Goal: Task Accomplishment & Management: Use online tool/utility

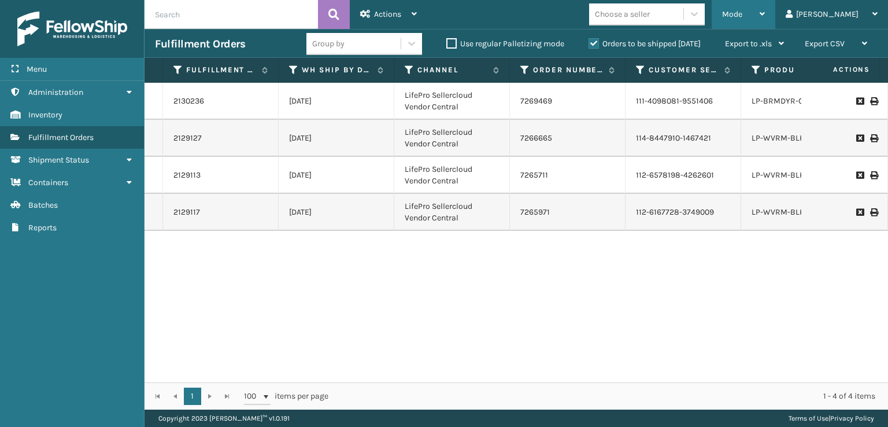
click at [765, 28] on div "Mode" at bounding box center [743, 14] width 43 height 29
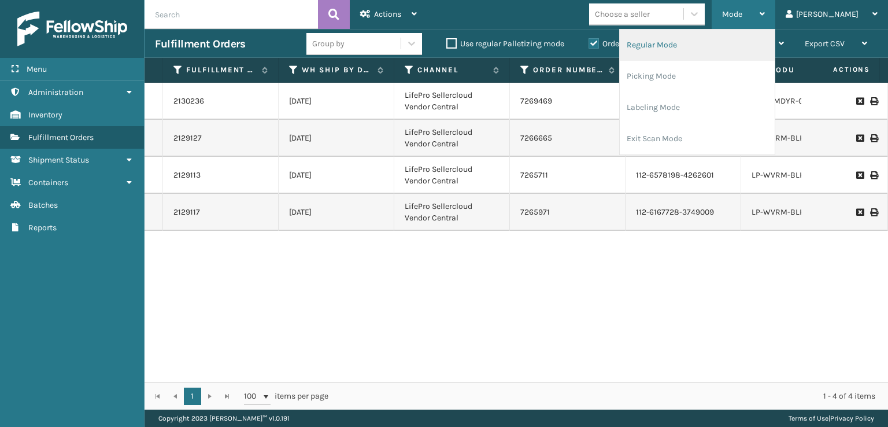
click at [687, 36] on li "Regular Mode" at bounding box center [697, 44] width 155 height 31
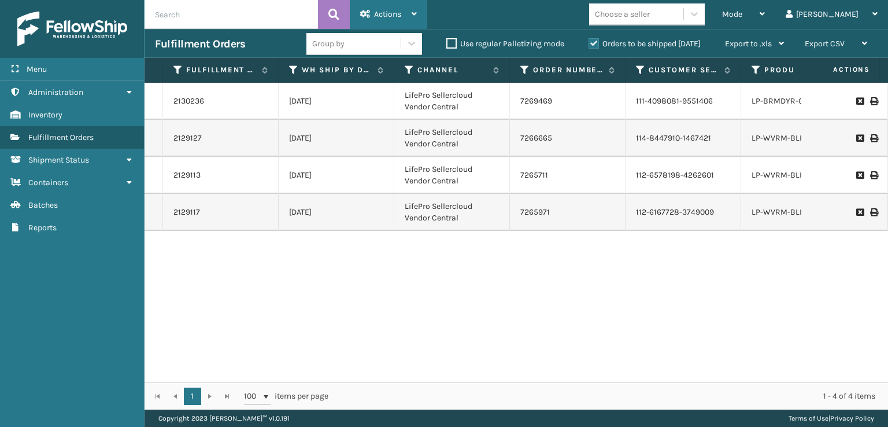
click at [372, 13] on div "Actions" at bounding box center [388, 14] width 57 height 29
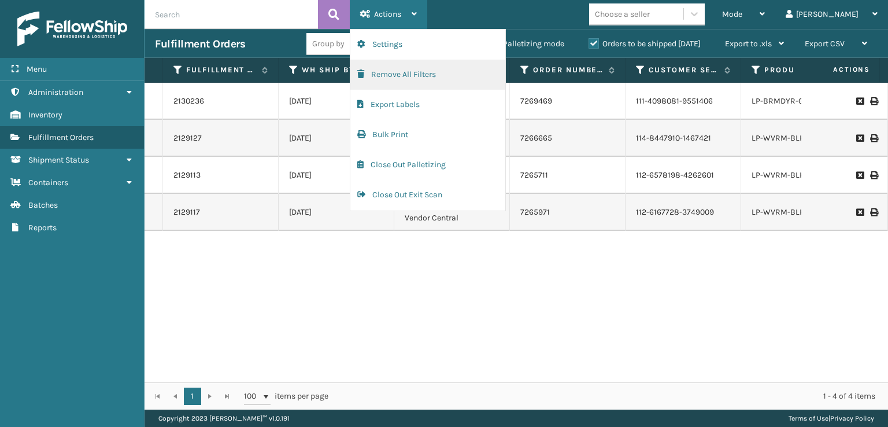
click at [355, 77] on button "Remove All Filters" at bounding box center [427, 75] width 155 height 30
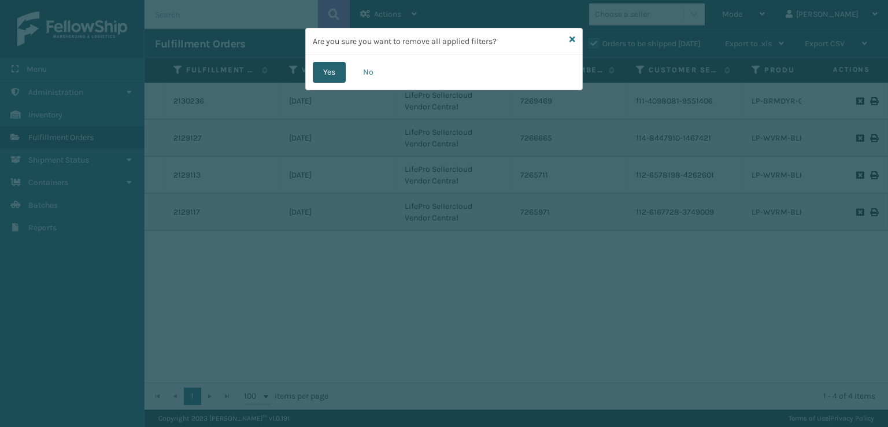
click at [315, 73] on button "Yes" at bounding box center [329, 72] width 33 height 21
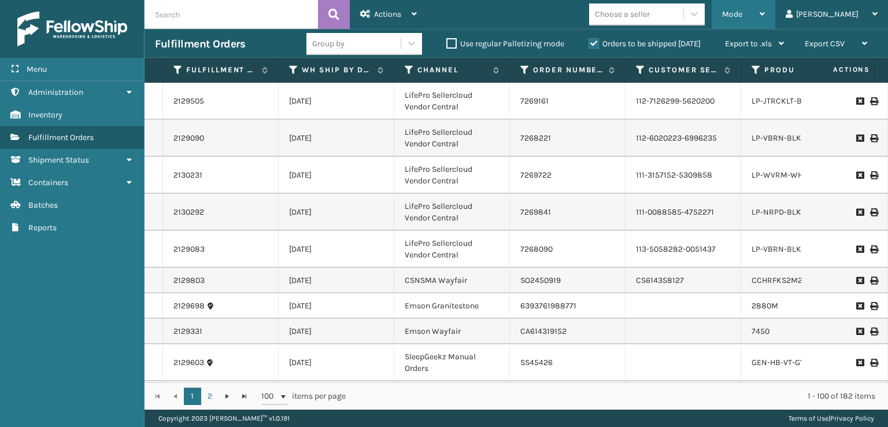
click at [742, 16] on span "Mode" at bounding box center [732, 14] width 20 height 10
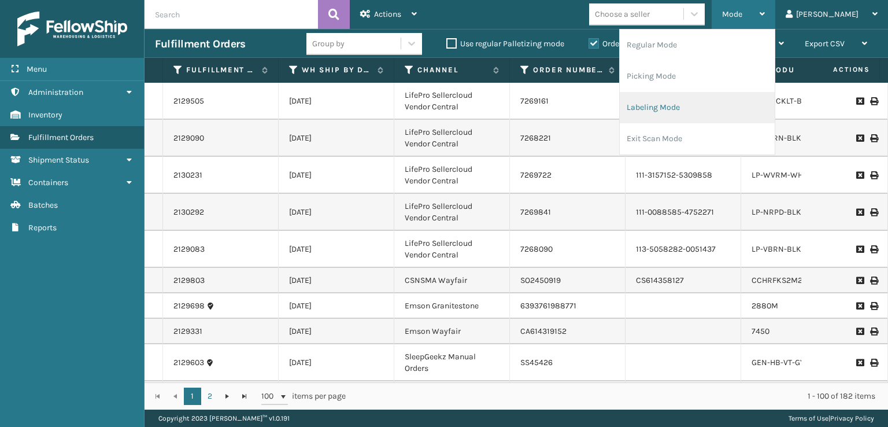
click at [672, 105] on li "Labeling Mode" at bounding box center [697, 107] width 155 height 31
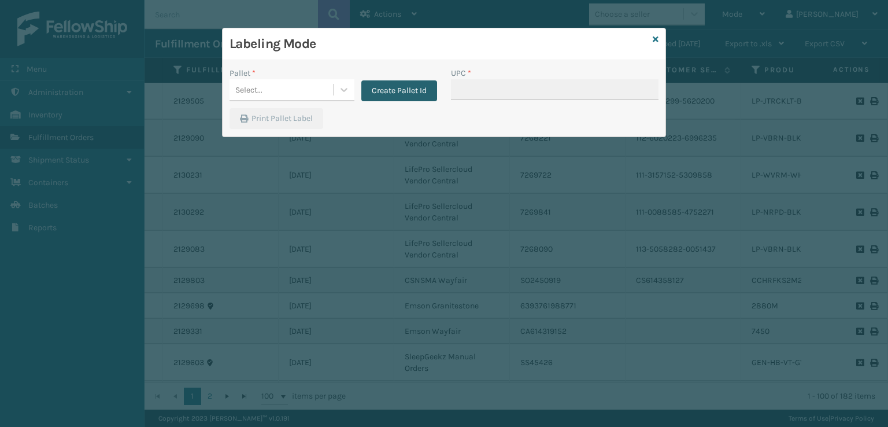
click at [380, 95] on button "Create Pallet Id" at bounding box center [399, 90] width 76 height 21
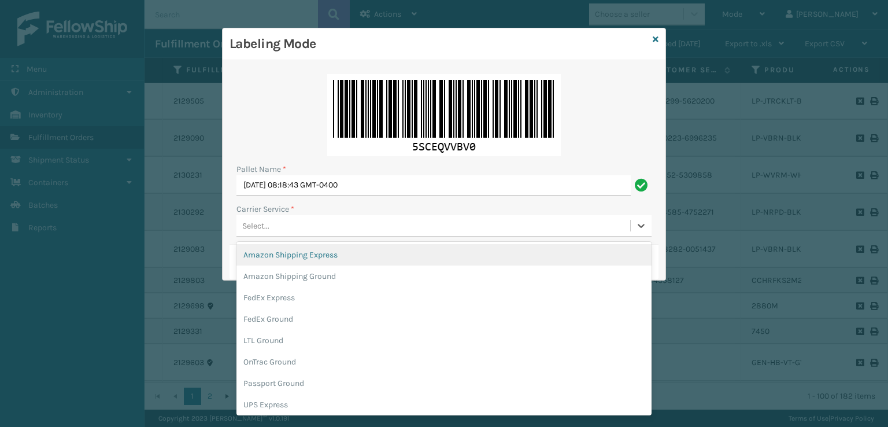
click at [283, 229] on div "Select..." at bounding box center [433, 225] width 394 height 19
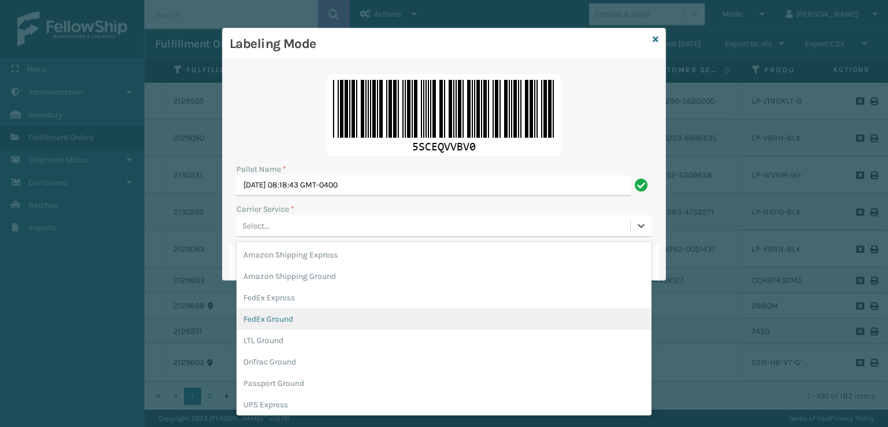
click at [287, 325] on div "FedEx Ground" at bounding box center [443, 318] width 415 height 21
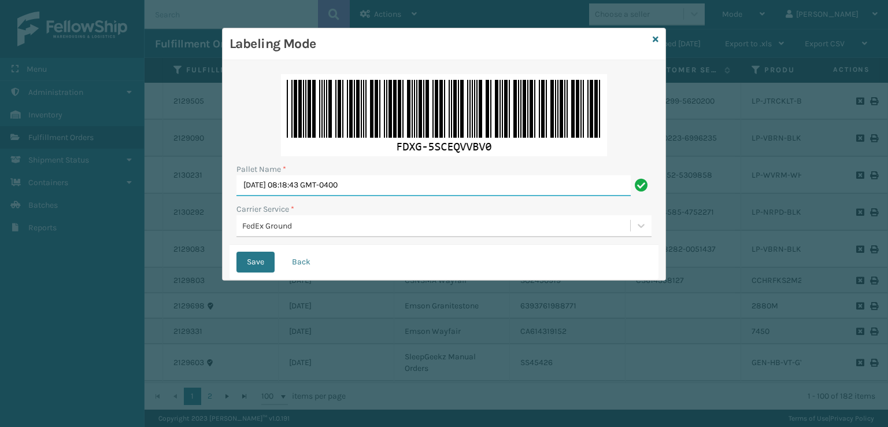
drag, startPoint x: 387, startPoint y: 183, endPoint x: 217, endPoint y: 194, distance: 169.7
click at [227, 195] on div "Pallet Name * [DATE] 08:18:43 GMT-0400 Carrier Service * FedEx Ground Save Back" at bounding box center [444, 170] width 443 height 220
click at [261, 190] on input "Pallet Name *" at bounding box center [443, 185] width 415 height 21
type input "T563831"
click at [236, 251] on button "Save" at bounding box center [255, 261] width 38 height 21
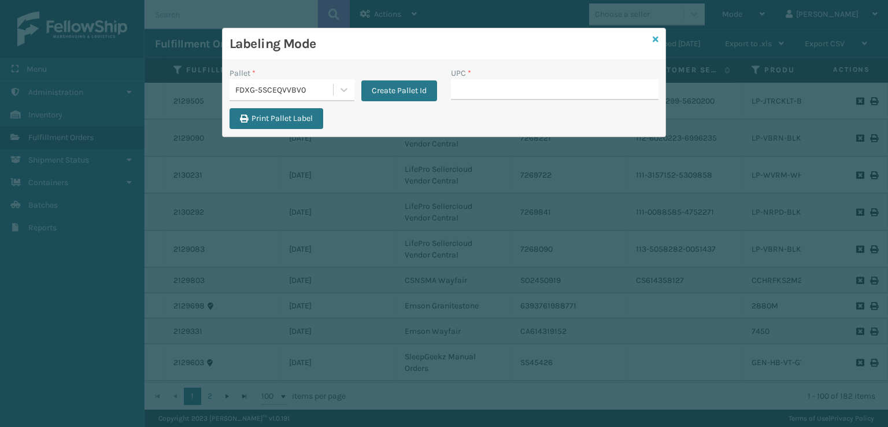
click at [652, 41] on div "Labeling Mode" at bounding box center [444, 44] width 443 height 32
click at [651, 41] on div "Labeling Mode" at bounding box center [444, 44] width 443 height 32
click at [655, 39] on icon at bounding box center [656, 39] width 6 height 8
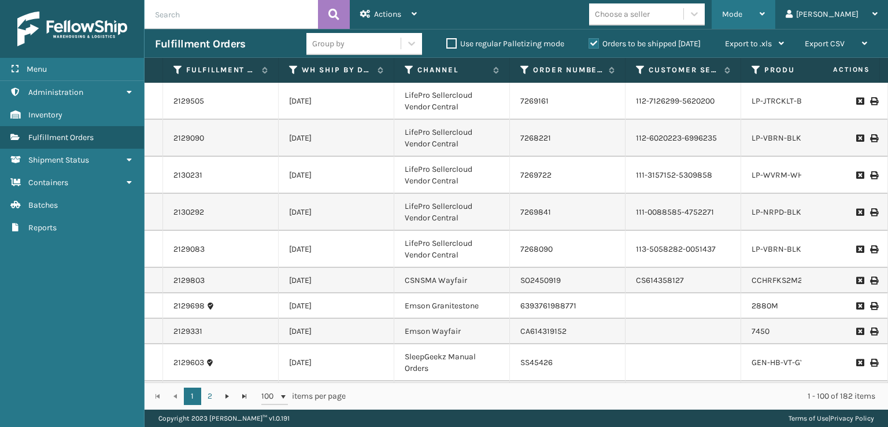
click at [742, 14] on span "Mode" at bounding box center [732, 14] width 20 height 10
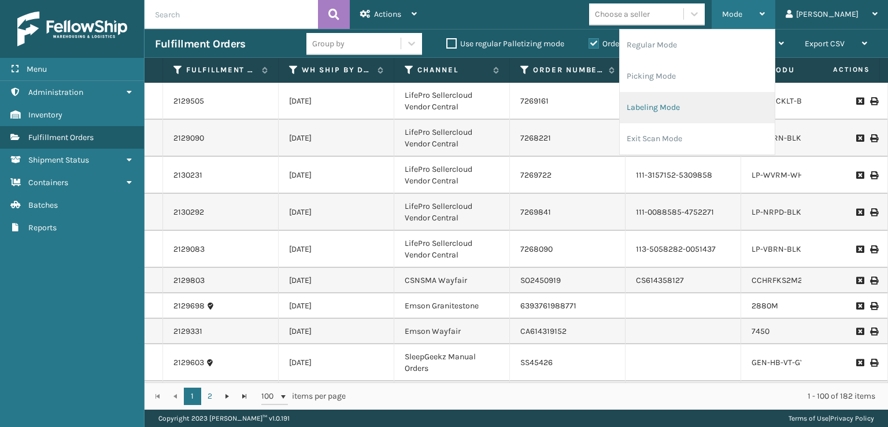
click at [721, 107] on li "Labeling Mode" at bounding box center [697, 107] width 155 height 31
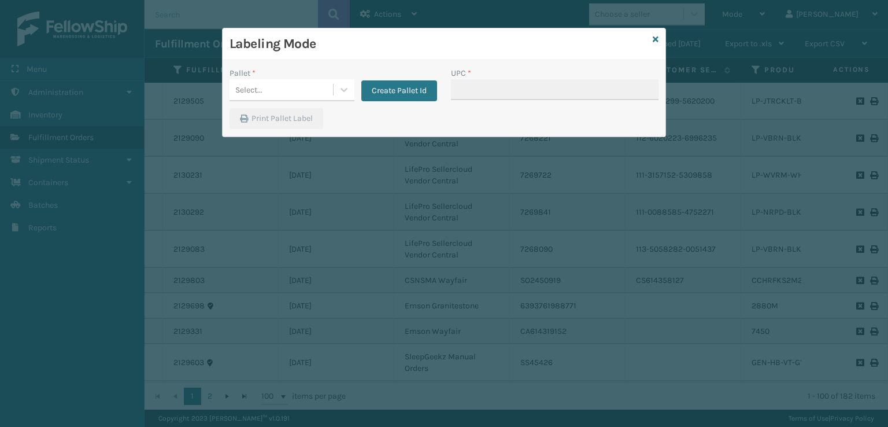
click at [655, 32] on div "Labeling Mode" at bounding box center [444, 44] width 443 height 32
drag, startPoint x: 655, startPoint y: 33, endPoint x: 655, endPoint y: 39, distance: 6.4
click at [655, 39] on div "Labeling Mode Pallet * Select... Create Pallet Id UPC * Print Pallet Label" at bounding box center [444, 82] width 444 height 109
click at [663, 38] on div "Labeling Mode" at bounding box center [444, 44] width 443 height 32
click at [653, 35] on icon at bounding box center [656, 39] width 6 height 8
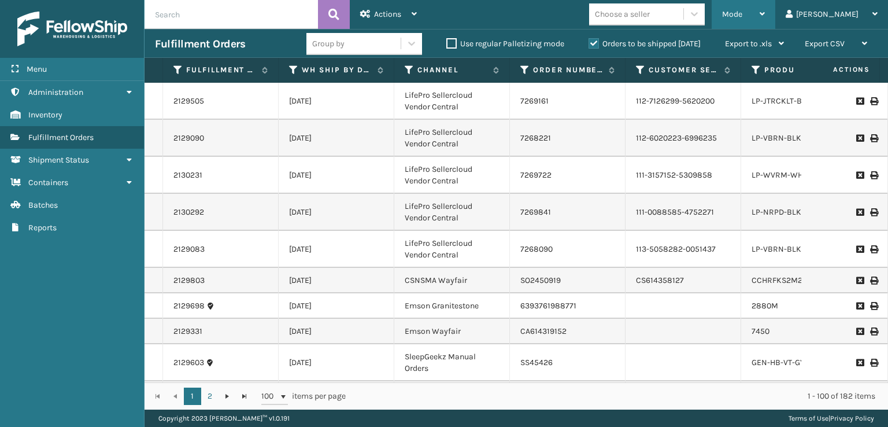
click at [742, 17] on span "Mode" at bounding box center [732, 14] width 20 height 10
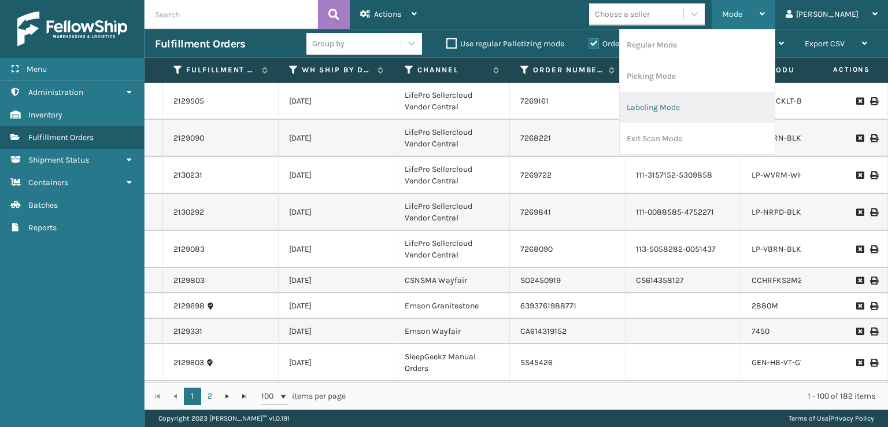
click at [688, 110] on li "Labeling Mode" at bounding box center [697, 107] width 155 height 31
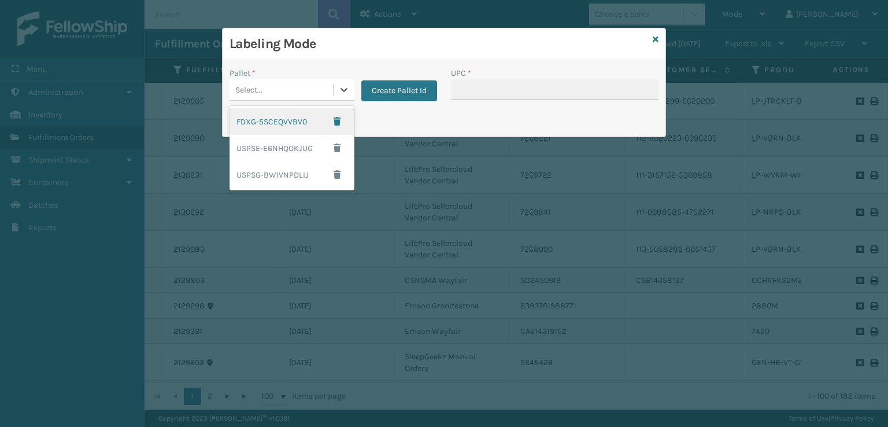
click at [283, 90] on div "Select..." at bounding box center [280, 89] width 103 height 19
click at [275, 123] on div "FDXG-5SCEQVVBV0" at bounding box center [291, 121] width 125 height 27
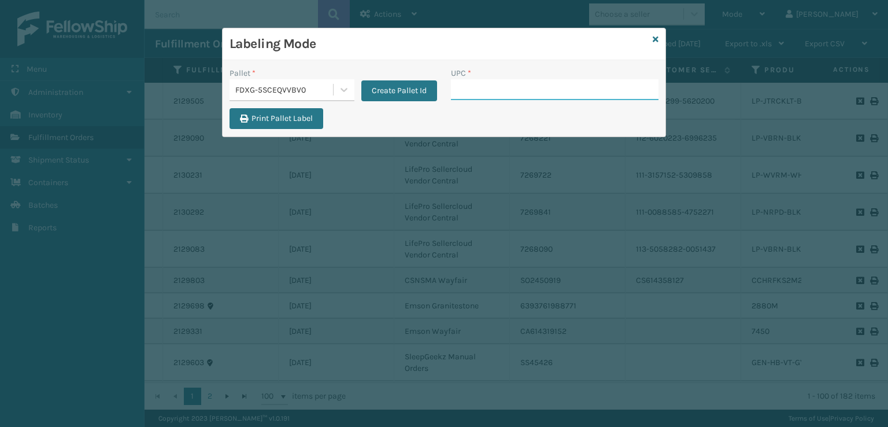
click at [483, 90] on input "UPC *" at bounding box center [554, 89] width 207 height 21
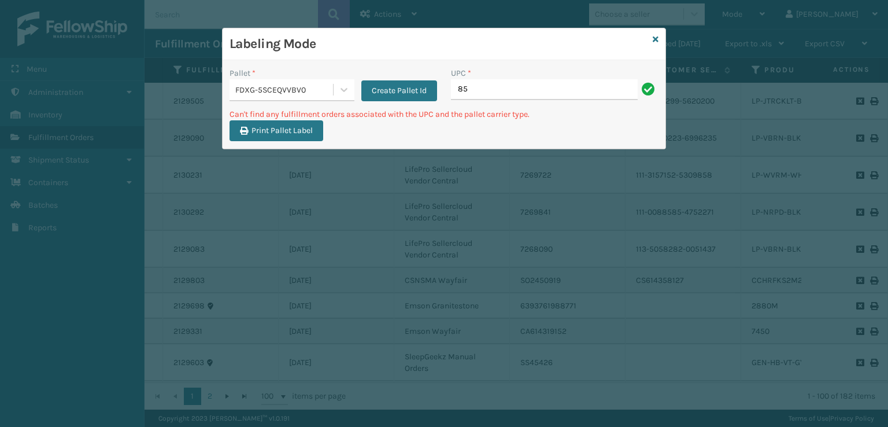
type input "8"
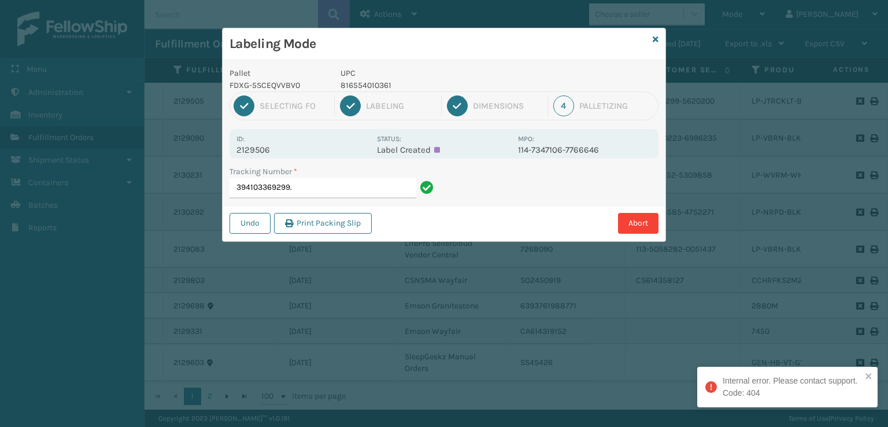
type input "394103369299"
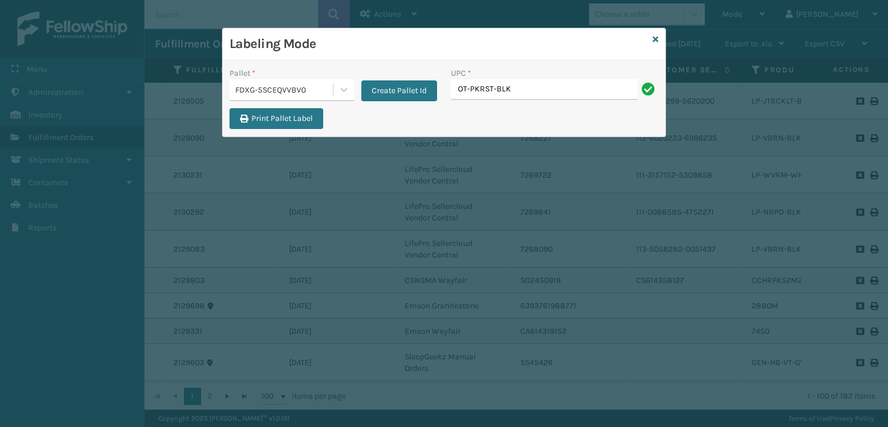
type input "OT-PKRST-BLK"
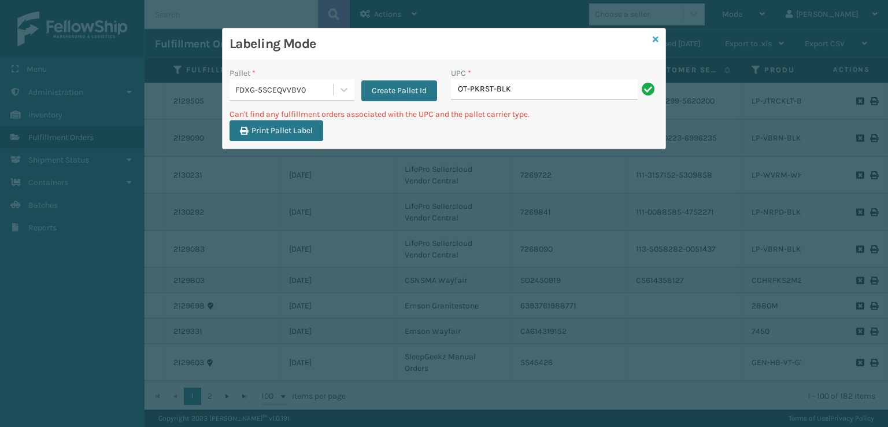
click at [657, 39] on icon at bounding box center [656, 39] width 6 height 8
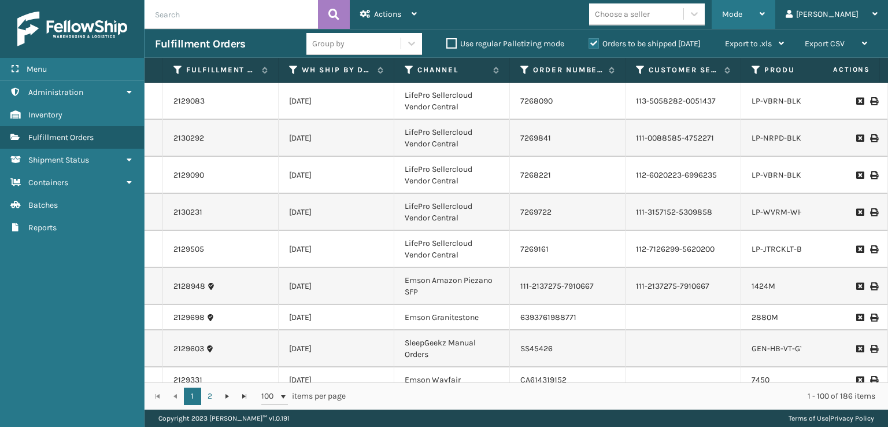
click at [765, 17] on div "Mode" at bounding box center [743, 14] width 43 height 29
click at [365, 5] on div "Actions" at bounding box center [388, 14] width 57 height 29
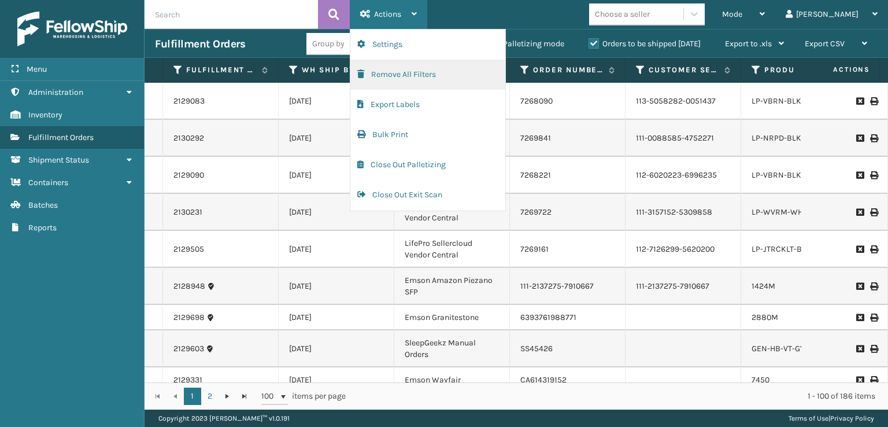
click at [368, 77] on button "Remove All Filters" at bounding box center [427, 75] width 155 height 30
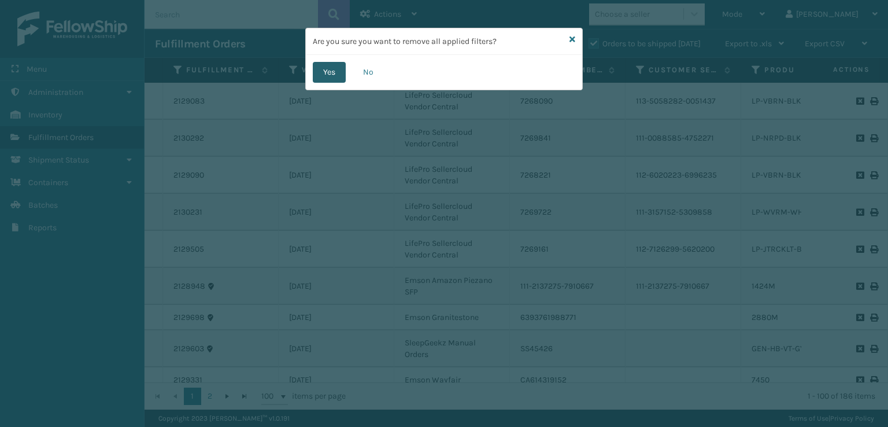
click at [332, 76] on button "Yes" at bounding box center [329, 72] width 33 height 21
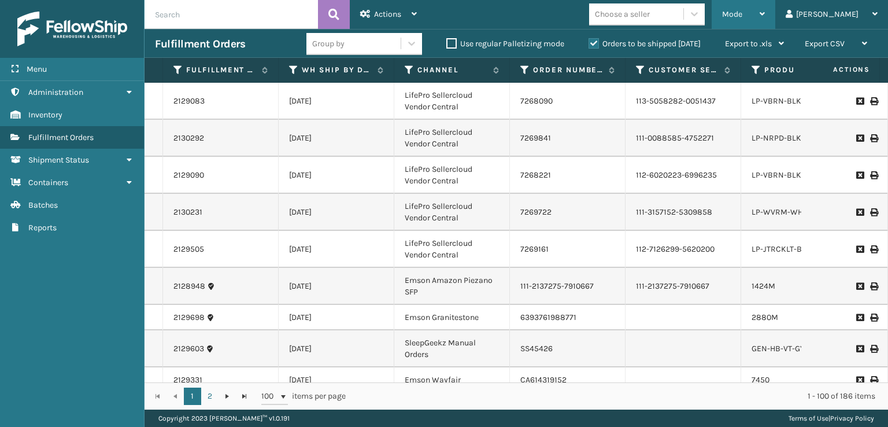
click at [765, 14] on div "Mode" at bounding box center [743, 14] width 43 height 29
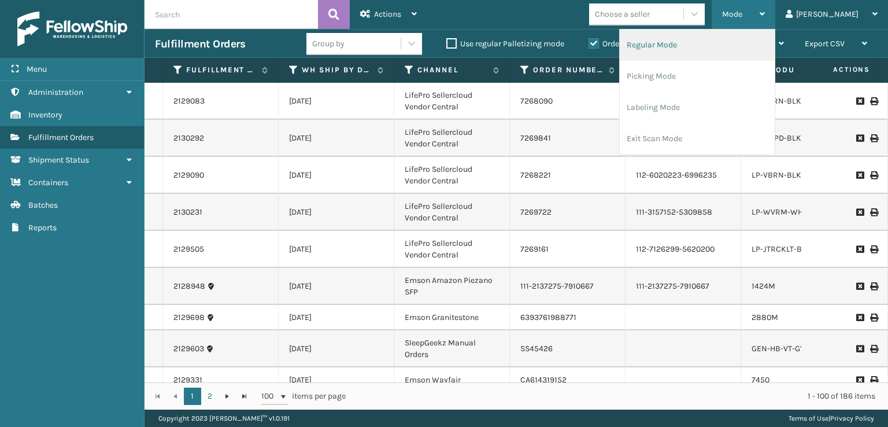
click at [685, 43] on li "Regular Mode" at bounding box center [697, 44] width 155 height 31
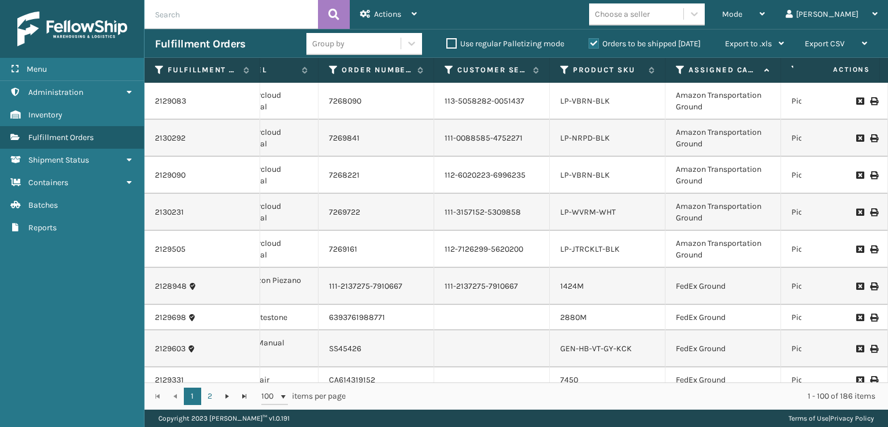
scroll to position [0, 197]
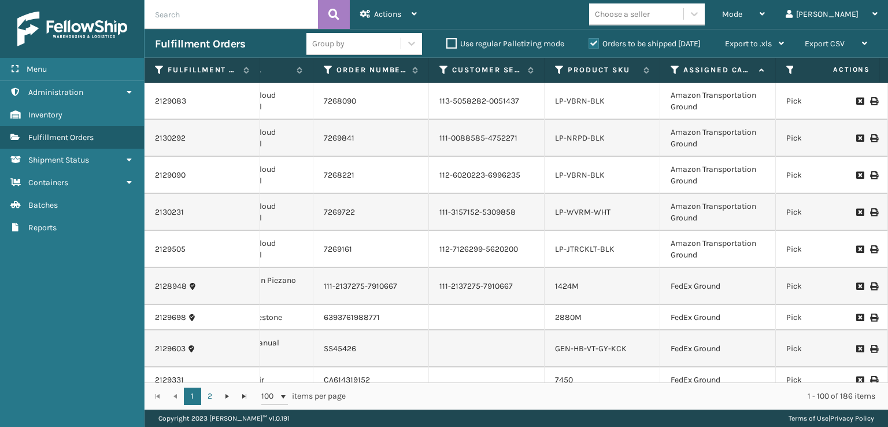
click at [674, 69] on icon at bounding box center [674, 70] width 9 height 10
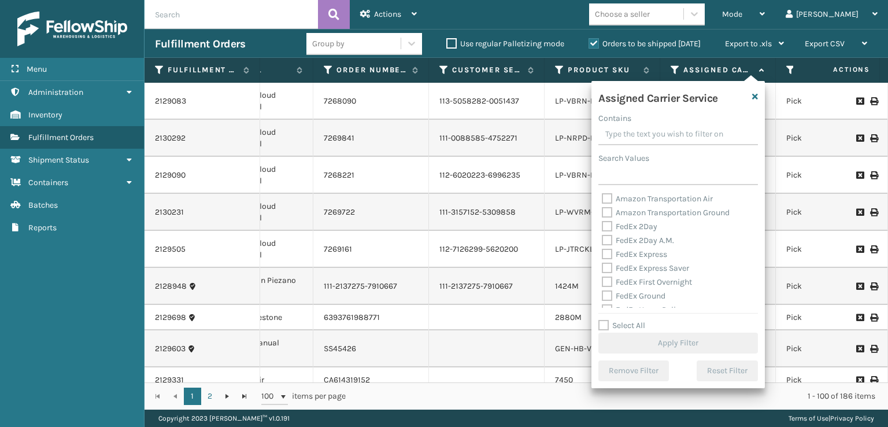
click at [608, 223] on label "FedEx 2Day" at bounding box center [629, 226] width 55 height 10
click at [602, 223] on input "FedEx 2Day" at bounding box center [602, 224] width 1 height 8
checkbox input "true"
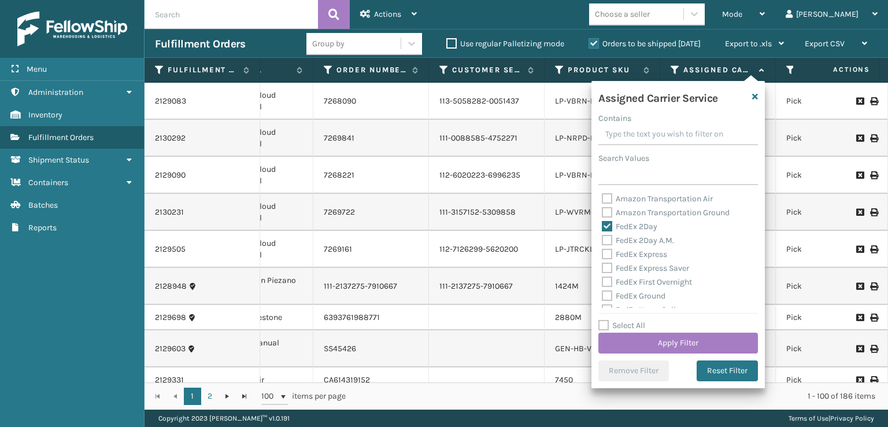
click at [607, 243] on label "FedEx 2Day A.M." at bounding box center [638, 240] width 72 height 10
click at [602, 241] on input "FedEx 2Day A.M." at bounding box center [602, 237] width 1 height 8
checkbox input "true"
click at [604, 260] on div "FedEx Express" at bounding box center [678, 254] width 153 height 14
drag, startPoint x: 608, startPoint y: 273, endPoint x: 606, endPoint y: 265, distance: 7.9
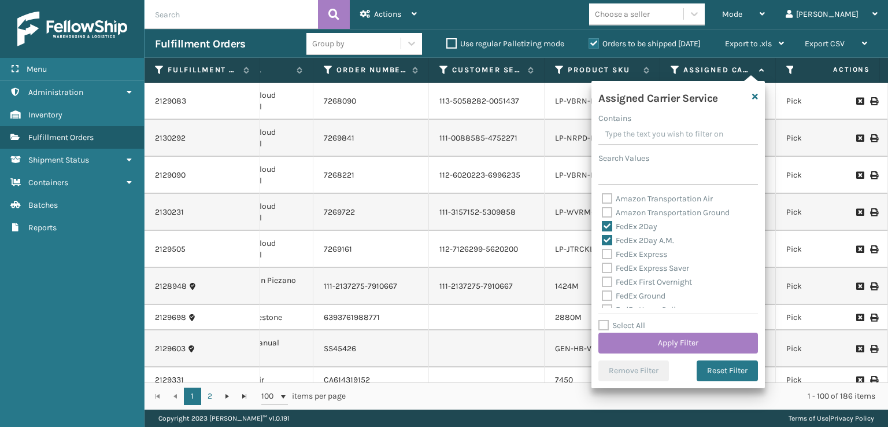
click at [606, 269] on label "FedEx Express Saver" at bounding box center [645, 268] width 87 height 10
click at [606, 255] on label "FedEx Express" at bounding box center [634, 254] width 65 height 10
click at [602, 255] on input "FedEx Express" at bounding box center [602, 251] width 1 height 8
checkbox input "true"
click at [606, 263] on label "FedEx Express Saver" at bounding box center [645, 268] width 87 height 10
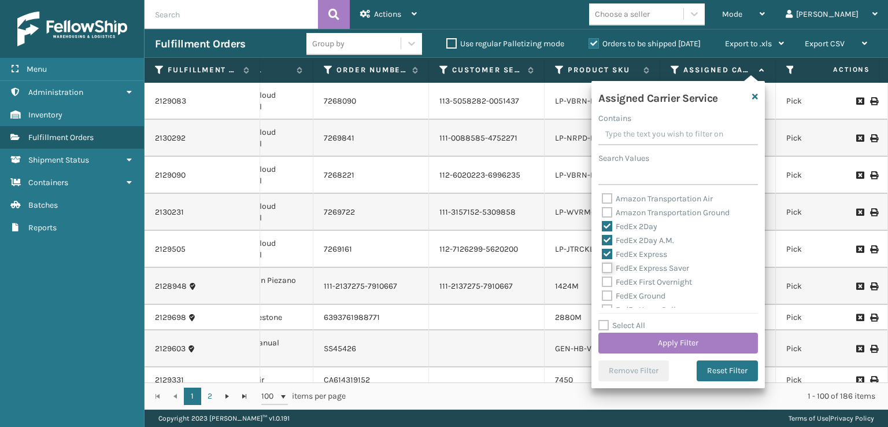
click at [602, 262] on input "FedEx Express Saver" at bounding box center [602, 265] width 1 height 8
checkbox input "true"
click at [607, 283] on label "FedEx First Overnight" at bounding box center [647, 282] width 90 height 10
click at [602, 283] on input "FedEx First Overnight" at bounding box center [602, 279] width 1 height 8
checkbox input "true"
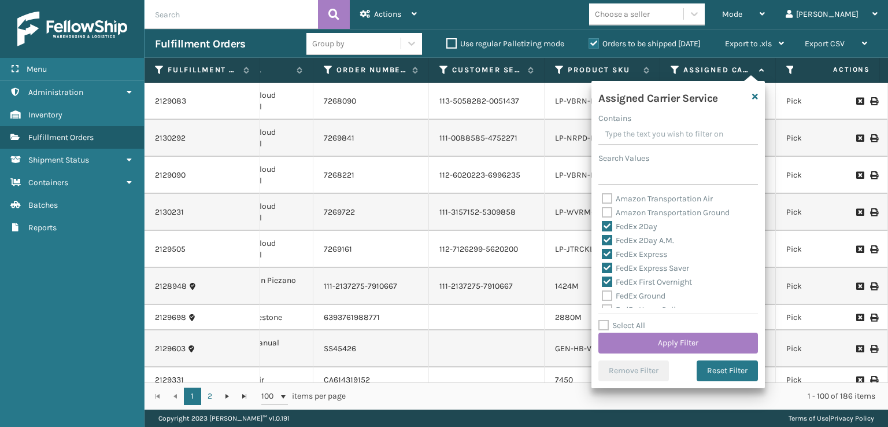
click at [606, 294] on label "FedEx Ground" at bounding box center [634, 296] width 64 height 10
click at [602, 294] on input "FedEx Ground" at bounding box center [602, 293] width 1 height 8
checkbox input "true"
click at [606, 262] on label "FedEx Priority Overnight" at bounding box center [652, 266] width 101 height 10
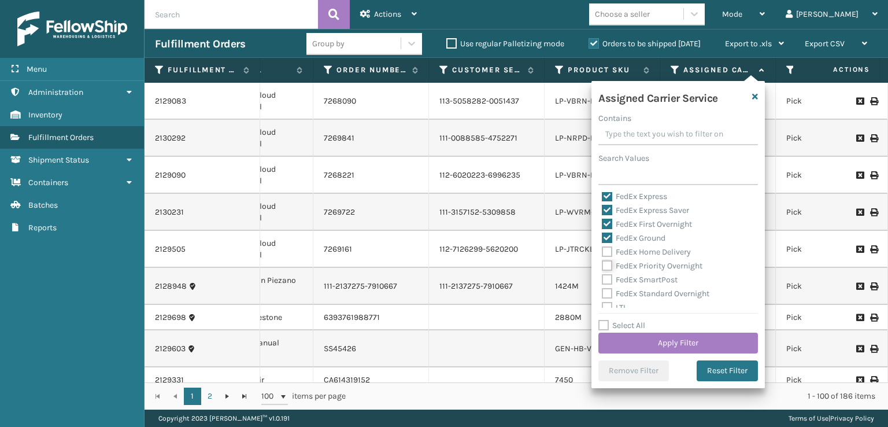
click at [602, 262] on input "FedEx Priority Overnight" at bounding box center [602, 263] width 1 height 8
checkbox input "true"
click at [604, 249] on label "FedEx Home Delivery" at bounding box center [646, 252] width 89 height 10
click at [602, 249] on input "FedEx Home Delivery" at bounding box center [602, 249] width 1 height 8
checkbox input "true"
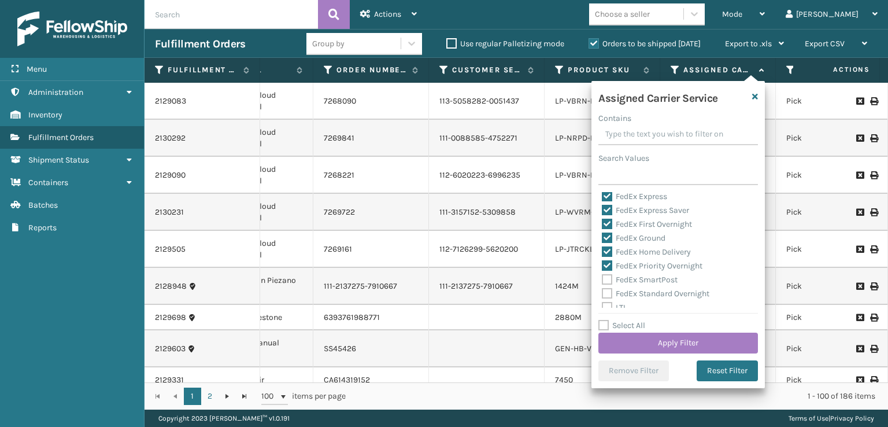
click at [610, 275] on label "FedEx SmartPost" at bounding box center [640, 280] width 76 height 10
click at [602, 275] on input "FedEx SmartPost" at bounding box center [602, 277] width 1 height 8
checkbox input "true"
click at [608, 291] on label "FedEx Standard Overnight" at bounding box center [655, 293] width 107 height 10
click at [602, 291] on input "FedEx Standard Overnight" at bounding box center [602, 291] width 1 height 8
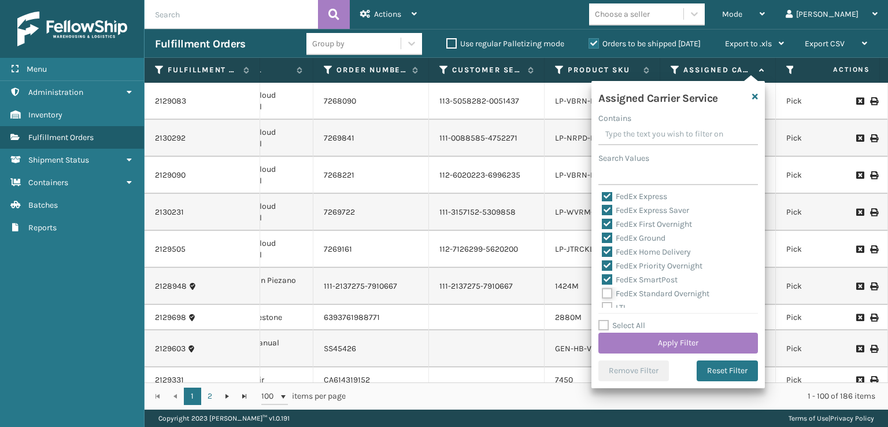
checkbox input "true"
click at [661, 338] on button "Apply Filter" at bounding box center [678, 342] width 160 height 21
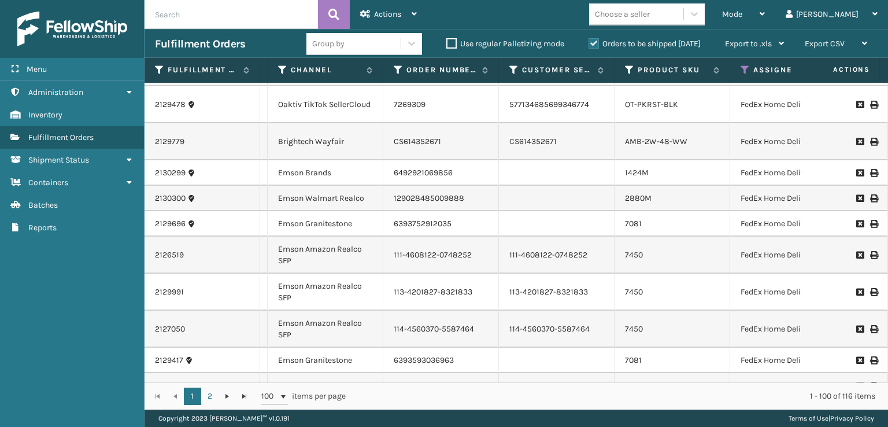
scroll to position [1387, 127]
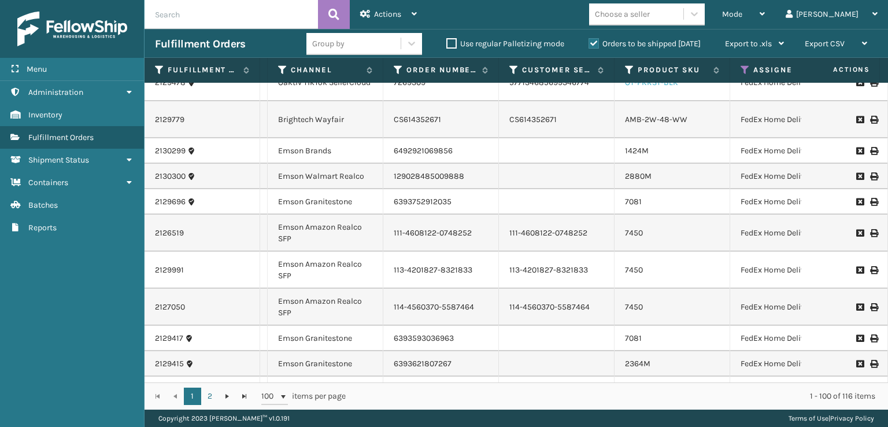
click at [644, 87] on link "OT-PKRST-BLK" at bounding box center [651, 82] width 53 height 10
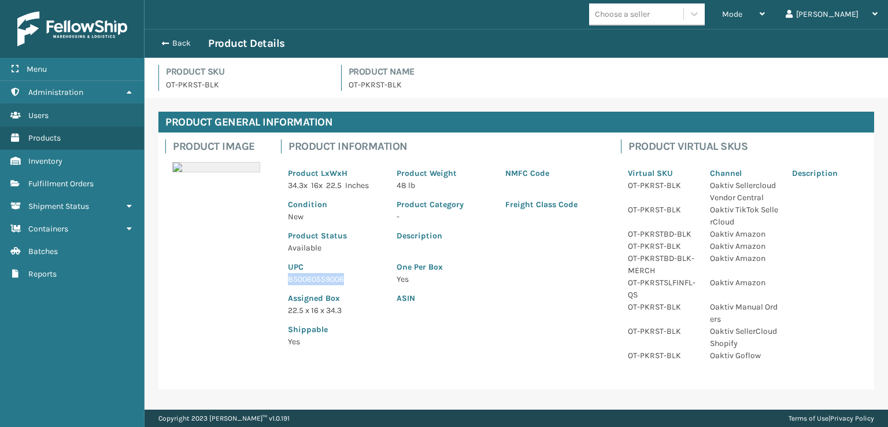
drag, startPoint x: 349, startPoint y: 278, endPoint x: 290, endPoint y: 282, distance: 59.7
click at [290, 282] on p "850060559006" at bounding box center [335, 279] width 95 height 12
copy p "850060559006"
drag, startPoint x: 160, startPoint y: 42, endPoint x: 171, endPoint y: 50, distance: 13.8
click at [162, 44] on button "Back" at bounding box center [181, 43] width 53 height 10
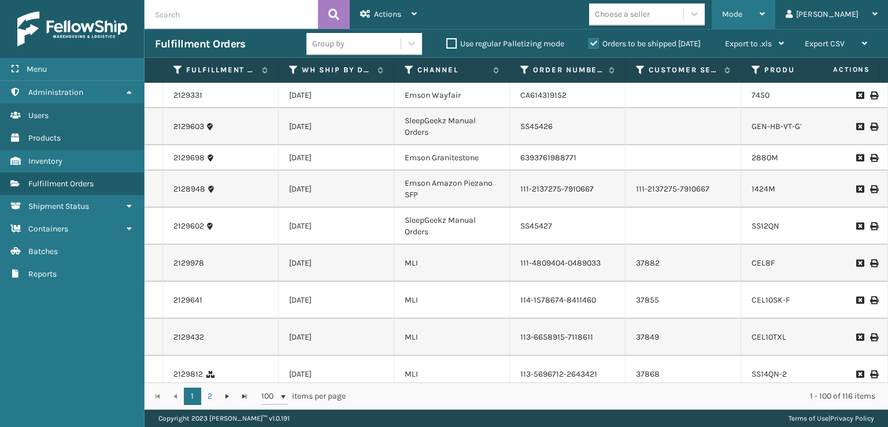
click at [742, 15] on span "Mode" at bounding box center [732, 14] width 20 height 10
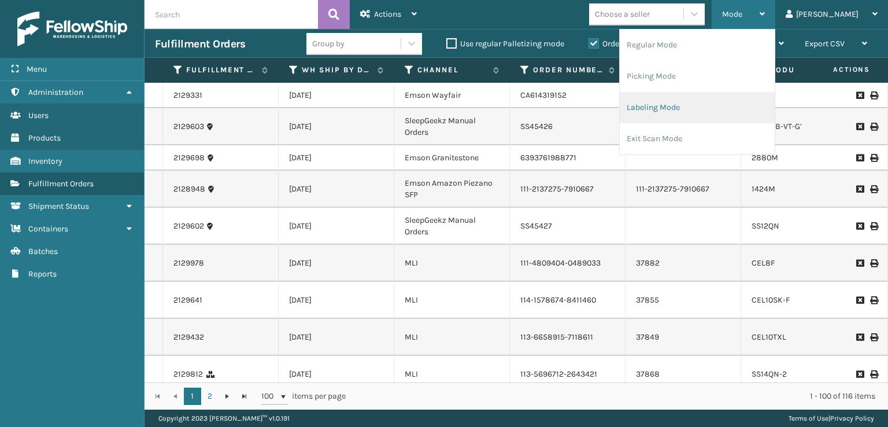
click at [695, 109] on li "Labeling Mode" at bounding box center [697, 107] width 155 height 31
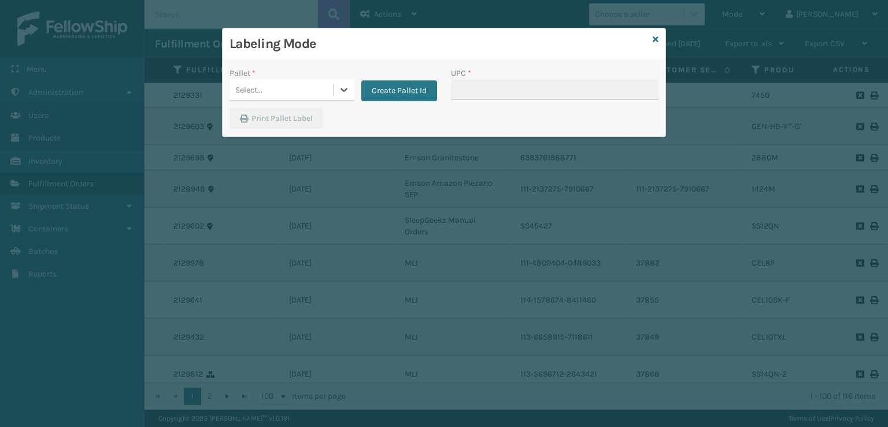
click at [295, 95] on div "Select..." at bounding box center [280, 89] width 103 height 19
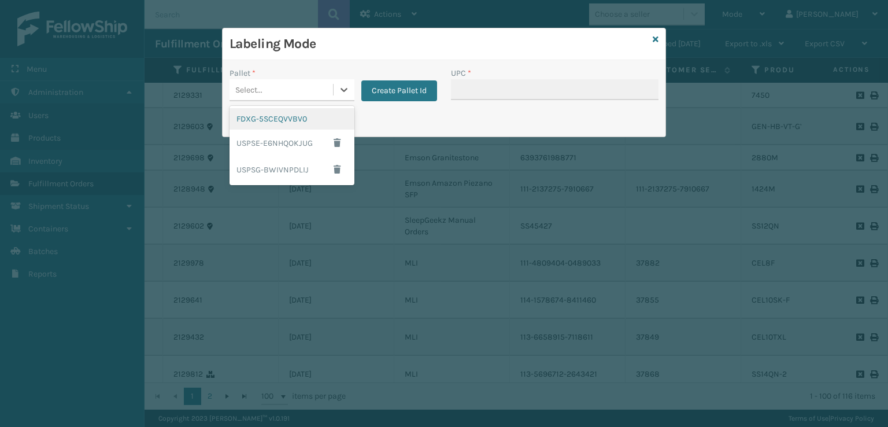
click at [279, 124] on div "FDXG-5SCEQVVBV0" at bounding box center [291, 118] width 125 height 21
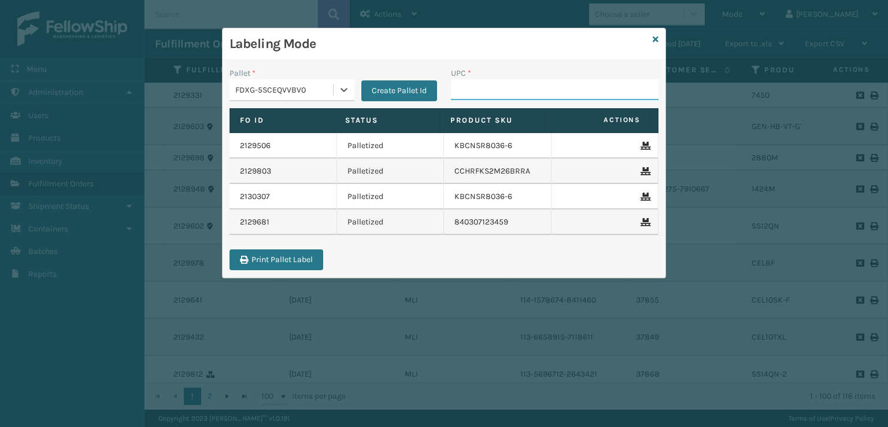
click at [455, 94] on input "UPC *" at bounding box center [554, 89] width 207 height 21
paste input "850060559006"
type input "850060559006"
type input "850004456019"
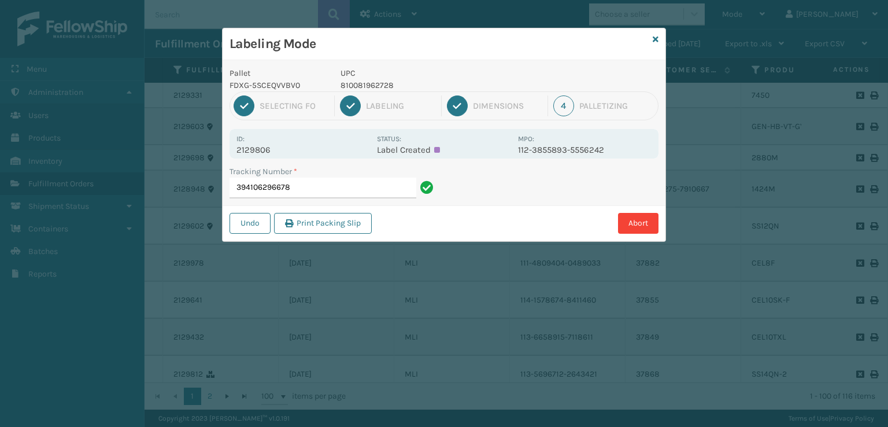
type input "394106296678"
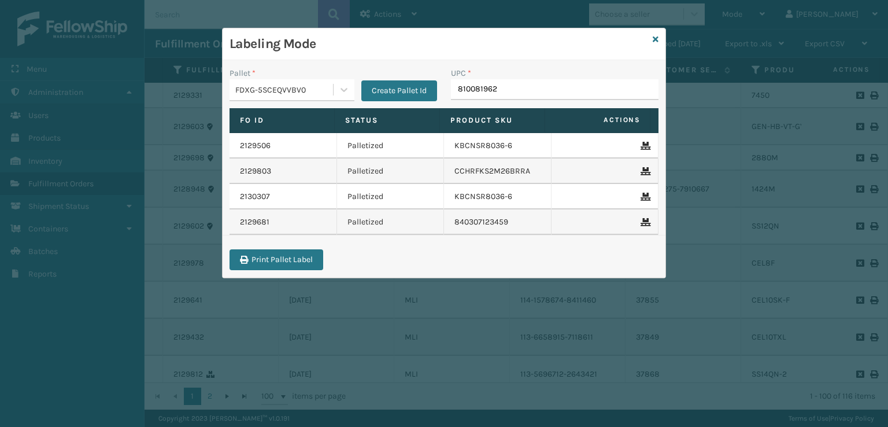
type input "8100819627"
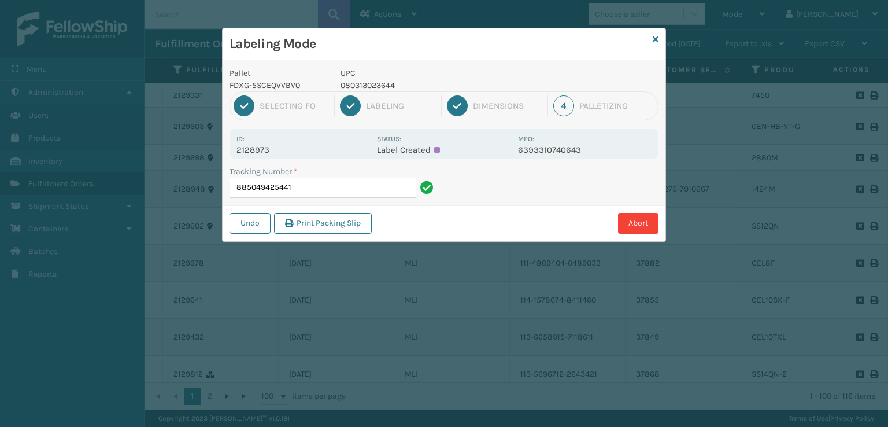
type input "885049425441"
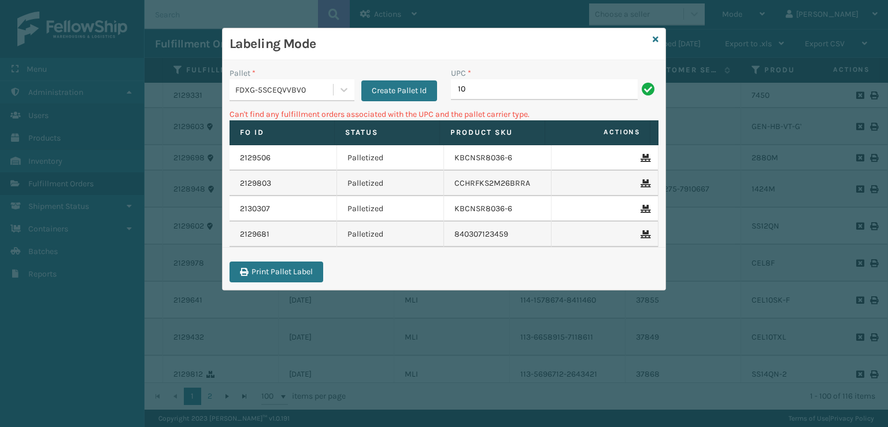
type input "1"
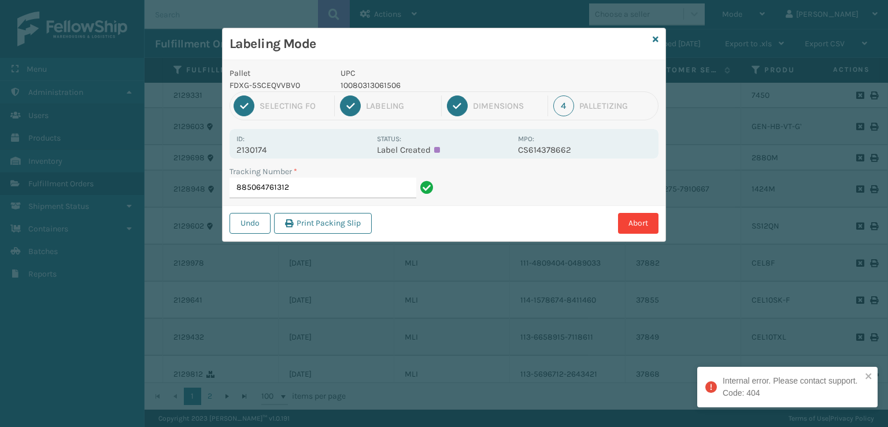
type input "885064761312"
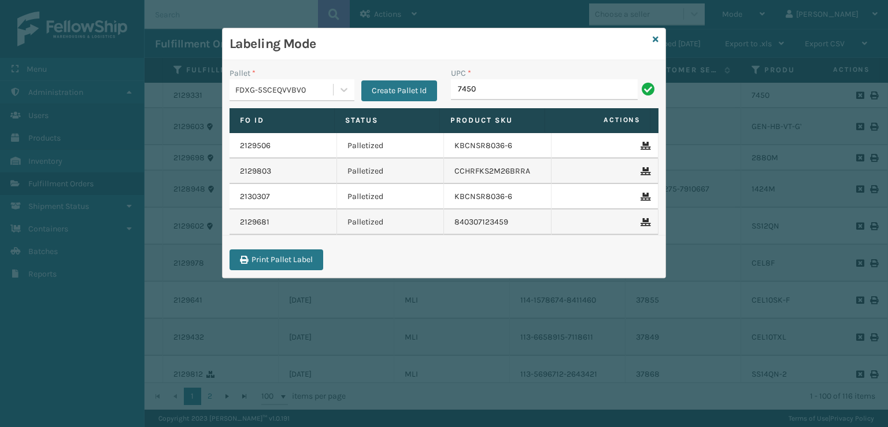
type input "7450"
type input "4"
type input "7450"
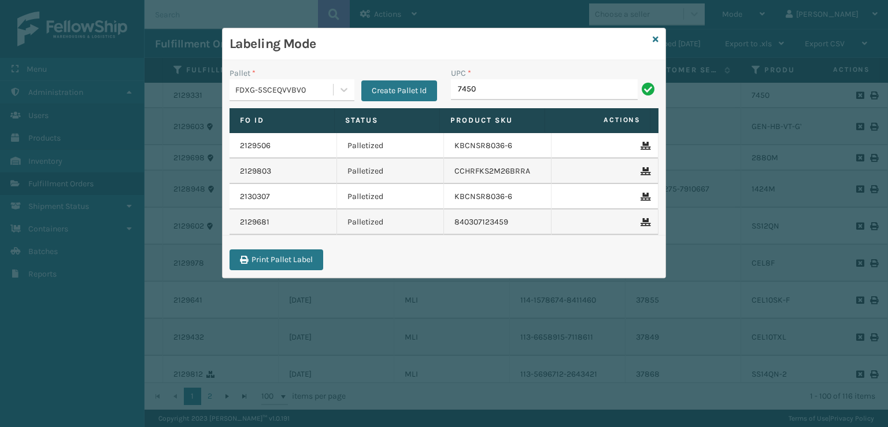
type input "7450"
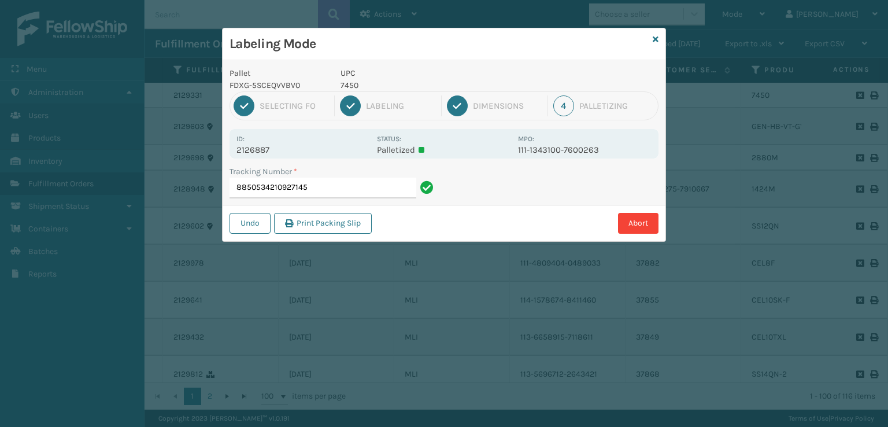
type input "88505342109271454"
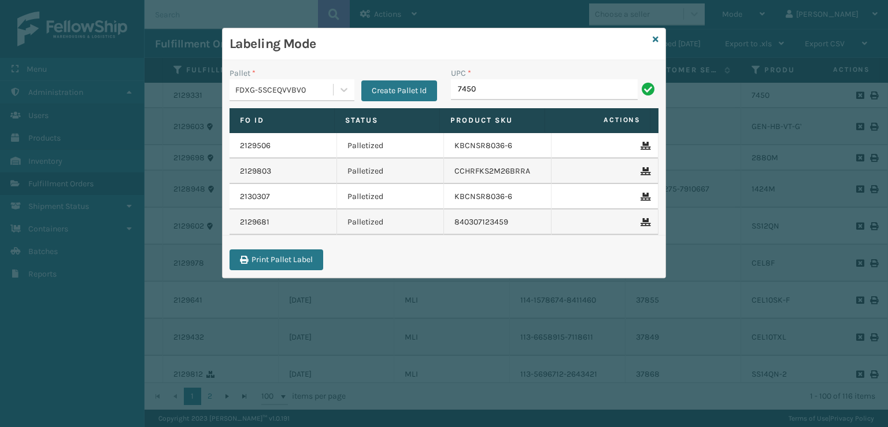
type input "7450"
type input "7"
type input "7450"
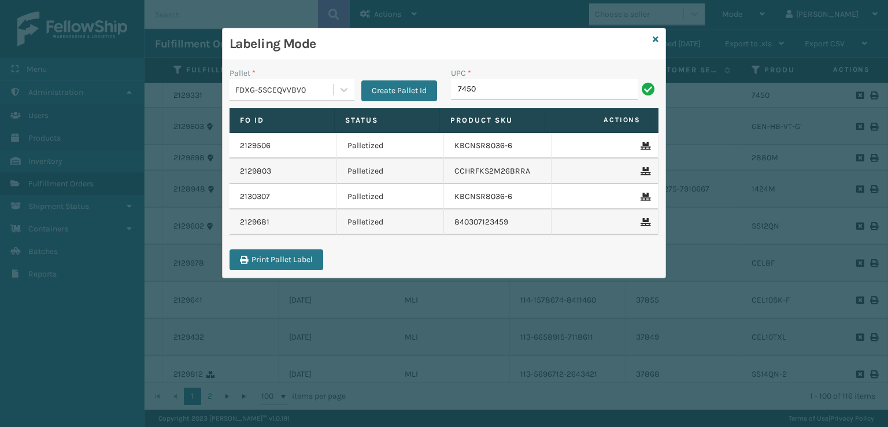
type input "7450"
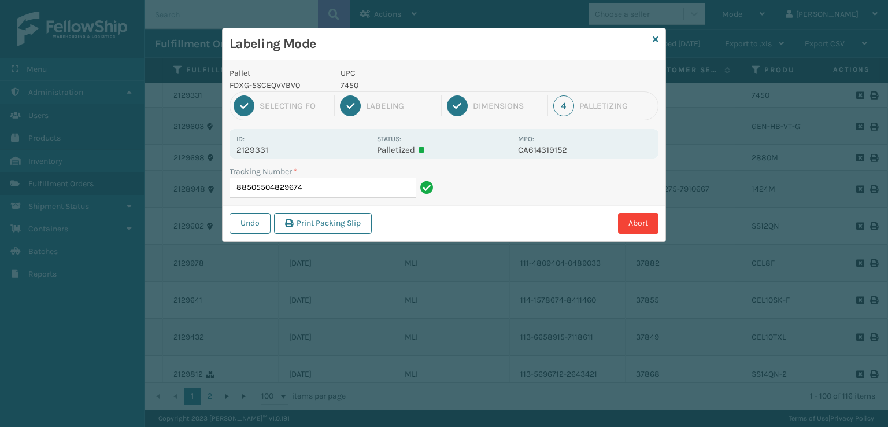
type input "885055048296747"
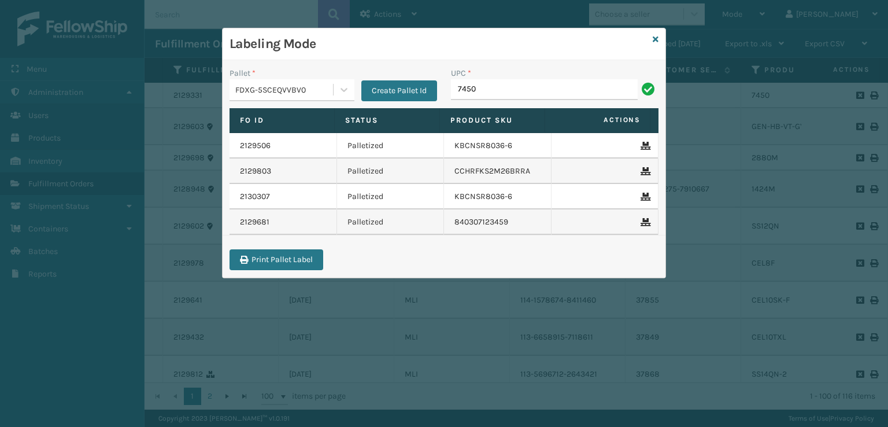
type input "7450"
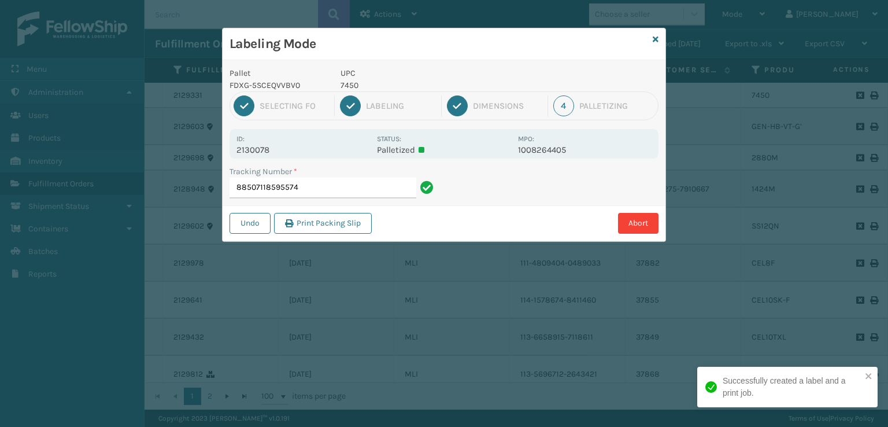
type input "885071185955745"
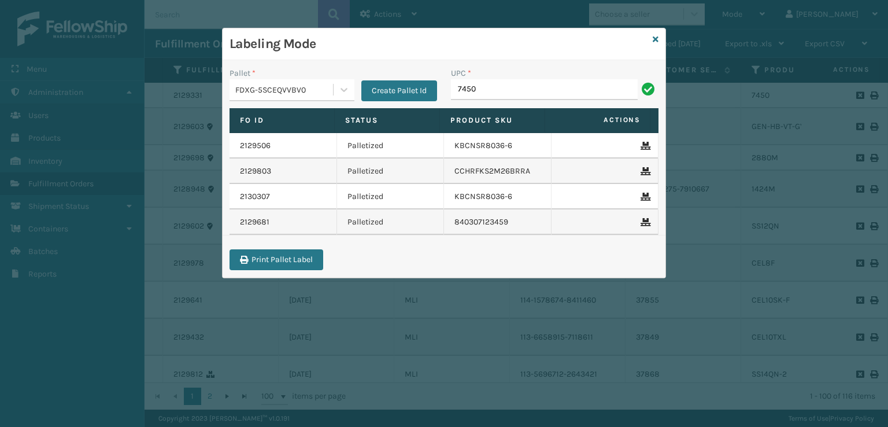
type input "7450"
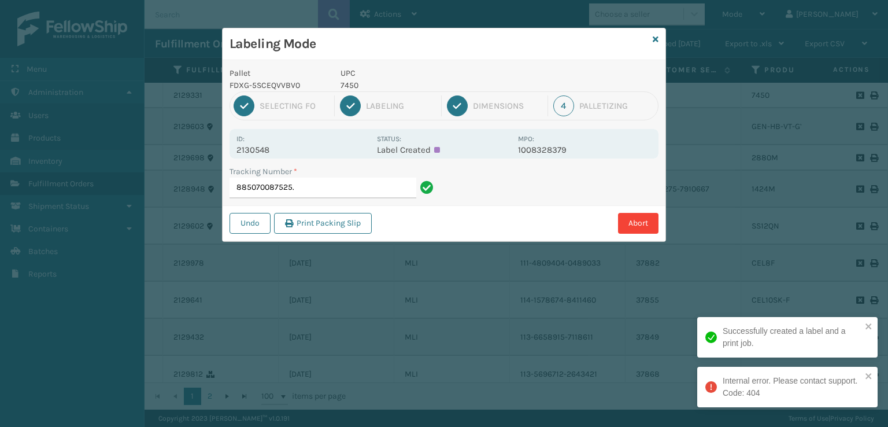
type input "885070087525"
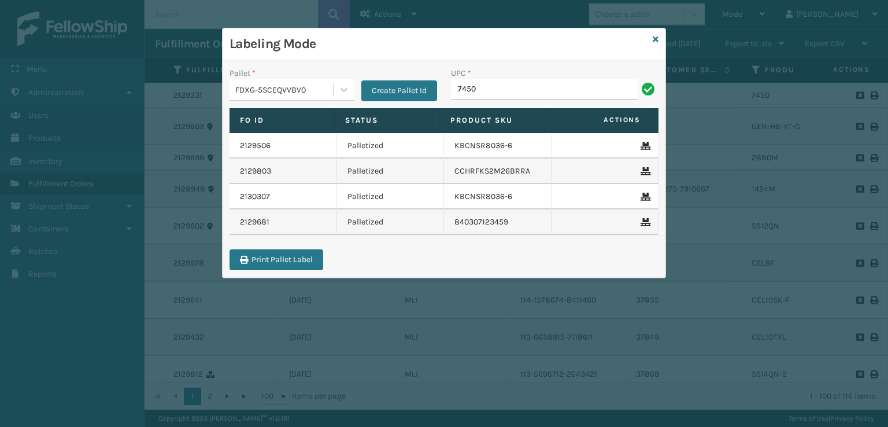
type input "7450"
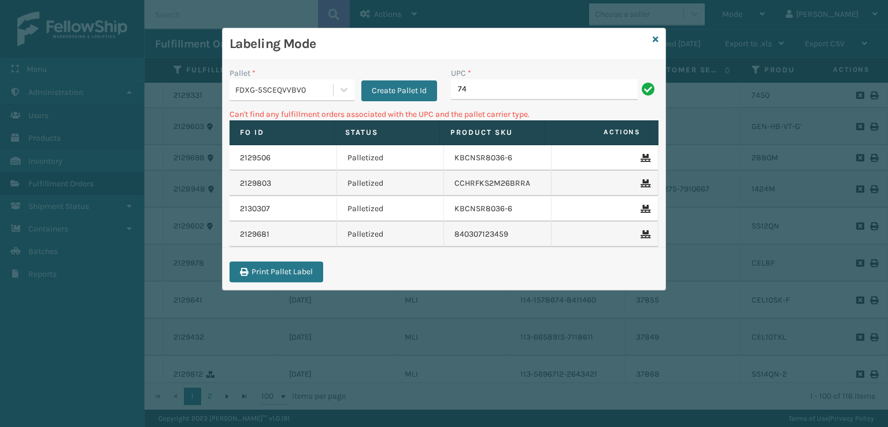
type input "7"
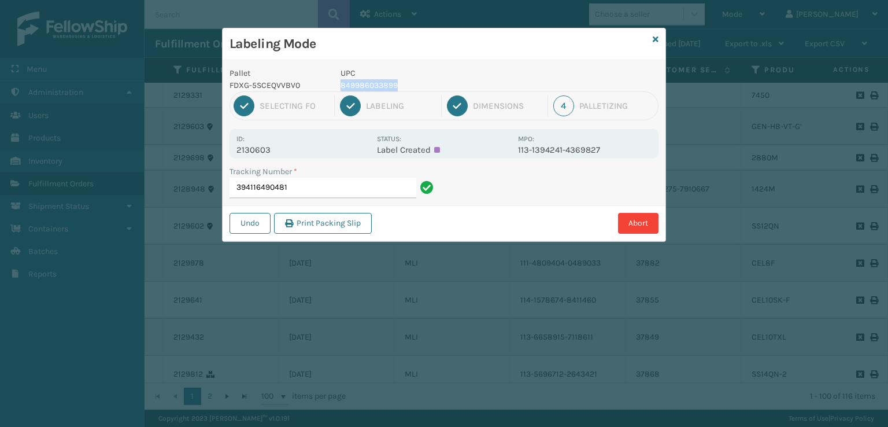
drag, startPoint x: 407, startPoint y: 89, endPoint x: 337, endPoint y: 86, distance: 70.6
click at [337, 86] on div "UPC 849986033899" at bounding box center [425, 79] width 184 height 24
copy p "849986033899"
click at [325, 188] on input "394116490481" at bounding box center [322, 187] width 187 height 21
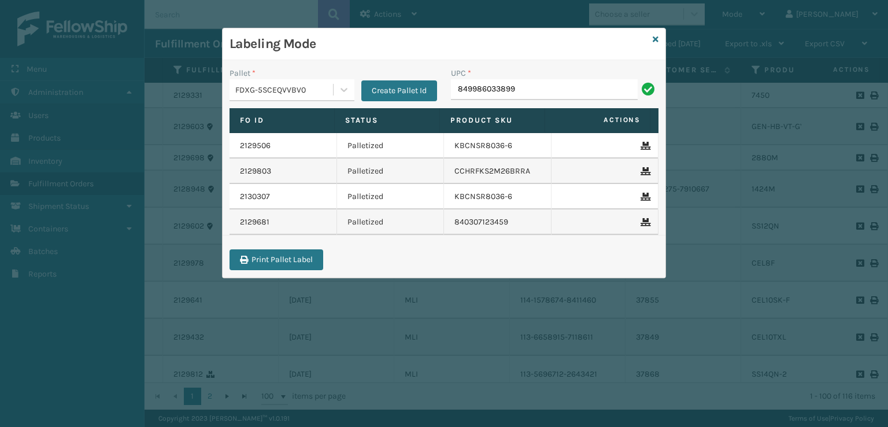
type input "849986033899"
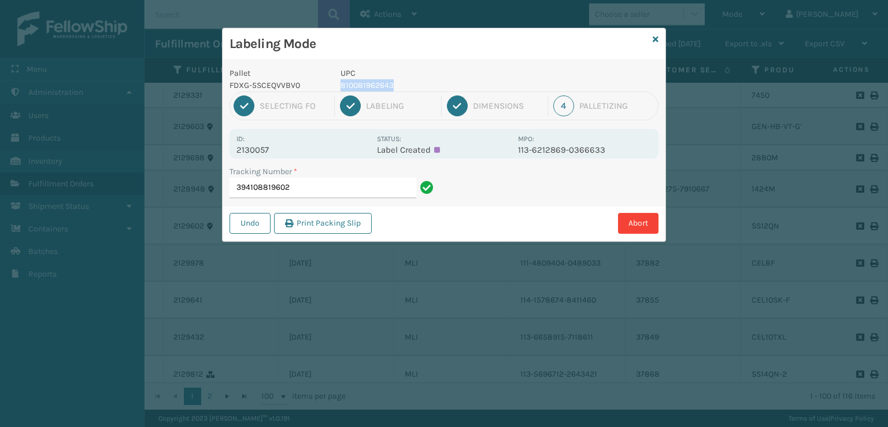
drag, startPoint x: 411, startPoint y: 81, endPoint x: 337, endPoint y: 89, distance: 74.4
click at [337, 89] on div "UPC 810081962643" at bounding box center [425, 79] width 184 height 24
copy p "810081962643"
click at [316, 191] on input "394108819602" at bounding box center [322, 187] width 187 height 21
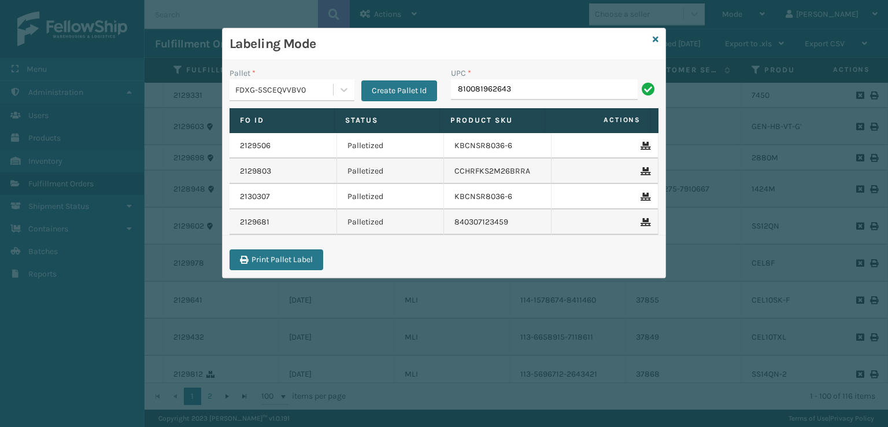
type input "810081962643"
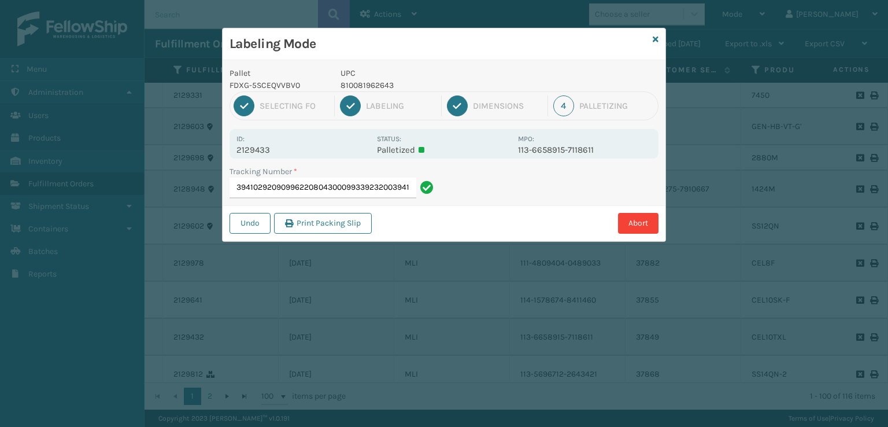
type input "3941029209099622080430009933923200394102920909"
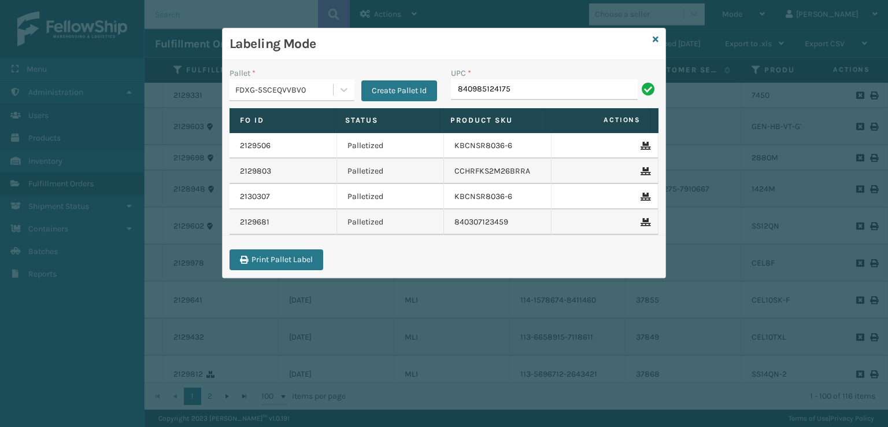
type input "840985124175"
type input "MIL-RAB-4-[GEOGRAPHIC_DATA]"
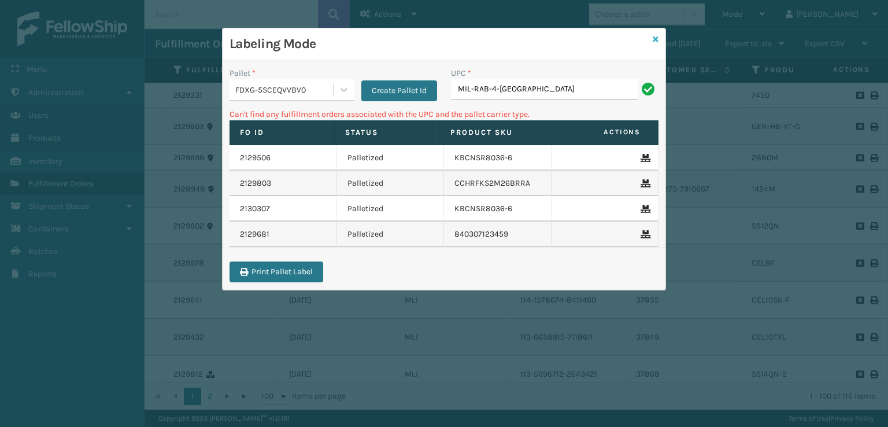
click at [654, 39] on icon at bounding box center [656, 39] width 6 height 8
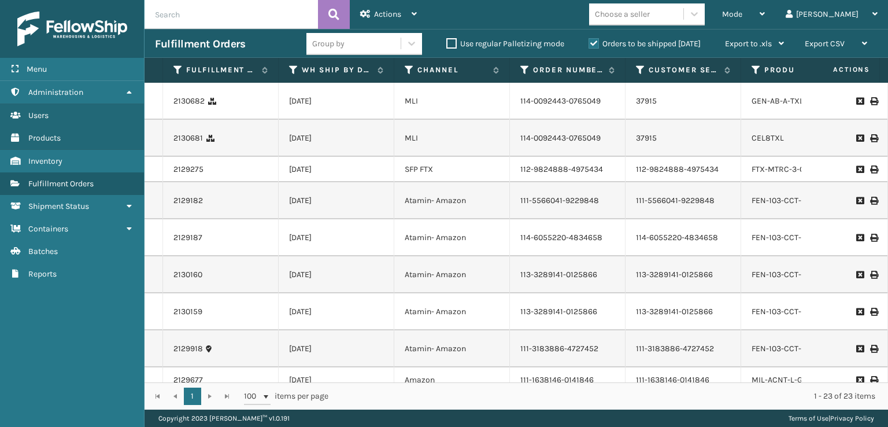
click at [379, 367] on td "[DATE]" at bounding box center [337, 348] width 116 height 37
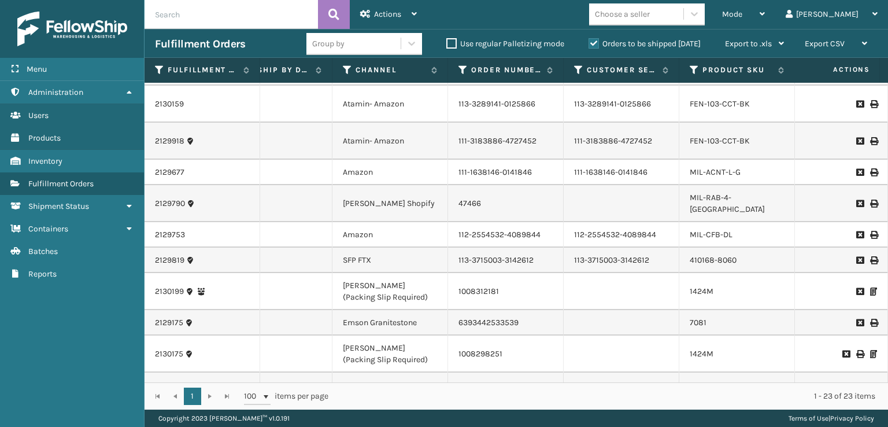
scroll to position [231, 62]
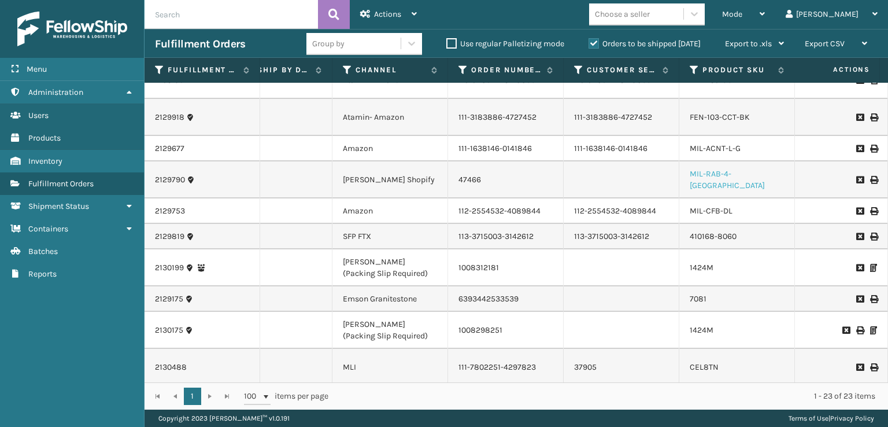
click at [714, 190] on link "MIL-RAB-4-[GEOGRAPHIC_DATA]" at bounding box center [726, 179] width 75 height 21
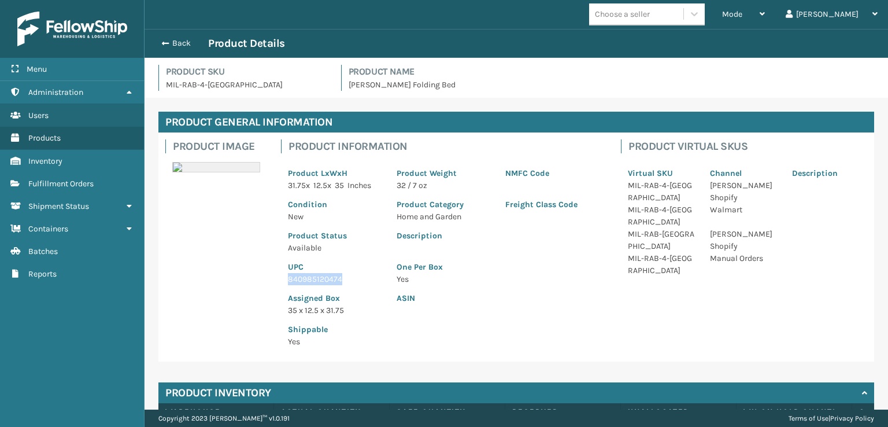
drag, startPoint x: 340, startPoint y: 282, endPoint x: 279, endPoint y: 281, distance: 60.7
click at [279, 281] on div "Product Information Product LxWxH 31.75 x 12.5 x 35 Inches Product Weight 32 / …" at bounding box center [444, 246] width 340 height 229
copy p "840985120474"
drag, startPoint x: 160, startPoint y: 45, endPoint x: 184, endPoint y: 45, distance: 24.3
click at [169, 45] on button "Back" at bounding box center [181, 43] width 53 height 10
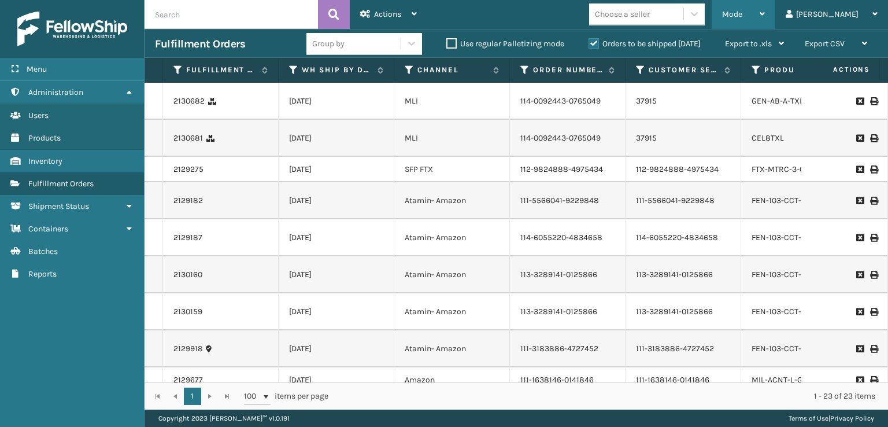
click at [767, 12] on div "Mode Regular Mode Picking Mode Labeling Mode Exit Scan Mode" at bounding box center [743, 14] width 64 height 29
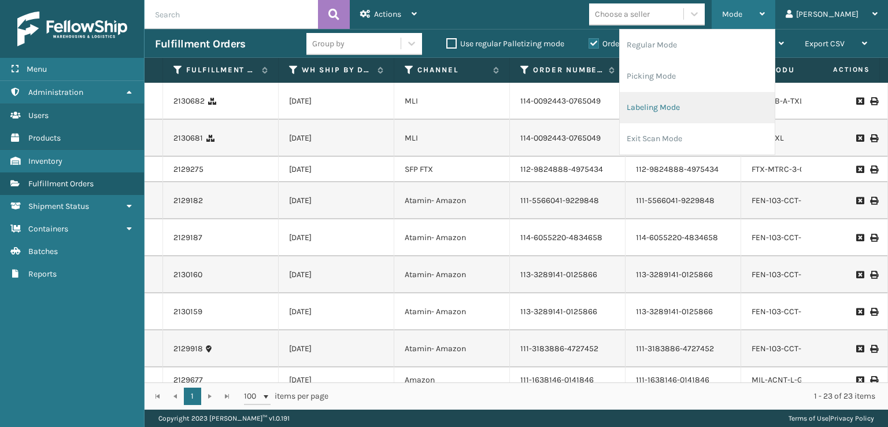
click at [692, 102] on li "Labeling Mode" at bounding box center [697, 107] width 155 height 31
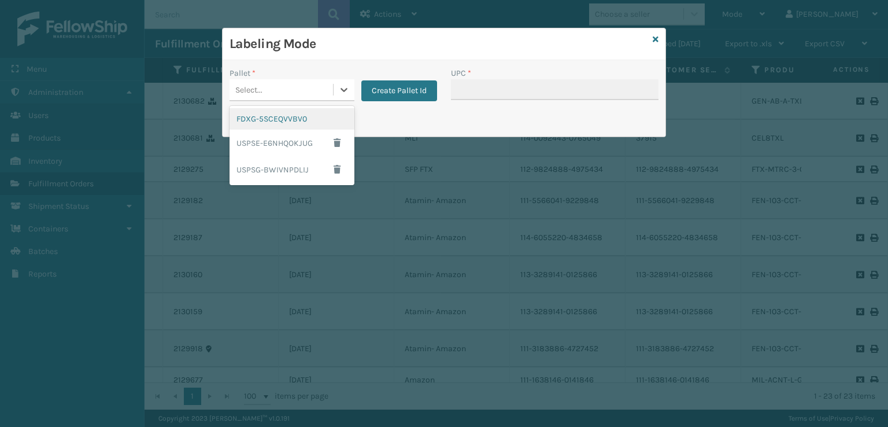
click at [296, 87] on div "Select..." at bounding box center [280, 89] width 103 height 19
click at [286, 116] on div "FDXG-5SCEQVVBV0" at bounding box center [291, 118] width 125 height 21
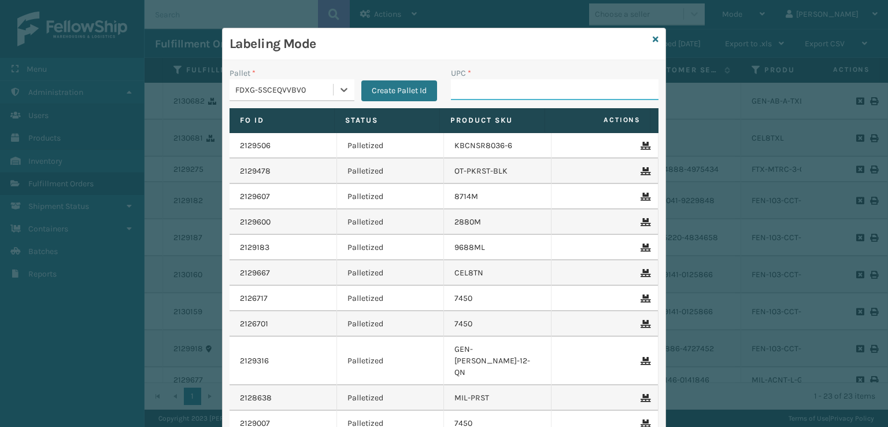
click at [513, 88] on input "UPC *" at bounding box center [554, 89] width 207 height 21
paste input "840985120474"
type input "840985120474"
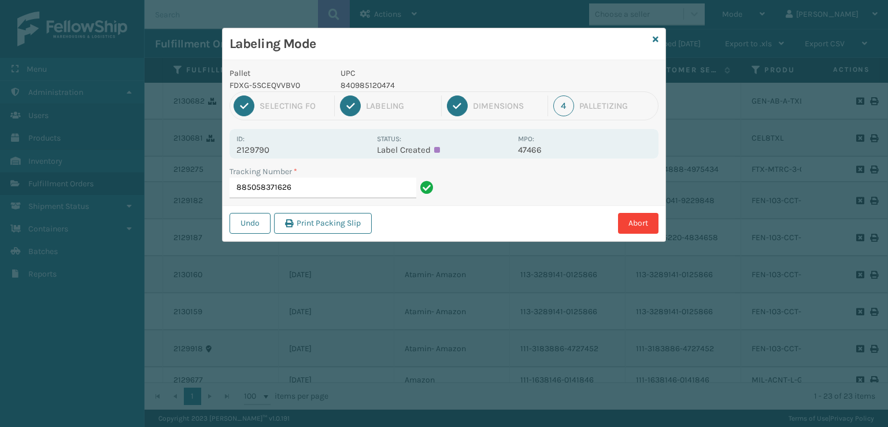
type input "885058371626"
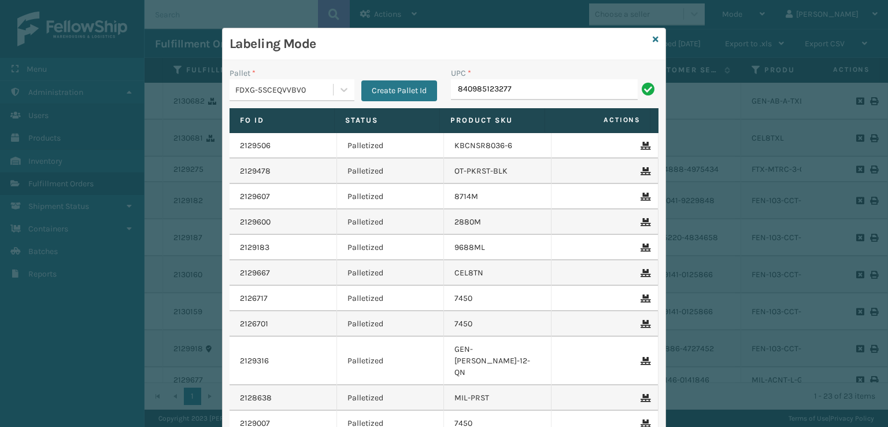
type input "840985123277"
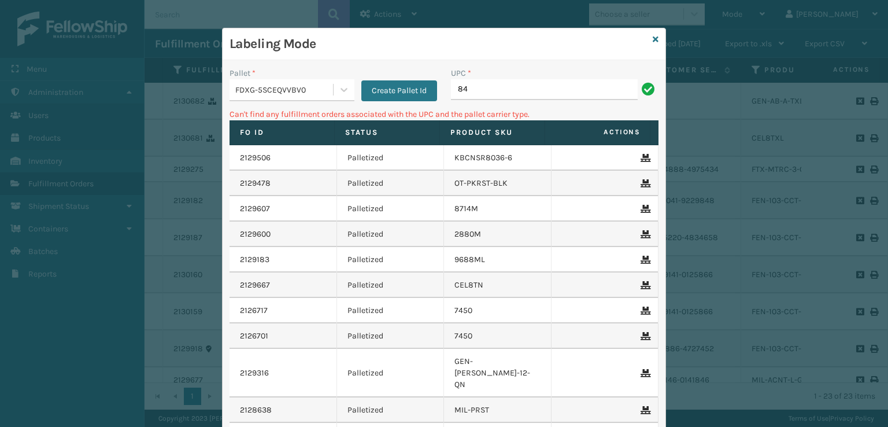
type input "8"
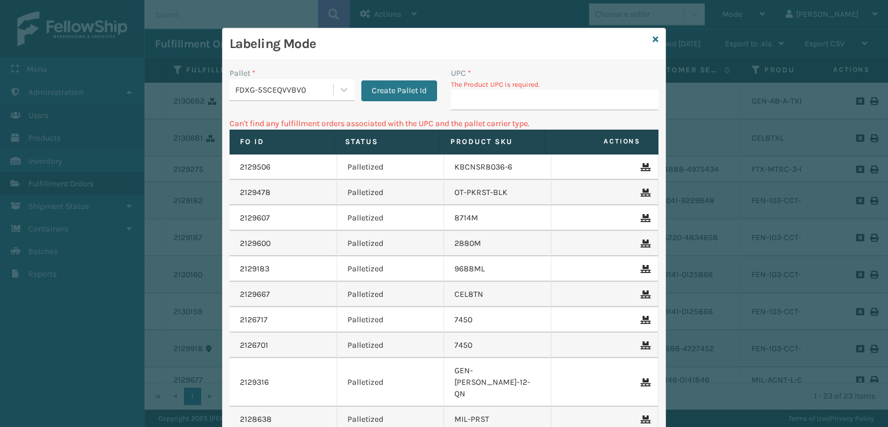
click at [647, 42] on div "Labeling Mode" at bounding box center [444, 44] width 443 height 32
click at [654, 42] on div "Labeling Mode" at bounding box center [444, 44] width 443 height 32
click at [653, 42] on icon at bounding box center [656, 39] width 6 height 8
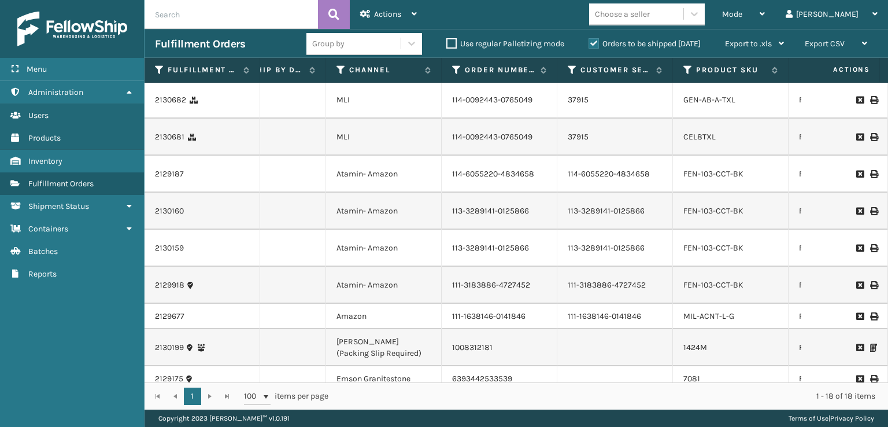
scroll to position [0, 68]
click at [765, 7] on div "Mode" at bounding box center [743, 14] width 43 height 29
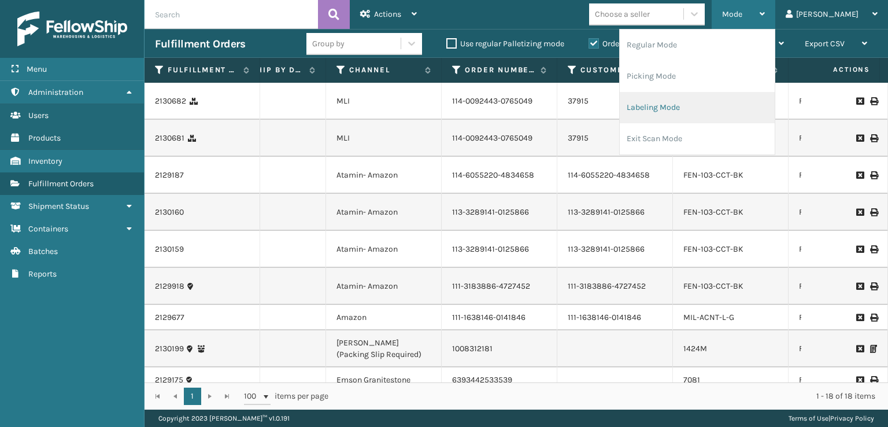
click at [684, 113] on li "Labeling Mode" at bounding box center [697, 107] width 155 height 31
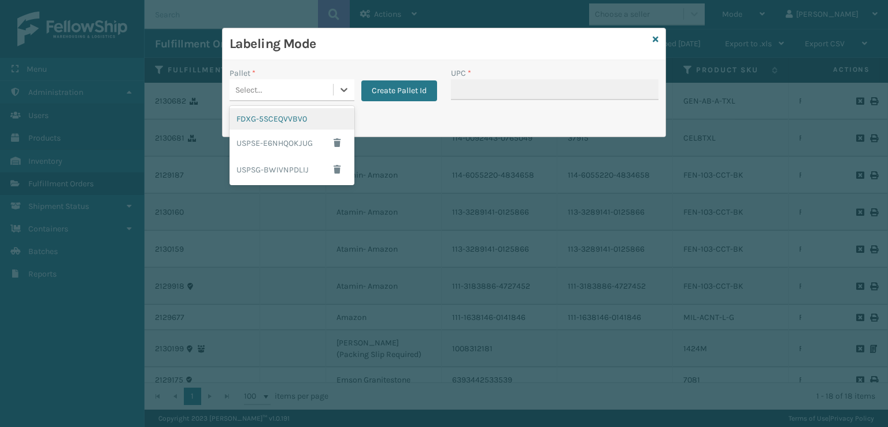
click at [247, 93] on div "Select..." at bounding box center [248, 90] width 27 height 12
click at [249, 128] on div "FDXG-5SCEQVVBV0" at bounding box center [291, 118] width 125 height 21
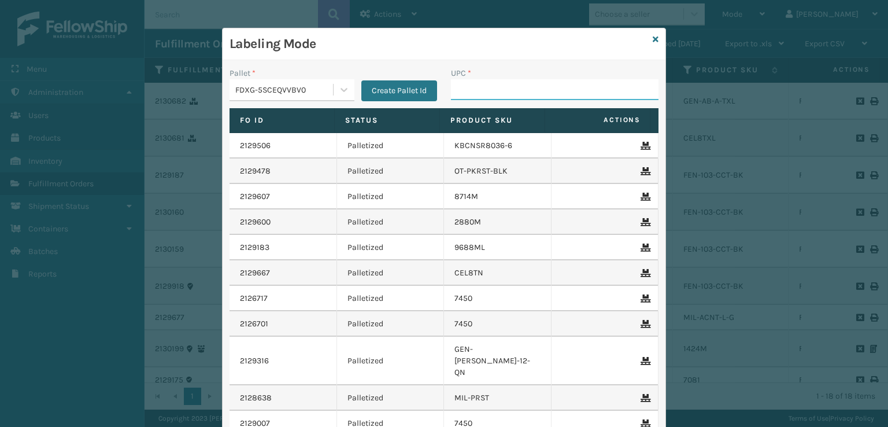
click at [483, 95] on input "UPC *" at bounding box center [554, 89] width 207 height 21
click at [647, 40] on div "Labeling Mode" at bounding box center [444, 44] width 443 height 32
click at [653, 40] on icon at bounding box center [656, 39] width 6 height 8
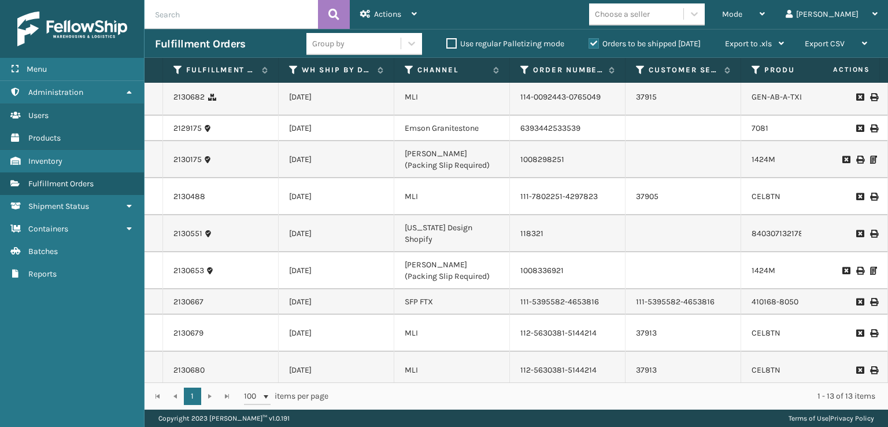
scroll to position [116, 0]
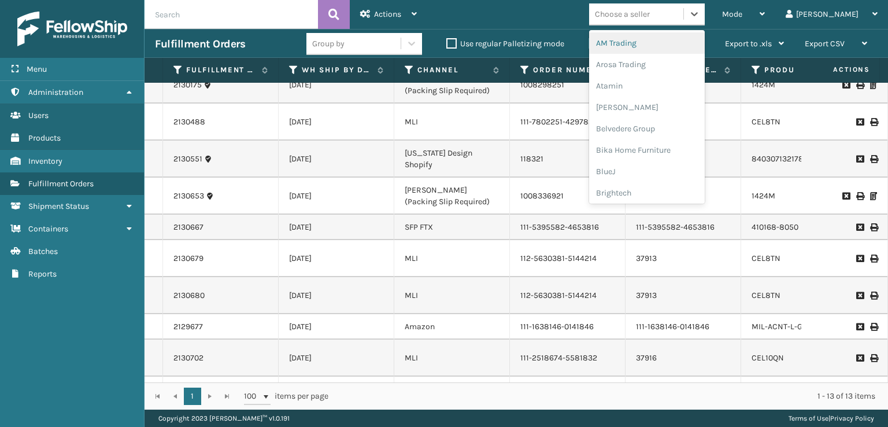
click at [683, 15] on div "Choose a seller" at bounding box center [636, 14] width 94 height 19
type input "MIL"
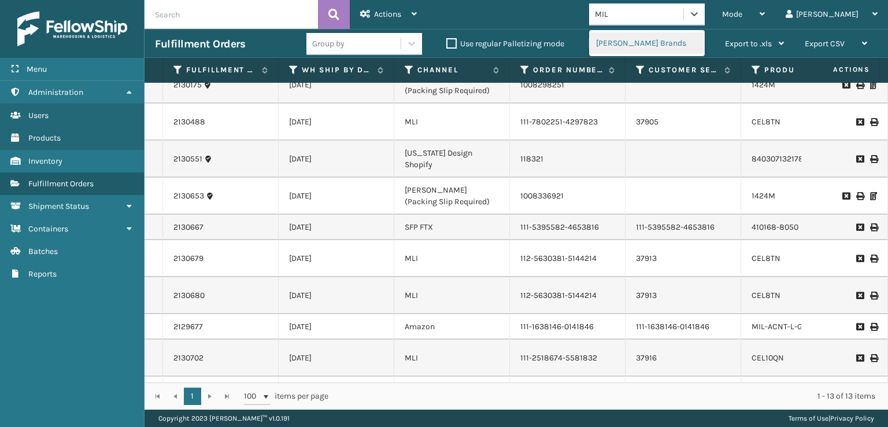
click at [689, 38] on div "[PERSON_NAME] Brands" at bounding box center [647, 42] width 116 height 21
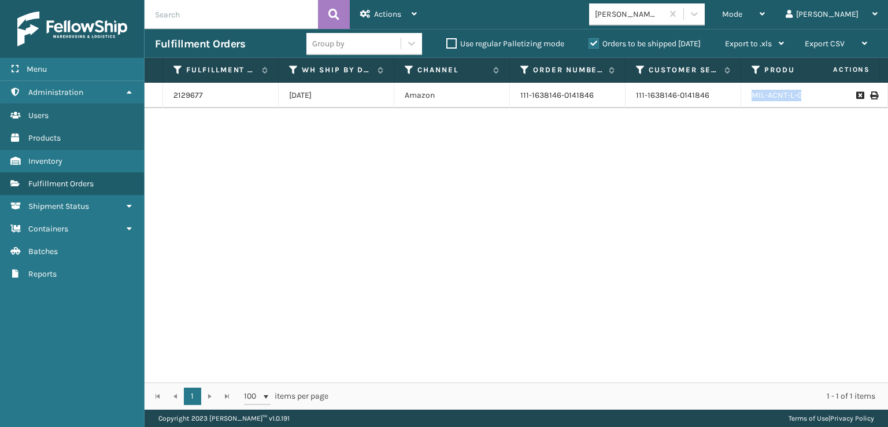
drag, startPoint x: 796, startPoint y: 97, endPoint x: 738, endPoint y: 96, distance: 58.4
copy tr "MIL-ACNT-L-G FedEx Home Delivery Picking 1 [PERSON_NAME] Brands Fellowship - Ea…"
drag, startPoint x: 184, startPoint y: 94, endPoint x: 173, endPoint y: 93, distance: 10.4
click at [173, 93] on div "2129677" at bounding box center [220, 96] width 94 height 12
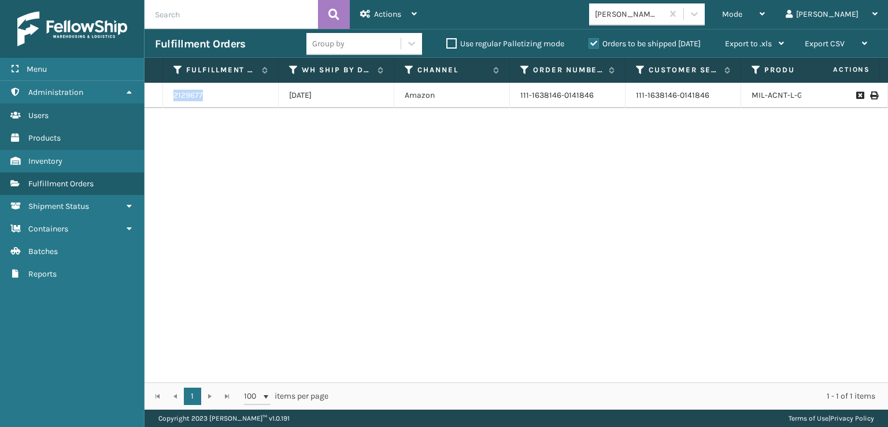
copy link "2129677"
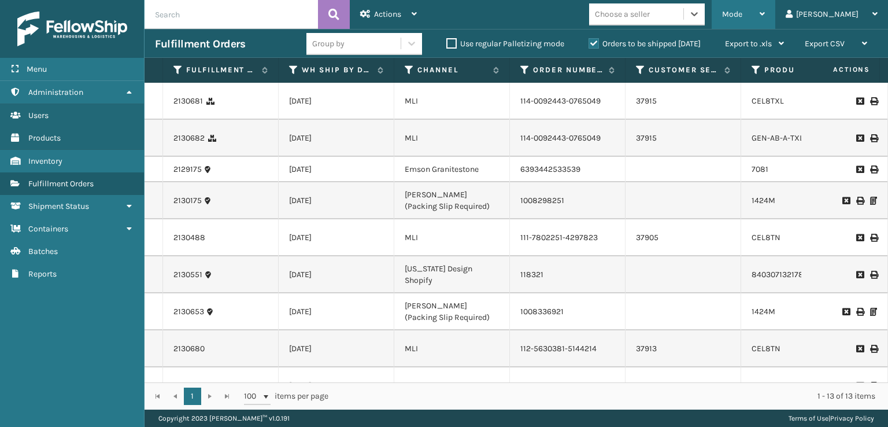
click at [765, 17] on div "Mode Regular Mode Picking Mode Labeling Mode Exit Scan Mode" at bounding box center [743, 14] width 64 height 29
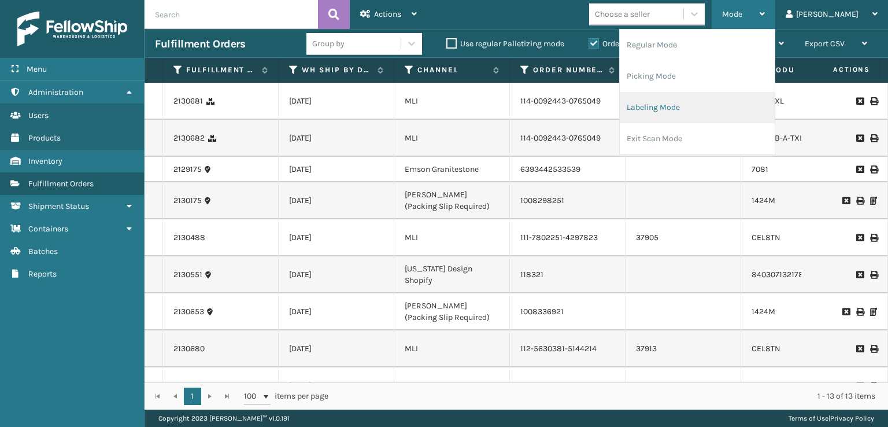
click at [685, 115] on li "Labeling Mode" at bounding box center [697, 107] width 155 height 31
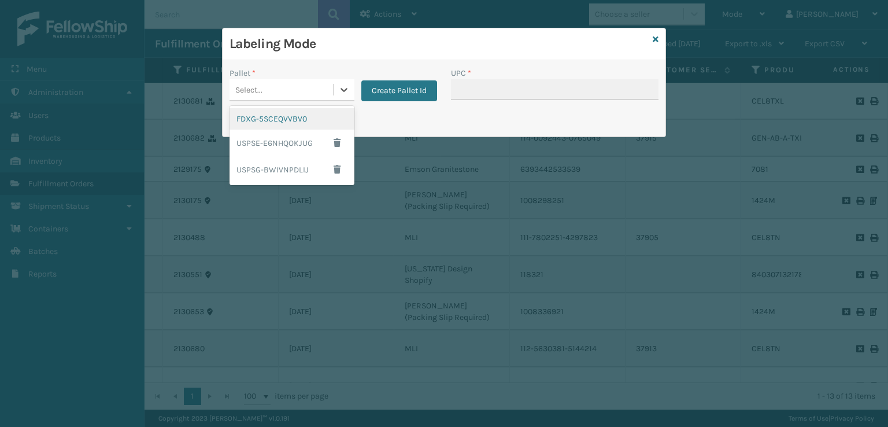
click at [285, 99] on div "Select..." at bounding box center [291, 90] width 125 height 22
click at [260, 122] on div "FDXG-5SCEQVVBV0" at bounding box center [291, 118] width 125 height 21
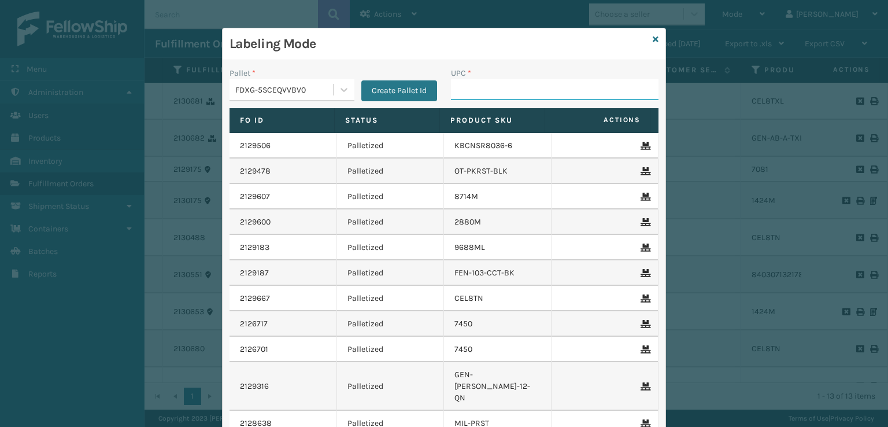
click at [461, 91] on input "UPC *" at bounding box center [554, 89] width 207 height 21
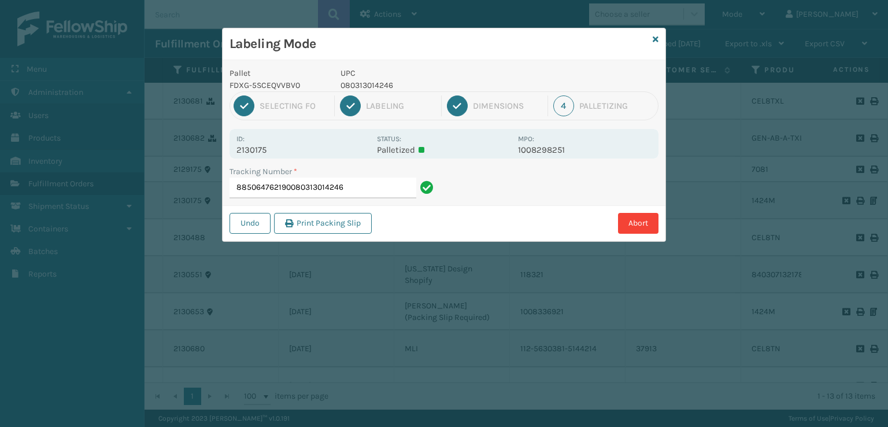
type input "885064762190080313014246"
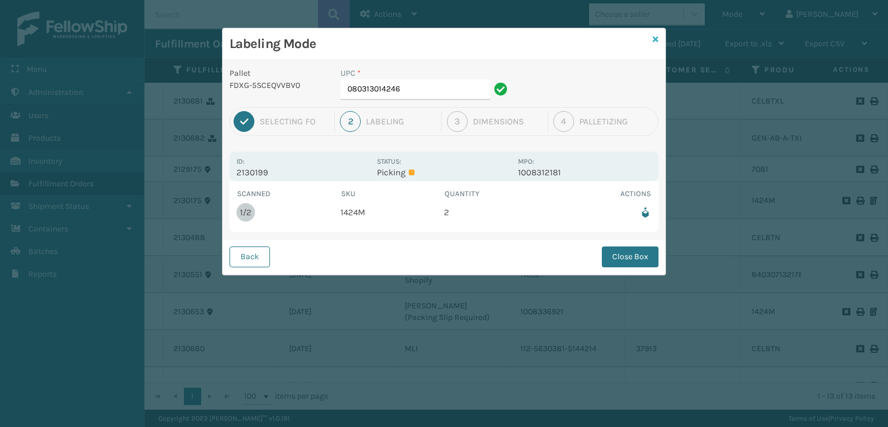
click at [654, 35] on icon at bounding box center [656, 39] width 6 height 8
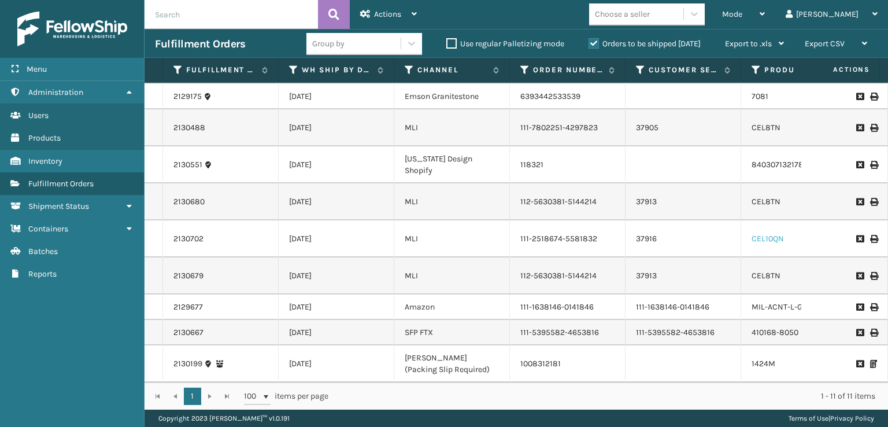
scroll to position [162, 0]
click at [777, 302] on link "MIL-ACNT-L-G" at bounding box center [776, 307] width 51 height 10
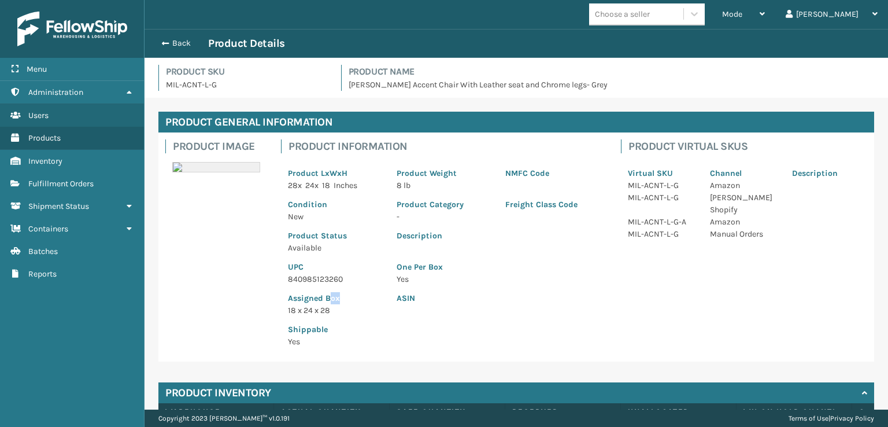
drag, startPoint x: 353, startPoint y: 292, endPoint x: 328, endPoint y: 292, distance: 24.9
click at [328, 292] on p "Assigned Box" at bounding box center [335, 298] width 95 height 12
click at [351, 289] on div "Assigned Box 18 x 24 x 28" at bounding box center [335, 300] width 109 height 31
drag, startPoint x: 346, startPoint y: 284, endPoint x: 280, endPoint y: 280, distance: 66.6
click at [280, 280] on div "Product Information Product LxWxH 28 x 24 x 18 Inches Product Weight 8 lb NMFC …" at bounding box center [444, 246] width 340 height 229
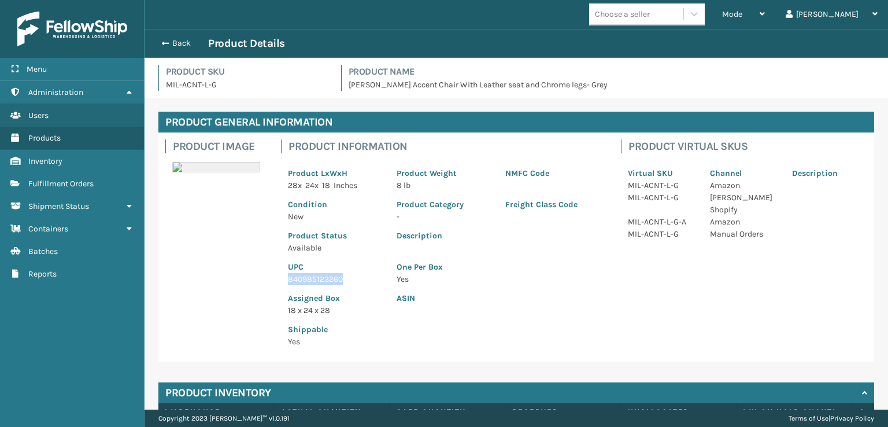
copy p "840985123260"
click at [169, 43] on button "Back" at bounding box center [181, 43] width 53 height 10
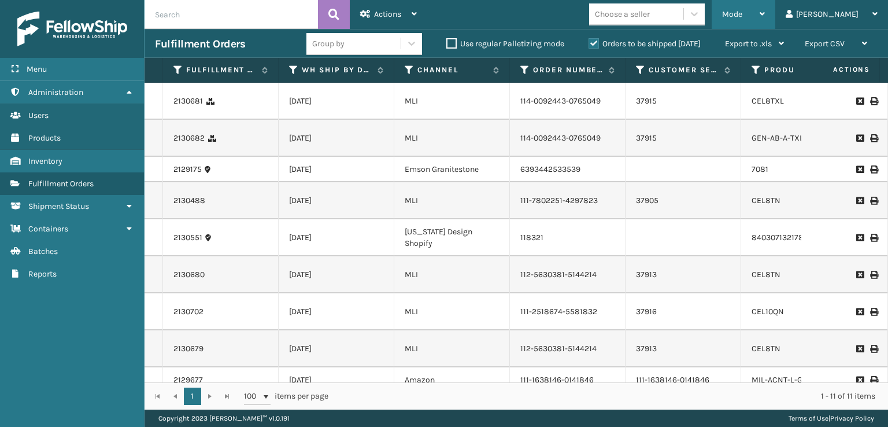
click at [742, 9] on span "Mode" at bounding box center [732, 14] width 20 height 10
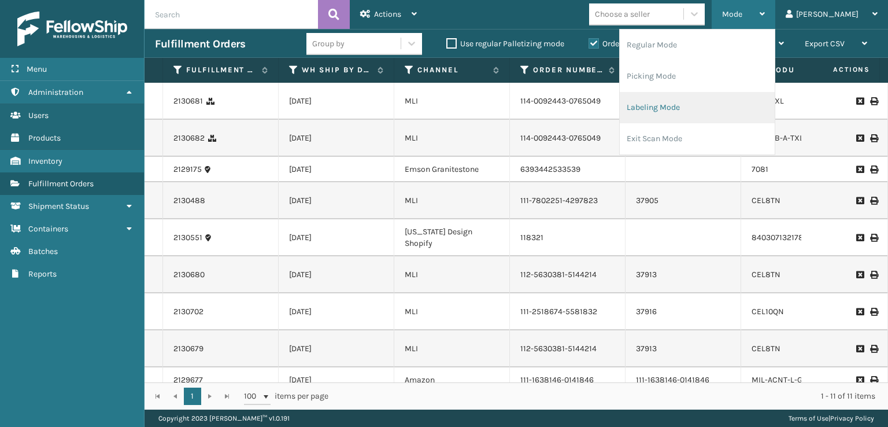
click at [703, 114] on li "Labeling Mode" at bounding box center [697, 107] width 155 height 31
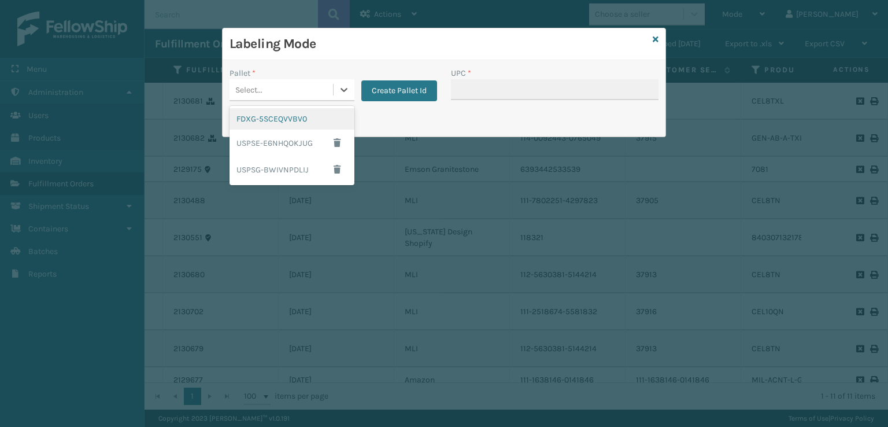
click at [292, 95] on div "Select..." at bounding box center [280, 89] width 103 height 19
click at [277, 121] on div "FDXG-5SCEQVVBV0" at bounding box center [291, 118] width 125 height 21
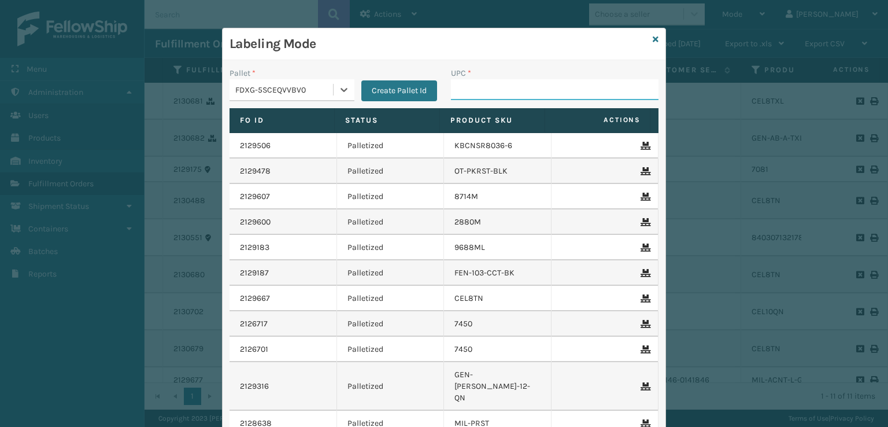
click at [512, 92] on input "UPC *" at bounding box center [554, 89] width 207 height 21
paste input "840985123260"
type input "840985123260"
drag, startPoint x: 521, startPoint y: 84, endPoint x: 513, endPoint y: 90, distance: 10.4
click at [521, 84] on input "UPC *" at bounding box center [554, 89] width 207 height 21
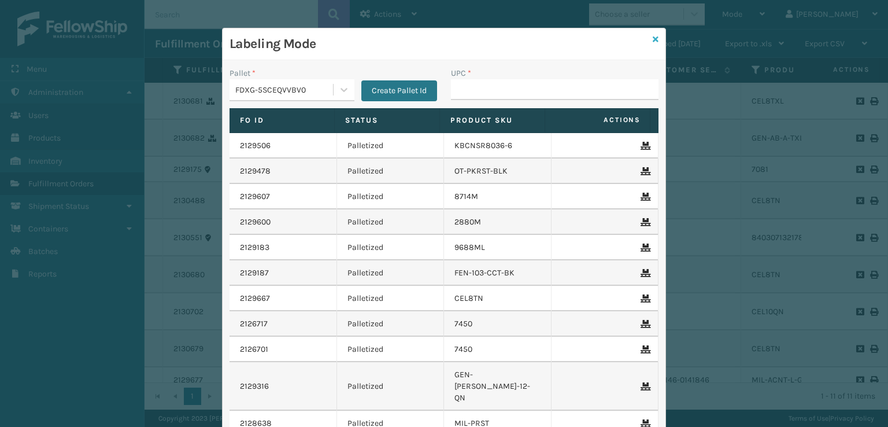
click at [653, 38] on icon at bounding box center [656, 39] width 6 height 8
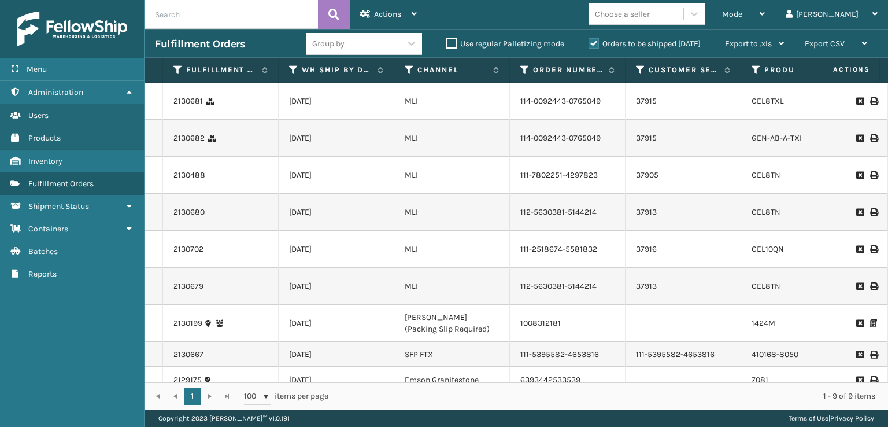
click at [256, 13] on input "text" at bounding box center [230, 14] width 173 height 29
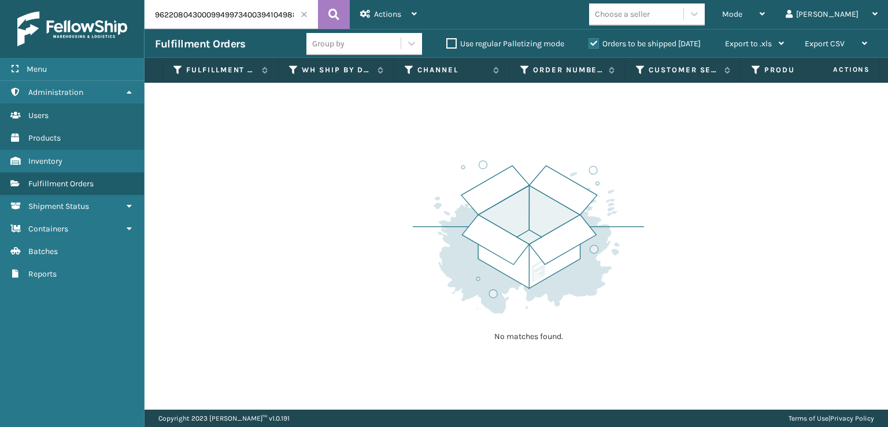
drag, startPoint x: 237, startPoint y: 13, endPoint x: 66, endPoint y: 27, distance: 171.0
click at [71, 0] on div "Menu Administration Users Products Inventory Fulfillment Orders Shipment Status…" at bounding box center [444, 0] width 888 height 0
type input "394104988529"
click at [319, 10] on button at bounding box center [334, 14] width 32 height 29
click at [594, 40] on label "Orders to be shipped [DATE]" at bounding box center [644, 44] width 112 height 10
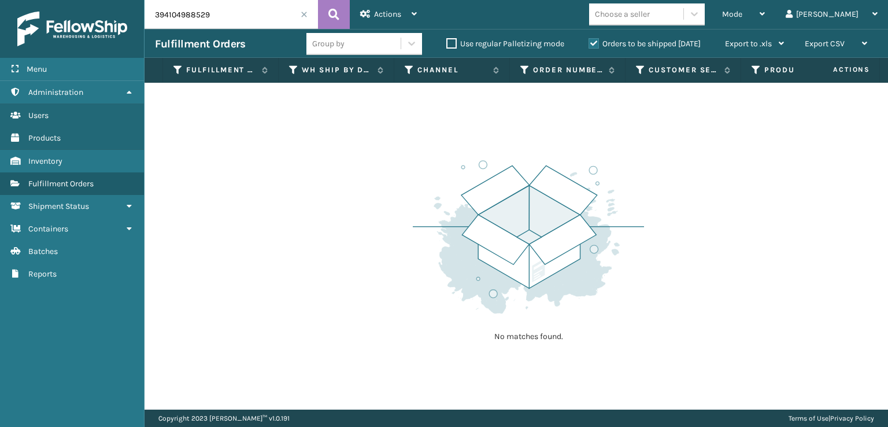
click at [589, 40] on input "Orders to be shipped [DATE]" at bounding box center [588, 41] width 1 height 8
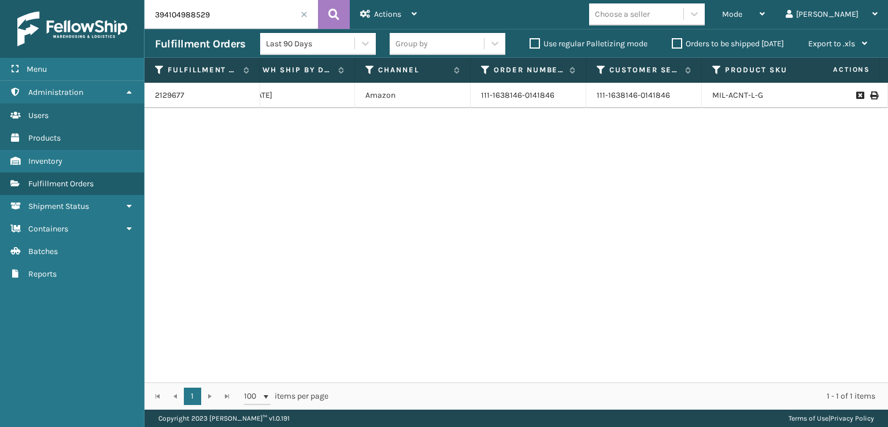
scroll to position [0, 62]
click at [301, 12] on span at bounding box center [304, 14] width 7 height 7
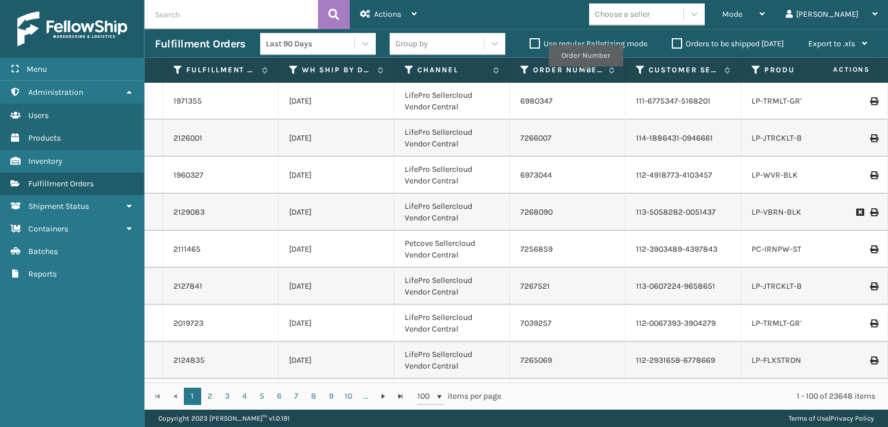
click at [673, 42] on label "Orders to be shipped [DATE]" at bounding box center [728, 44] width 112 height 10
click at [672, 42] on input "Orders to be shipped [DATE]" at bounding box center [672, 41] width 1 height 8
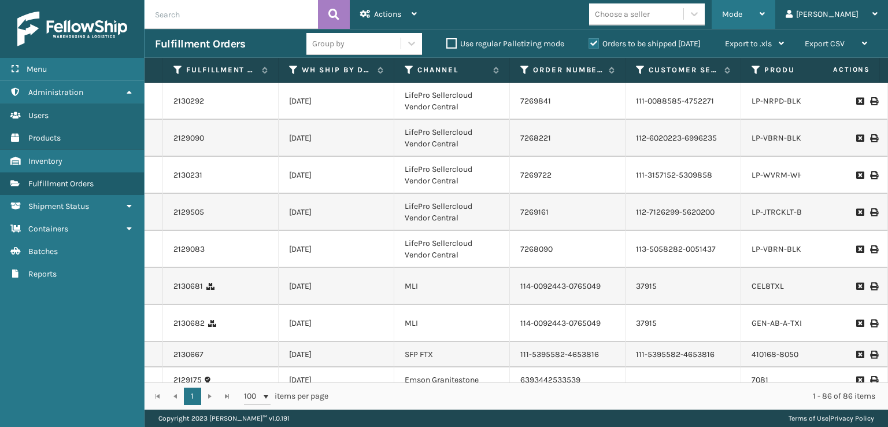
drag, startPoint x: 783, startPoint y: 17, endPoint x: 779, endPoint y: 21, distance: 6.5
click at [742, 15] on span "Mode" at bounding box center [732, 14] width 20 height 10
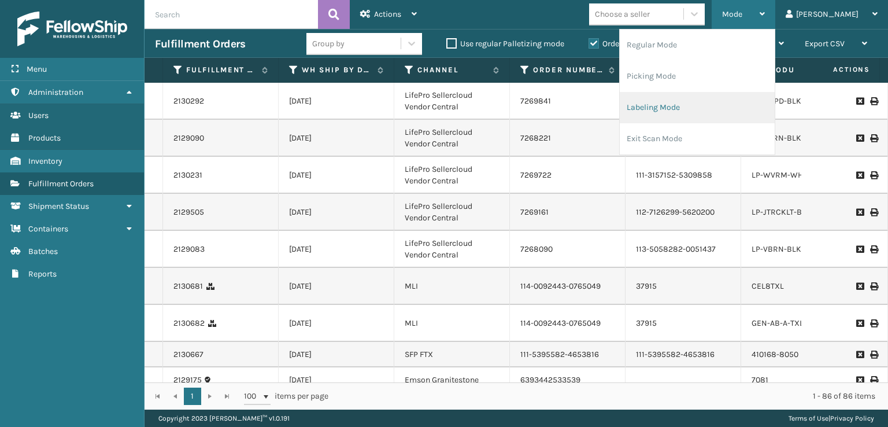
click at [696, 113] on li "Labeling Mode" at bounding box center [697, 107] width 155 height 31
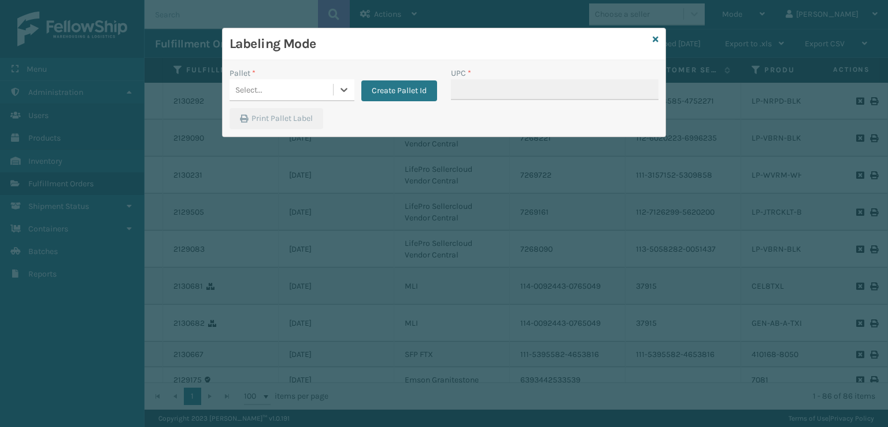
click at [319, 91] on div "Select..." at bounding box center [280, 89] width 103 height 19
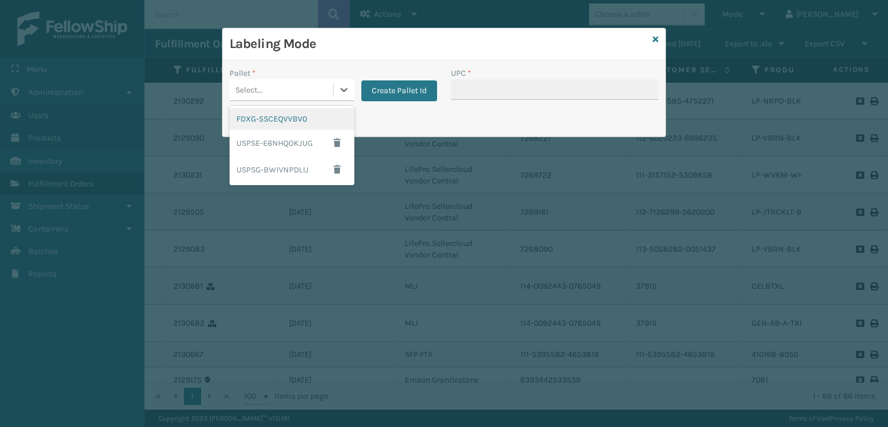
click at [269, 125] on div "FDXG-5SCEQVVBV0" at bounding box center [291, 118] width 125 height 21
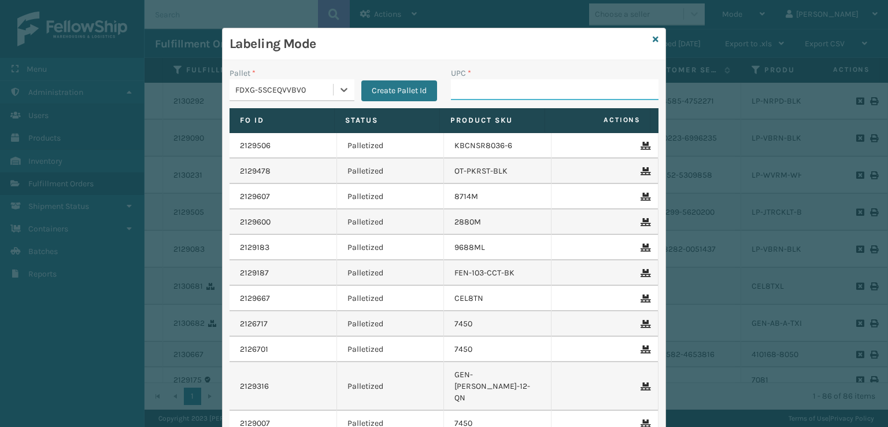
click at [473, 87] on input "UPC *" at bounding box center [554, 89] width 207 height 21
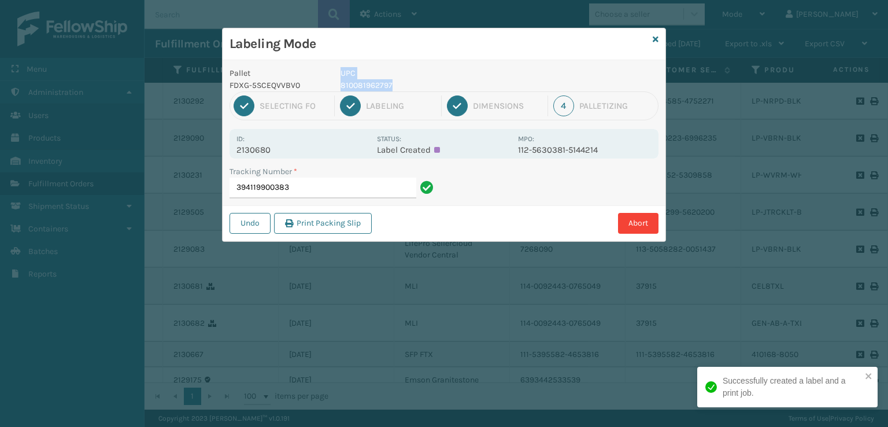
drag, startPoint x: 436, startPoint y: 90, endPoint x: 328, endPoint y: 90, distance: 107.5
click at [328, 90] on div "Pallet FDXG-5SCEQVVBV0 UPC 810081962797" at bounding box center [444, 79] width 443 height 24
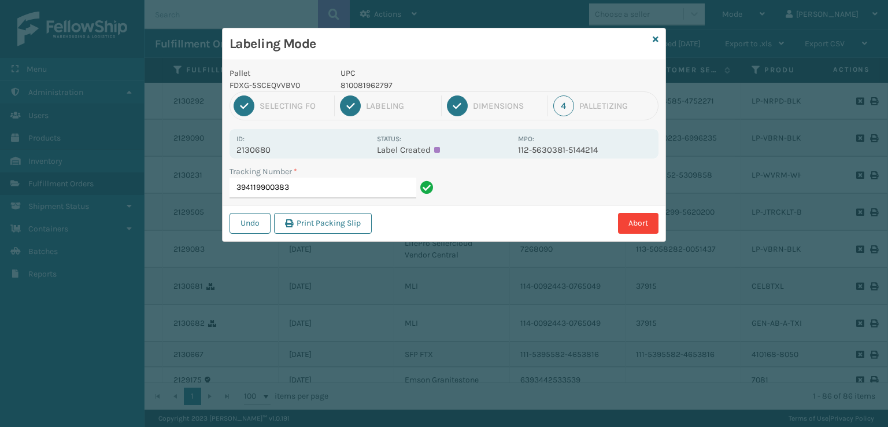
drag, startPoint x: 407, startPoint y: 91, endPoint x: 410, endPoint y: 86, distance: 6.3
click at [410, 87] on div "Pallet FDXG-5SCEQVVBV0 UPC 810081962797 1 Selecting FO 2 Labeling 3 Dimensions …" at bounding box center [444, 150] width 443 height 181
click at [366, 83] on p "810081962797" at bounding box center [425, 85] width 170 height 12
drag, startPoint x: 340, startPoint y: 84, endPoint x: 395, endPoint y: 87, distance: 55.6
click at [395, 87] on p "810081962797" at bounding box center [425, 85] width 170 height 12
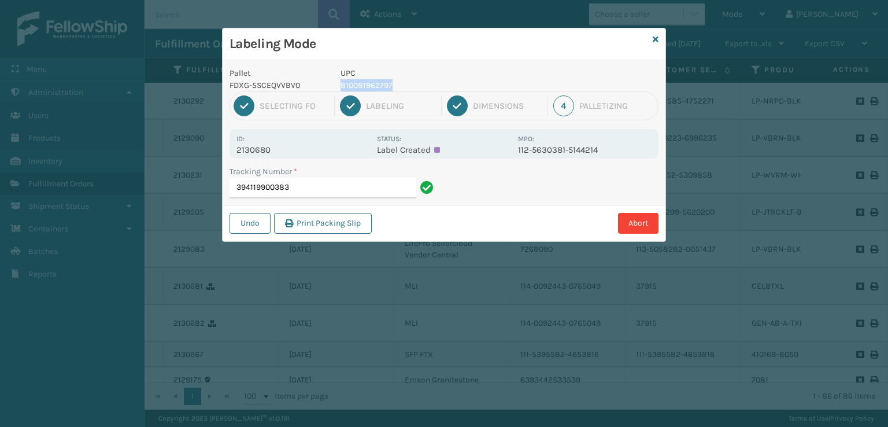
copy p "810081962797"
click at [332, 184] on input "394119900383" at bounding box center [322, 187] width 187 height 21
drag, startPoint x: 402, startPoint y: 88, endPoint x: 351, endPoint y: 84, distance: 51.0
click at [352, 84] on p "810081962797" at bounding box center [425, 85] width 170 height 12
drag, startPoint x: 342, startPoint y: 84, endPoint x: 365, endPoint y: 84, distance: 23.1
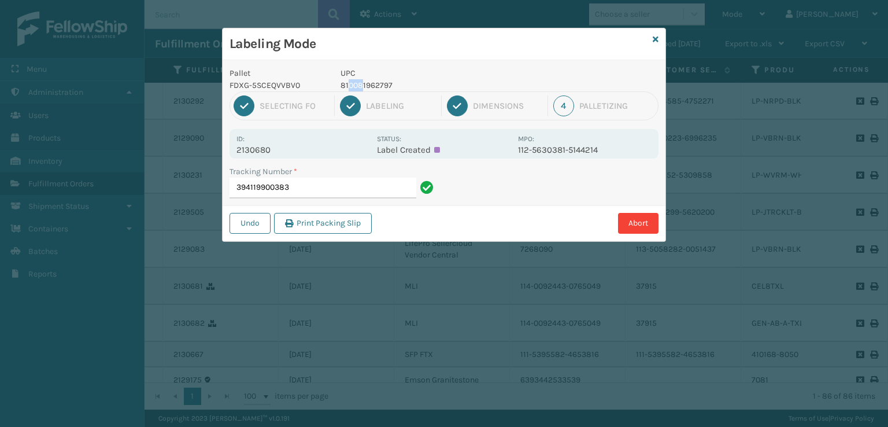
click at [365, 84] on p "810081962797" at bounding box center [425, 85] width 170 height 12
drag, startPoint x: 396, startPoint y: 82, endPoint x: 336, endPoint y: 86, distance: 60.2
click at [336, 86] on div "UPC 810081962797" at bounding box center [425, 79] width 184 height 24
copy p "810081962797"
drag, startPoint x: 342, startPoint y: 191, endPoint x: 344, endPoint y: 182, distance: 8.8
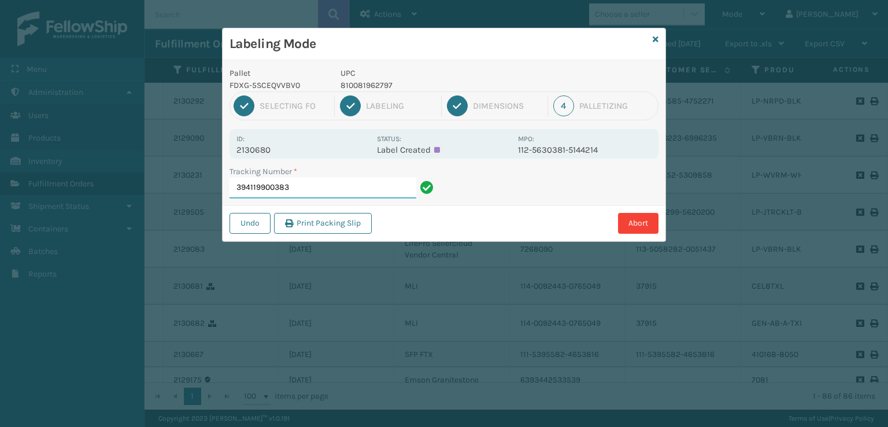
click at [346, 186] on input "394119900383" at bounding box center [322, 187] width 187 height 21
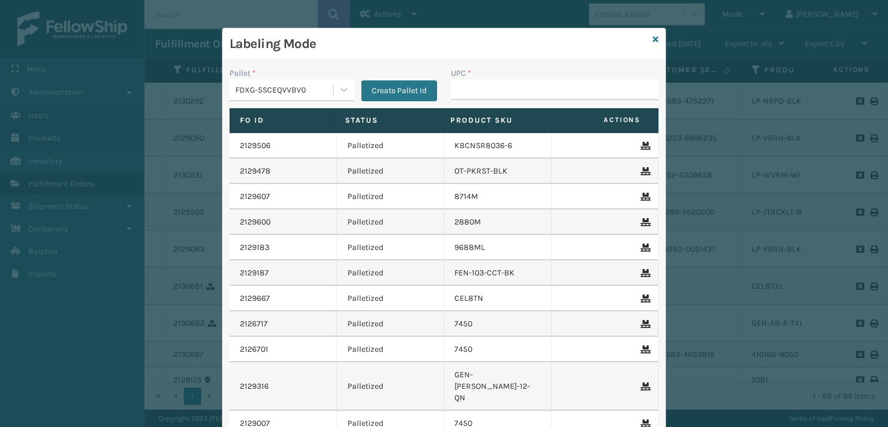
drag, startPoint x: 448, startPoint y: 87, endPoint x: 443, endPoint y: 91, distance: 6.7
click at [444, 91] on div "UPC *" at bounding box center [554, 87] width 221 height 41
type input "810081962797"
click at [653, 38] on icon at bounding box center [656, 39] width 6 height 8
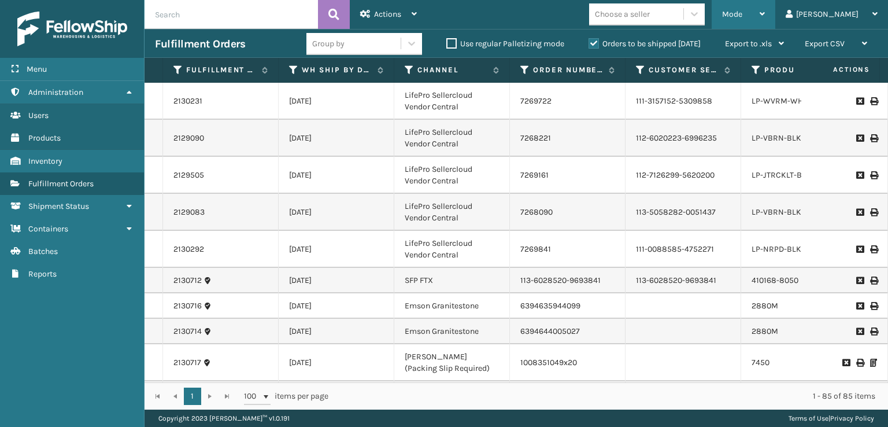
click at [768, 11] on div "Mode Regular Mode Picking Mode Labeling Mode Exit Scan Mode" at bounding box center [743, 14] width 64 height 29
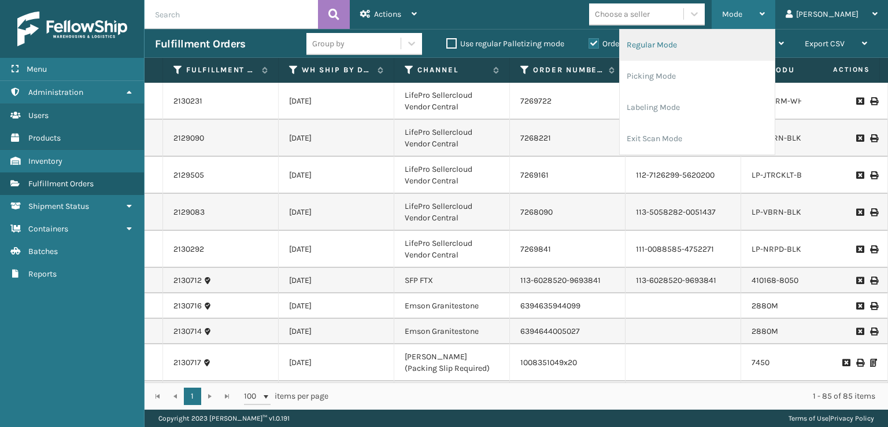
click at [738, 40] on li "Regular Mode" at bounding box center [697, 44] width 155 height 31
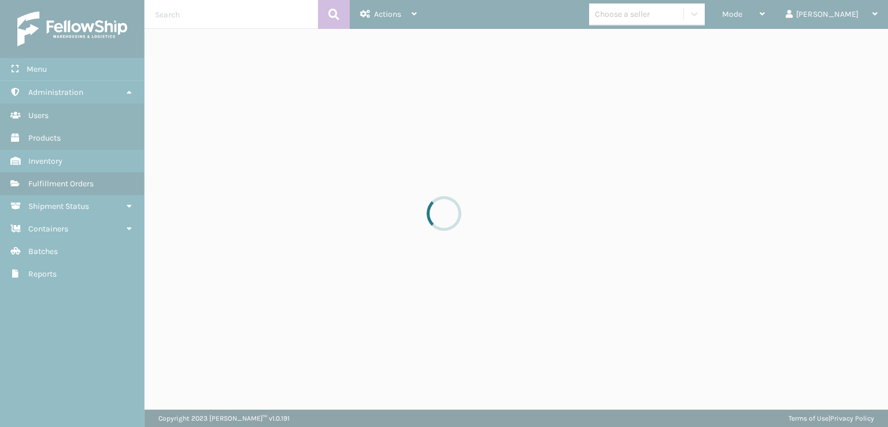
click at [376, 12] on span "Actions" at bounding box center [387, 14] width 27 height 10
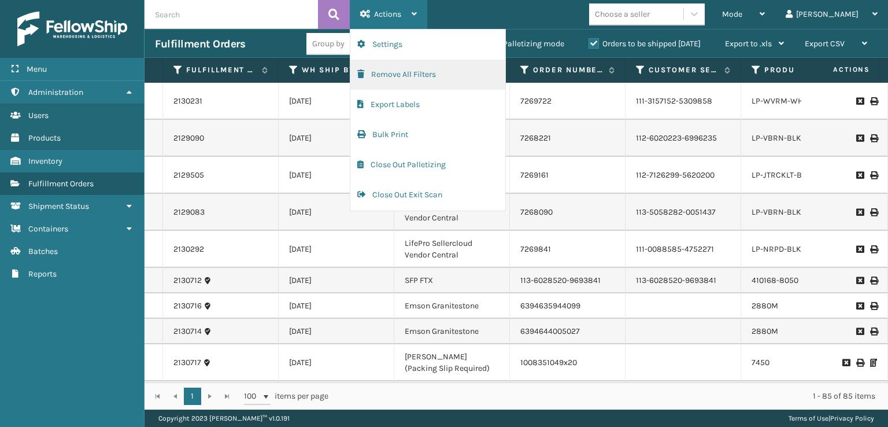
click at [388, 79] on button "Remove All Filters" at bounding box center [427, 75] width 155 height 30
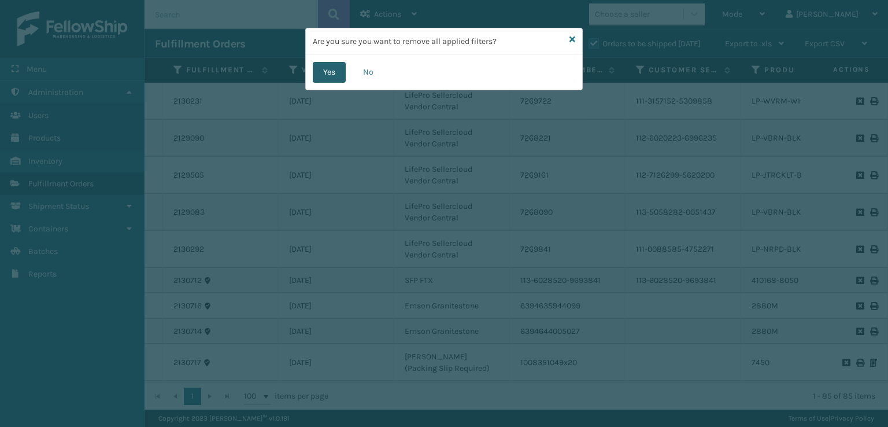
click at [321, 71] on button "Yes" at bounding box center [329, 72] width 33 height 21
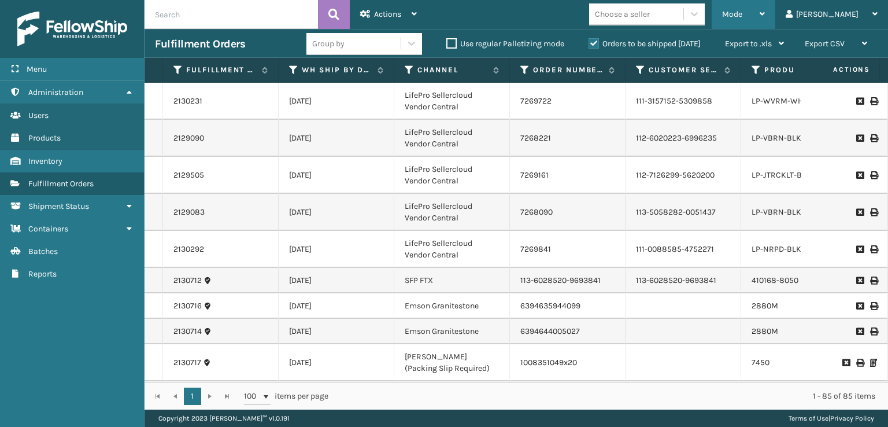
drag, startPoint x: 770, startPoint y: 10, endPoint x: 743, endPoint y: 69, distance: 64.9
click at [742, 10] on span "Mode" at bounding box center [732, 14] width 20 height 10
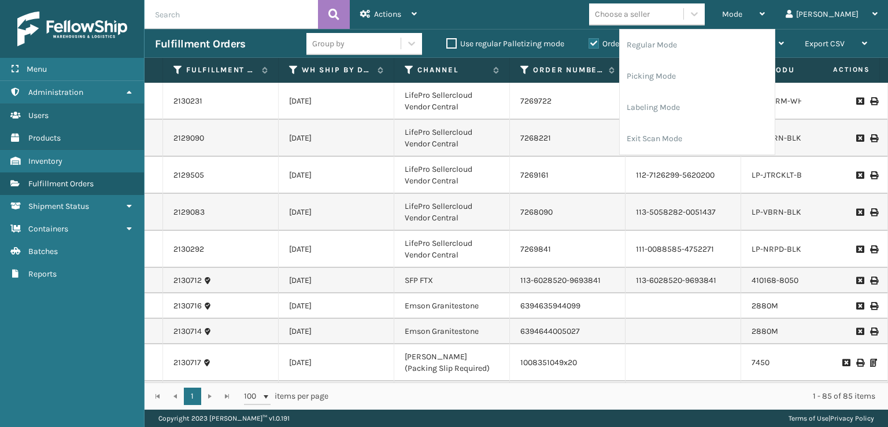
drag, startPoint x: 627, startPoint y: 181, endPoint x: 626, endPoint y: 165, distance: 16.2
click at [626, 170] on td "112-7126299-5620200" at bounding box center [683, 175] width 116 height 37
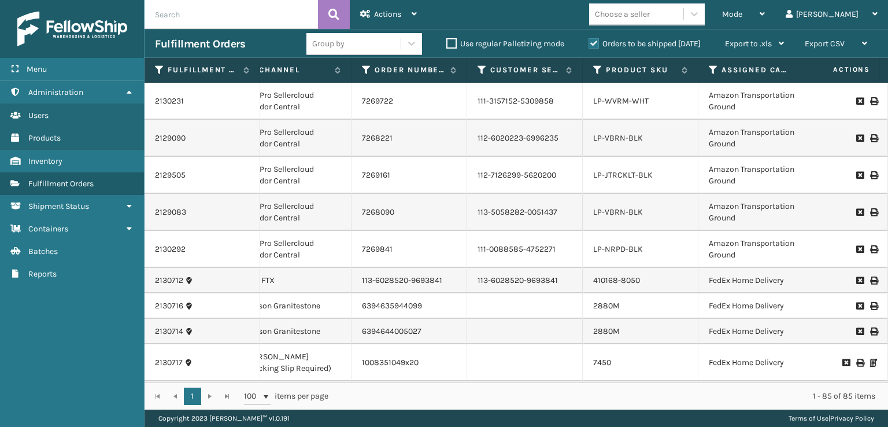
scroll to position [0, 213]
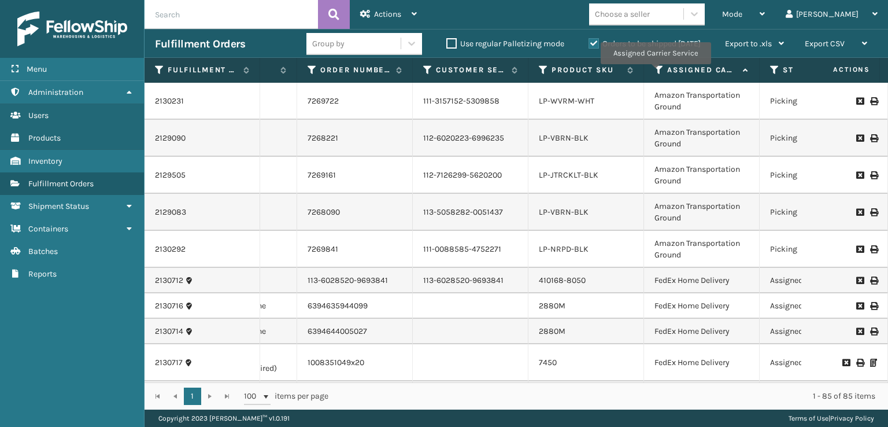
click at [655, 72] on icon at bounding box center [658, 70] width 9 height 10
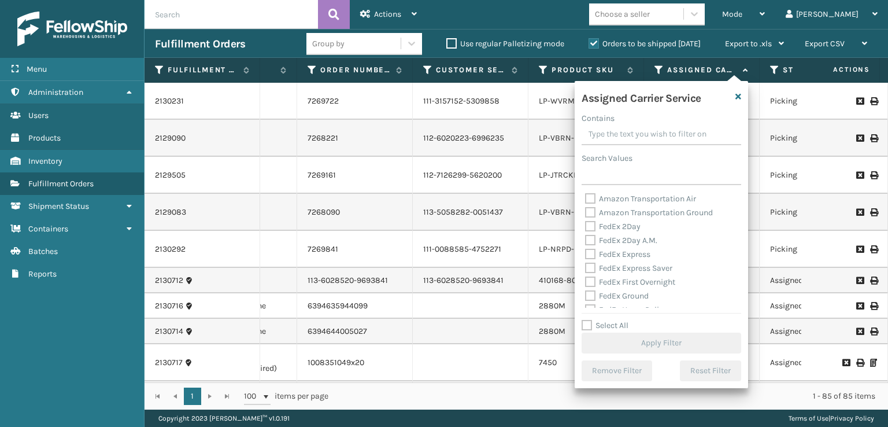
drag, startPoint x: 554, startPoint y: 271, endPoint x: 557, endPoint y: 266, distance: 6.0
click at [555, 268] on td "410168-8050" at bounding box center [586, 280] width 116 height 25
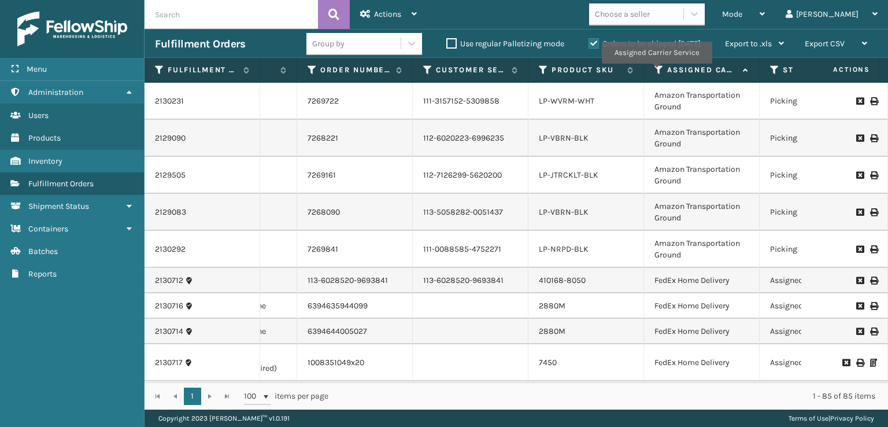
click at [656, 72] on icon at bounding box center [658, 70] width 9 height 10
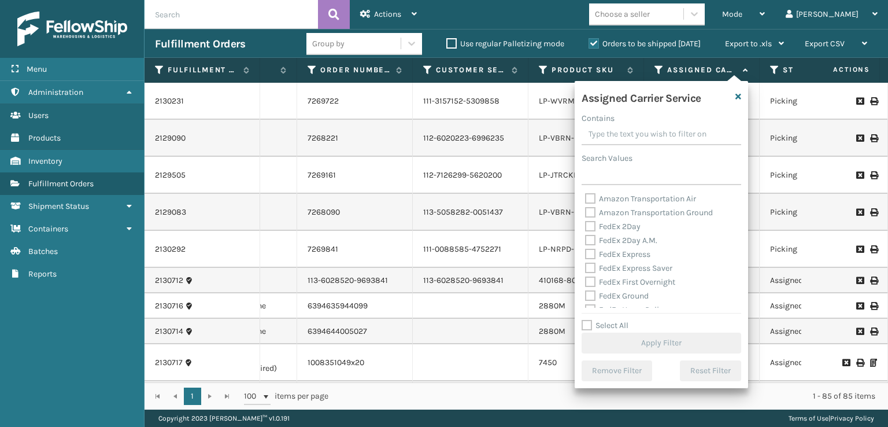
click at [611, 280] on label "FedEx First Overnight" at bounding box center [630, 282] width 90 height 10
click at [585, 280] on input "FedEx First Overnight" at bounding box center [585, 279] width 1 height 8
checkbox input "true"
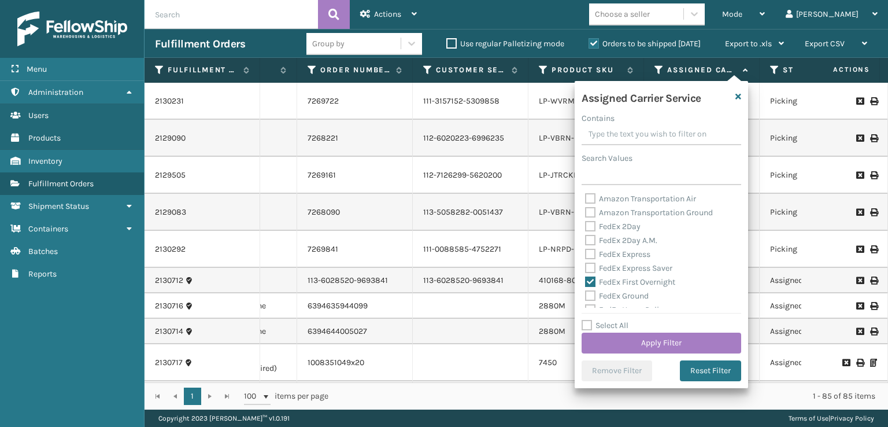
drag, startPoint x: 584, startPoint y: 262, endPoint x: 590, endPoint y: 263, distance: 5.9
click at [586, 262] on div "Amazon Transportation Air Amazon Transportation Ground FedEx 2Day FedEx 2Day A.…" at bounding box center [661, 250] width 160 height 116
click at [596, 266] on label "FedEx Express Saver" at bounding box center [628, 268] width 87 height 10
click at [585, 266] on input "FedEx Express Saver" at bounding box center [585, 265] width 1 height 8
checkbox input "true"
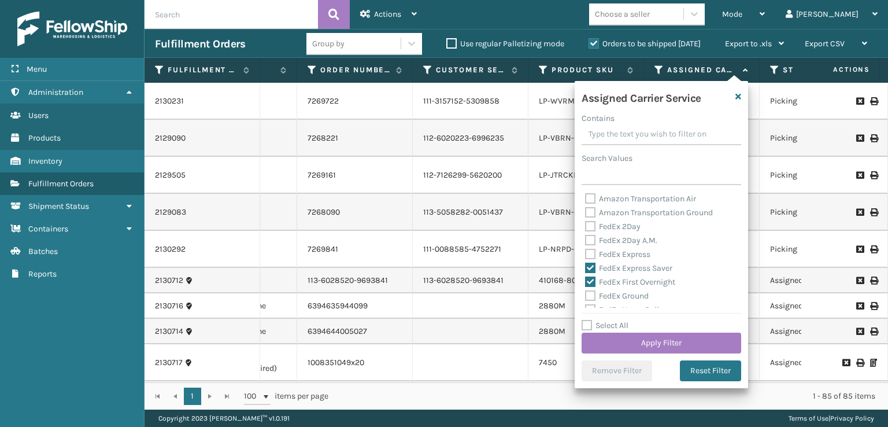
click at [590, 258] on label "FedEx Express" at bounding box center [617, 254] width 65 height 10
click at [585, 255] on input "FedEx Express" at bounding box center [585, 251] width 1 height 8
checkbox input "true"
click at [587, 238] on label "FedEx 2Day A.M." at bounding box center [621, 240] width 72 height 10
click at [585, 238] on input "FedEx 2Day A.M." at bounding box center [585, 237] width 1 height 8
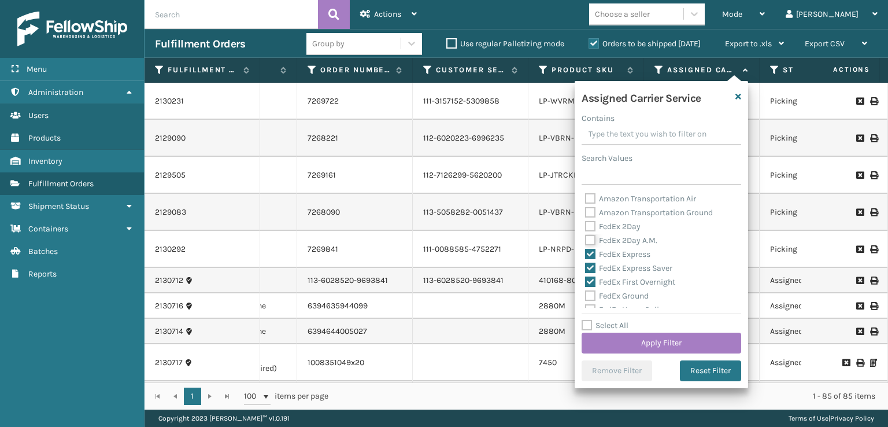
checkbox input "true"
click at [588, 294] on label "FedEx Ground" at bounding box center [617, 296] width 64 height 10
click at [585, 294] on input "FedEx Ground" at bounding box center [585, 293] width 1 height 8
checkbox input "true"
click at [587, 227] on label "FedEx 2Day" at bounding box center [612, 226] width 55 height 10
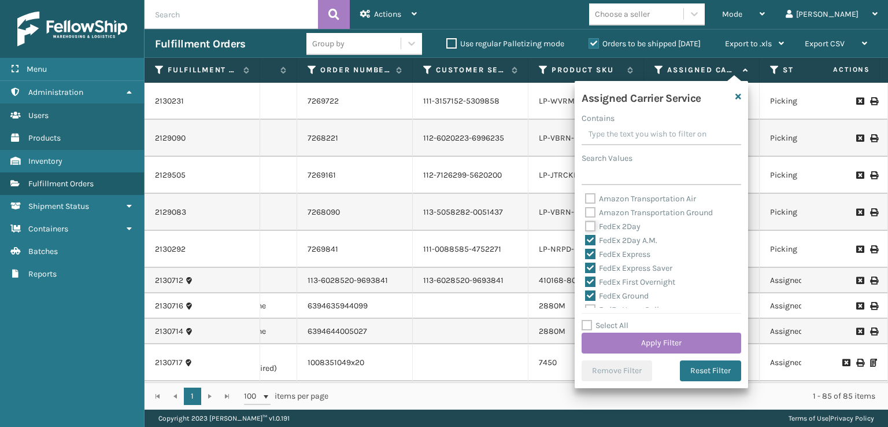
click at [585, 227] on input "FedEx 2Day" at bounding box center [585, 224] width 1 height 8
checkbox input "true"
click at [588, 254] on label "FedEx Home Delivery" at bounding box center [629, 252] width 89 height 10
click at [585, 253] on input "FedEx Home Delivery" at bounding box center [585, 249] width 1 height 8
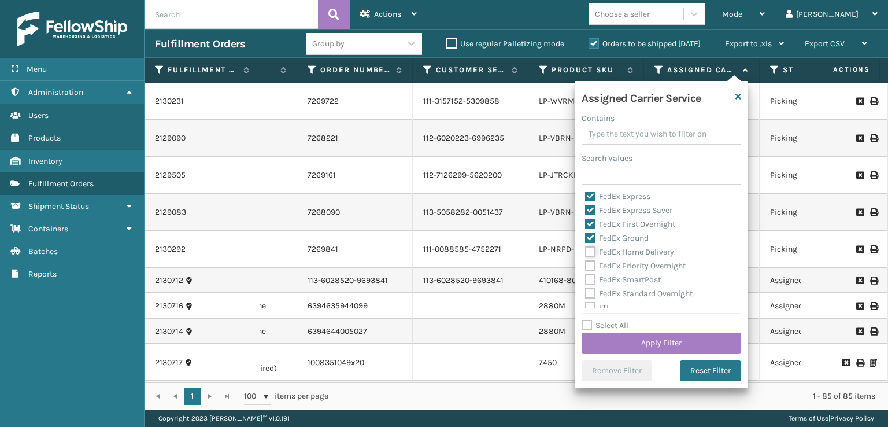
checkbox input "true"
click at [584, 269] on div "Amazon Transportation Air Amazon Transportation Ground FedEx 2Day FedEx 2Day A.…" at bounding box center [661, 250] width 160 height 116
click at [585, 269] on label "FedEx Priority Overnight" at bounding box center [635, 266] width 101 height 10
click at [585, 266] on input "FedEx Priority Overnight" at bounding box center [585, 263] width 1 height 8
checkbox input "true"
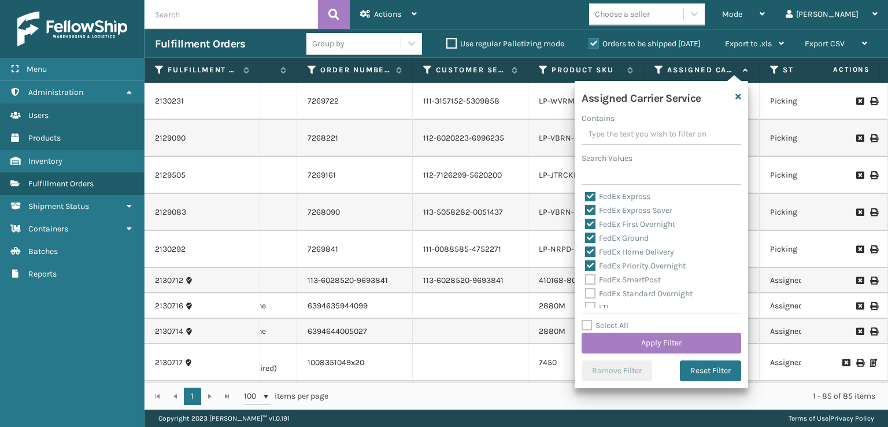
click at [587, 275] on label "FedEx SmartPost" at bounding box center [623, 280] width 76 height 10
click at [585, 275] on input "FedEx SmartPost" at bounding box center [585, 277] width 1 height 8
checkbox input "true"
click at [592, 293] on label "FedEx Standard Overnight" at bounding box center [638, 293] width 107 height 10
click at [585, 293] on input "FedEx Standard Overnight" at bounding box center [585, 291] width 1 height 8
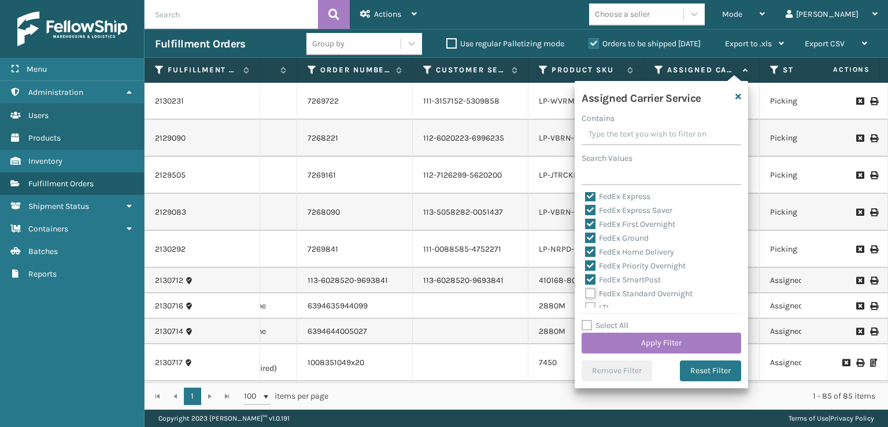
checkbox input "true"
click at [605, 339] on button "Apply Filter" at bounding box center [661, 342] width 160 height 21
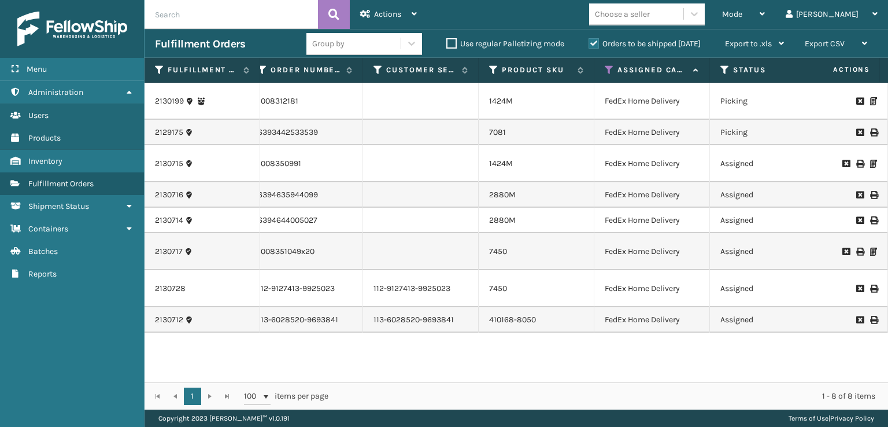
scroll to position [0, 266]
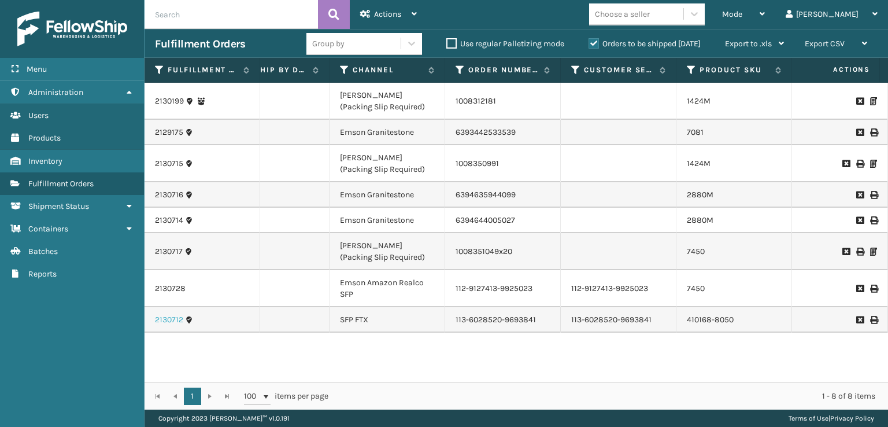
click at [159, 317] on link "2130712" at bounding box center [169, 320] width 28 height 12
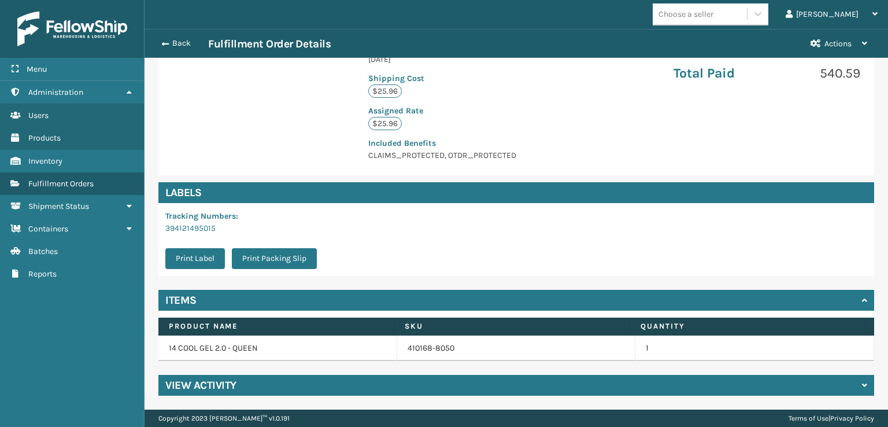
click at [212, 386] on h4 "View Activity" at bounding box center [200, 385] width 71 height 14
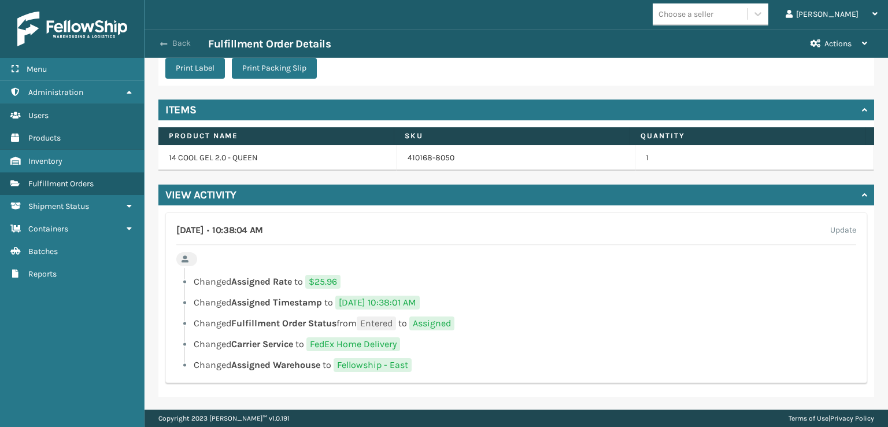
click at [161, 42] on span "button" at bounding box center [163, 44] width 7 height 8
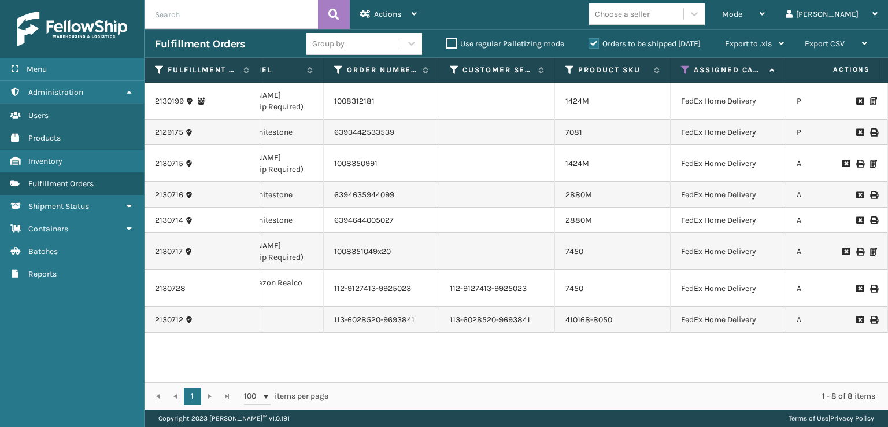
scroll to position [0, 191]
click at [477, 381] on div "Fulfillment Order Id WH Ship By Date Channel Order Number Customer Service Orde…" at bounding box center [515, 233] width 743 height 351
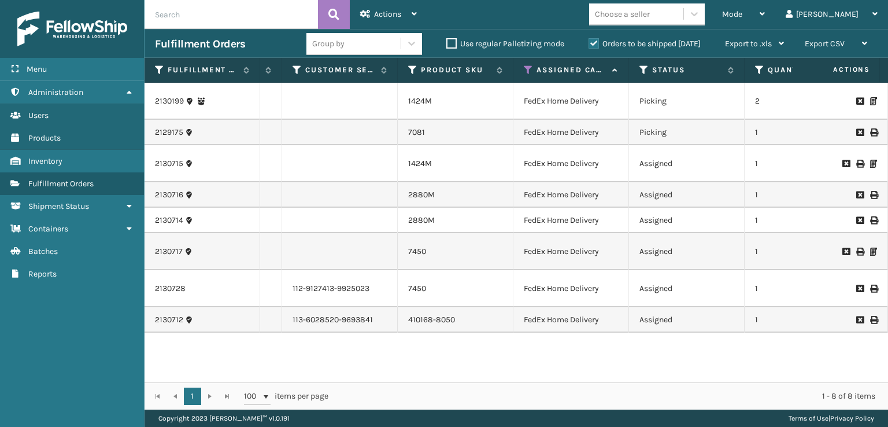
scroll to position [0, 344]
click at [416, 105] on link "1424M" at bounding box center [419, 101] width 24 height 10
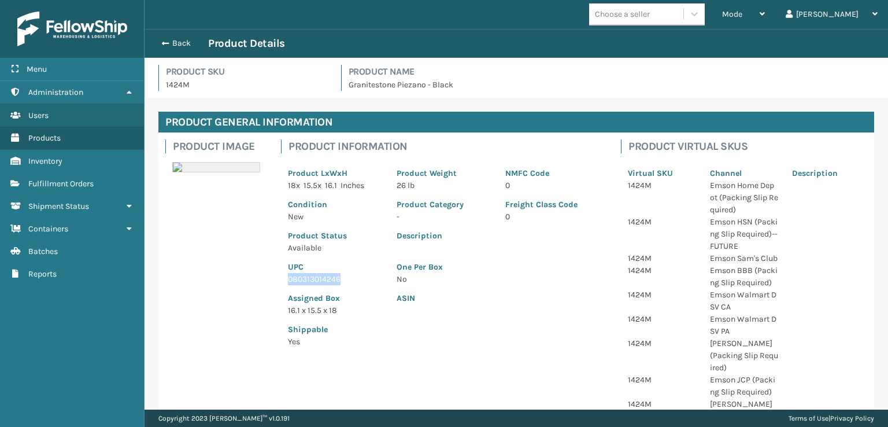
drag, startPoint x: 347, startPoint y: 281, endPoint x: 268, endPoint y: 282, distance: 79.2
copy p "080313014246"
click at [162, 39] on span "button" at bounding box center [163, 43] width 7 height 8
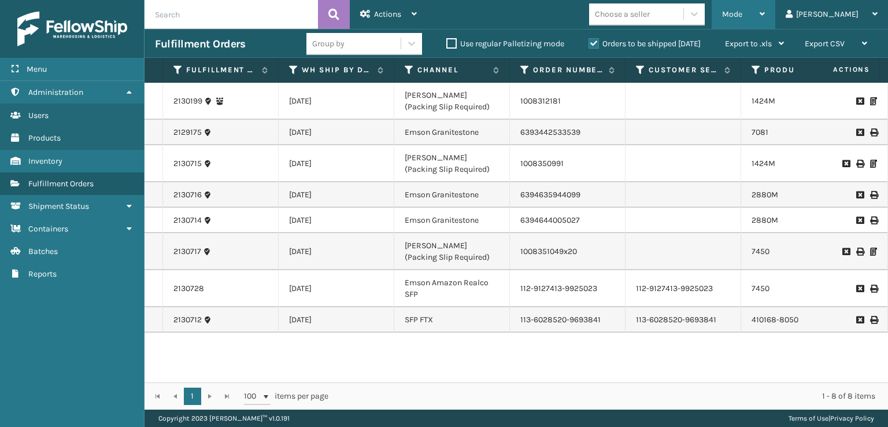
drag, startPoint x: 787, startPoint y: 20, endPoint x: 770, endPoint y: 24, distance: 16.8
click at [765, 23] on div "Mode" at bounding box center [743, 14] width 43 height 29
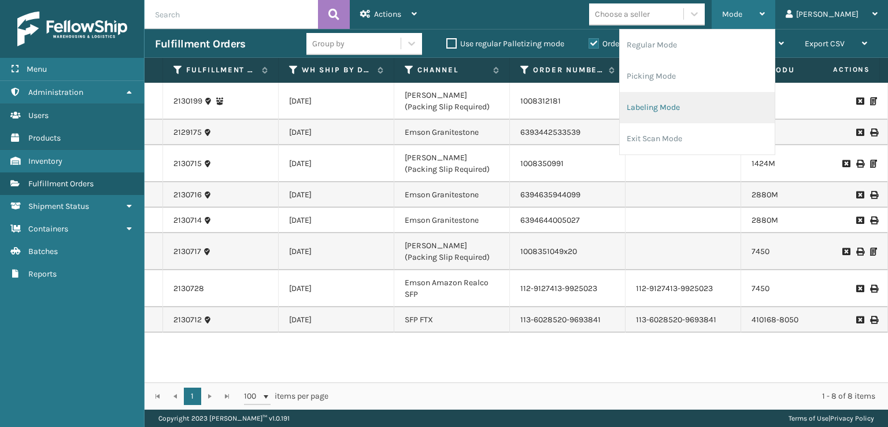
click at [681, 111] on li "Labeling Mode" at bounding box center [697, 107] width 155 height 31
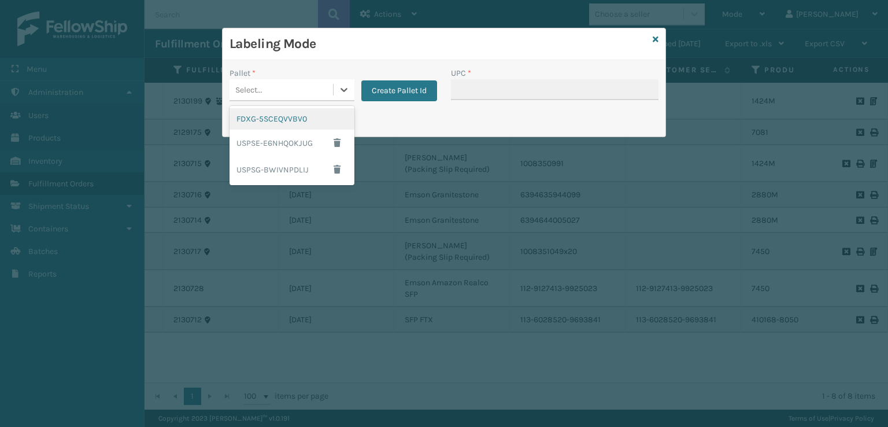
drag, startPoint x: 280, startPoint y: 97, endPoint x: 268, endPoint y: 109, distance: 17.2
click at [280, 98] on div "Select..." at bounding box center [280, 89] width 103 height 19
click at [264, 118] on div "FDXG-5SCEQVVBV0" at bounding box center [291, 118] width 125 height 21
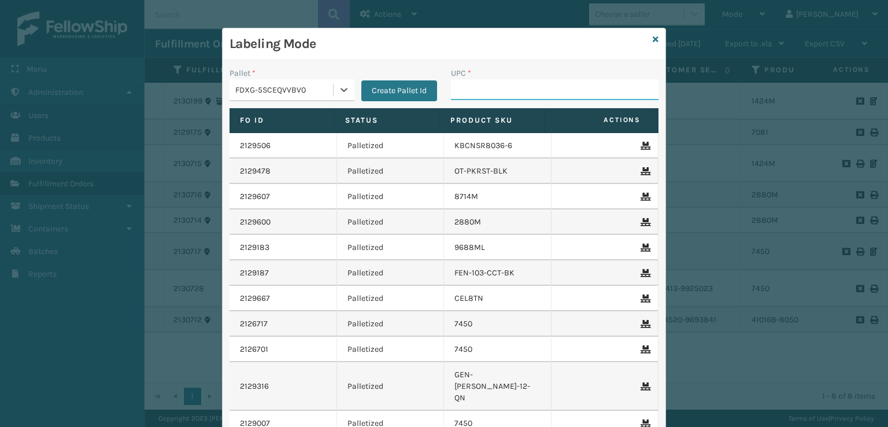
click at [465, 87] on input "UPC *" at bounding box center [554, 89] width 207 height 21
paste input "080313014246"
type input "080313014246"
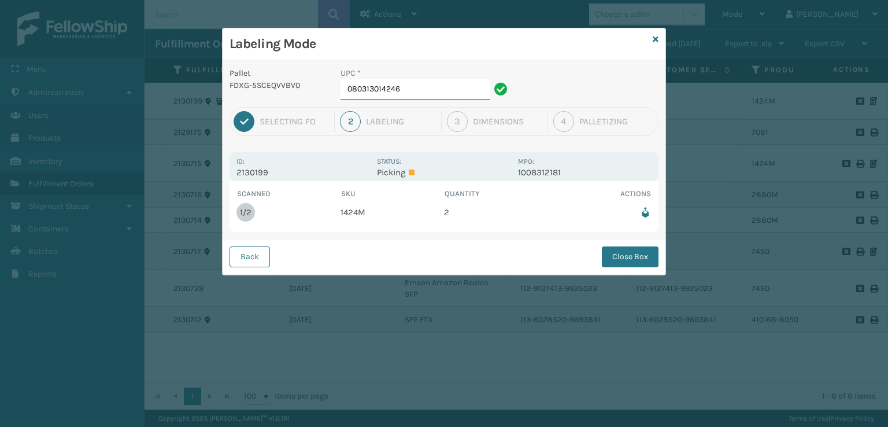
click at [462, 88] on input "080313014246" at bounding box center [415, 89] width 150 height 21
click at [631, 255] on button "Close Box" at bounding box center [630, 256] width 57 height 21
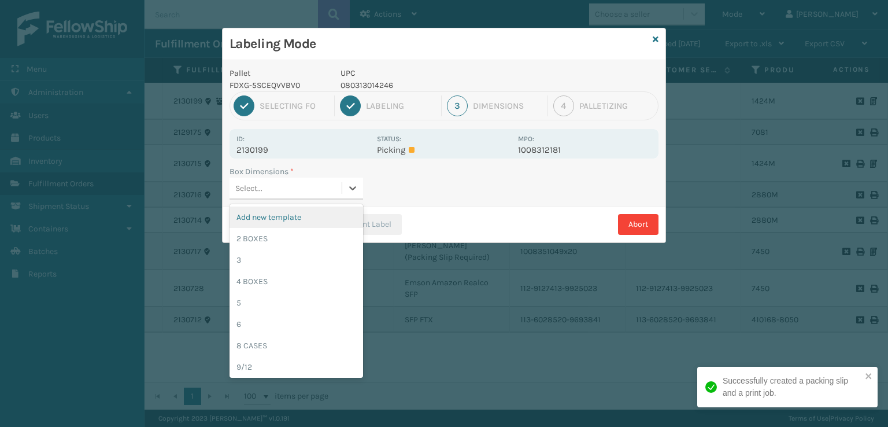
click at [286, 183] on div "Select..." at bounding box center [285, 188] width 112 height 19
click at [280, 229] on div "2 BOXES" at bounding box center [296, 238] width 134 height 21
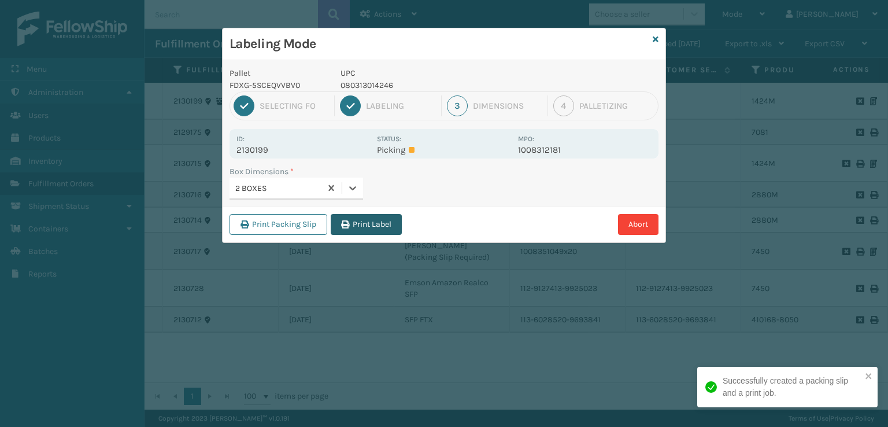
click at [362, 220] on button "Print Label" at bounding box center [366, 224] width 71 height 21
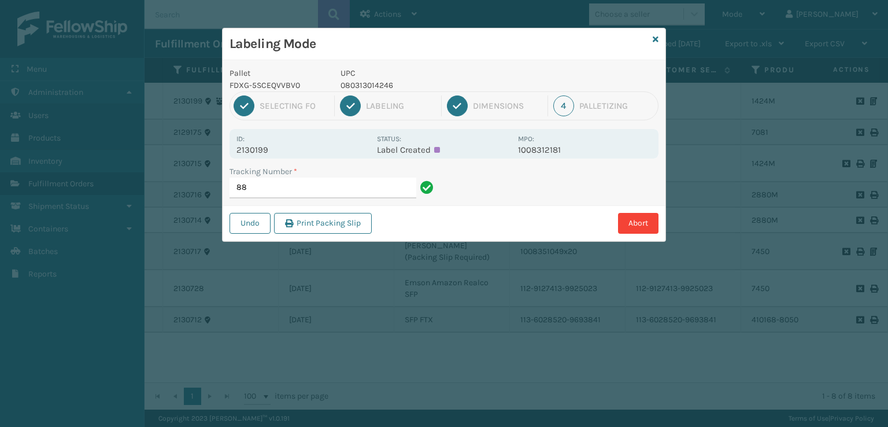
type input "8"
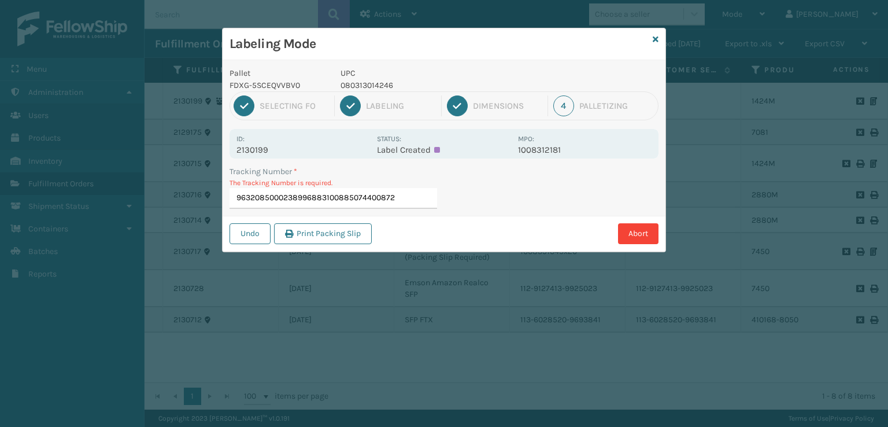
type input "9632085000238996883100885074400872"
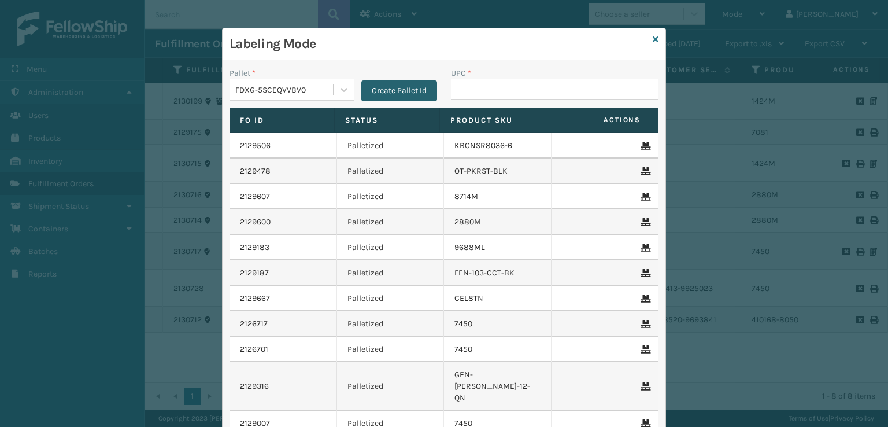
click at [385, 91] on button "Create Pallet Id" at bounding box center [399, 90] width 76 height 21
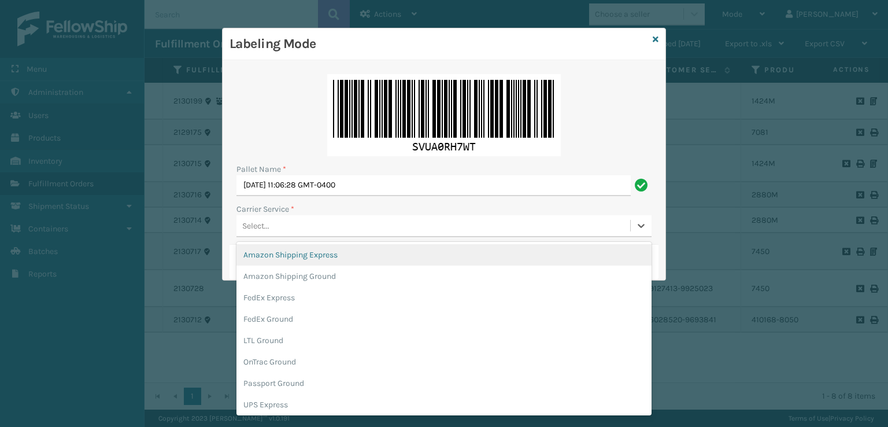
click at [309, 228] on div "Select..." at bounding box center [433, 225] width 394 height 19
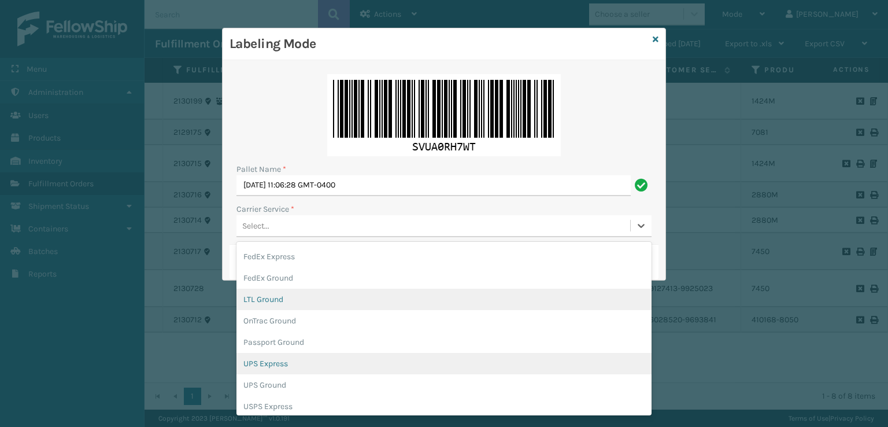
scroll to position [58, 0]
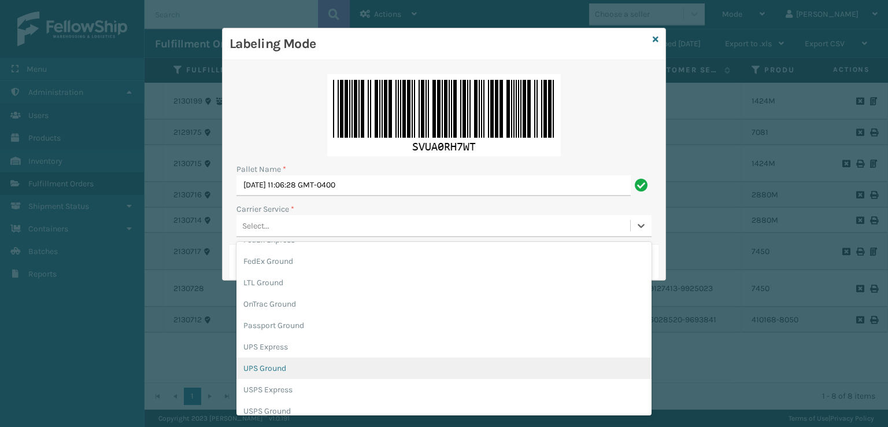
click at [269, 369] on div "UPS Ground" at bounding box center [443, 367] width 415 height 21
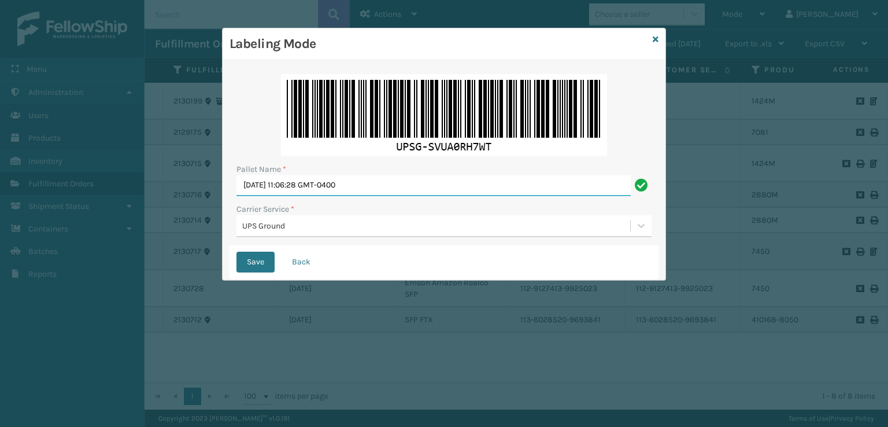
drag, startPoint x: 463, startPoint y: 195, endPoint x: 178, endPoint y: 233, distance: 287.4
click at [178, 233] on div "Labeling Mode Pallet Name * [DATE] 11:06:28 GMT-0400 Carrier Service * UPS Grou…" at bounding box center [444, 213] width 888 height 427
type input "UPST8765450"
click at [236, 251] on button "Save" at bounding box center [255, 261] width 38 height 21
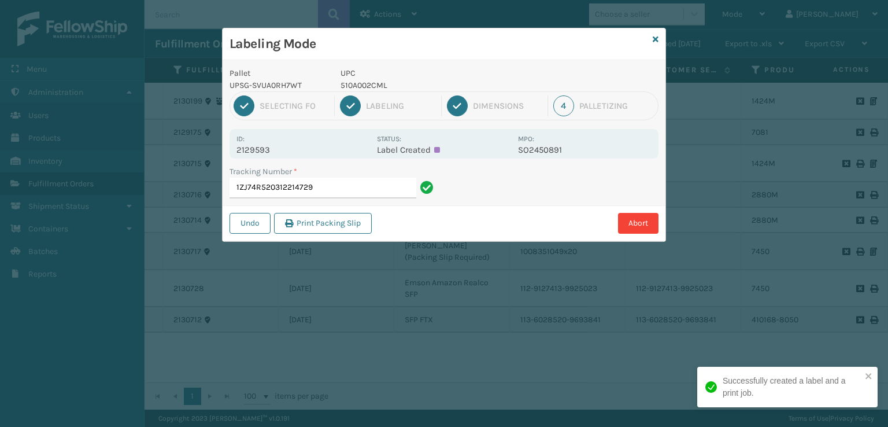
click at [603, 181] on div "Tracking Number * 1ZJ74R520312214729" at bounding box center [444, 185] width 443 height 40
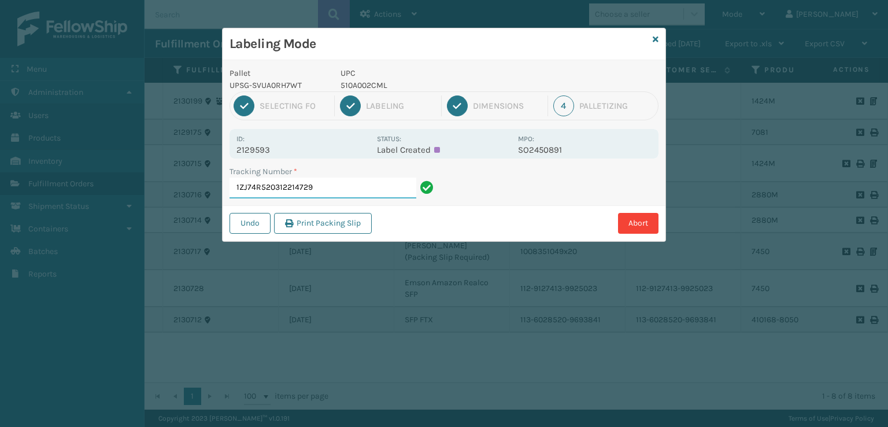
click at [327, 179] on input "1ZJ74R520312214729" at bounding box center [322, 187] width 187 height 21
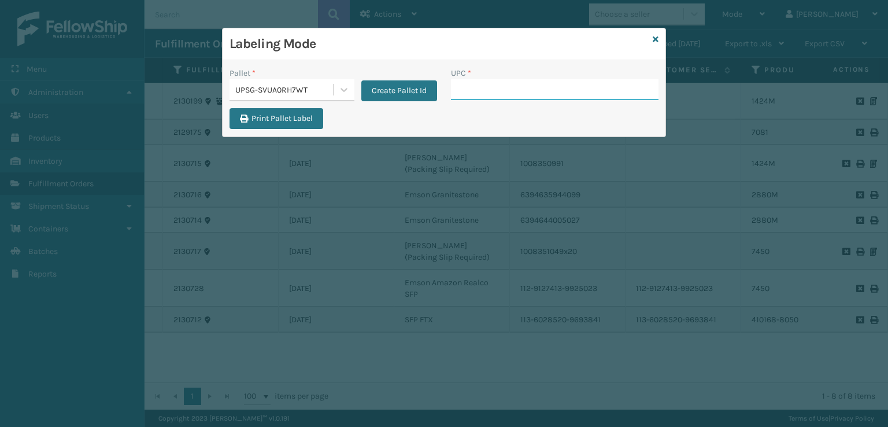
click at [517, 91] on input "UPC *" at bounding box center [554, 89] width 207 height 21
type input "100803130210"
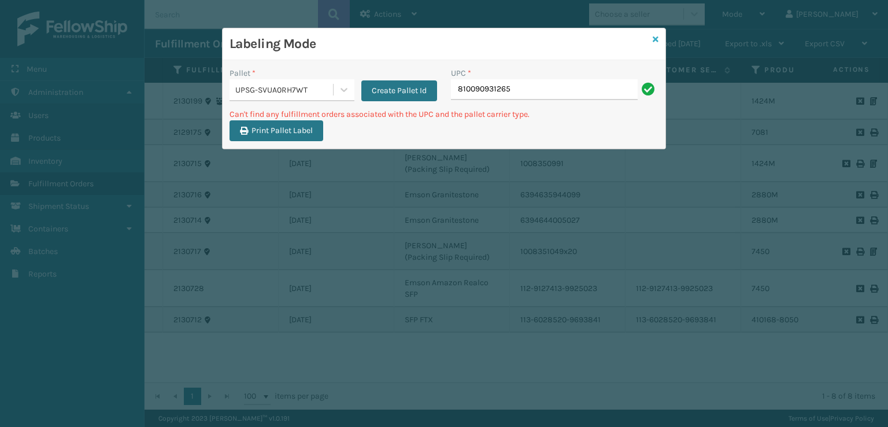
click at [657, 39] on icon at bounding box center [656, 39] width 6 height 8
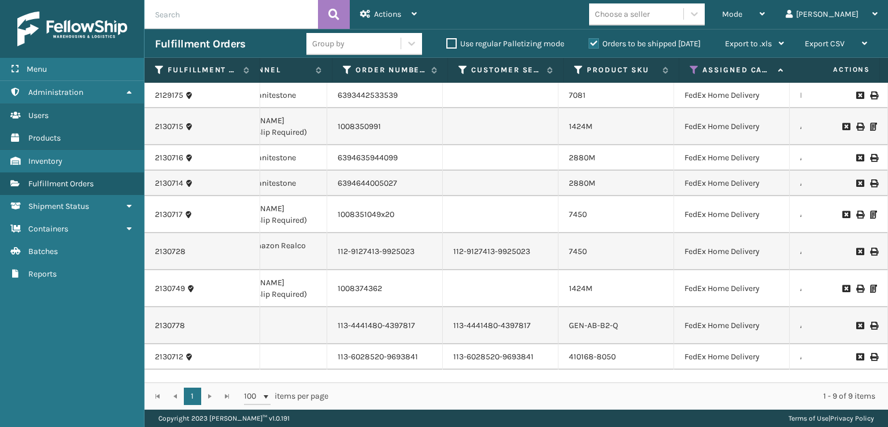
scroll to position [0, 183]
click at [688, 69] on icon at bounding box center [688, 70] width 9 height 10
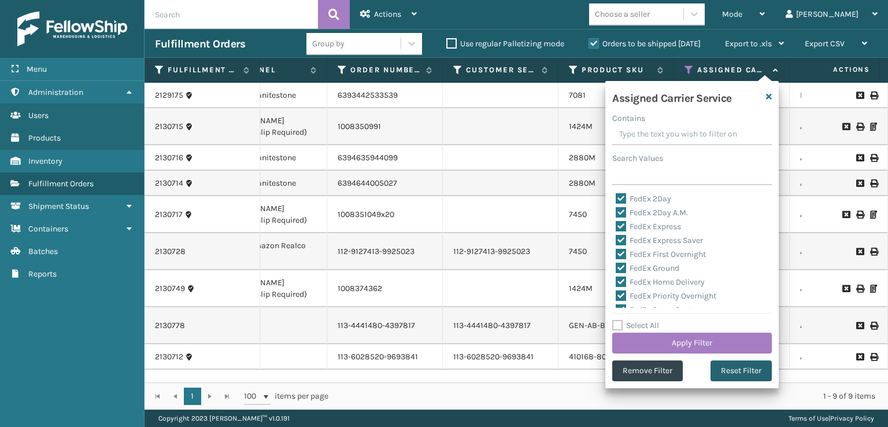
click at [739, 370] on button "Reset Filter" at bounding box center [740, 370] width 61 height 21
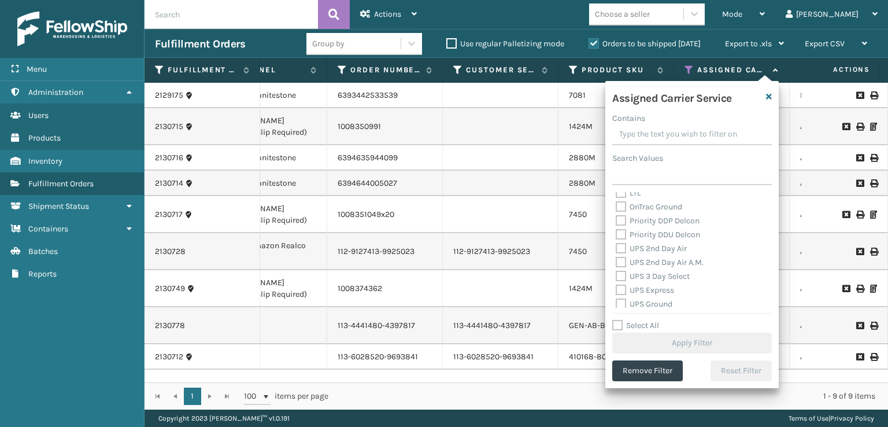
scroll to position [173, 0]
click at [624, 257] on label "UPS 2nd Day Air A.M." at bounding box center [660, 261] width 88 height 10
click at [616, 257] on input "UPS 2nd Day Air A.M." at bounding box center [616, 258] width 1 height 8
checkbox input "true"
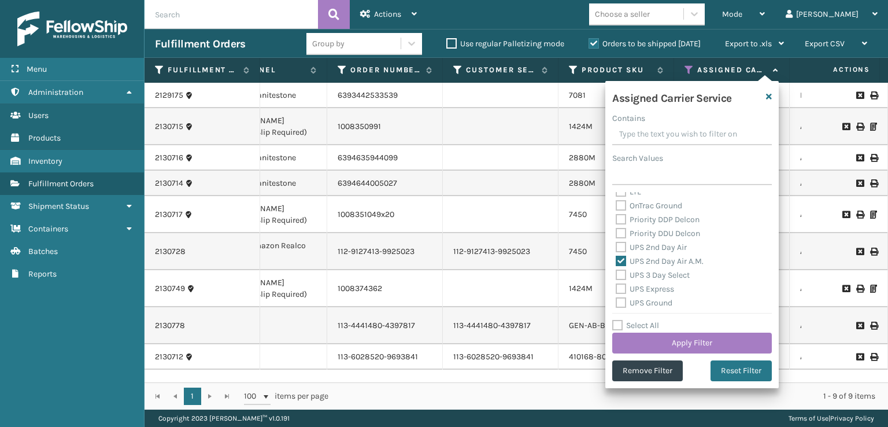
click at [621, 242] on div "UPS 2nd Day Air" at bounding box center [692, 247] width 153 height 14
drag, startPoint x: 616, startPoint y: 246, endPoint x: 624, endPoint y: 257, distance: 14.4
click at [616, 246] on label "UPS 2nd Day Air" at bounding box center [651, 247] width 71 height 10
click at [616, 246] on input "UPS 2nd Day Air" at bounding box center [616, 244] width 1 height 8
checkbox input "true"
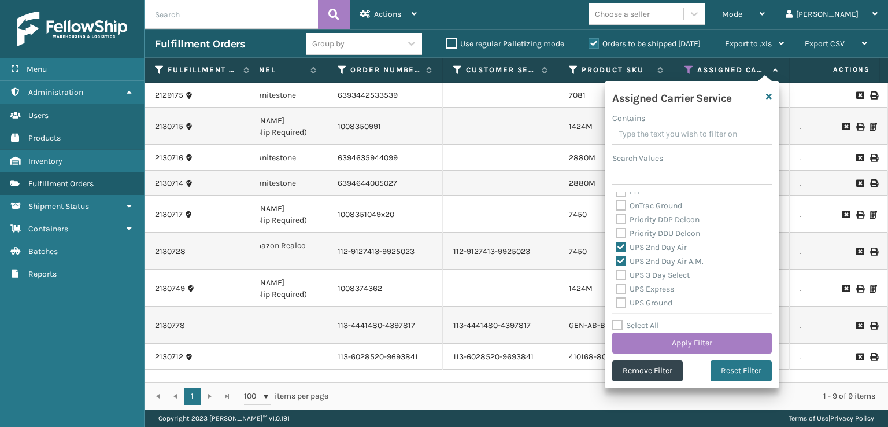
drag, startPoint x: 624, startPoint y: 284, endPoint x: 620, endPoint y: 296, distance: 12.6
click at [622, 286] on label "UPS Express" at bounding box center [645, 289] width 58 height 10
drag, startPoint x: 618, startPoint y: 277, endPoint x: 621, endPoint y: 291, distance: 14.3
click at [618, 279] on label "UPS 3 Day Select" at bounding box center [653, 275] width 74 height 10
click at [621, 295] on div "UPS Express" at bounding box center [692, 289] width 153 height 14
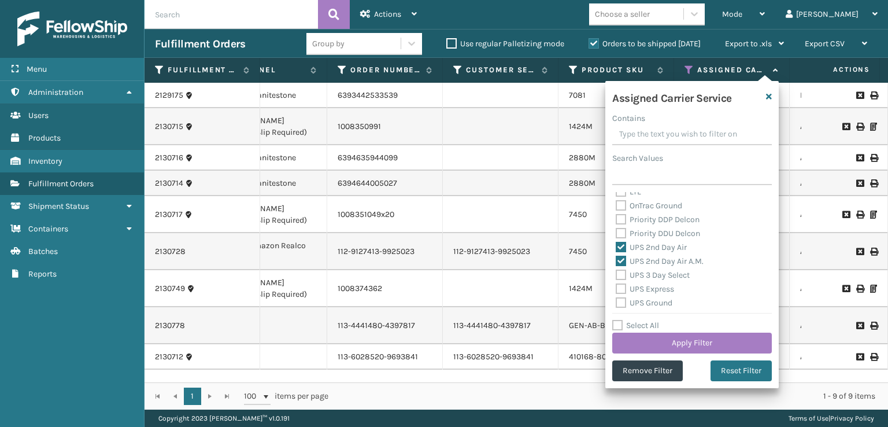
click at [622, 277] on label "UPS 3 Day Select" at bounding box center [653, 275] width 74 height 10
click at [616, 276] on input "UPS 3 Day Select" at bounding box center [616, 272] width 1 height 8
checkbox input "true"
drag, startPoint x: 621, startPoint y: 292, endPoint x: 620, endPoint y: 302, distance: 9.4
click at [620, 294] on div "UPS Express" at bounding box center [692, 289] width 153 height 14
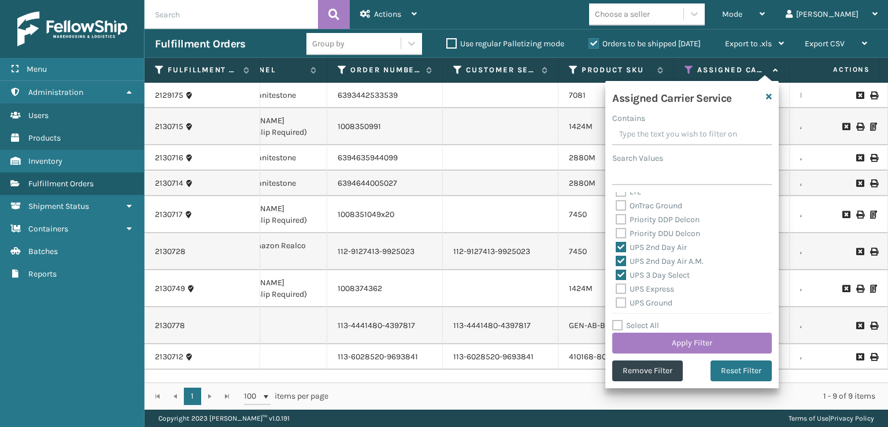
drag, startPoint x: 622, startPoint y: 314, endPoint x: 618, endPoint y: 308, distance: 7.9
click at [621, 313] on div "Assigned Carrier Service Contains Search Values Amazon Transportation Air Amazo…" at bounding box center [691, 234] width 173 height 307
click at [617, 306] on label "UPS Ground" at bounding box center [644, 303] width 57 height 10
click at [616, 303] on input "UPS Ground" at bounding box center [616, 300] width 1 height 8
checkbox input "true"
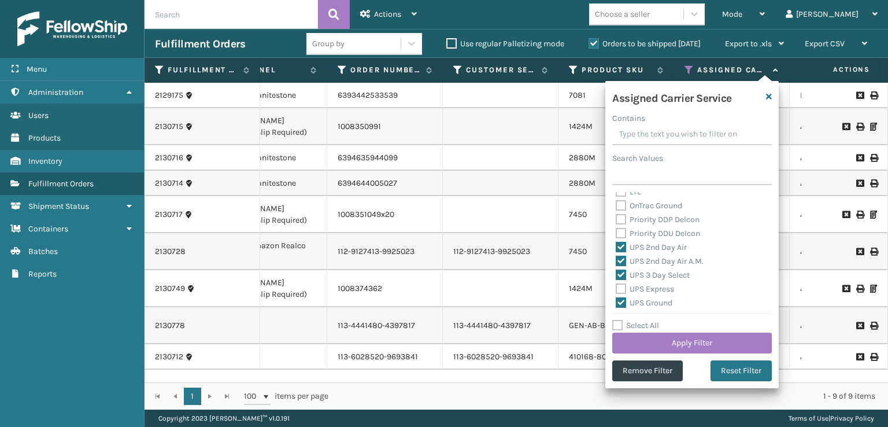
click at [619, 292] on label "UPS Express" at bounding box center [645, 289] width 58 height 10
click at [616, 290] on input "UPS Express" at bounding box center [616, 286] width 1 height 8
checkbox input "true"
click at [621, 284] on label "USPS First Class Mail International" at bounding box center [686, 284] width 140 height 10
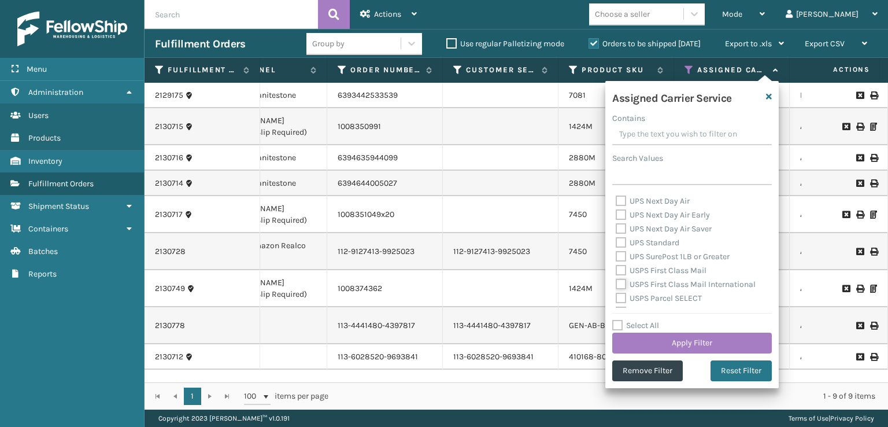
click at [616, 284] on input "USPS First Class Mail International" at bounding box center [616, 281] width 1 height 8
click at [618, 283] on label "USPS First Class Mail International" at bounding box center [686, 284] width 140 height 10
click at [616, 283] on input "USPS First Class Mail International" at bounding box center [616, 281] width 1 height 8
checkbox input "false"
click at [621, 257] on label "UPS SurePost 1LB or Greater" at bounding box center [673, 256] width 114 height 10
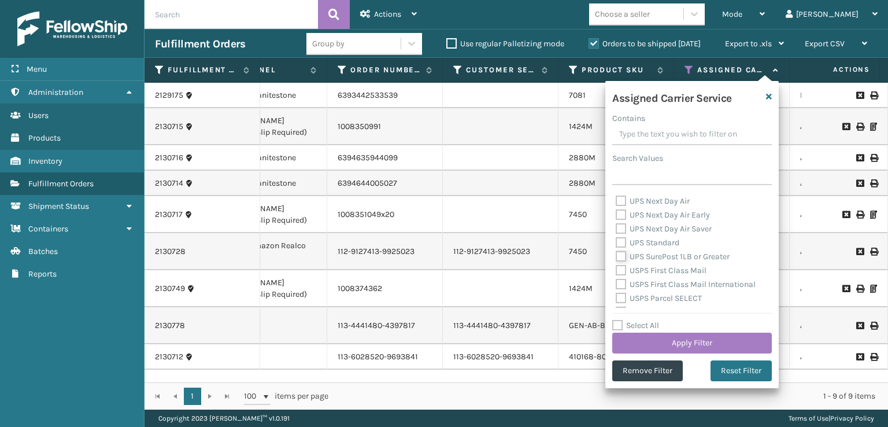
click at [616, 257] on input "UPS SurePost 1LB or Greater" at bounding box center [616, 254] width 1 height 8
checkbox input "true"
click at [621, 242] on label "UPS Standard" at bounding box center [648, 243] width 64 height 10
click at [616, 242] on input "UPS Standard" at bounding box center [616, 240] width 1 height 8
checkbox input "true"
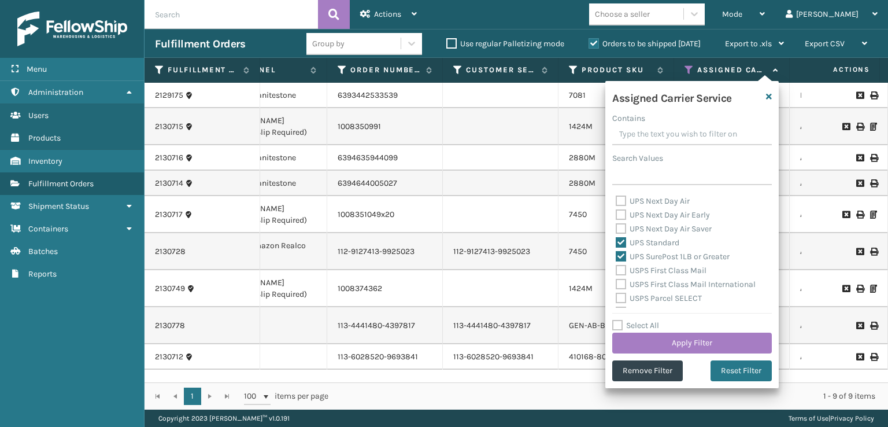
click at [621, 227] on label "UPS Next Day Air Saver" at bounding box center [664, 229] width 96 height 10
click at [616, 227] on input "UPS Next Day Air Saver" at bounding box center [616, 226] width 1 height 8
checkbox input "true"
click at [622, 220] on div "UPS Next Day Air Early" at bounding box center [692, 215] width 153 height 14
click at [620, 216] on label "UPS Next Day Air Early" at bounding box center [663, 215] width 94 height 10
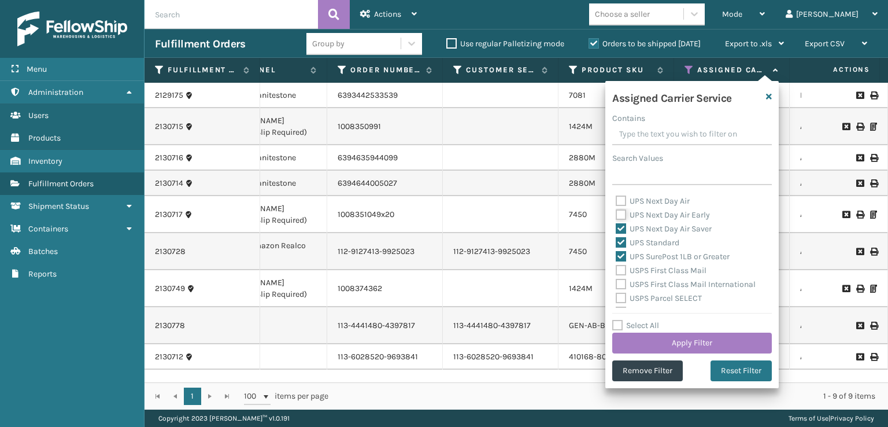
click at [616, 216] on input "UPS Next Day Air Early" at bounding box center [616, 212] width 1 height 8
checkbox input "true"
click at [620, 204] on label "UPS Next Day Air" at bounding box center [653, 201] width 74 height 10
click at [616, 202] on input "UPS Next Day Air" at bounding box center [616, 198] width 1 height 8
checkbox input "true"
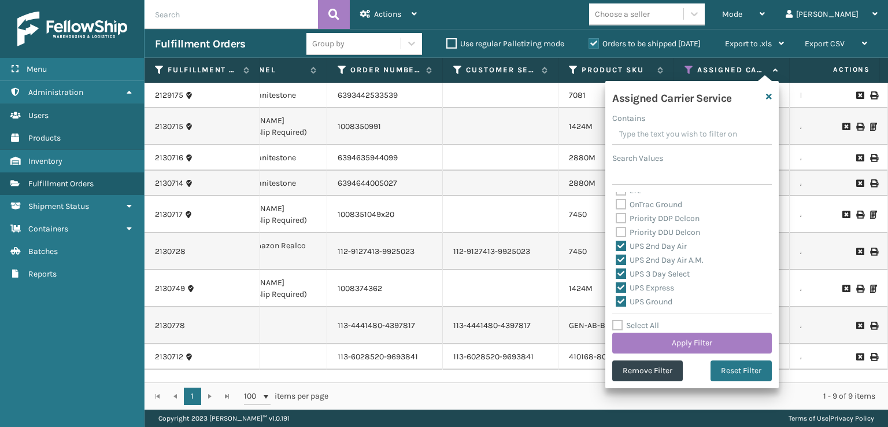
scroll to position [116, 0]
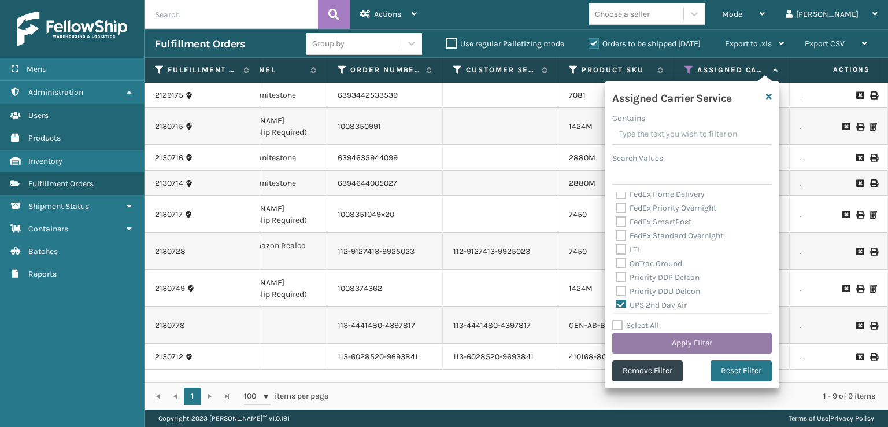
click at [674, 339] on button "Apply Filter" at bounding box center [692, 342] width 160 height 21
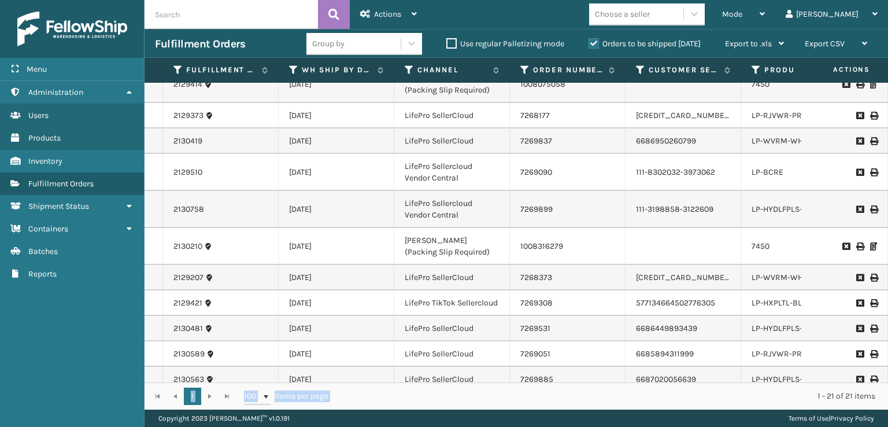
scroll to position [347, 0]
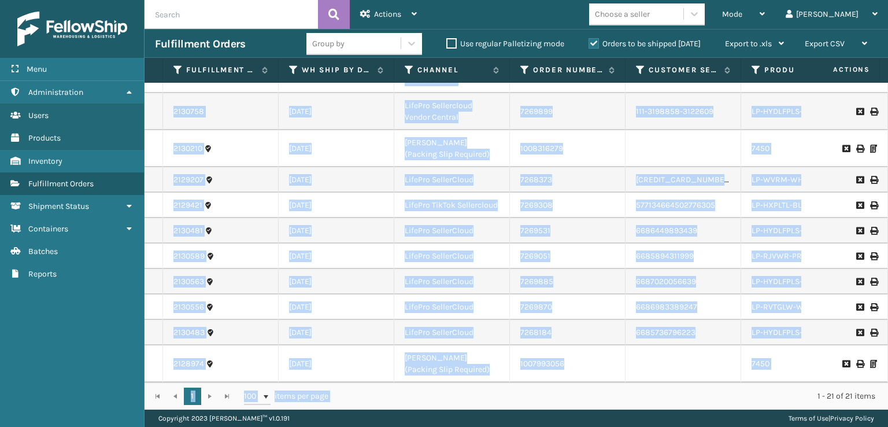
drag, startPoint x: 406, startPoint y: 382, endPoint x: 433, endPoint y: 379, distance: 26.8
click at [433, 379] on div "Fulfillment Order Id WH Ship By Date Channel Order Number Customer Service Orde…" at bounding box center [515, 233] width 743 height 351
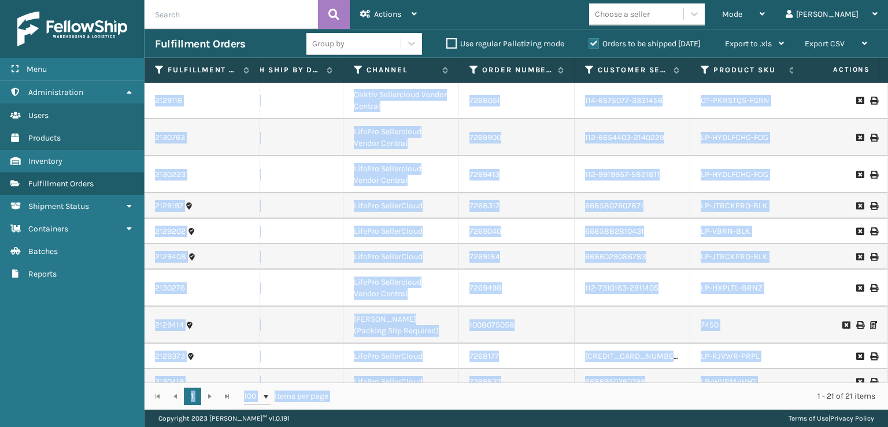
scroll to position [0, 51]
click at [751, 322] on div "7450" at bounding box center [747, 326] width 94 height 12
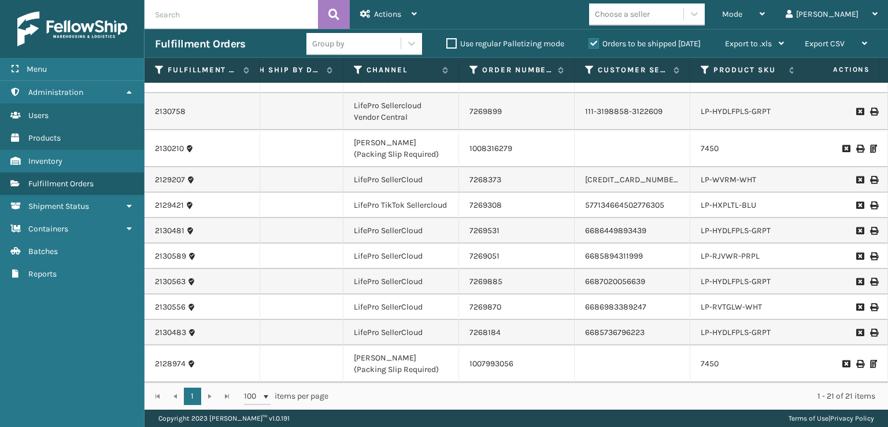
scroll to position [347, 51]
click at [765, 8] on div "Mode" at bounding box center [743, 14] width 43 height 29
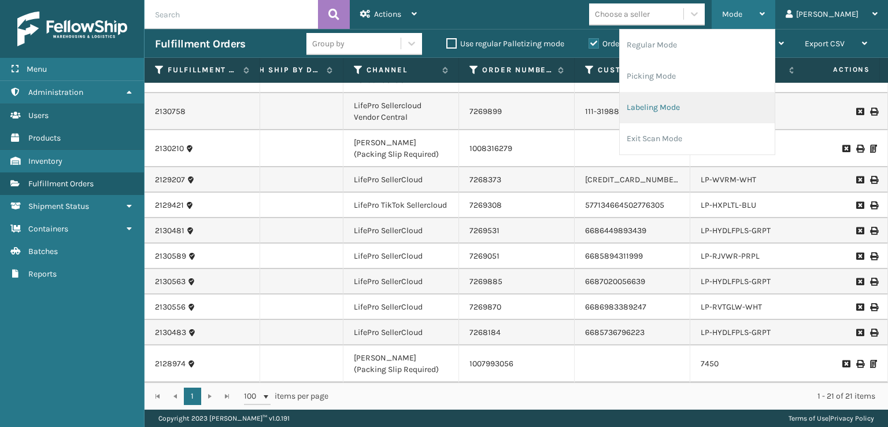
click at [690, 111] on li "Labeling Mode" at bounding box center [697, 107] width 155 height 31
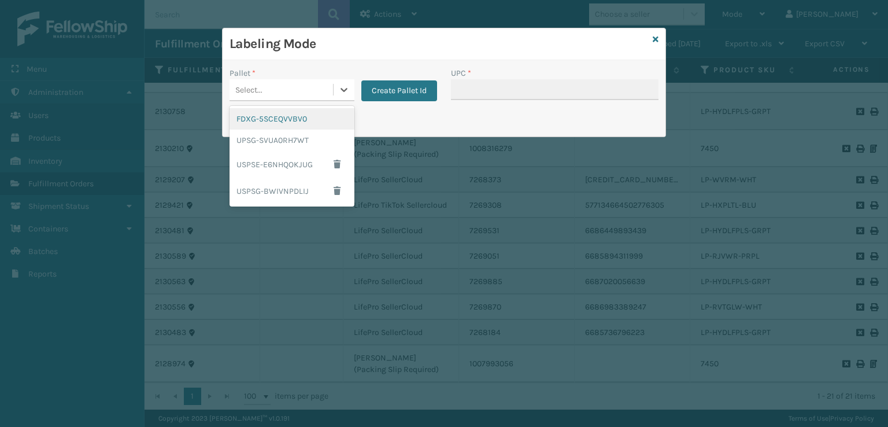
click at [274, 88] on div "Select..." at bounding box center [280, 89] width 103 height 19
click at [273, 118] on div "FDXG-5SCEQVVBV0" at bounding box center [291, 118] width 125 height 21
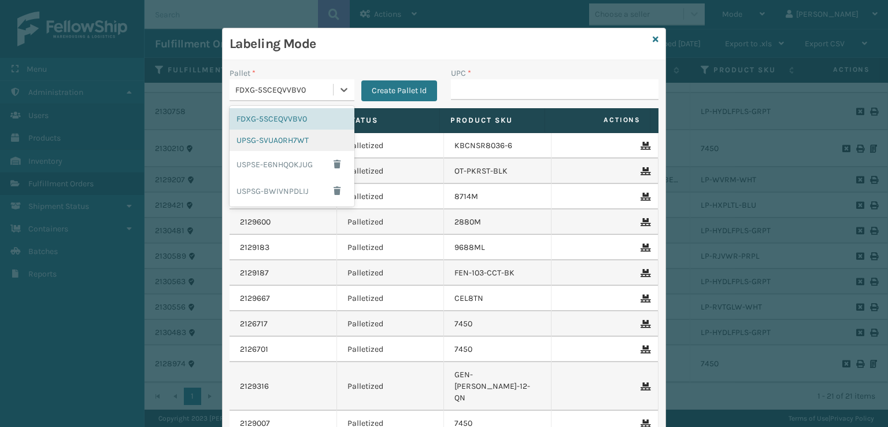
drag, startPoint x: 274, startPoint y: 86, endPoint x: 282, endPoint y: 134, distance: 48.6
click at [275, 91] on div "FDXG-5SCEQVVBV0" at bounding box center [284, 90] width 99 height 12
click at [281, 139] on div "UPSG-SVUA0RH7WT" at bounding box center [291, 139] width 125 height 21
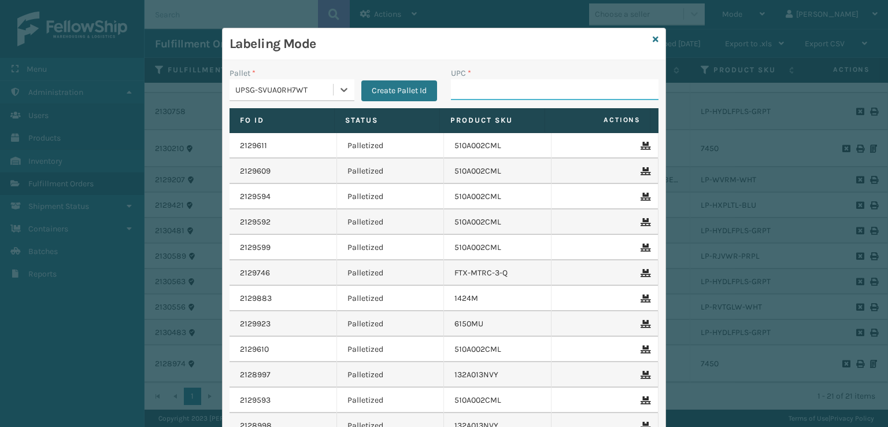
click at [476, 98] on input "UPC *" at bounding box center [554, 89] width 207 height 21
type input "7450"
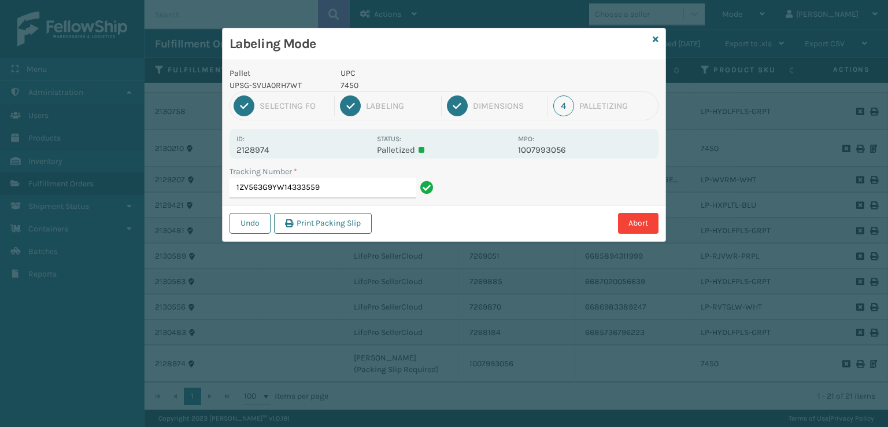
type input "1ZV563G9YW143335597"
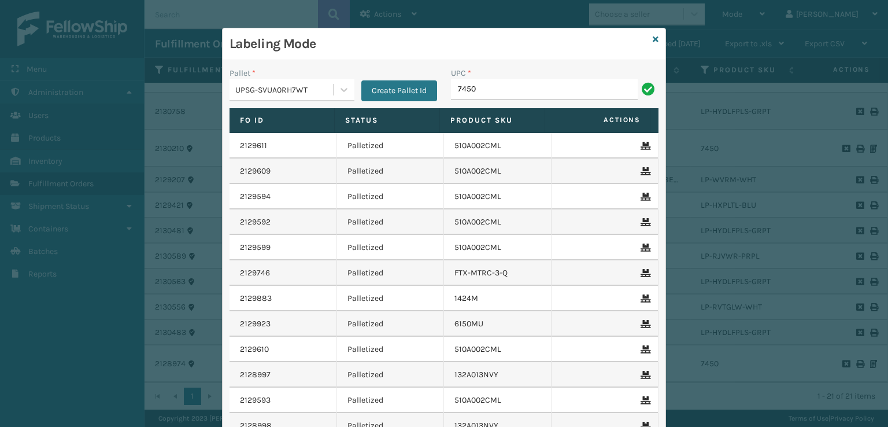
type input "7450"
type input "810090933009"
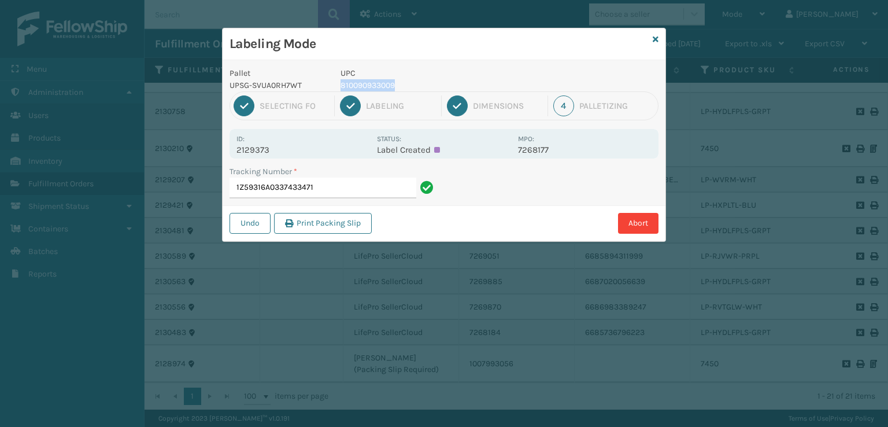
drag, startPoint x: 425, startPoint y: 80, endPoint x: 334, endPoint y: 83, distance: 91.4
click at [334, 83] on div "UPC 810090933009" at bounding box center [425, 79] width 184 height 24
click at [349, 194] on input "1Z59316A0337433471" at bounding box center [322, 187] width 187 height 21
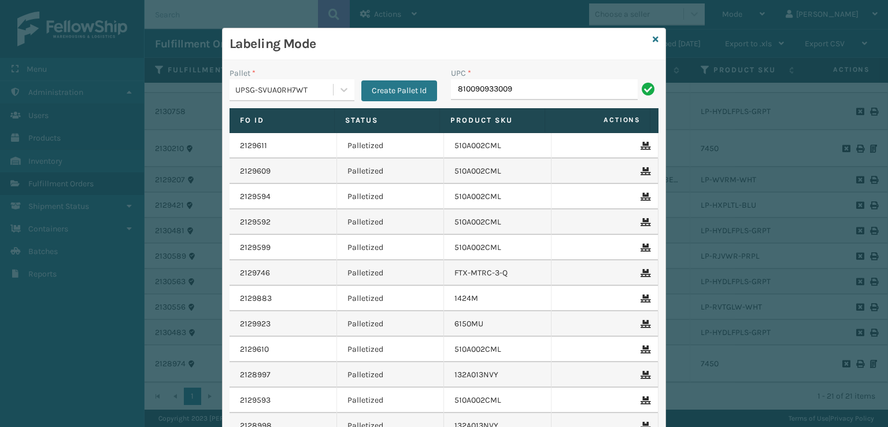
type input "810090933009"
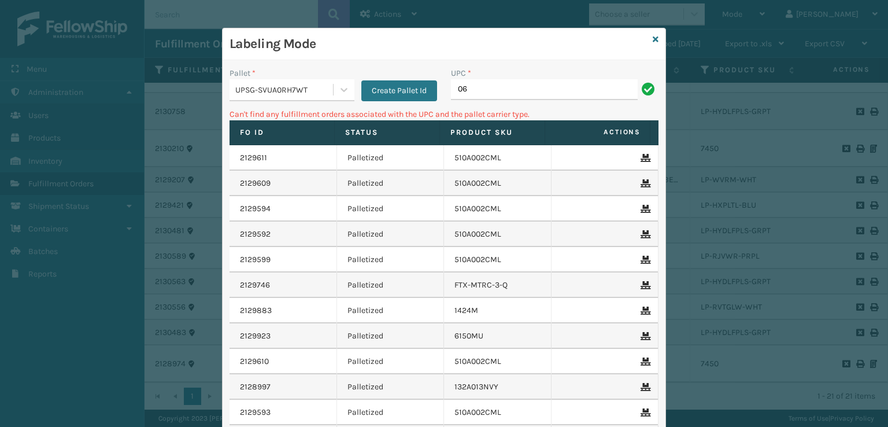
type input "0"
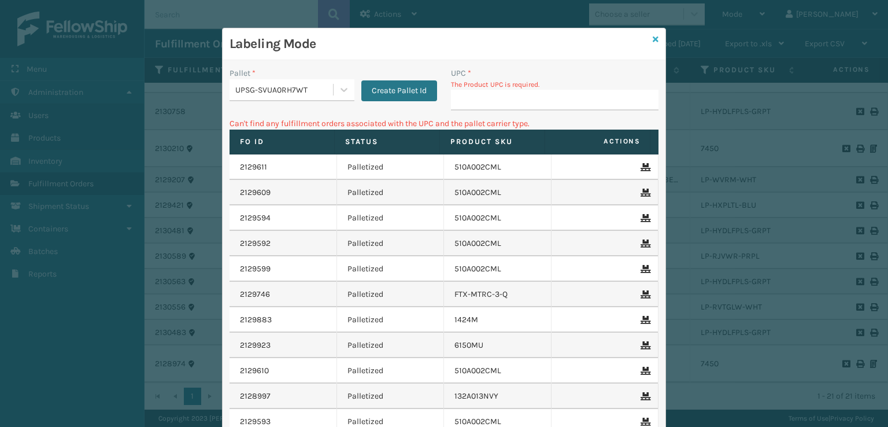
click at [653, 38] on icon at bounding box center [656, 39] width 6 height 8
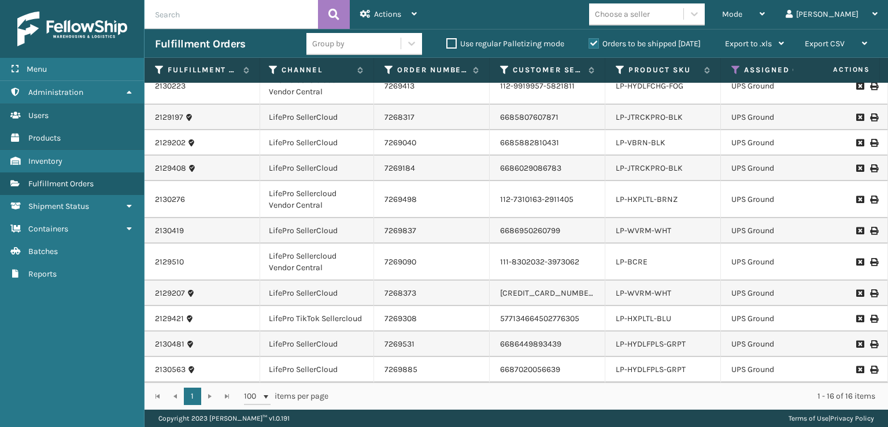
scroll to position [116, 136]
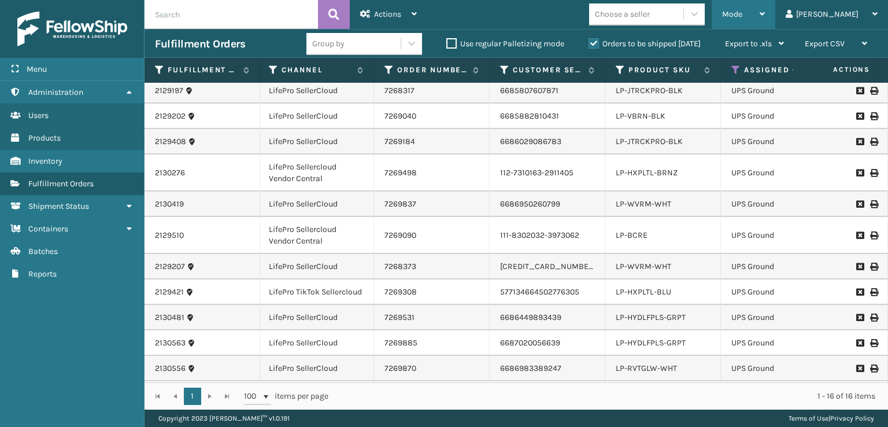
click at [765, 9] on div "Mode" at bounding box center [743, 14] width 43 height 29
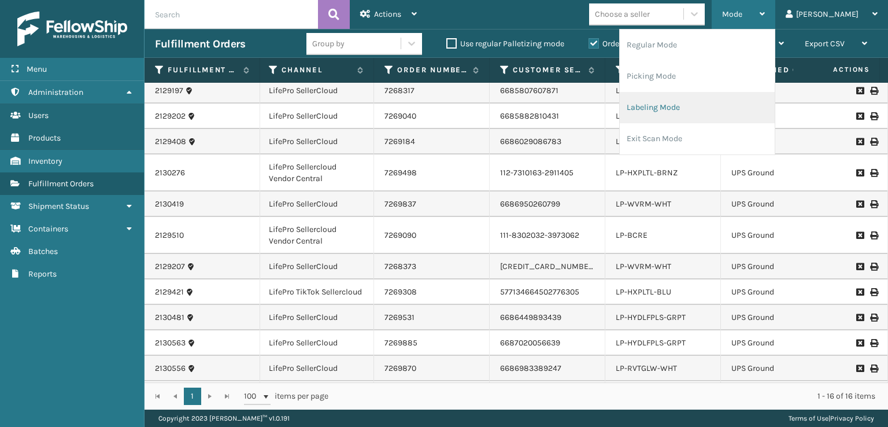
click at [687, 112] on li "Labeling Mode" at bounding box center [697, 107] width 155 height 31
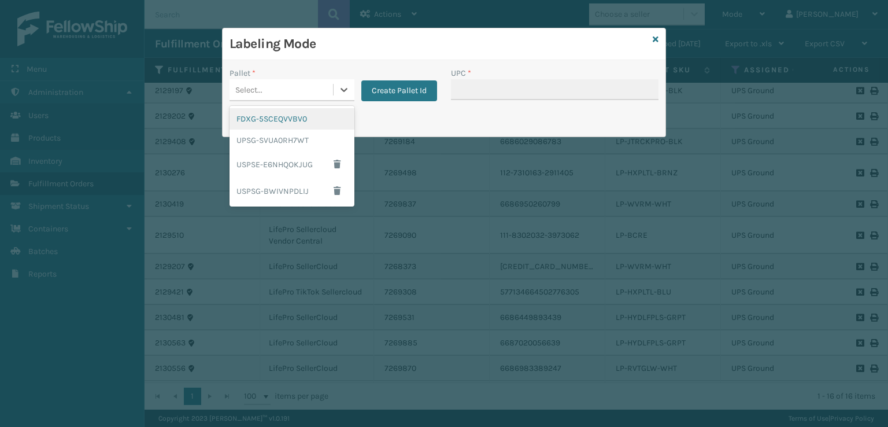
click at [316, 85] on div "Select..." at bounding box center [280, 89] width 103 height 19
click at [275, 133] on div "UPSG-SVUA0RH7WT" at bounding box center [291, 139] width 125 height 21
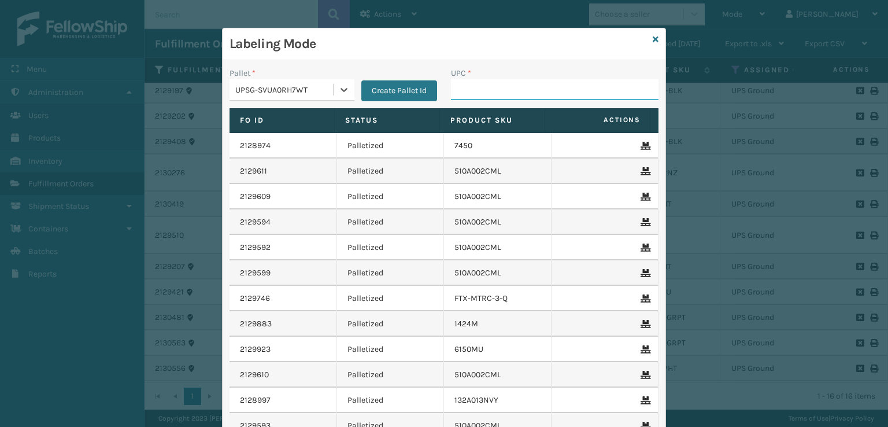
click at [509, 91] on input "UPC *" at bounding box center [554, 89] width 207 height 21
type input "810090933474"
click at [653, 38] on icon at bounding box center [656, 39] width 6 height 8
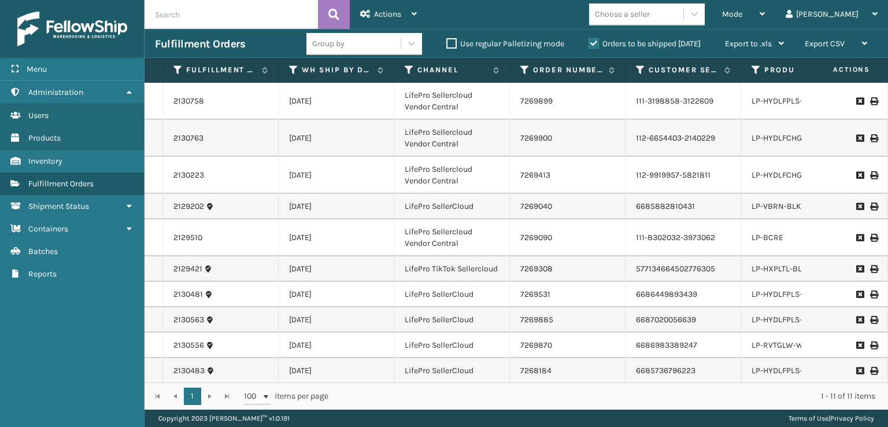
click at [254, 13] on input "text" at bounding box center [230, 14] width 173 height 29
type input "1ZXH04530344768932"
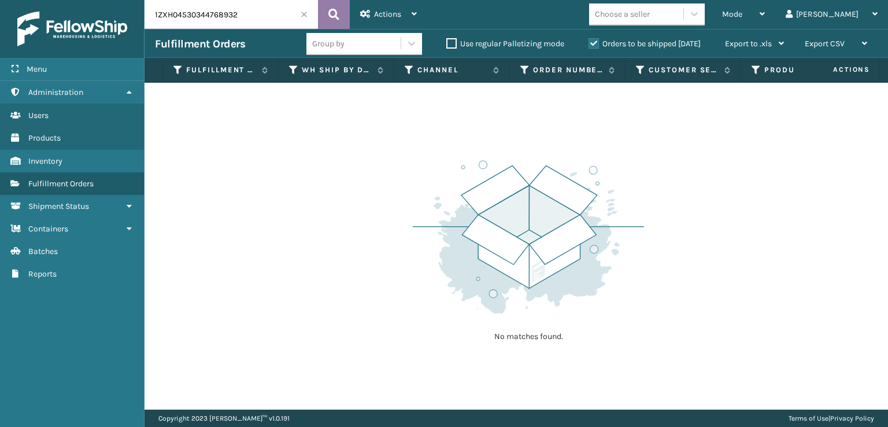
click at [327, 10] on button at bounding box center [334, 14] width 32 height 29
click at [590, 40] on label "Orders to be shipped [DATE]" at bounding box center [644, 44] width 112 height 10
click at [589, 40] on input "Orders to be shipped [DATE]" at bounding box center [588, 41] width 1 height 8
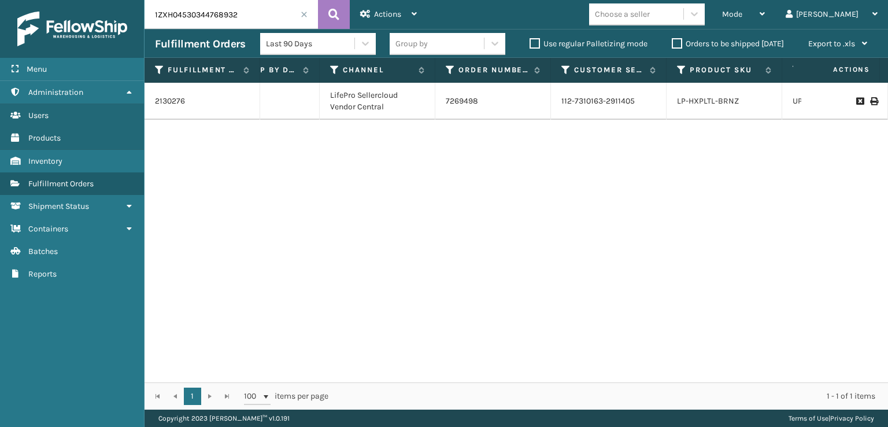
scroll to position [0, 76]
click at [677, 45] on label "Orders to be shipped [DATE]" at bounding box center [728, 44] width 112 height 10
click at [672, 45] on input "Orders to be shipped [DATE]" at bounding box center [672, 41] width 1 height 8
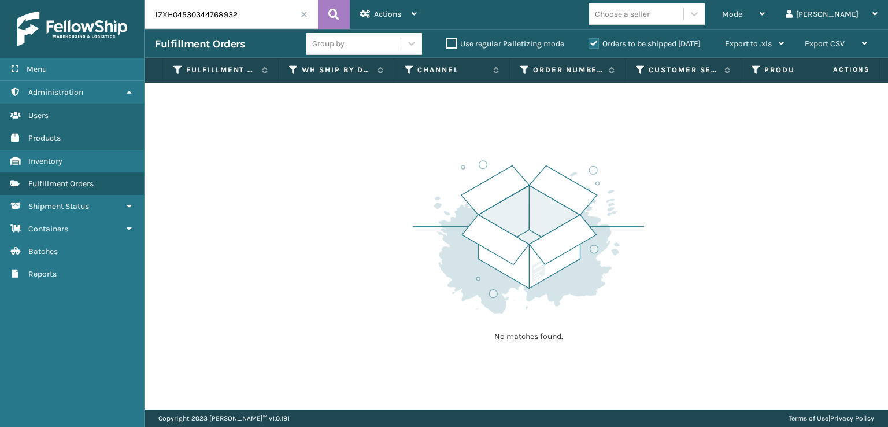
click at [302, 12] on span at bounding box center [304, 14] width 7 height 7
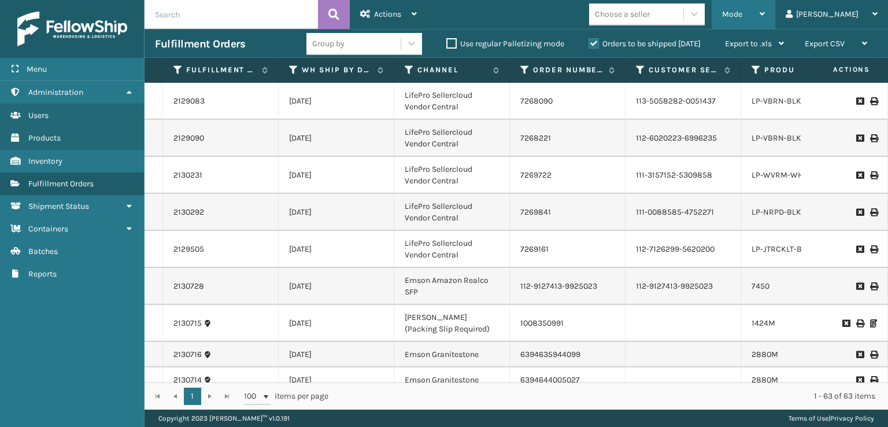
click at [765, 8] on div "Mode" at bounding box center [743, 14] width 43 height 29
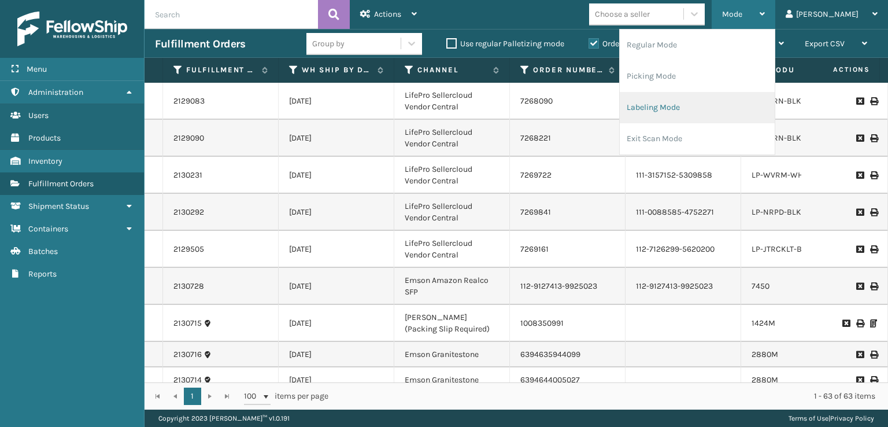
click at [692, 106] on li "Labeling Mode" at bounding box center [697, 107] width 155 height 31
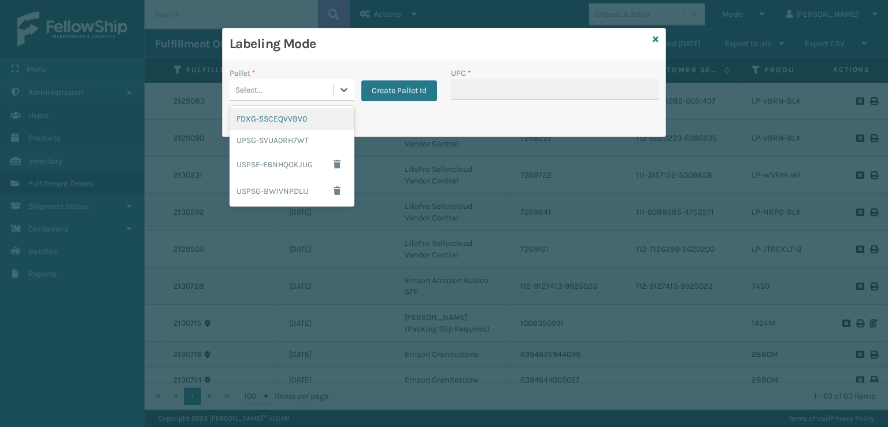
click at [239, 92] on div "Select..." at bounding box center [248, 90] width 27 height 12
click at [279, 140] on div "UPSG-SVUA0RH7WT" at bounding box center [291, 139] width 125 height 21
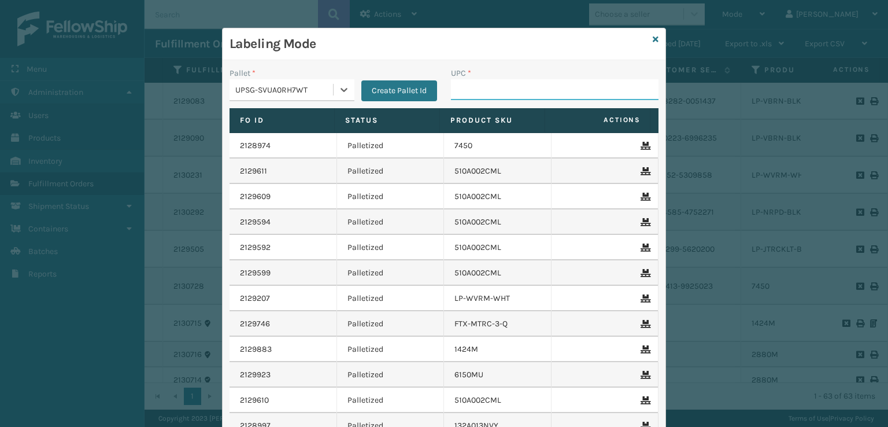
click at [525, 94] on input "UPC *" at bounding box center [554, 89] width 207 height 21
type input "LP-VBRN-BLK"
type input "810090933467"
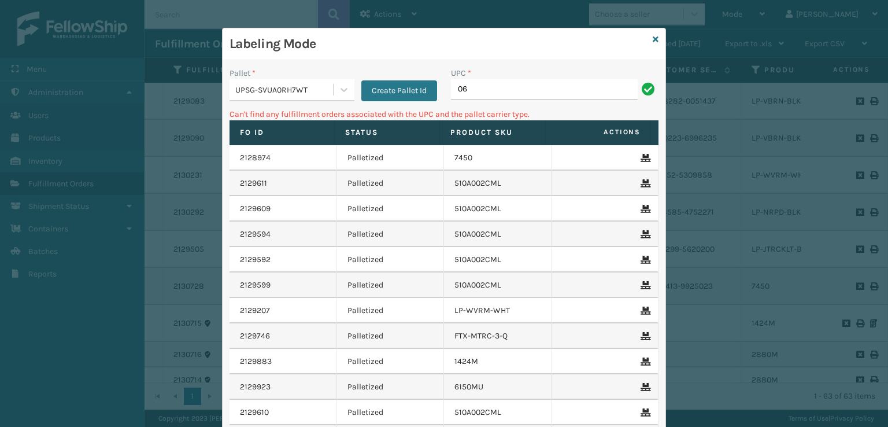
type input "0"
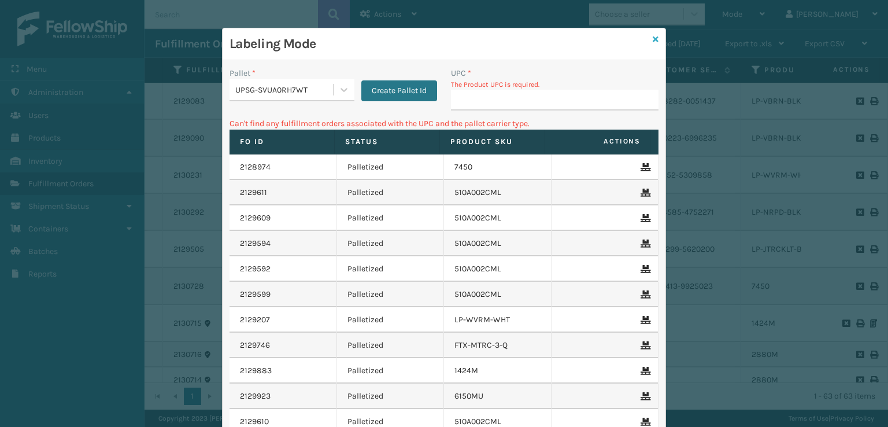
click at [653, 38] on icon at bounding box center [656, 39] width 6 height 8
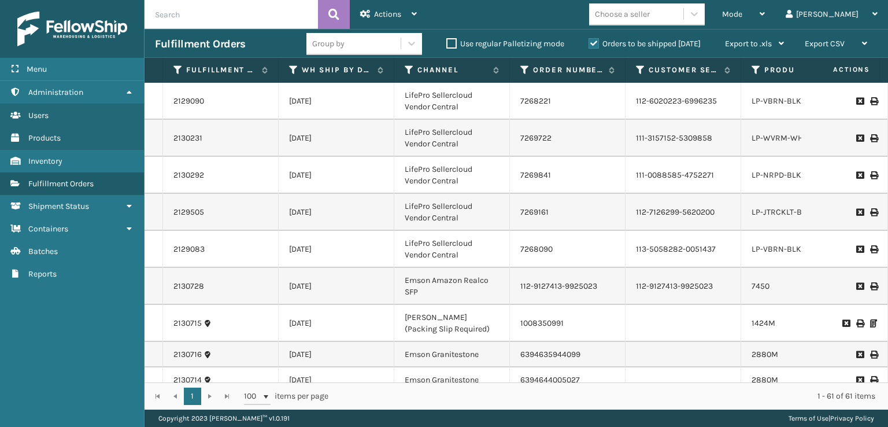
drag, startPoint x: 404, startPoint y: 382, endPoint x: 469, endPoint y: 394, distance: 65.8
click at [472, 392] on div "1 1 100 items per page 1 - 61 of 61 items" at bounding box center [515, 395] width 743 height 27
click at [742, 13] on span "Mode" at bounding box center [732, 14] width 20 height 10
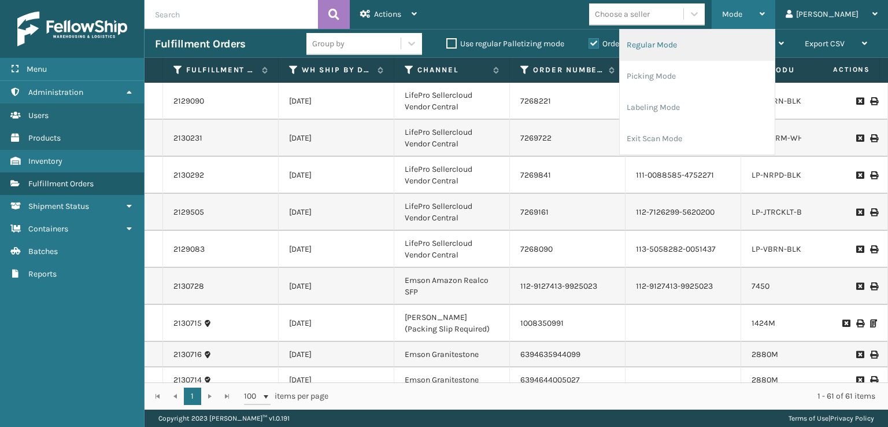
click at [694, 51] on li "Regular Mode" at bounding box center [697, 44] width 155 height 31
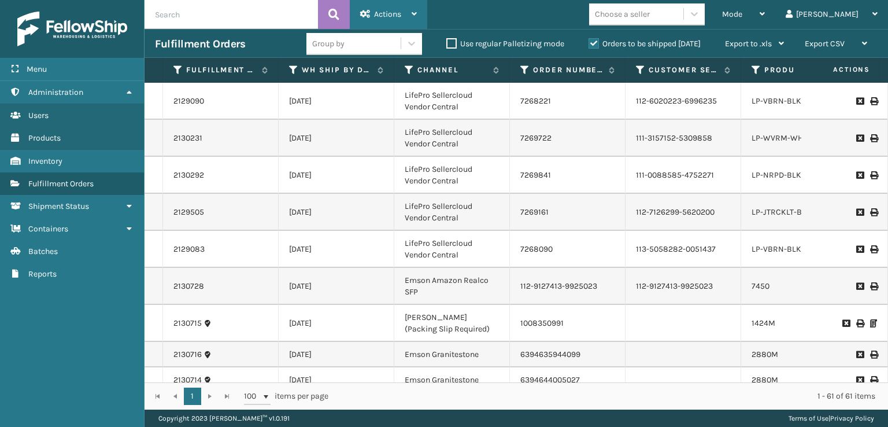
click at [370, 19] on div "Actions" at bounding box center [388, 14] width 57 height 29
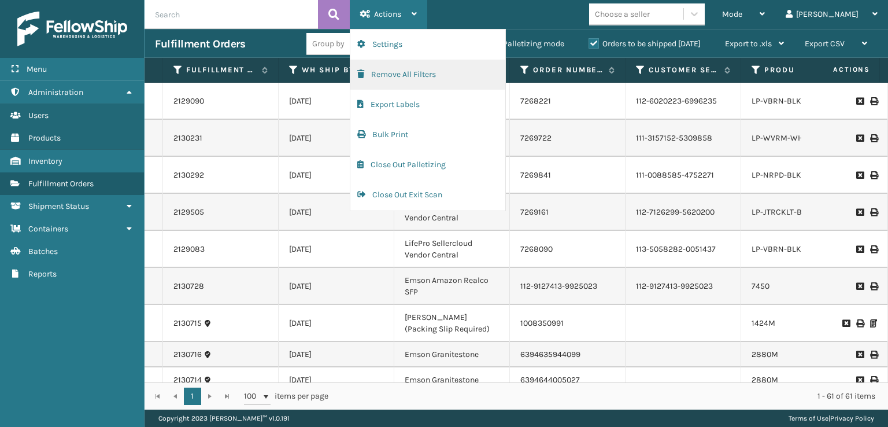
click at [377, 74] on button "Remove All Filters" at bounding box center [427, 75] width 155 height 30
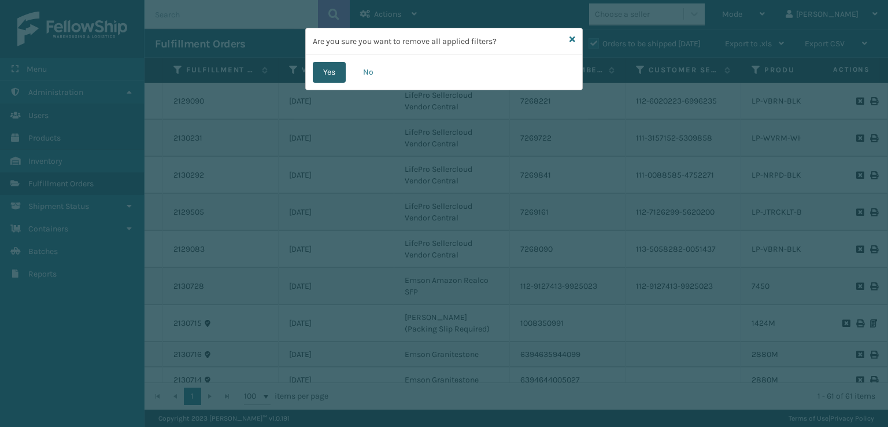
click at [321, 72] on button "Yes" at bounding box center [329, 72] width 33 height 21
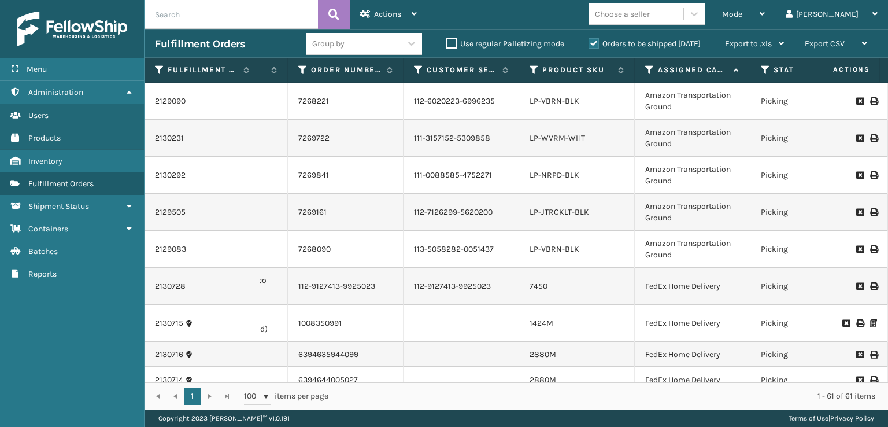
scroll to position [0, 236]
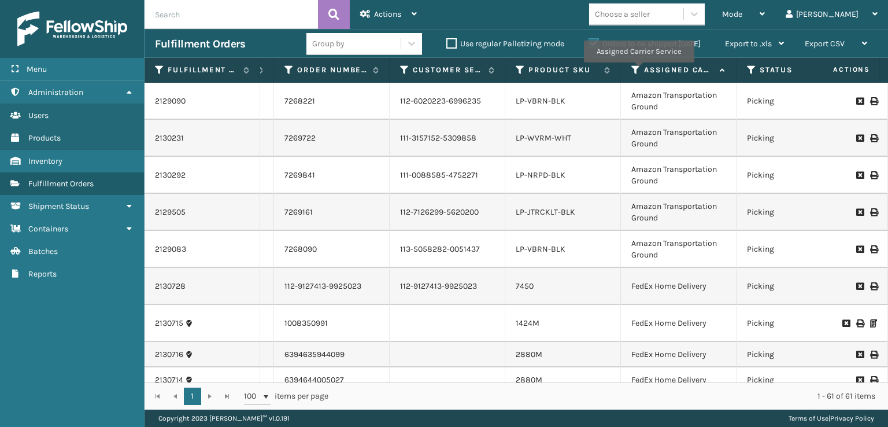
click at [638, 71] on icon at bounding box center [635, 70] width 9 height 10
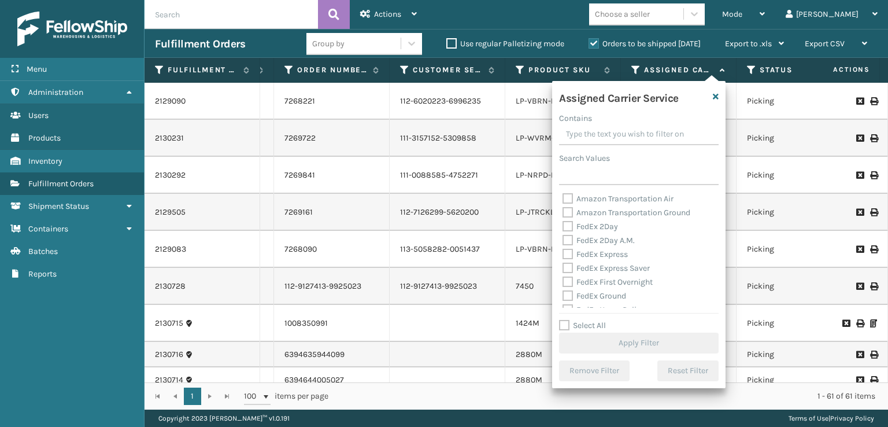
drag, startPoint x: 572, startPoint y: 232, endPoint x: 566, endPoint y: 226, distance: 8.6
click at [570, 231] on div "FedEx 2Day" at bounding box center [638, 227] width 153 height 14
click at [565, 224] on label "FedEx 2Day" at bounding box center [589, 226] width 55 height 10
click at [563, 224] on input "FedEx 2Day" at bounding box center [562, 224] width 1 height 8
checkbox input "true"
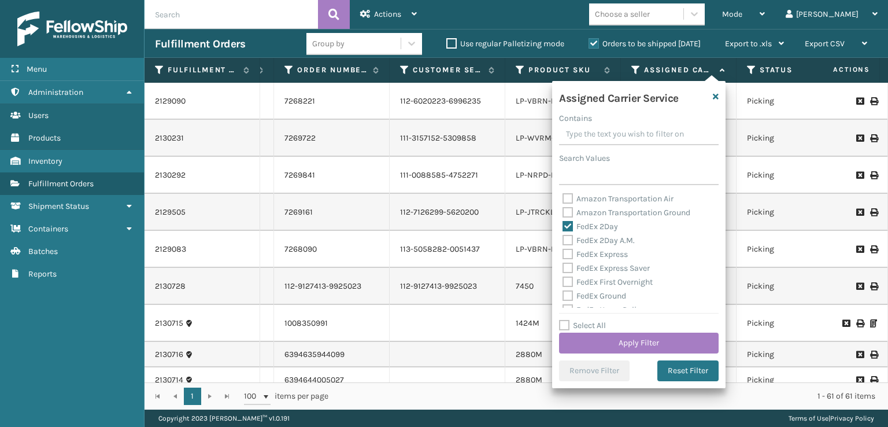
click at [567, 244] on label "FedEx 2Day A.M." at bounding box center [598, 240] width 72 height 10
click at [563, 241] on input "FedEx 2Day A.M." at bounding box center [562, 237] width 1 height 8
checkbox input "true"
drag, startPoint x: 564, startPoint y: 255, endPoint x: 569, endPoint y: 268, distance: 13.5
click at [565, 257] on label "FedEx Express" at bounding box center [594, 254] width 65 height 10
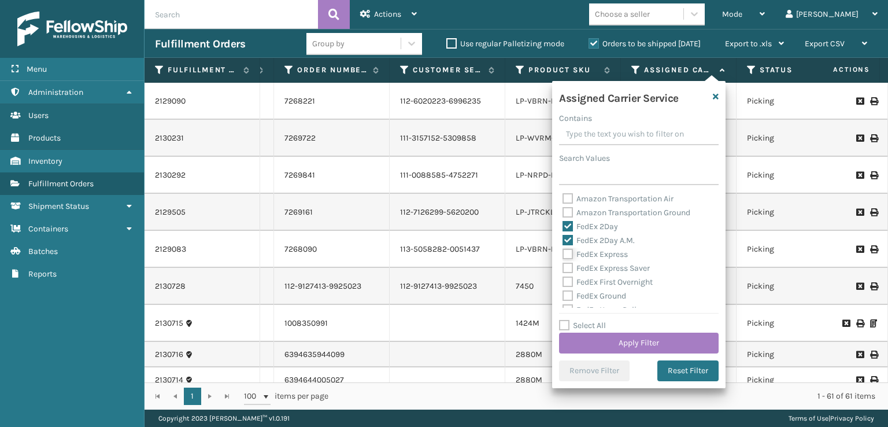
click at [563, 255] on input "FedEx Express" at bounding box center [562, 251] width 1 height 8
checkbox input "true"
click at [569, 269] on label "FedEx Express Saver" at bounding box center [605, 268] width 87 height 10
click at [563, 269] on input "FedEx Express Saver" at bounding box center [562, 265] width 1 height 8
checkbox input "true"
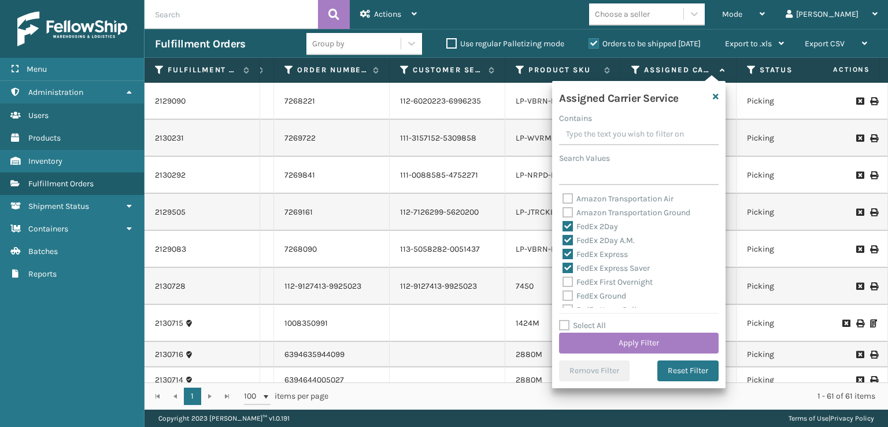
drag, startPoint x: 568, startPoint y: 280, endPoint x: 570, endPoint y: 292, distance: 12.3
click at [570, 291] on div "Amazon Transportation Air Amazon Transportation Ground FedEx 2Day FedEx 2Day A.…" at bounding box center [639, 250] width 160 height 116
click at [570, 292] on label "FedEx Ground" at bounding box center [594, 296] width 64 height 10
click at [563, 292] on input "FedEx Ground" at bounding box center [562, 293] width 1 height 8
checkbox input "true"
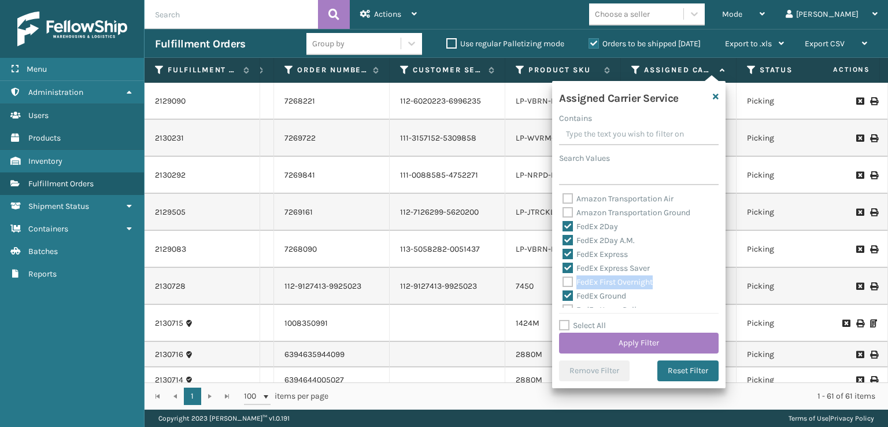
click at [568, 277] on label "FedEx First Overnight" at bounding box center [607, 282] width 90 height 10
click at [566, 278] on label "FedEx First Overnight" at bounding box center [607, 282] width 90 height 10
click at [563, 278] on input "FedEx First Overnight" at bounding box center [562, 279] width 1 height 8
checkbox input "true"
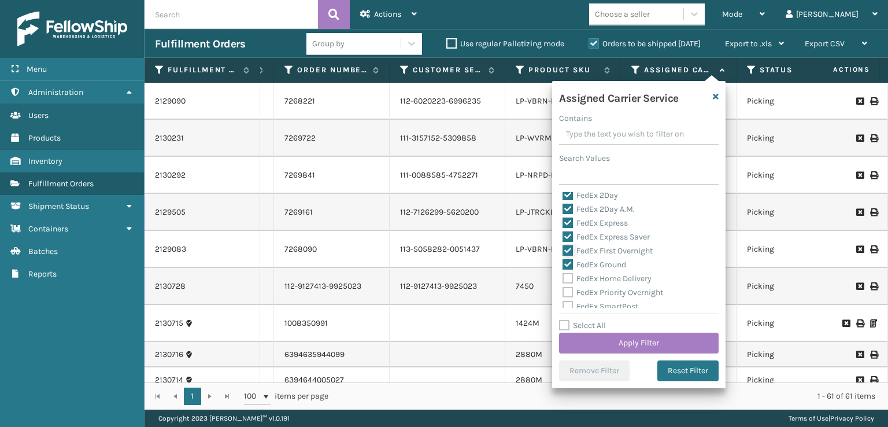
scroll to position [58, 0]
click at [573, 270] on label "FedEx Priority Overnight" at bounding box center [612, 266] width 101 height 10
click at [563, 266] on input "FedEx Priority Overnight" at bounding box center [562, 263] width 1 height 8
checkbox input "true"
click at [569, 253] on label "FedEx Home Delivery" at bounding box center [606, 252] width 89 height 10
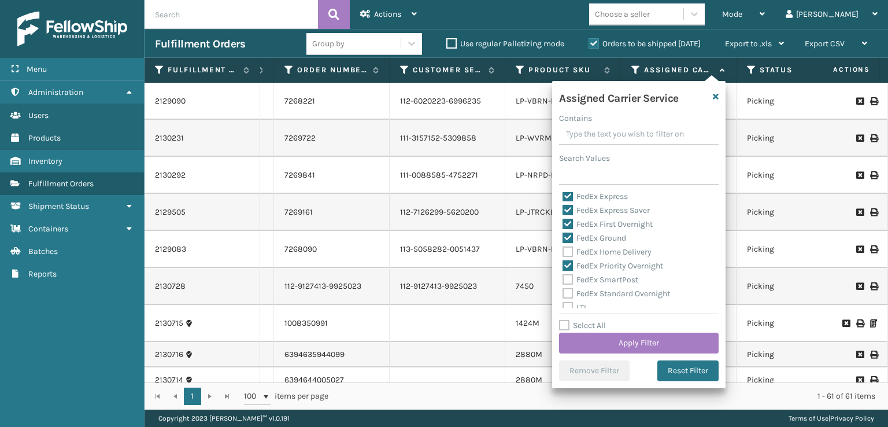
click at [563, 253] on input "FedEx Home Delivery" at bounding box center [562, 249] width 1 height 8
checkbox input "true"
click at [569, 277] on label "FedEx SmartPost" at bounding box center [600, 280] width 76 height 10
click at [563, 277] on input "FedEx SmartPost" at bounding box center [562, 277] width 1 height 8
checkbox input "true"
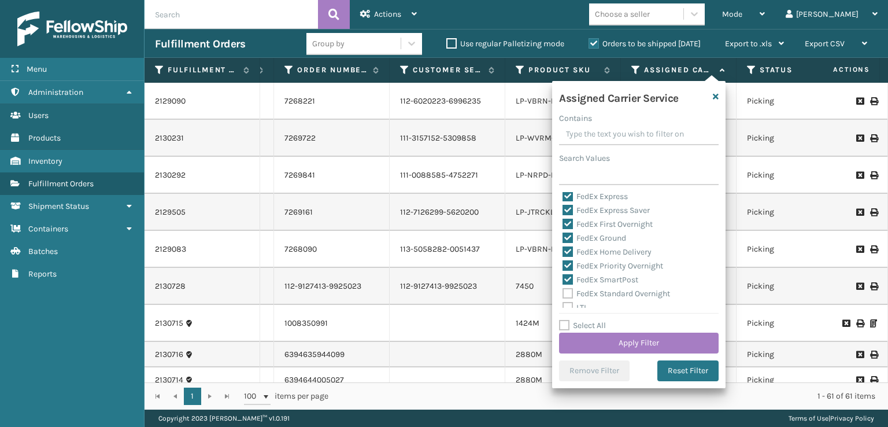
click at [569, 293] on label "FedEx Standard Overnight" at bounding box center [615, 293] width 107 height 10
click at [563, 293] on input "FedEx Standard Overnight" at bounding box center [562, 291] width 1 height 8
checkbox input "true"
click at [613, 339] on button "Apply Filter" at bounding box center [639, 342] width 160 height 21
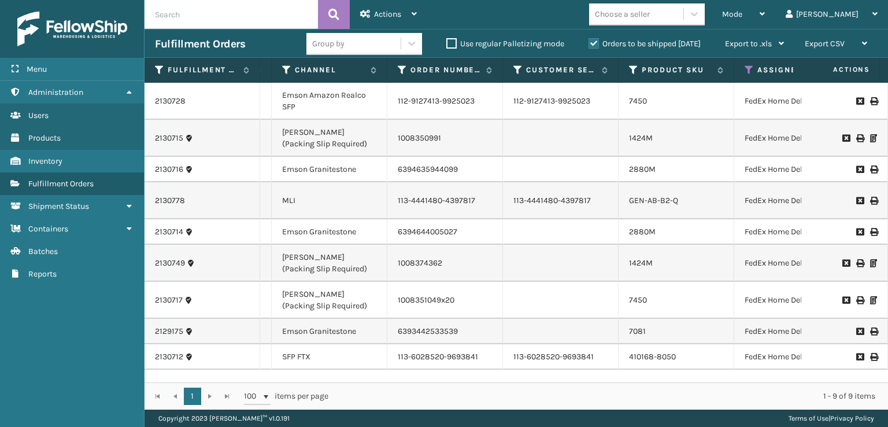
scroll to position [0, 147]
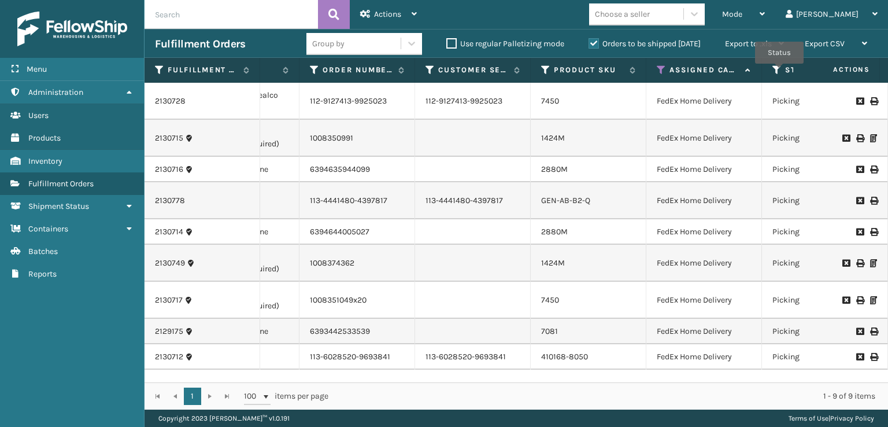
drag, startPoint x: 779, startPoint y: 72, endPoint x: 779, endPoint y: 79, distance: 7.5
click at [779, 74] on icon at bounding box center [776, 70] width 9 height 10
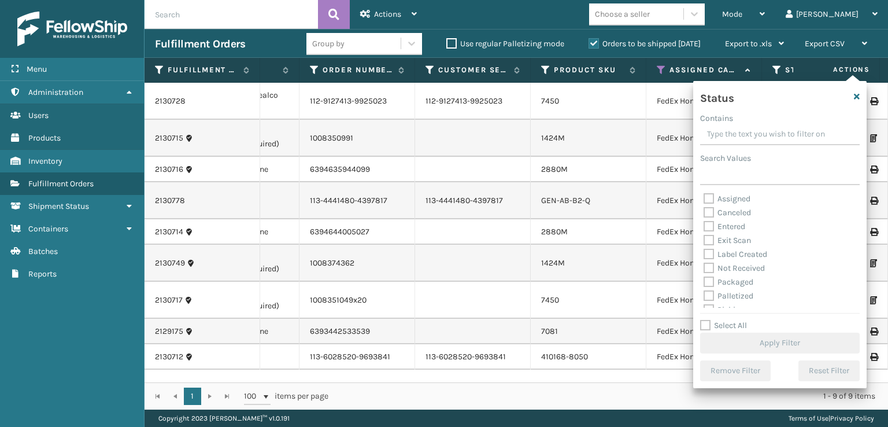
scroll to position [58, 0]
drag, startPoint x: 707, startPoint y: 252, endPoint x: 721, endPoint y: 277, distance: 28.7
click at [707, 252] on label "Picking" at bounding box center [723, 252] width 41 height 10
click at [704, 252] on input "Picking" at bounding box center [703, 249] width 1 height 8
checkbox input "true"
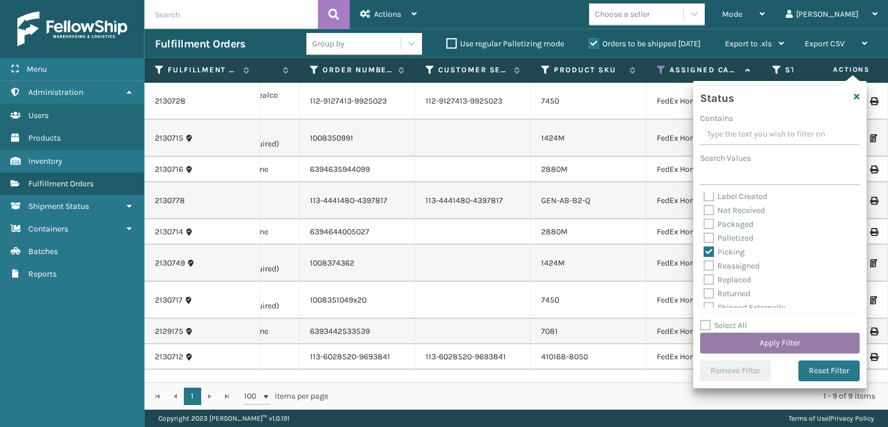
click at [730, 338] on button "Apply Filter" at bounding box center [780, 342] width 160 height 21
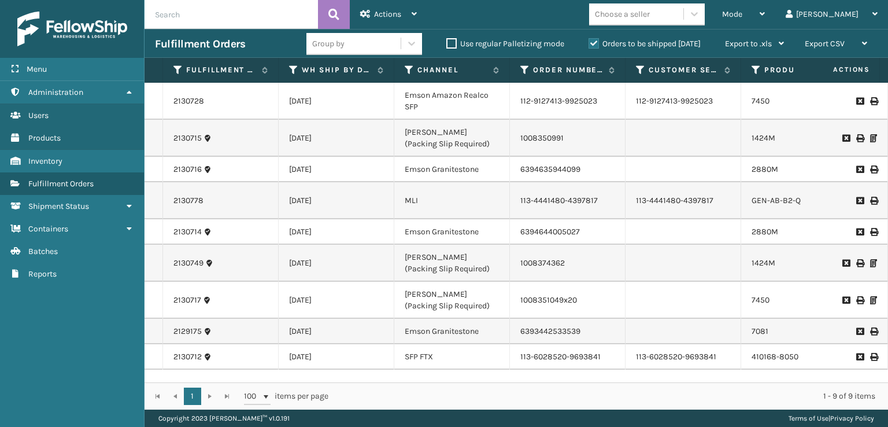
scroll to position [7, 0]
click at [742, 10] on span "Mode" at bounding box center [732, 14] width 20 height 10
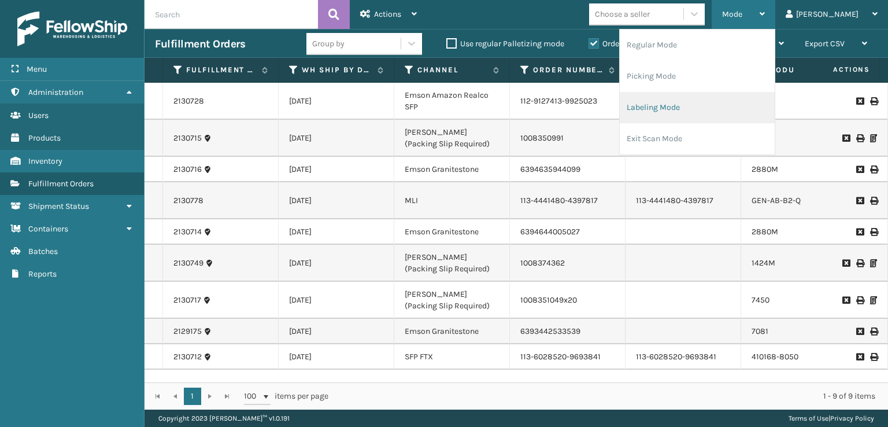
click at [725, 112] on li "Labeling Mode" at bounding box center [697, 107] width 155 height 31
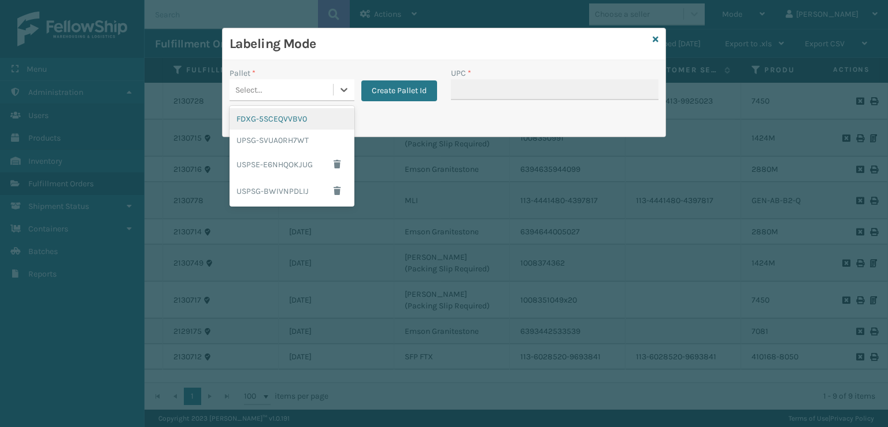
click at [316, 91] on div "Select..." at bounding box center [280, 89] width 103 height 19
click at [277, 136] on div "UPSG-SVUA0RH7WT" at bounding box center [291, 139] width 125 height 21
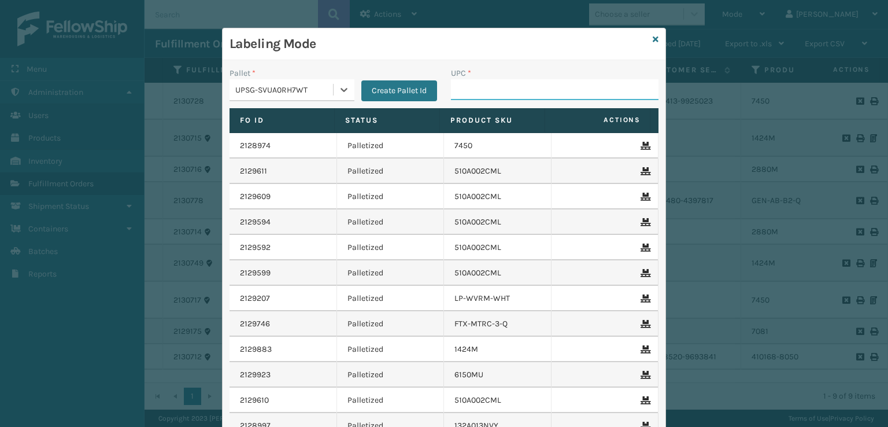
click at [476, 92] on input "UPC *" at bounding box center [554, 89] width 207 height 21
type input "LP-HYDLFPLS-GRPT"
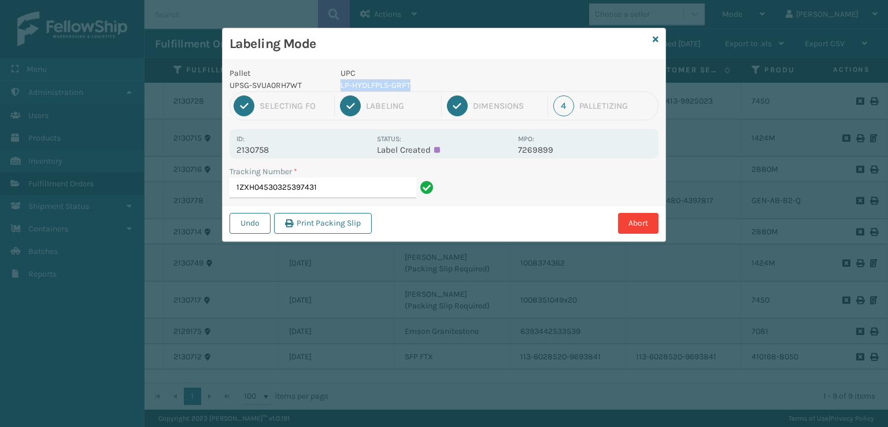
drag, startPoint x: 413, startPoint y: 81, endPoint x: 335, endPoint y: 89, distance: 77.8
click at [335, 89] on div "UPC LP-HYDLFPLS-GRPT" at bounding box center [425, 79] width 184 height 24
click at [331, 194] on input "1ZXH04530325397431" at bounding box center [322, 187] width 187 height 21
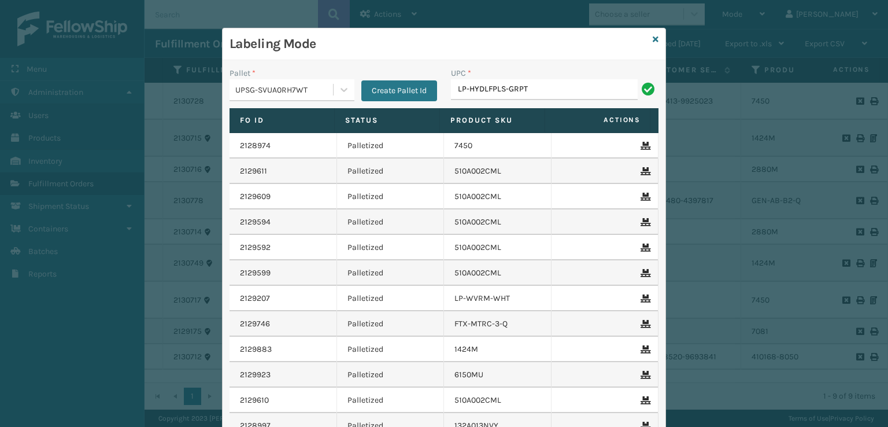
type input "LP-HYDLFPLS-GRPT"
click at [653, 40] on icon at bounding box center [656, 39] width 6 height 8
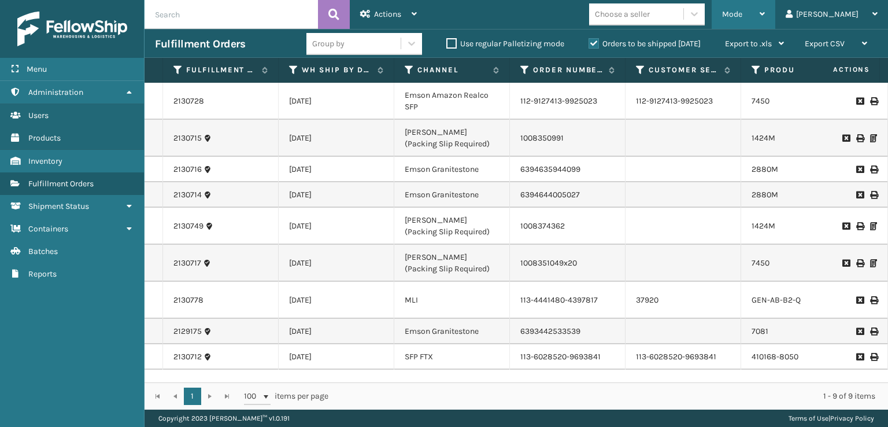
click at [765, 19] on div "Mode" at bounding box center [743, 14] width 43 height 29
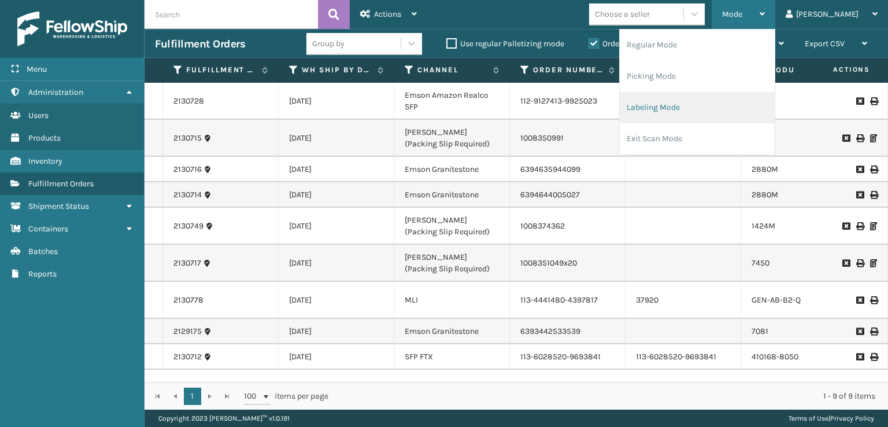
click at [700, 107] on li "Labeling Mode" at bounding box center [697, 107] width 155 height 31
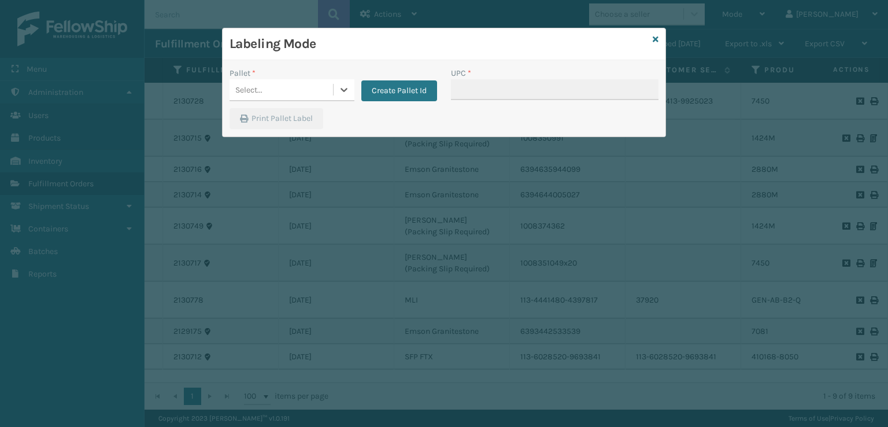
click at [299, 88] on div "Select..." at bounding box center [280, 89] width 103 height 19
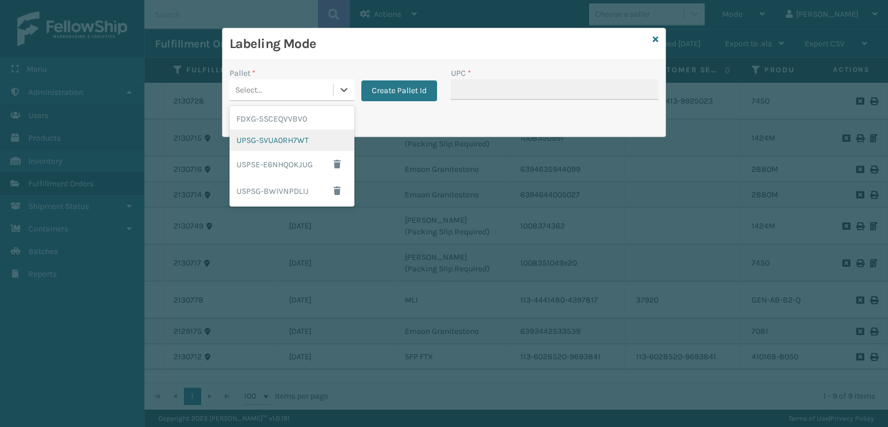
click at [269, 144] on div "UPSG-SVUA0RH7WT" at bounding box center [291, 139] width 125 height 21
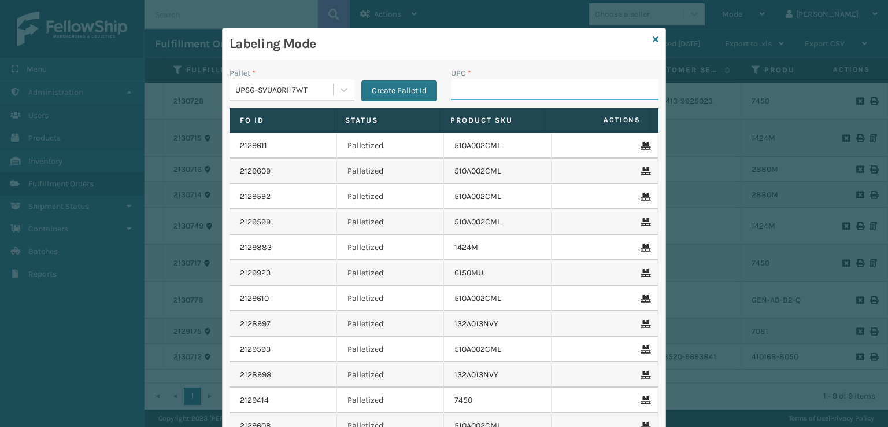
click at [468, 96] on input "UPC *" at bounding box center [554, 89] width 207 height 21
type input "LP-HYDLFCHG-FOG"
click at [645, 38] on div "Labeling Mode" at bounding box center [444, 44] width 443 height 32
click at [653, 44] on link at bounding box center [656, 40] width 6 height 12
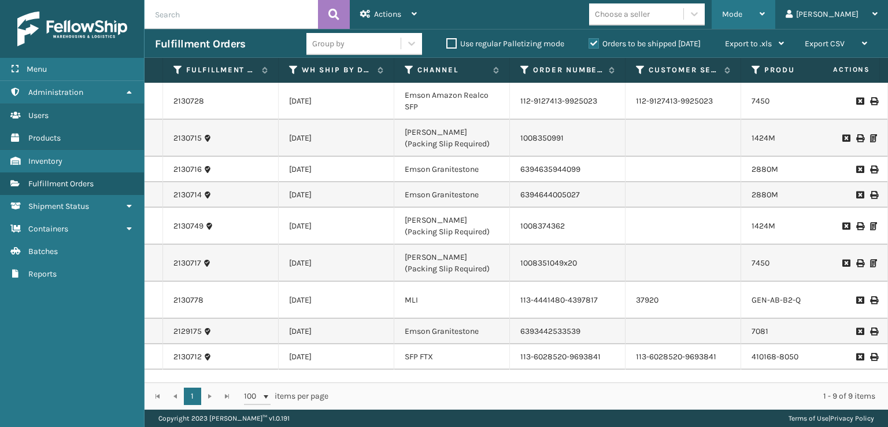
click at [765, 12] on div "Mode" at bounding box center [743, 14] width 43 height 29
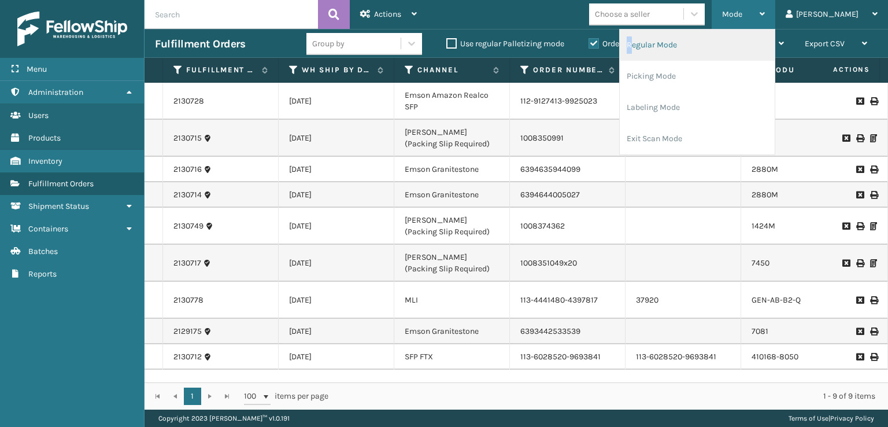
click at [677, 39] on li "Regular Mode" at bounding box center [697, 44] width 155 height 31
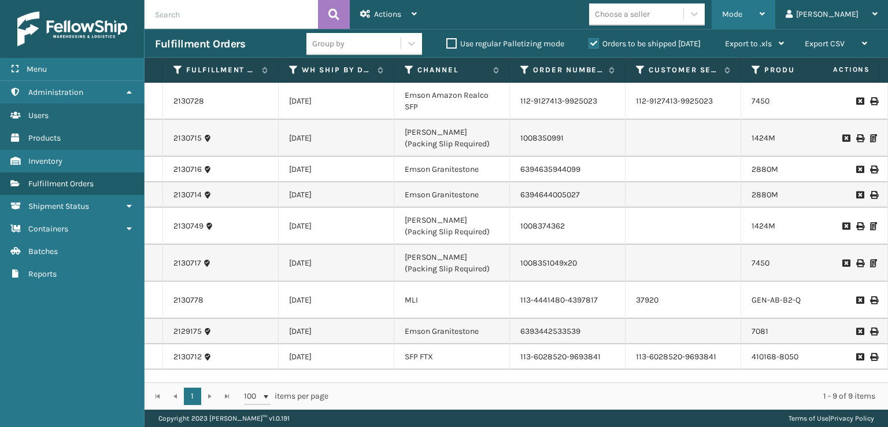
click at [766, 17] on div "Mode Regular Mode Picking Mode Labeling Mode Exit Scan Mode" at bounding box center [743, 14] width 64 height 29
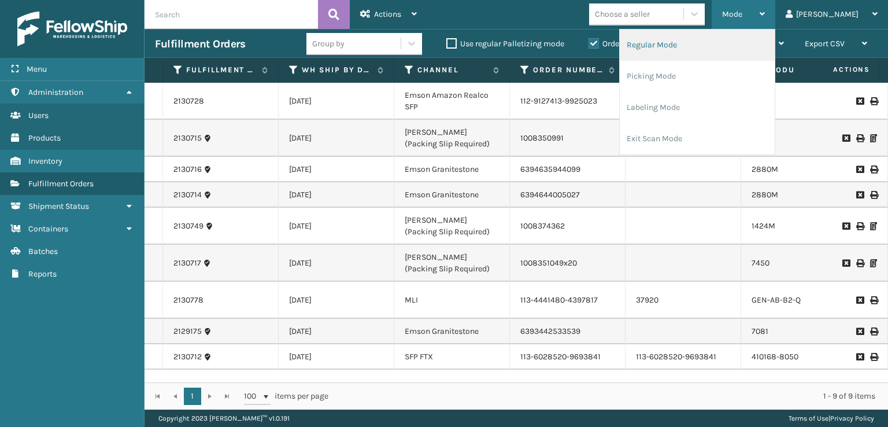
click at [716, 49] on li "Regular Mode" at bounding box center [697, 44] width 155 height 31
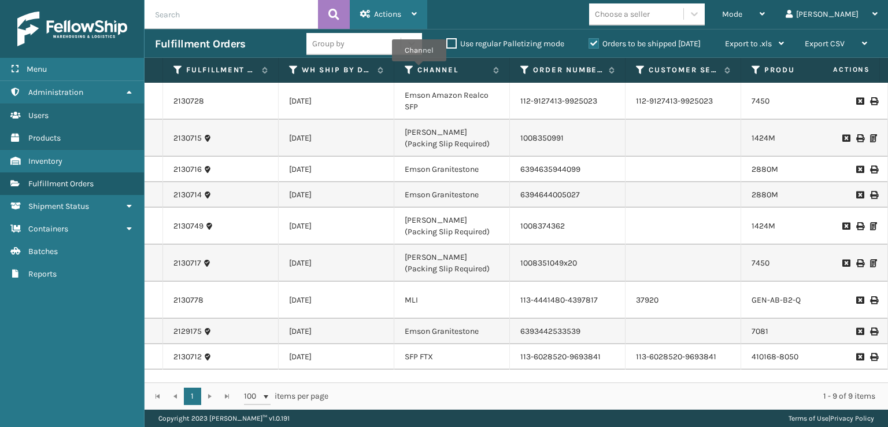
click at [365, 19] on div "Actions" at bounding box center [388, 14] width 57 height 29
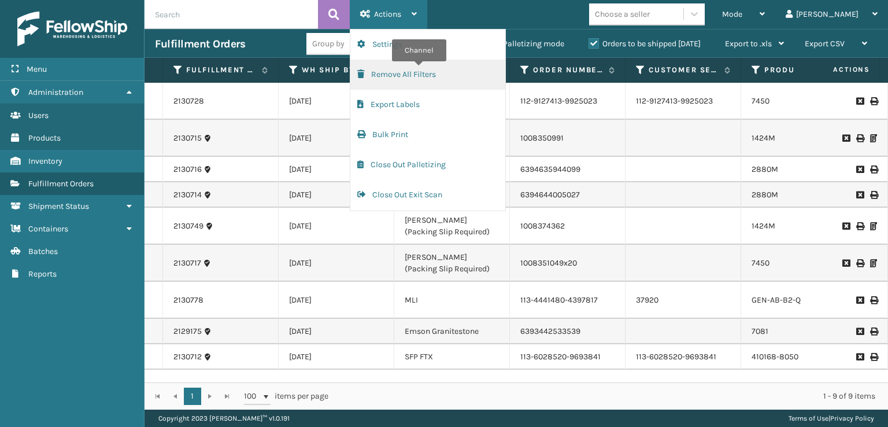
click at [394, 72] on button "Remove All Filters" at bounding box center [427, 75] width 155 height 30
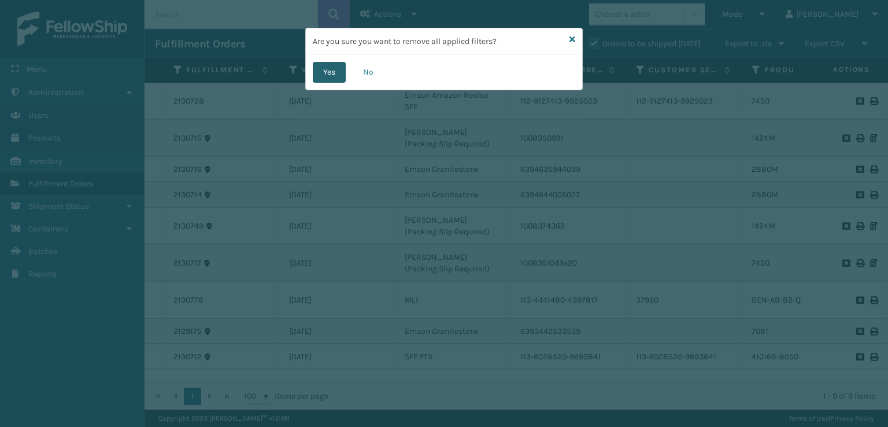
click at [325, 74] on button "Yes" at bounding box center [329, 72] width 33 height 21
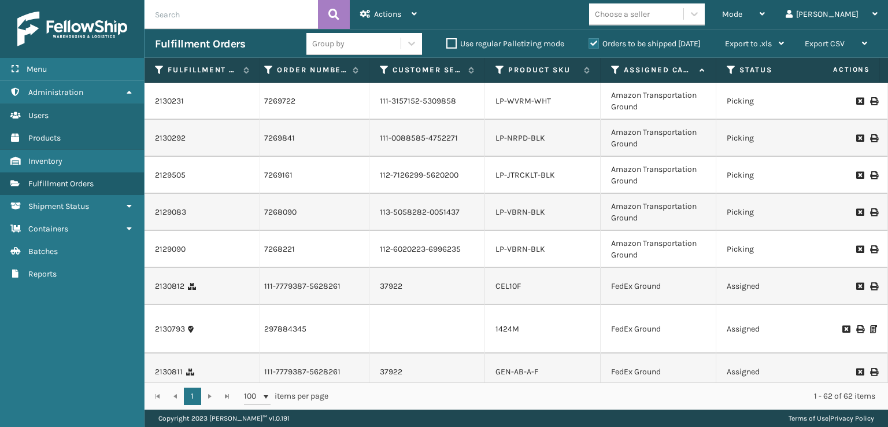
scroll to position [0, 257]
click at [612, 71] on icon at bounding box center [614, 70] width 9 height 10
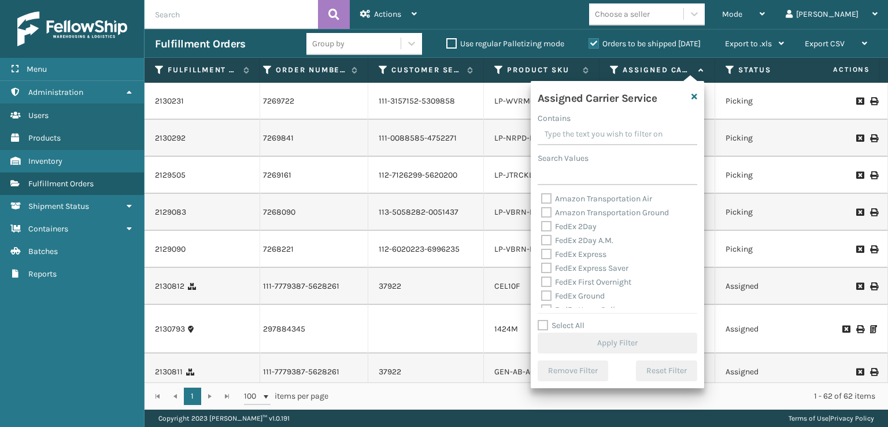
click at [556, 223] on label "FedEx 2Day" at bounding box center [568, 226] width 55 height 10
click at [542, 223] on input "FedEx 2Day" at bounding box center [541, 224] width 1 height 8
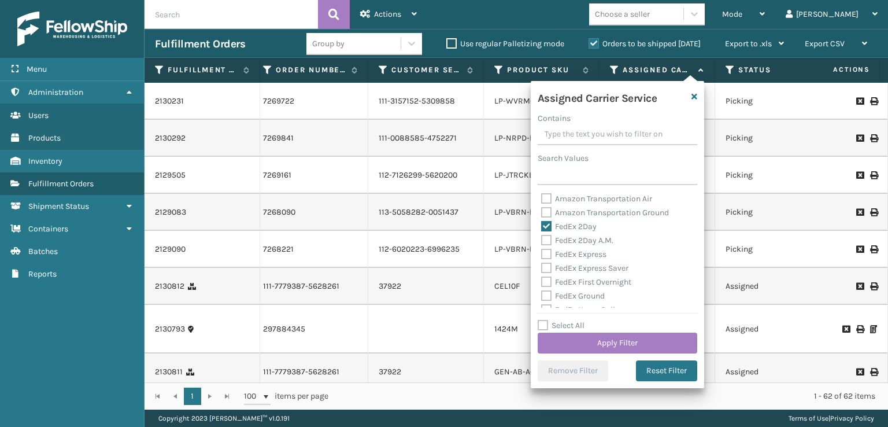
click at [550, 230] on label "FedEx 2Day" at bounding box center [568, 226] width 55 height 10
click at [542, 227] on input "FedEx 2Day" at bounding box center [541, 224] width 1 height 8
checkbox input "false"
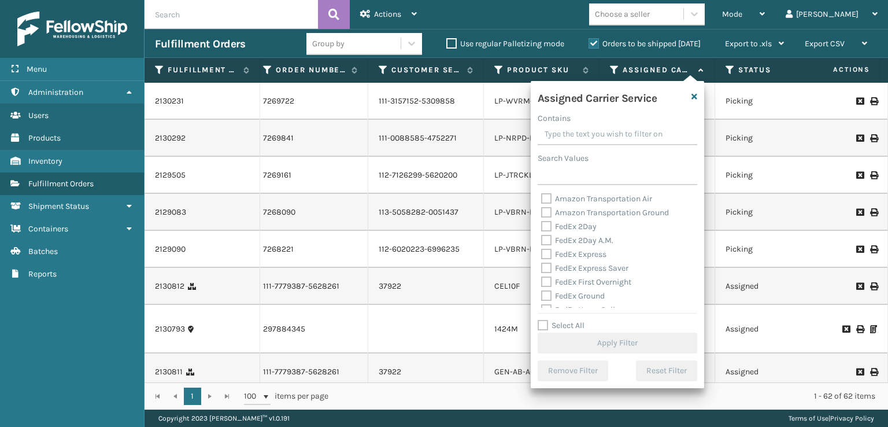
click at [551, 243] on label "FedEx 2Day A.M." at bounding box center [577, 240] width 72 height 10
click at [542, 241] on input "FedEx 2Day A.M." at bounding box center [541, 237] width 1 height 8
checkbox input "true"
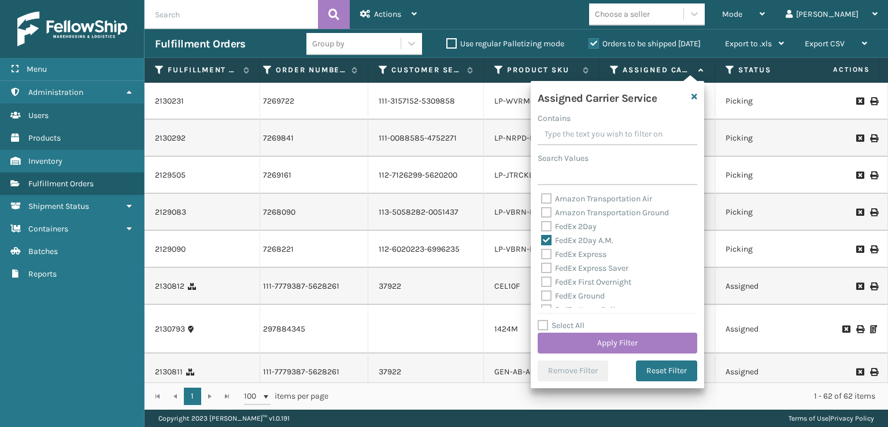
drag, startPoint x: 550, startPoint y: 224, endPoint x: 549, endPoint y: 230, distance: 6.5
click at [550, 224] on label "FedEx 2Day" at bounding box center [568, 226] width 55 height 10
click at [542, 224] on input "FedEx 2Day" at bounding box center [541, 224] width 1 height 8
checkbox input "true"
click at [550, 254] on label "FedEx Express" at bounding box center [573, 254] width 65 height 10
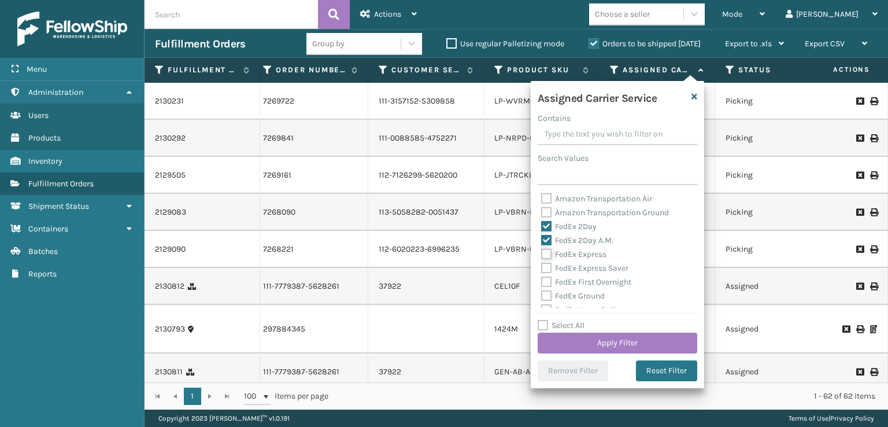
click at [542, 254] on input "FedEx Express" at bounding box center [541, 251] width 1 height 8
checkbox input "true"
click at [551, 271] on label "FedEx Express Saver" at bounding box center [584, 268] width 87 height 10
click at [542, 269] on input "FedEx Express Saver" at bounding box center [541, 265] width 1 height 8
checkbox input "true"
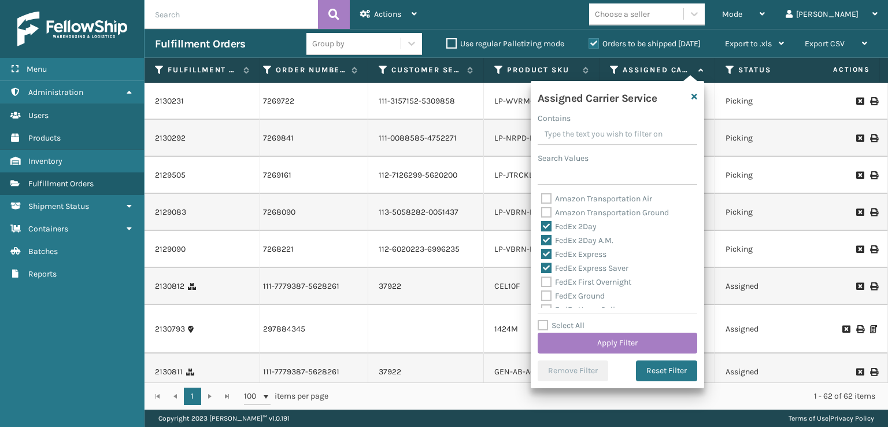
click at [550, 291] on label "FedEx Ground" at bounding box center [573, 296] width 64 height 10
click at [542, 290] on input "FedEx Ground" at bounding box center [541, 293] width 1 height 8
checkbox input "true"
click at [548, 273] on div "FedEx Express Saver" at bounding box center [617, 268] width 153 height 14
click at [551, 281] on label "FedEx First Overnight" at bounding box center [586, 282] width 90 height 10
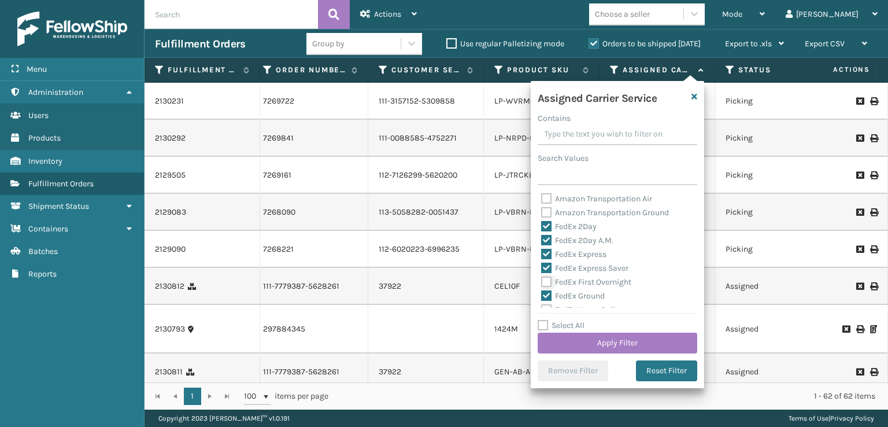
click at [542, 281] on input "FedEx First Overnight" at bounding box center [541, 279] width 1 height 8
checkbox input "true"
click at [538, 247] on div "Amazon Transportation Air Amazon Transportation Ground FedEx 2Day FedEx 2Day A.…" at bounding box center [617, 250] width 160 height 116
click at [545, 255] on label "FedEx Home Delivery" at bounding box center [585, 252] width 89 height 10
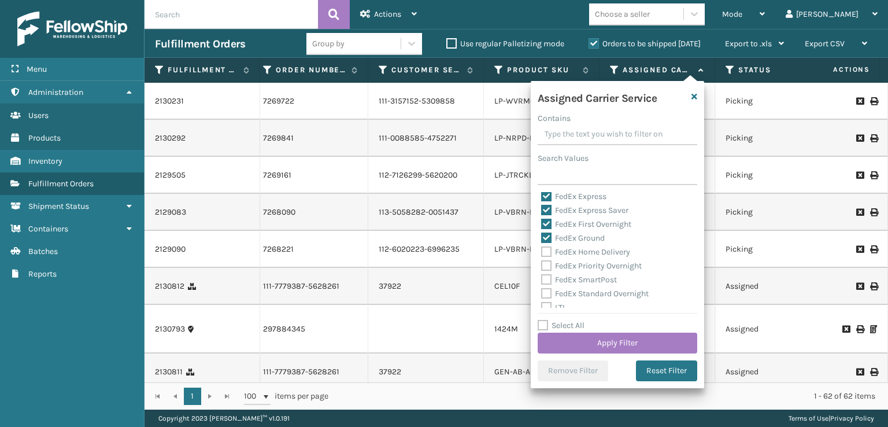
click at [542, 253] on input "FedEx Home Delivery" at bounding box center [541, 249] width 1 height 8
checkbox input "true"
click at [545, 268] on label "FedEx Priority Overnight" at bounding box center [591, 266] width 101 height 10
click at [542, 266] on input "FedEx Priority Overnight" at bounding box center [541, 263] width 1 height 8
checkbox input "true"
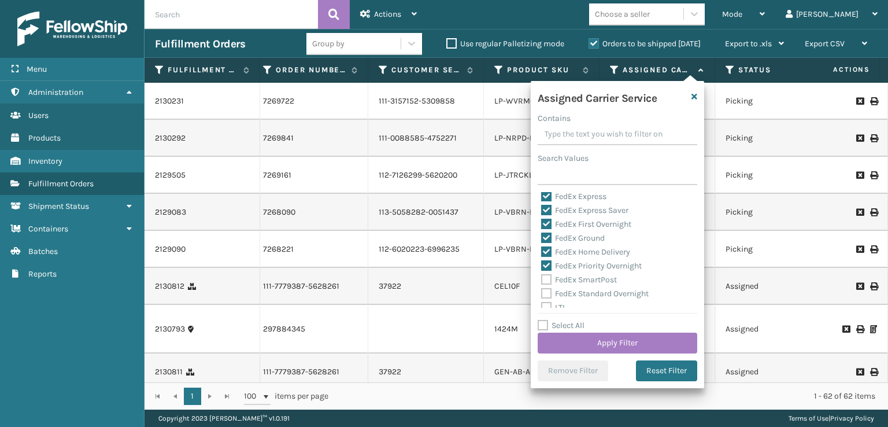
click at [544, 290] on label "FedEx Standard Overnight" at bounding box center [594, 293] width 107 height 10
click at [542, 290] on input "FedEx Standard Overnight" at bounding box center [541, 291] width 1 height 8
checkbox input "true"
click at [543, 278] on label "FedEx SmartPost" at bounding box center [579, 280] width 76 height 10
click at [542, 278] on input "FedEx SmartPost" at bounding box center [541, 277] width 1 height 8
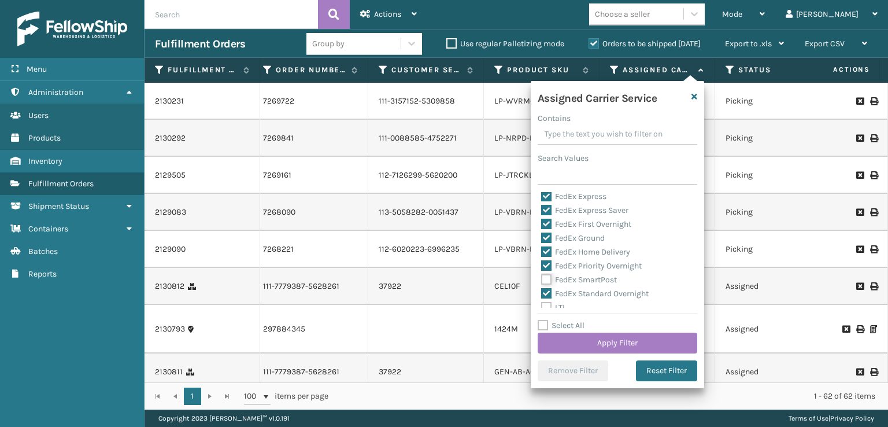
checkbox input "true"
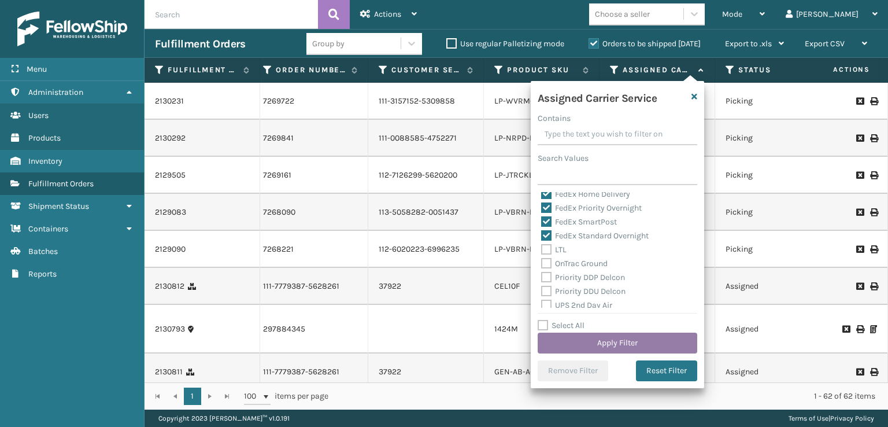
click at [587, 336] on button "Apply Filter" at bounding box center [617, 342] width 160 height 21
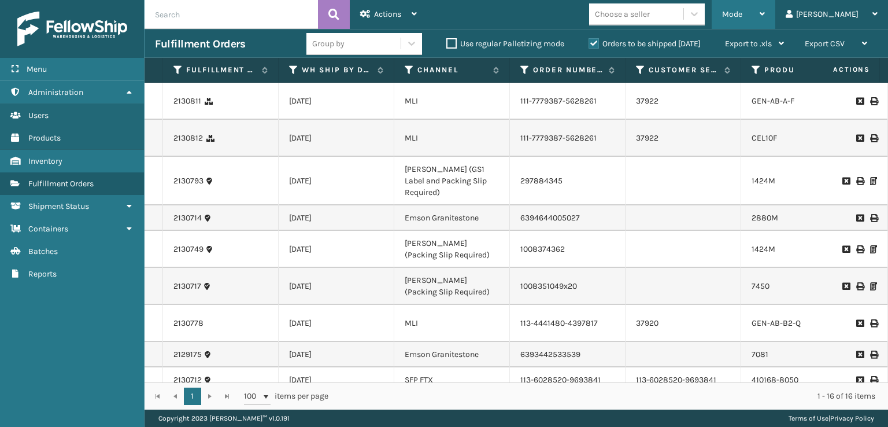
click at [742, 14] on span "Mode" at bounding box center [732, 14] width 20 height 10
drag, startPoint x: 623, startPoint y: 273, endPoint x: 618, endPoint y: 250, distance: 23.7
click at [618, 263] on td "1008374362" at bounding box center [568, 249] width 116 height 37
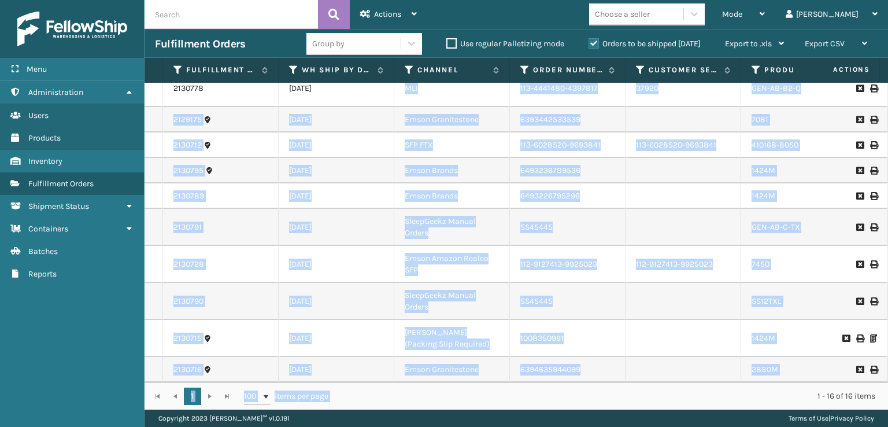
scroll to position [301, 0]
drag, startPoint x: 403, startPoint y: 373, endPoint x: 454, endPoint y: 385, distance: 52.3
click at [454, 385] on div "Fulfillment Order Id WH Ship By Date Channel Order Number Customer Service Orde…" at bounding box center [515, 233] width 743 height 351
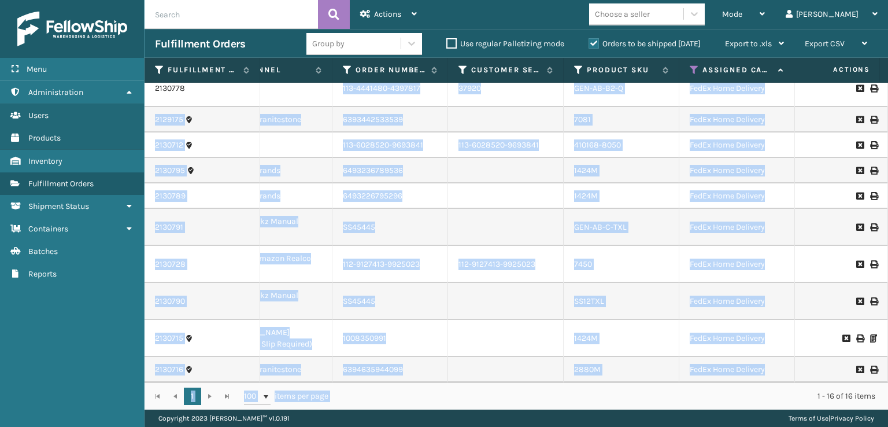
scroll to position [0, 183]
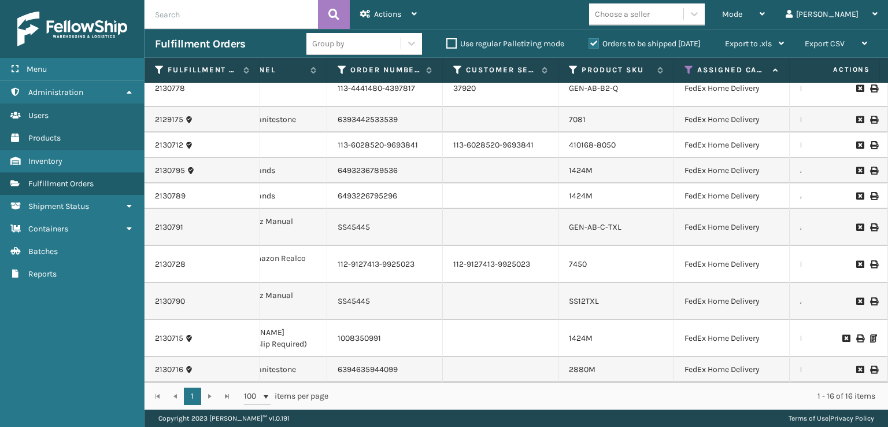
click at [694, 67] on div "Assigned Carrier Service" at bounding box center [731, 70] width 94 height 10
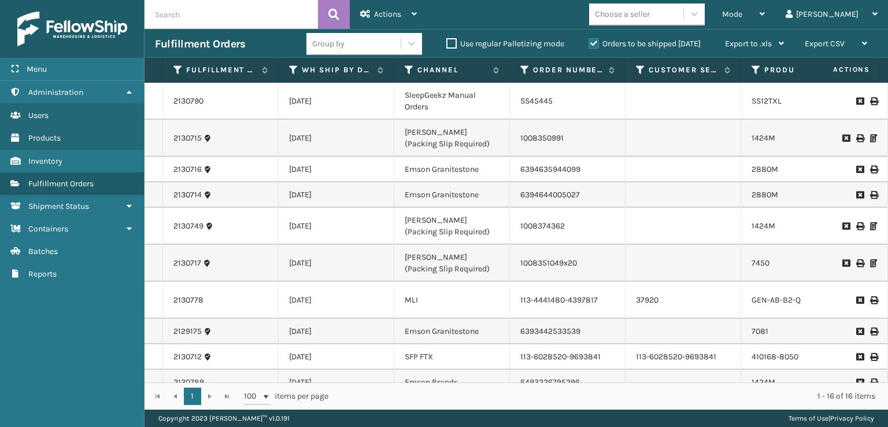
click at [403, 369] on td "SFP FTX" at bounding box center [452, 356] width 116 height 25
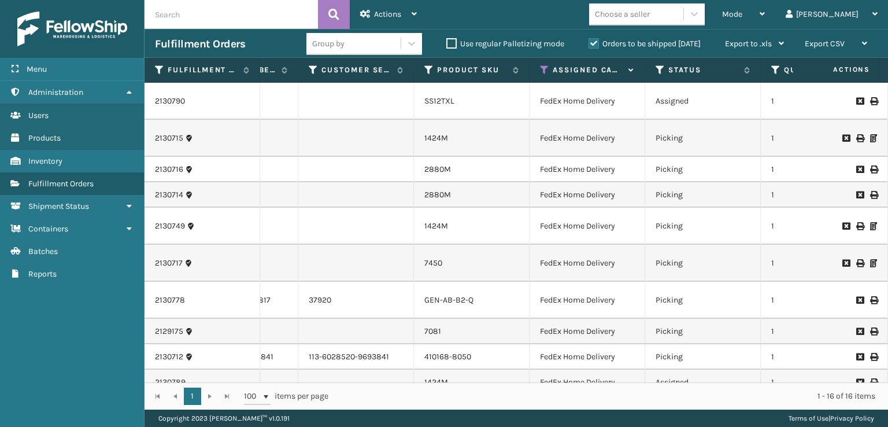
scroll to position [0, 332]
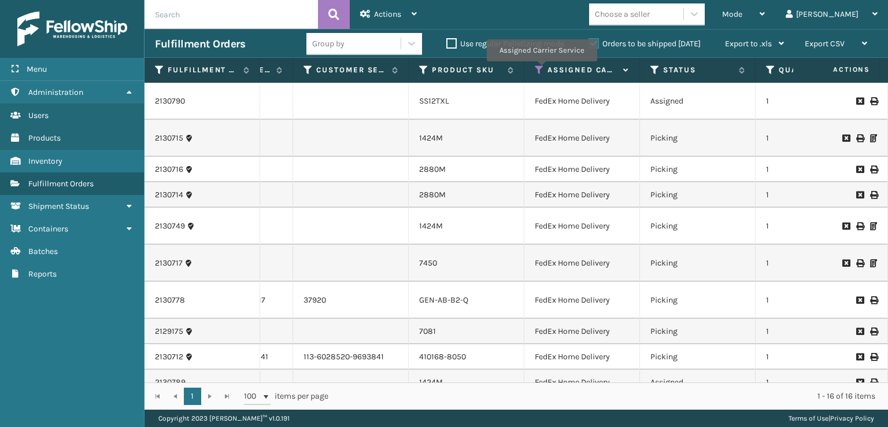
click at [541, 69] on icon at bounding box center [539, 70] width 9 height 10
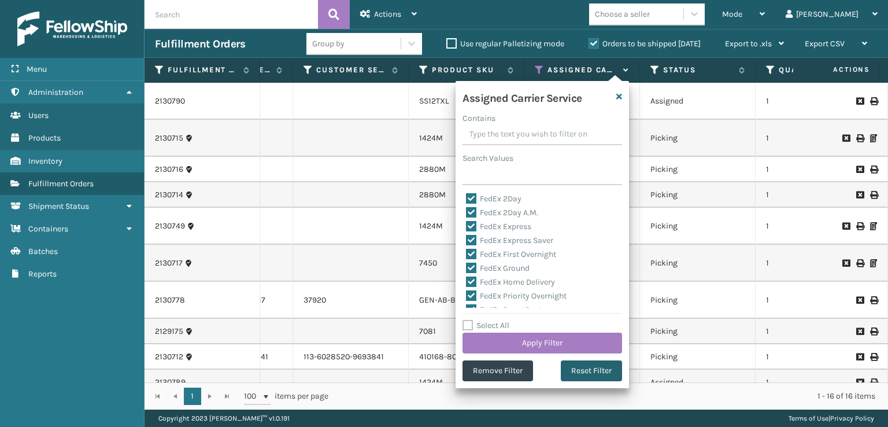
click at [596, 372] on button "Reset Filter" at bounding box center [591, 370] width 61 height 21
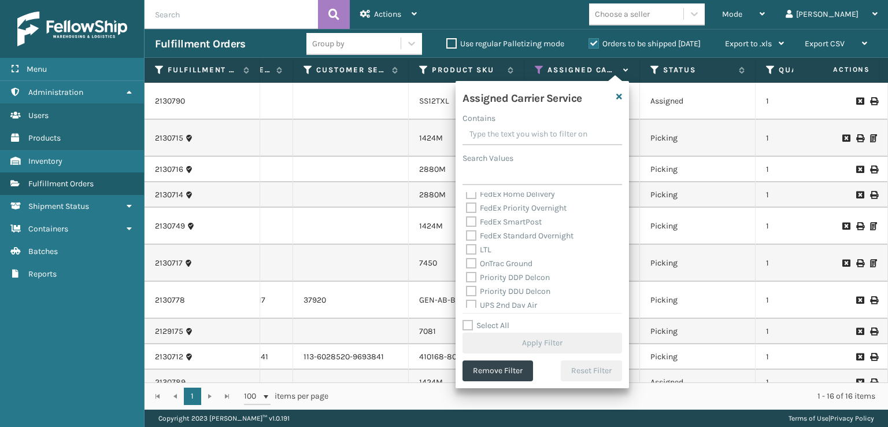
scroll to position [173, 0]
click at [485, 260] on label "UPS 2nd Day Air A.M." at bounding box center [510, 261] width 88 height 10
click at [466, 260] on input "UPS 2nd Day Air A.M." at bounding box center [466, 258] width 1 height 8
checkbox input "true"
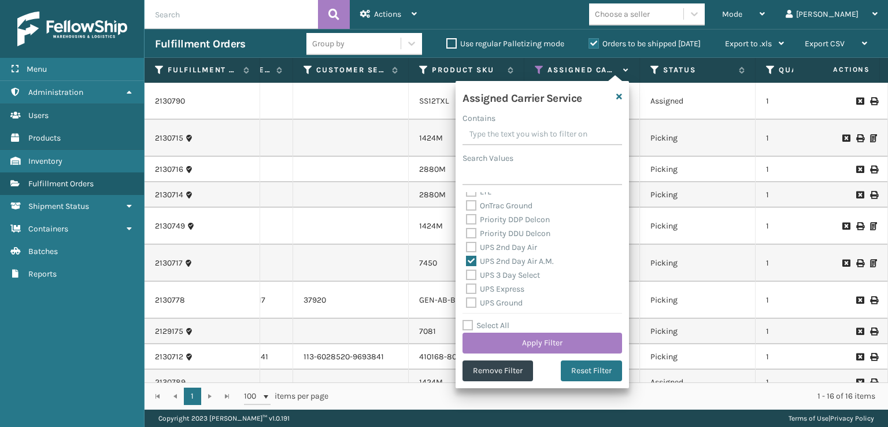
click at [473, 249] on label "UPS 2nd Day Air" at bounding box center [501, 247] width 71 height 10
click at [466, 248] on input "UPS 2nd Day Air" at bounding box center [466, 244] width 1 height 8
checkbox input "true"
click at [472, 268] on div "UPS 3 Day Select" at bounding box center [542, 275] width 153 height 14
click at [472, 281] on div "Amazon Transportation Air Amazon Transportation Ground FedEx 2Day FedEx 2Day A.…" at bounding box center [542, 250] width 160 height 116
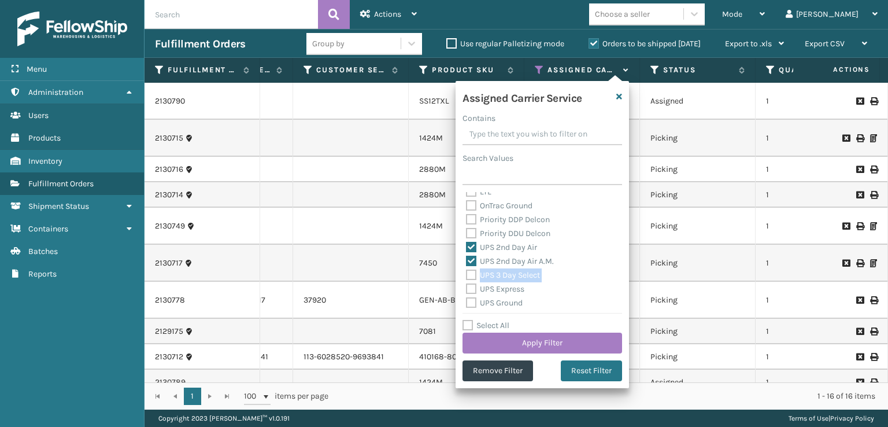
click at [467, 277] on label "UPS 3 Day Select" at bounding box center [503, 275] width 74 height 10
click at [466, 276] on input "UPS 3 Day Select" at bounding box center [466, 272] width 1 height 8
checkbox input "true"
click at [470, 294] on label "UPS Express" at bounding box center [495, 289] width 58 height 10
click at [466, 290] on input "UPS Express" at bounding box center [466, 286] width 1 height 8
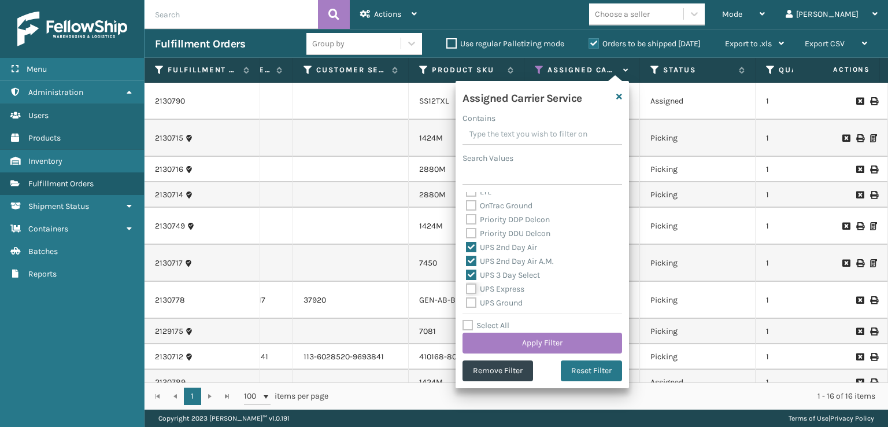
checkbox input "true"
click at [470, 305] on label "UPS Ground" at bounding box center [494, 303] width 57 height 10
click at [466, 303] on input "UPS Ground" at bounding box center [466, 300] width 1 height 8
checkbox input "true"
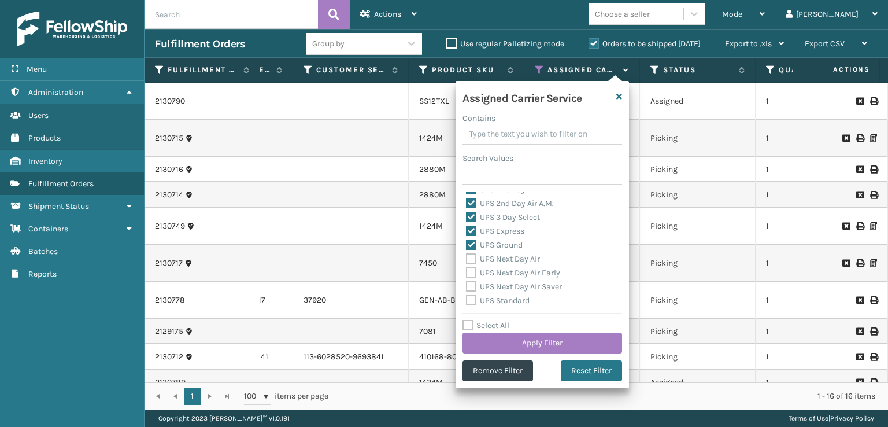
click at [473, 266] on div "UPS Next Day Air Early" at bounding box center [542, 273] width 153 height 14
click at [473, 280] on div "UPS Next Day Air Saver" at bounding box center [542, 287] width 153 height 14
click at [473, 275] on label "UPS Next Day Air Early" at bounding box center [513, 273] width 94 height 10
click at [466, 273] on input "UPS Next Day Air Early" at bounding box center [466, 270] width 1 height 8
checkbox input "true"
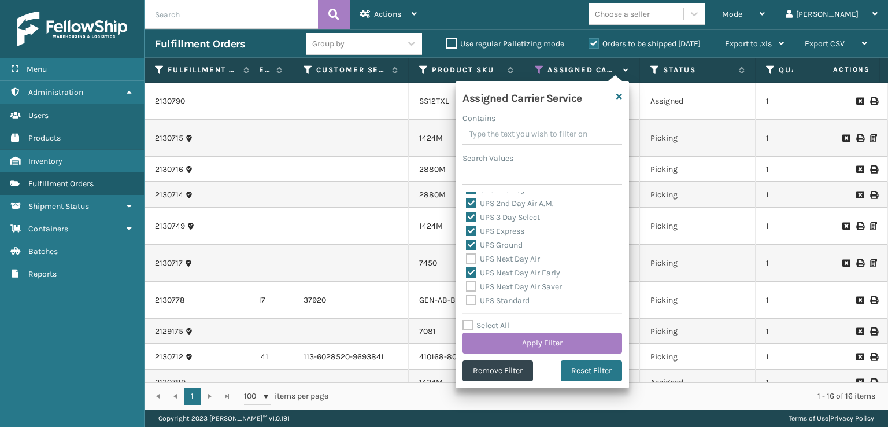
click at [470, 262] on label "UPS Next Day Air" at bounding box center [503, 259] width 74 height 10
click at [466, 260] on input "UPS Next Day Air" at bounding box center [466, 256] width 1 height 8
checkbox input "true"
drag, startPoint x: 473, startPoint y: 287, endPoint x: 470, endPoint y: 296, distance: 9.1
click at [473, 288] on label "UPS Next Day Air Saver" at bounding box center [514, 286] width 96 height 10
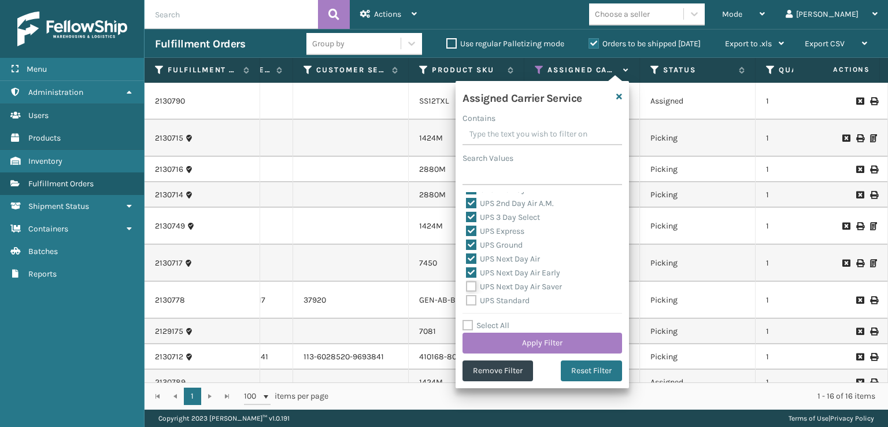
click at [466, 287] on input "UPS Next Day Air Saver" at bounding box center [466, 284] width 1 height 8
checkbox input "true"
click at [470, 301] on label "UPS Standard" at bounding box center [498, 300] width 64 height 10
click at [466, 301] on input "UPS Standard" at bounding box center [466, 298] width 1 height 8
checkbox input "true"
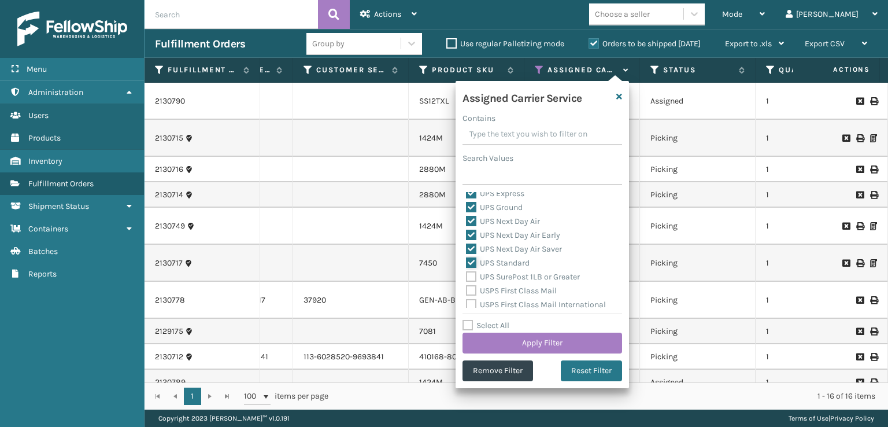
scroll to position [289, 0]
click at [469, 260] on label "UPS SurePost 1LB or Greater" at bounding box center [523, 256] width 114 height 10
click at [466, 257] on input "UPS SurePost 1LB or Greater" at bounding box center [466, 254] width 1 height 8
checkbox input "true"
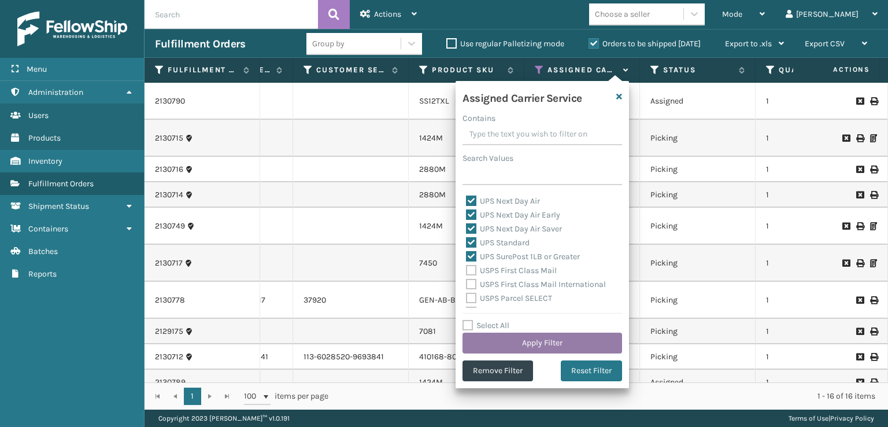
click at [503, 340] on button "Apply Filter" at bounding box center [542, 342] width 160 height 21
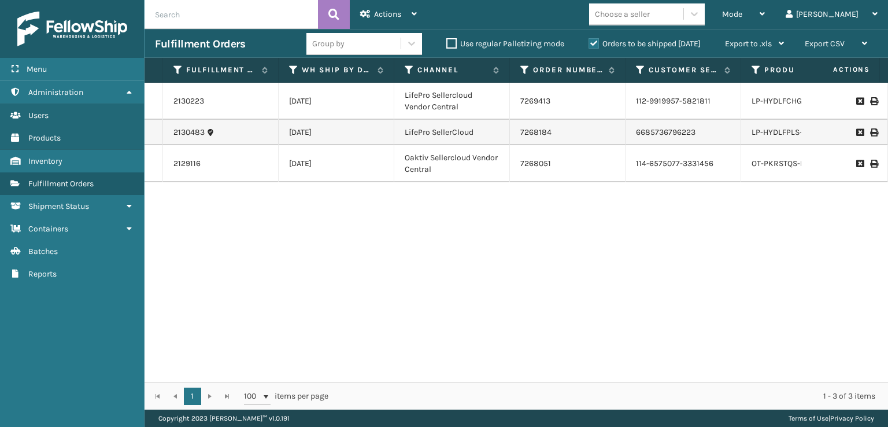
click at [233, 101] on div "2130223" at bounding box center [220, 101] width 94 height 12
click at [192, 102] on link "2130223" at bounding box center [188, 101] width 31 height 12
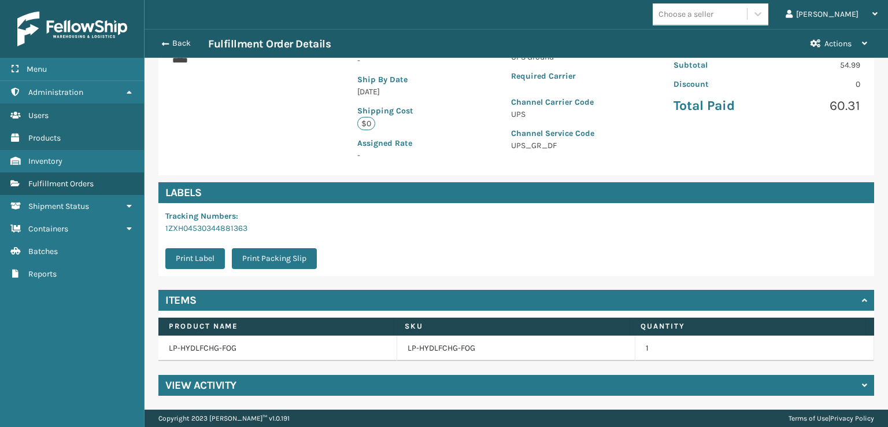
click at [223, 380] on h4 "View Activity" at bounding box center [200, 385] width 71 height 14
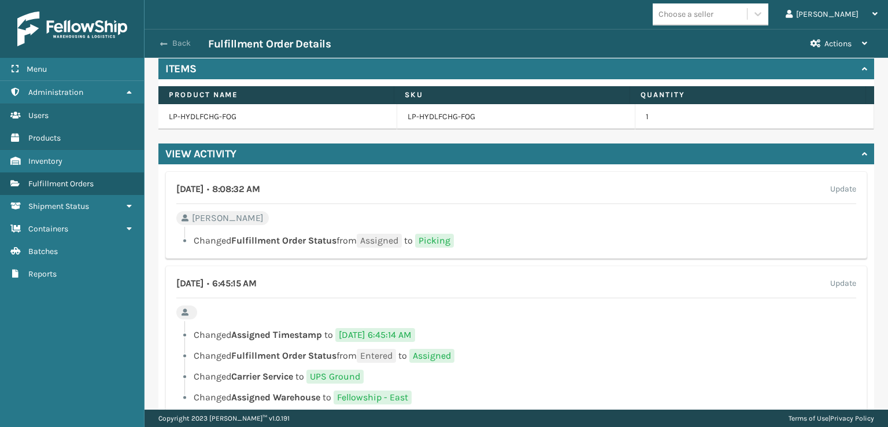
click at [162, 47] on span "button" at bounding box center [163, 44] width 7 height 8
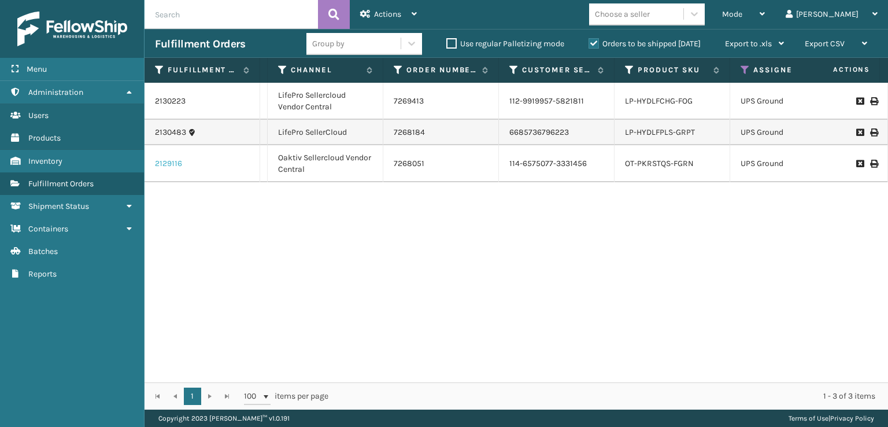
click at [166, 163] on link "2129116" at bounding box center [168, 164] width 27 height 12
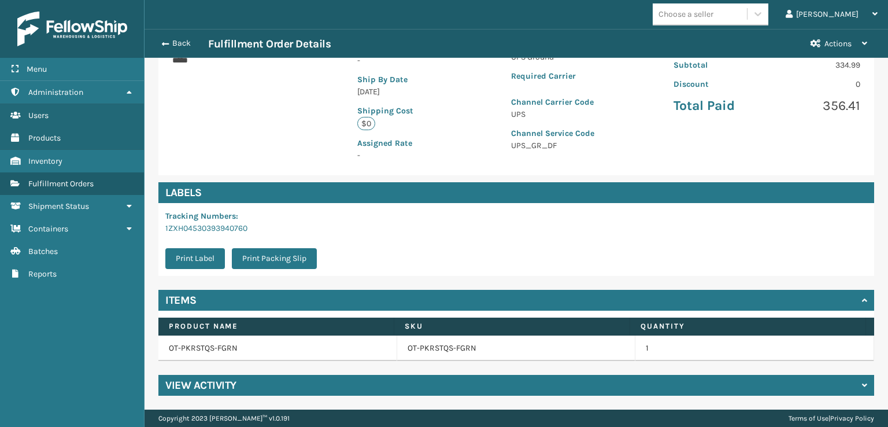
click at [231, 387] on h4 "View Activity" at bounding box center [200, 385] width 71 height 14
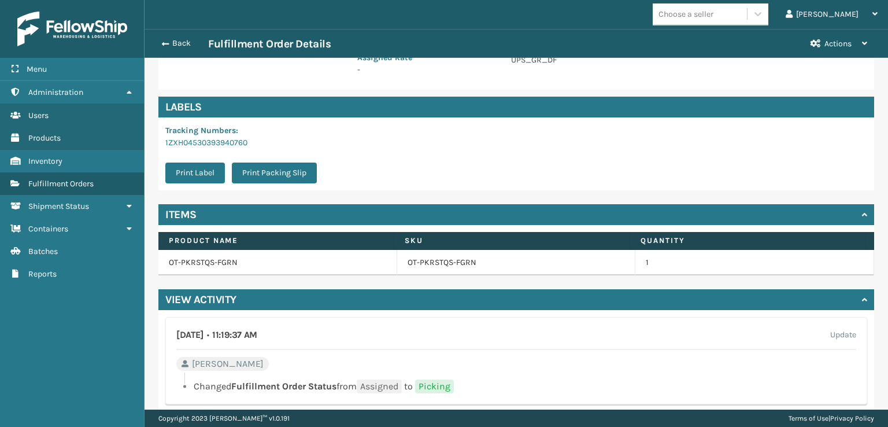
scroll to position [351, 0]
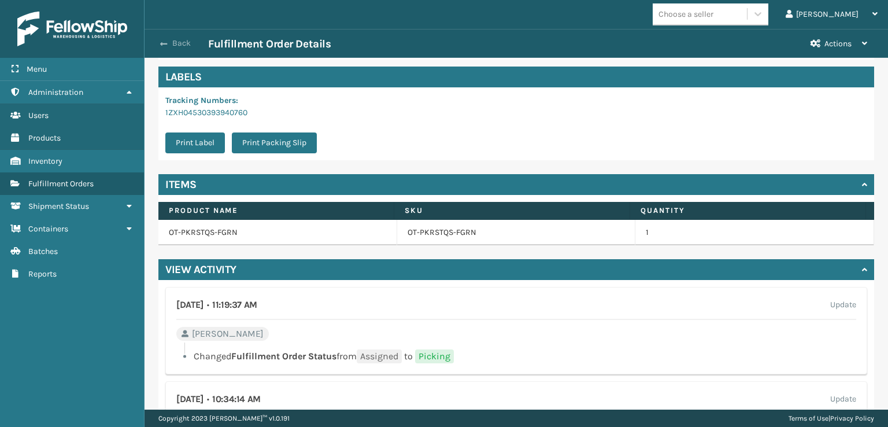
click at [165, 44] on span "button" at bounding box center [163, 44] width 7 height 8
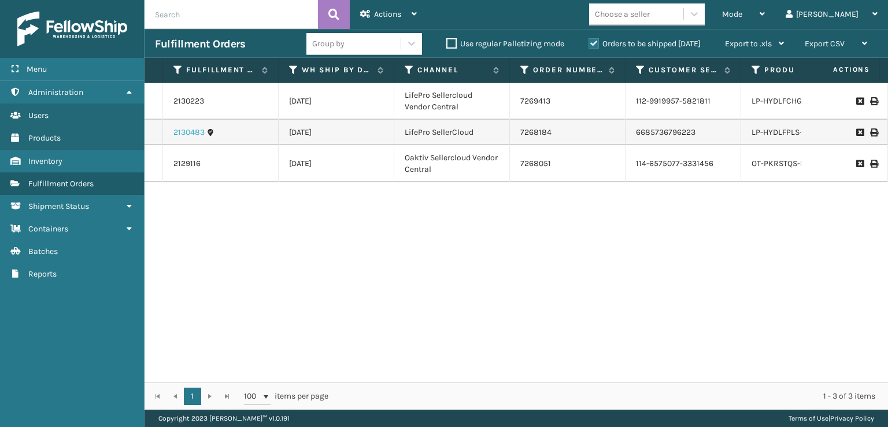
click at [179, 135] on link "2130483" at bounding box center [188, 133] width 31 height 12
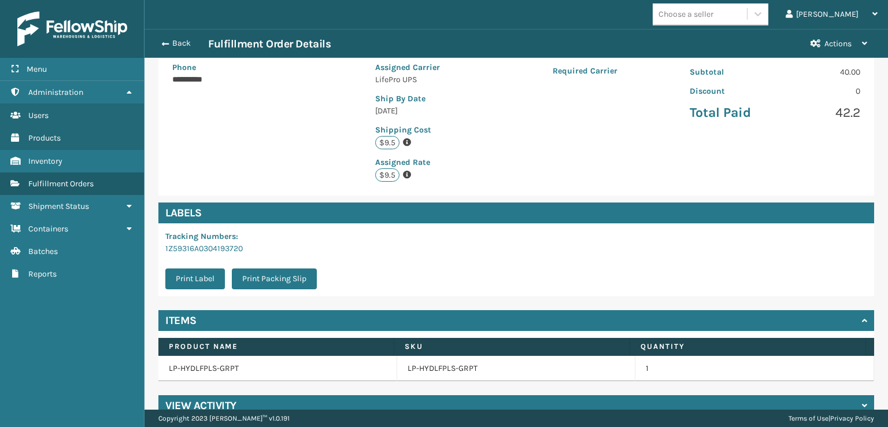
scroll to position [236, 0]
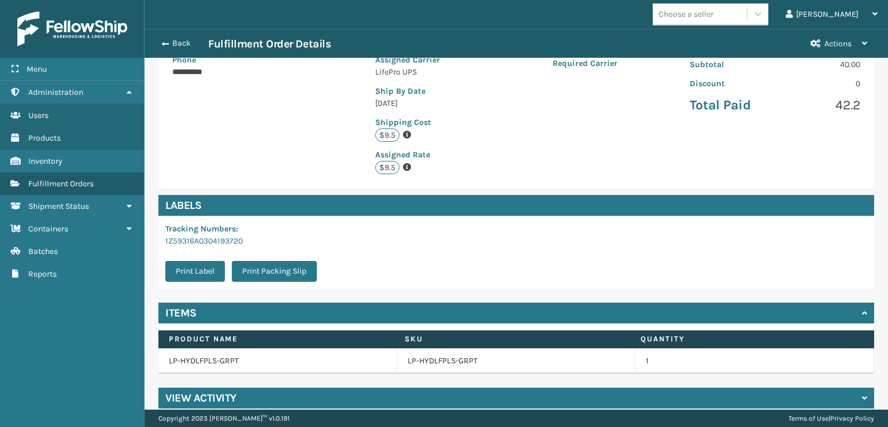
click at [208, 350] on td "LP-HYDLFPLS-GRPT" at bounding box center [277, 360] width 239 height 25
click at [177, 391] on h4 "View Activity" at bounding box center [200, 398] width 71 height 14
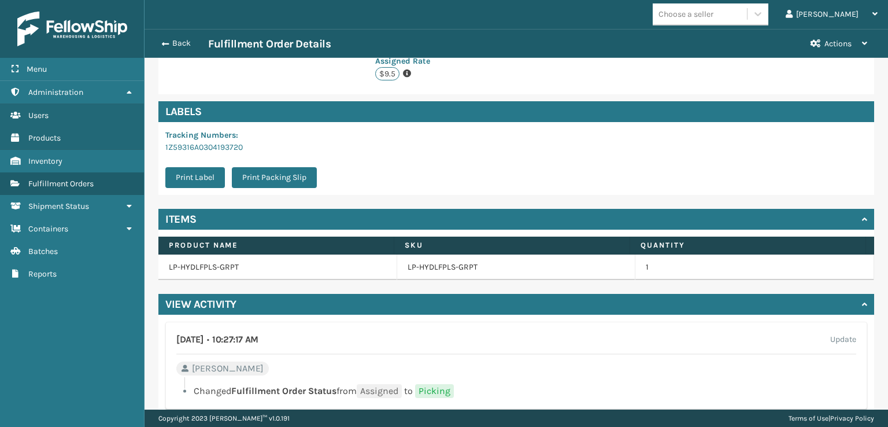
scroll to position [410, 0]
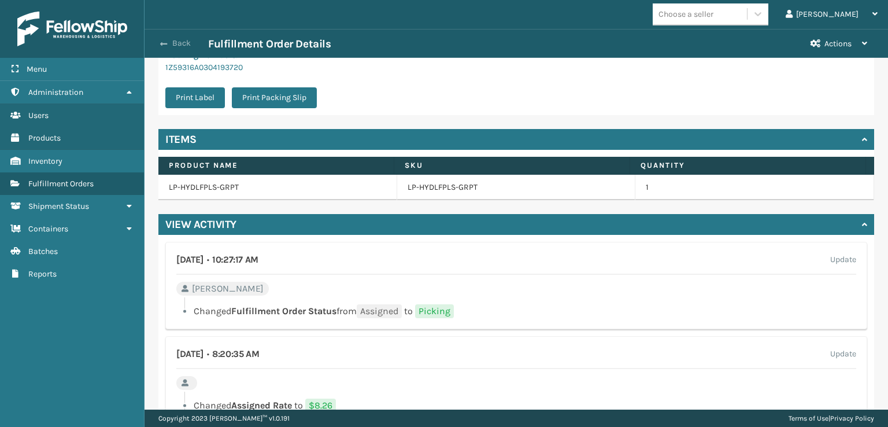
click at [163, 43] on span "button" at bounding box center [163, 44] width 7 height 8
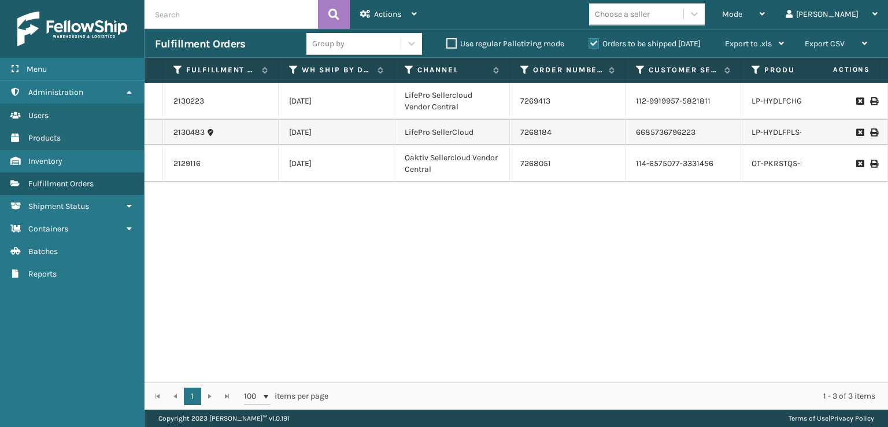
click at [774, 106] on li "LP-HYDLFCHG-FOG" at bounding box center [785, 101] width 68 height 12
click at [762, 100] on link "LP-HYDLFCHG-FOG" at bounding box center [785, 101] width 68 height 10
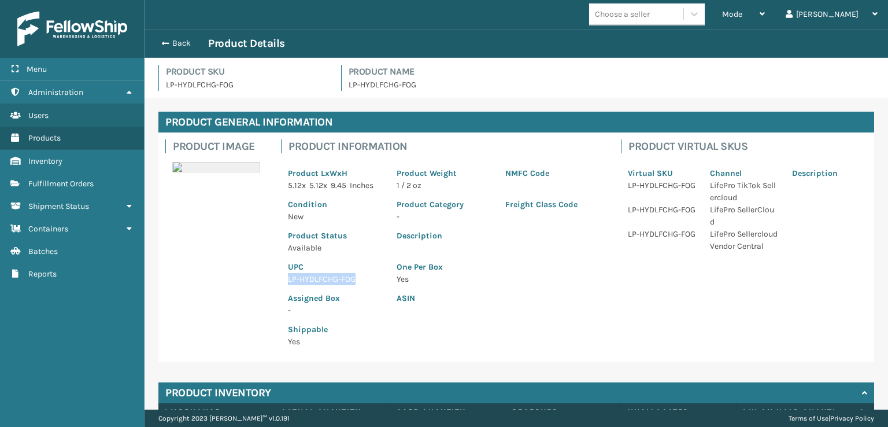
drag, startPoint x: 287, startPoint y: 280, endPoint x: 356, endPoint y: 283, distance: 69.4
click at [356, 283] on div "UPC LP-HYDLFCHG-FOG" at bounding box center [335, 269] width 109 height 31
click at [160, 45] on button "Back" at bounding box center [181, 43] width 53 height 10
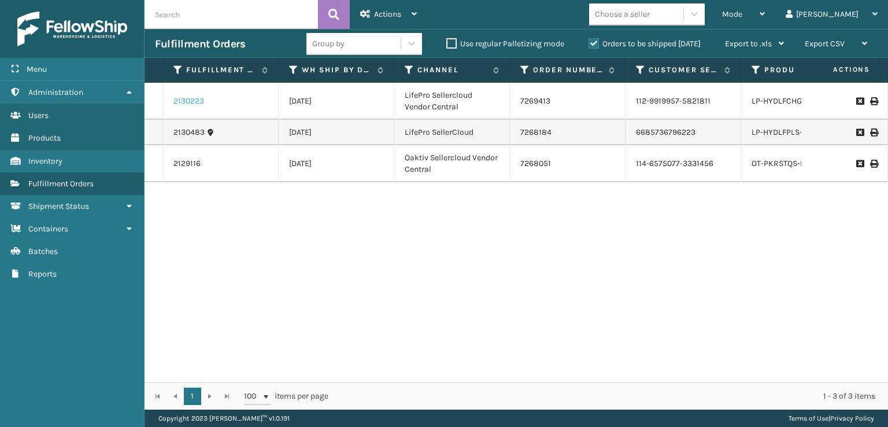
click at [194, 98] on link "2130223" at bounding box center [188, 101] width 31 height 12
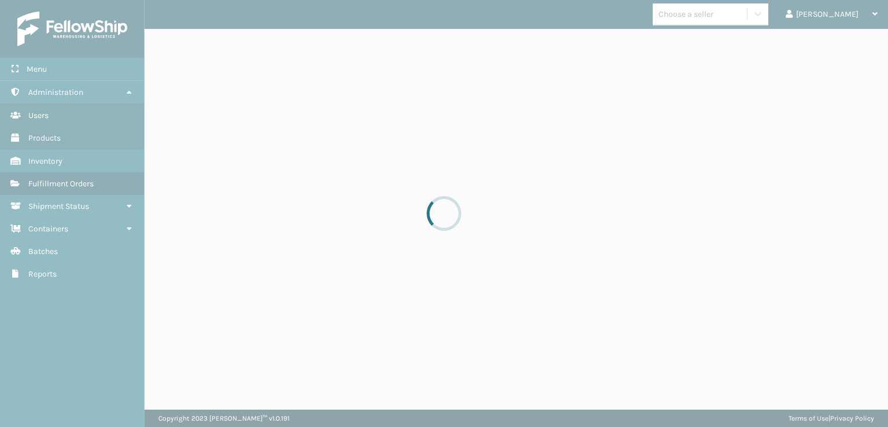
drag, startPoint x: 194, startPoint y: 98, endPoint x: 194, endPoint y: 86, distance: 12.1
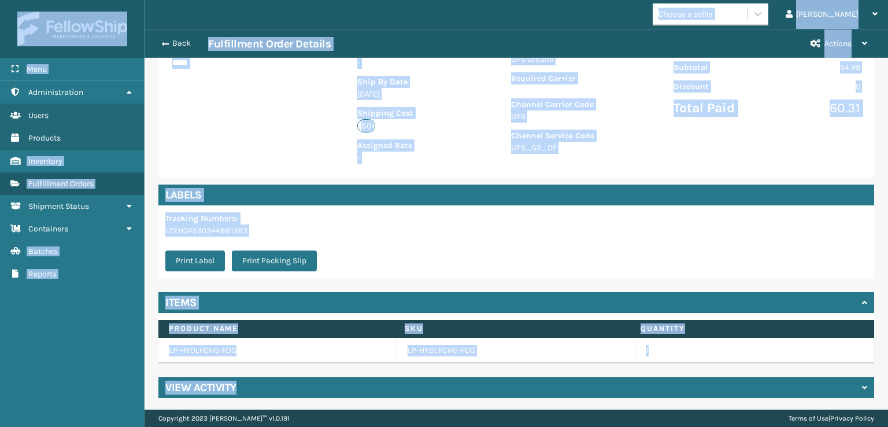
scroll to position [236, 0]
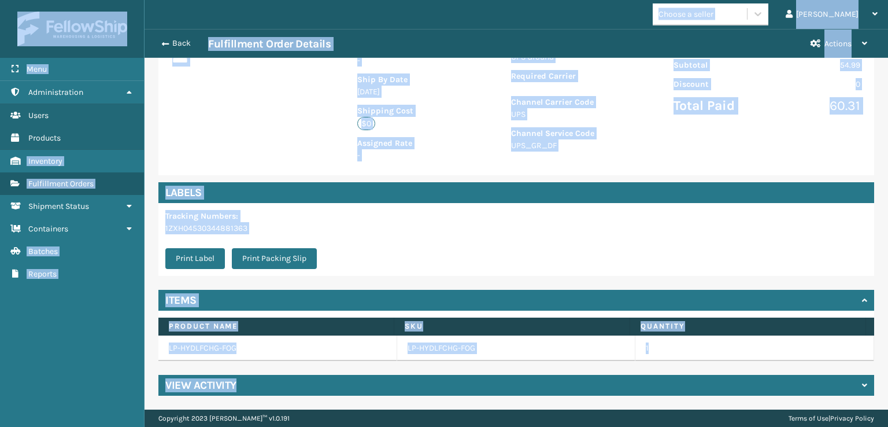
click at [227, 384] on h4 "View Activity" at bounding box center [200, 385] width 71 height 14
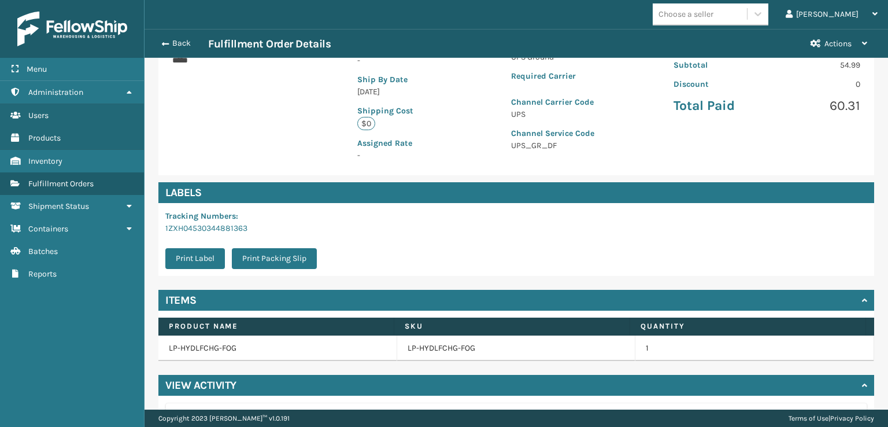
click at [227, 382] on h4 "View Activity" at bounding box center [200, 385] width 71 height 14
click at [203, 382] on h4 "View Activity" at bounding box center [200, 385] width 71 height 14
drag, startPoint x: 319, startPoint y: 241, endPoint x: 309, endPoint y: 263, distance: 24.3
click at [319, 243] on div "Tracking Numbers : 1ZXH04530344881363 Print Label Print Packing Slip" at bounding box center [244, 239] width 172 height 73
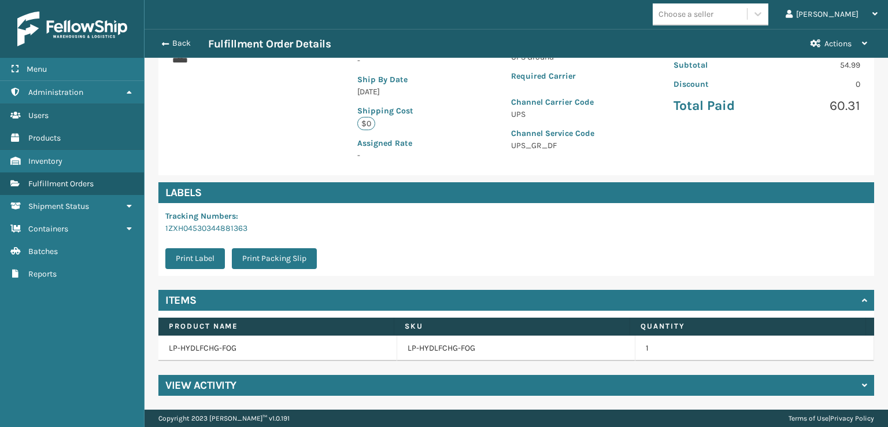
click at [204, 384] on h4 "View Activity" at bounding box center [200, 385] width 71 height 14
click at [207, 383] on h4 "View Activity" at bounding box center [200, 385] width 71 height 14
click at [862, 384] on icon at bounding box center [864, 385] width 5 height 8
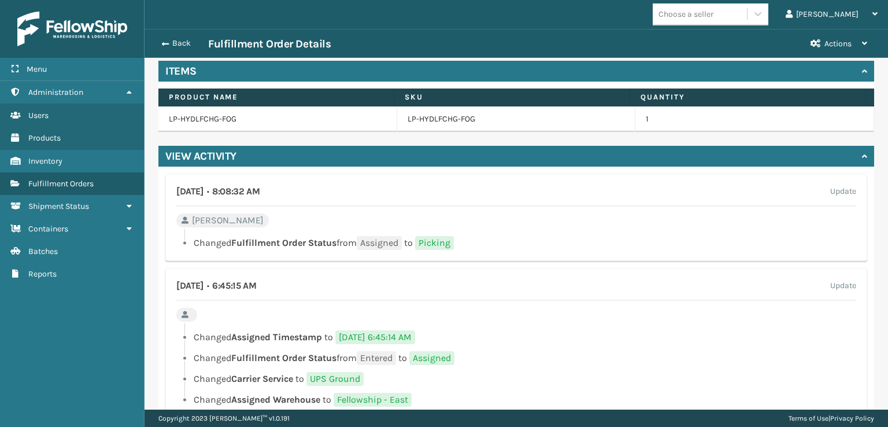
scroll to position [467, 0]
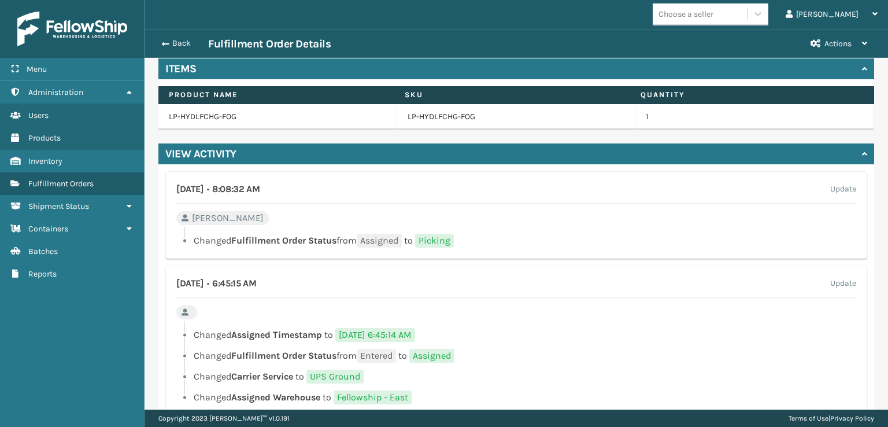
click at [247, 243] on span "Fulfillment Order Status" at bounding box center [283, 240] width 105 height 11
click at [185, 239] on li "Changed Fulfillment Order Status from Assigned to Picking" at bounding box center [516, 240] width 680 height 14
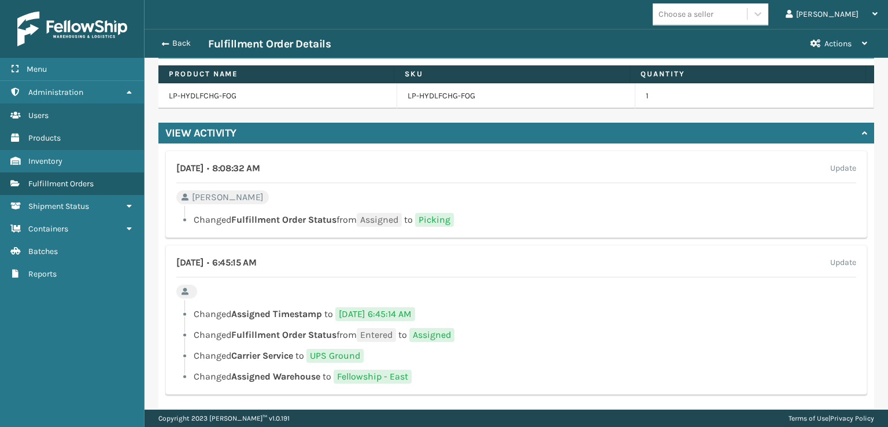
scroll to position [499, 0]
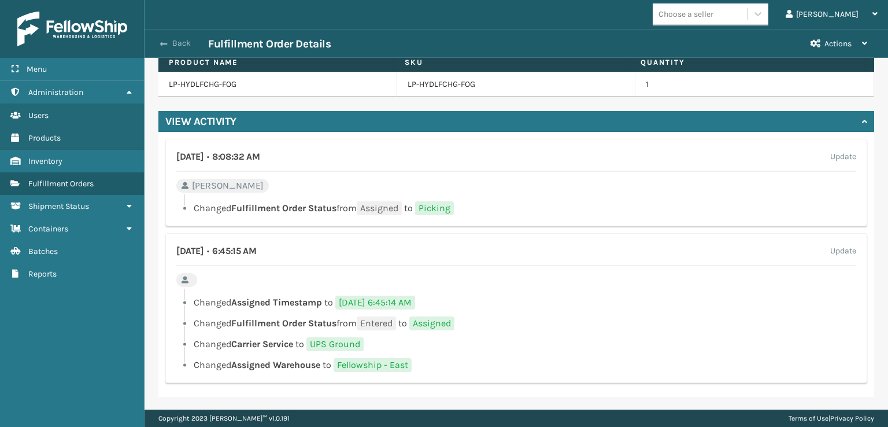
click at [166, 40] on span "button" at bounding box center [163, 44] width 7 height 8
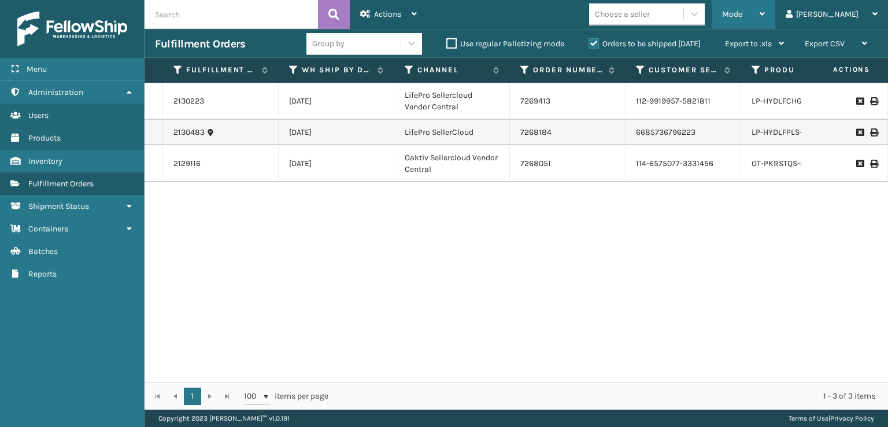
click at [765, 11] on div "Mode" at bounding box center [743, 14] width 43 height 29
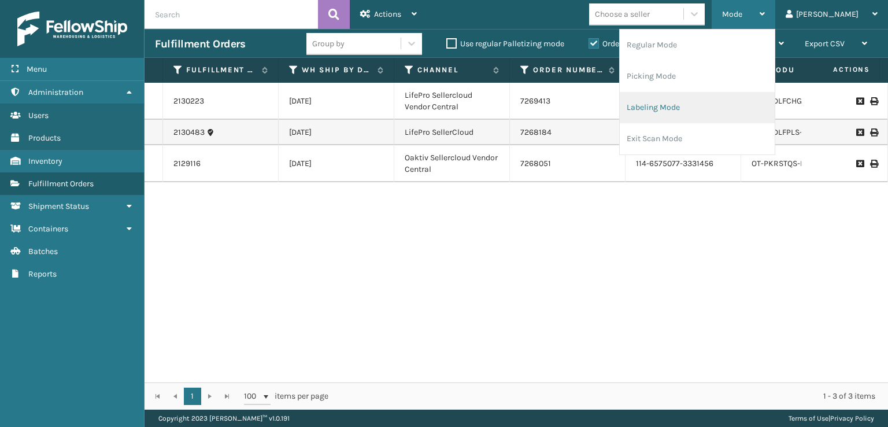
click at [712, 107] on li "Labeling Mode" at bounding box center [697, 107] width 155 height 31
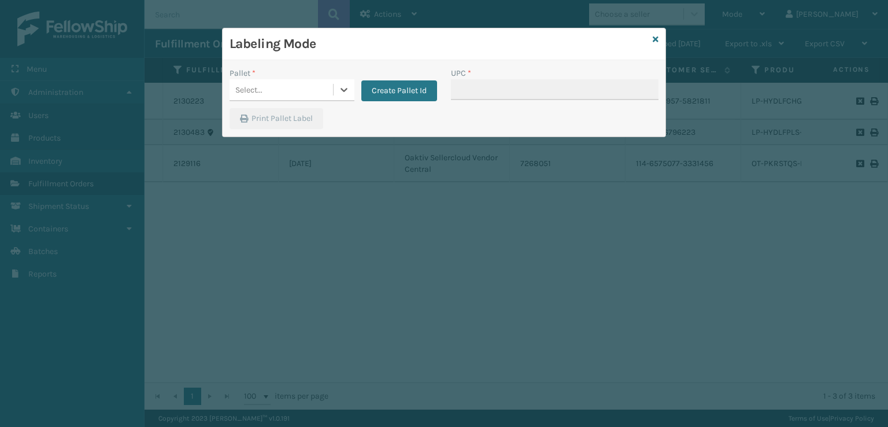
click at [647, 39] on h3 "Labeling Mode" at bounding box center [438, 43] width 418 height 17
drag, startPoint x: 653, startPoint y: 40, endPoint x: 536, endPoint y: 14, distance: 120.0
click at [653, 40] on icon at bounding box center [656, 39] width 6 height 8
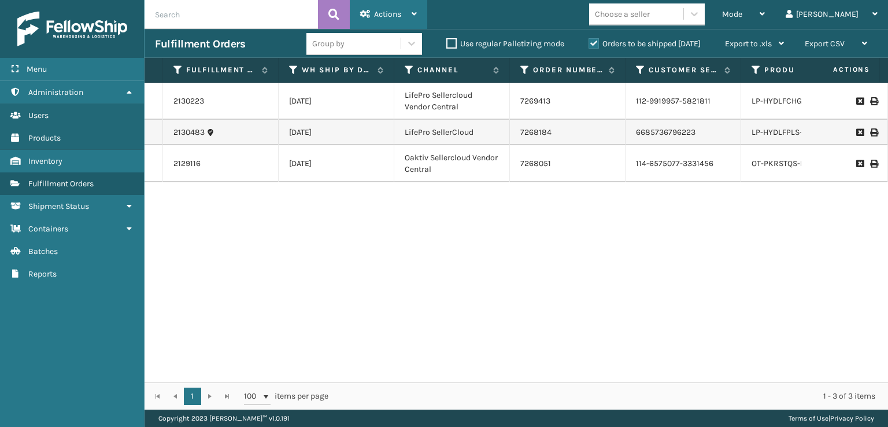
drag, startPoint x: 368, startPoint y: 12, endPoint x: 388, endPoint y: 25, distance: 23.9
click at [369, 12] on icon at bounding box center [365, 14] width 10 height 8
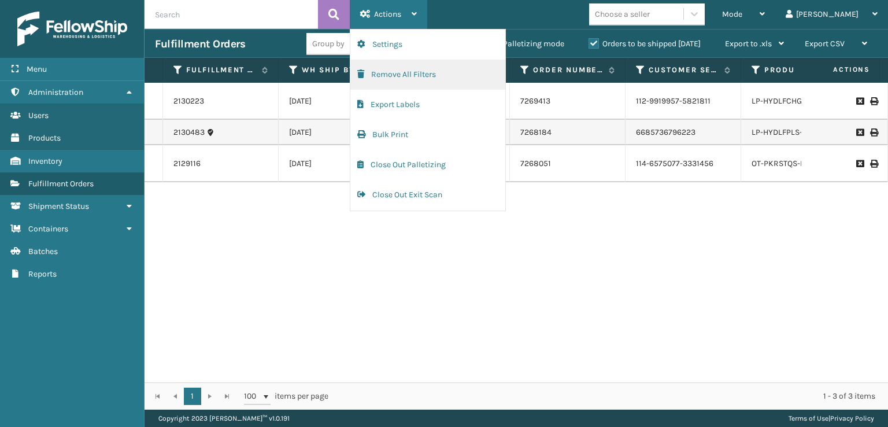
click at [386, 76] on button "Remove All Filters" at bounding box center [427, 75] width 155 height 30
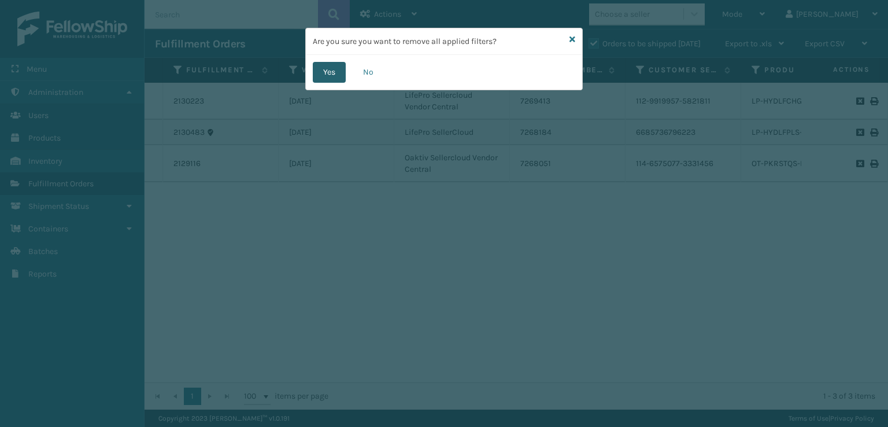
click at [338, 73] on button "Yes" at bounding box center [329, 72] width 33 height 21
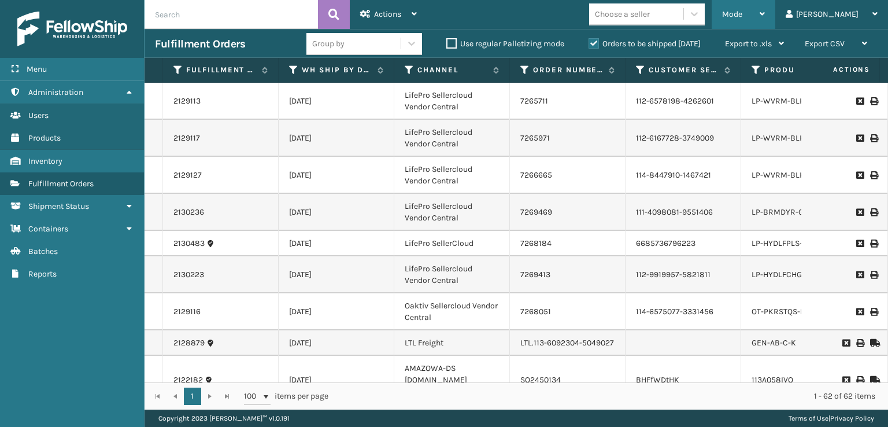
click at [742, 16] on span "Mode" at bounding box center [732, 14] width 20 height 10
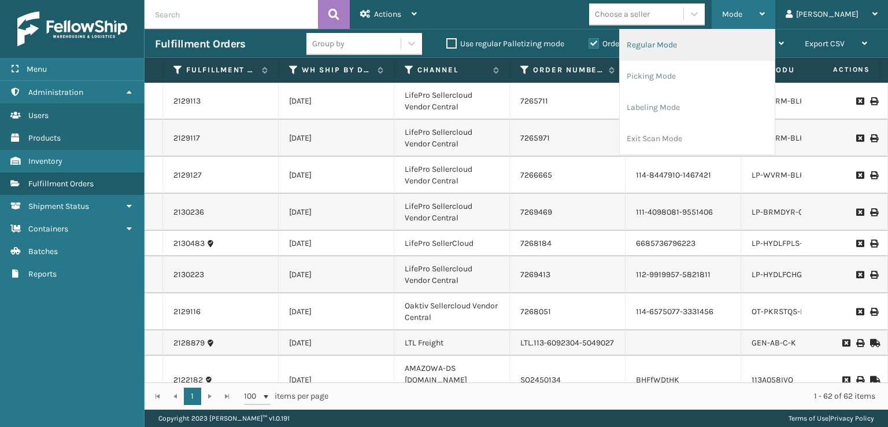
click at [687, 52] on li "Regular Mode" at bounding box center [697, 44] width 155 height 31
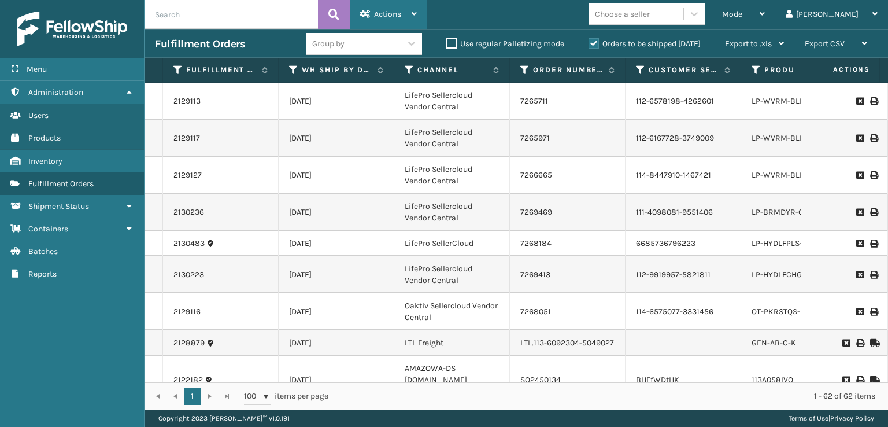
click at [388, 16] on span "Actions" at bounding box center [387, 14] width 27 height 10
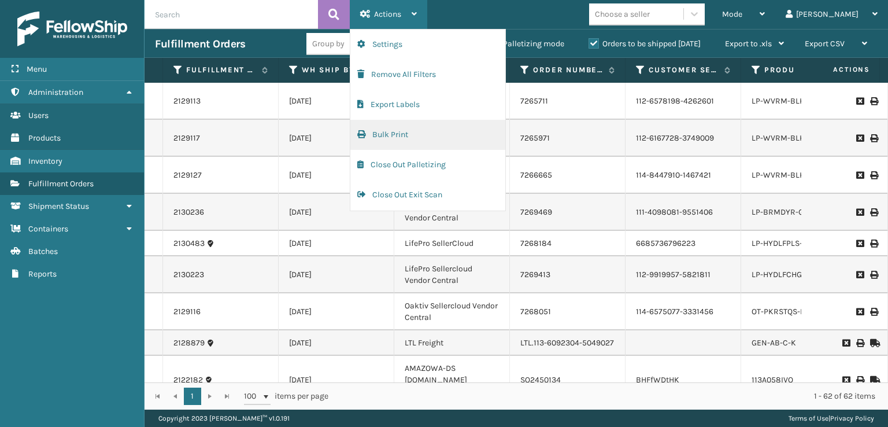
click at [368, 140] on button "Bulk Print" at bounding box center [427, 135] width 155 height 30
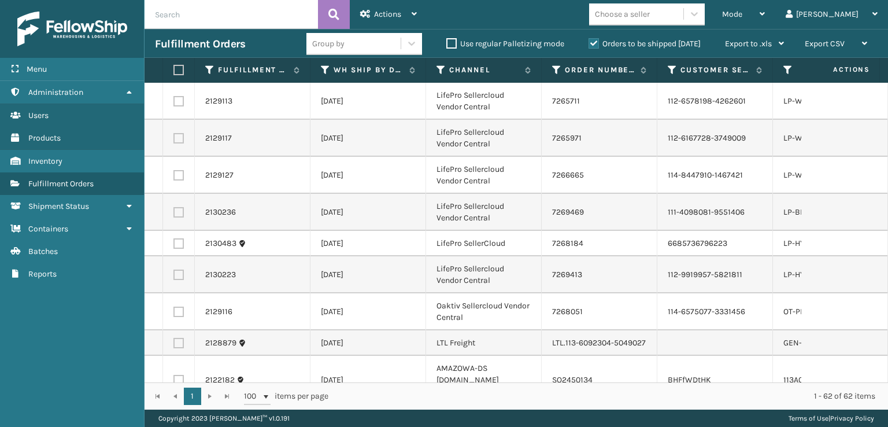
click at [221, 13] on input "text" at bounding box center [230, 14] width 173 height 29
click at [181, 18] on input "text" at bounding box center [230, 14] width 173 height 29
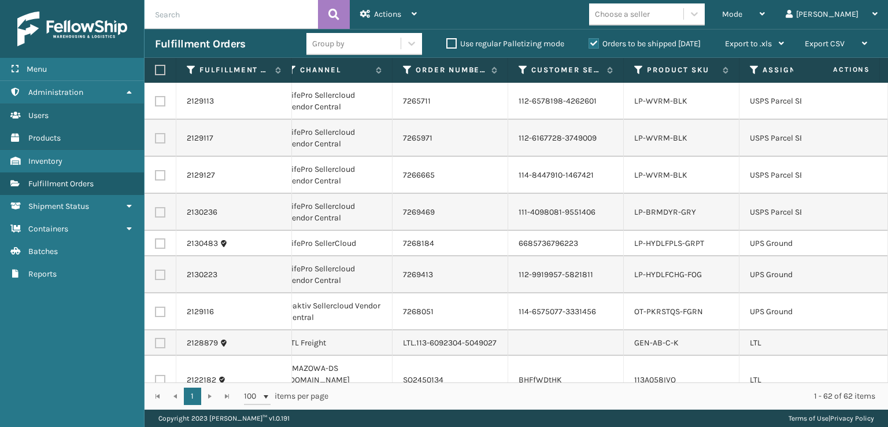
scroll to position [0, 169]
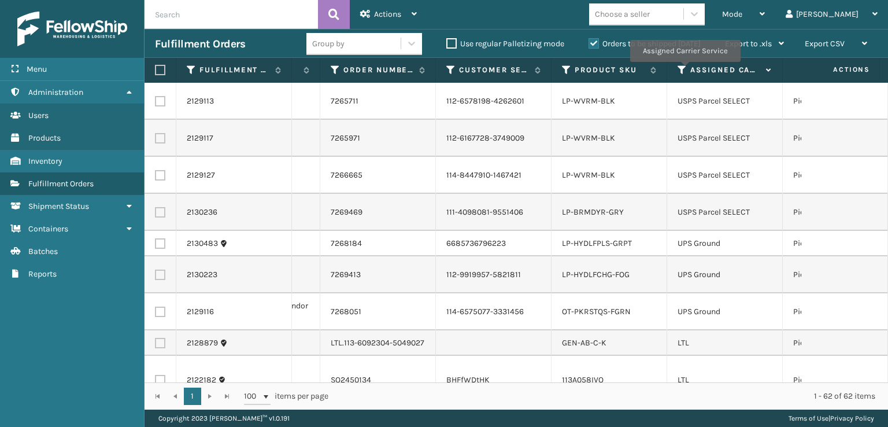
click at [684, 70] on icon at bounding box center [681, 70] width 9 height 10
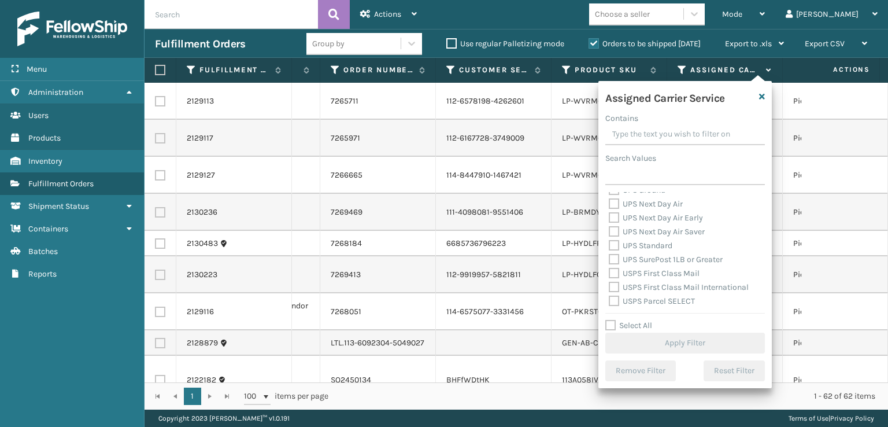
scroll to position [356, 0]
click at [615, 301] on label "USPS Priority Mail International" at bounding box center [673, 300] width 128 height 10
click at [609, 301] on input "USPS Priority Mail International" at bounding box center [609, 298] width 1 height 8
checkbox input "true"
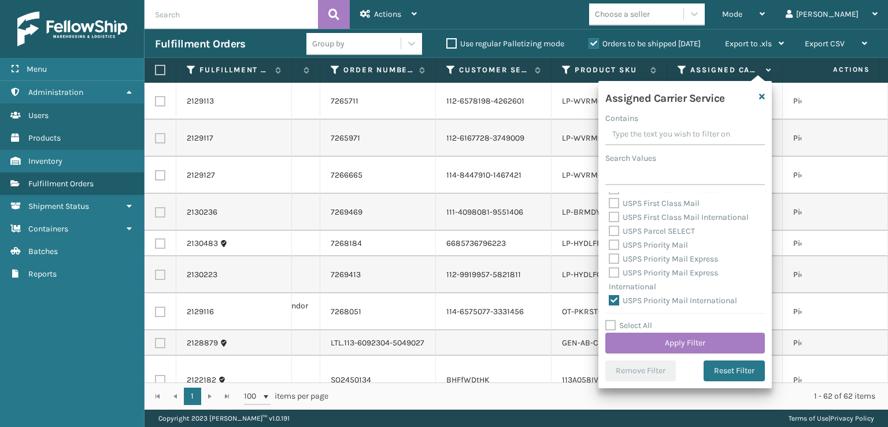
click at [617, 273] on label "USPS Priority Mail Express International" at bounding box center [663, 280] width 109 height 24
click at [609, 273] on input "USPS Priority Mail Express International" at bounding box center [609, 270] width 1 height 8
checkbox input "true"
click at [617, 261] on label "USPS Priority Mail Express" at bounding box center [663, 259] width 109 height 10
click at [609, 260] on input "USPS Priority Mail Express" at bounding box center [609, 256] width 1 height 8
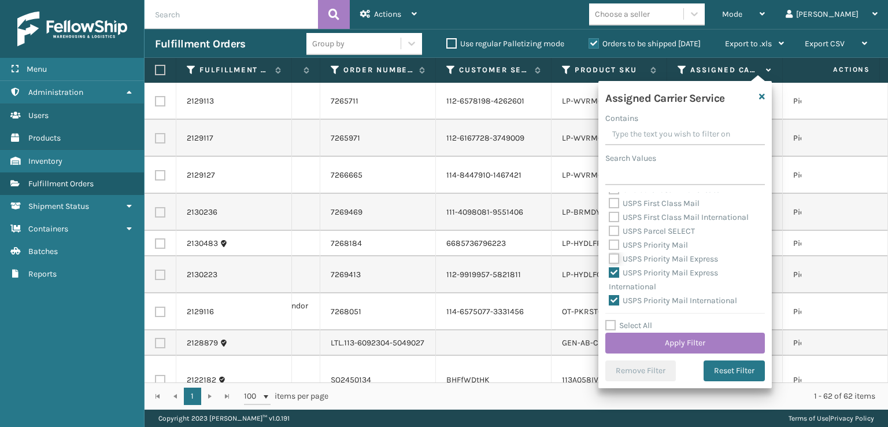
checkbox input "true"
click at [617, 241] on label "USPS Priority Mail" at bounding box center [648, 245] width 79 height 10
click at [609, 241] on input "USPS Priority Mail" at bounding box center [609, 242] width 1 height 8
checkbox input "true"
click at [616, 234] on label "USPS Parcel SELECT" at bounding box center [652, 231] width 86 height 10
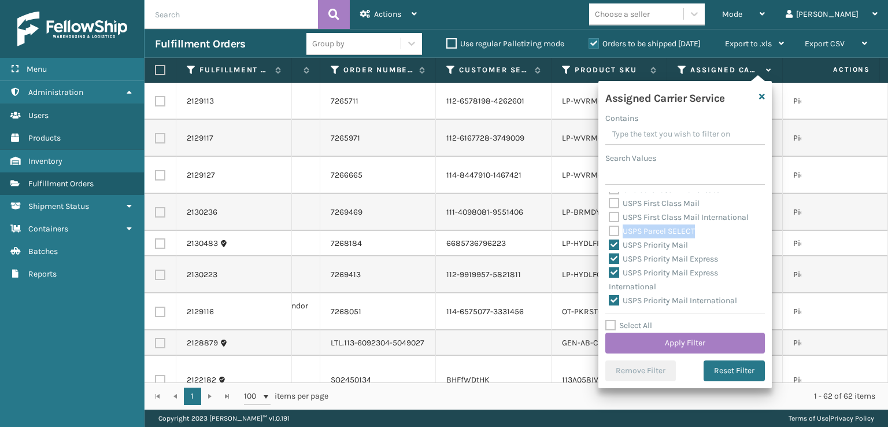
click at [613, 231] on label "USPS Parcel SELECT" at bounding box center [652, 231] width 86 height 10
click at [609, 231] on input "USPS Parcel SELECT" at bounding box center [609, 228] width 1 height 8
checkbox input "true"
click at [611, 221] on label "USPS First Class Mail International" at bounding box center [679, 217] width 140 height 10
click at [609, 218] on input "USPS First Class Mail International" at bounding box center [609, 214] width 1 height 8
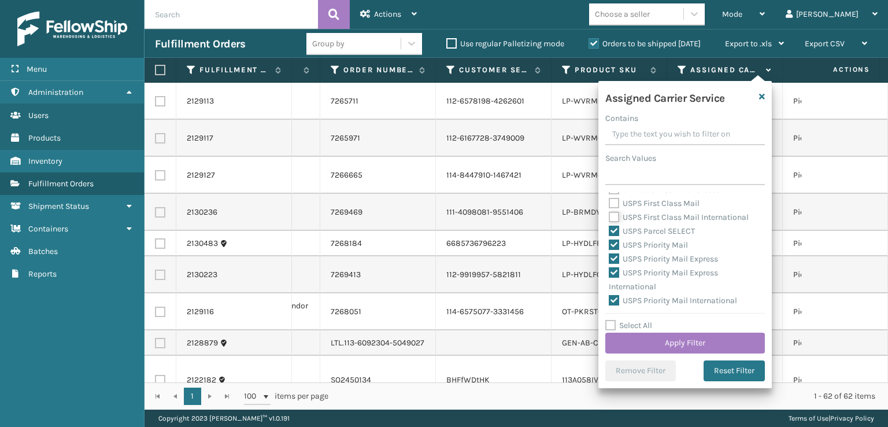
checkbox input "true"
click at [613, 204] on label "USPS First Class Mail" at bounding box center [654, 203] width 91 height 10
click at [609, 204] on input "USPS First Class Mail" at bounding box center [609, 201] width 1 height 8
checkbox input "true"
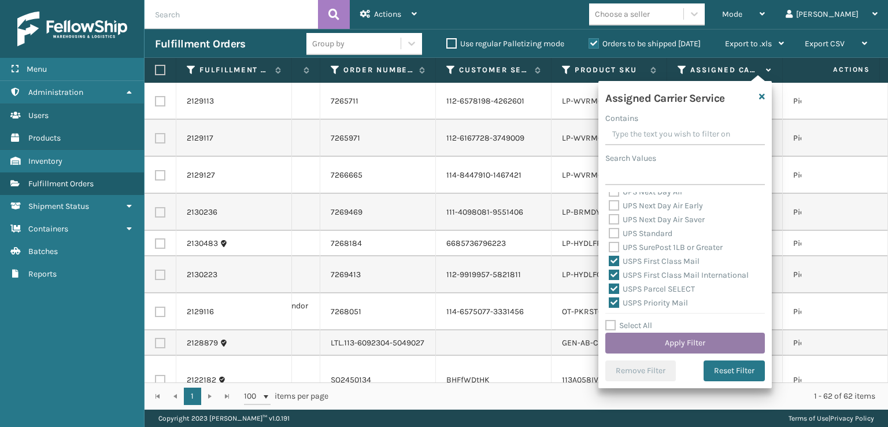
click at [647, 348] on button "Apply Filter" at bounding box center [685, 342] width 160 height 21
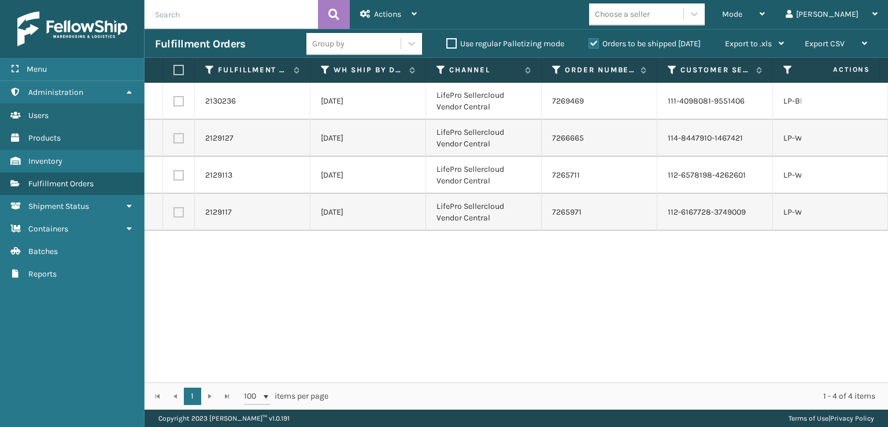
click at [180, 70] on label at bounding box center [176, 70] width 7 height 10
click at [174, 70] on input "checkbox" at bounding box center [173, 70] width 1 height 8
checkbox input "true"
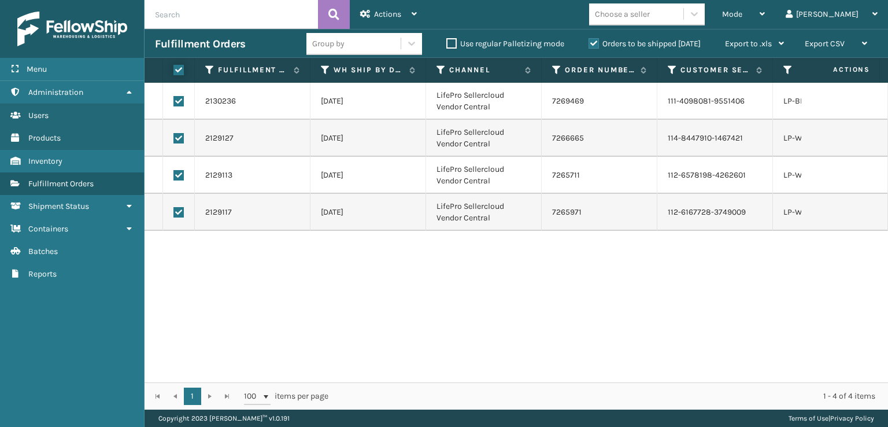
checkbox input "true"
click at [386, 12] on span "Actions" at bounding box center [387, 14] width 27 height 10
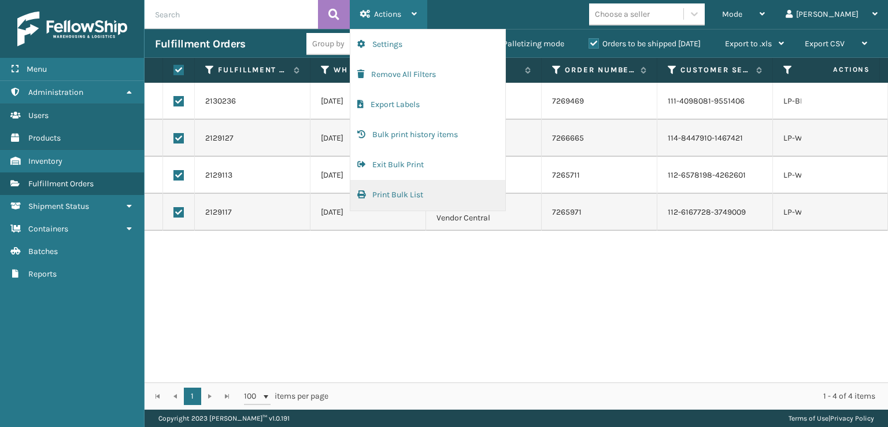
click at [376, 198] on button "Print Bulk List" at bounding box center [427, 195] width 155 height 30
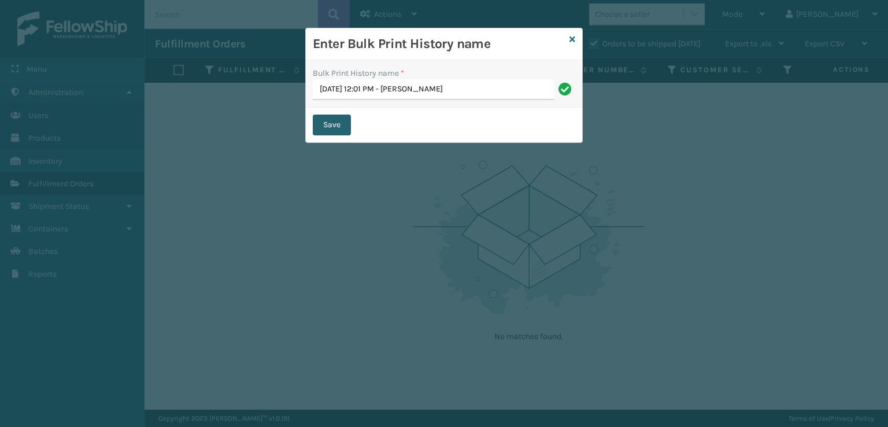
click at [332, 132] on button "Save" at bounding box center [332, 124] width 38 height 21
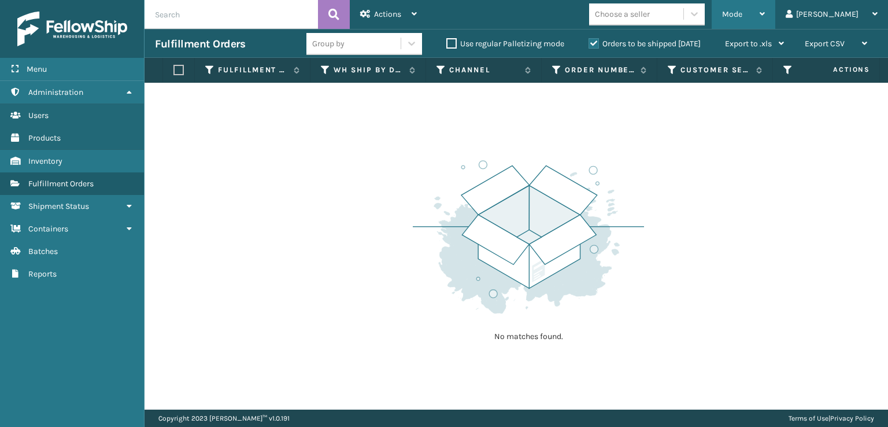
click at [765, 10] on div "Mode" at bounding box center [743, 14] width 43 height 29
drag, startPoint x: 668, startPoint y: 210, endPoint x: 677, endPoint y: 200, distance: 13.5
click at [677, 200] on div "No matches found." at bounding box center [515, 246] width 743 height 327
click at [378, 3] on div "Actions" at bounding box center [388, 14] width 57 height 29
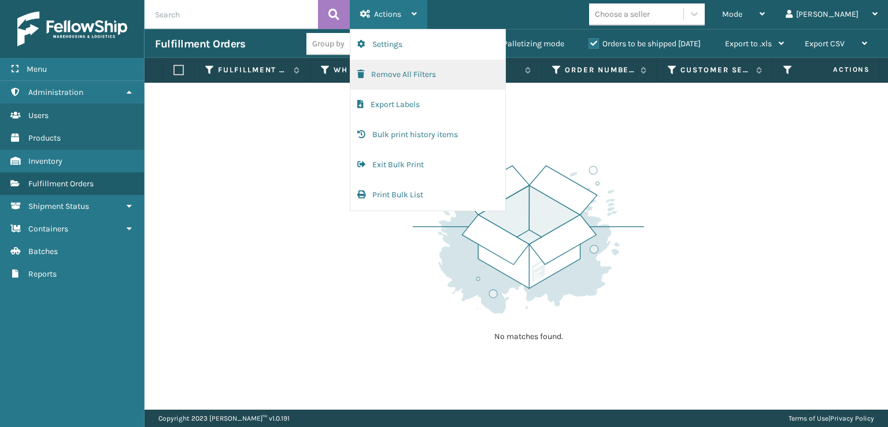
click at [372, 76] on button "Remove All Filters" at bounding box center [427, 75] width 155 height 30
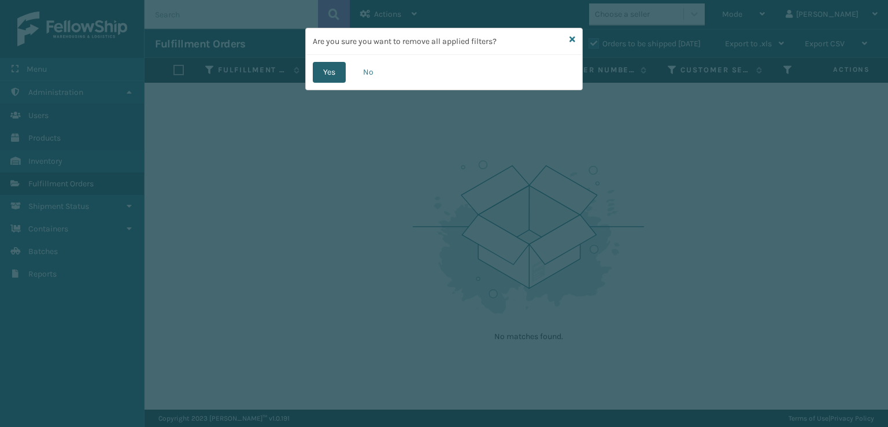
click at [321, 75] on button "Yes" at bounding box center [329, 72] width 33 height 21
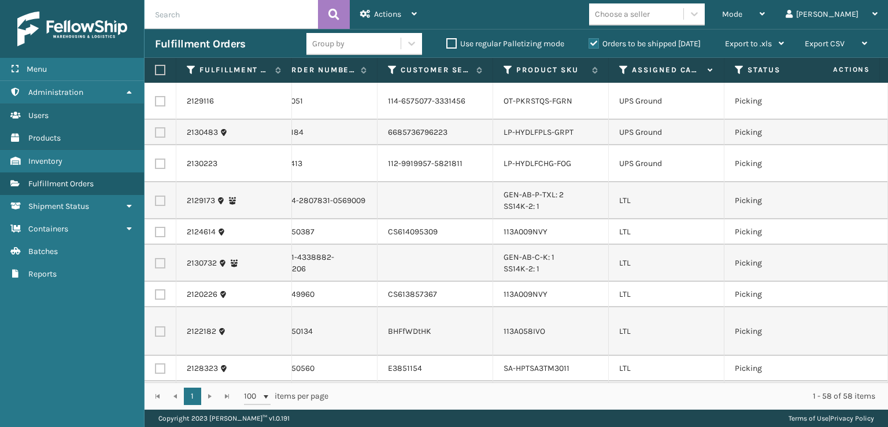
scroll to position [0, 291]
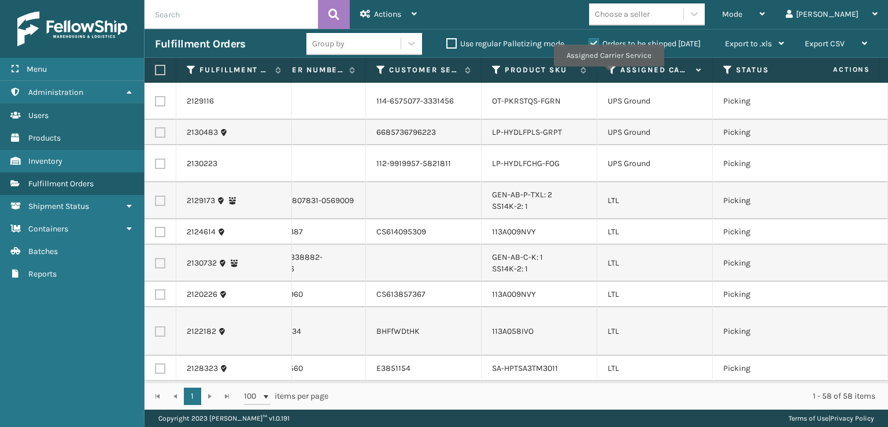
click at [608, 75] on icon at bounding box center [611, 70] width 9 height 10
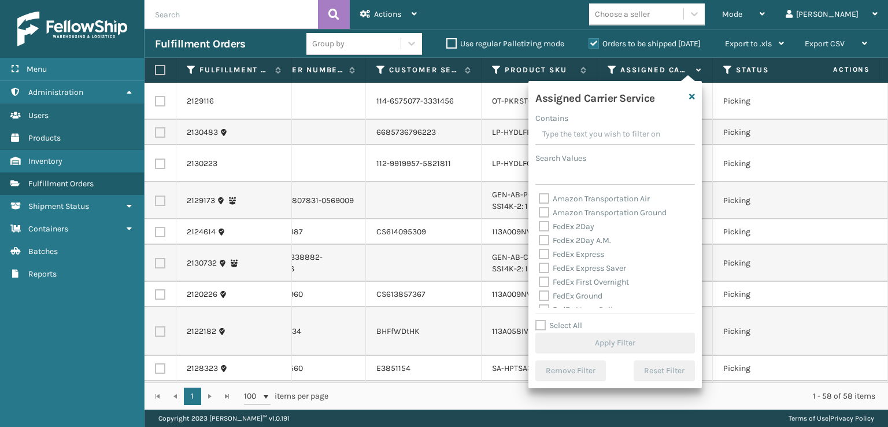
click at [546, 232] on div "FedEx 2Day" at bounding box center [615, 227] width 153 height 14
click at [546, 269] on div "UPS 2nd Day Air" at bounding box center [615, 264] width 153 height 14
click at [543, 262] on label "UPS 2nd Day Air" at bounding box center [574, 263] width 71 height 10
click at [539, 262] on input "UPS 2nd Day Air" at bounding box center [539, 261] width 1 height 8
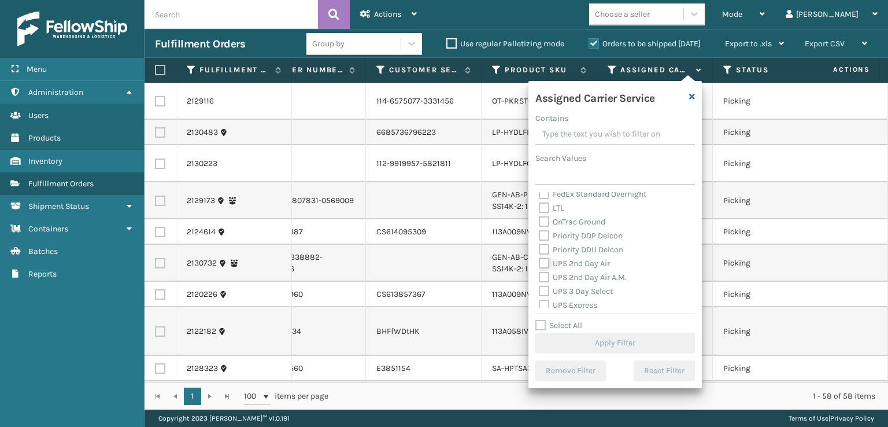
checkbox input "true"
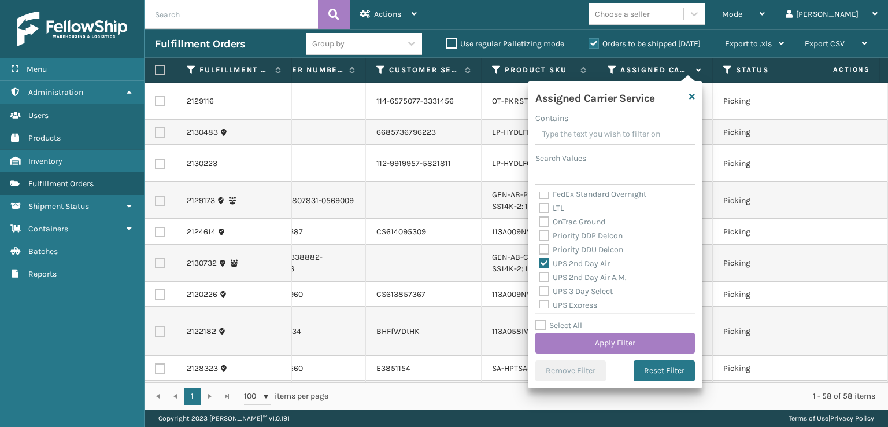
click at [543, 281] on label "UPS 2nd Day Air A.M." at bounding box center [583, 277] width 88 height 10
click at [539, 278] on input "UPS 2nd Day Air A.M." at bounding box center [539, 274] width 1 height 8
checkbox input "true"
click at [543, 290] on label "UPS 3 Day Select" at bounding box center [576, 291] width 74 height 10
click at [539, 290] on input "UPS 3 Day Select" at bounding box center [539, 288] width 1 height 8
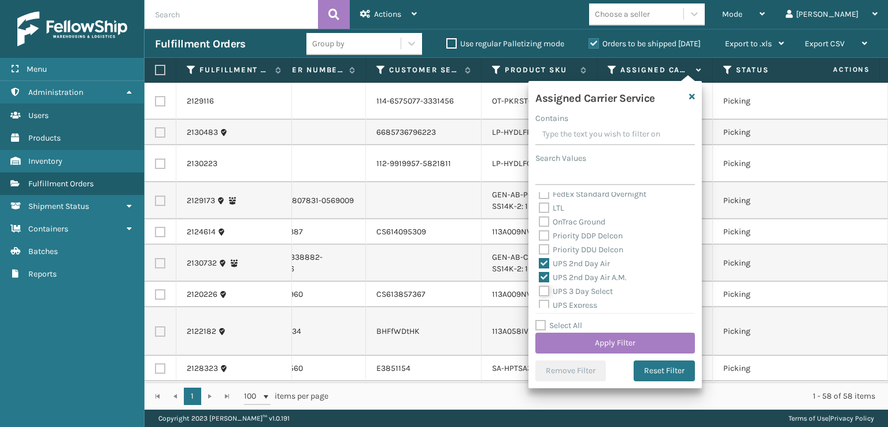
checkbox input "true"
click at [545, 277] on label "UPS Next Day Air" at bounding box center [576, 275] width 74 height 10
click at [539, 276] on input "UPS Next Day Air" at bounding box center [539, 272] width 1 height 8
checkbox input "true"
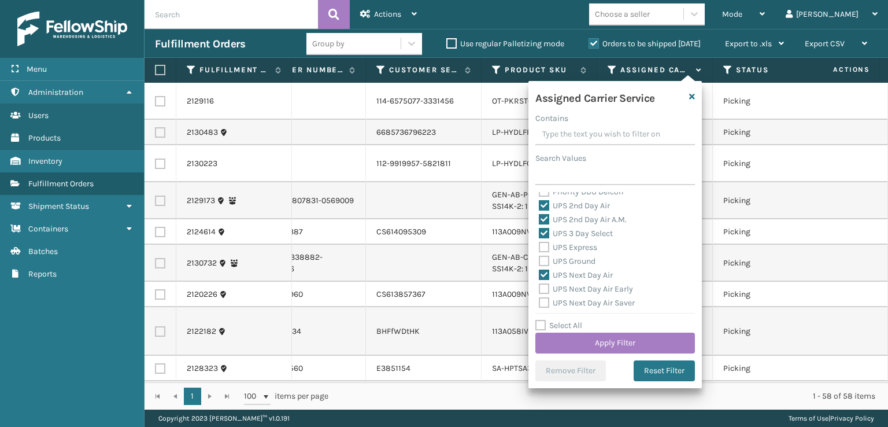
click at [541, 253] on div "UPS Express" at bounding box center [615, 247] width 153 height 14
click at [543, 261] on label "UPS Ground" at bounding box center [567, 261] width 57 height 10
click at [539, 261] on input "UPS Ground" at bounding box center [539, 258] width 1 height 8
checkbox input "true"
click at [543, 249] on label "UPS Express" at bounding box center [568, 247] width 58 height 10
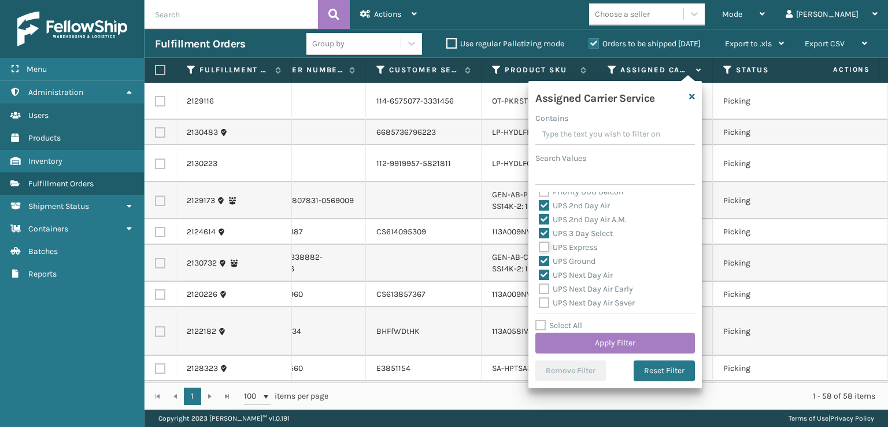
click at [539, 248] on input "UPS Express" at bounding box center [539, 244] width 1 height 8
checkbox input "true"
click at [541, 284] on label "UPS Next Day Air Early" at bounding box center [586, 289] width 94 height 10
click at [539, 284] on input "UPS Next Day Air Early" at bounding box center [539, 286] width 1 height 8
checkbox input "true"
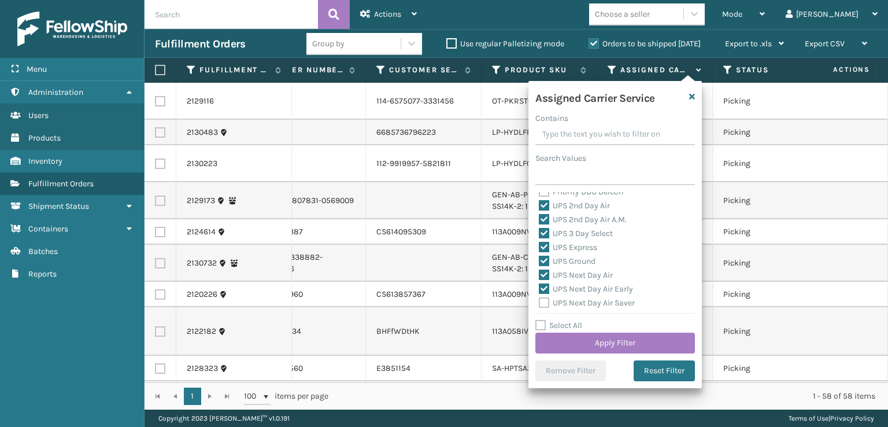
click at [541, 299] on label "UPS Next Day Air Saver" at bounding box center [587, 303] width 96 height 10
click at [539, 299] on input "UPS Next Day Air Saver" at bounding box center [539, 300] width 1 height 8
checkbox input "true"
click at [546, 264] on label "UPS Standard" at bounding box center [571, 259] width 64 height 10
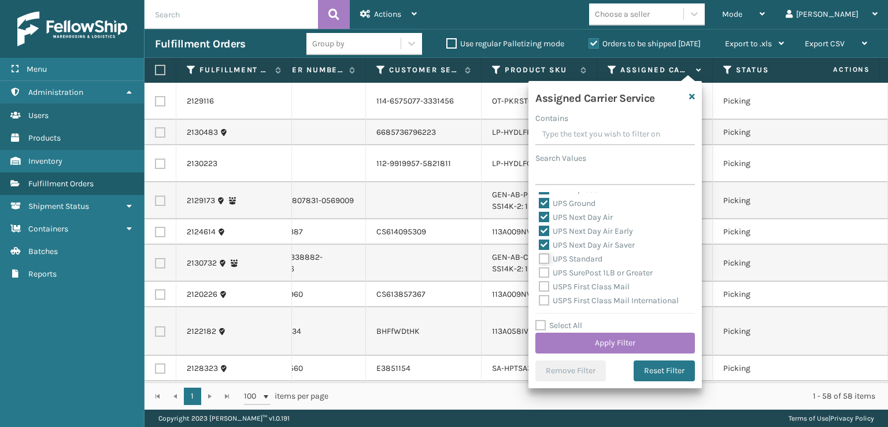
click at [539, 260] on input "UPS Standard" at bounding box center [539, 256] width 1 height 8
checkbox input "true"
click at [544, 276] on label "UPS SurePost 1LB or Greater" at bounding box center [596, 273] width 114 height 10
click at [539, 273] on input "UPS SurePost 1LB or Greater" at bounding box center [539, 270] width 1 height 8
checkbox input "true"
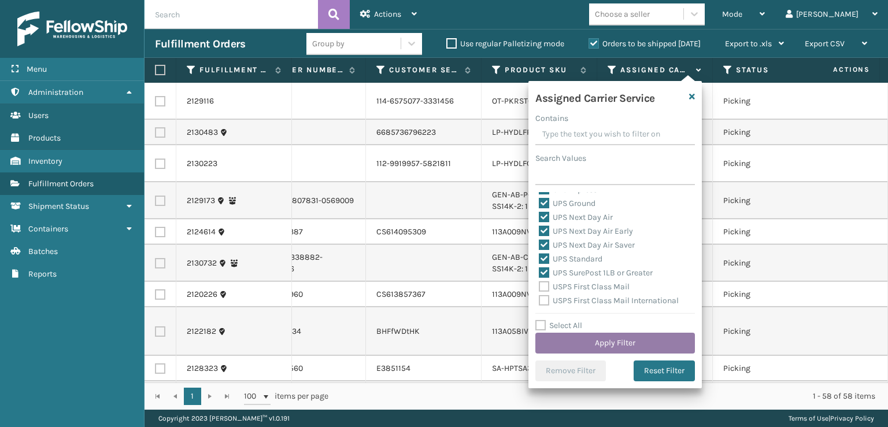
click at [565, 345] on button "Apply Filter" at bounding box center [615, 342] width 160 height 21
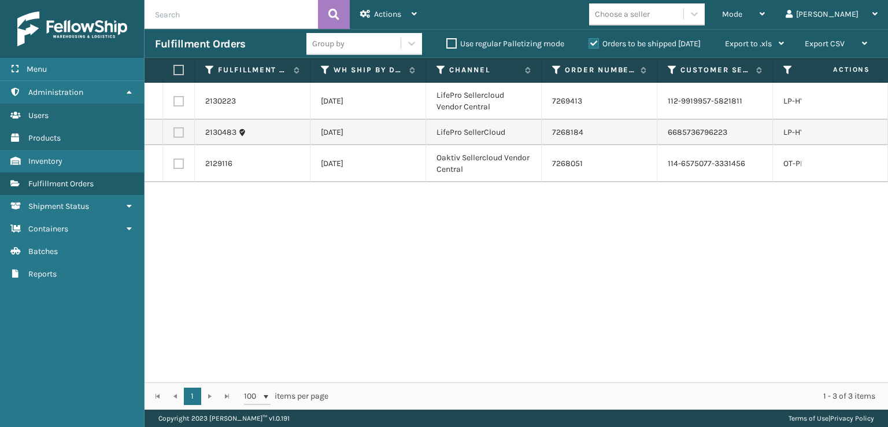
click at [398, 385] on div "1 1 100 items per page 1 - 3 of 3 items" at bounding box center [515, 395] width 743 height 27
click at [398, 372] on div "2130223 [DATE] LifePro Sellercloud Vendor Central 7269413 112-9919957-5821811 L…" at bounding box center [515, 232] width 743 height 299
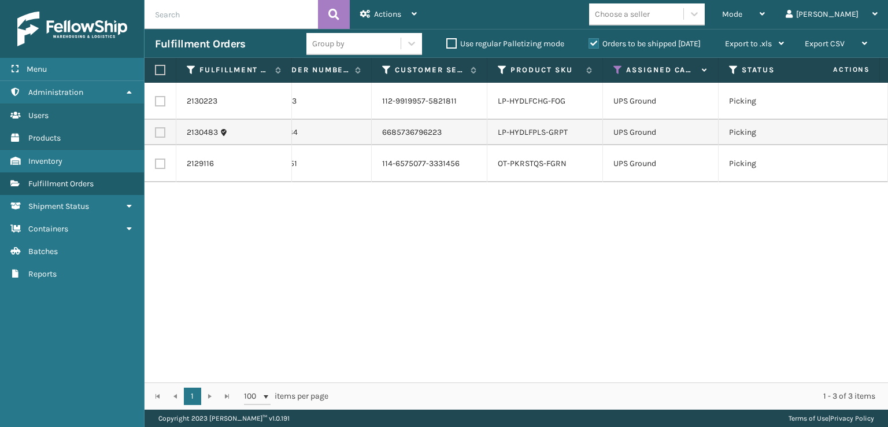
scroll to position [0, 354]
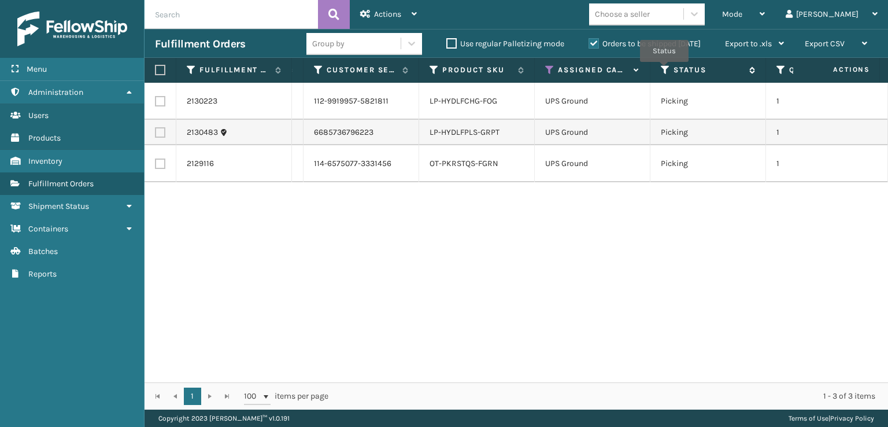
click at [663, 70] on icon at bounding box center [665, 70] width 9 height 10
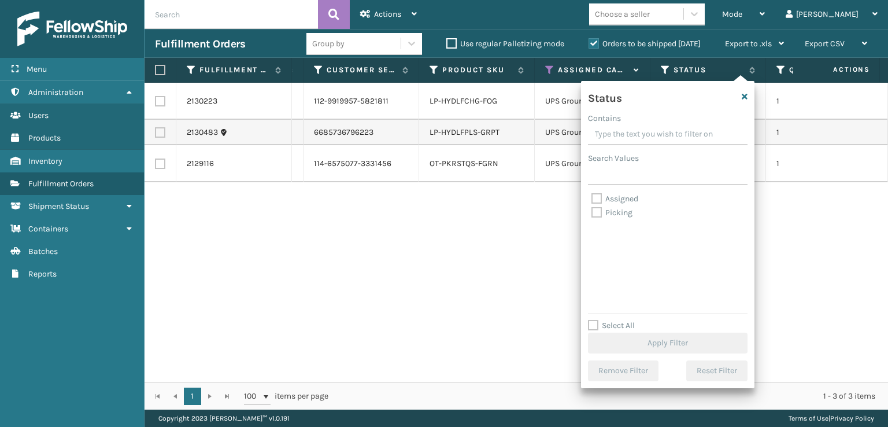
click at [596, 211] on label "Picking" at bounding box center [611, 212] width 41 height 10
click at [592, 211] on input "Picking" at bounding box center [591, 210] width 1 height 8
checkbox input "true"
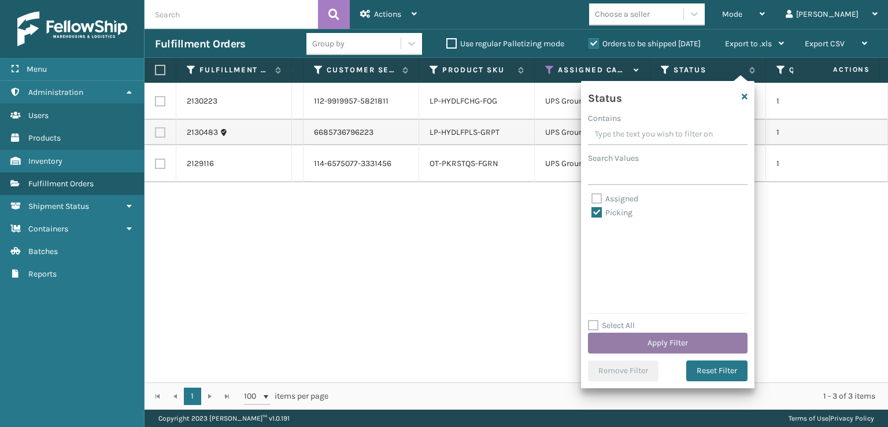
click at [649, 339] on button "Apply Filter" at bounding box center [668, 342] width 160 height 21
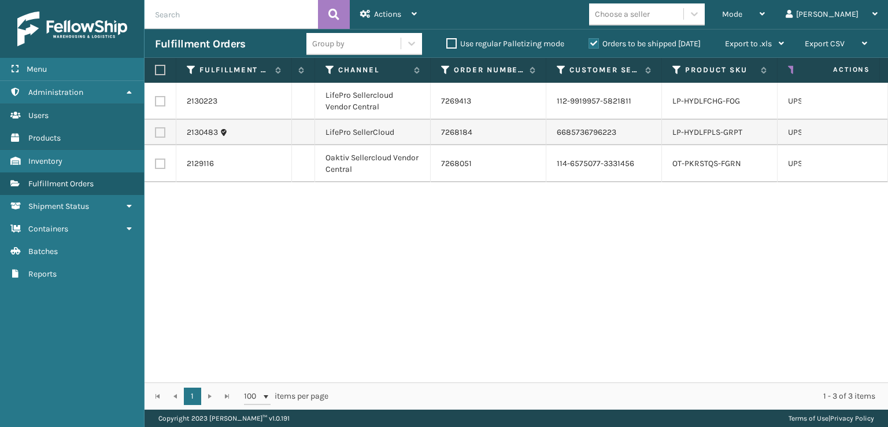
scroll to position [0, 116]
click at [368, 10] on icon at bounding box center [365, 14] width 10 height 8
click at [769, 12] on div "Mode Regular Mode Picking Mode Labeling Mode Exit Scan Mode" at bounding box center [743, 14] width 64 height 29
drag, startPoint x: 581, startPoint y: 296, endPoint x: 591, endPoint y: 246, distance: 50.7
click at [579, 287] on div "2130223 [DATE] LifePro Sellercloud Vendor Central 7269413 112-9919957-5821811 L…" at bounding box center [515, 232] width 743 height 299
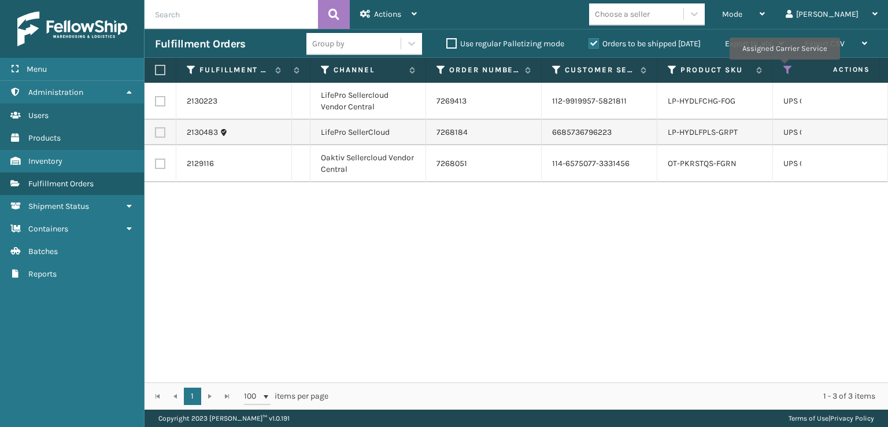
click at [784, 68] on icon at bounding box center [787, 70] width 9 height 10
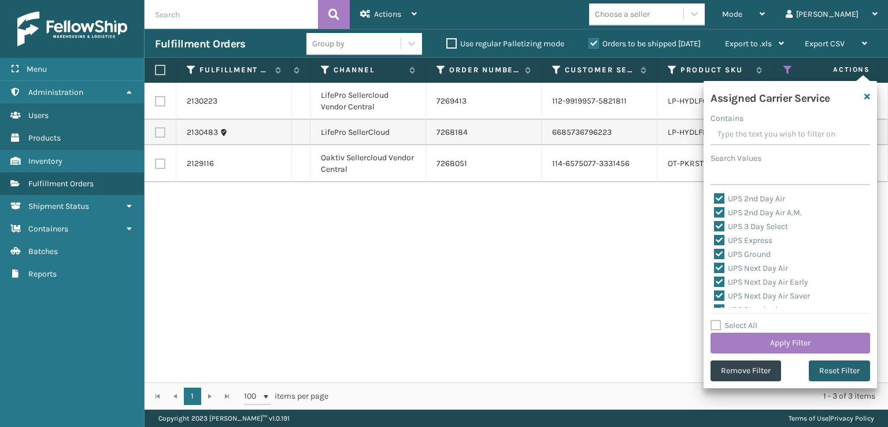
click at [828, 368] on button "Reset Filter" at bounding box center [839, 370] width 61 height 21
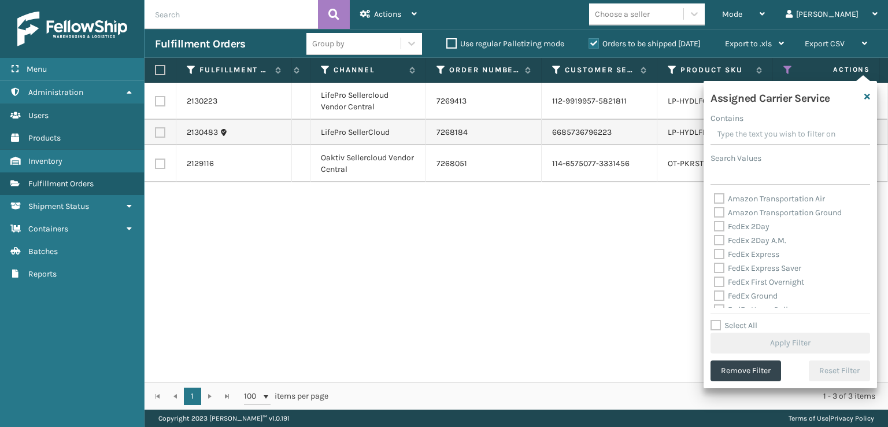
click at [724, 240] on label "FedEx 2Day A.M." at bounding box center [750, 240] width 72 height 10
click at [714, 240] on input "FedEx 2Day A.M." at bounding box center [714, 237] width 1 height 8
checkbox input "true"
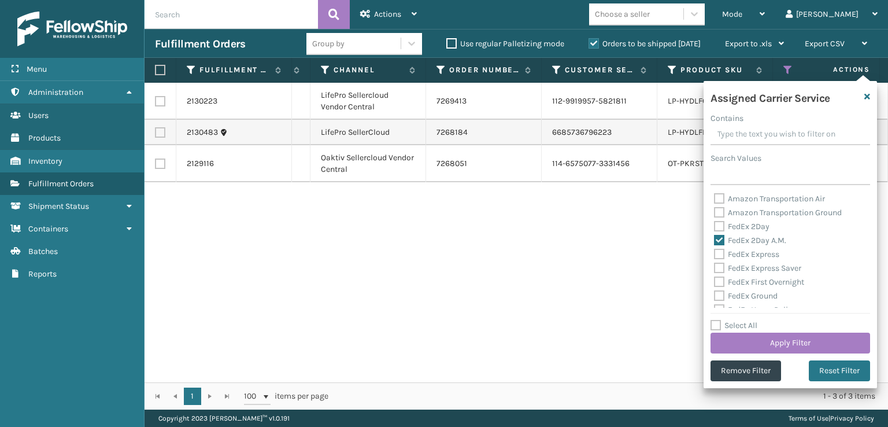
click at [719, 223] on label "FedEx 2Day" at bounding box center [741, 226] width 55 height 10
click at [714, 223] on input "FedEx 2Day" at bounding box center [714, 224] width 1 height 8
checkbox input "true"
click at [731, 266] on label "FedEx Express Saver" at bounding box center [757, 268] width 87 height 10
click at [714, 266] on input "FedEx Express Saver" at bounding box center [714, 265] width 1 height 8
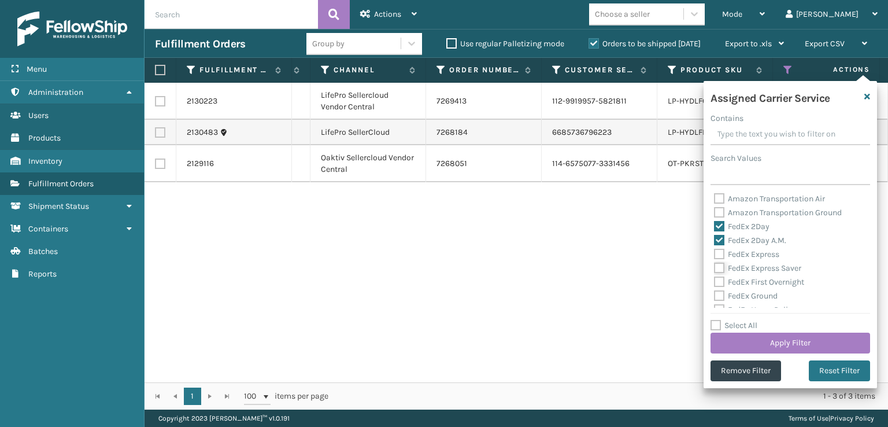
checkbox input "true"
click at [720, 260] on div "FedEx Express" at bounding box center [790, 254] width 153 height 14
click at [724, 300] on label "FedEx Ground" at bounding box center [746, 296] width 64 height 10
click at [714, 296] on input "FedEx Ground" at bounding box center [714, 293] width 1 height 8
checkbox input "true"
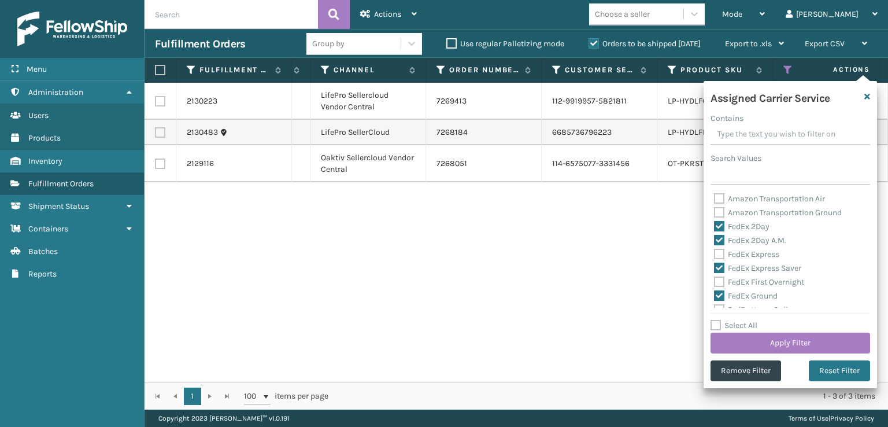
click at [718, 275] on div "FedEx First Overnight" at bounding box center [790, 282] width 153 height 14
click at [720, 283] on label "FedEx First Overnight" at bounding box center [759, 282] width 90 height 10
click at [714, 283] on input "FedEx First Overnight" at bounding box center [714, 279] width 1 height 8
checkbox input "true"
click at [714, 257] on label "FedEx Express" at bounding box center [746, 254] width 65 height 10
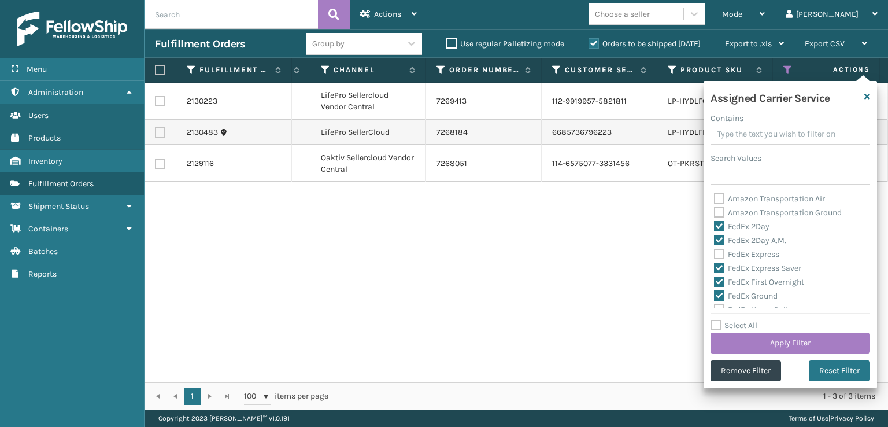
click at [714, 255] on input "FedEx Express" at bounding box center [714, 251] width 1 height 8
checkbox input "true"
click at [717, 231] on label "FedEx Standard Overnight" at bounding box center [767, 236] width 107 height 10
click at [714, 231] on input "FedEx Standard Overnight" at bounding box center [714, 233] width 1 height 8
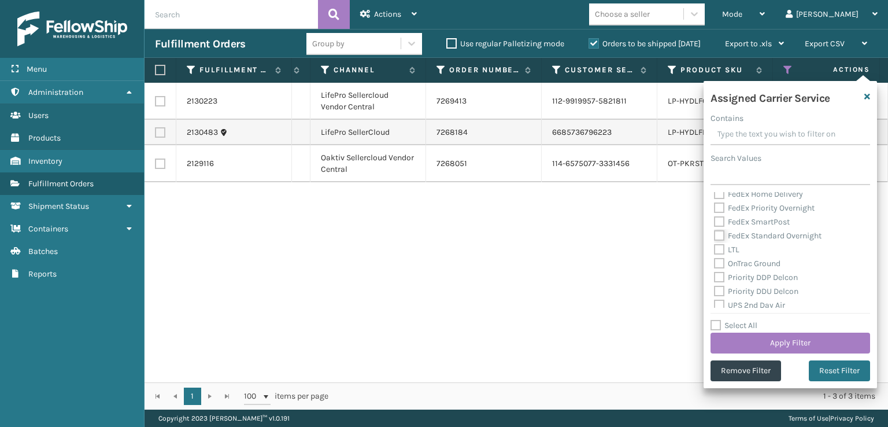
checkbox input "true"
click at [717, 220] on label "FedEx SmartPost" at bounding box center [752, 222] width 76 height 10
click at [714, 220] on input "FedEx SmartPost" at bounding box center [714, 219] width 1 height 8
checkbox input "true"
click at [714, 203] on label "FedEx Priority Overnight" at bounding box center [764, 208] width 101 height 10
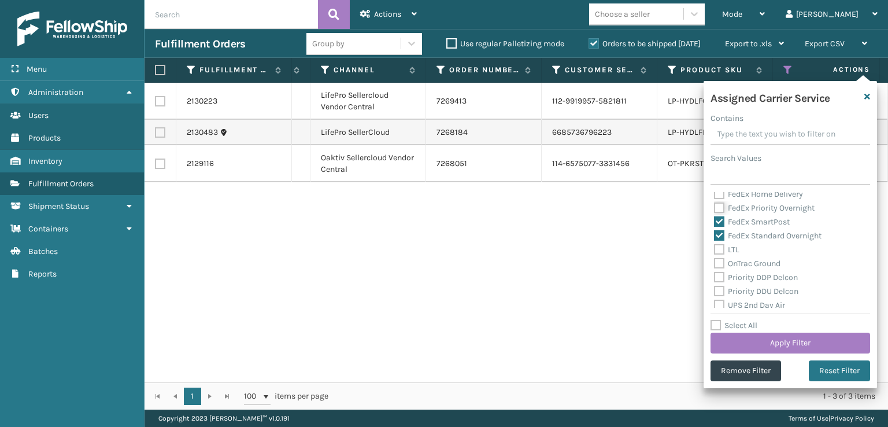
click at [714, 203] on input "FedEx Priority Overnight" at bounding box center [714, 205] width 1 height 8
checkbox input "true"
click at [717, 199] on div "FedEx Home Delivery" at bounding box center [790, 194] width 153 height 14
click at [717, 250] on label "FedEx Home Delivery" at bounding box center [758, 252] width 89 height 10
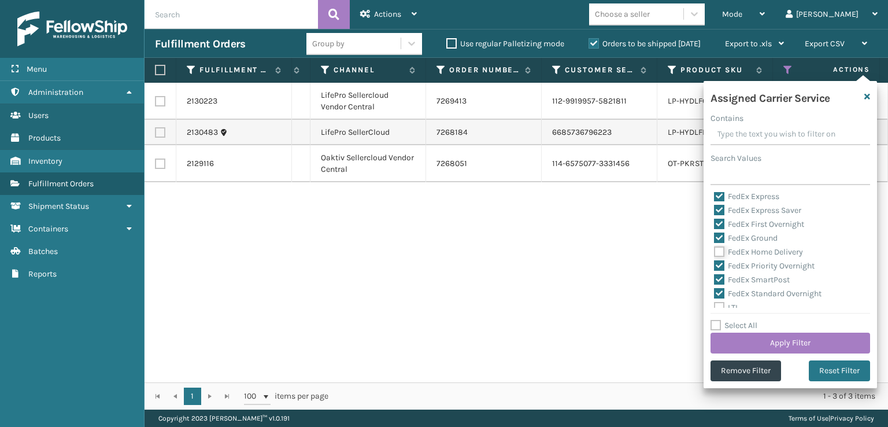
click at [714, 250] on input "FedEx Home Delivery" at bounding box center [714, 249] width 1 height 8
checkbox input "true"
click at [814, 347] on button "Apply Filter" at bounding box center [790, 342] width 160 height 21
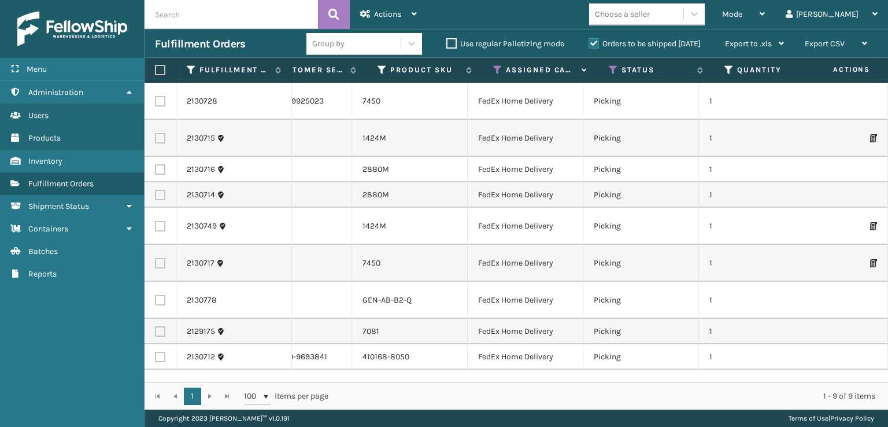
scroll to position [0, 421]
click at [597, 64] on th "Status" at bounding box center [641, 70] width 116 height 25
click at [597, 71] on icon at bounding box center [598, 70] width 9 height 10
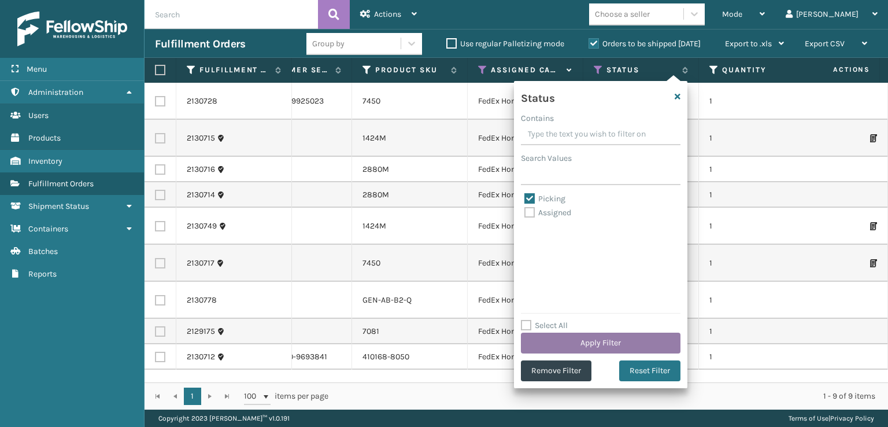
click at [633, 342] on button "Apply Filter" at bounding box center [601, 342] width 160 height 21
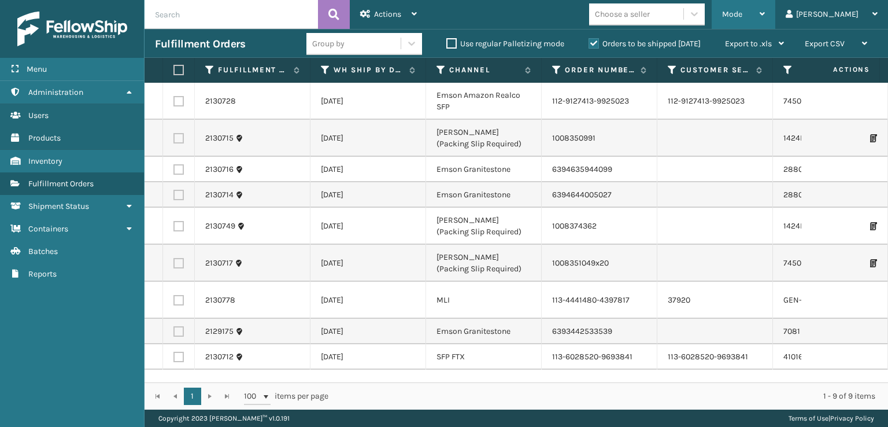
click at [767, 12] on div "Mode Regular Mode Picking Mode Labeling Mode Exit Scan Mode" at bounding box center [743, 14] width 64 height 29
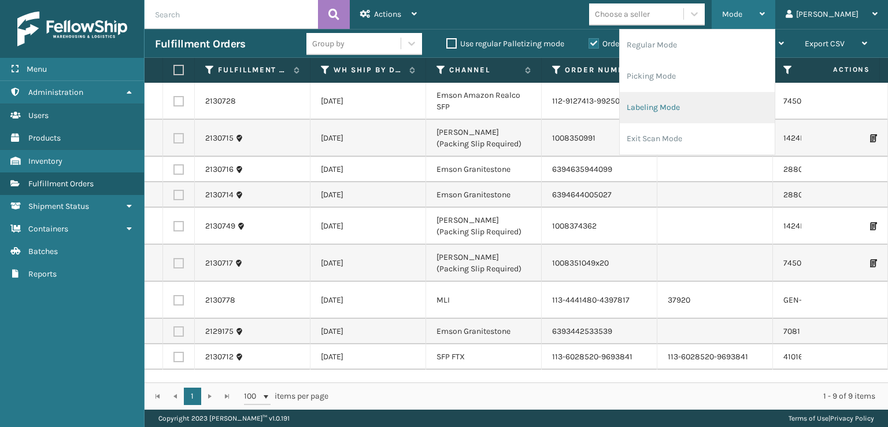
click at [718, 98] on li "Labeling Mode" at bounding box center [697, 107] width 155 height 31
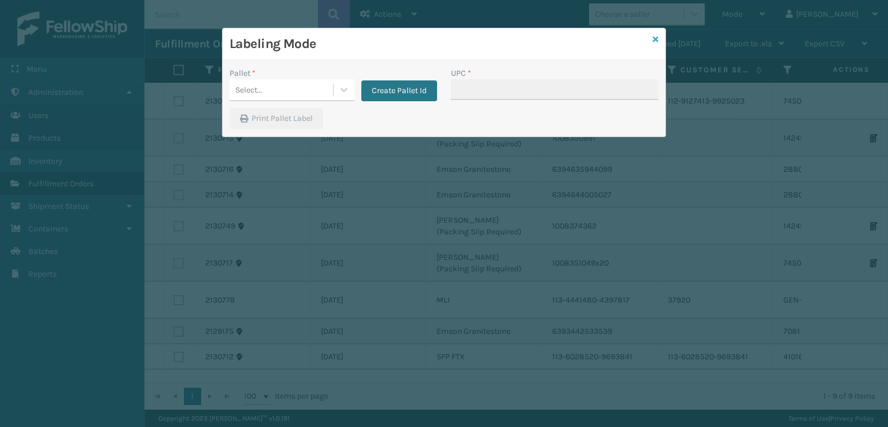
click at [655, 36] on icon at bounding box center [656, 39] width 6 height 8
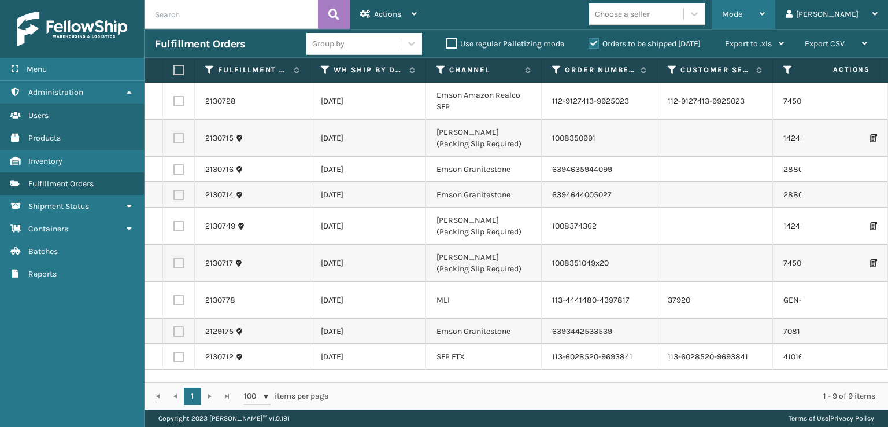
click at [742, 15] on span "Mode" at bounding box center [732, 14] width 20 height 10
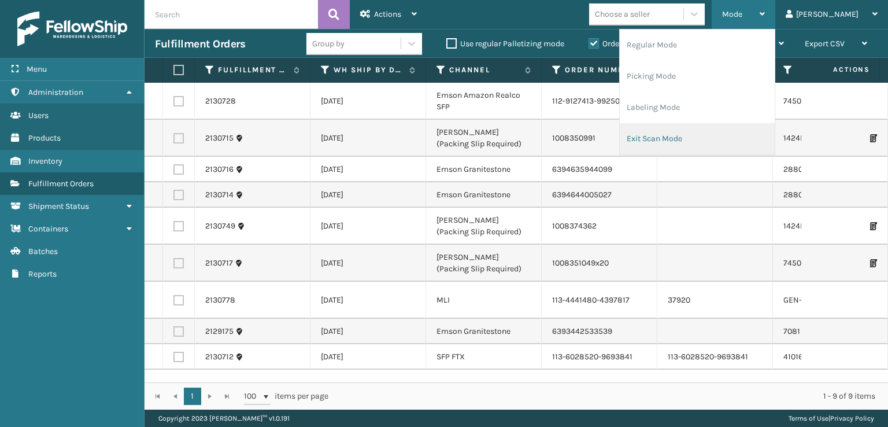
click at [710, 146] on li "Exit Scan Mode" at bounding box center [697, 138] width 155 height 31
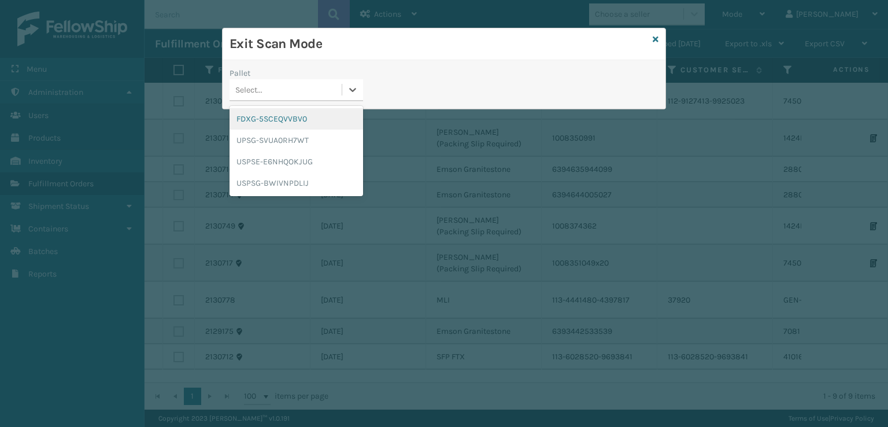
click at [277, 91] on div "Select..." at bounding box center [285, 89] width 112 height 19
click at [283, 121] on div "FDXG-5SCEQVVBV0" at bounding box center [296, 118] width 134 height 21
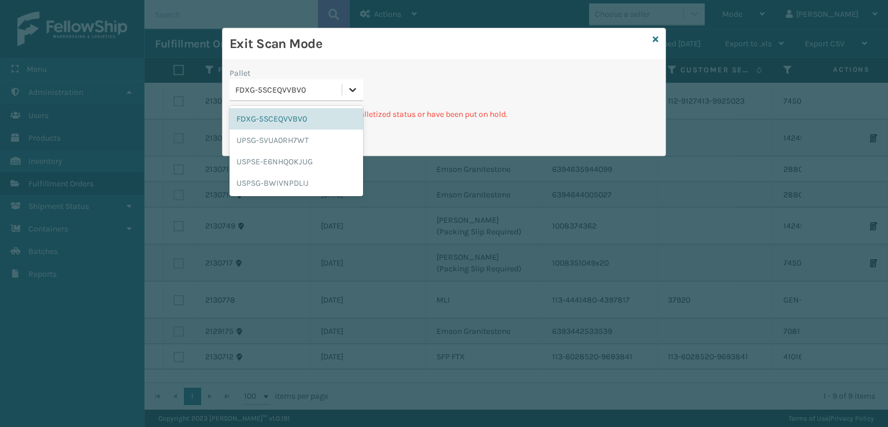
click at [348, 96] on div at bounding box center [352, 89] width 21 height 21
click at [279, 117] on div "FDXG-5SCEQVVBV0" at bounding box center [296, 118] width 134 height 21
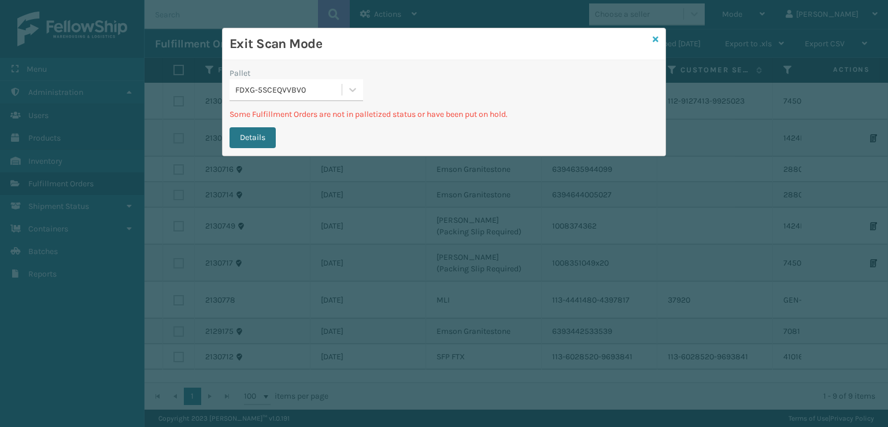
click at [654, 41] on icon at bounding box center [656, 39] width 6 height 8
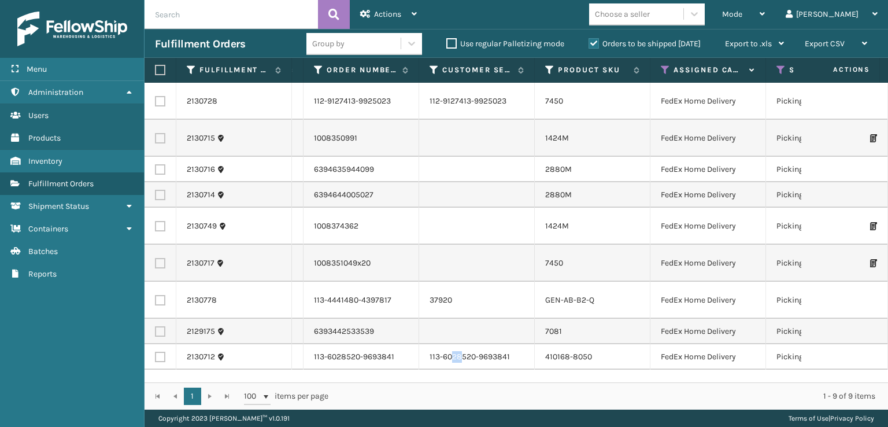
scroll to position [7, 238]
drag, startPoint x: 461, startPoint y: 373, endPoint x: 373, endPoint y: 359, distance: 88.8
click at [373, 359] on tr "2130712 [DATE] SFP FTX 113-6028520-9693841 113-6028520-9693841 410168-8050 FedE…" at bounding box center [899, 356] width 1986 height 25
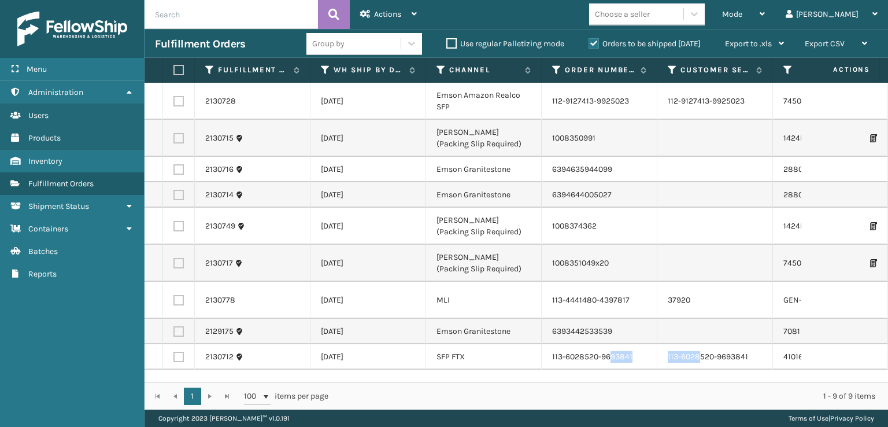
scroll to position [2, 0]
click at [395, 9] on span "Actions" at bounding box center [387, 14] width 27 height 10
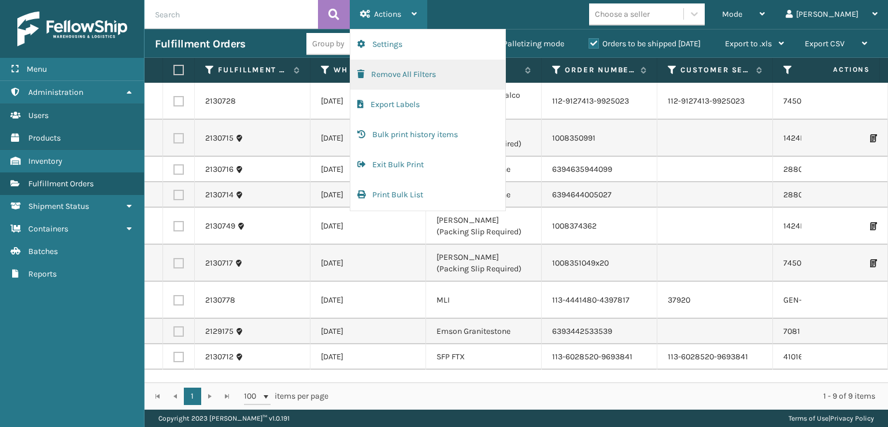
click at [379, 68] on button "Remove All Filters" at bounding box center [427, 75] width 155 height 30
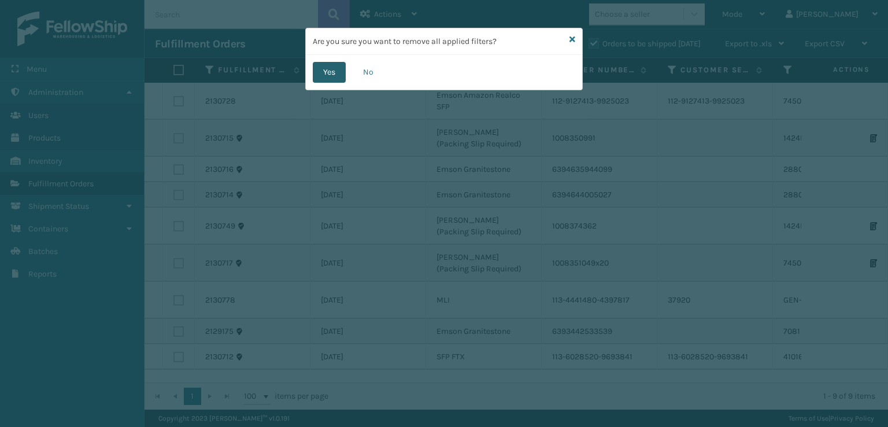
click at [342, 75] on button "Yes" at bounding box center [329, 72] width 33 height 21
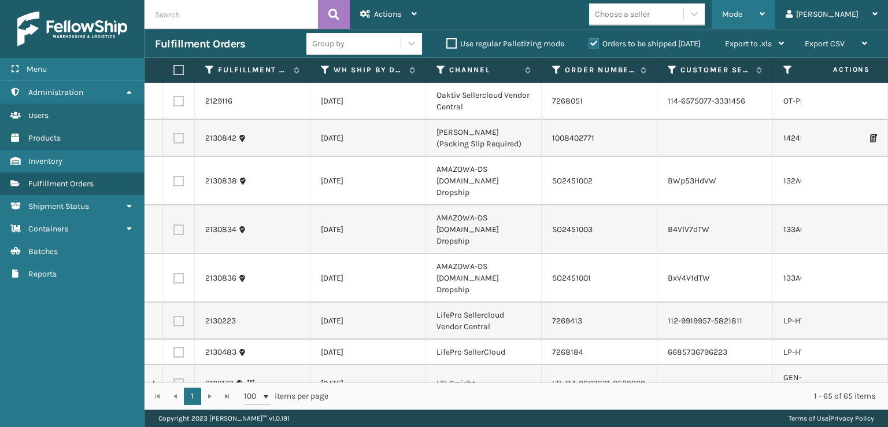
drag, startPoint x: 774, startPoint y: 21, endPoint x: 765, endPoint y: 63, distance: 43.2
click at [765, 23] on div "Mode" at bounding box center [743, 14] width 43 height 29
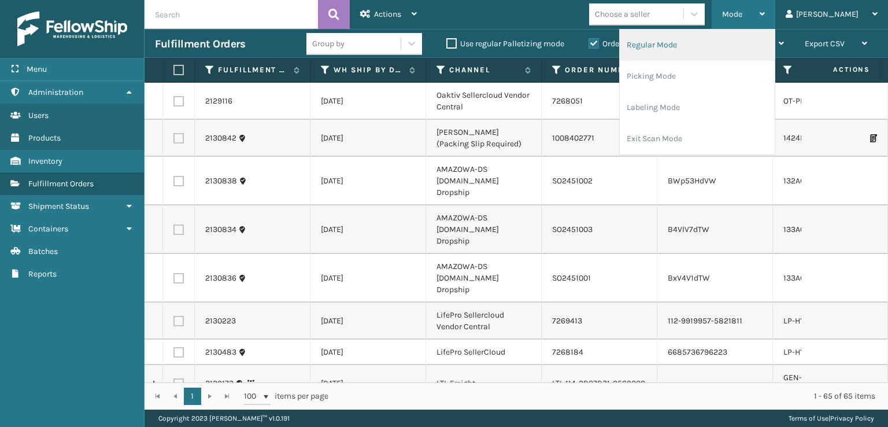
click at [684, 45] on li "Regular Mode" at bounding box center [697, 44] width 155 height 31
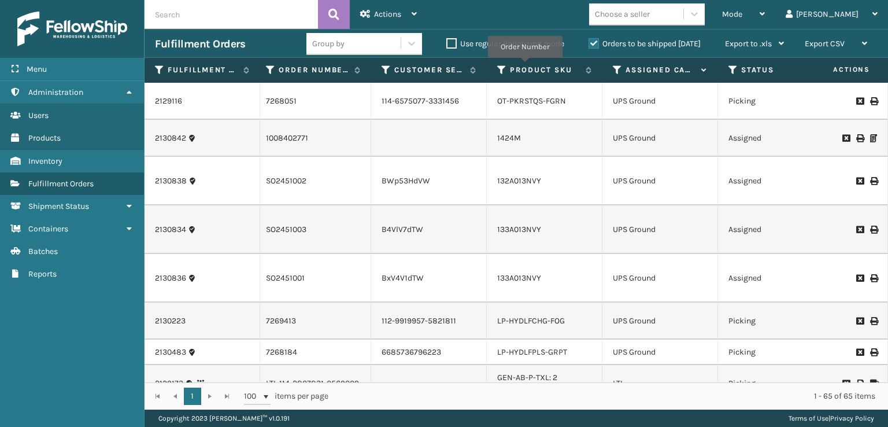
click at [613, 68] on icon at bounding box center [617, 70] width 9 height 10
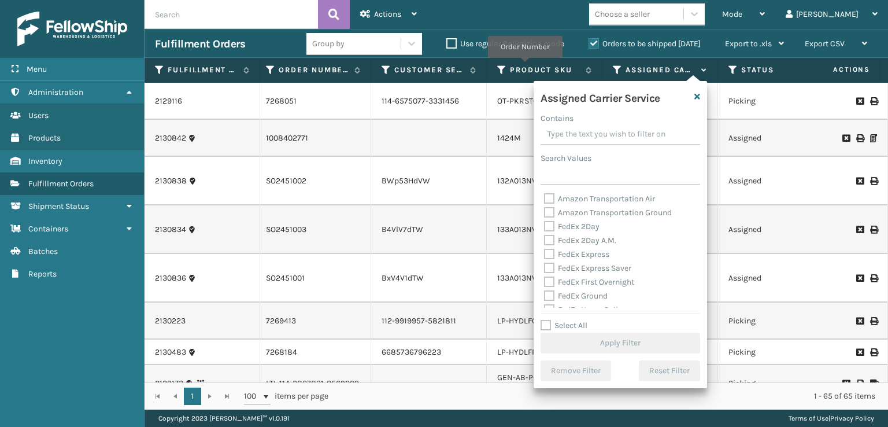
click at [548, 227] on label "FedEx 2Day" at bounding box center [571, 226] width 55 height 10
click at [544, 227] on input "FedEx 2Day" at bounding box center [544, 224] width 1 height 8
checkbox input "true"
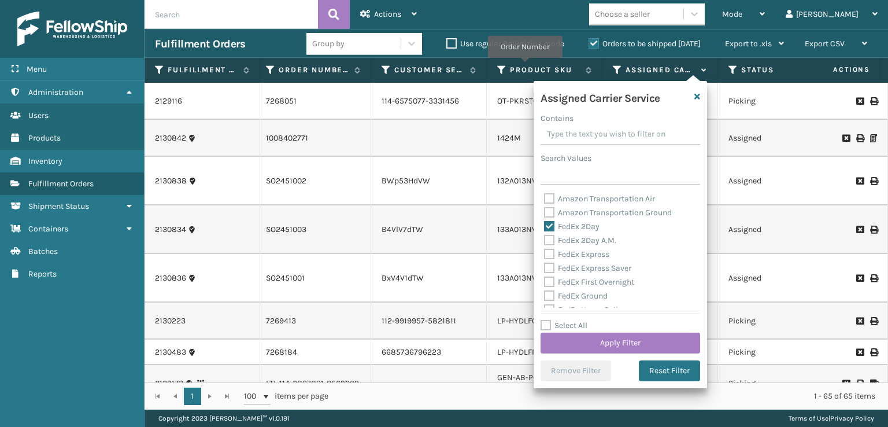
click at [548, 248] on div "FedEx Express" at bounding box center [620, 254] width 153 height 14
click at [673, 372] on button "Reset Filter" at bounding box center [669, 370] width 61 height 21
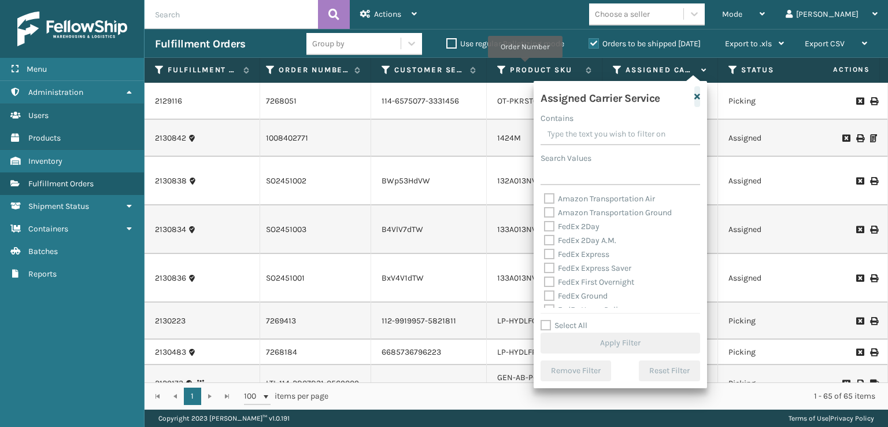
click at [698, 99] on icon "button" at bounding box center [697, 96] width 6 height 8
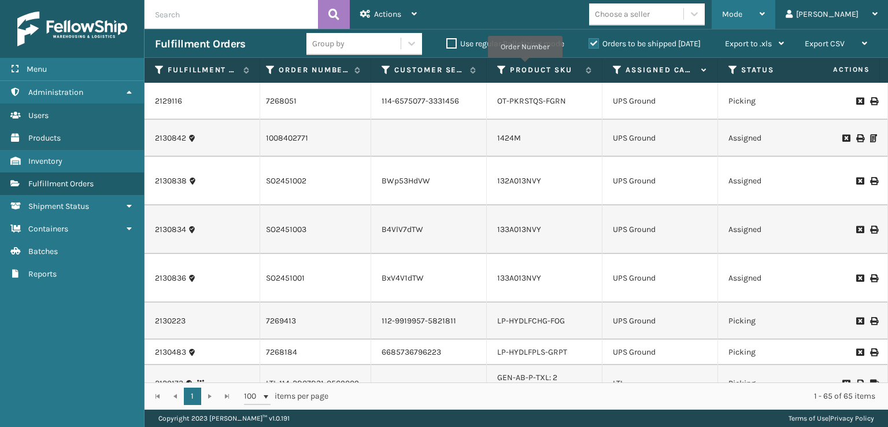
click at [765, 26] on div "Mode" at bounding box center [743, 14] width 43 height 29
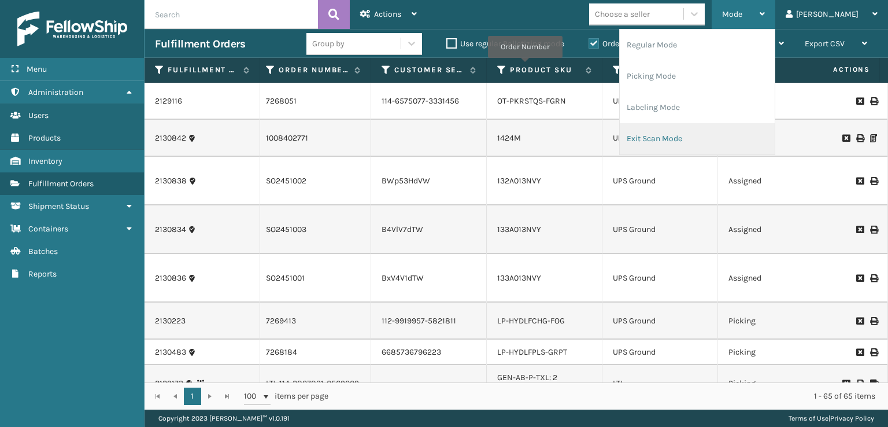
click at [711, 133] on li "Exit Scan Mode" at bounding box center [697, 138] width 155 height 31
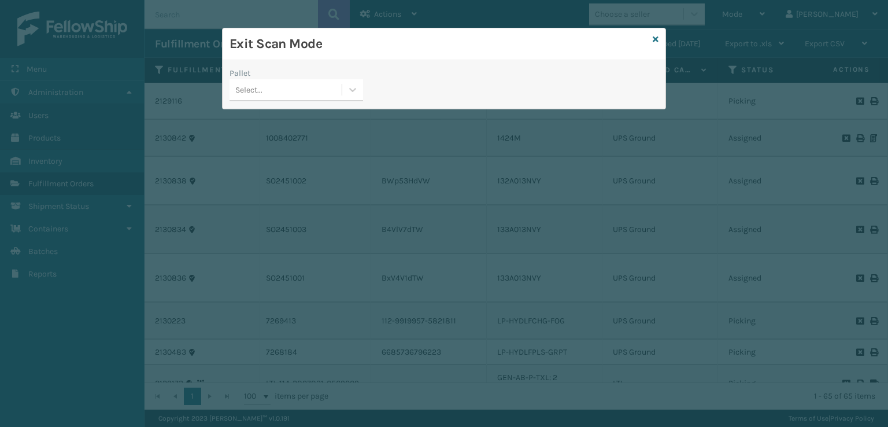
click at [253, 93] on div "Select..." at bounding box center [248, 90] width 27 height 12
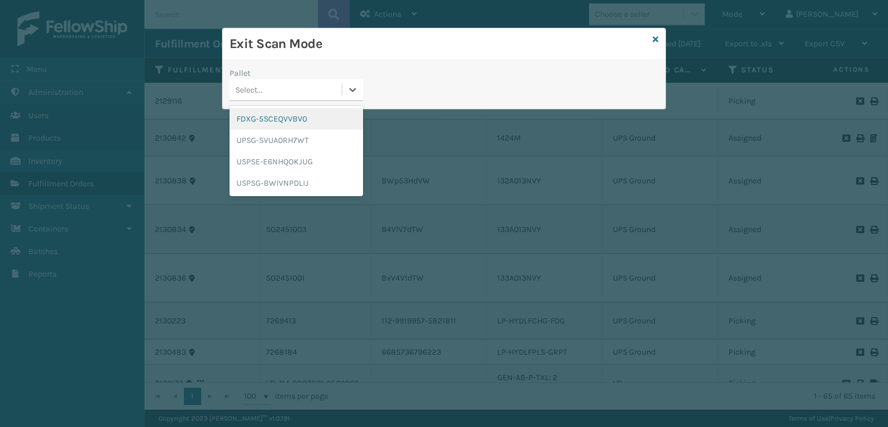
click at [266, 124] on div "FDXG-5SCEQVVBV0" at bounding box center [296, 118] width 134 height 21
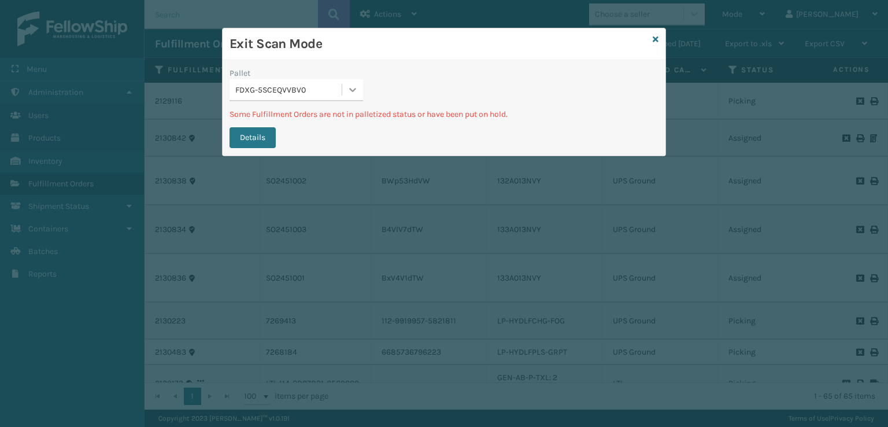
click at [353, 93] on icon at bounding box center [353, 90] width 12 height 12
click at [657, 42] on icon at bounding box center [656, 39] width 6 height 8
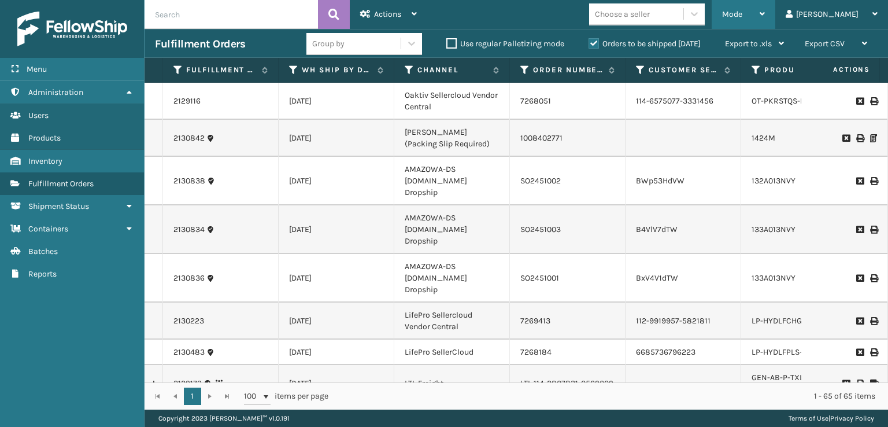
click at [742, 14] on span "Mode" at bounding box center [732, 14] width 20 height 10
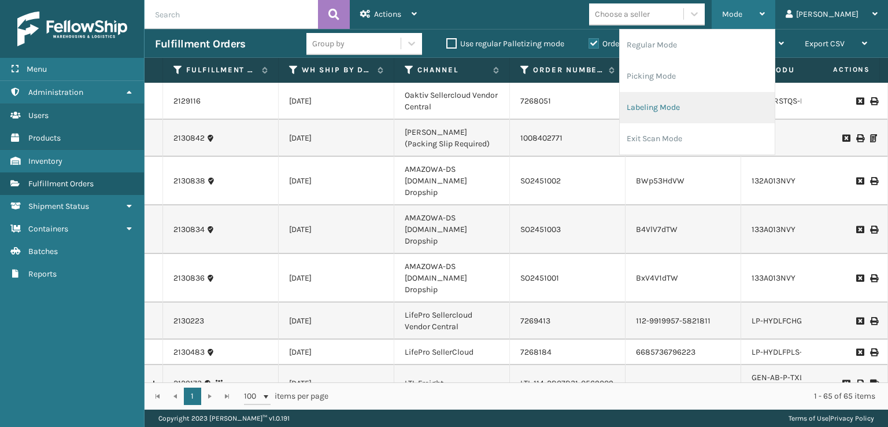
click at [680, 112] on li "Labeling Mode" at bounding box center [697, 107] width 155 height 31
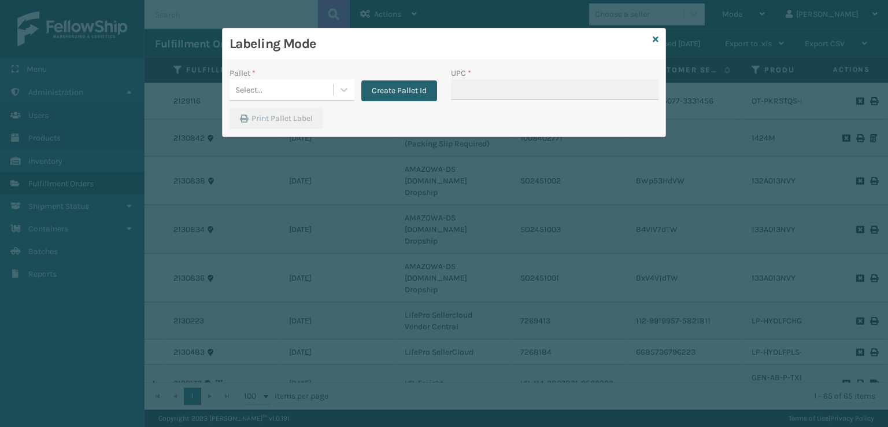
click at [388, 88] on button "Create Pallet Id" at bounding box center [399, 90] width 76 height 21
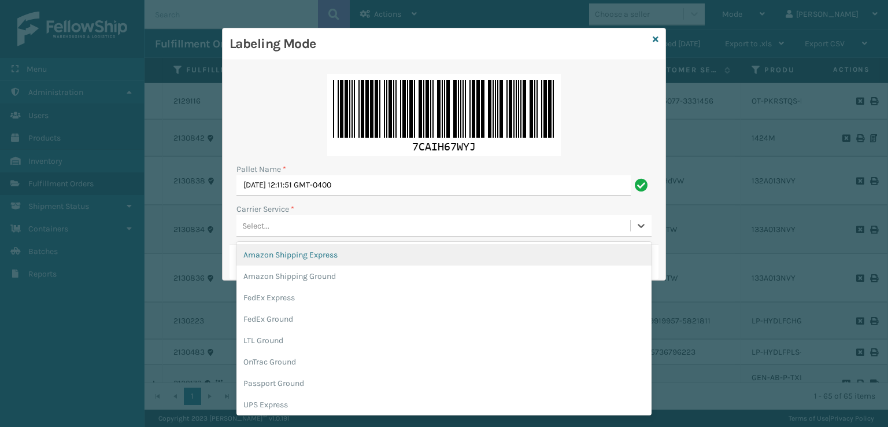
click at [339, 225] on div "Select..." at bounding box center [433, 225] width 394 height 19
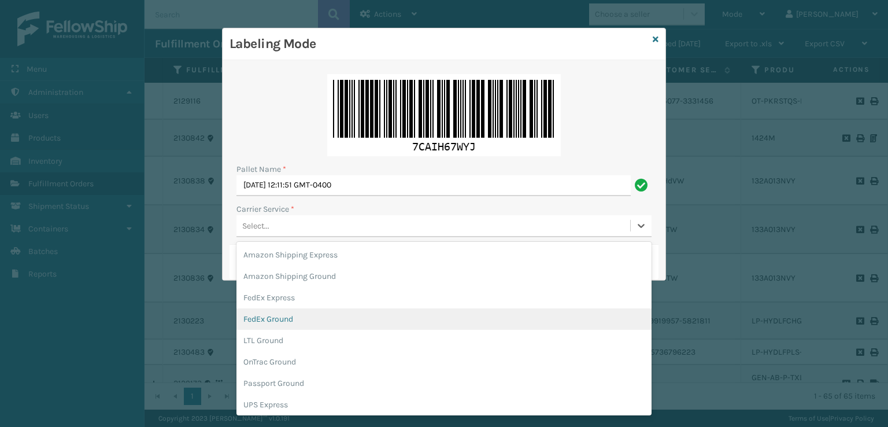
click at [287, 320] on div "FedEx Ground" at bounding box center [443, 318] width 415 height 21
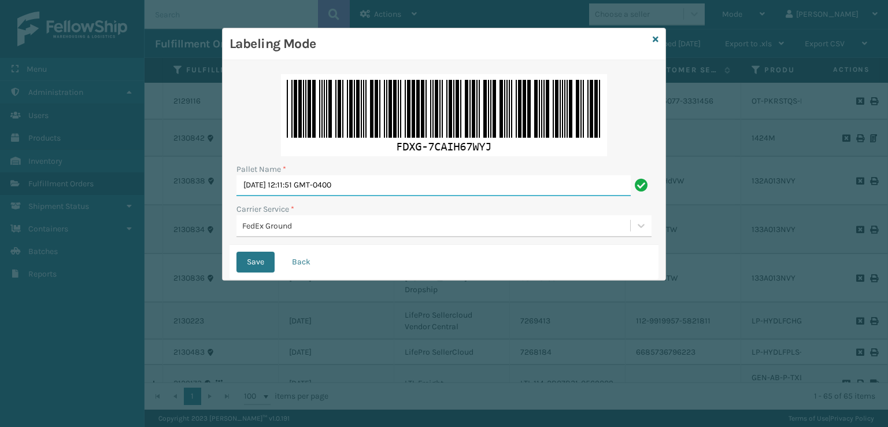
drag, startPoint x: 376, startPoint y: 186, endPoint x: 0, endPoint y: 233, distance: 379.3
click at [0, 233] on div "Labeling Mode Pallet Name * [DATE] 12:11:51 GMT-0400 Carrier Service * FedEx Gr…" at bounding box center [444, 213] width 888 height 427
type input "T954488"
click at [236, 251] on button "Save" at bounding box center [255, 261] width 38 height 21
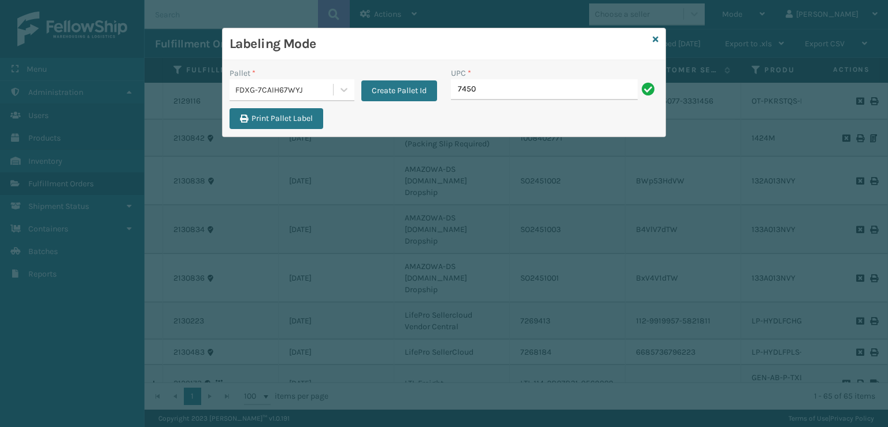
type input "7450"
click at [653, 39] on icon at bounding box center [656, 39] width 6 height 8
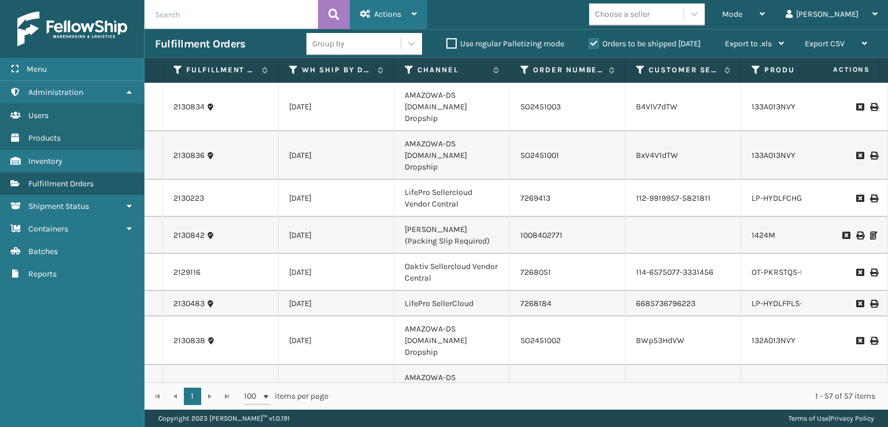
click at [354, 12] on div "Actions Settings Remove All Filters Export Labels Bulk Print Close Out Palletiz…" at bounding box center [388, 14] width 77 height 29
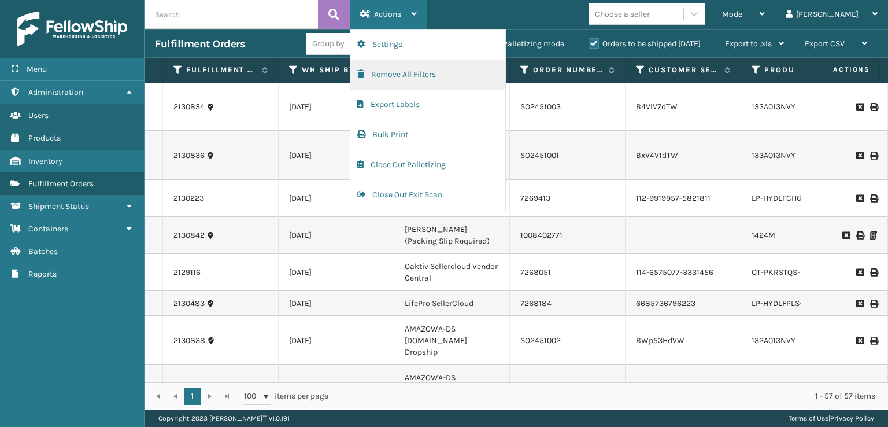
click at [364, 71] on span "button" at bounding box center [360, 74] width 7 height 8
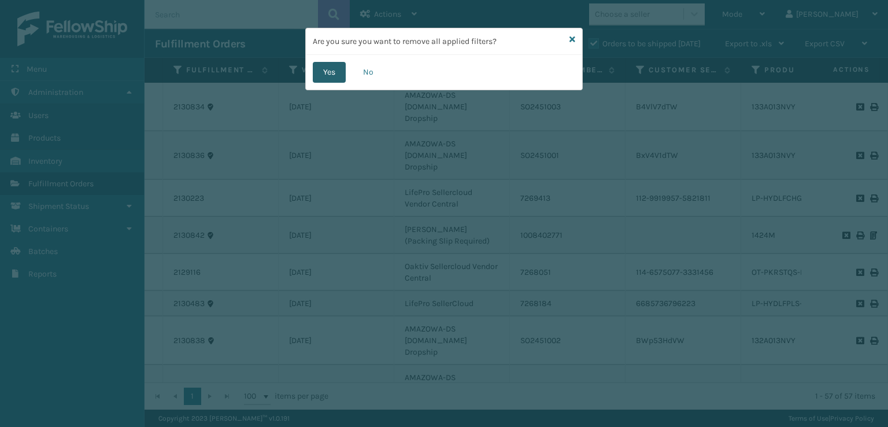
click at [334, 72] on button "Yes" at bounding box center [329, 72] width 33 height 21
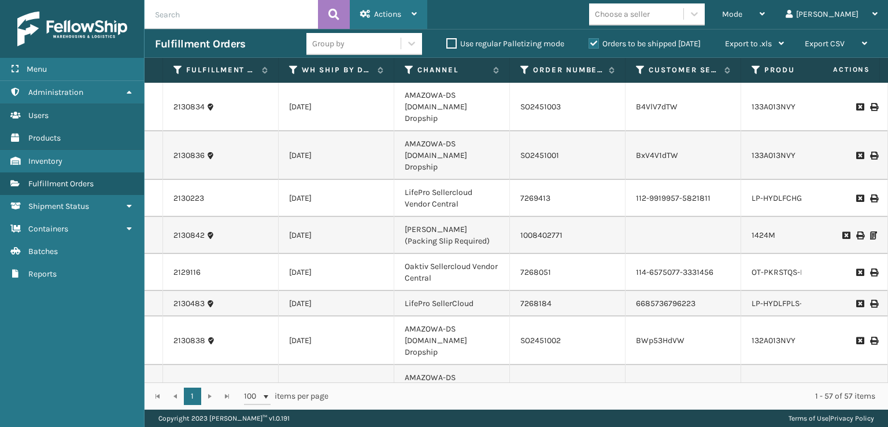
click at [382, 6] on div "Actions" at bounding box center [388, 14] width 57 height 29
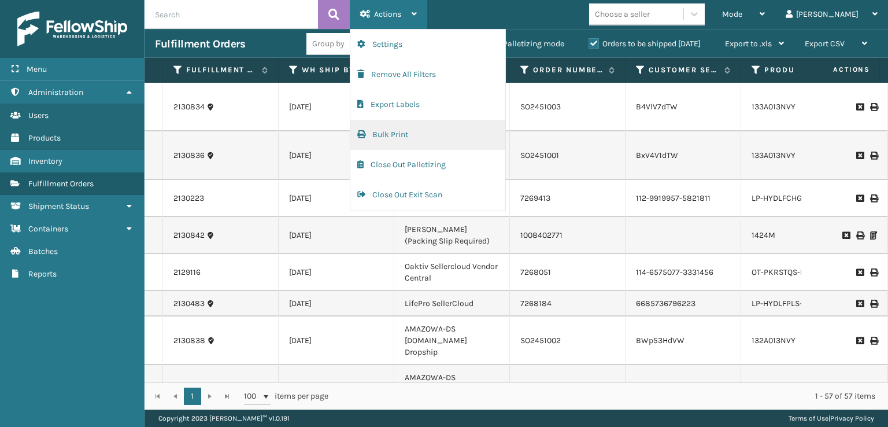
click at [383, 138] on button "Bulk Print" at bounding box center [427, 135] width 155 height 30
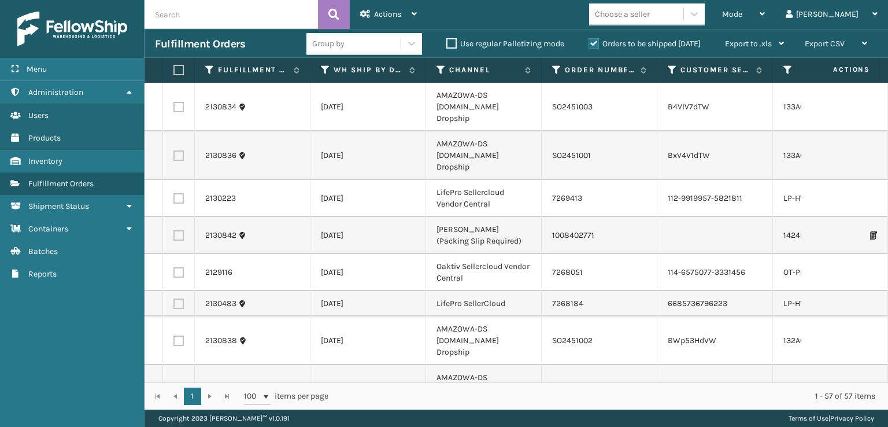
click at [411, 382] on div "1 1 100 items per page 1 - 57 of 57 items" at bounding box center [515, 395] width 743 height 27
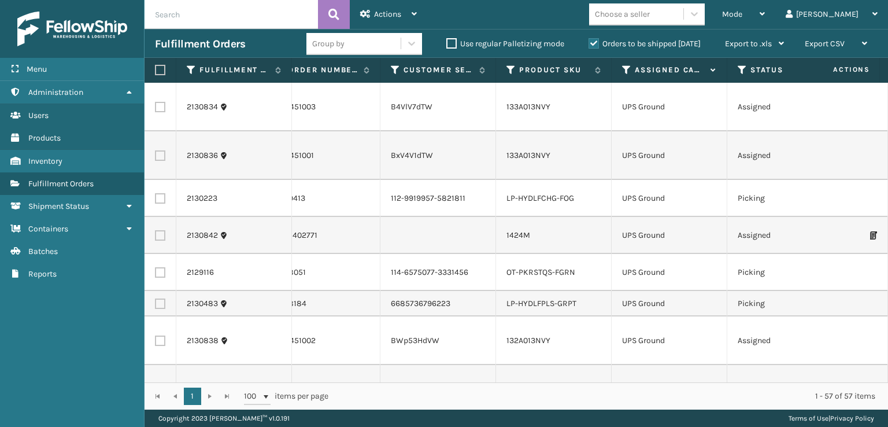
scroll to position [0, 280]
click at [621, 65] on icon at bounding box center [623, 70] width 9 height 10
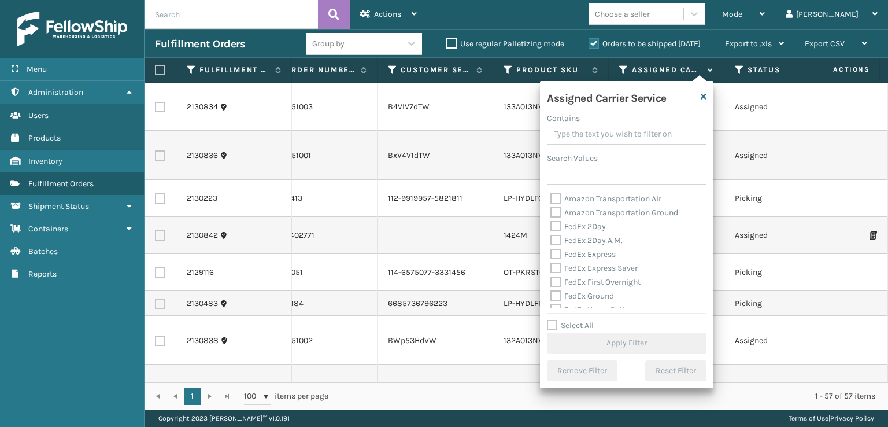
click at [556, 198] on label "Amazon Transportation Air" at bounding box center [605, 199] width 111 height 10
click at [551, 198] on input "Amazon Transportation Air" at bounding box center [550, 196] width 1 height 8
checkbox input "true"
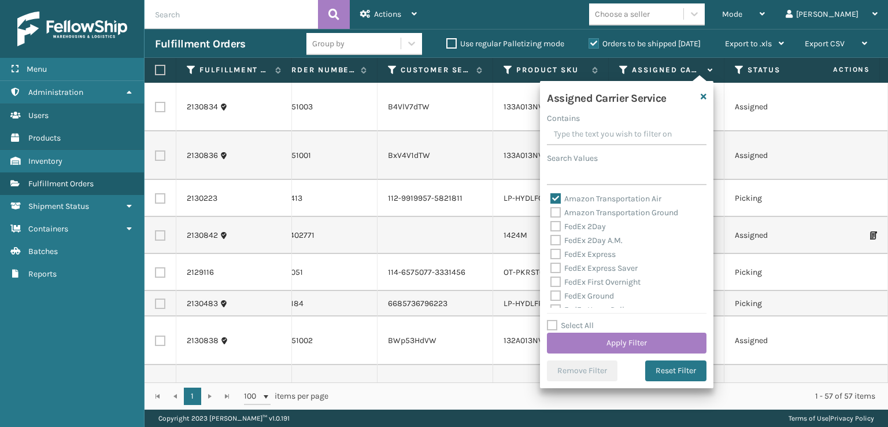
click at [554, 213] on label "Amazon Transportation Ground" at bounding box center [614, 212] width 128 height 10
click at [551, 213] on input "Amazon Transportation Ground" at bounding box center [550, 210] width 1 height 8
checkbox input "true"
click at [613, 340] on button "Apply Filter" at bounding box center [627, 342] width 160 height 21
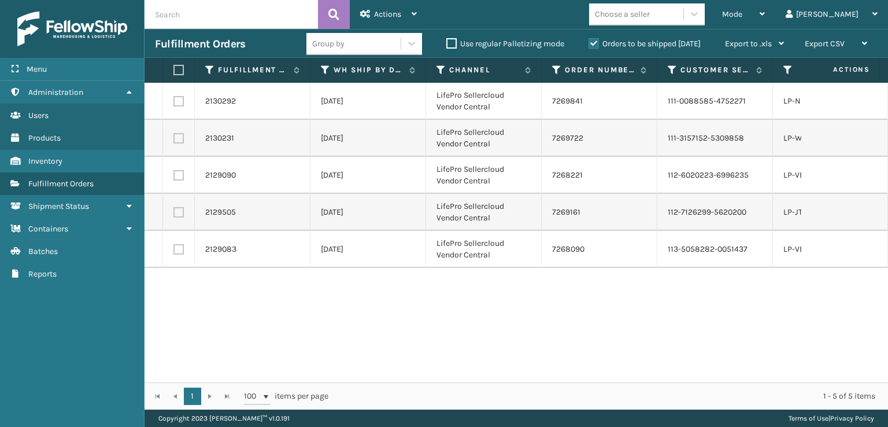
click at [180, 68] on label at bounding box center [176, 70] width 7 height 10
click at [174, 68] on input "checkbox" at bounding box center [173, 70] width 1 height 8
checkbox input "true"
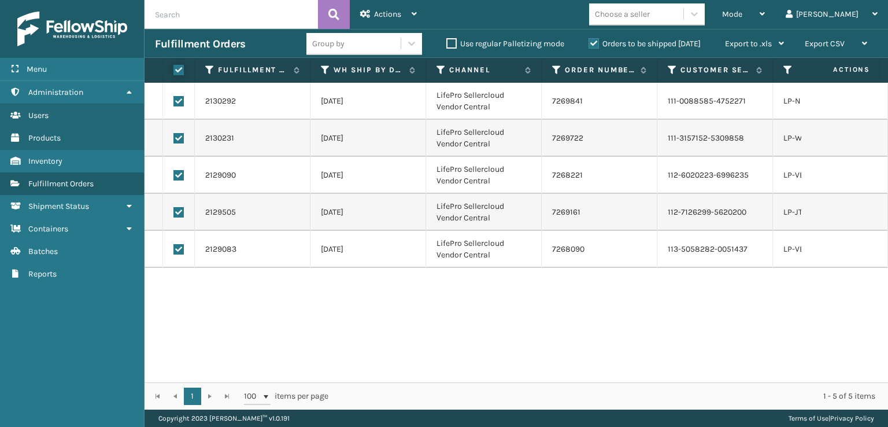
checkbox input "true"
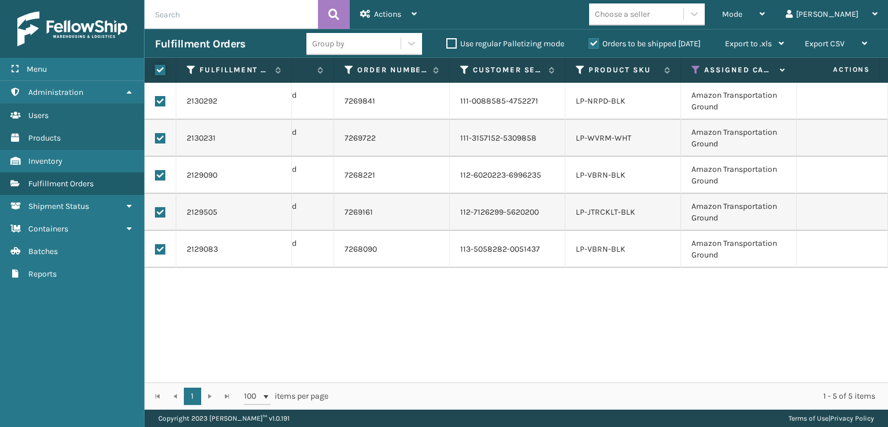
scroll to position [0, 273]
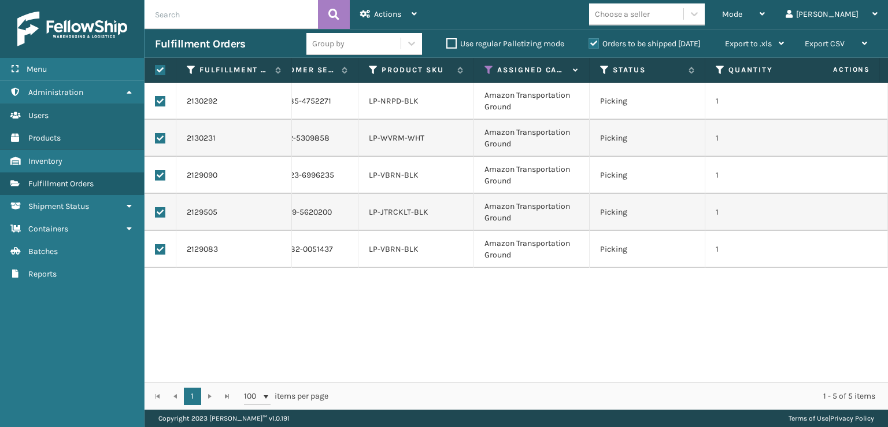
click at [487, 77] on th "Assigned Carrier Service" at bounding box center [532, 70] width 116 height 25
click at [487, 75] on th "Assigned Carrier Service" at bounding box center [532, 70] width 116 height 25
click at [487, 69] on icon at bounding box center [488, 70] width 9 height 10
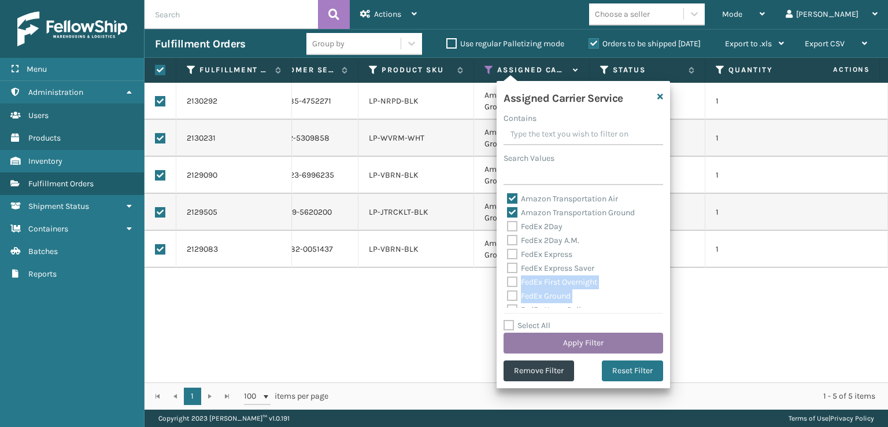
scroll to position [157, 0]
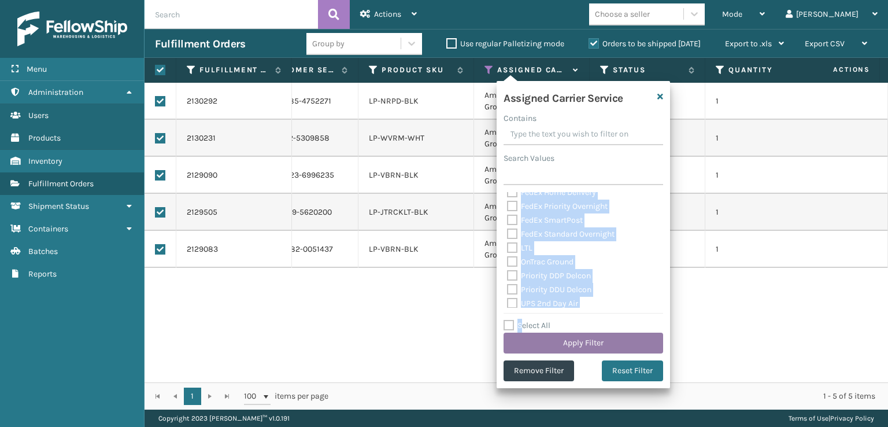
drag, startPoint x: 522, startPoint y: 303, endPoint x: 529, endPoint y: 347, distance: 43.9
click at [523, 333] on div "Assigned Carrier Service Contains Search Values Amazon Transportation Air Amazo…" at bounding box center [582, 234] width 173 height 307
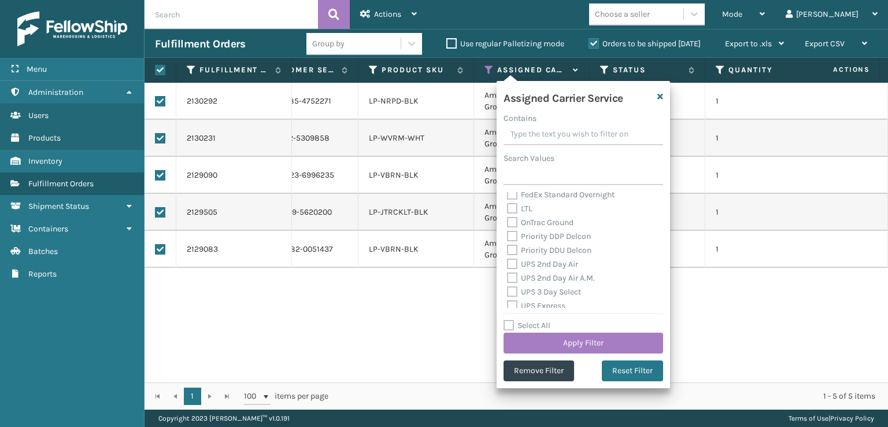
click at [392, 288] on div "2130292 [DATE] LifePro Sellercloud Vendor Central 7269841 111-0088585-4752271 L…" at bounding box center [515, 232] width 743 height 299
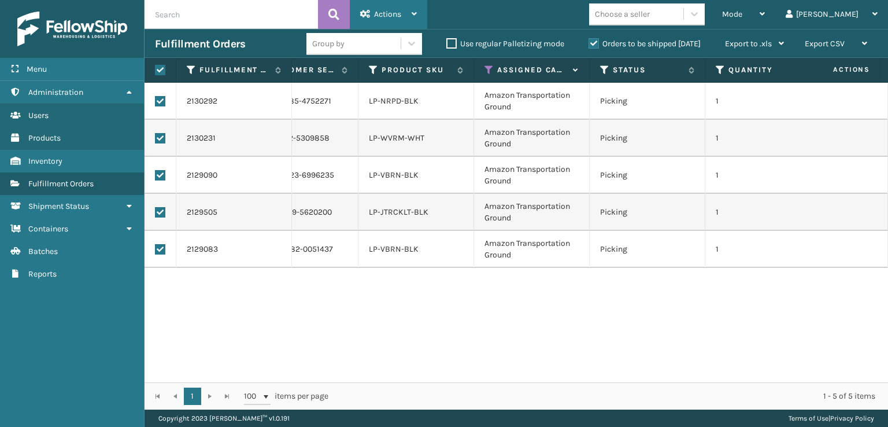
click at [366, 10] on icon at bounding box center [365, 14] width 10 height 8
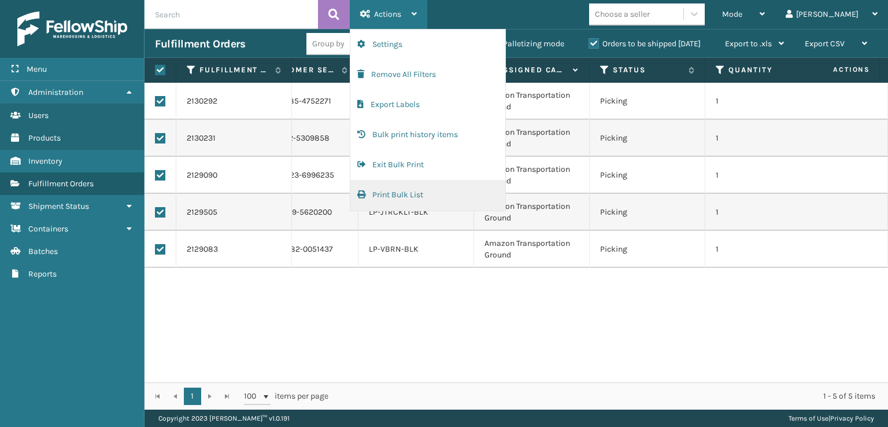
click at [366, 191] on button "Print Bulk List" at bounding box center [427, 195] width 155 height 30
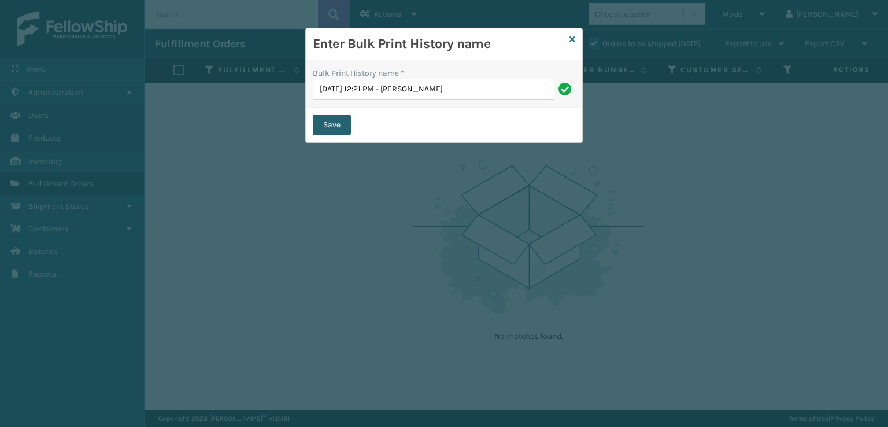
click at [345, 121] on button "Save" at bounding box center [332, 124] width 38 height 21
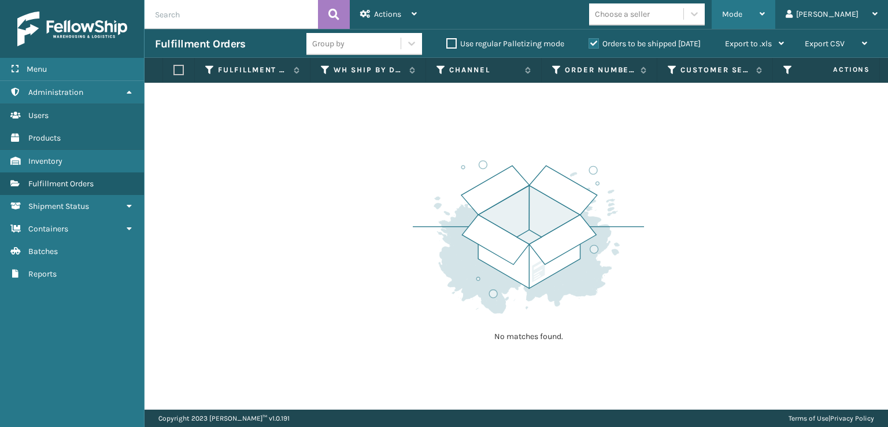
click at [768, 14] on div "Mode Regular Mode Picking Mode Labeling Mode Exit Scan Mode" at bounding box center [743, 14] width 64 height 29
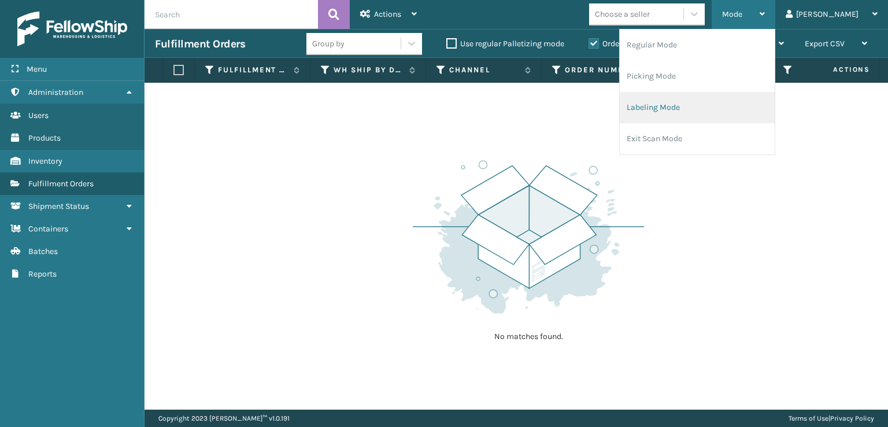
click at [700, 118] on li "Labeling Mode" at bounding box center [697, 107] width 155 height 31
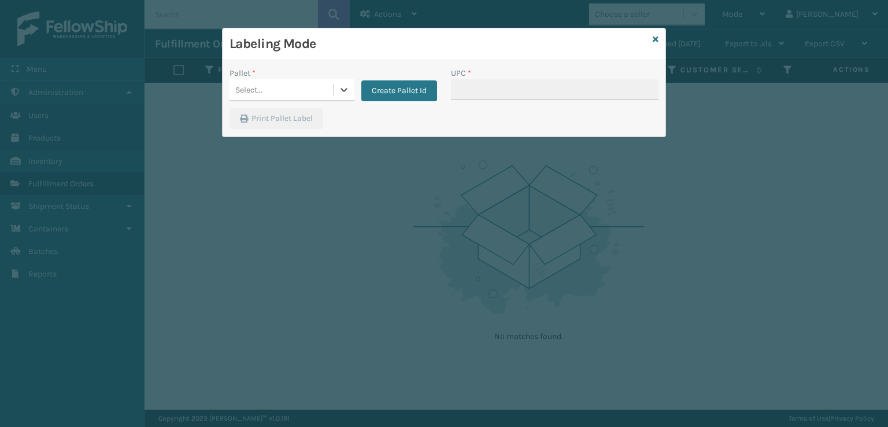
drag, startPoint x: 305, startPoint y: 92, endPoint x: 312, endPoint y: 90, distance: 7.3
click at [312, 90] on div "Select..." at bounding box center [280, 89] width 103 height 19
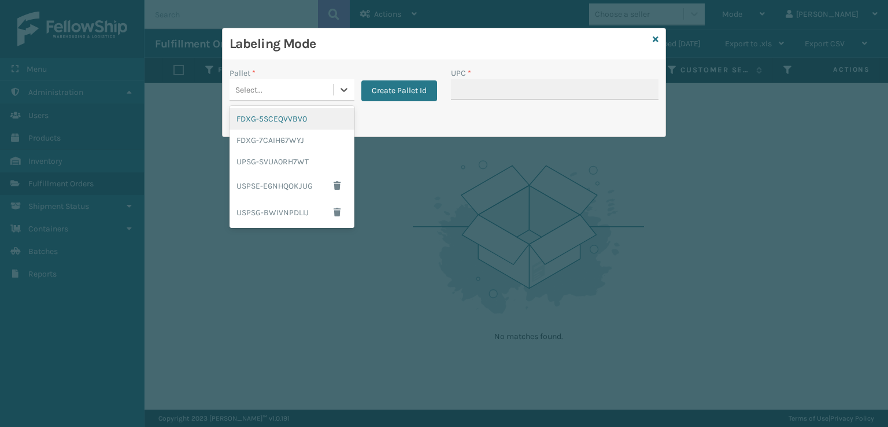
click at [305, 122] on div "FDXG-5SCEQVVBV0" at bounding box center [291, 118] width 125 height 21
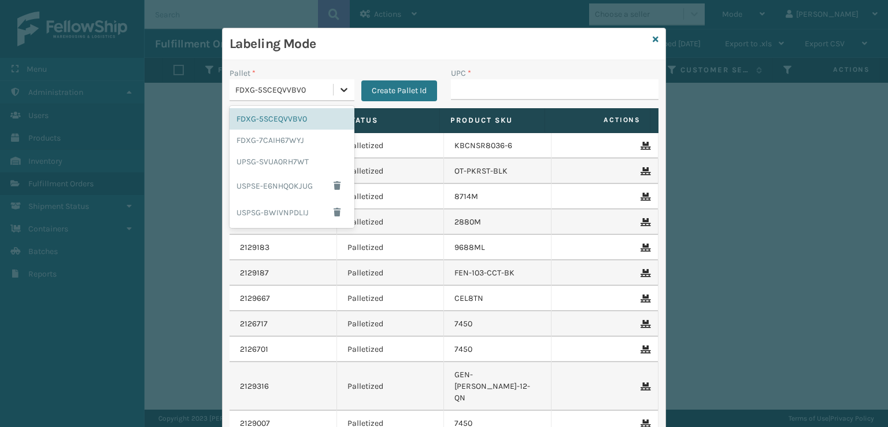
click at [340, 89] on icon at bounding box center [343, 90] width 7 height 4
click at [281, 132] on div "FDXG-7CAIH67WYJ" at bounding box center [291, 139] width 125 height 21
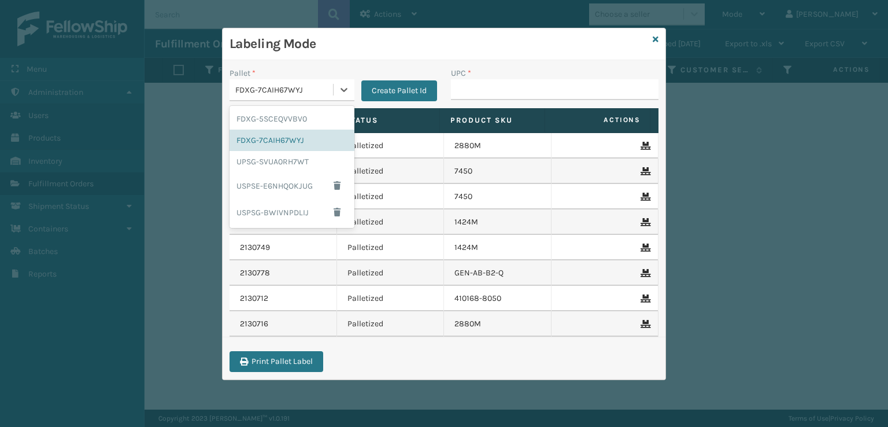
click at [329, 84] on div "FDXG-7CAIH67WYJ" at bounding box center [284, 90] width 99 height 12
drag, startPoint x: 243, startPoint y: 160, endPoint x: 364, endPoint y: 160, distance: 121.4
click at [244, 160] on div "UPSG-SVUA0RH7WT" at bounding box center [291, 161] width 125 height 21
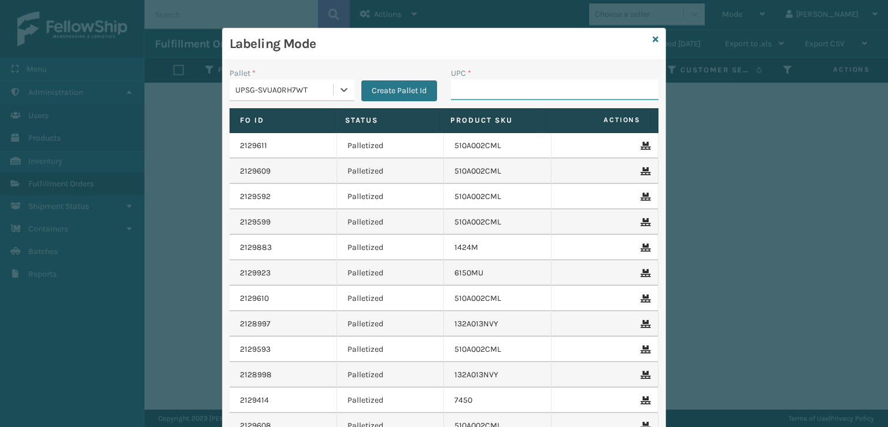
click at [488, 88] on input "UPC *" at bounding box center [554, 89] width 207 height 21
type input "LP-HYDLFPLS-GRPT"
type input "LP-HYDLFCHG-FOG"
click at [653, 39] on icon at bounding box center [656, 39] width 6 height 8
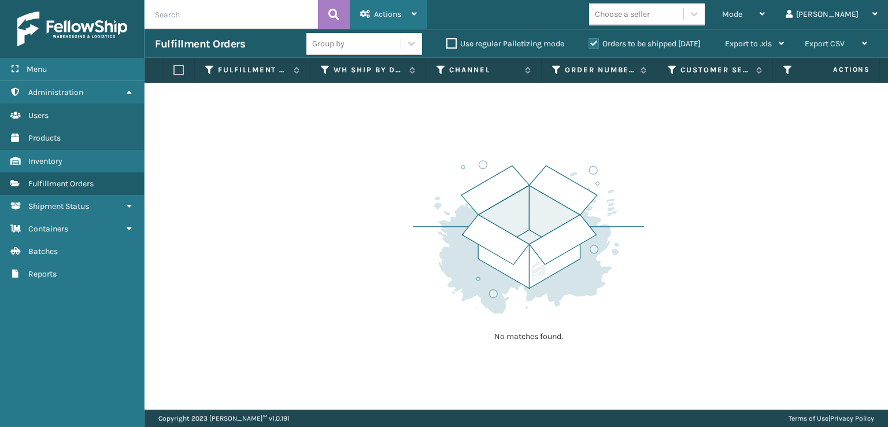
click at [377, 17] on span "Actions" at bounding box center [387, 14] width 27 height 10
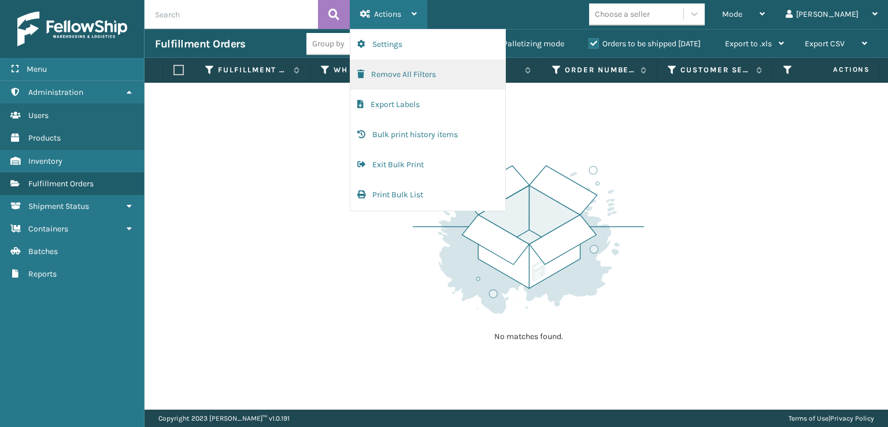
click at [370, 75] on button "Remove All Filters" at bounding box center [427, 75] width 155 height 30
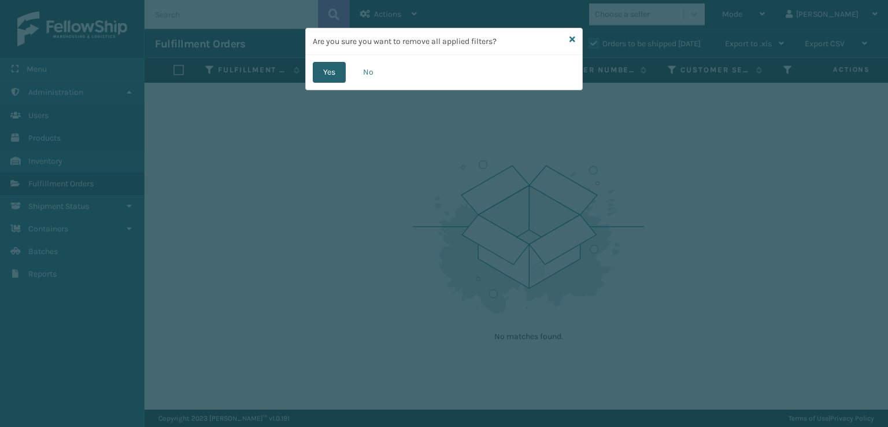
click at [324, 76] on button "Yes" at bounding box center [329, 72] width 33 height 21
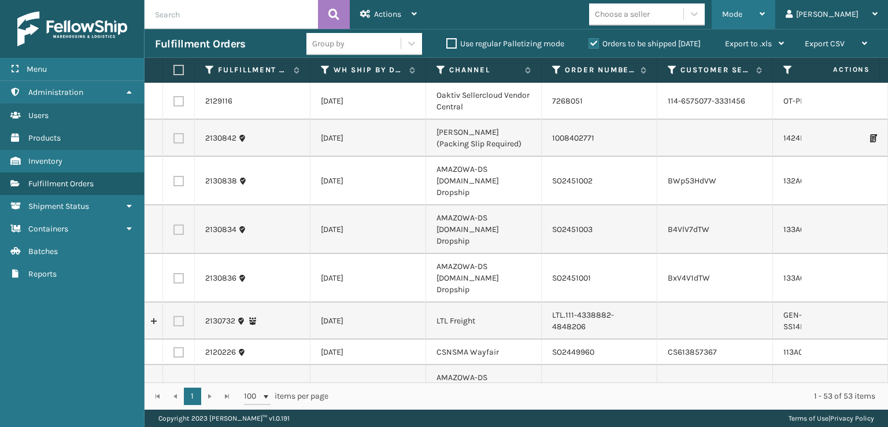
drag, startPoint x: 784, startPoint y: 15, endPoint x: 761, endPoint y: 97, distance: 85.4
click at [742, 17] on span "Mode" at bounding box center [732, 14] width 20 height 10
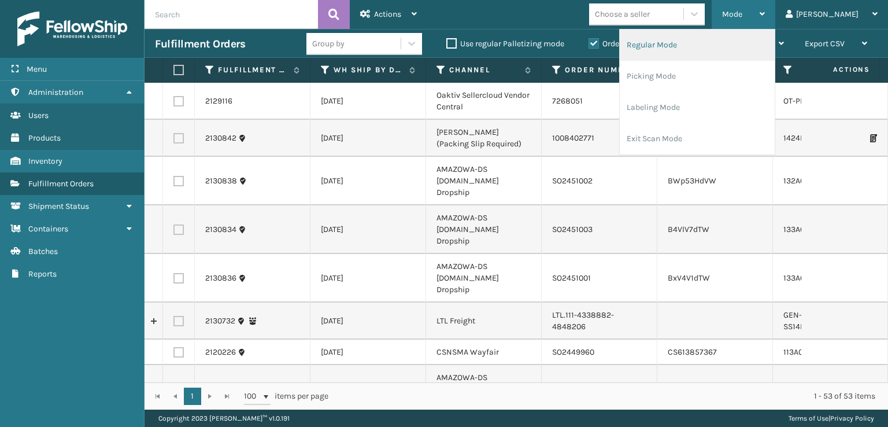
click at [689, 42] on li "Regular Mode" at bounding box center [697, 44] width 155 height 31
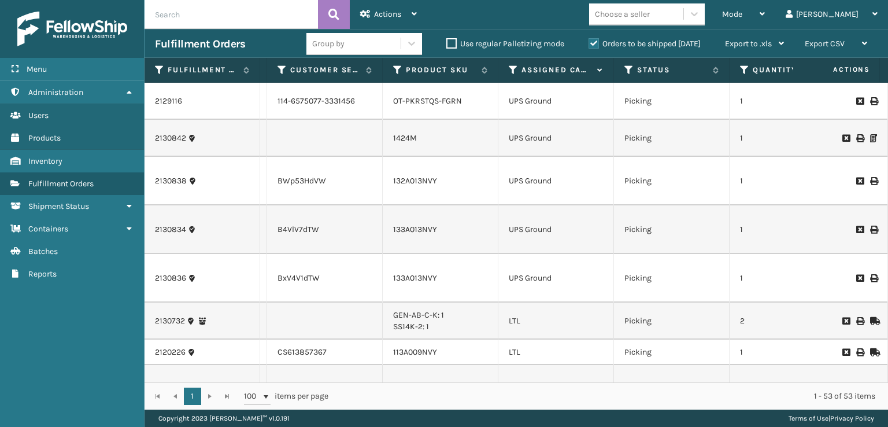
scroll to position [0, 379]
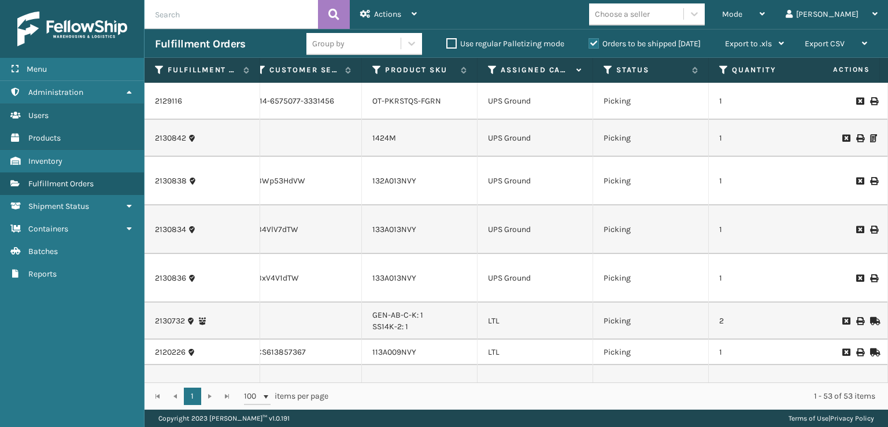
click at [492, 72] on icon at bounding box center [492, 70] width 9 height 10
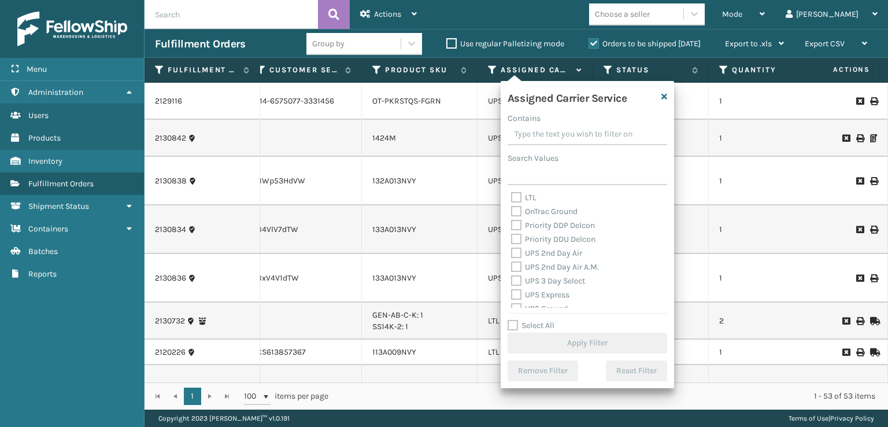
scroll to position [173, 0]
click at [519, 245] on label "UPS 2nd Day Air" at bounding box center [546, 247] width 71 height 10
click at [511, 245] on input "UPS 2nd Day Air" at bounding box center [511, 244] width 1 height 8
checkbox input "true"
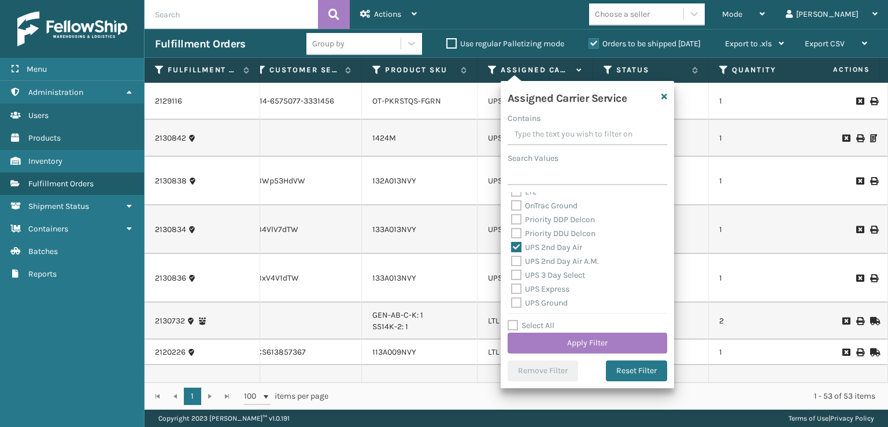
click at [519, 255] on div "UPS 2nd Day Air A.M." at bounding box center [587, 261] width 153 height 14
click at [518, 262] on label "UPS 2nd Day Air A.M." at bounding box center [555, 261] width 88 height 10
click at [511, 262] on input "UPS 2nd Day Air A.M." at bounding box center [511, 258] width 1 height 8
checkbox input "true"
click at [518, 283] on div "UPS Express" at bounding box center [587, 289] width 153 height 14
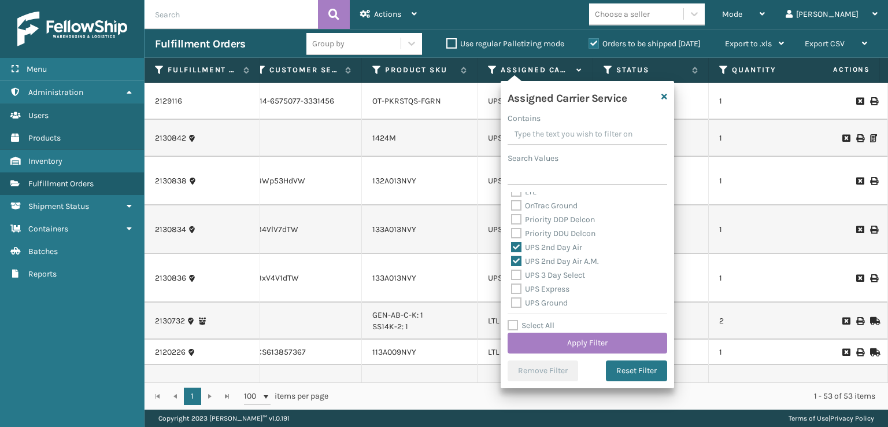
click at [516, 275] on label "UPS 3 Day Select" at bounding box center [548, 275] width 74 height 10
click at [511, 275] on input "UPS 3 Day Select" at bounding box center [511, 272] width 1 height 8
checkbox input "true"
click at [518, 289] on label "UPS Express" at bounding box center [540, 289] width 58 height 10
click at [511, 289] on input "UPS Express" at bounding box center [511, 286] width 1 height 8
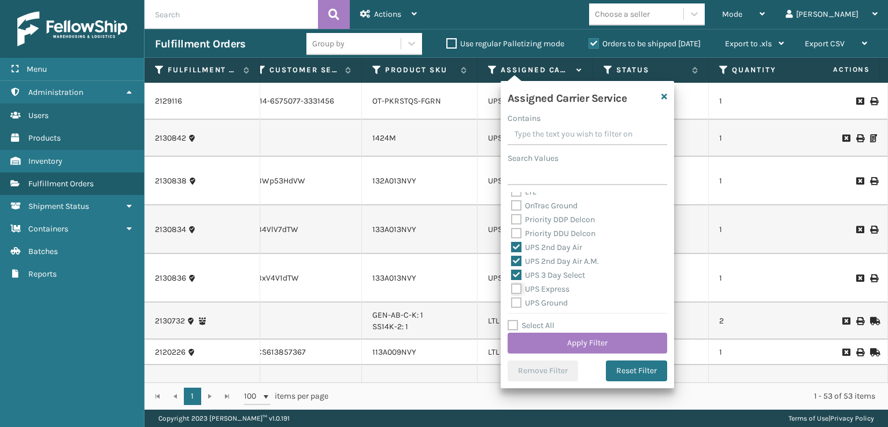
checkbox input "true"
click at [520, 304] on label "UPS Ground" at bounding box center [539, 303] width 57 height 10
click at [511, 303] on input "UPS Ground" at bounding box center [511, 300] width 1 height 8
checkbox input "true"
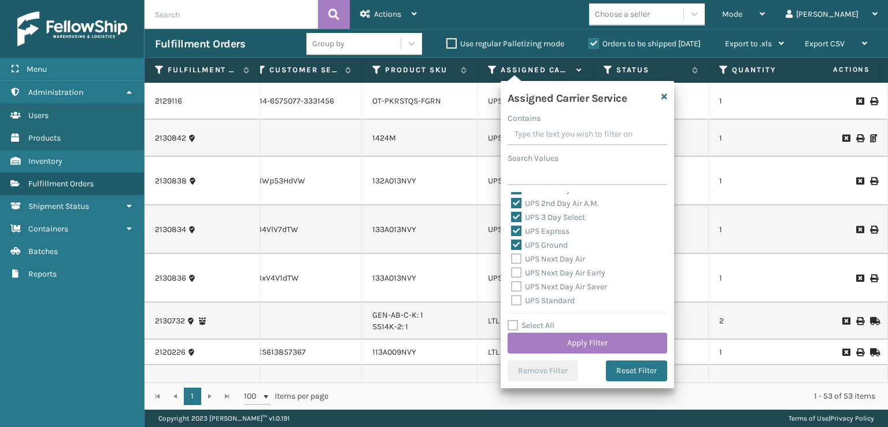
click at [514, 260] on label "UPS Next Day Air" at bounding box center [548, 259] width 74 height 10
click at [511, 260] on input "UPS Next Day Air" at bounding box center [511, 256] width 1 height 8
checkbox input "true"
click at [511, 279] on div "UPS Next Day Air Early" at bounding box center [587, 273] width 153 height 14
click at [518, 287] on label "UPS Next Day Air Saver" at bounding box center [559, 286] width 96 height 10
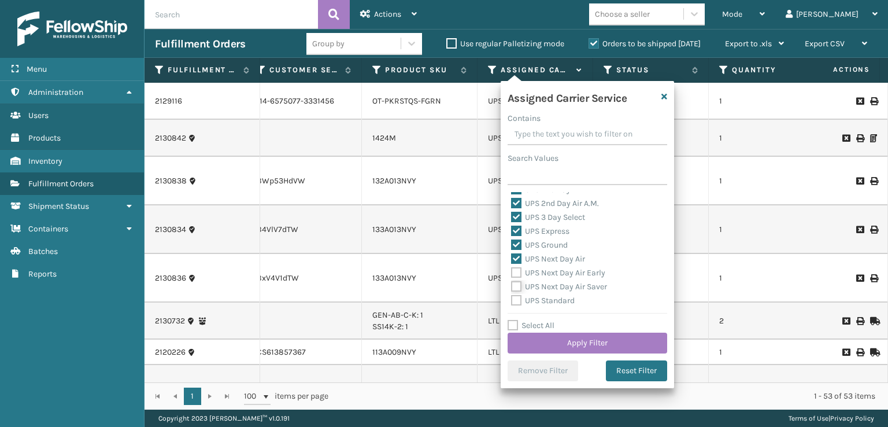
click at [511, 287] on input "UPS Next Day Air Saver" at bounding box center [511, 284] width 1 height 8
checkbox input "true"
drag, startPoint x: 516, startPoint y: 270, endPoint x: 529, endPoint y: 302, distance: 34.5
click at [516, 270] on label "UPS Next Day Air Early" at bounding box center [558, 273] width 94 height 10
click at [511, 270] on input "UPS Next Day Air Early" at bounding box center [511, 270] width 1 height 8
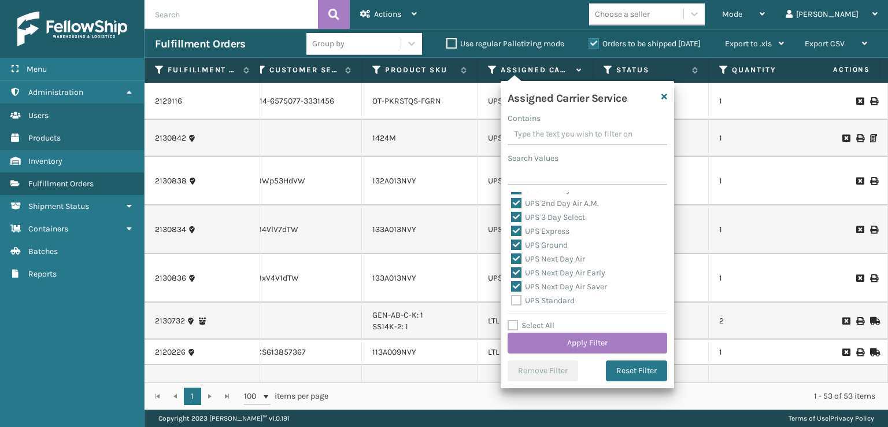
click at [518, 300] on label "UPS Standard" at bounding box center [543, 300] width 64 height 10
click at [511, 300] on input "UPS Standard" at bounding box center [511, 298] width 1 height 8
click at [514, 260] on label "UPS SurePost 1LB or Greater" at bounding box center [568, 256] width 114 height 10
click at [511, 257] on input "UPS SurePost 1LB or Greater" at bounding box center [511, 254] width 1 height 8
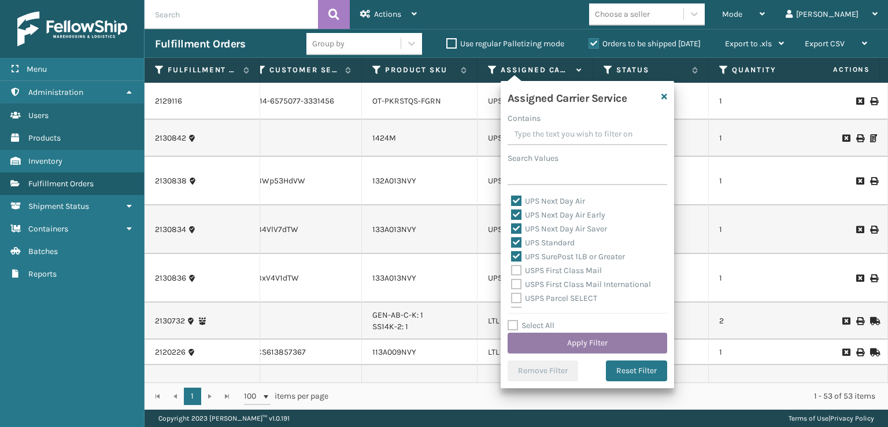
click at [536, 336] on button "Apply Filter" at bounding box center [587, 342] width 160 height 21
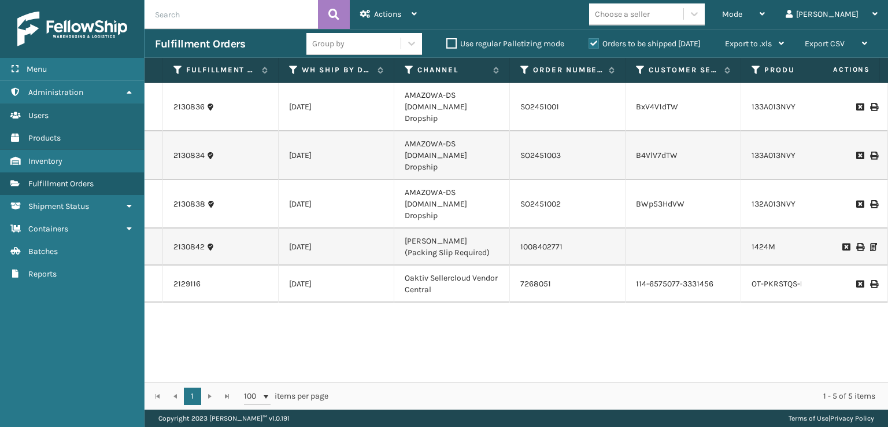
click at [761, 265] on td "OT-PKRSTQS-FGRN" at bounding box center [799, 283] width 116 height 37
click at [761, 279] on link "OT-PKRSTQS-FGRN" at bounding box center [785, 284] width 69 height 10
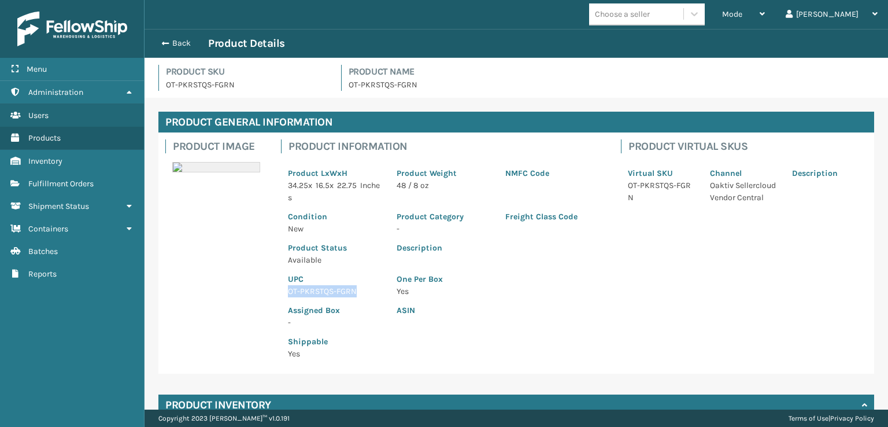
drag, startPoint x: 369, startPoint y: 294, endPoint x: 282, endPoint y: 291, distance: 86.8
click at [282, 291] on div "UPC OT-PKRSTQS-FGRN" at bounding box center [335, 281] width 109 height 31
click at [162, 43] on span "button" at bounding box center [163, 43] width 7 height 8
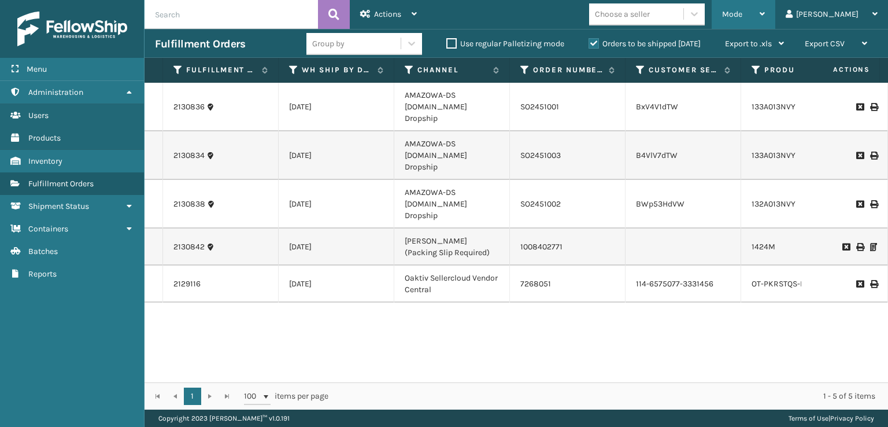
click at [765, 16] on div "Mode" at bounding box center [743, 14] width 43 height 29
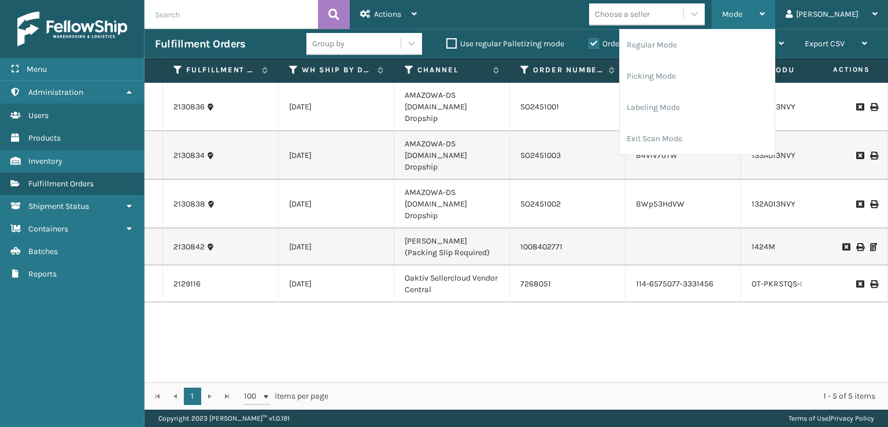
click at [765, 16] on div "Mode" at bounding box center [743, 14] width 43 height 29
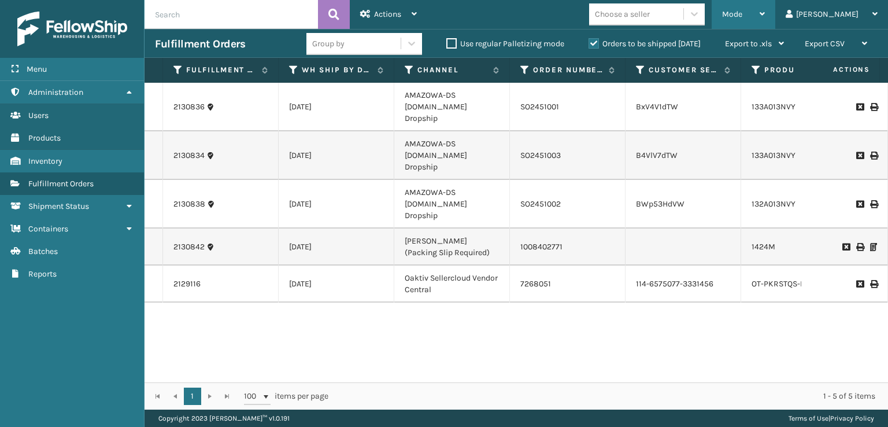
click at [765, 7] on div "Mode" at bounding box center [743, 14] width 43 height 29
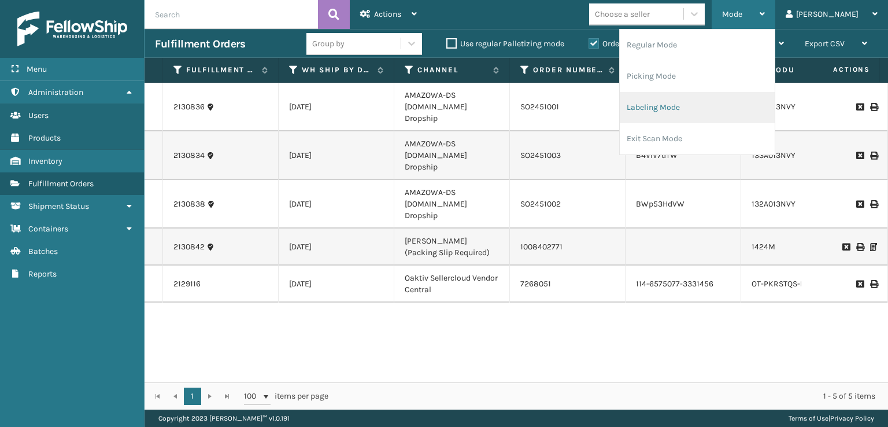
click at [696, 106] on li "Labeling Mode" at bounding box center [697, 107] width 155 height 31
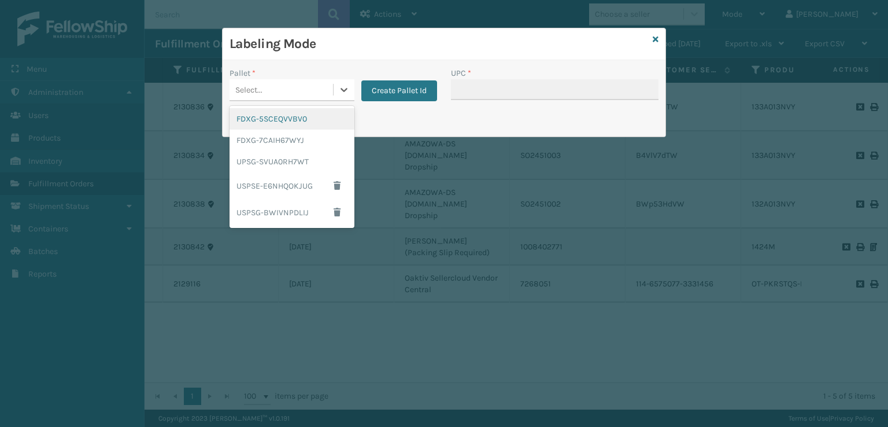
click at [246, 90] on div "Select..." at bounding box center [248, 90] width 27 height 12
click at [254, 163] on div "UPSG-SVUA0RH7WT" at bounding box center [291, 161] width 125 height 21
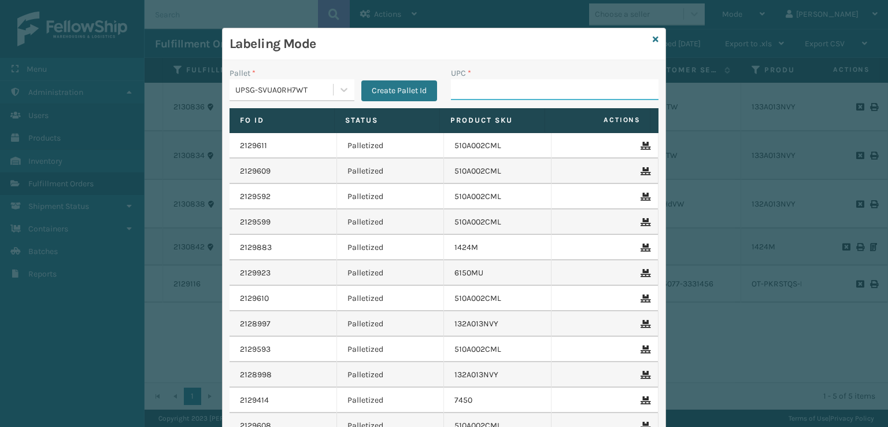
click at [482, 93] on input "UPC *" at bounding box center [554, 89] width 207 height 21
paste input "OT-PKRSTQS-FGRN"
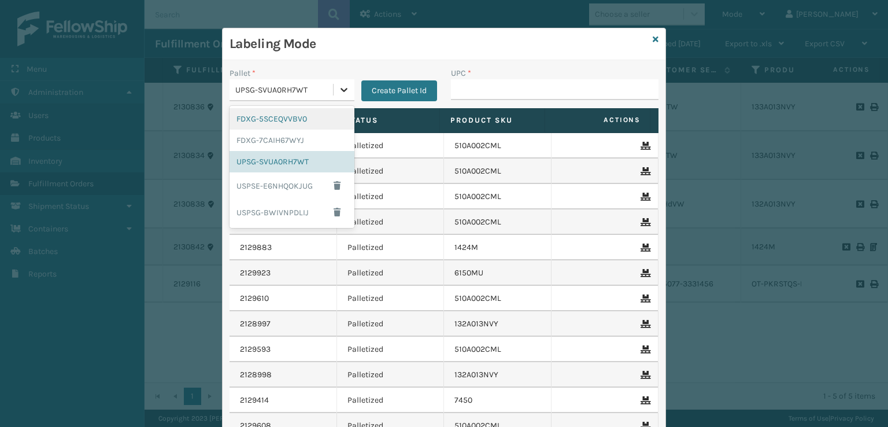
click at [338, 89] on icon at bounding box center [344, 90] width 12 height 12
click at [653, 38] on icon at bounding box center [656, 39] width 6 height 8
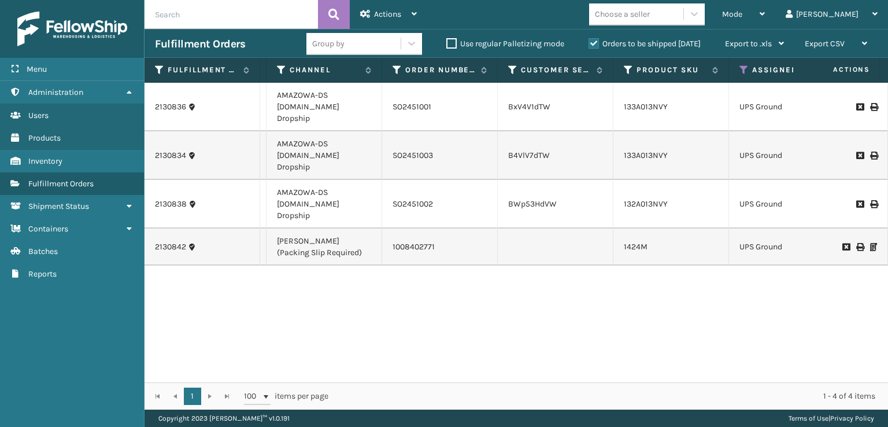
scroll to position [0, 148]
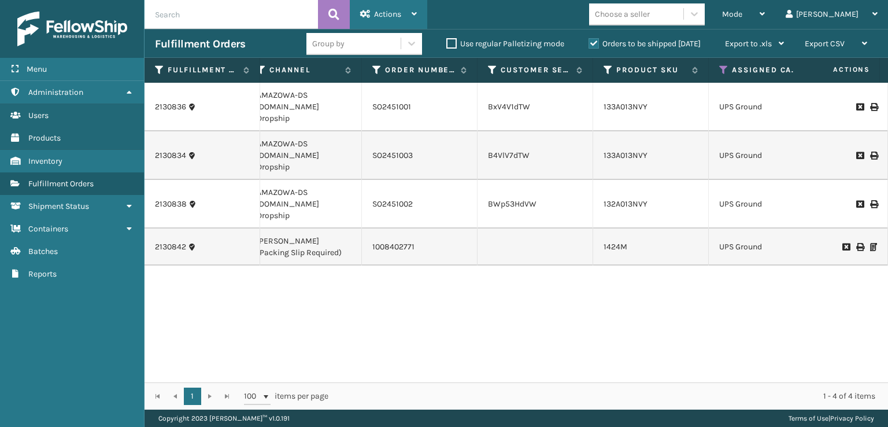
click at [372, 12] on div "Actions" at bounding box center [388, 14] width 57 height 29
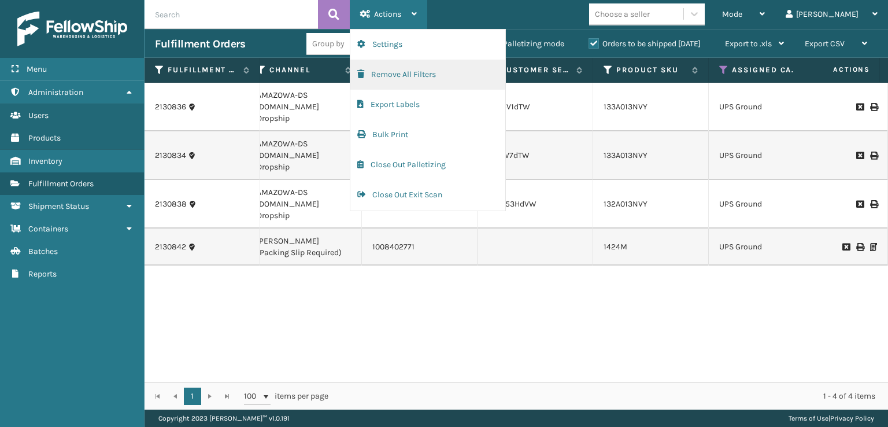
click at [359, 80] on button "Remove All Filters" at bounding box center [427, 75] width 155 height 30
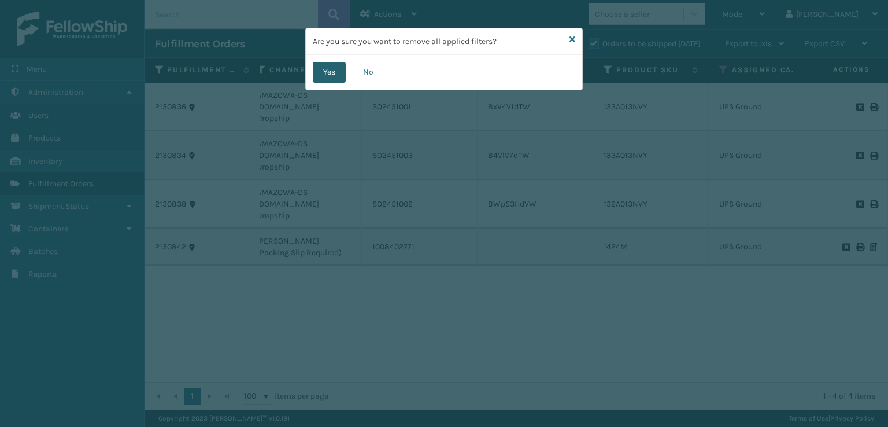
click at [326, 72] on button "Yes" at bounding box center [329, 72] width 33 height 21
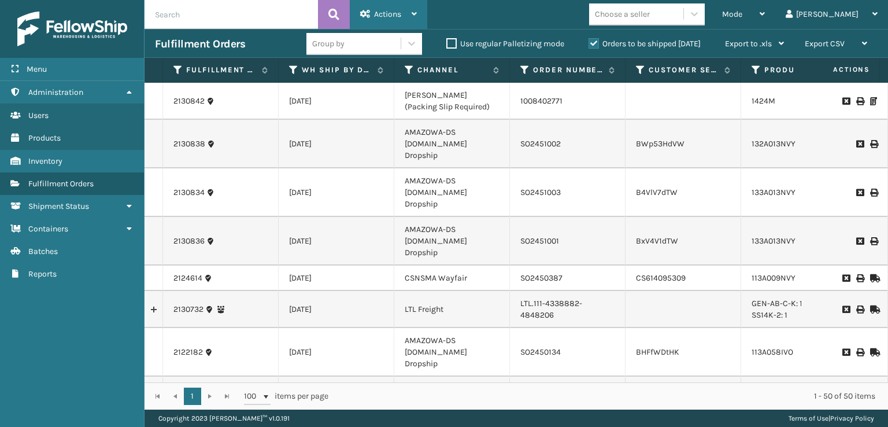
click at [375, 17] on span "Actions" at bounding box center [387, 14] width 27 height 10
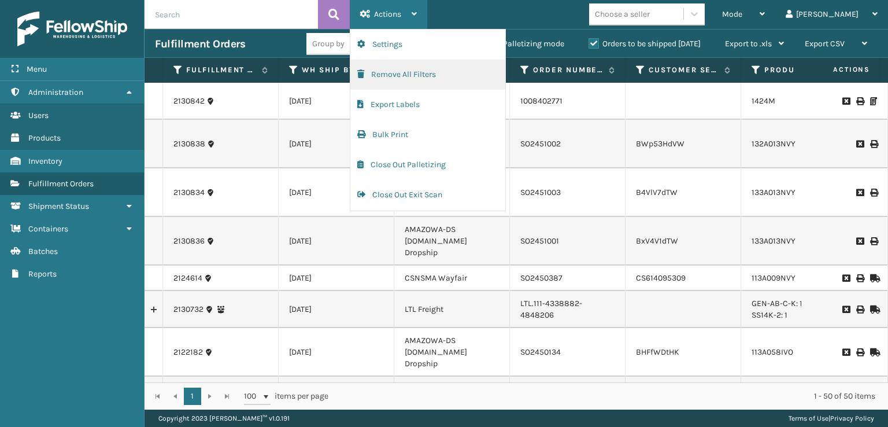
click at [359, 77] on span "button" at bounding box center [360, 74] width 7 height 8
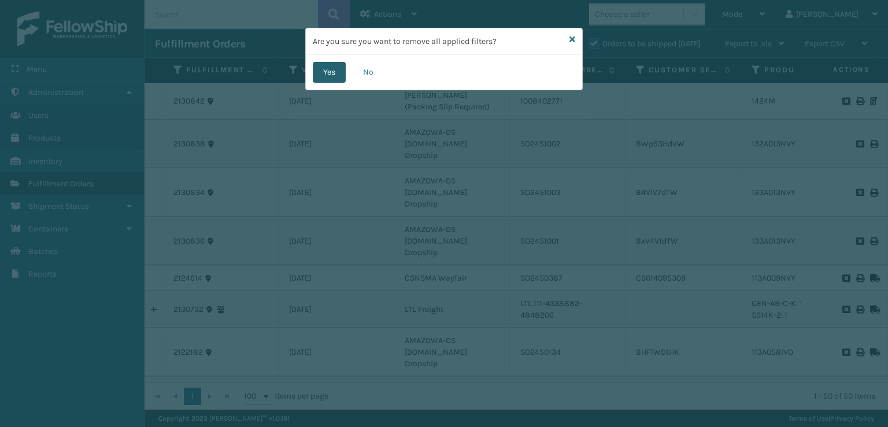
click at [335, 68] on button "Yes" at bounding box center [329, 72] width 33 height 21
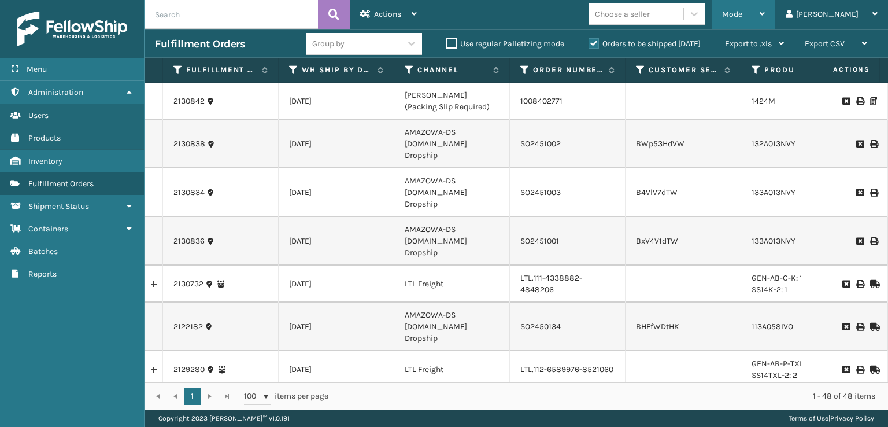
click at [742, 16] on span "Mode" at bounding box center [732, 14] width 20 height 10
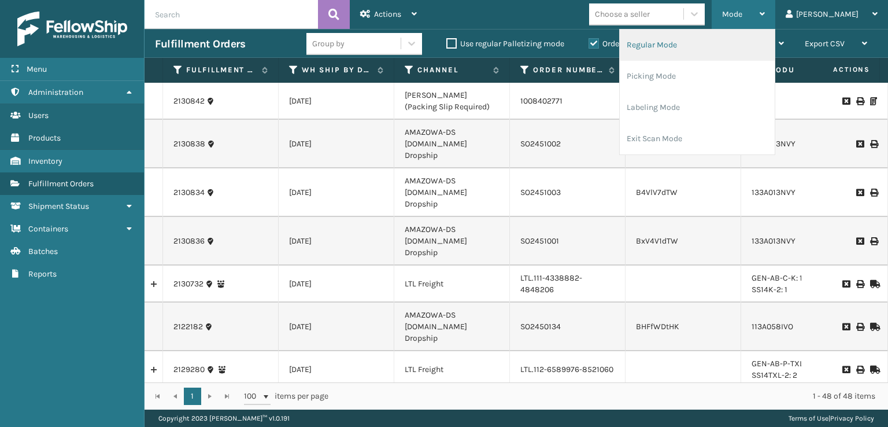
click at [719, 54] on li "Regular Mode" at bounding box center [697, 44] width 155 height 31
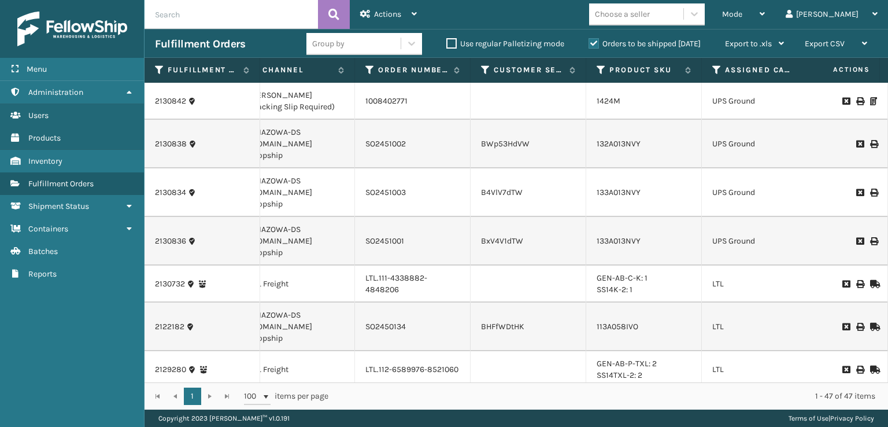
scroll to position [0, 177]
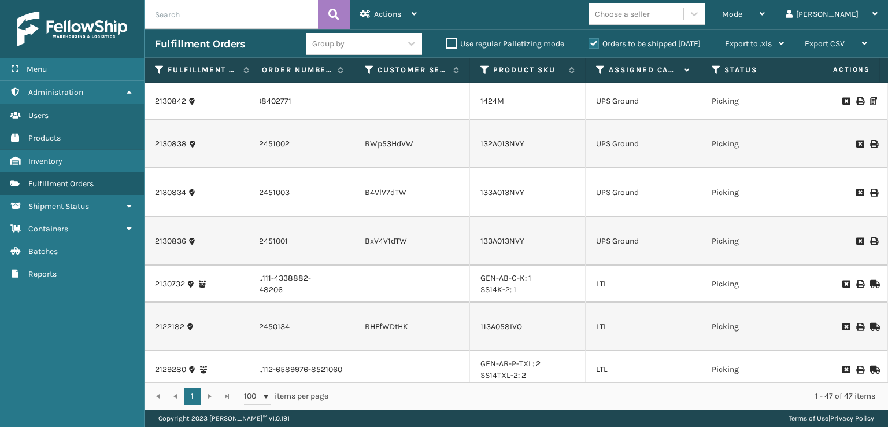
click at [600, 76] on th "Assigned Carrier Service" at bounding box center [643, 70] width 116 height 25
click at [596, 70] on icon at bounding box center [600, 70] width 9 height 10
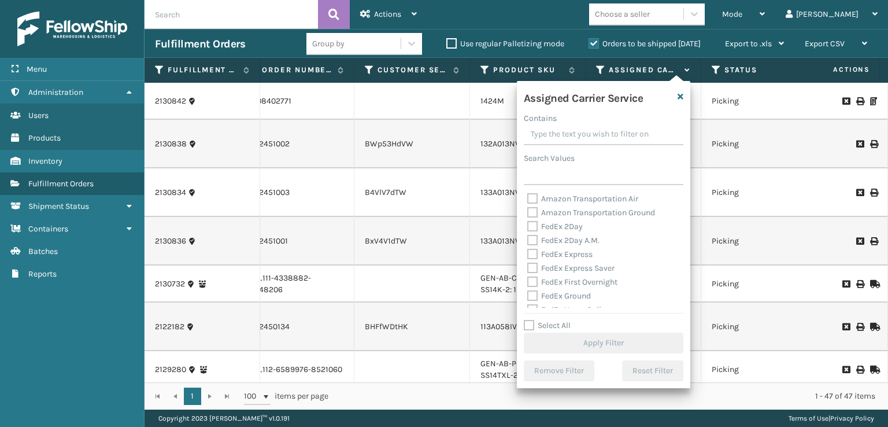
click at [534, 228] on label "FedEx 2Day" at bounding box center [554, 226] width 55 height 10
click at [528, 227] on input "FedEx 2Day" at bounding box center [527, 224] width 1 height 8
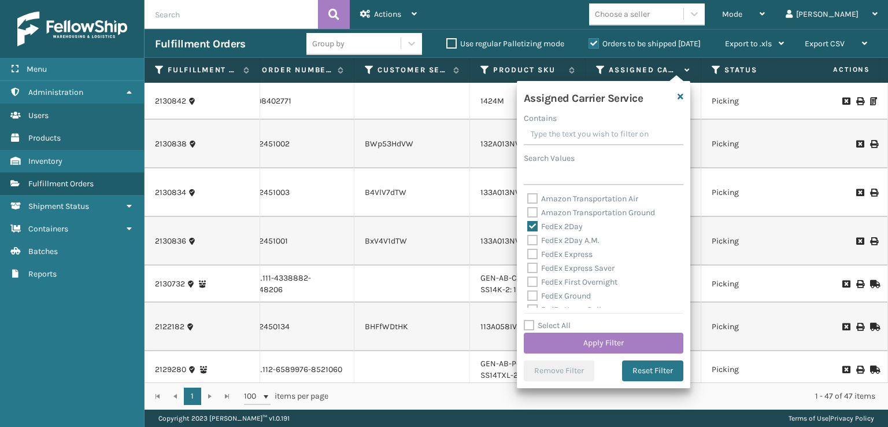
click at [533, 245] on label "FedEx 2Day A.M." at bounding box center [563, 240] width 72 height 10
click at [528, 241] on input "FedEx 2Day A.M." at bounding box center [527, 237] width 1 height 8
click at [529, 258] on label "FedEx Express" at bounding box center [559, 254] width 65 height 10
drag, startPoint x: 529, startPoint y: 274, endPoint x: 529, endPoint y: 262, distance: 11.6
click at [529, 270] on div "FedEx Express Saver" at bounding box center [603, 268] width 153 height 14
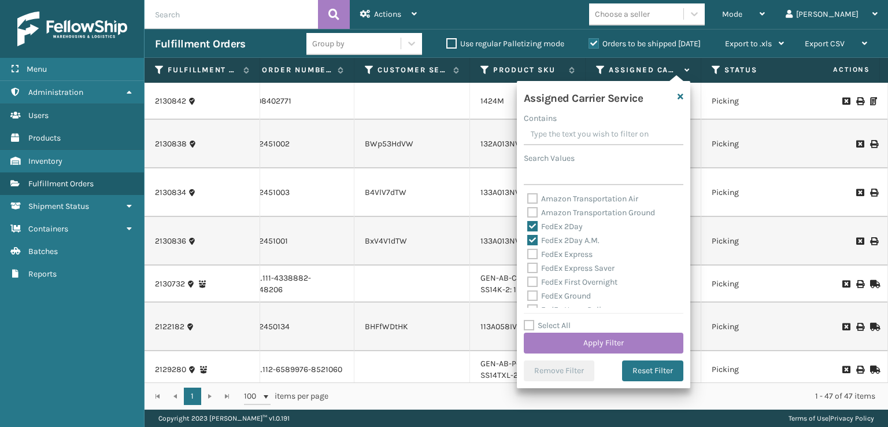
click at [529, 254] on label "FedEx Express" at bounding box center [559, 254] width 65 height 10
click at [528, 254] on input "FedEx Express" at bounding box center [527, 251] width 1 height 8
click at [529, 270] on label "FedEx Express Saver" at bounding box center [570, 268] width 87 height 10
click at [528, 269] on input "FedEx Express Saver" at bounding box center [527, 265] width 1 height 8
click at [531, 280] on label "FedEx First Overnight" at bounding box center [572, 282] width 90 height 10
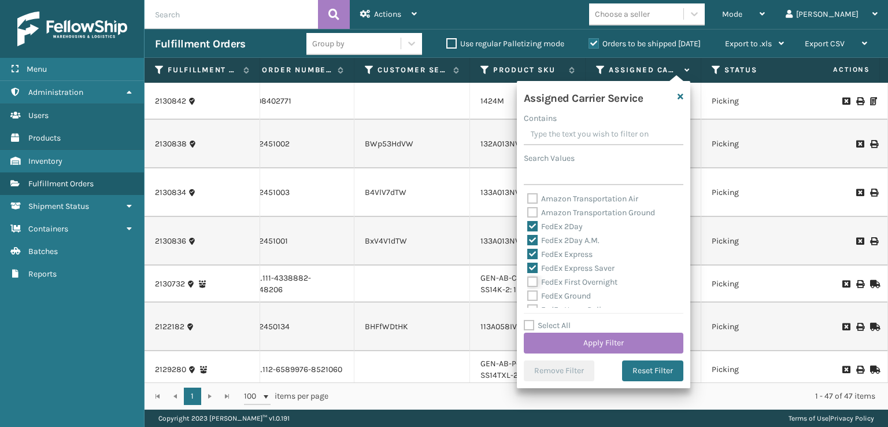
click at [528, 280] on input "FedEx First Overnight" at bounding box center [527, 279] width 1 height 8
click at [530, 290] on div "FedEx Ground" at bounding box center [603, 296] width 153 height 14
click at [533, 280] on label "FedEx SmartPost" at bounding box center [565, 280] width 76 height 10
click at [528, 280] on input "FedEx SmartPost" at bounding box center [527, 277] width 1 height 8
click at [536, 266] on label "FedEx Priority Overnight" at bounding box center [577, 266] width 101 height 10
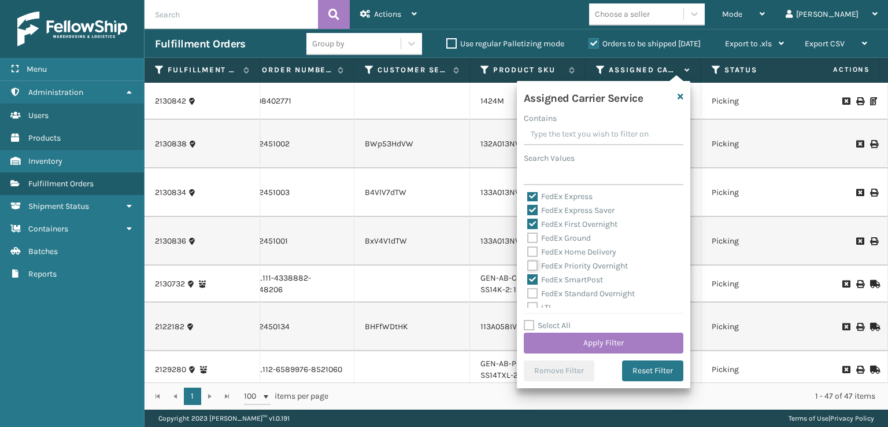
click at [528, 266] on input "FedEx Priority Overnight" at bounding box center [527, 263] width 1 height 8
click at [536, 255] on label "FedEx Home Delivery" at bounding box center [571, 252] width 89 height 10
click at [528, 253] on input "FedEx Home Delivery" at bounding box center [527, 249] width 1 height 8
click at [536, 244] on div "FedEx Ground" at bounding box center [603, 238] width 153 height 14
click at [531, 235] on label "FedEx Ground" at bounding box center [559, 238] width 64 height 10
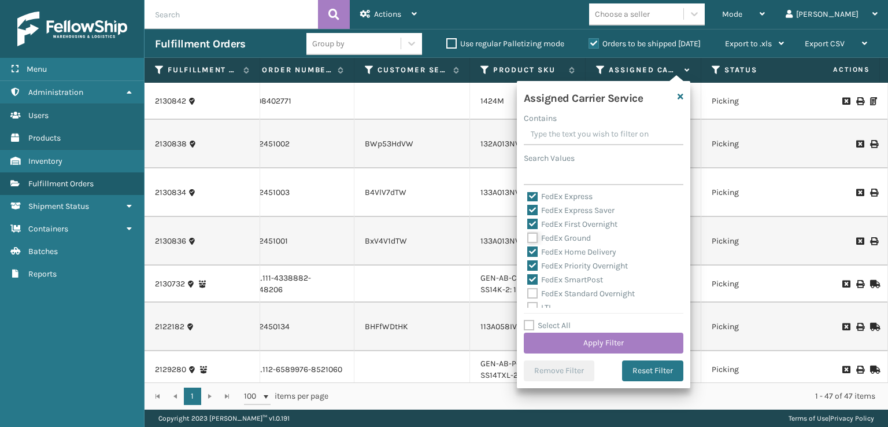
click at [528, 235] on input "FedEx Ground" at bounding box center [527, 235] width 1 height 8
click at [537, 288] on label "FedEx Standard Overnight" at bounding box center [580, 293] width 107 height 10
click at [528, 288] on input "FedEx Standard Overnight" at bounding box center [527, 291] width 1 height 8
click at [548, 332] on button "Apply Filter" at bounding box center [604, 342] width 160 height 21
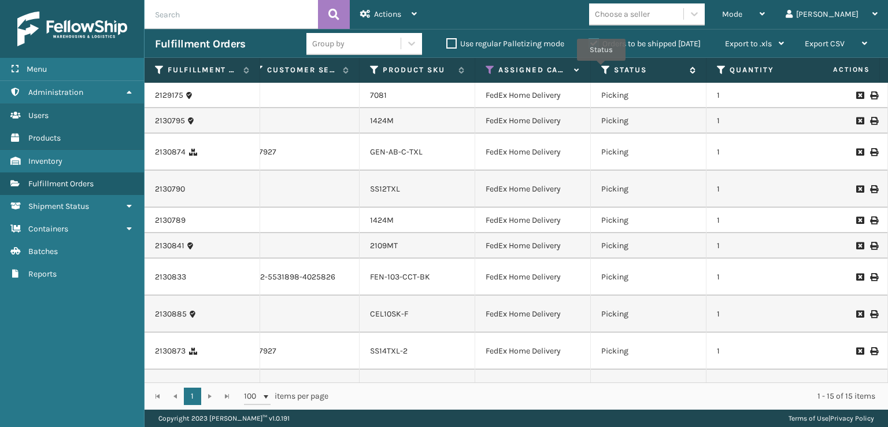
click at [601, 69] on icon at bounding box center [605, 70] width 9 height 10
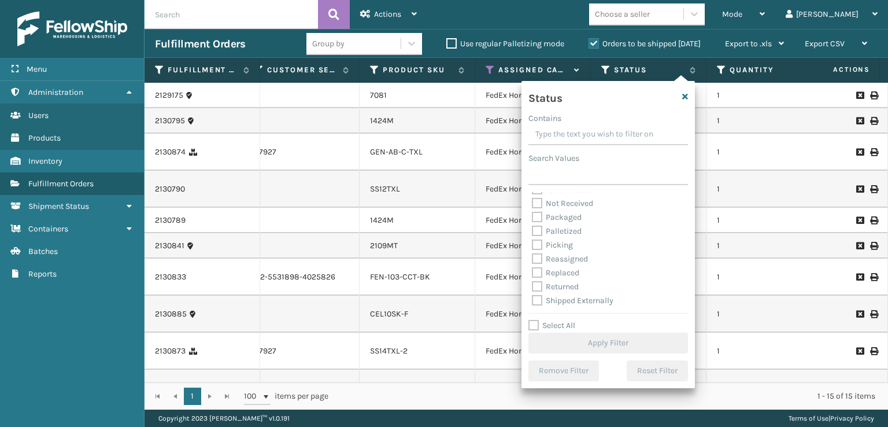
click at [535, 241] on label "Picking" at bounding box center [552, 245] width 41 height 10
click at [532, 241] on input "Picking" at bounding box center [532, 242] width 1 height 8
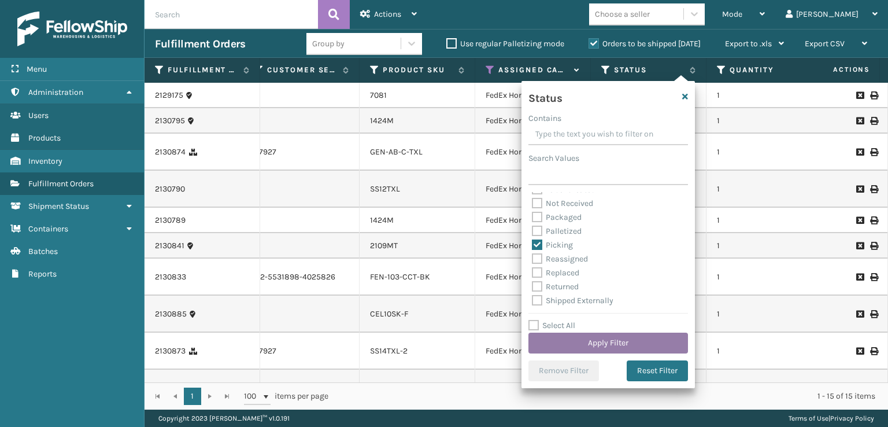
click at [560, 346] on button "Apply Filter" at bounding box center [608, 342] width 160 height 21
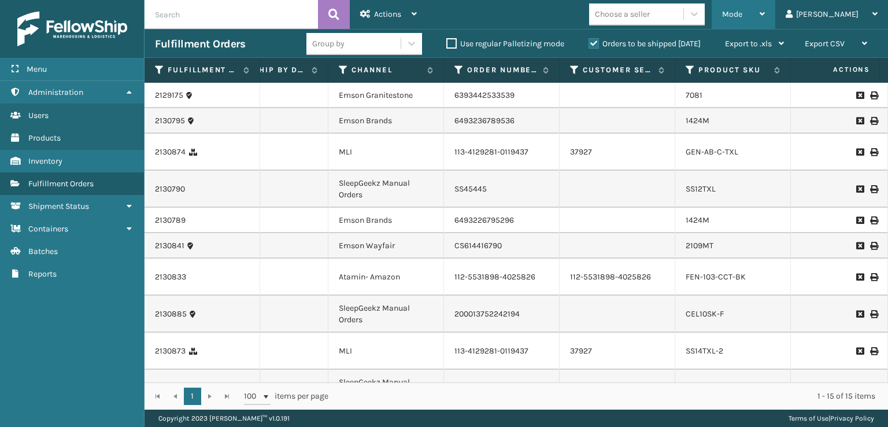
click at [765, 19] on div "Mode" at bounding box center [743, 14] width 43 height 29
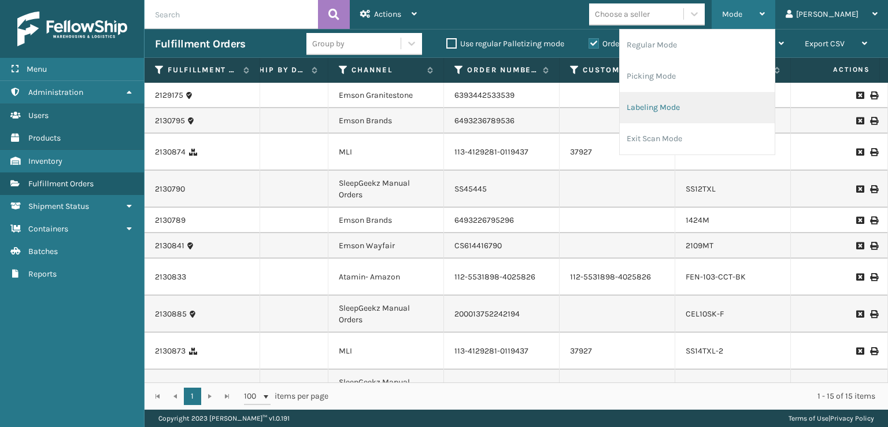
click at [683, 109] on li "Labeling Mode" at bounding box center [697, 107] width 155 height 31
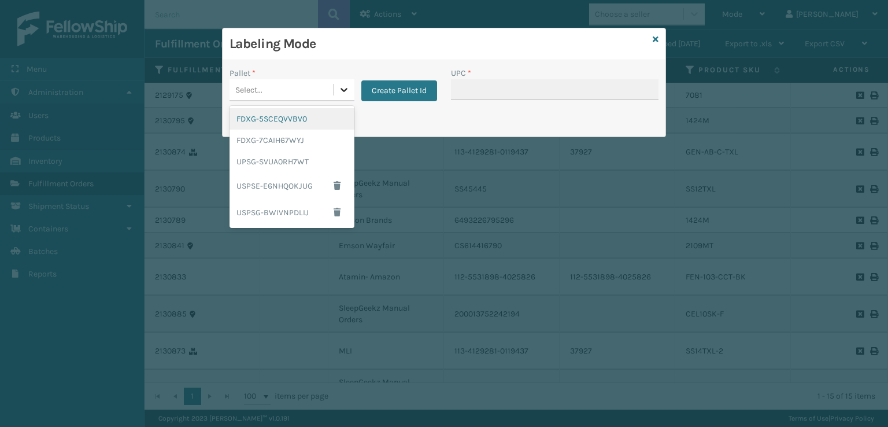
click at [340, 92] on icon at bounding box center [344, 90] width 12 height 12
click at [270, 146] on div "FDXG-7CAIH67WYJ" at bounding box center [291, 139] width 125 height 21
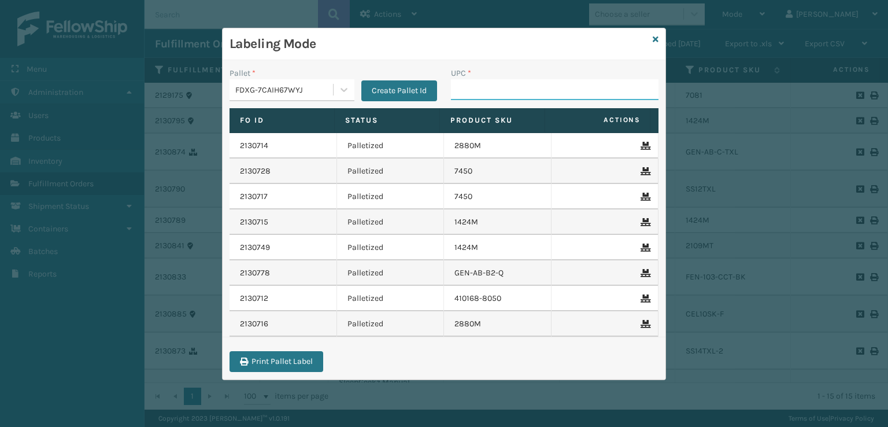
click at [466, 93] on input "UPC *" at bounding box center [554, 89] width 207 height 21
click at [657, 45] on link at bounding box center [656, 40] width 6 height 12
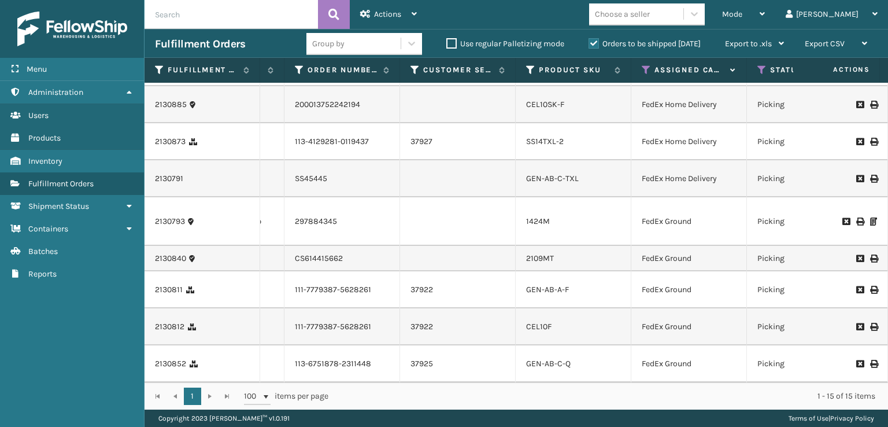
scroll to position [310, 225]
click at [765, 8] on div "Mode" at bounding box center [743, 14] width 43 height 29
click at [574, 160] on td "GEN-AB-C-TXL" at bounding box center [574, 178] width 116 height 37
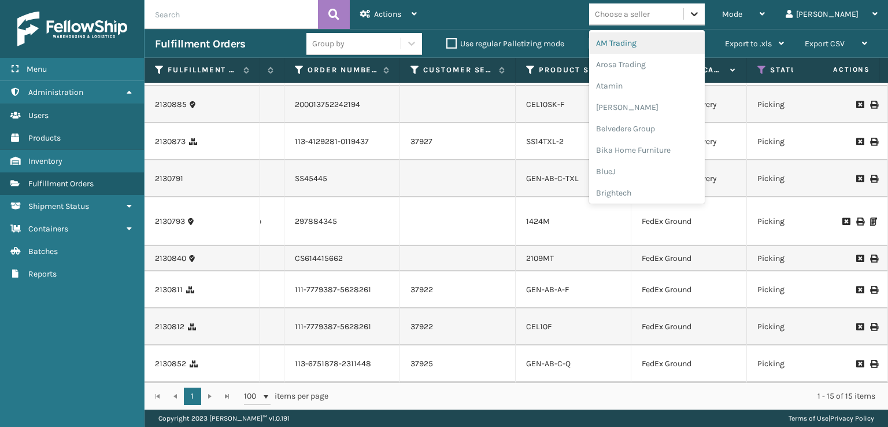
click at [700, 17] on icon at bounding box center [694, 14] width 12 height 12
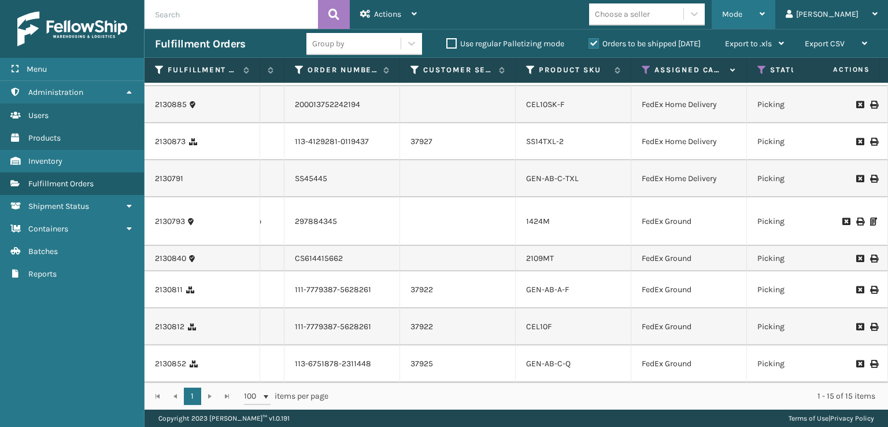
click at [742, 16] on span "Mode" at bounding box center [732, 14] width 20 height 10
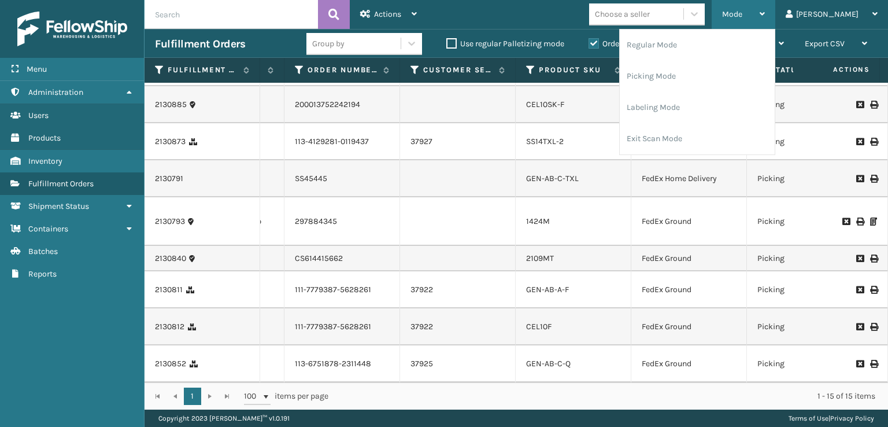
click at [765, 17] on icon at bounding box center [761, 14] width 5 height 8
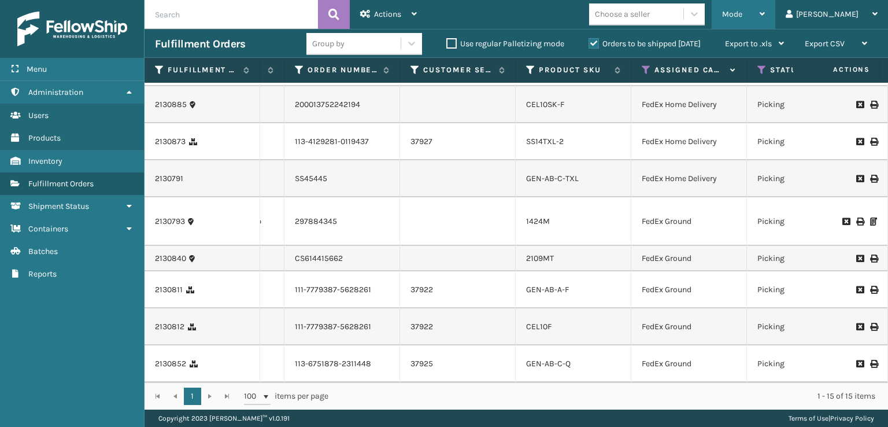
click at [765, 17] on icon at bounding box center [761, 14] width 5 height 8
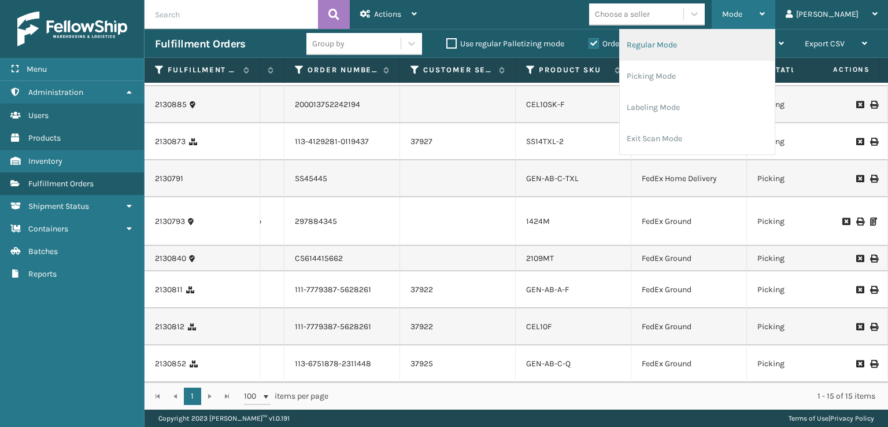
click at [698, 44] on li "Regular Mode" at bounding box center [697, 44] width 155 height 31
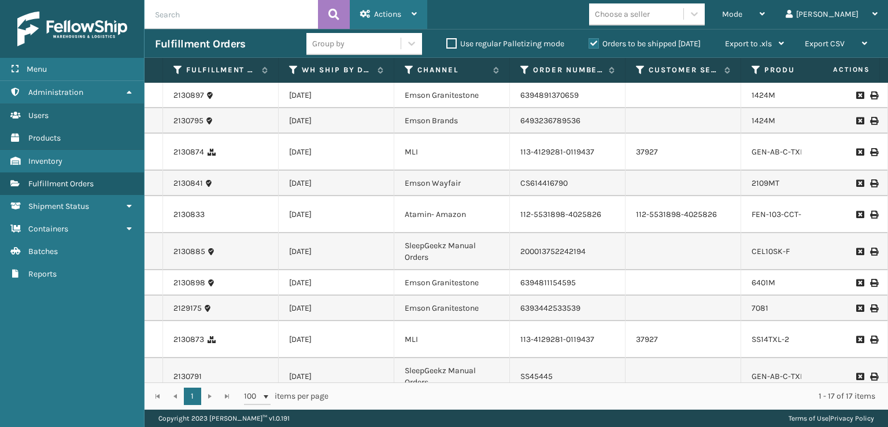
click at [395, 14] on span "Actions" at bounding box center [387, 14] width 27 height 10
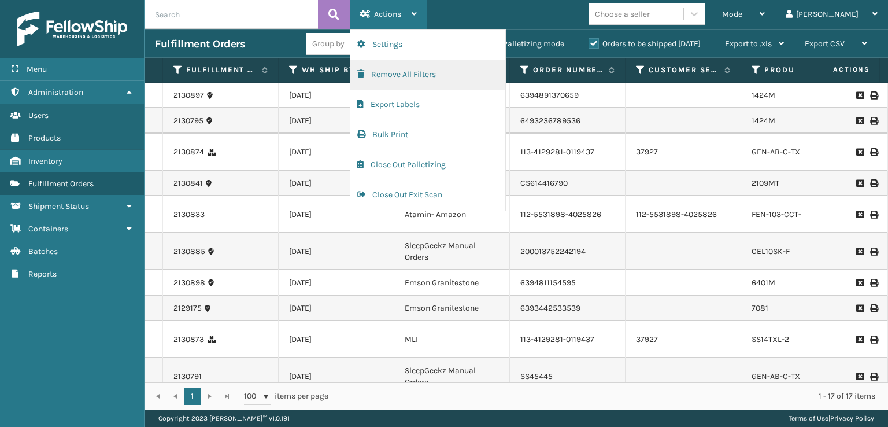
click at [391, 73] on button "Remove All Filters" at bounding box center [427, 75] width 155 height 30
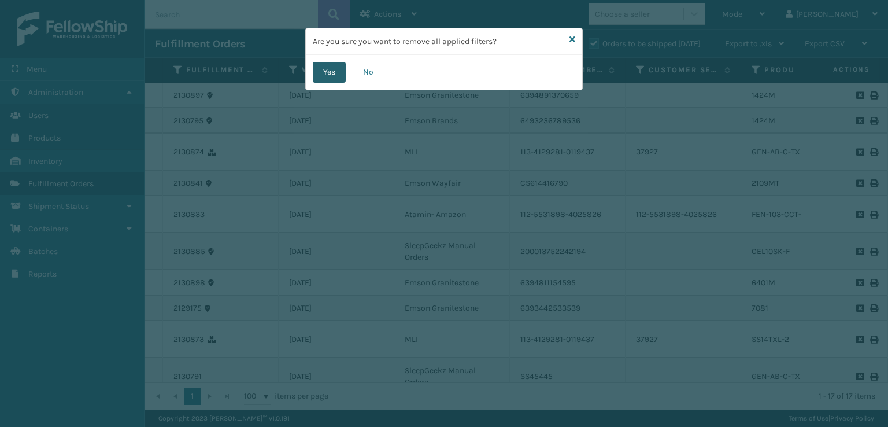
click at [335, 70] on button "Yes" at bounding box center [329, 72] width 33 height 21
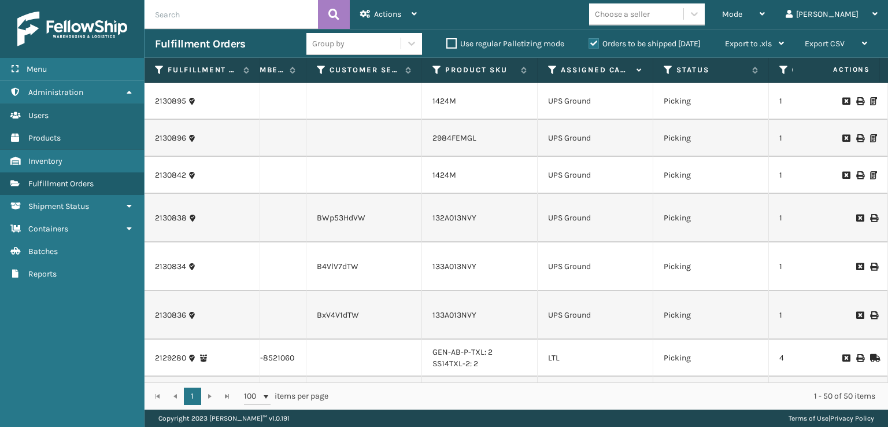
scroll to position [0, 321]
click at [553, 68] on icon at bounding box center [550, 70] width 9 height 10
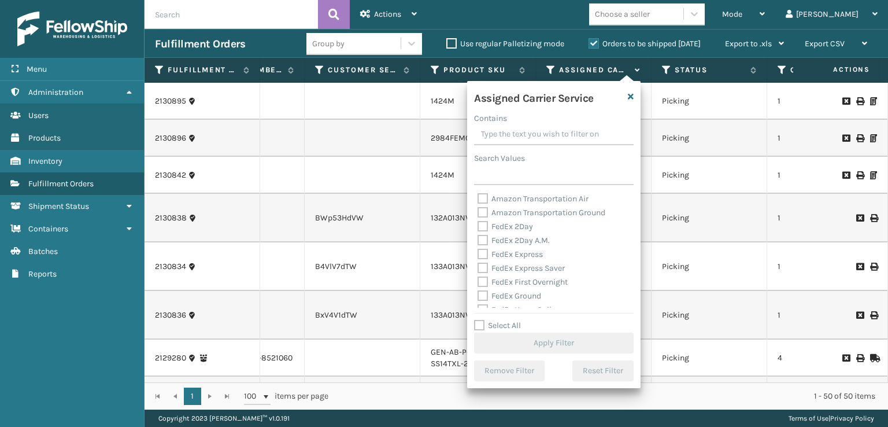
click at [485, 229] on label "FedEx 2Day" at bounding box center [504, 226] width 55 height 10
click at [478, 227] on input "FedEx 2Day" at bounding box center [477, 224] width 1 height 8
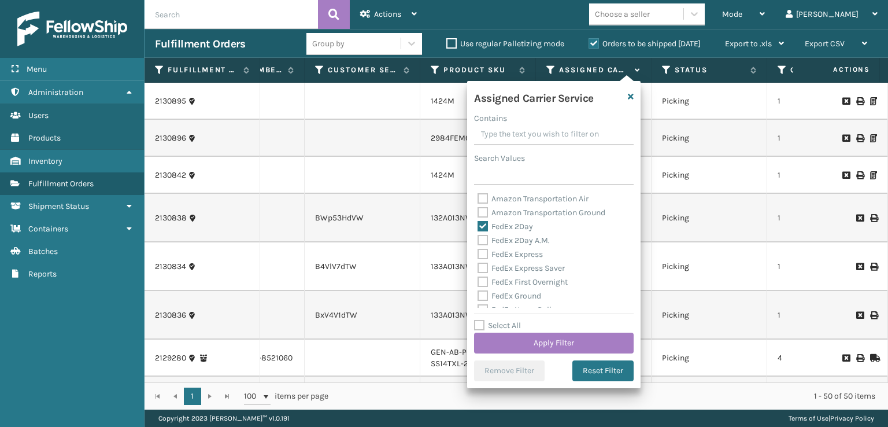
click at [482, 242] on label "FedEx 2Day A.M." at bounding box center [513, 240] width 72 height 10
click at [478, 241] on input "FedEx 2Day A.M." at bounding box center [477, 237] width 1 height 8
click at [479, 253] on label "FedEx Express" at bounding box center [509, 254] width 65 height 10
click at [478, 253] on input "FedEx Express" at bounding box center [477, 251] width 1 height 8
click at [483, 267] on label "FedEx Express Saver" at bounding box center [520, 268] width 87 height 10
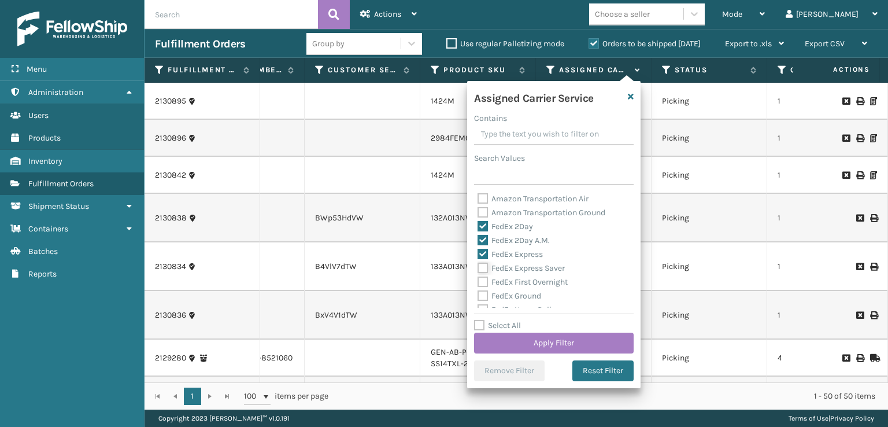
click at [478, 267] on input "FedEx Express Saver" at bounding box center [477, 265] width 1 height 8
click at [479, 285] on label "FedEx First Overnight" at bounding box center [522, 282] width 90 height 10
click at [478, 283] on input "FedEx First Overnight" at bounding box center [477, 279] width 1 height 8
click at [483, 296] on label "FedEx Ground" at bounding box center [509, 296] width 64 height 10
click at [478, 296] on input "FedEx Ground" at bounding box center [477, 293] width 1 height 8
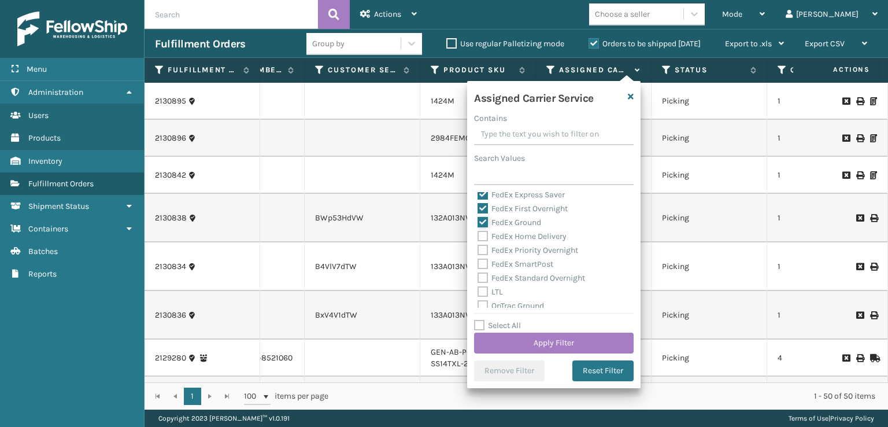
scroll to position [58, 0]
click at [485, 253] on label "FedEx Home Delivery" at bounding box center [521, 252] width 89 height 10
click at [478, 253] on input "FedEx Home Delivery" at bounding box center [477, 249] width 1 height 8
click at [484, 265] on label "FedEx Priority Overnight" at bounding box center [527, 266] width 101 height 10
click at [478, 265] on input "FedEx Priority Overnight" at bounding box center [477, 263] width 1 height 8
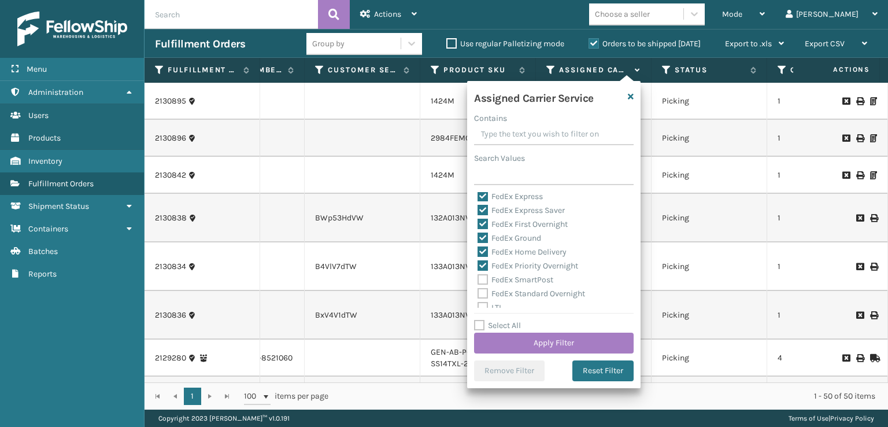
click at [481, 280] on label "FedEx SmartPost" at bounding box center [515, 280] width 76 height 10
click at [478, 280] on input "FedEx SmartPost" at bounding box center [477, 277] width 1 height 8
click at [480, 295] on label "FedEx Standard Overnight" at bounding box center [530, 293] width 107 height 10
click at [478, 294] on input "FedEx Standard Overnight" at bounding box center [477, 291] width 1 height 8
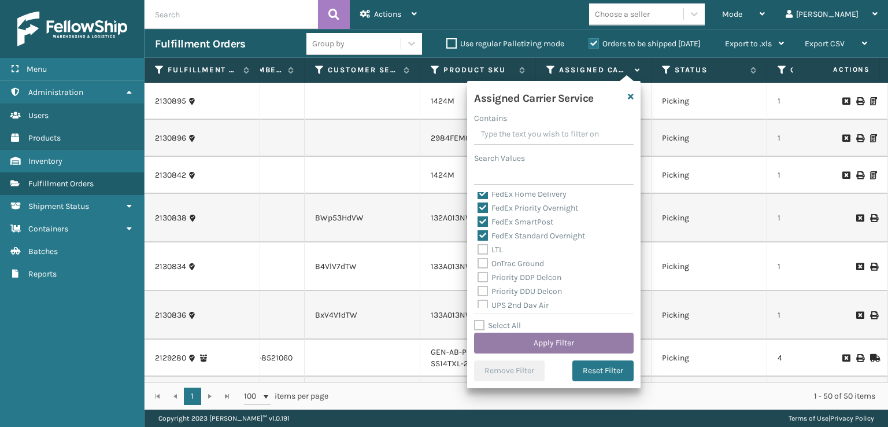
click at [536, 343] on button "Apply Filter" at bounding box center [554, 342] width 160 height 21
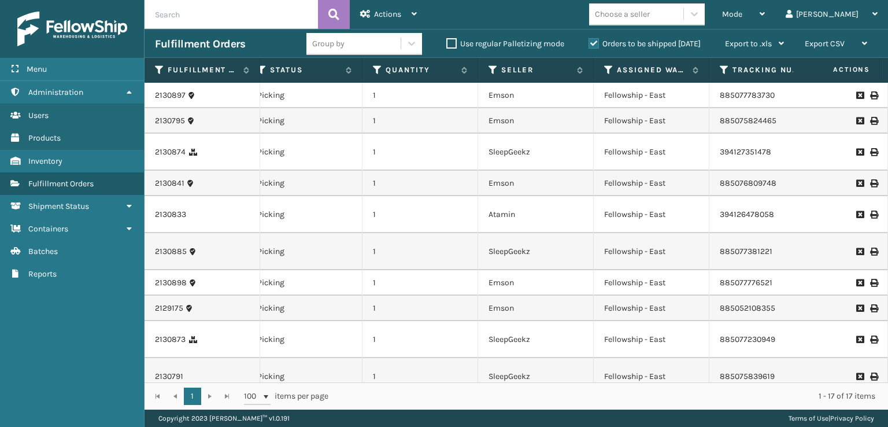
scroll to position [0, 728]
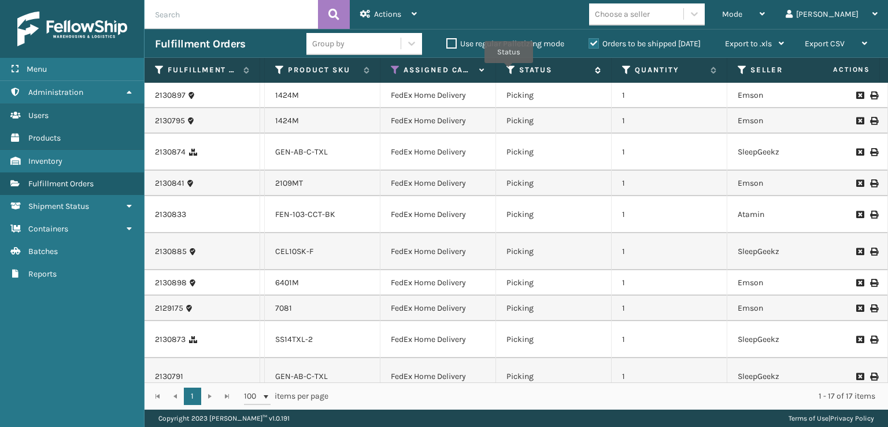
click at [509, 71] on icon at bounding box center [510, 70] width 9 height 10
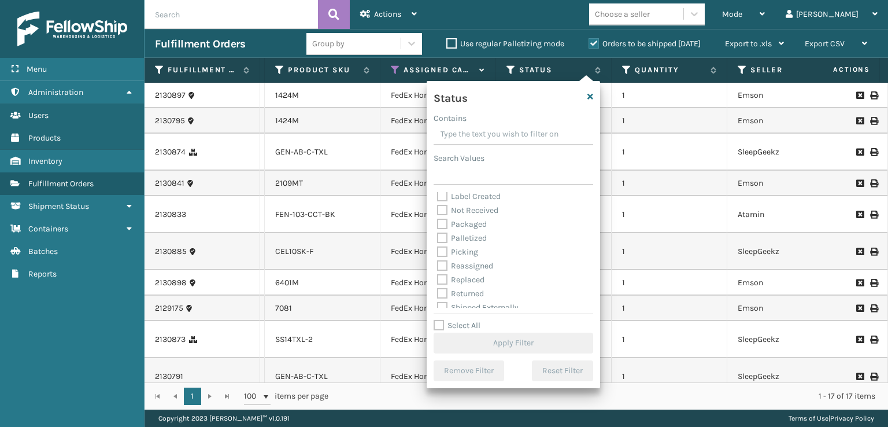
click at [444, 250] on label "Picking" at bounding box center [457, 252] width 41 height 10
click at [438, 250] on input "Picking" at bounding box center [437, 249] width 1 height 8
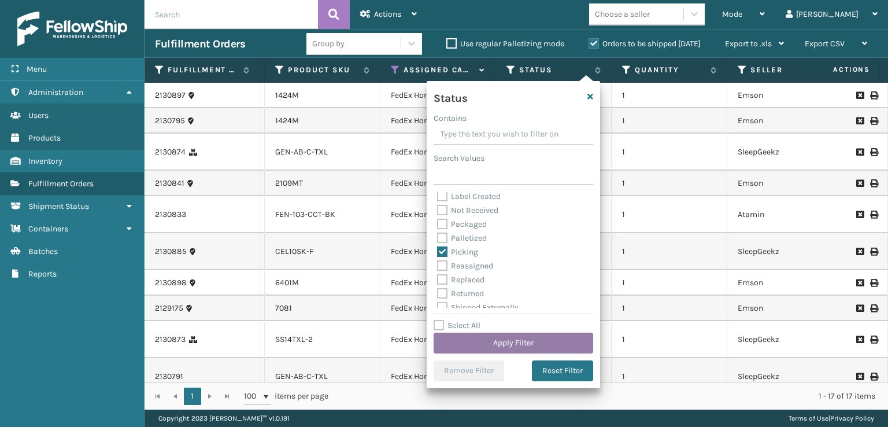
click at [527, 344] on button "Apply Filter" at bounding box center [513, 342] width 160 height 21
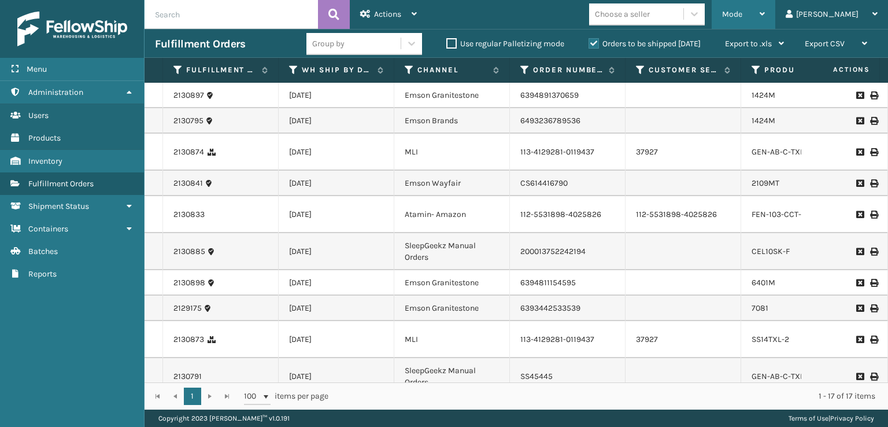
click at [765, 14] on icon at bounding box center [761, 14] width 5 height 8
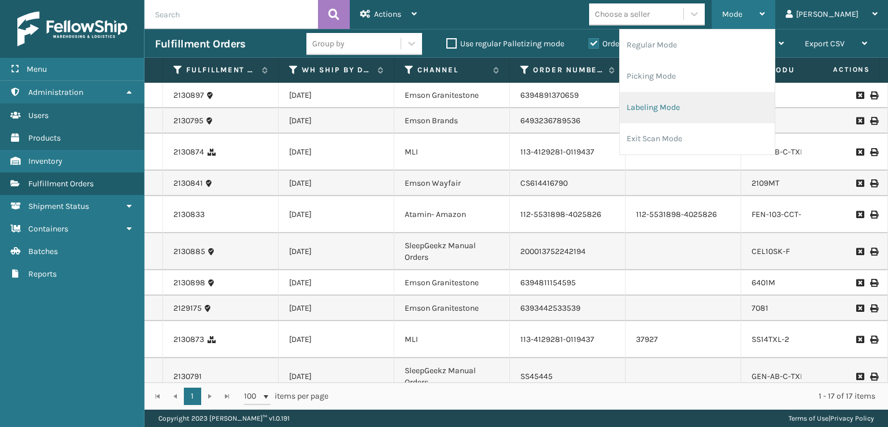
click at [705, 107] on li "Labeling Mode" at bounding box center [697, 107] width 155 height 31
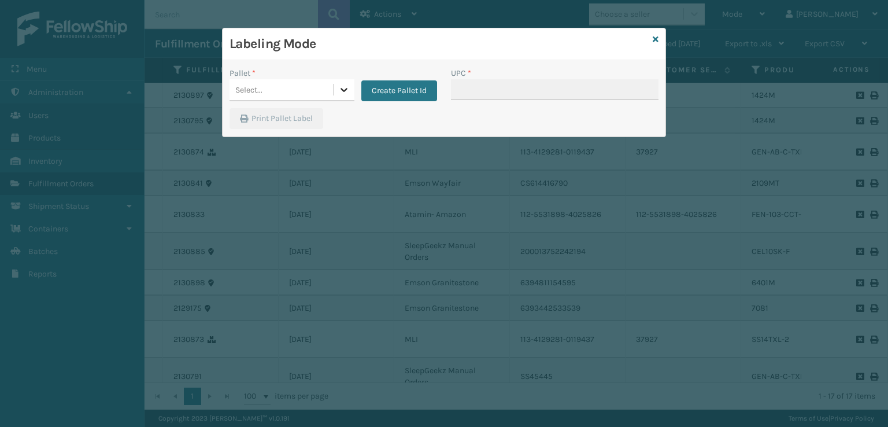
click at [338, 94] on icon at bounding box center [344, 90] width 12 height 12
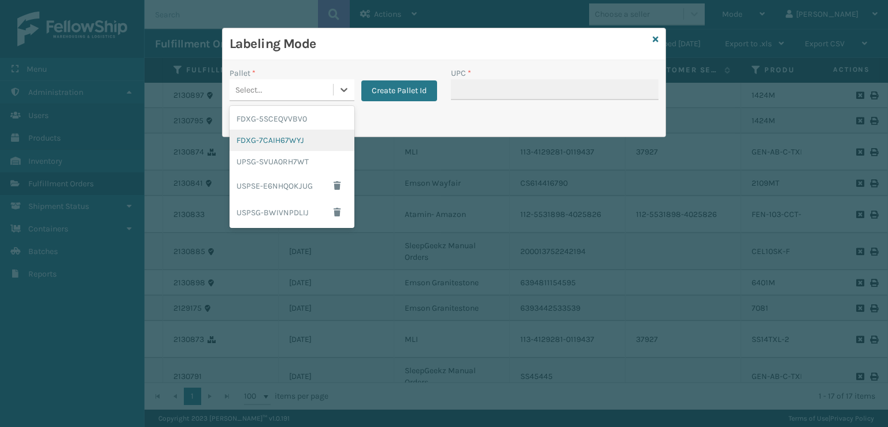
click at [292, 144] on div "FDXG-7CAIH67WYJ" at bounding box center [291, 139] width 125 height 21
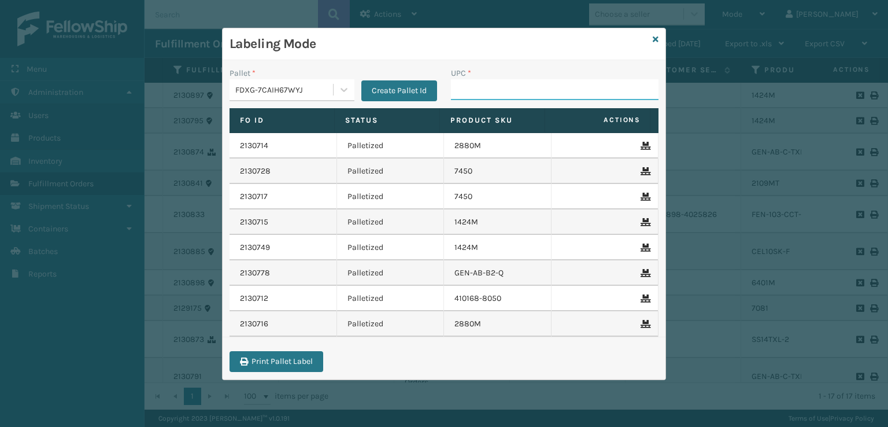
click at [464, 94] on input "UPC *" at bounding box center [554, 89] width 207 height 21
click at [653, 39] on icon at bounding box center [656, 39] width 6 height 8
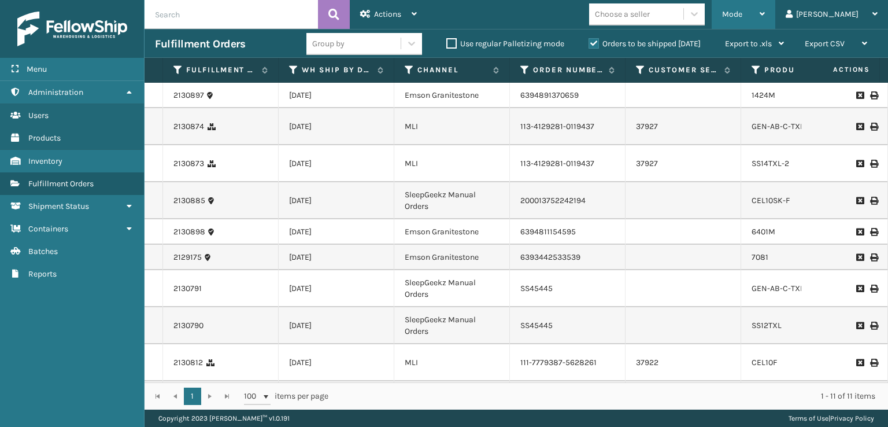
click at [742, 17] on span "Mode" at bounding box center [732, 14] width 20 height 10
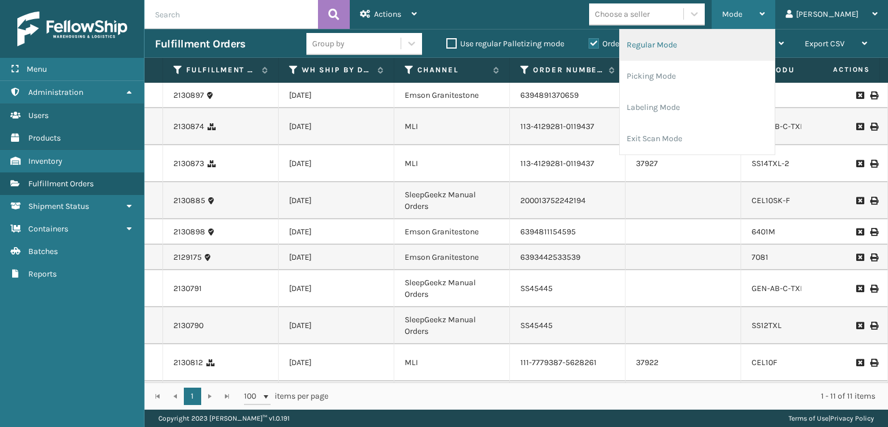
click at [724, 42] on li "Regular Mode" at bounding box center [697, 44] width 155 height 31
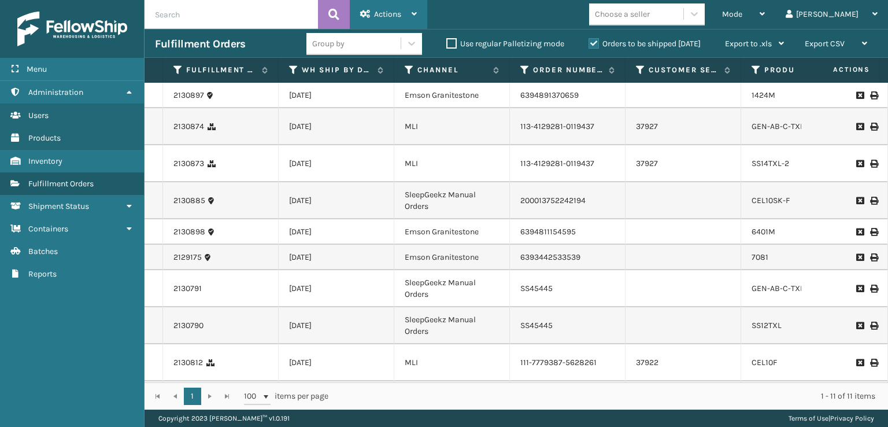
click at [406, 13] on div "Actions" at bounding box center [388, 14] width 57 height 29
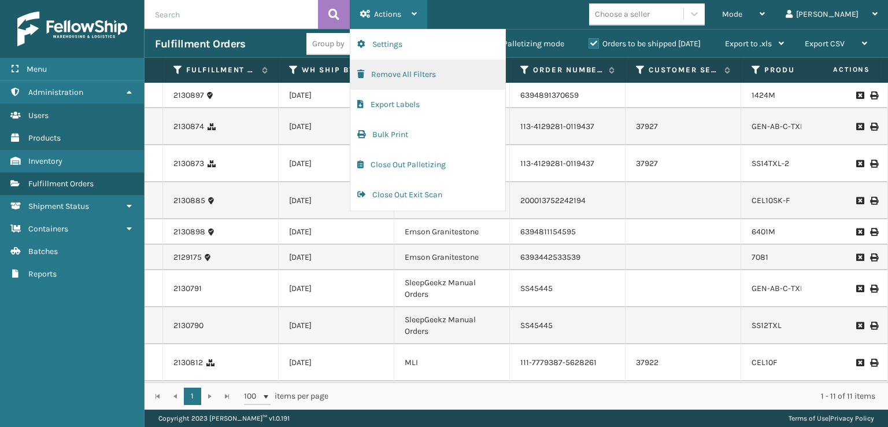
click at [388, 80] on button "Remove All Filters" at bounding box center [427, 75] width 155 height 30
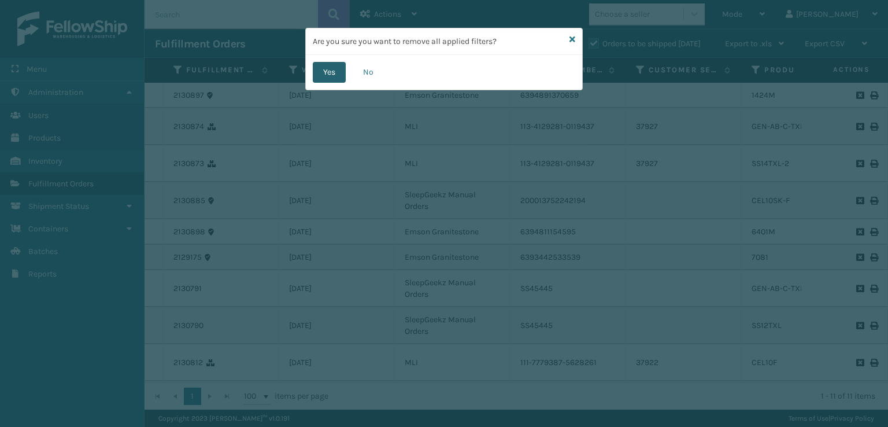
click at [332, 66] on button "Yes" at bounding box center [329, 72] width 33 height 21
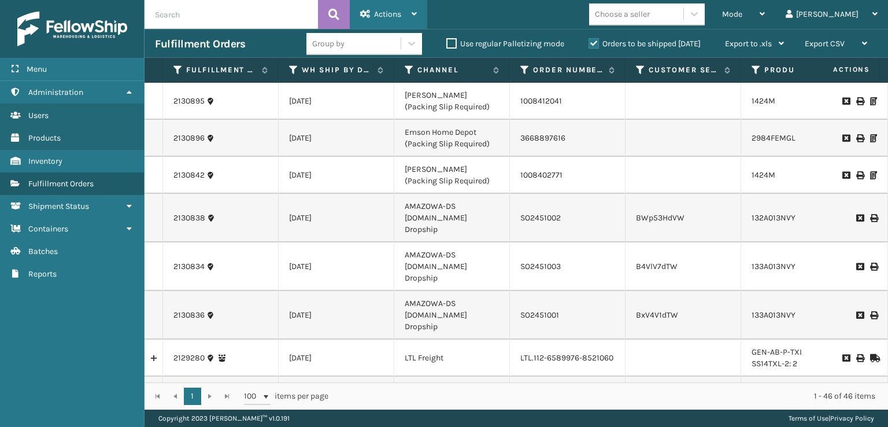
click at [417, 20] on div "Actions Settings Remove All Filters Export Labels Bulk Print Close Out Palletiz…" at bounding box center [388, 14] width 77 height 29
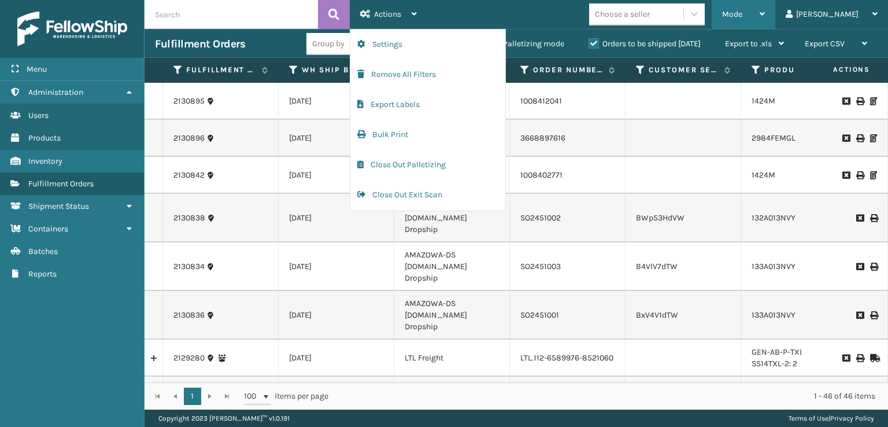
click at [765, 19] on div "Mode" at bounding box center [743, 14] width 43 height 29
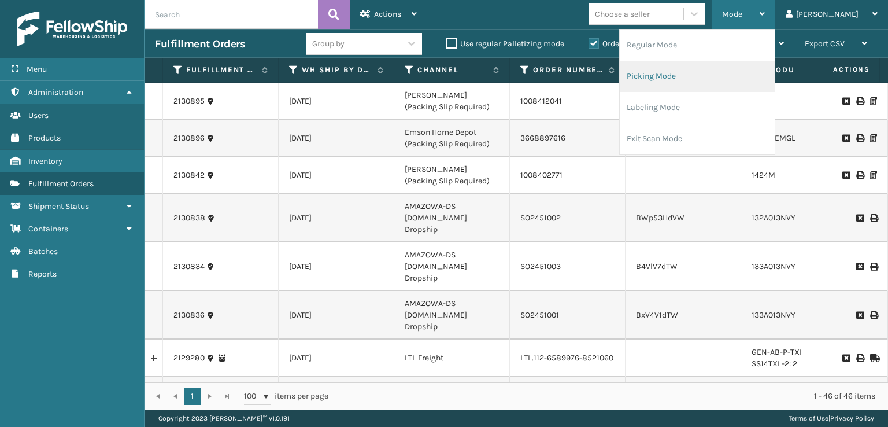
click at [719, 69] on li "Picking Mode" at bounding box center [697, 76] width 155 height 31
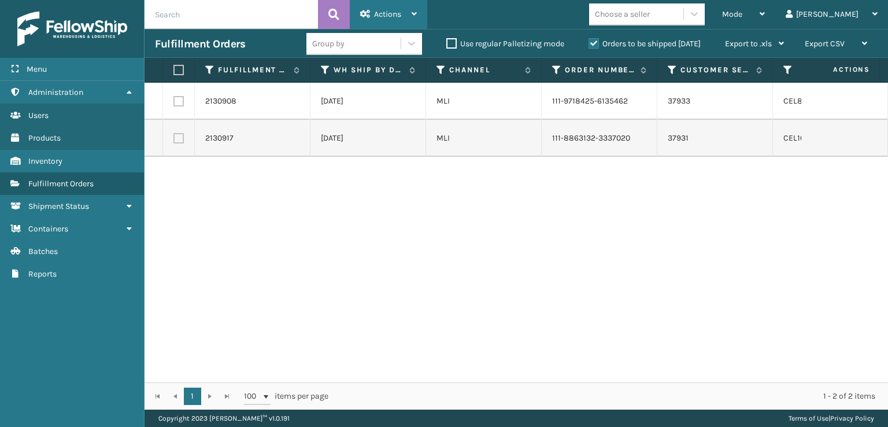
click at [409, 20] on div "Actions" at bounding box center [388, 14] width 57 height 29
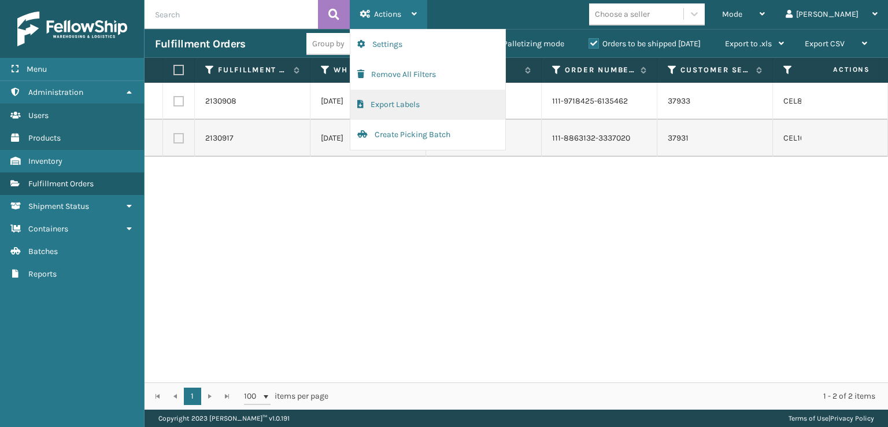
click at [408, 106] on button "Export Labels" at bounding box center [427, 105] width 155 height 30
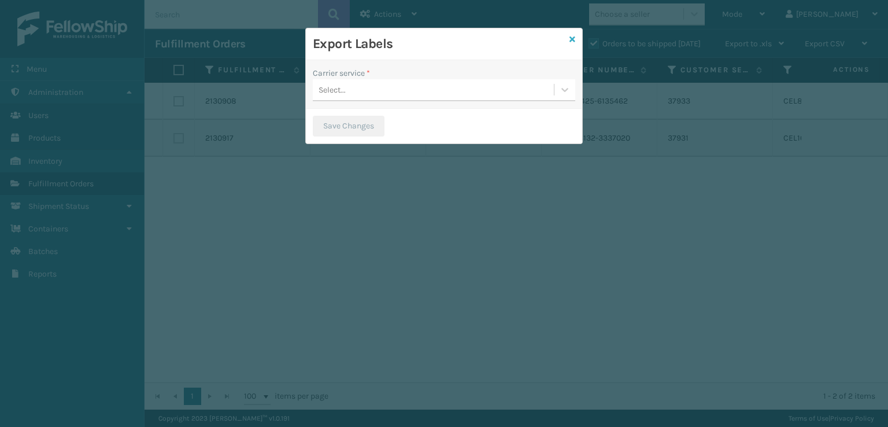
click at [569, 39] on icon at bounding box center [572, 39] width 6 height 8
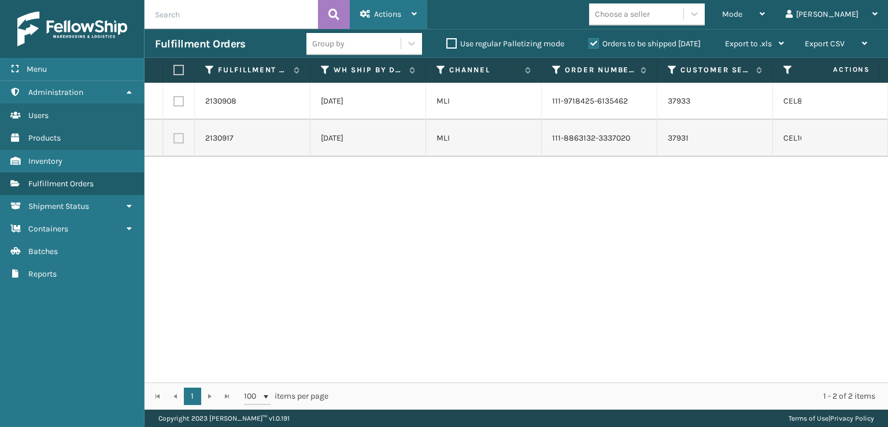
click at [411, 12] on div "Actions" at bounding box center [388, 14] width 57 height 29
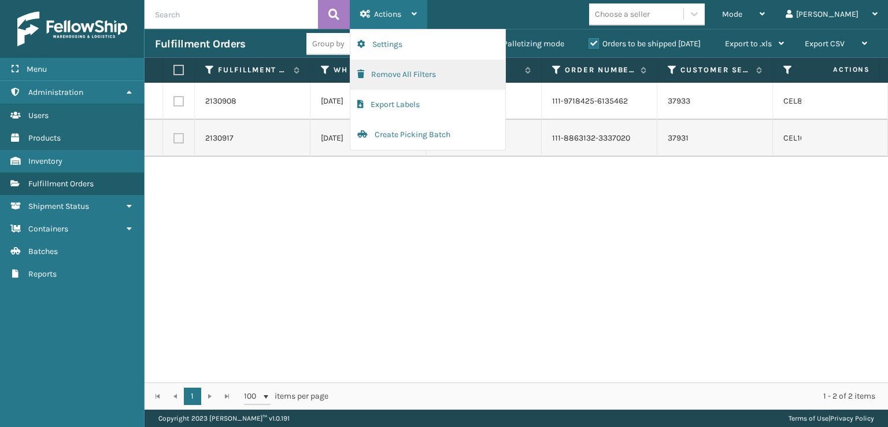
click at [387, 77] on button "Remove All Filters" at bounding box center [427, 75] width 155 height 30
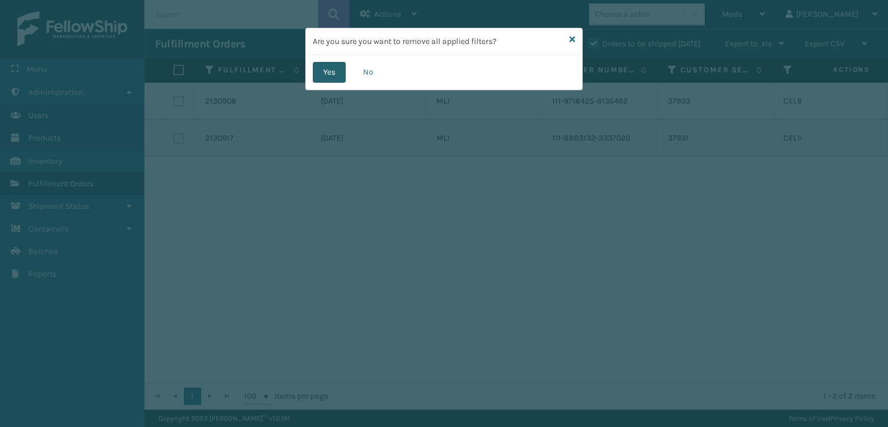
click at [333, 76] on button "Yes" at bounding box center [329, 72] width 33 height 21
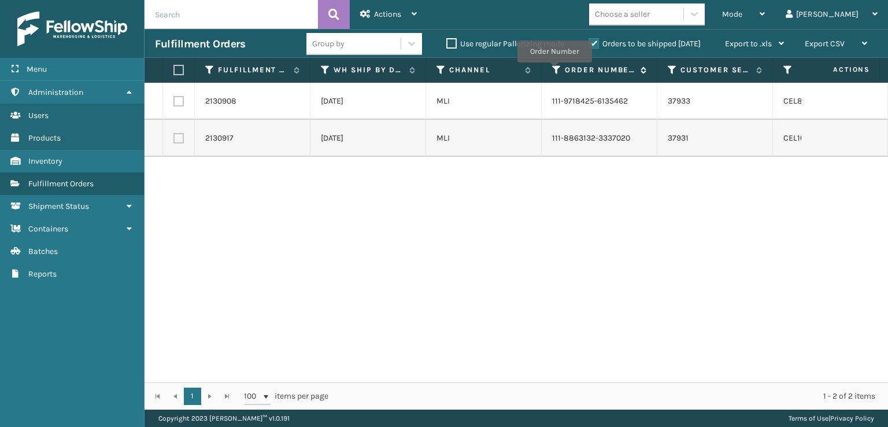
click at [554, 71] on icon at bounding box center [556, 70] width 9 height 10
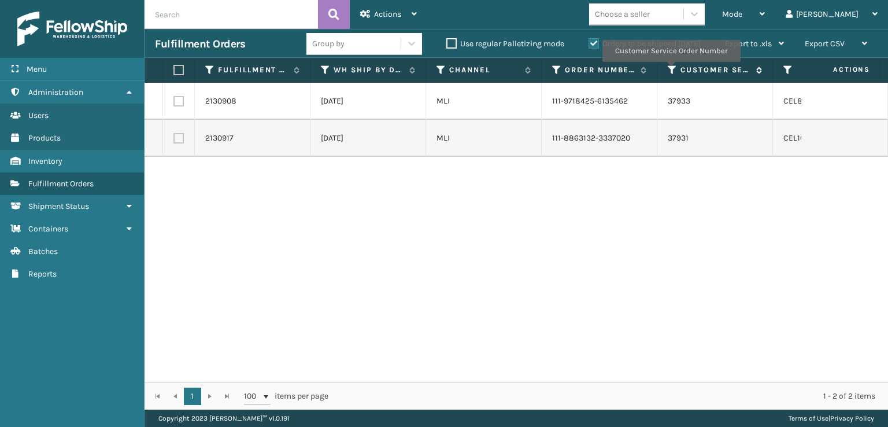
click at [670, 70] on icon at bounding box center [672, 70] width 9 height 10
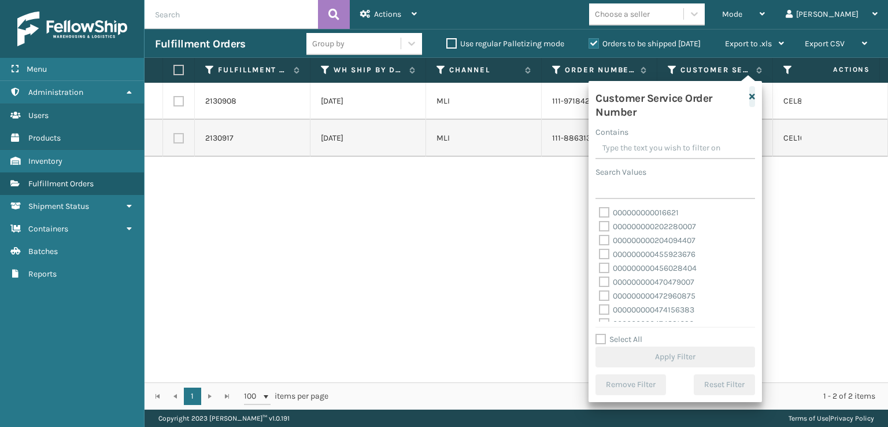
click at [752, 97] on icon "button" at bounding box center [752, 96] width 6 height 8
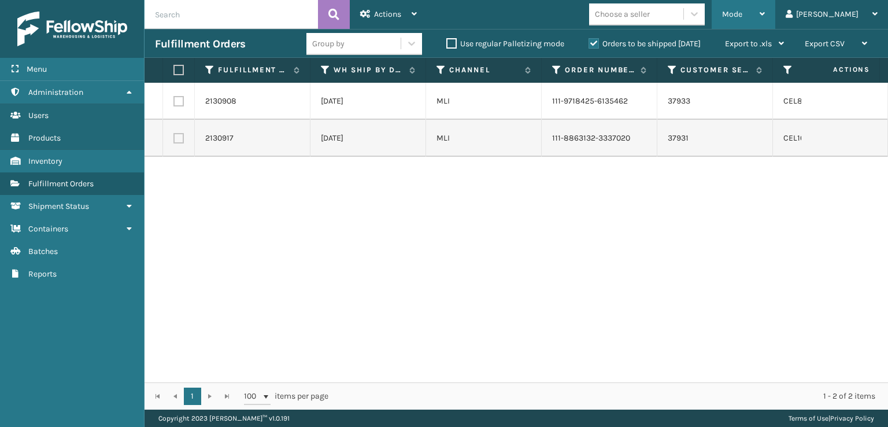
click at [765, 17] on div "Mode" at bounding box center [743, 14] width 43 height 29
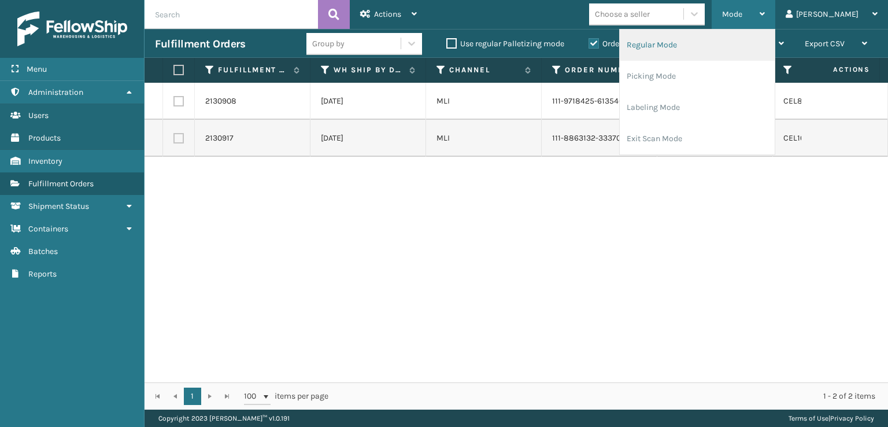
click at [705, 49] on li "Regular Mode" at bounding box center [697, 44] width 155 height 31
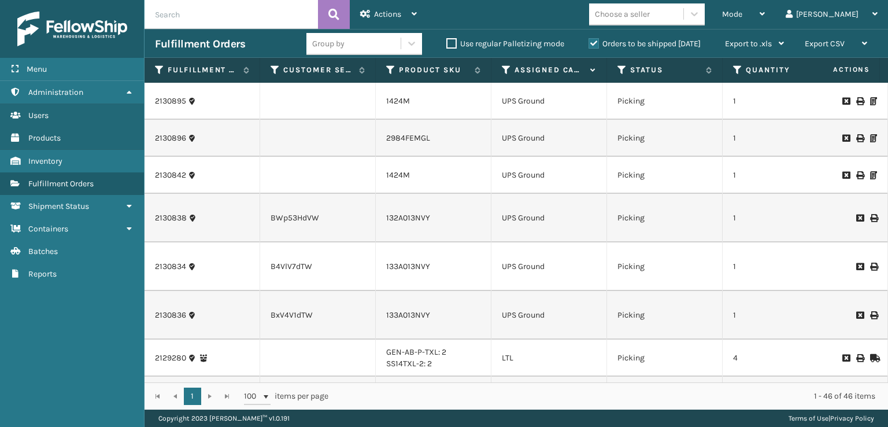
scroll to position [0, 368]
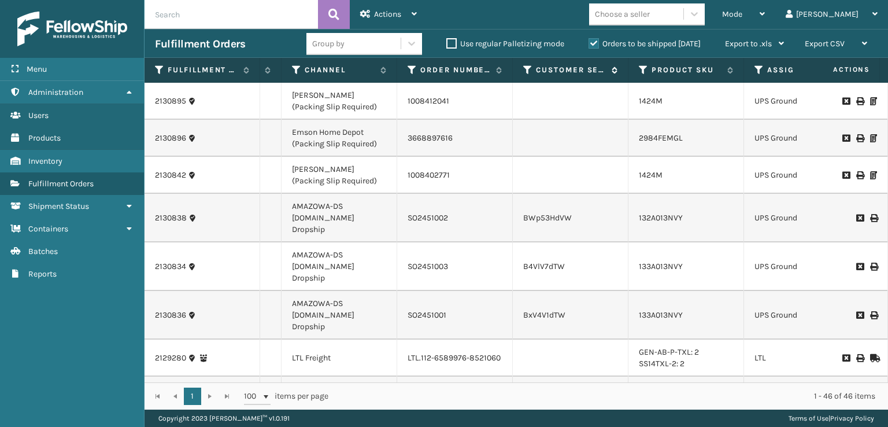
click at [525, 71] on icon at bounding box center [527, 70] width 9 height 10
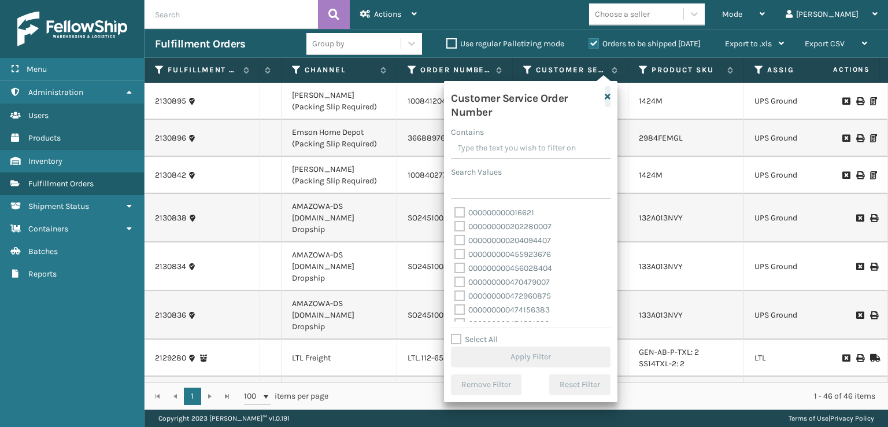
click at [610, 99] on icon "button" at bounding box center [608, 96] width 6 height 8
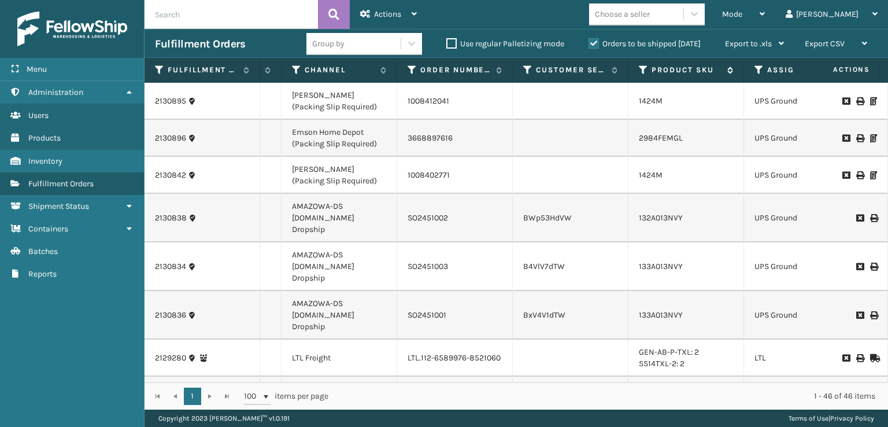
click at [642, 75] on icon at bounding box center [643, 70] width 9 height 10
click at [758, 68] on icon at bounding box center [758, 70] width 9 height 10
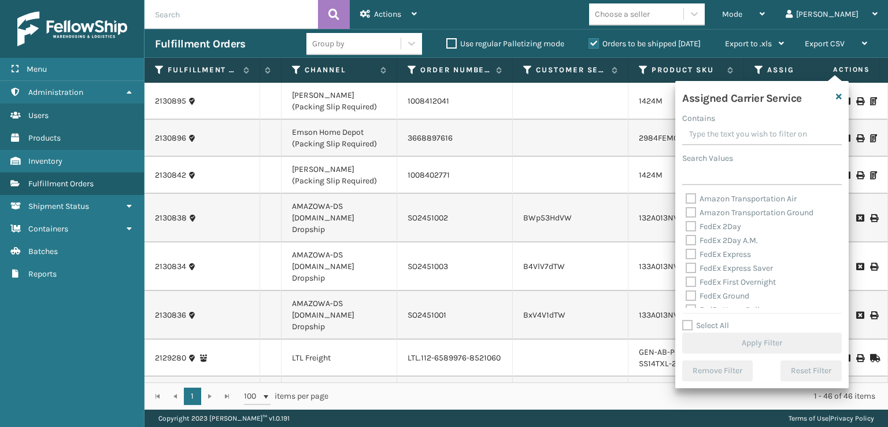
click at [691, 225] on label "FedEx 2Day" at bounding box center [712, 226] width 55 height 10
click at [686, 225] on input "FedEx 2Day" at bounding box center [685, 224] width 1 height 8
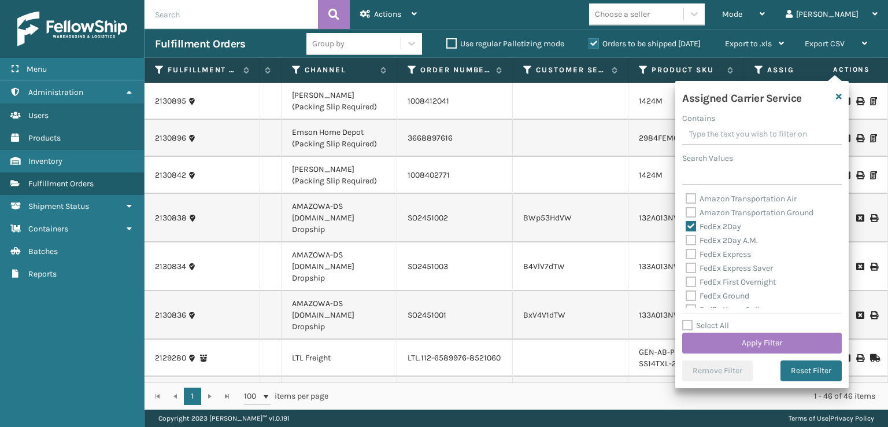
click at [692, 239] on label "FedEx 2Day A.M." at bounding box center [721, 240] width 72 height 10
click at [686, 239] on input "FedEx 2Day A.M." at bounding box center [685, 237] width 1 height 8
click at [690, 255] on label "FedEx Express" at bounding box center [717, 254] width 65 height 10
click at [686, 255] on input "FedEx Express" at bounding box center [685, 251] width 1 height 8
click at [691, 269] on label "FedEx Express Saver" at bounding box center [728, 268] width 87 height 10
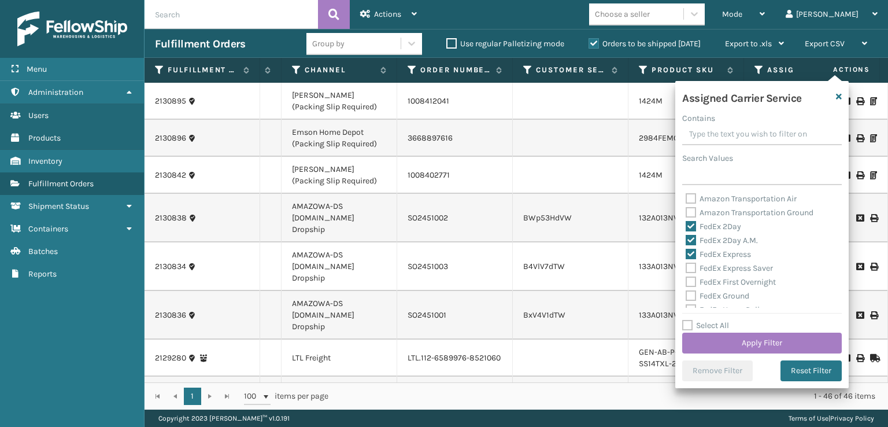
click at [686, 269] on input "FedEx Express Saver" at bounding box center [685, 265] width 1 height 8
click at [689, 225] on label "FedEx First Overnight" at bounding box center [730, 224] width 90 height 10
click at [686, 225] on input "FedEx First Overnight" at bounding box center [685, 221] width 1 height 8
click at [688, 240] on label "FedEx Ground" at bounding box center [717, 238] width 64 height 10
click at [686, 239] on input "FedEx Ground" at bounding box center [685, 235] width 1 height 8
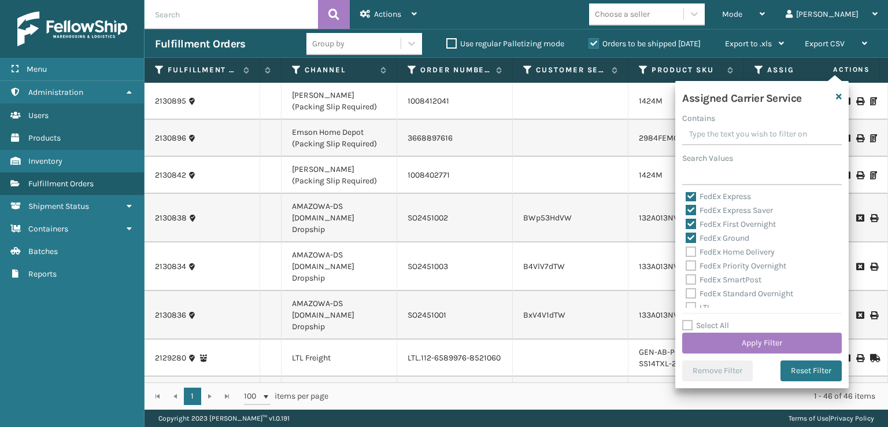
click at [691, 255] on label "FedEx Home Delivery" at bounding box center [729, 252] width 89 height 10
click at [686, 253] on input "FedEx Home Delivery" at bounding box center [685, 249] width 1 height 8
click at [691, 267] on label "FedEx Priority Overnight" at bounding box center [735, 266] width 101 height 10
click at [686, 266] on input "FedEx Priority Overnight" at bounding box center [685, 263] width 1 height 8
click at [691, 279] on label "FedEx SmartPost" at bounding box center [723, 280] width 76 height 10
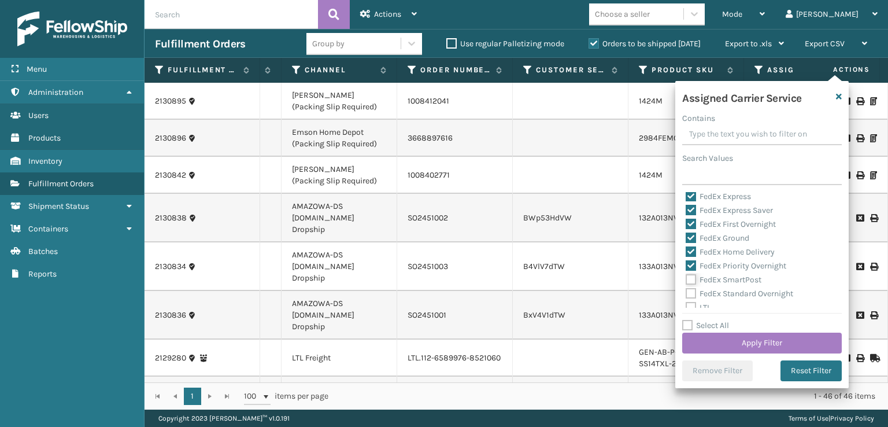
click at [686, 279] on input "FedEx SmartPost" at bounding box center [685, 277] width 1 height 8
click at [689, 293] on label "FedEx Standard Overnight" at bounding box center [738, 293] width 107 height 10
click at [686, 293] on input "FedEx Standard Overnight" at bounding box center [685, 291] width 1 height 8
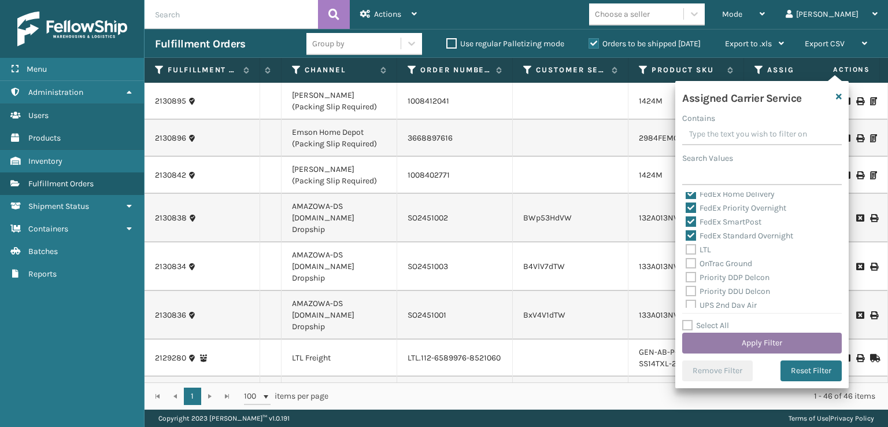
click at [722, 342] on button "Apply Filter" at bounding box center [762, 342] width 160 height 21
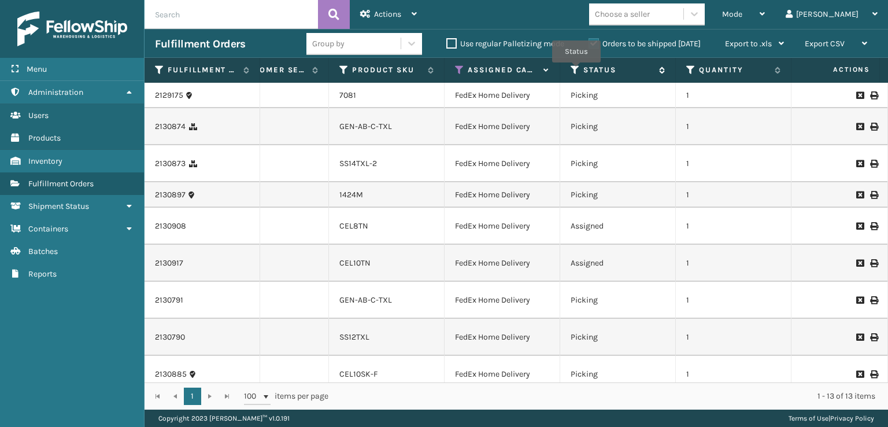
click at [576, 71] on icon at bounding box center [574, 70] width 9 height 10
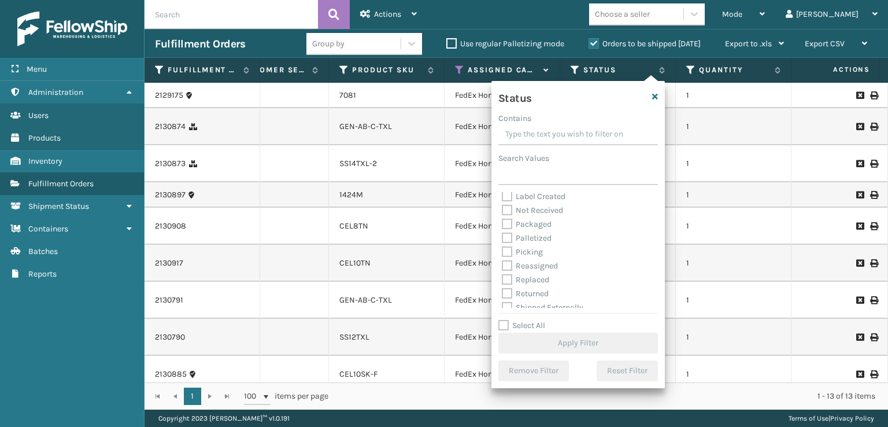
click at [505, 252] on label "Picking" at bounding box center [522, 252] width 41 height 10
click at [502, 252] on input "Picking" at bounding box center [502, 249] width 1 height 8
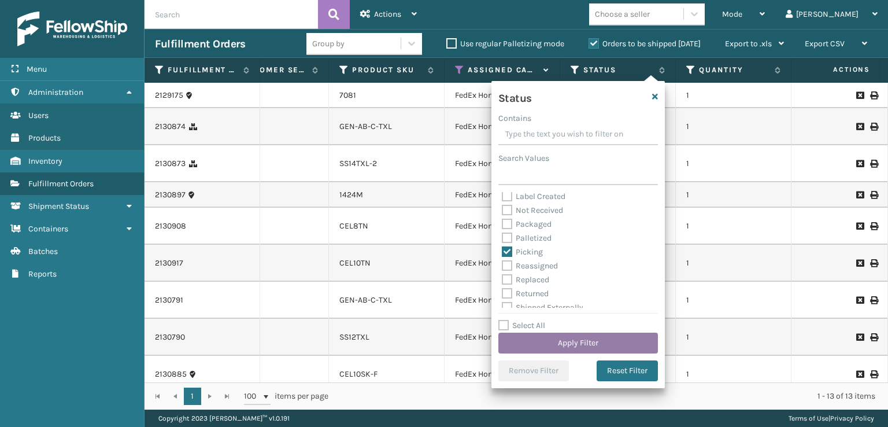
click at [554, 342] on button "Apply Filter" at bounding box center [578, 342] width 160 height 21
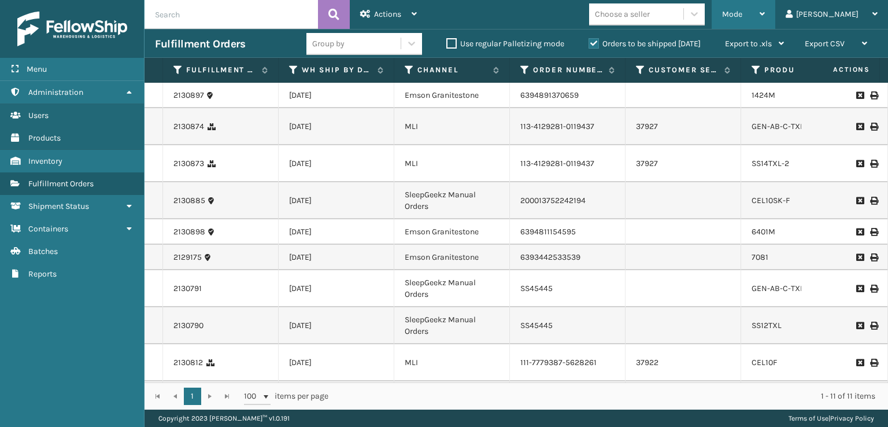
click at [765, 17] on div "Mode" at bounding box center [743, 14] width 43 height 29
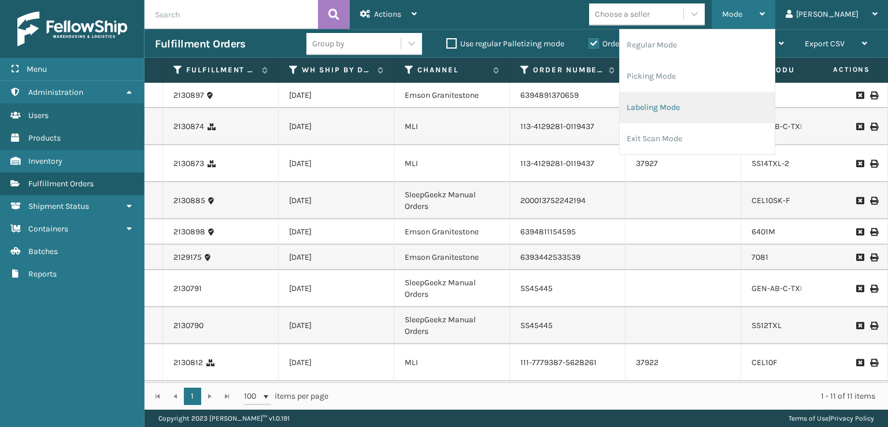
click at [714, 109] on li "Labeling Mode" at bounding box center [697, 107] width 155 height 31
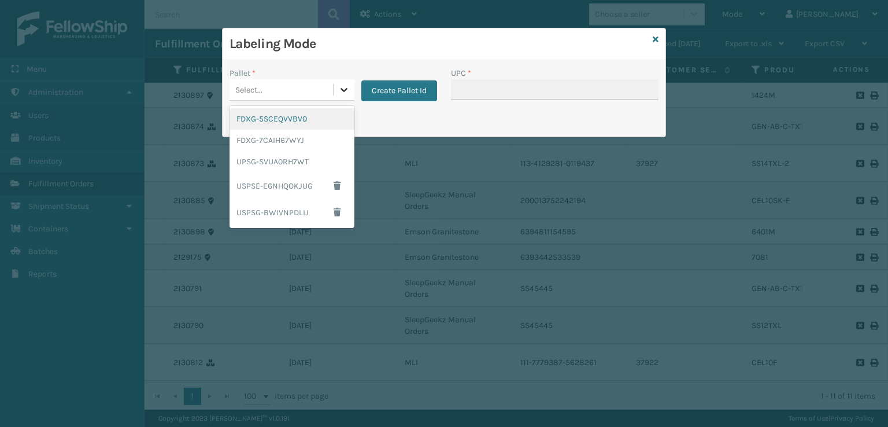
click at [345, 86] on icon at bounding box center [344, 90] width 12 height 12
click at [496, 212] on div "Labeling Mode Pallet * option FDXG-5SCEQVVBV0 focused, 1 of 5. 5 results availa…" at bounding box center [444, 213] width 888 height 427
click at [290, 145] on div "FDXG-7CAIH67WYJ" at bounding box center [291, 139] width 125 height 21
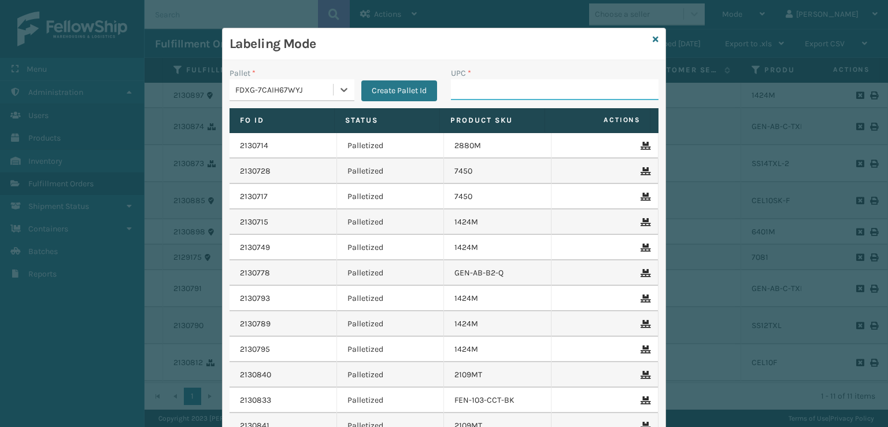
click at [495, 88] on input "UPC *" at bounding box center [554, 89] width 207 height 21
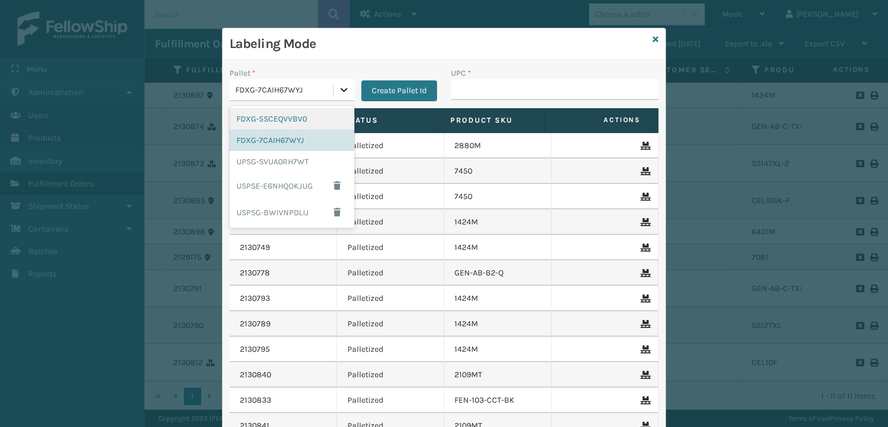
click at [342, 90] on icon at bounding box center [344, 90] width 12 height 12
click at [471, 91] on input "UPC *" at bounding box center [554, 89] width 207 height 21
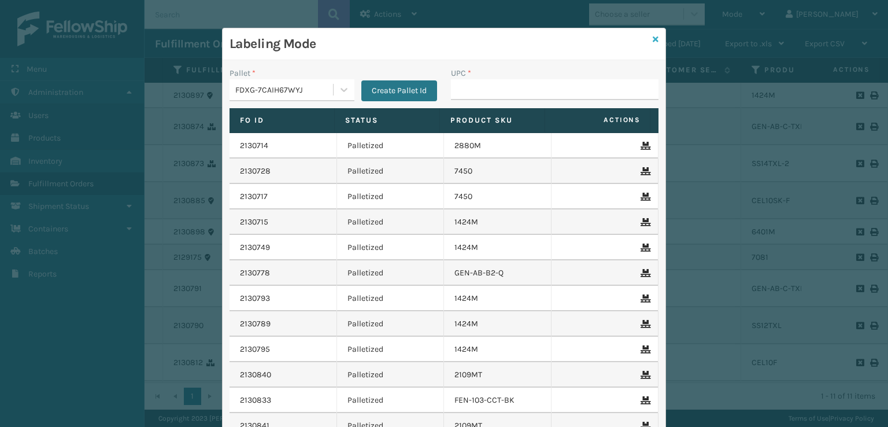
click at [653, 43] on icon at bounding box center [656, 39] width 6 height 8
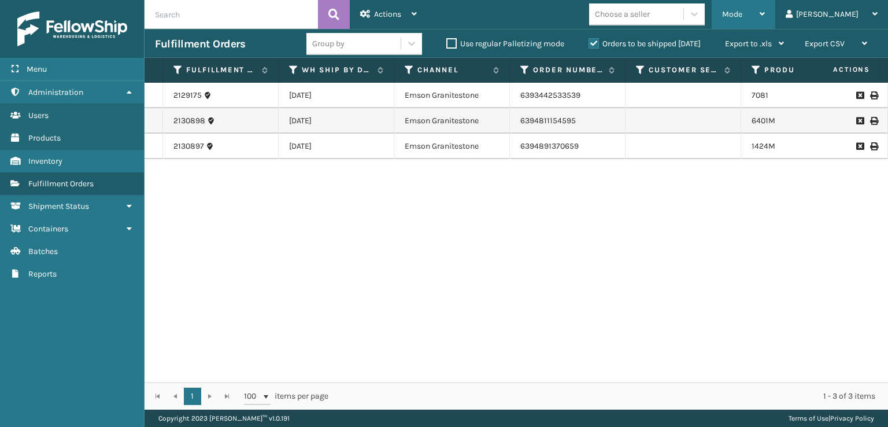
click at [765, 14] on div "Mode" at bounding box center [743, 14] width 43 height 29
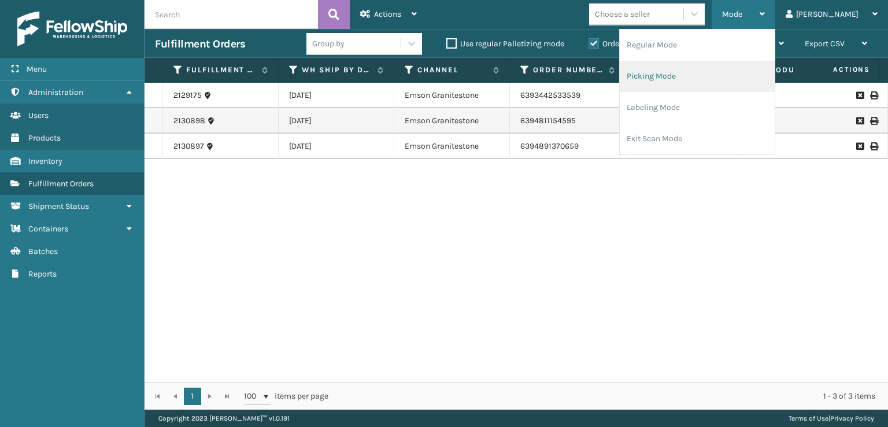
click at [748, 83] on li "Picking Mode" at bounding box center [697, 76] width 155 height 31
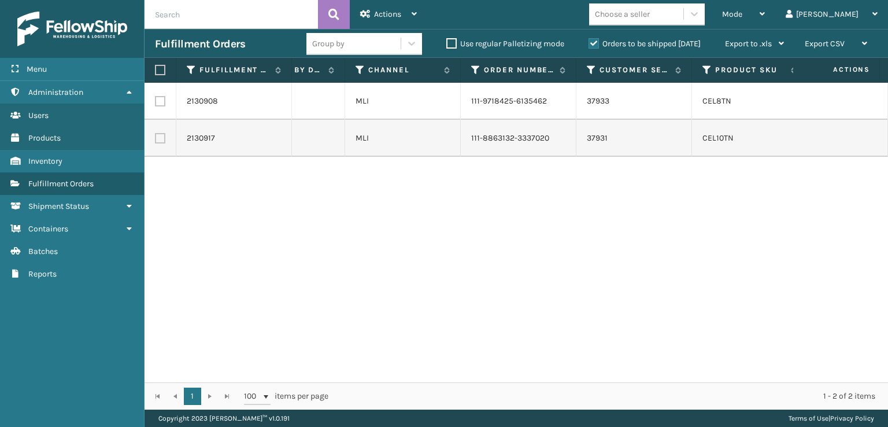
scroll to position [0, 0]
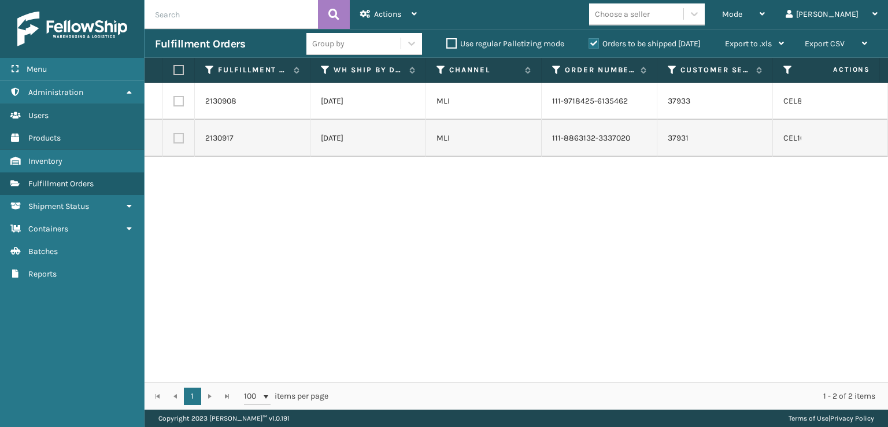
click at [175, 72] on label at bounding box center [176, 70] width 7 height 10
click at [174, 72] on input "checkbox" at bounding box center [173, 70] width 1 height 8
click at [395, 20] on div "Actions" at bounding box center [388, 14] width 57 height 29
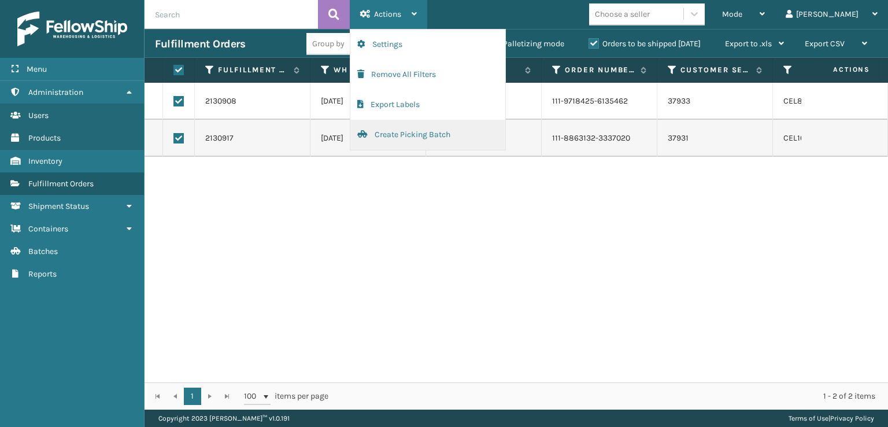
click at [406, 136] on button "Create Picking Batch" at bounding box center [427, 135] width 155 height 30
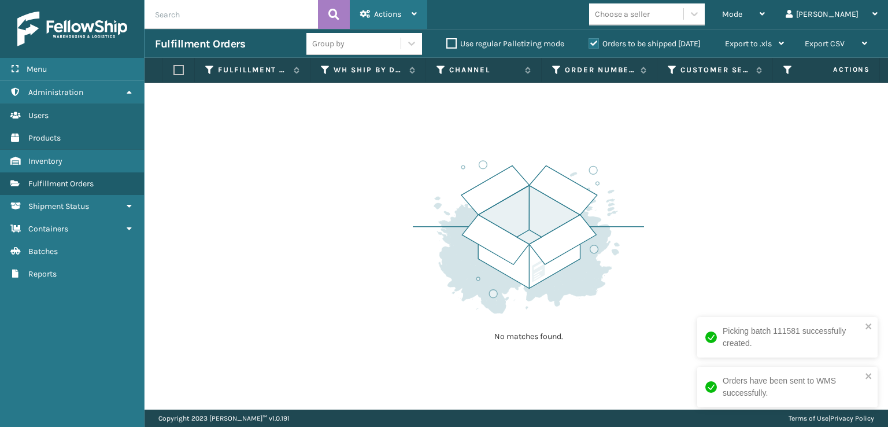
drag, startPoint x: 405, startPoint y: 16, endPoint x: 392, endPoint y: 28, distance: 17.6
click at [404, 17] on div "Actions" at bounding box center [388, 14] width 57 height 29
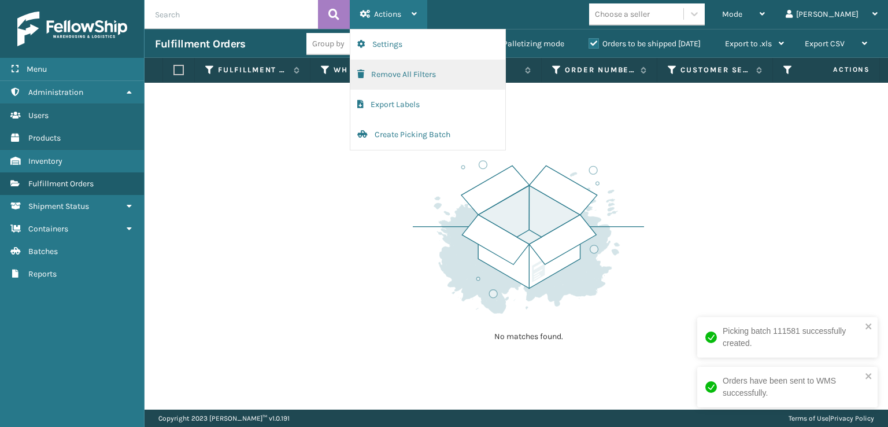
click at [370, 75] on button "Remove All Filters" at bounding box center [427, 75] width 155 height 30
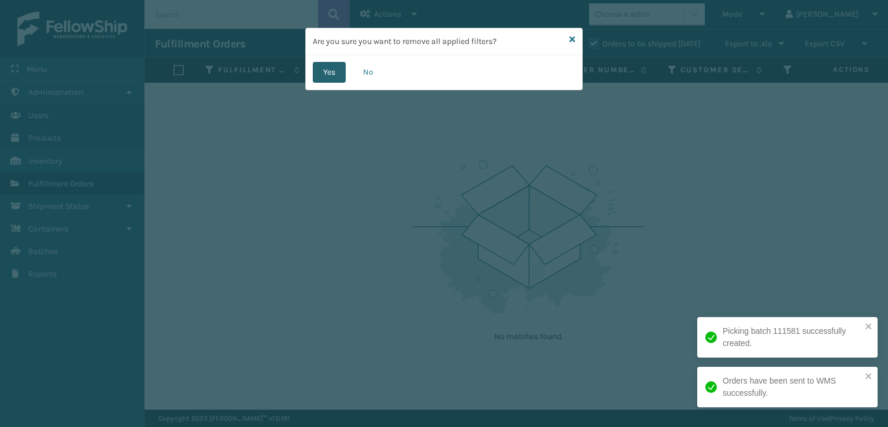
click at [333, 73] on button "Yes" at bounding box center [329, 72] width 33 height 21
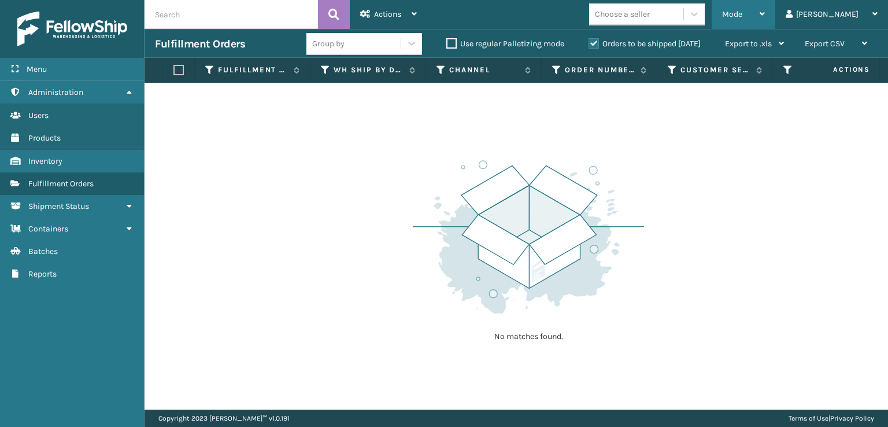
click at [765, 18] on div "Mode" at bounding box center [743, 14] width 43 height 29
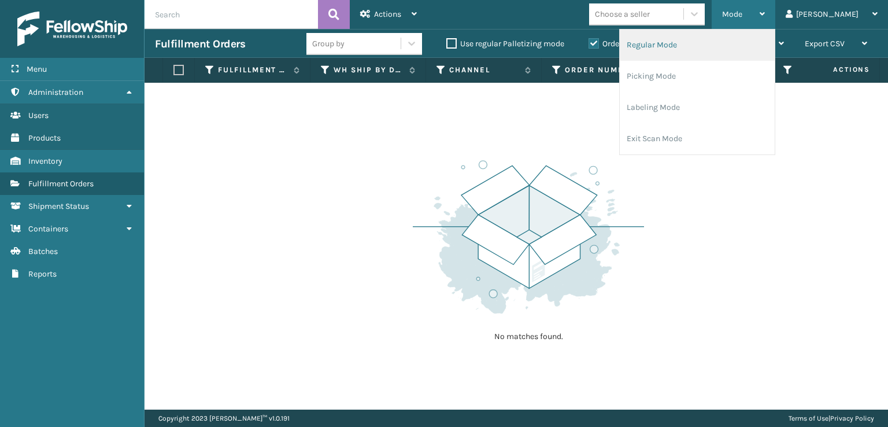
click at [712, 50] on li "Regular Mode" at bounding box center [697, 44] width 155 height 31
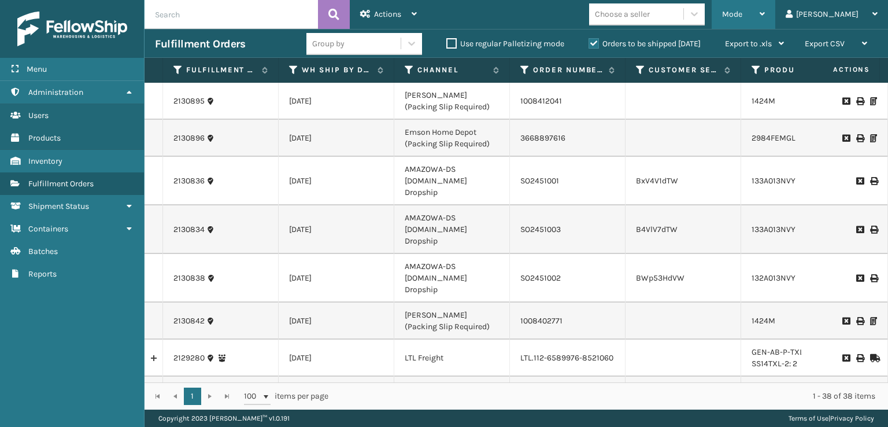
click at [765, 10] on div "Mode" at bounding box center [743, 14] width 43 height 29
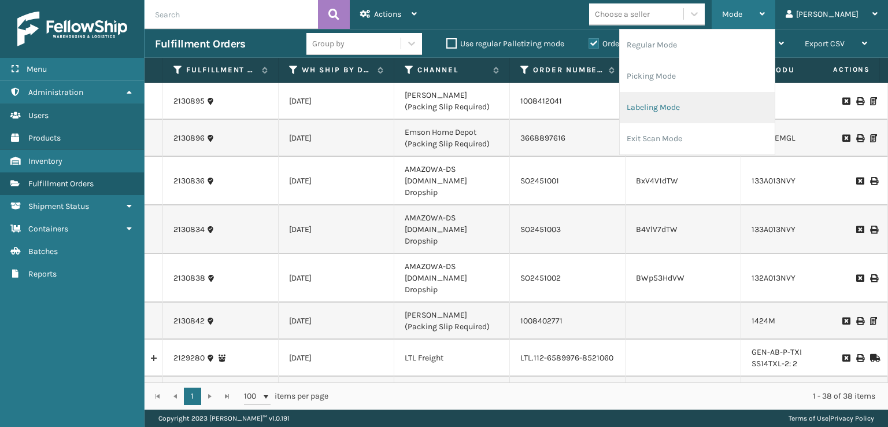
click at [710, 99] on li "Labeling Mode" at bounding box center [697, 107] width 155 height 31
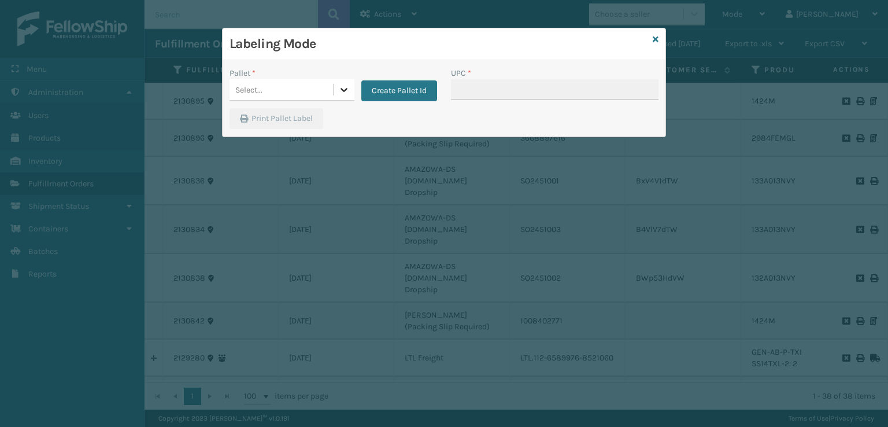
click at [345, 84] on icon at bounding box center [344, 90] width 12 height 12
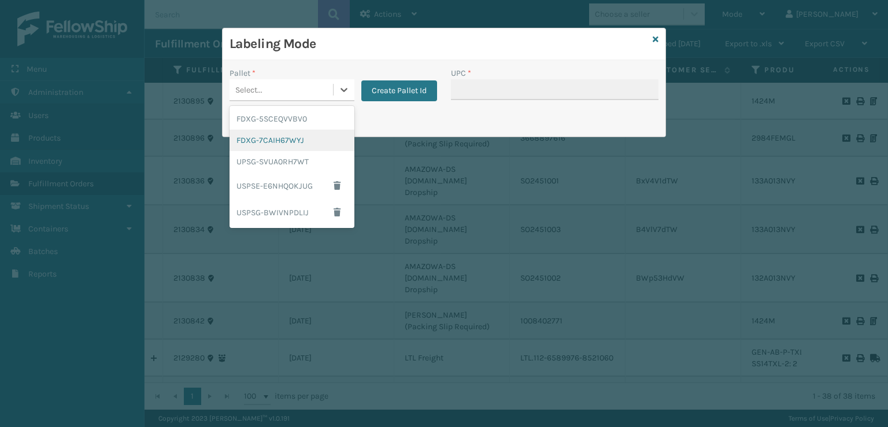
click at [305, 137] on div "FDXG-7CAIH67WYJ" at bounding box center [291, 139] width 125 height 21
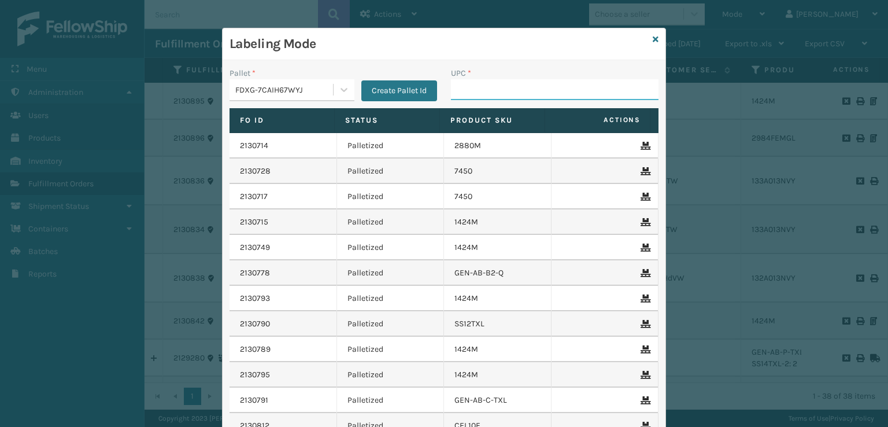
click at [455, 95] on input "UPC *" at bounding box center [554, 89] width 207 height 21
click at [653, 40] on icon at bounding box center [656, 39] width 6 height 8
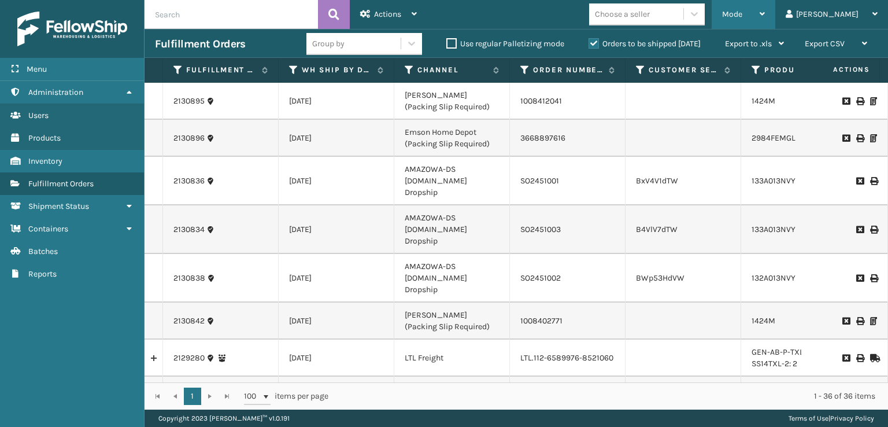
click at [775, 17] on div "Mode Regular Mode Picking Mode Labeling Mode Exit Scan Mode" at bounding box center [743, 14] width 64 height 29
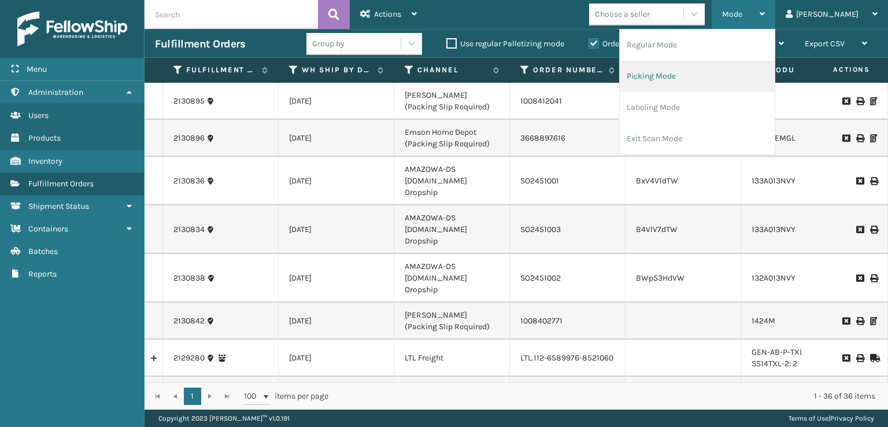
click at [729, 79] on li "Picking Mode" at bounding box center [697, 76] width 155 height 31
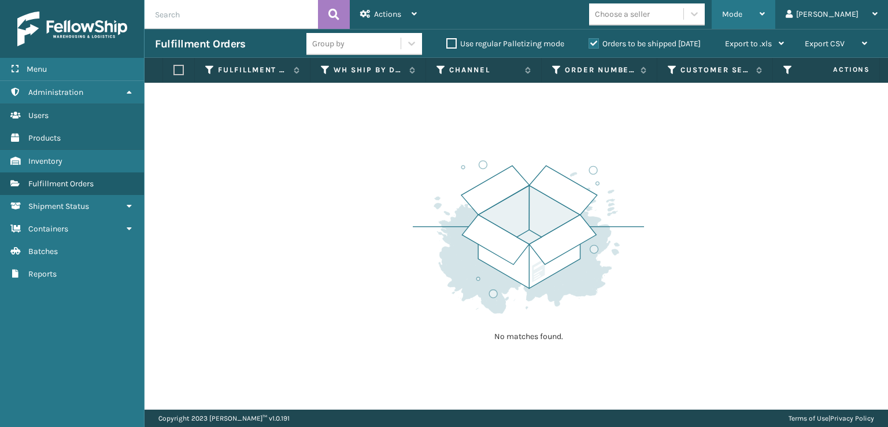
click at [742, 12] on span "Mode" at bounding box center [732, 14] width 20 height 10
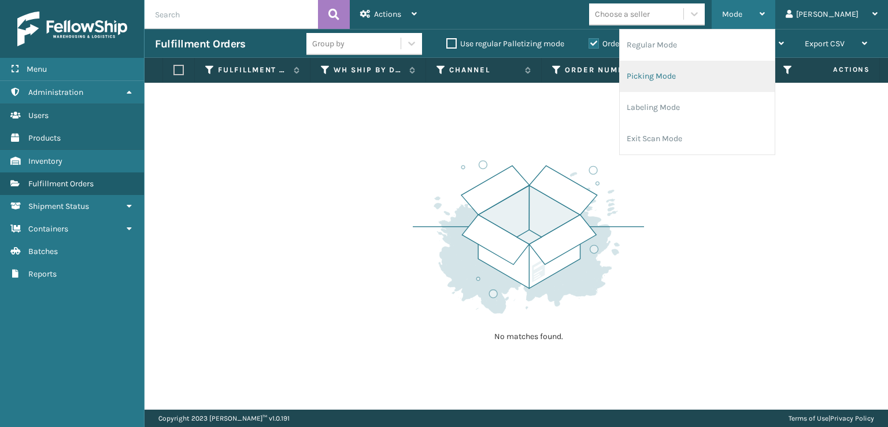
click at [705, 77] on li "Picking Mode" at bounding box center [697, 76] width 155 height 31
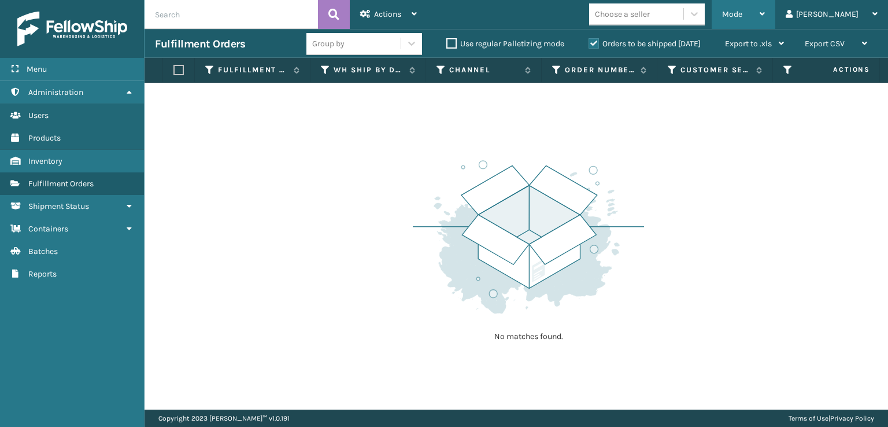
click at [765, 10] on div "Mode" at bounding box center [743, 14] width 43 height 29
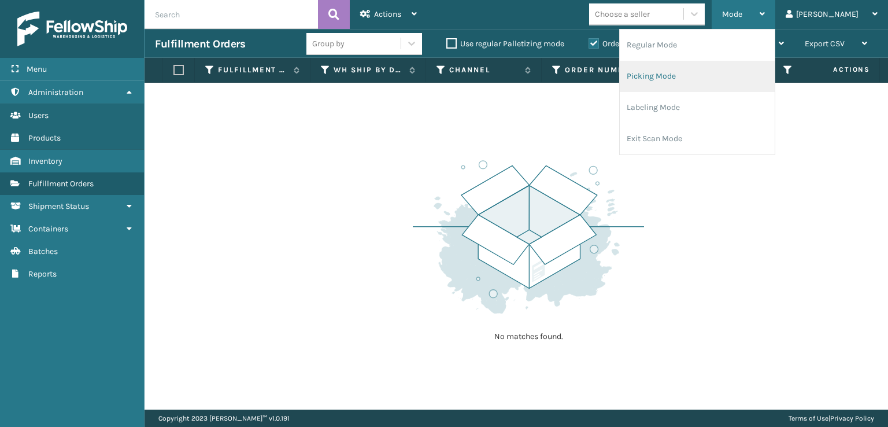
click at [743, 61] on li "Picking Mode" at bounding box center [697, 76] width 155 height 31
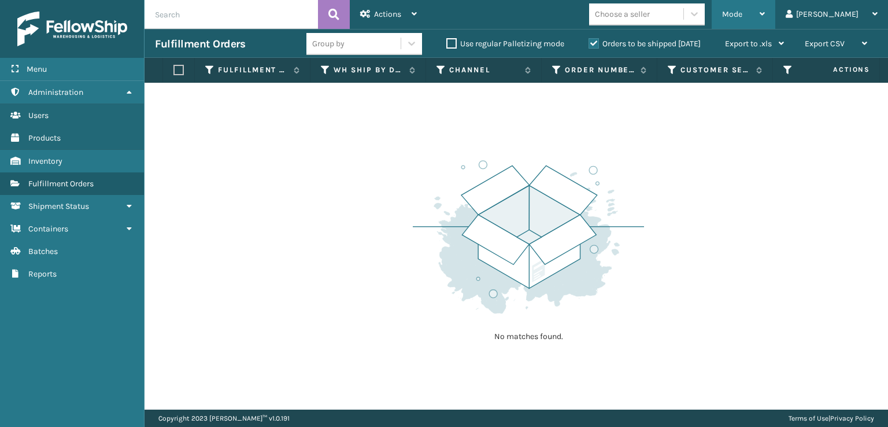
click at [742, 17] on span "Mode" at bounding box center [732, 14] width 20 height 10
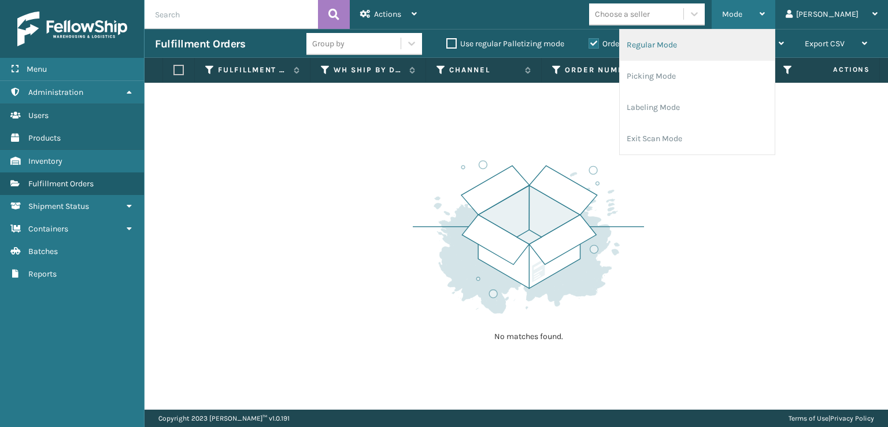
click at [748, 46] on li "Regular Mode" at bounding box center [697, 44] width 155 height 31
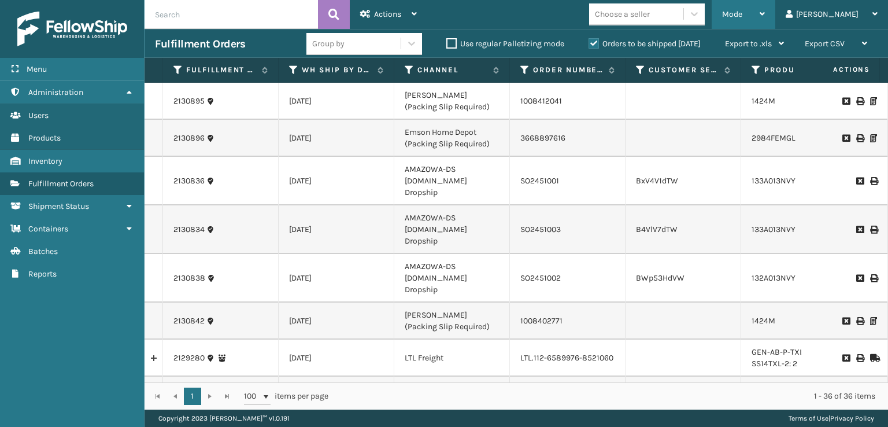
click at [765, 21] on div "Mode" at bounding box center [743, 14] width 43 height 29
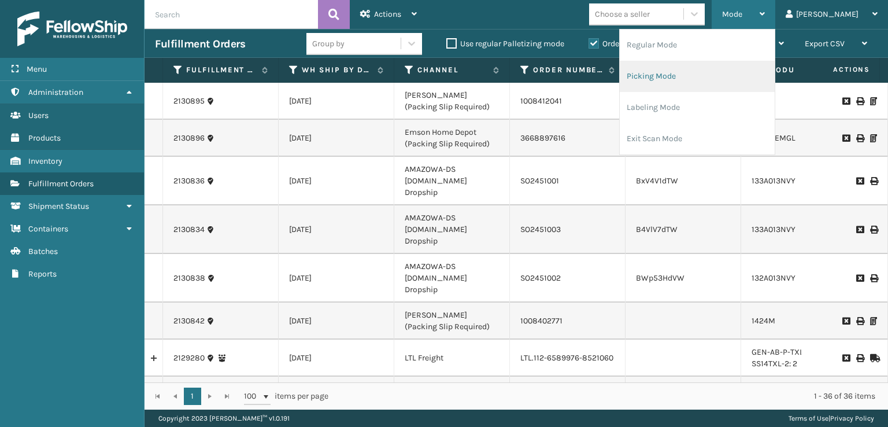
click at [742, 64] on li "Picking Mode" at bounding box center [697, 76] width 155 height 31
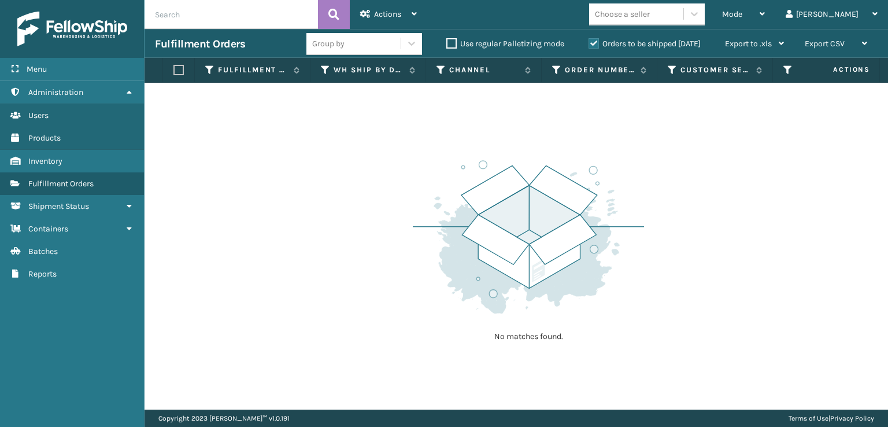
click at [855, 73] on span "Actions" at bounding box center [836, 69] width 80 height 19
click at [384, 14] on span "Actions" at bounding box center [387, 14] width 27 height 10
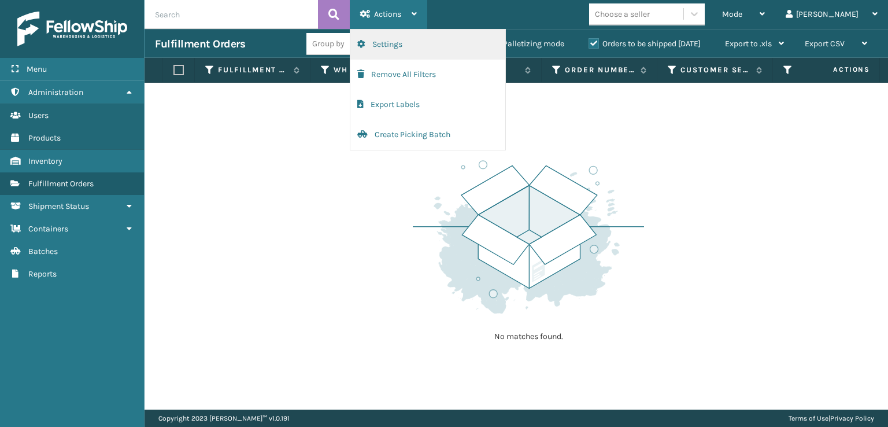
click at [403, 52] on button "Settings" at bounding box center [427, 44] width 155 height 30
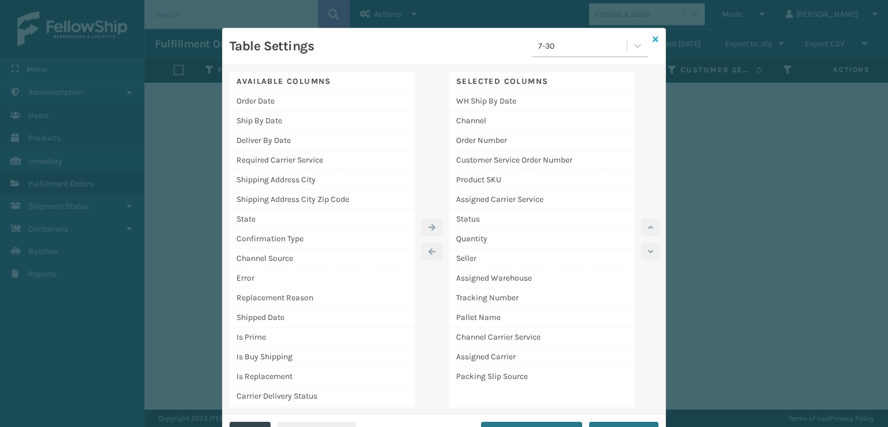
click at [653, 39] on icon at bounding box center [656, 39] width 6 height 8
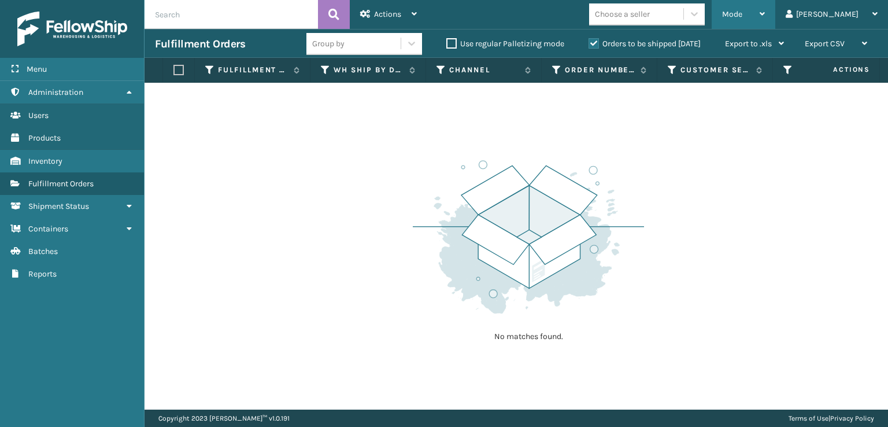
click at [742, 14] on span "Mode" at bounding box center [732, 14] width 20 height 10
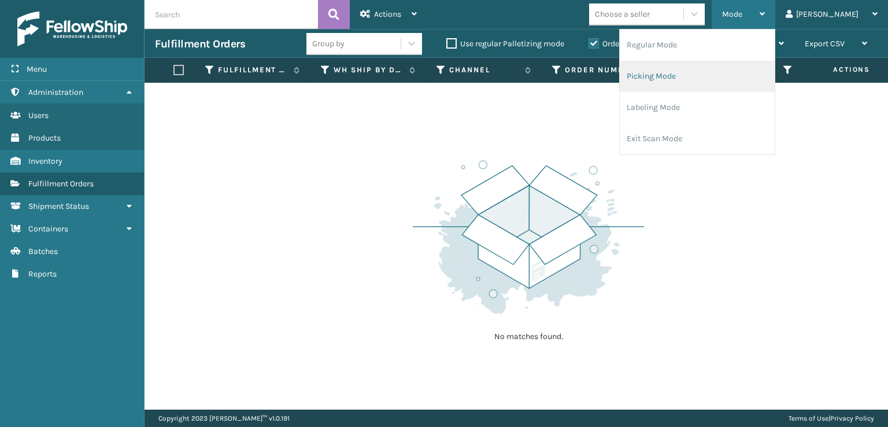
click at [720, 80] on li "Picking Mode" at bounding box center [697, 76] width 155 height 31
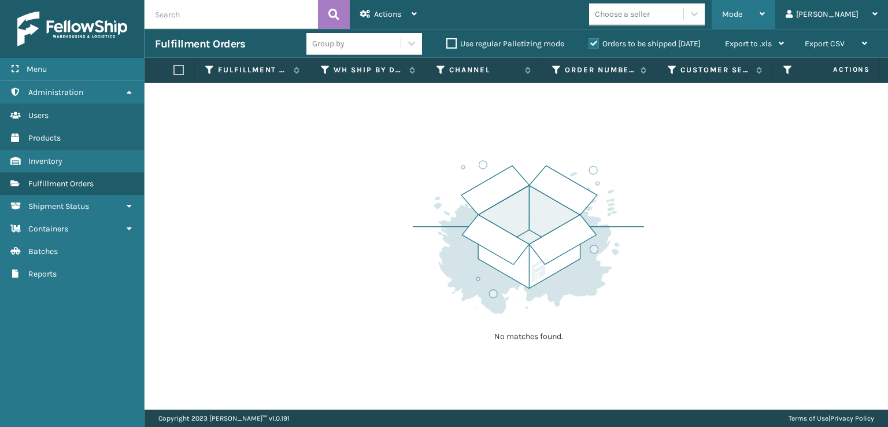
click at [742, 18] on span "Mode" at bounding box center [732, 14] width 20 height 10
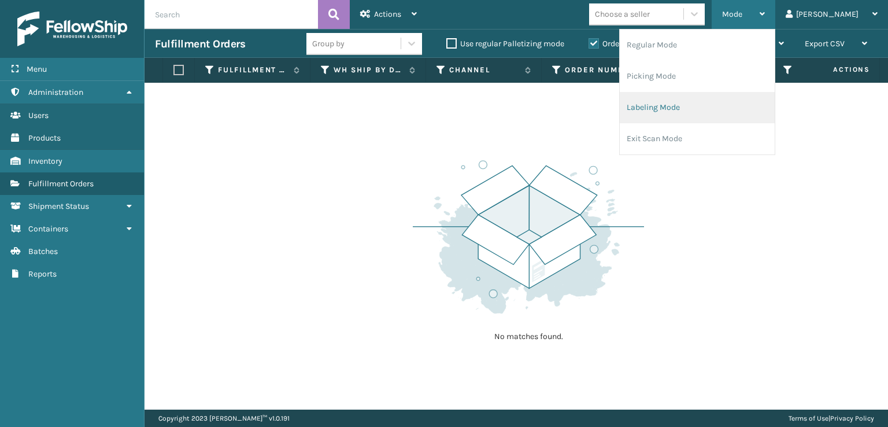
click at [703, 116] on li "Labeling Mode" at bounding box center [697, 107] width 155 height 31
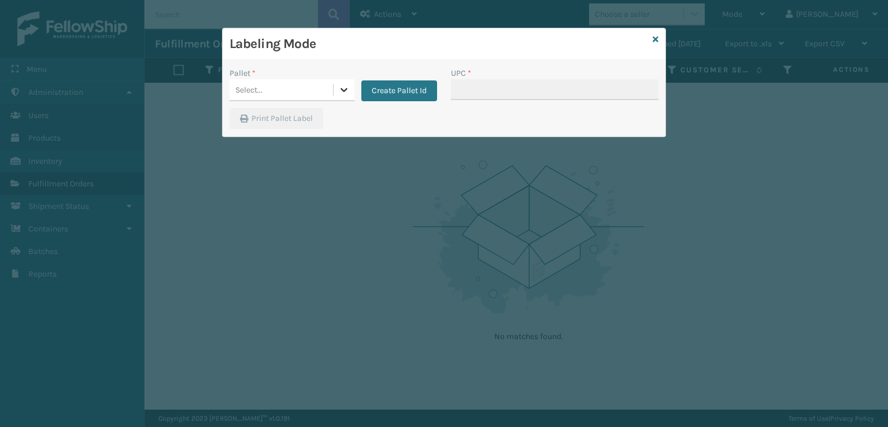
click at [349, 87] on div at bounding box center [343, 89] width 21 height 21
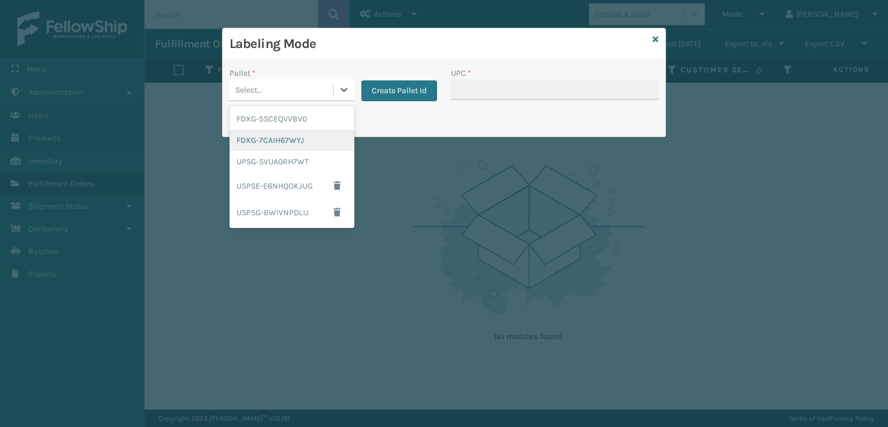
click at [295, 139] on div "FDXG-7CAIH67WYJ" at bounding box center [291, 139] width 125 height 21
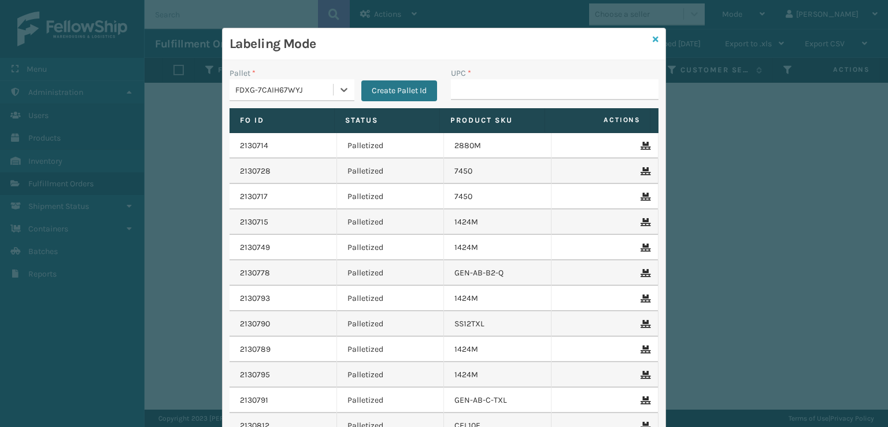
click at [653, 40] on icon at bounding box center [656, 39] width 6 height 8
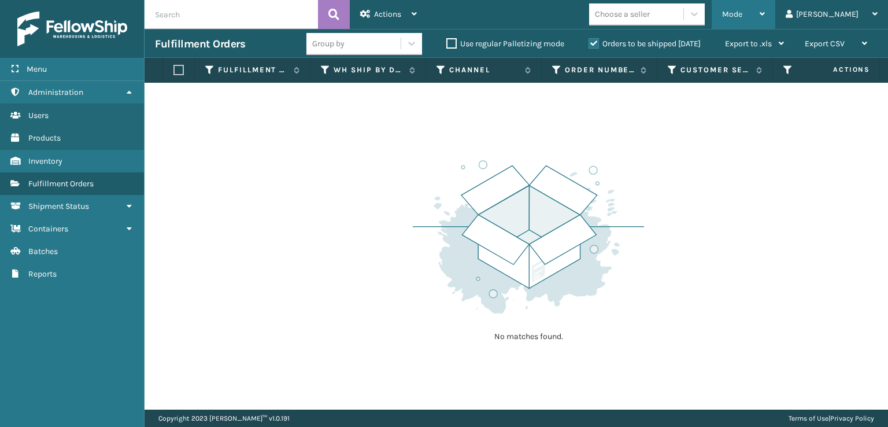
click at [765, 18] on div "Mode" at bounding box center [743, 14] width 43 height 29
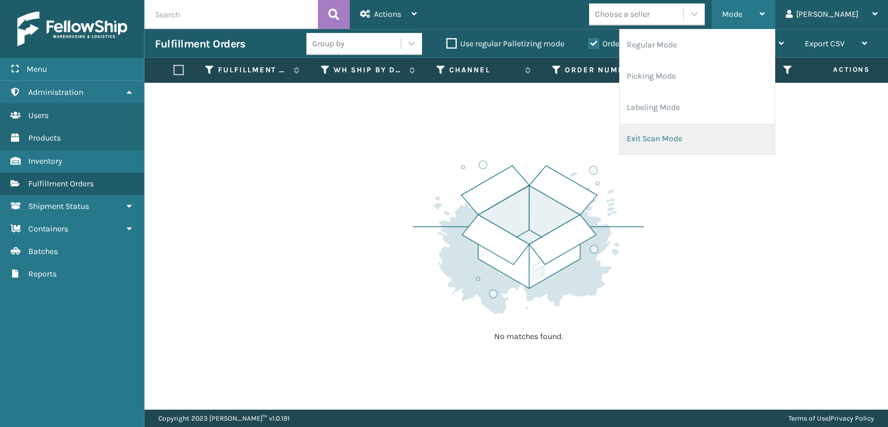
click at [724, 144] on li "Exit Scan Mode" at bounding box center [697, 138] width 155 height 31
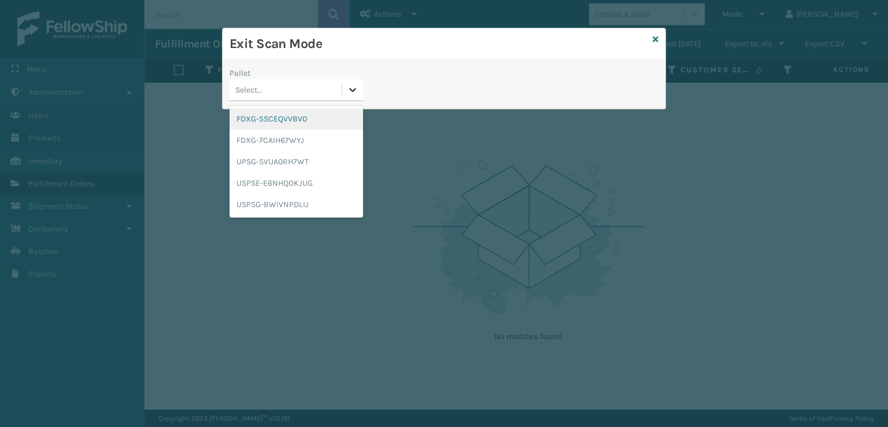
click at [350, 91] on icon at bounding box center [353, 90] width 12 height 12
click at [311, 117] on div "FDXG-5SCEQVVBV0" at bounding box center [296, 118] width 134 height 21
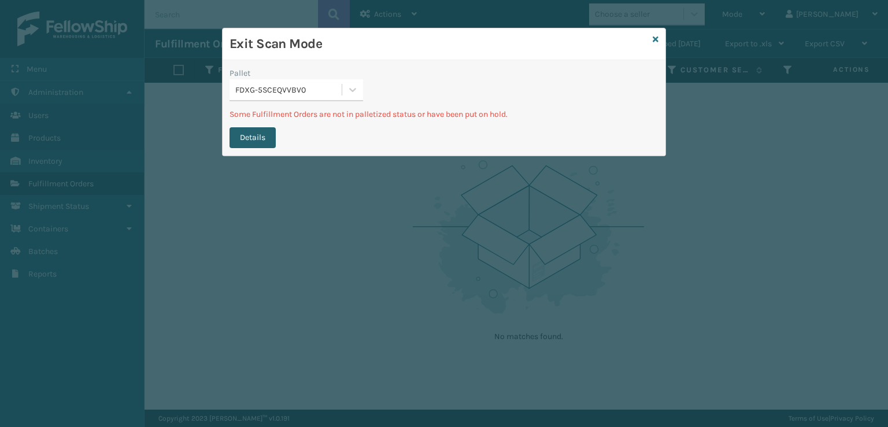
click at [267, 137] on button "Details" at bounding box center [252, 137] width 46 height 21
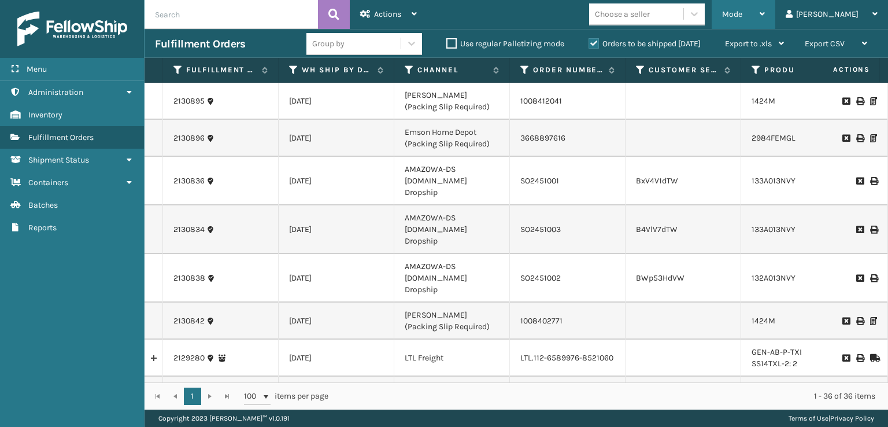
click at [765, 19] on div "Mode" at bounding box center [743, 14] width 43 height 29
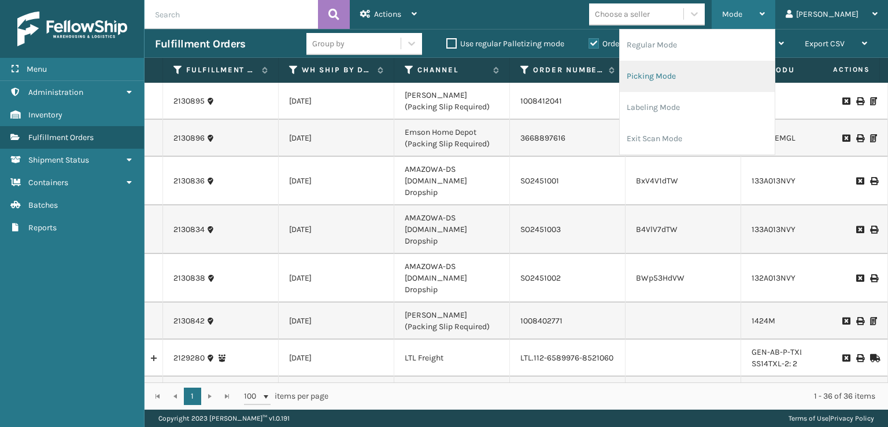
click at [733, 78] on li "Picking Mode" at bounding box center [697, 76] width 155 height 31
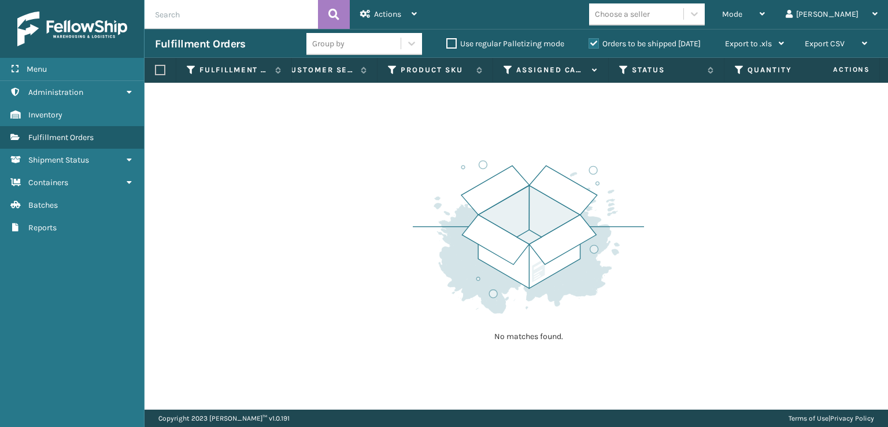
scroll to position [0, 402]
click at [765, 11] on div "Mode" at bounding box center [743, 14] width 43 height 29
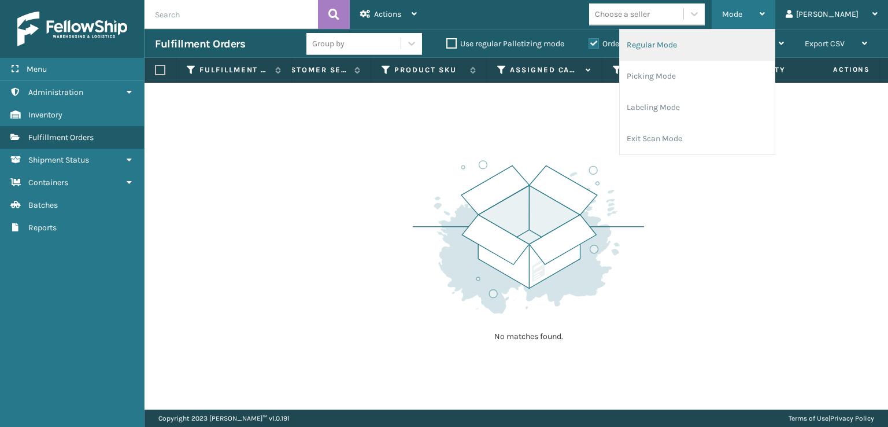
click at [758, 47] on li "Regular Mode" at bounding box center [697, 44] width 155 height 31
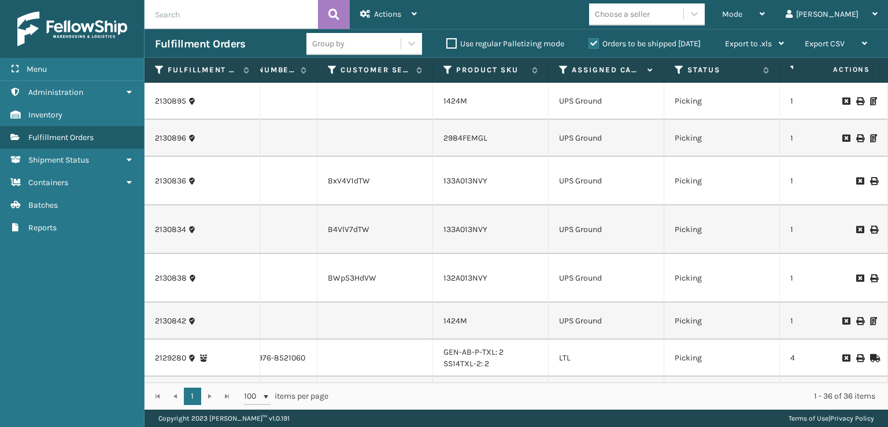
scroll to position [0, 381]
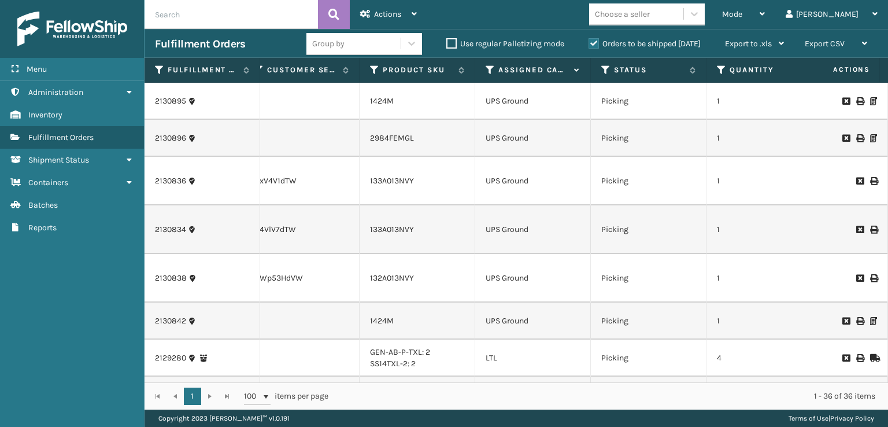
click at [485, 71] on icon at bounding box center [489, 70] width 9 height 10
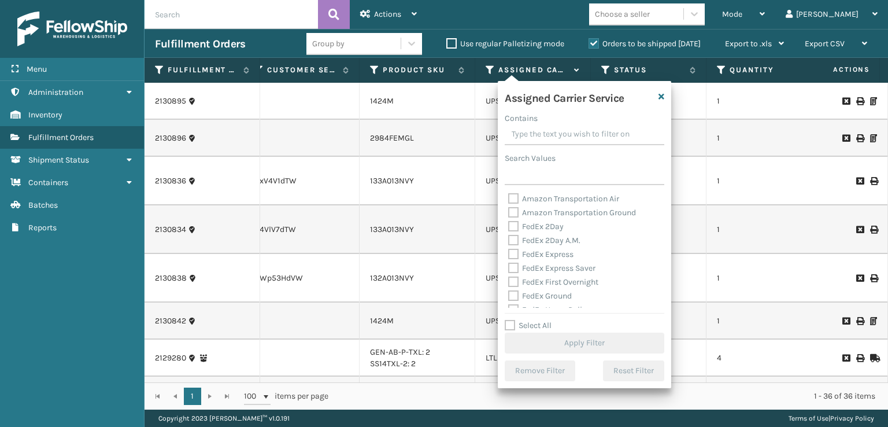
click at [511, 326] on label "Select All" at bounding box center [528, 325] width 47 height 10
click at [511, 320] on input "Select All" at bounding box center [591, 318] width 173 height 1
checkbox input "true"
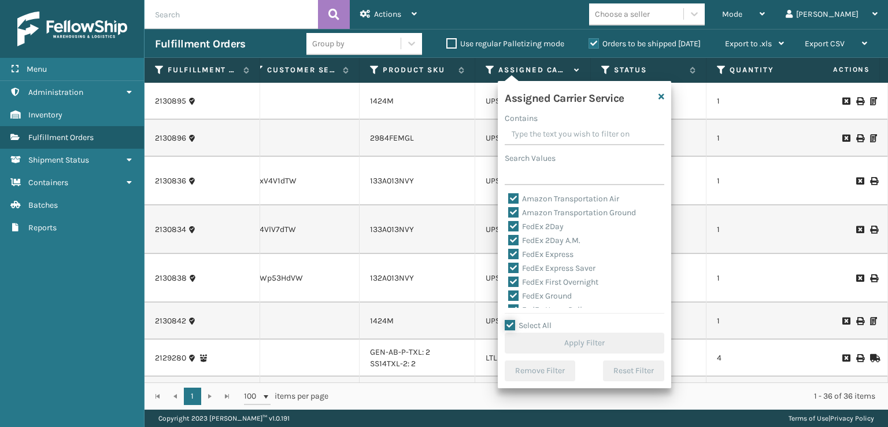
checkbox input "true"
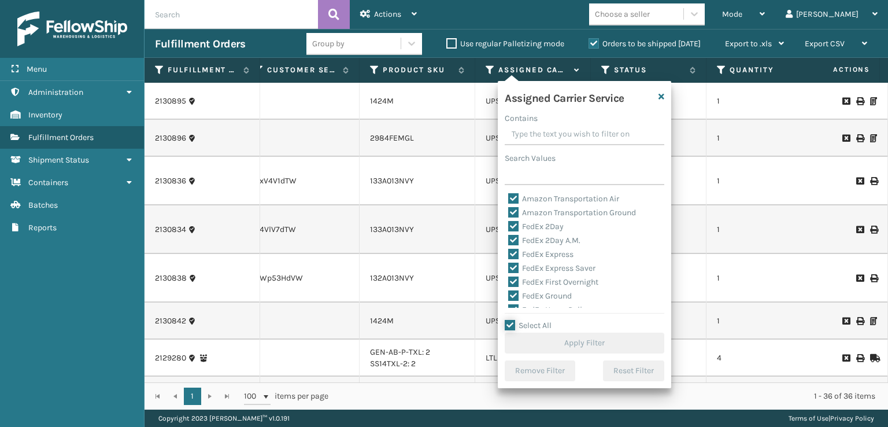
checkbox input "true"
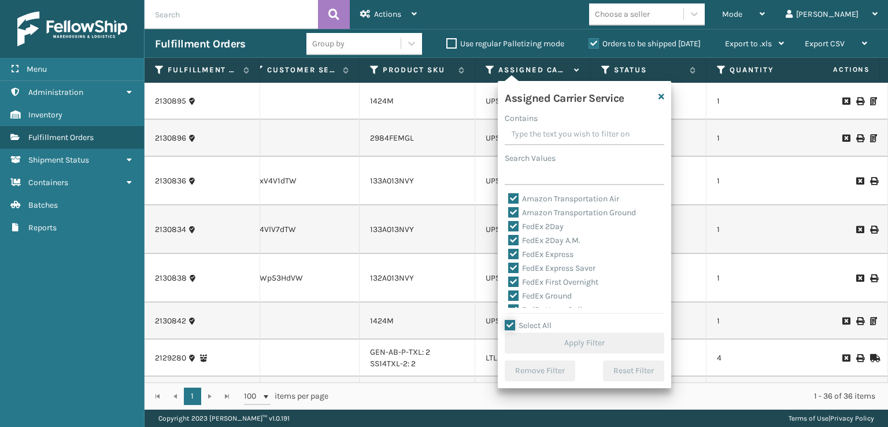
checkbox input "true"
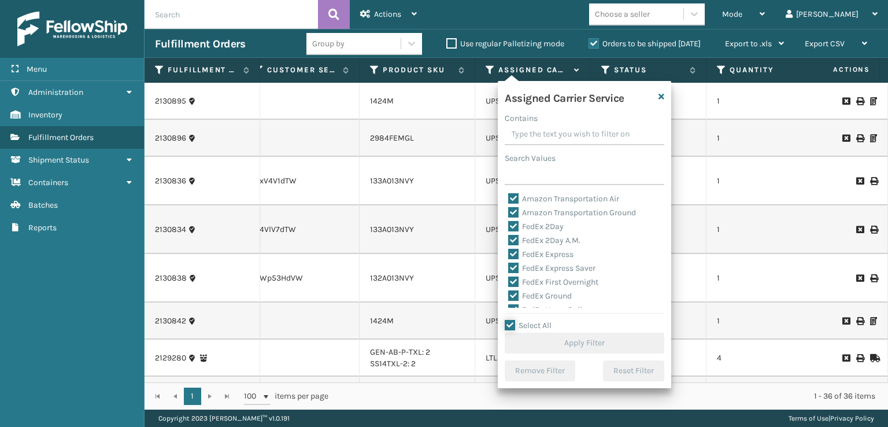
checkbox input "true"
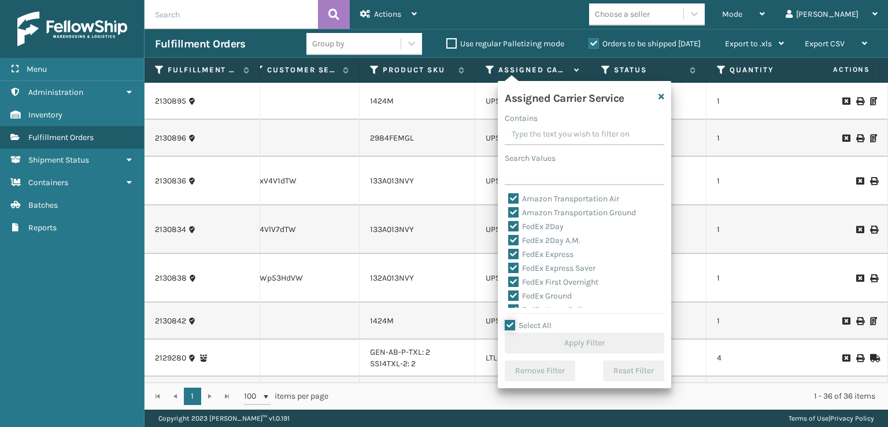
checkbox input "true"
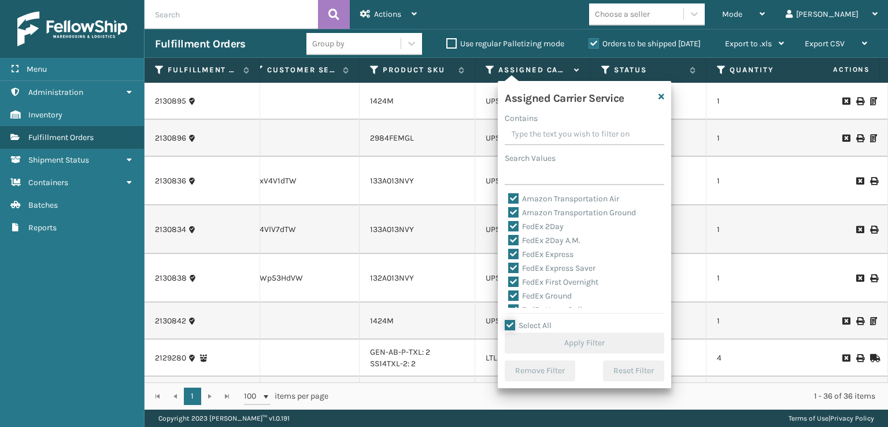
checkbox input "true"
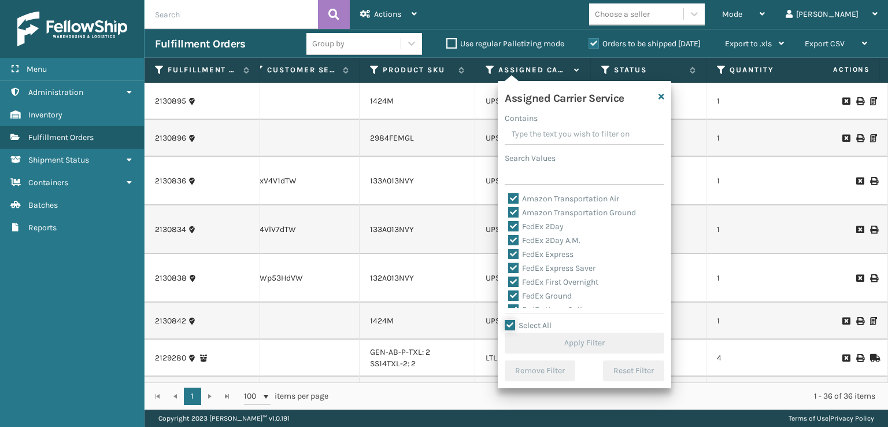
checkbox input "true"
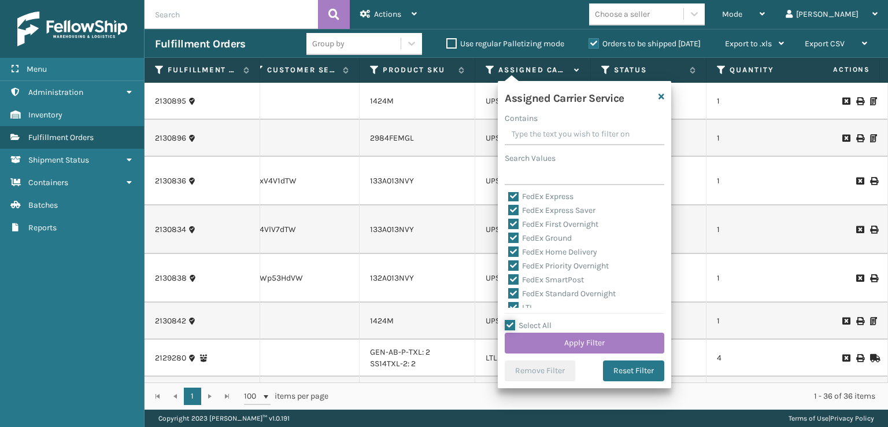
scroll to position [116, 0]
click at [518, 253] on label "LTL" at bounding box center [520, 249] width 25 height 10
click at [509, 250] on input "LTL" at bounding box center [508, 247] width 1 height 8
checkbox input "false"
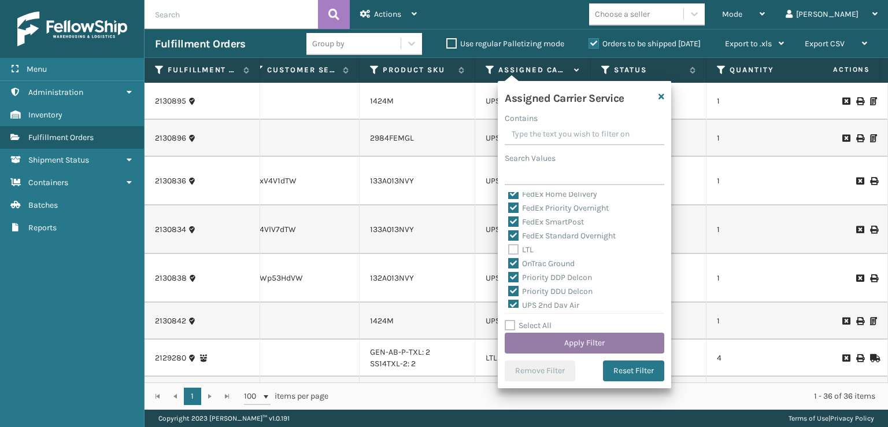
click at [541, 345] on button "Apply Filter" at bounding box center [585, 342] width 160 height 21
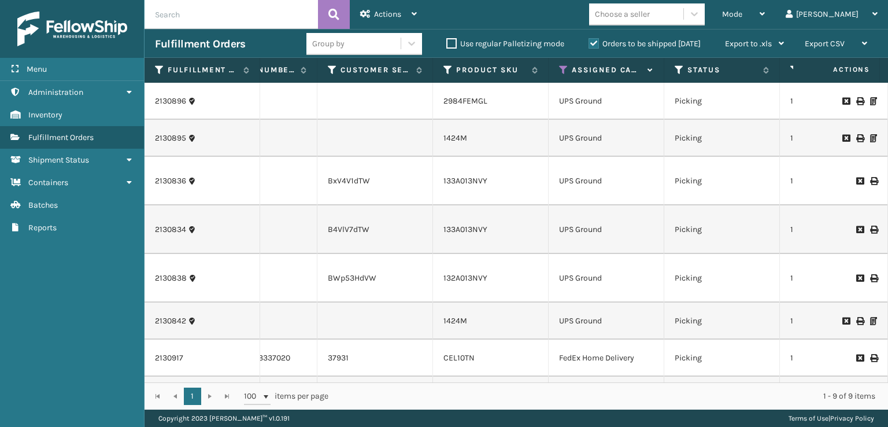
scroll to position [0, 0]
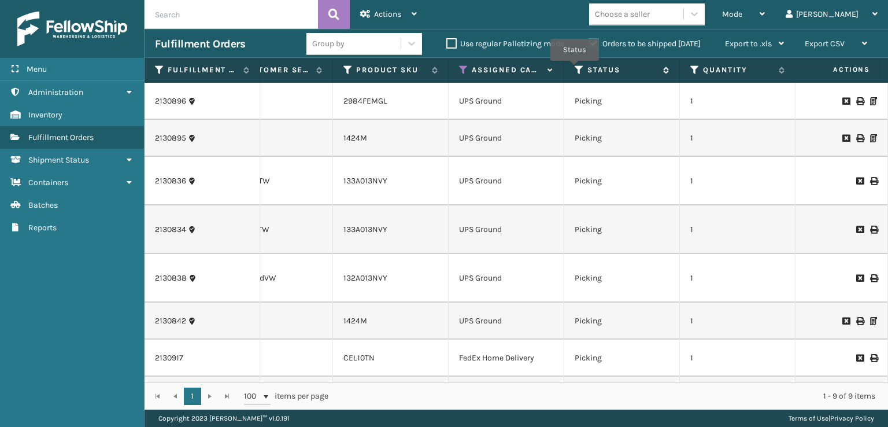
click at [576, 68] on icon at bounding box center [578, 70] width 9 height 10
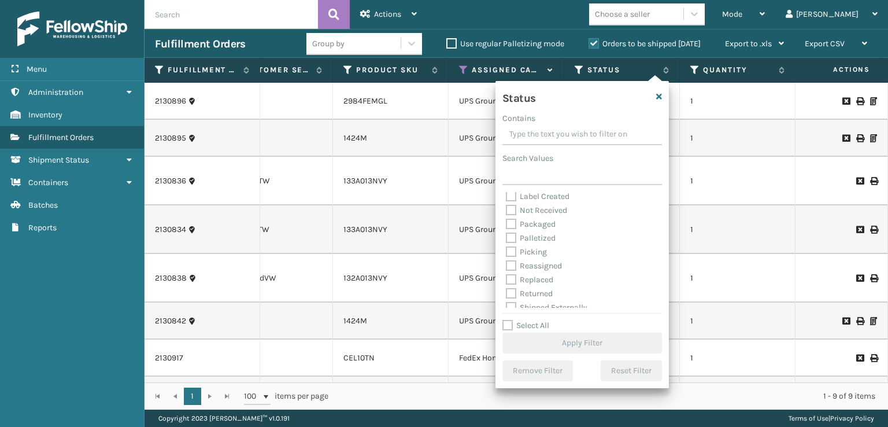
click at [513, 239] on label "Palletized" at bounding box center [531, 238] width 50 height 10
click at [506, 239] on input "Palletized" at bounding box center [506, 235] width 1 height 8
checkbox input "true"
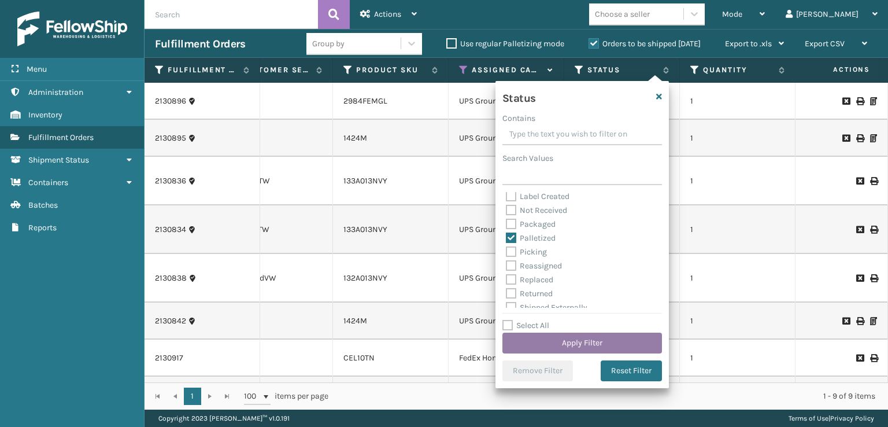
click at [559, 343] on button "Apply Filter" at bounding box center [582, 342] width 160 height 21
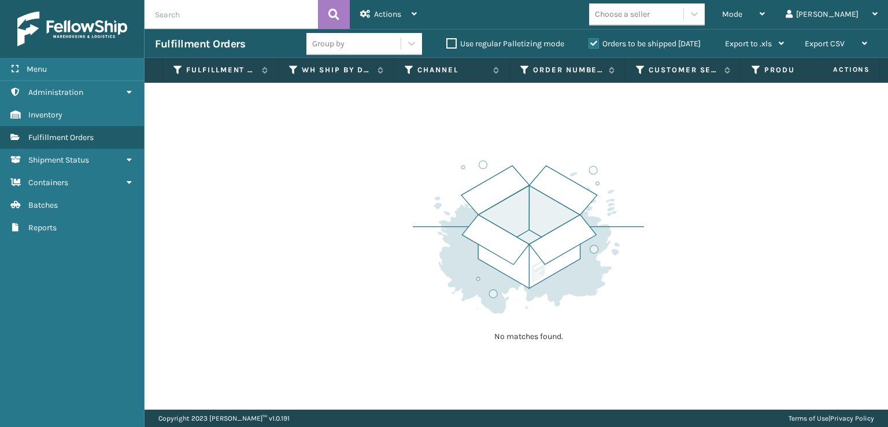
click at [592, 38] on div "Orders to be shipped [DATE]" at bounding box center [646, 44] width 136 height 14
click at [592, 42] on label "Orders to be shipped [DATE]" at bounding box center [644, 44] width 112 height 10
click at [589, 42] on input "Orders to be shipped [DATE]" at bounding box center [588, 41] width 1 height 8
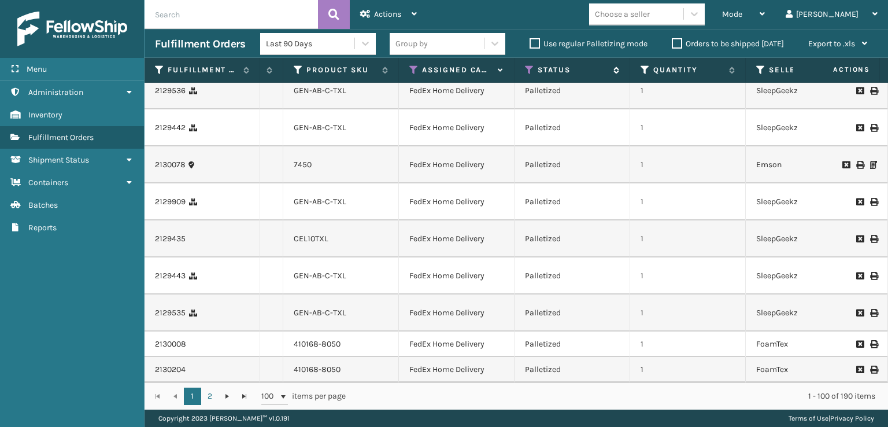
click at [527, 65] on icon at bounding box center [529, 70] width 9 height 10
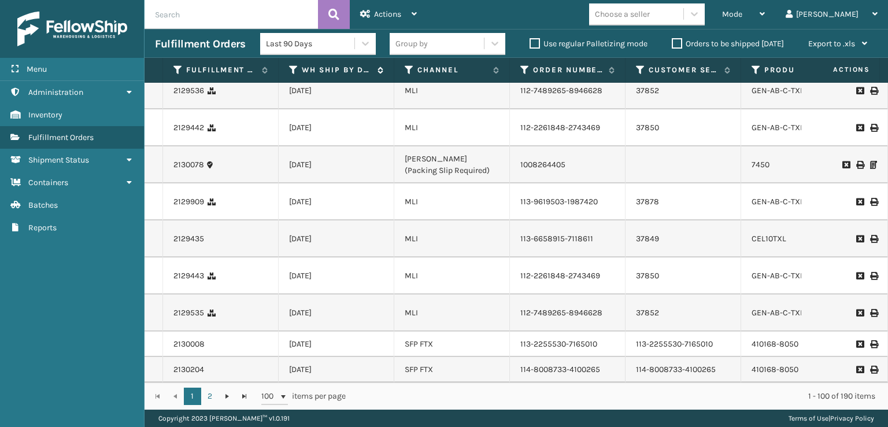
click at [292, 70] on icon at bounding box center [293, 70] width 9 height 10
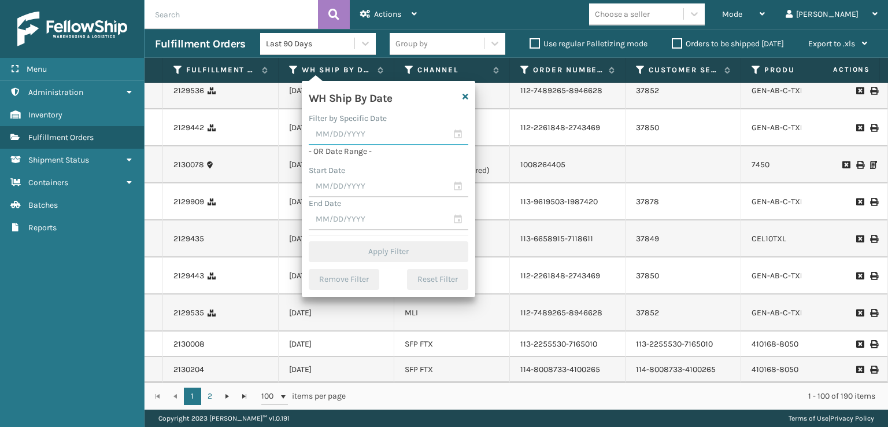
click at [458, 134] on input "text" at bounding box center [389, 134] width 160 height 21
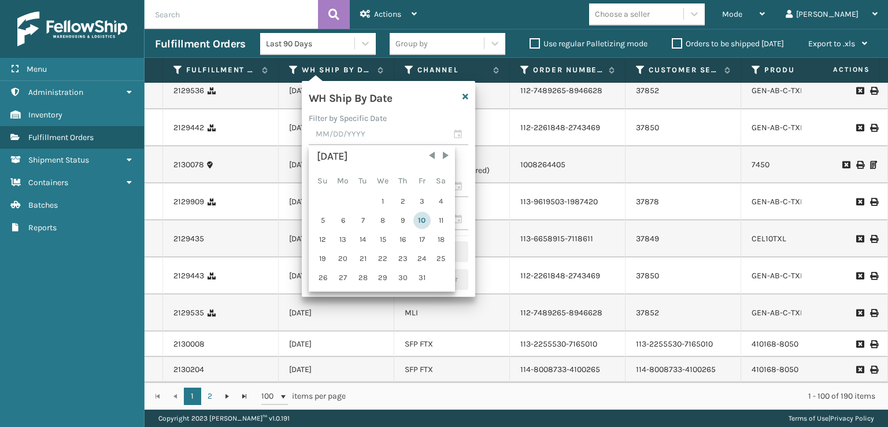
click at [418, 225] on div "10" at bounding box center [421, 220] width 17 height 17
type input "[DATE]"
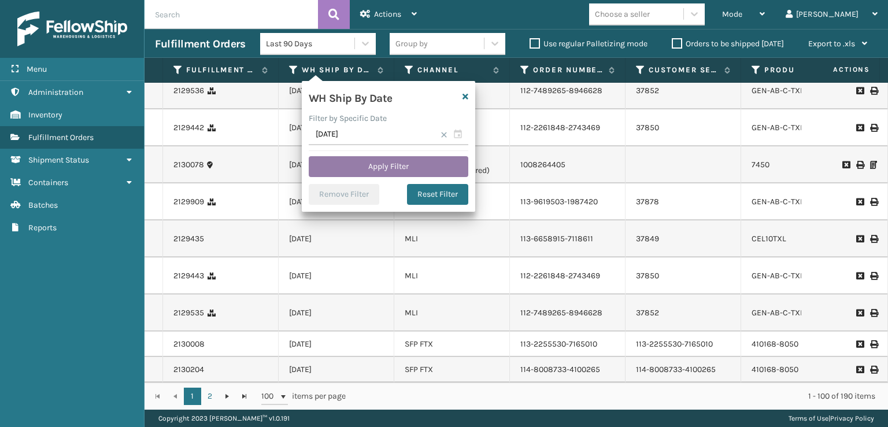
click at [409, 164] on button "Apply Filter" at bounding box center [389, 166] width 160 height 21
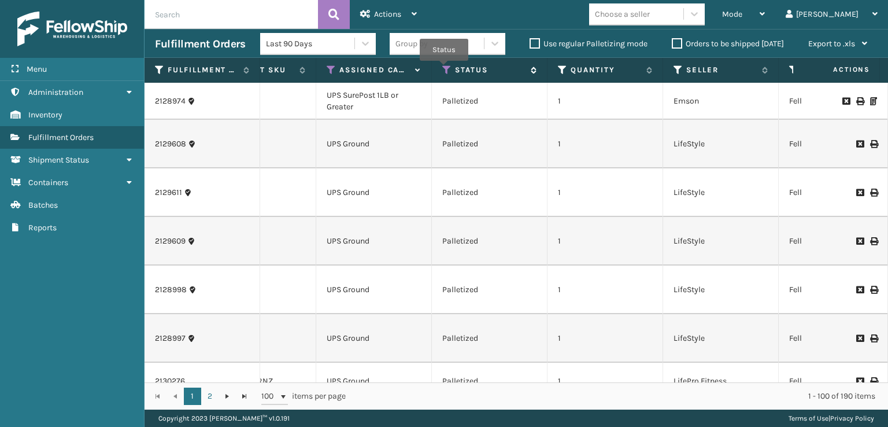
click at [444, 69] on icon at bounding box center [446, 70] width 9 height 10
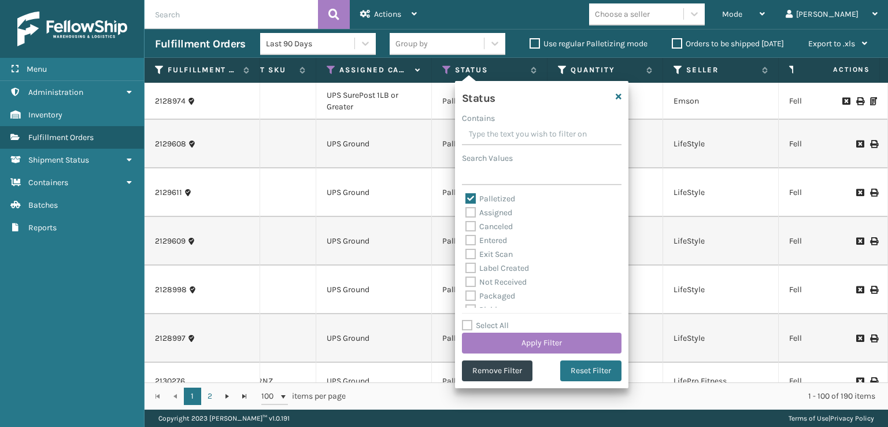
click at [470, 270] on label "Label Created" at bounding box center [497, 268] width 64 height 10
click at [466, 269] on input "Label Created" at bounding box center [465, 265] width 1 height 8
checkbox input "true"
click at [513, 345] on button "Apply Filter" at bounding box center [542, 342] width 160 height 21
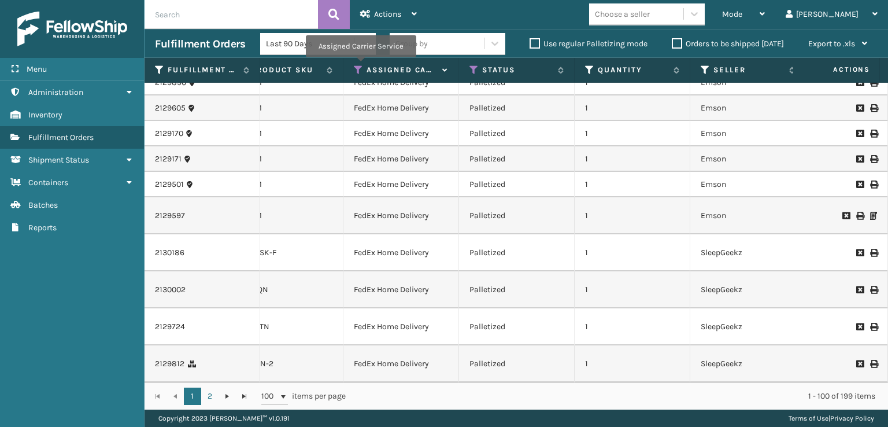
click at [360, 65] on icon at bounding box center [358, 70] width 9 height 10
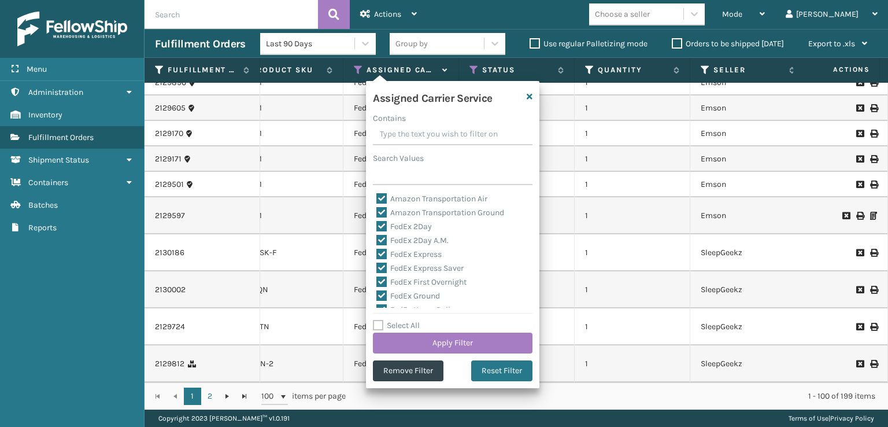
click at [380, 200] on label "Amazon Transportation Air" at bounding box center [431, 199] width 111 height 10
click at [377, 199] on input "Amazon Transportation Air" at bounding box center [376, 196] width 1 height 8
checkbox input "false"
click at [379, 209] on label "Amazon Transportation Ground" at bounding box center [440, 212] width 128 height 10
click at [377, 209] on input "Amazon Transportation Ground" at bounding box center [376, 210] width 1 height 8
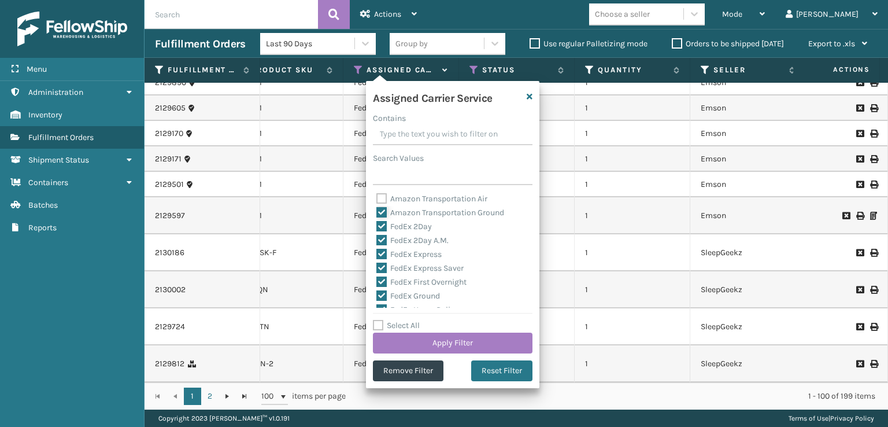
checkbox input "false"
click at [417, 347] on button "Apply Filter" at bounding box center [453, 342] width 160 height 21
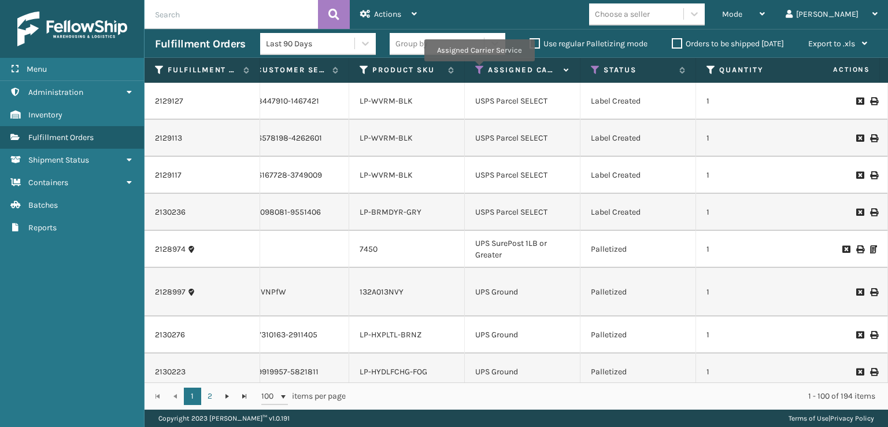
click at [479, 69] on icon at bounding box center [479, 70] width 9 height 10
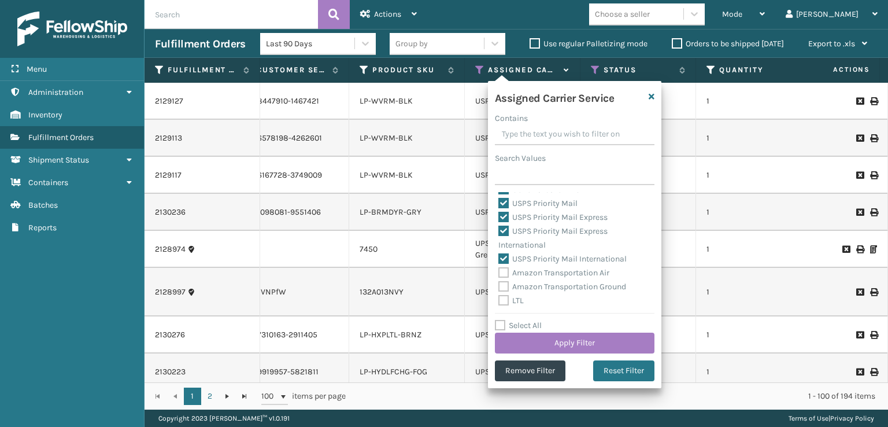
click at [505, 258] on label "USPS Priority Mail International" at bounding box center [562, 259] width 128 height 10
click at [499, 258] on input "USPS Priority Mail International" at bounding box center [498, 256] width 1 height 8
checkbox input "false"
click at [501, 231] on label "USPS Priority Mail Express International" at bounding box center [552, 238] width 109 height 24
click at [499, 231] on input "USPS Priority Mail Express International" at bounding box center [498, 228] width 1 height 8
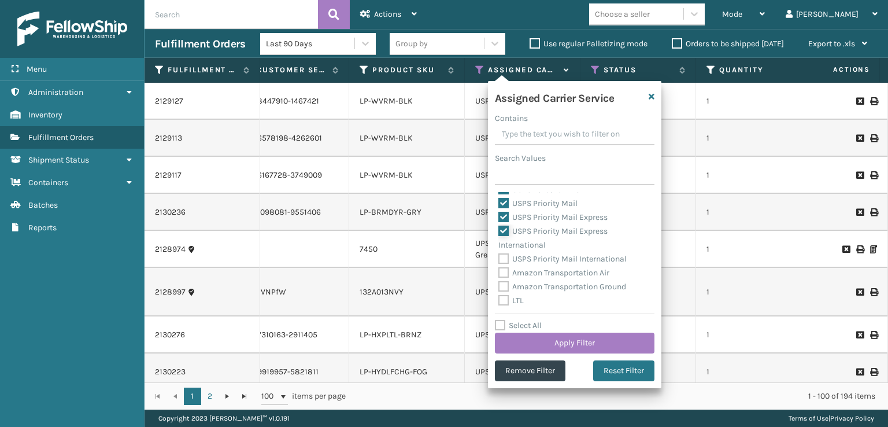
checkbox input "false"
click at [502, 219] on label "USPS Priority Mail Express" at bounding box center [552, 217] width 109 height 10
click at [499, 218] on input "USPS Priority Mail Express" at bounding box center [498, 214] width 1 height 8
checkbox input "false"
click at [502, 207] on label "USPS Priority Mail" at bounding box center [537, 203] width 79 height 10
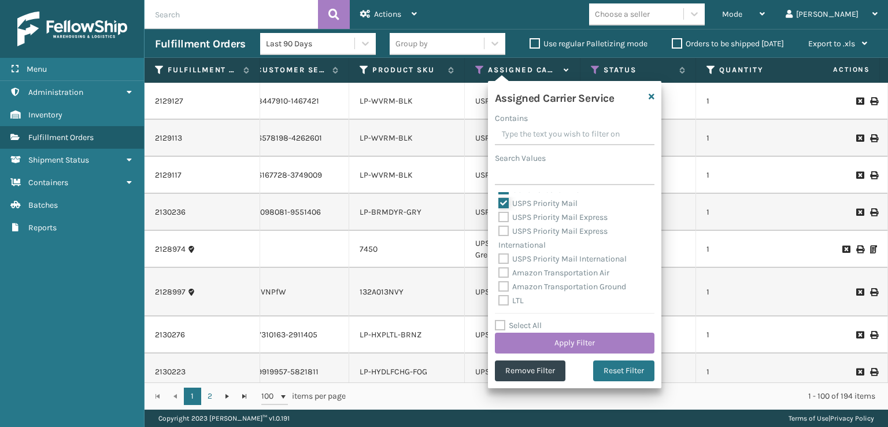
click at [499, 204] on input "USPS Priority Mail" at bounding box center [498, 201] width 1 height 8
checkbox input "false"
click at [502, 249] on label "USPS Parcel SELECT" at bounding box center [541, 247] width 86 height 10
click at [499, 248] on input "USPS Parcel SELECT" at bounding box center [498, 244] width 1 height 8
checkbox input "false"
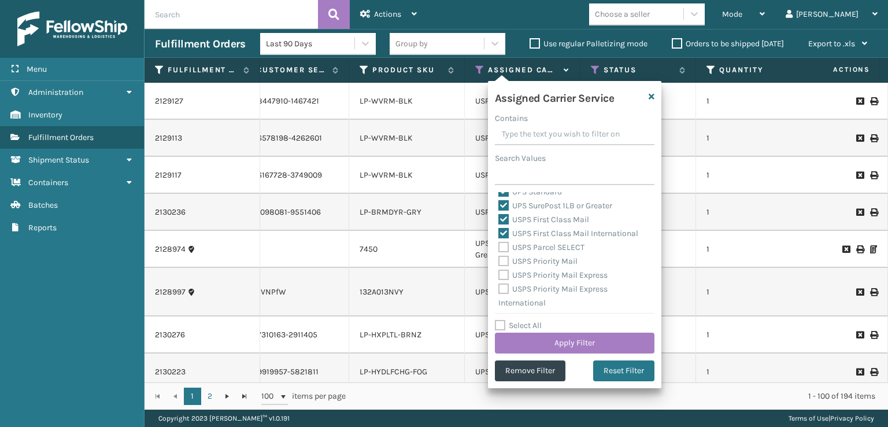
click at [506, 233] on label "USPS First Class Mail International" at bounding box center [568, 233] width 140 height 10
click at [499, 233] on input "USPS First Class Mail International" at bounding box center [498, 231] width 1 height 8
checkbox input "false"
click at [501, 221] on label "USPS First Class Mail" at bounding box center [543, 219] width 91 height 10
click at [499, 220] on input "USPS First Class Mail" at bounding box center [498, 217] width 1 height 8
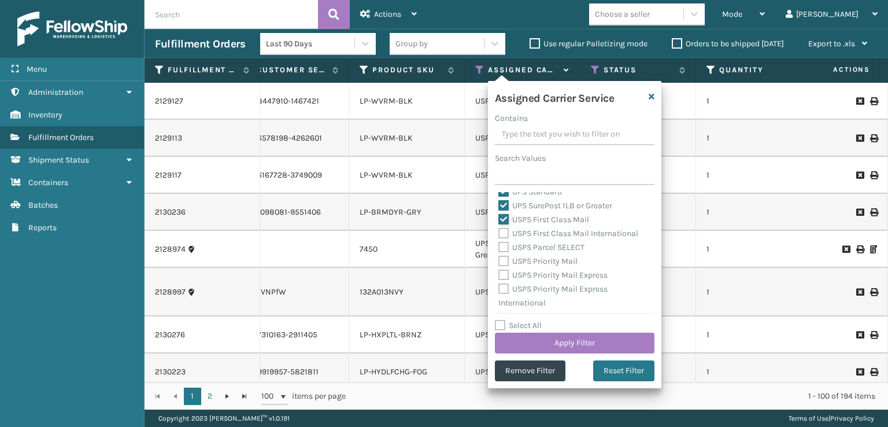
checkbox input "false"
click at [504, 201] on label "UPS SurePost 1LB or Greater" at bounding box center [555, 206] width 114 height 10
click at [499, 201] on input "UPS SurePost 1LB or Greater" at bounding box center [498, 203] width 1 height 8
click at [501, 205] on label "UPS SurePost 1LB or Greater" at bounding box center [555, 206] width 114 height 10
click at [499, 205] on input "UPS SurePost 1LB or Greater" at bounding box center [498, 203] width 1 height 8
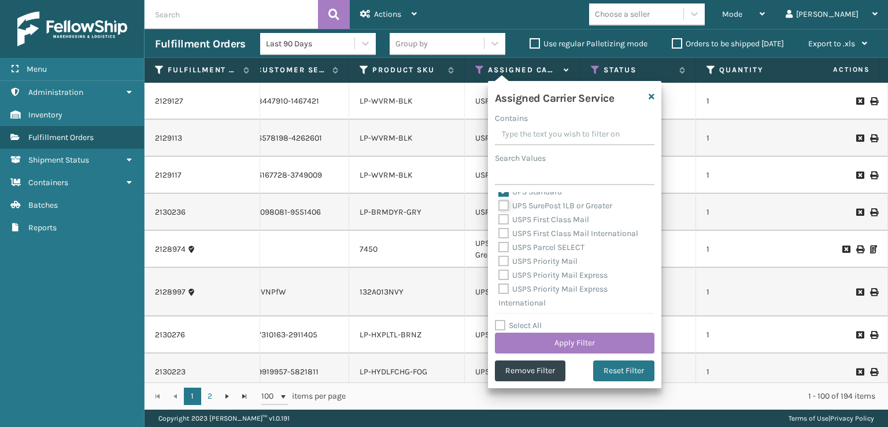
checkbox input "true"
click at [501, 216] on label "USPS First Class Mail" at bounding box center [543, 219] width 91 height 10
click at [503, 324] on label "Select All" at bounding box center [518, 325] width 47 height 10
click at [503, 320] on input "Select All" at bounding box center [581, 318] width 173 height 1
checkbox input "true"
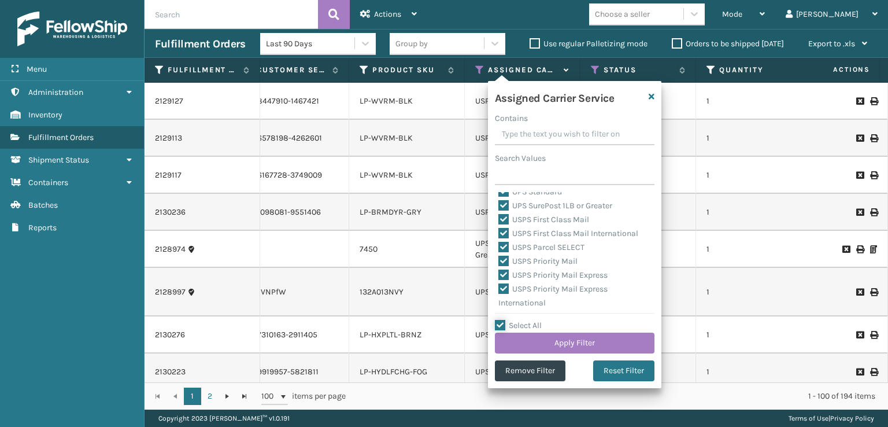
checkbox input "true"
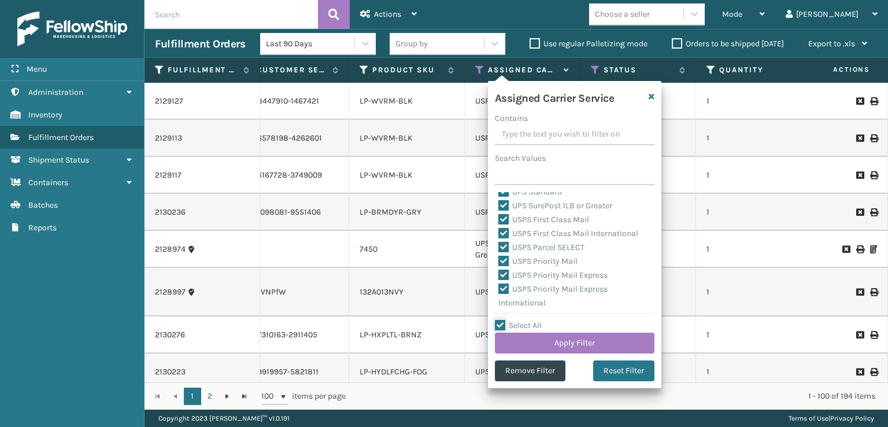
checkbox input "true"
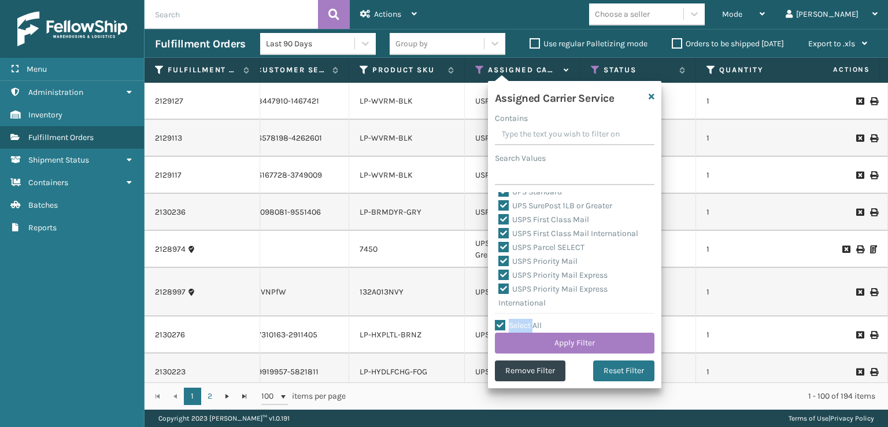
click at [503, 324] on label "Select All" at bounding box center [518, 325] width 47 height 10
click at [503, 320] on input "Select All" at bounding box center [581, 318] width 173 height 1
checkbox input "false"
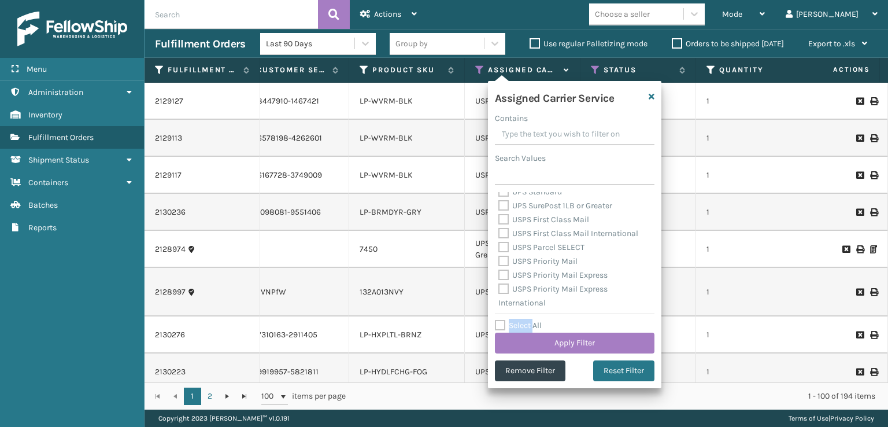
checkbox input "false"
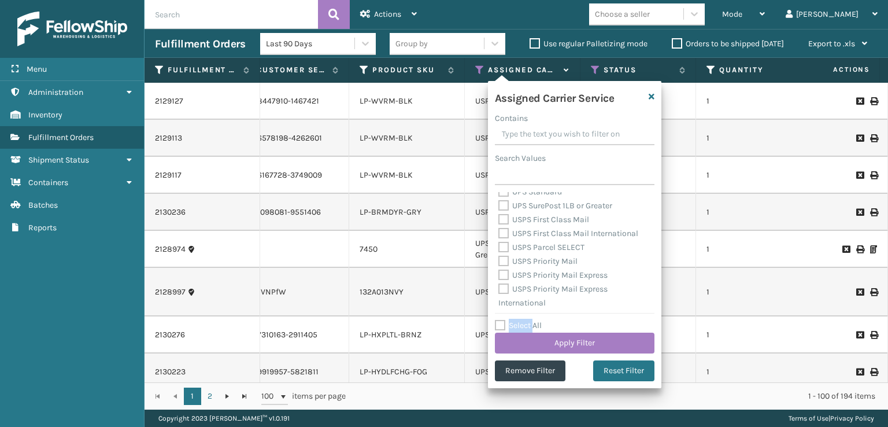
checkbox input "false"
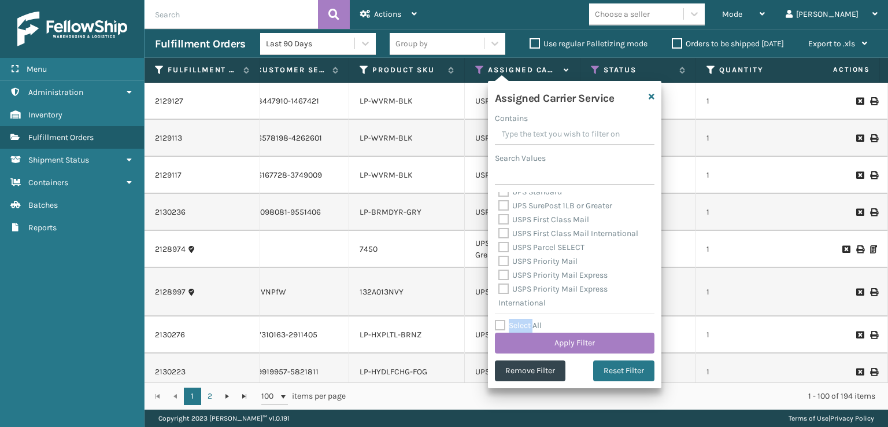
checkbox input "false"
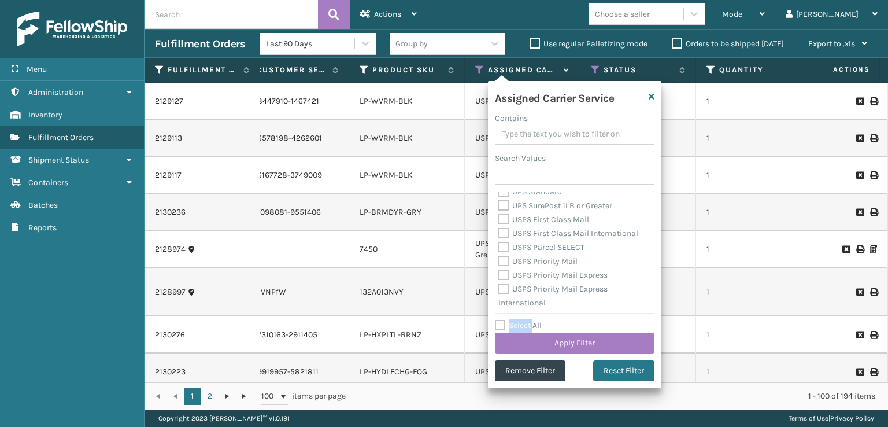
checkbox input "false"
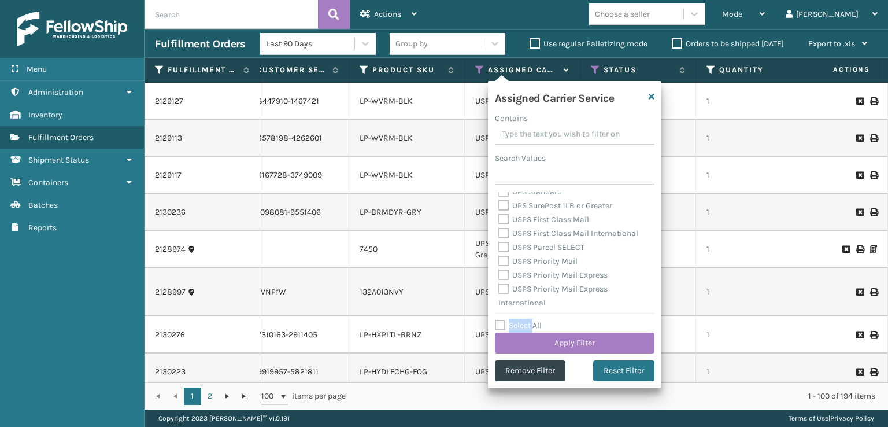
checkbox input "false"
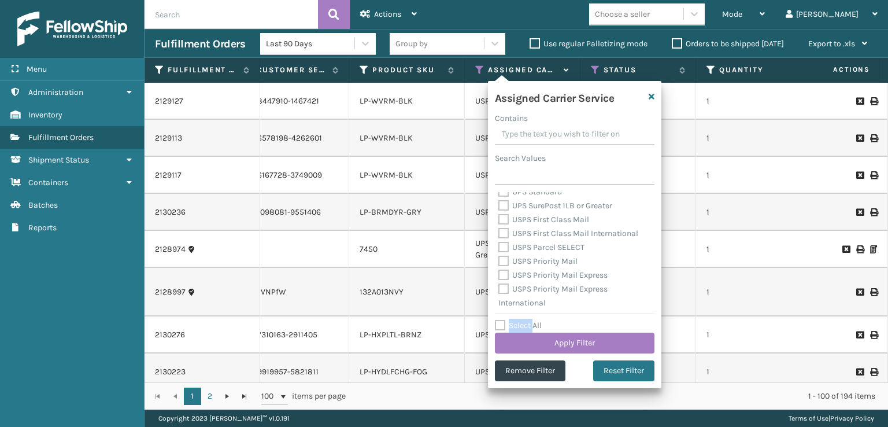
checkbox input "false"
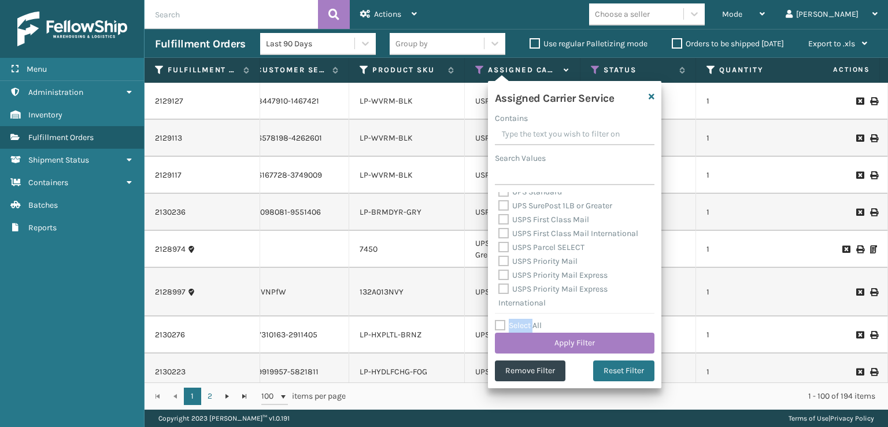
checkbox input "false"
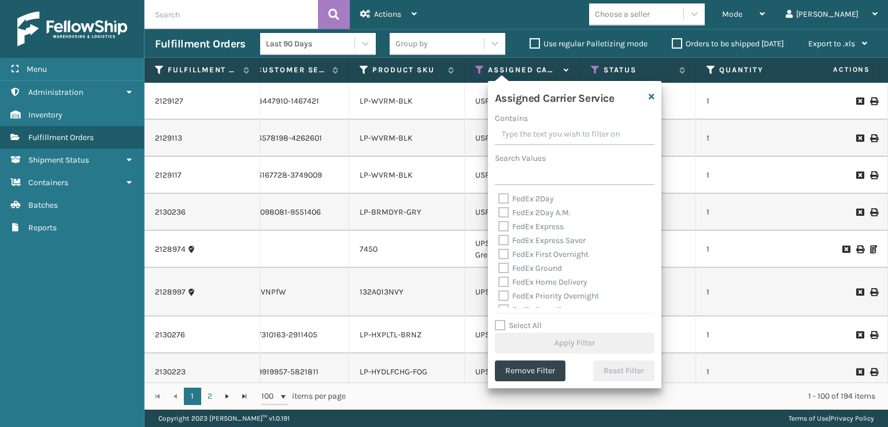
drag, startPoint x: 501, startPoint y: 201, endPoint x: 499, endPoint y: 218, distance: 16.8
click at [500, 209] on div "FedEx 2Day FedEx 2Day A.M. FedEx Express FedEx Express Saver FedEx First Overni…" at bounding box center [575, 250] width 160 height 116
click at [503, 212] on label "FedEx 2Day A.M." at bounding box center [534, 212] width 72 height 10
click at [499, 212] on input "FedEx 2Day A.M." at bounding box center [498, 210] width 1 height 8
checkbox input "true"
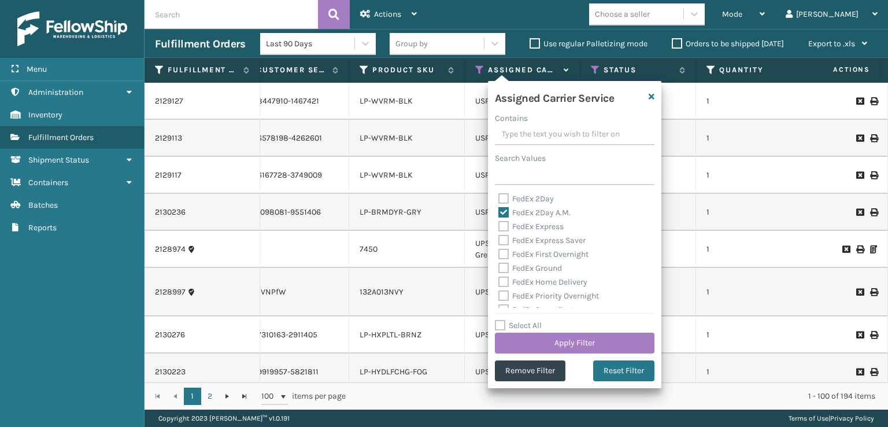
click at [503, 199] on label "FedEx 2Day" at bounding box center [525, 199] width 55 height 10
click at [499, 199] on input "FedEx 2Day" at bounding box center [498, 196] width 1 height 8
checkbox input "true"
click at [504, 229] on label "FedEx Express" at bounding box center [530, 226] width 65 height 10
click at [499, 227] on input "FedEx Express" at bounding box center [498, 224] width 1 height 8
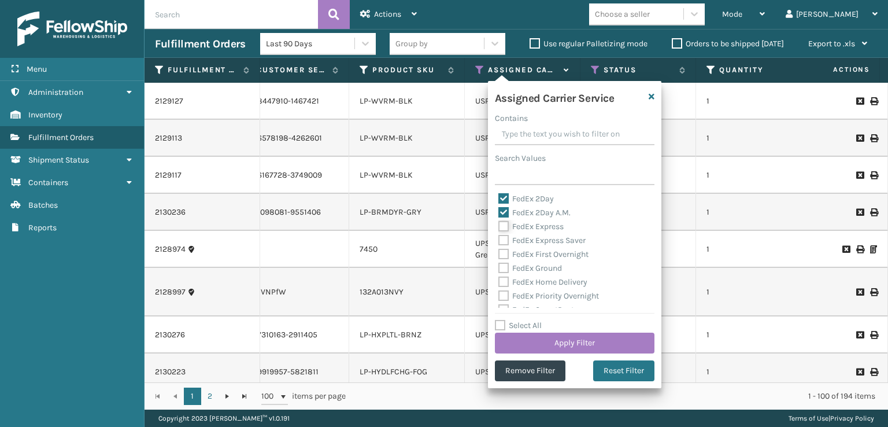
checkbox input "true"
click at [504, 241] on label "FedEx Express Saver" at bounding box center [541, 240] width 87 height 10
click at [499, 241] on input "FedEx Express Saver" at bounding box center [498, 237] width 1 height 8
checkbox input "true"
click at [504, 260] on div "FedEx First Overnight" at bounding box center [574, 254] width 153 height 14
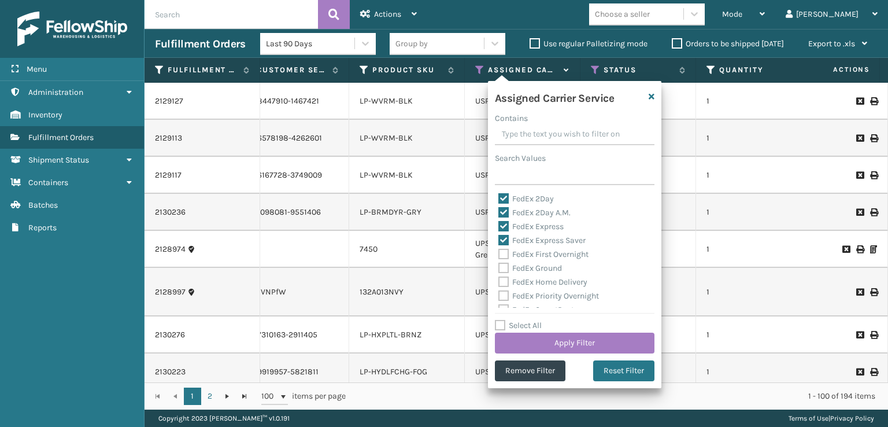
click at [501, 255] on label "FedEx First Overnight" at bounding box center [543, 254] width 90 height 10
click at [499, 255] on input "FedEx First Overnight" at bounding box center [498, 251] width 1 height 8
checkbox input "true"
click at [502, 272] on label "FedEx Ground" at bounding box center [530, 268] width 64 height 10
click at [499, 269] on input "FedEx Ground" at bounding box center [498, 265] width 1 height 8
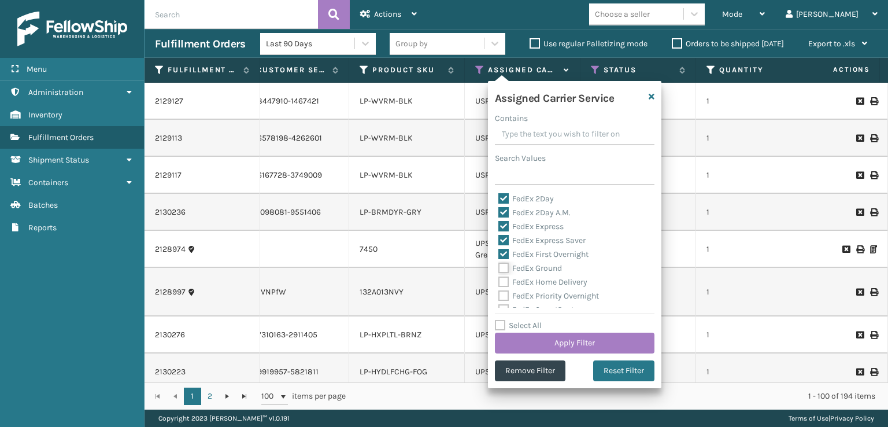
checkbox input "true"
click at [502, 285] on label "FedEx Home Delivery" at bounding box center [542, 282] width 89 height 10
click at [499, 283] on input "FedEx Home Delivery" at bounding box center [498, 279] width 1 height 8
checkbox input "true"
click at [504, 295] on label "FedEx Priority Overnight" at bounding box center [548, 296] width 101 height 10
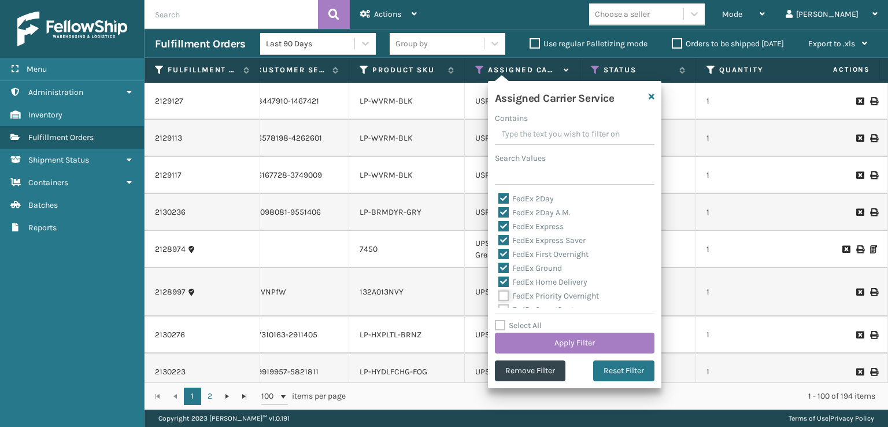
click at [499, 295] on input "FedEx Priority Overnight" at bounding box center [498, 293] width 1 height 8
checkbox input "true"
click at [506, 252] on label "FedEx SmartPost" at bounding box center [536, 252] width 76 height 10
click at [499, 252] on input "FedEx SmartPost" at bounding box center [498, 249] width 1 height 8
checkbox input "true"
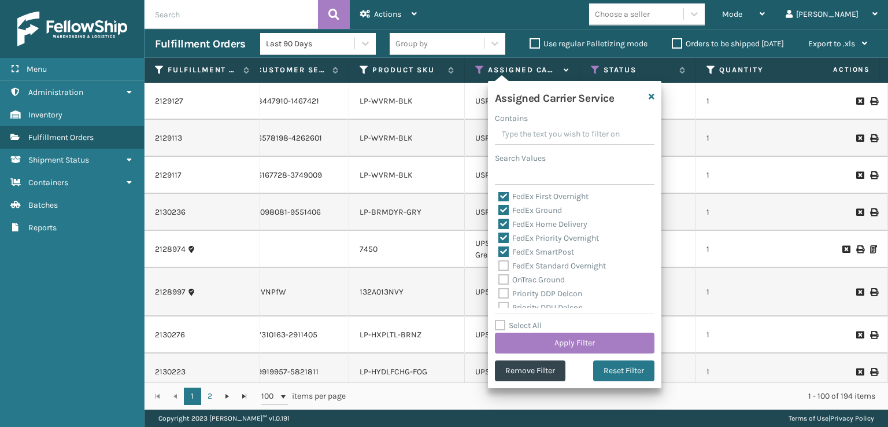
click at [502, 265] on label "FedEx Standard Overnight" at bounding box center [551, 266] width 107 height 10
click at [499, 265] on input "FedEx Standard Overnight" at bounding box center [498, 263] width 1 height 8
checkbox input "true"
click at [534, 339] on button "Apply Filter" at bounding box center [575, 342] width 160 height 21
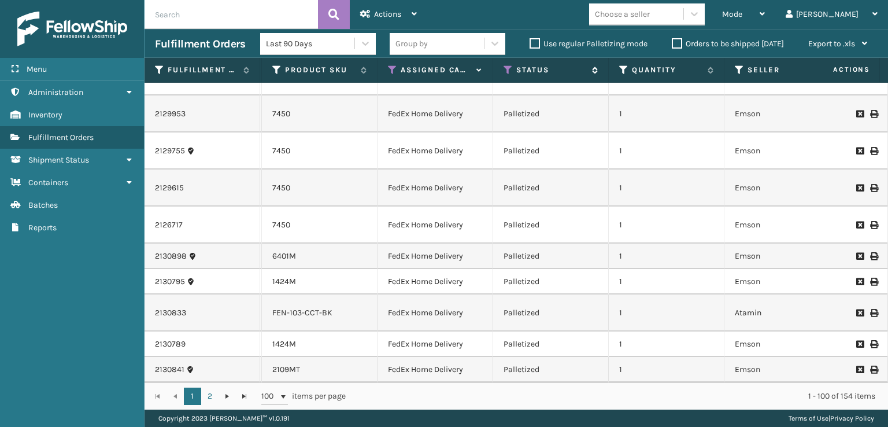
click at [508, 64] on th "Status" at bounding box center [551, 70] width 116 height 25
click at [508, 65] on icon at bounding box center [507, 70] width 9 height 10
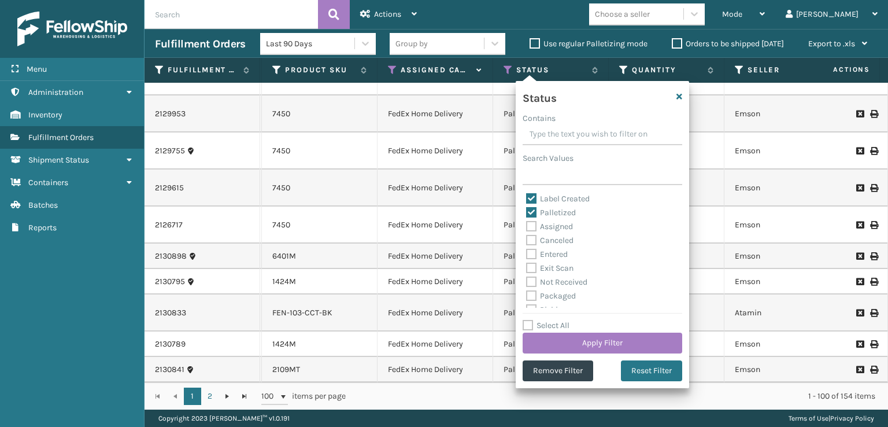
click at [532, 213] on label "Palletized" at bounding box center [551, 212] width 50 height 10
click at [527, 213] on input "Palletized" at bounding box center [526, 210] width 1 height 8
checkbox input "false"
click at [602, 343] on button "Apply Filter" at bounding box center [602, 342] width 160 height 21
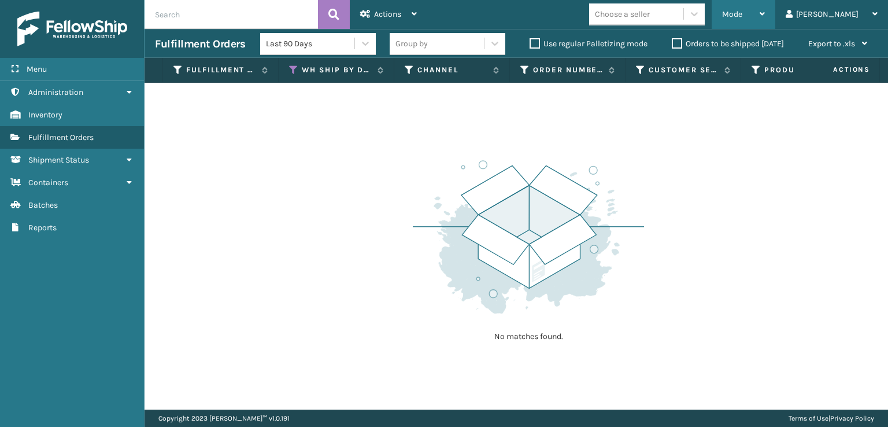
click at [765, 13] on div "Mode" at bounding box center [743, 14] width 43 height 29
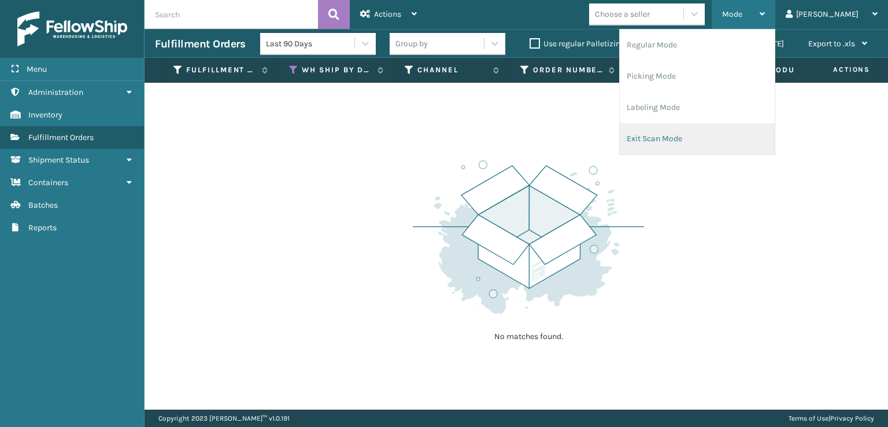
click at [710, 141] on li "Exit Scan Mode" at bounding box center [697, 138] width 155 height 31
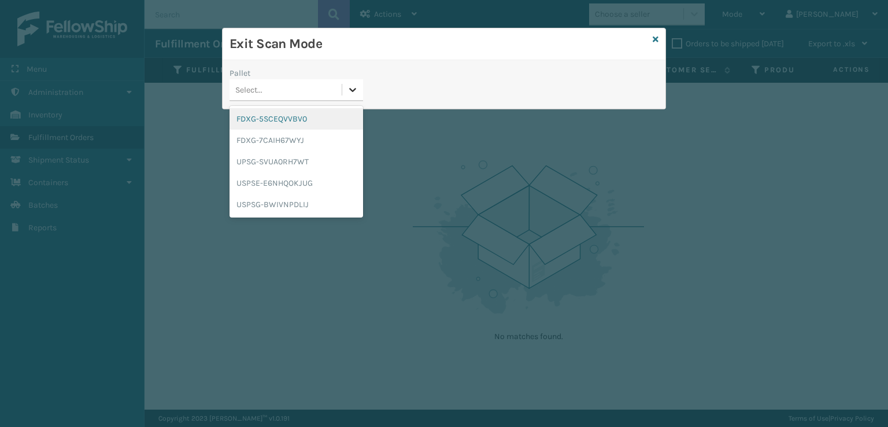
click at [346, 89] on div at bounding box center [352, 89] width 21 height 21
click at [306, 118] on div "FDXG-5SCEQVVBV0" at bounding box center [296, 118] width 134 height 21
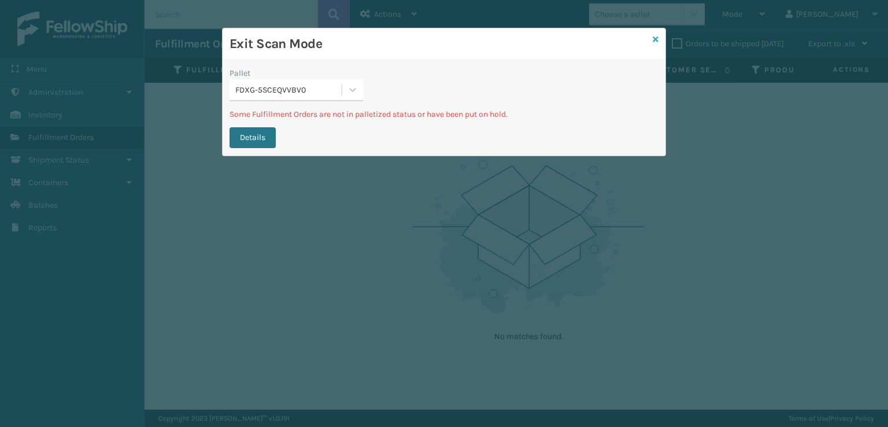
click at [653, 41] on icon at bounding box center [656, 39] width 6 height 8
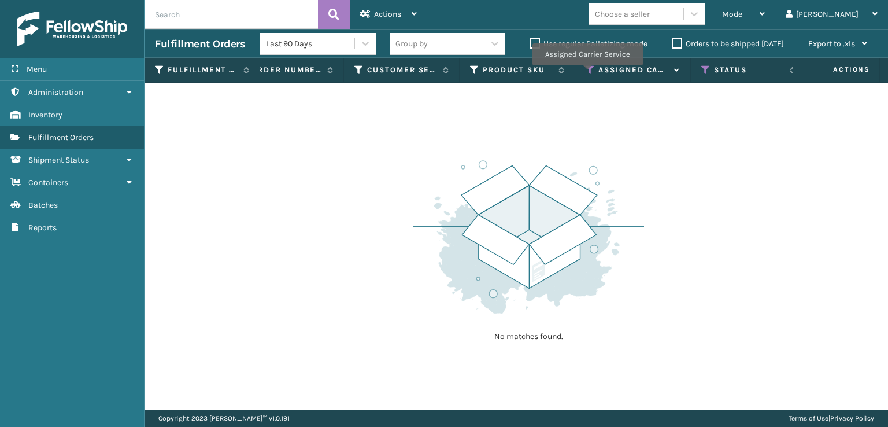
click at [587, 73] on icon at bounding box center [589, 70] width 9 height 10
click at [705, 72] on icon at bounding box center [705, 70] width 9 height 10
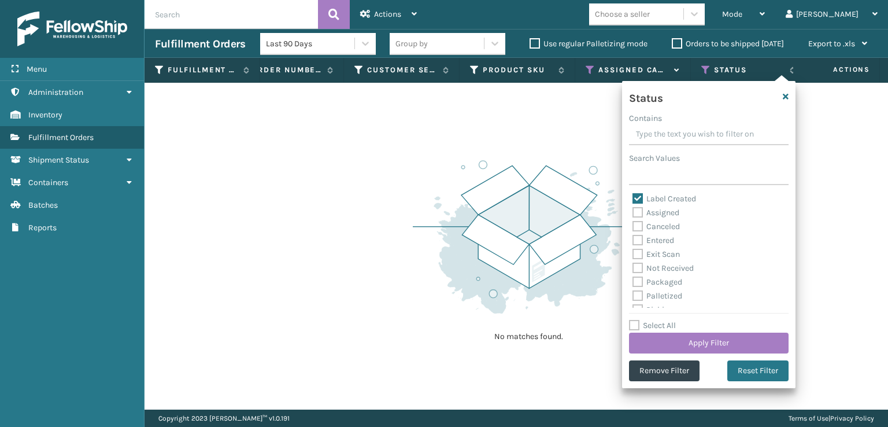
click at [636, 323] on label "Select All" at bounding box center [652, 325] width 47 height 10
click at [636, 320] on input "Select All" at bounding box center [715, 318] width 173 height 1
checkbox input "true"
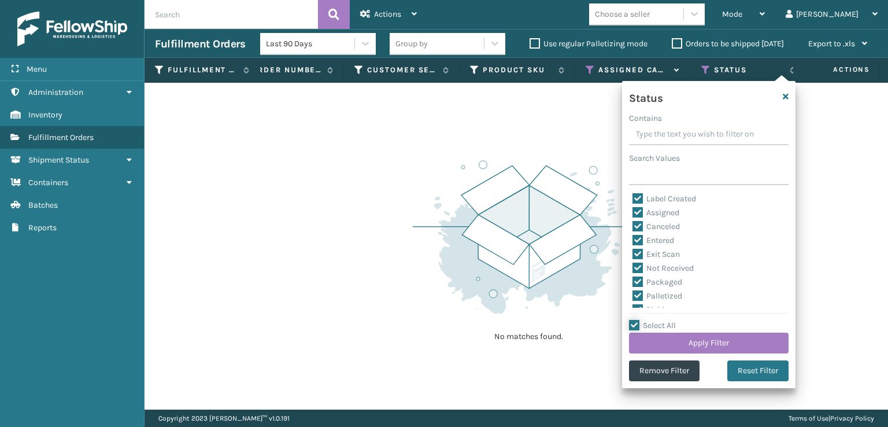
checkbox input "true"
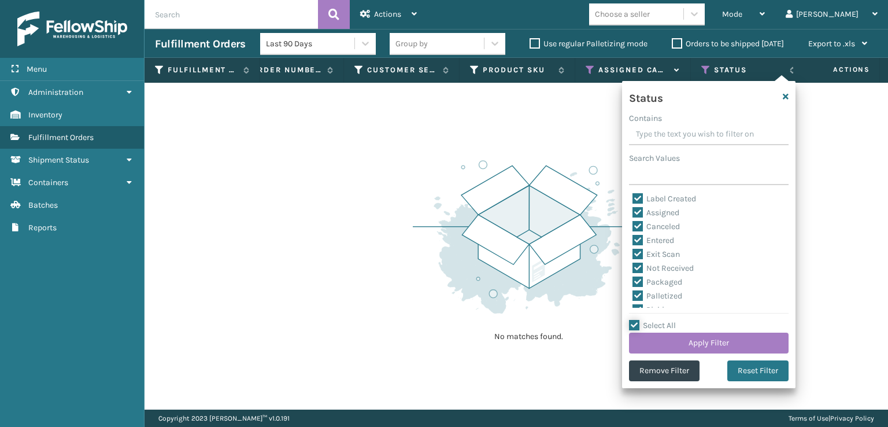
checkbox input "true"
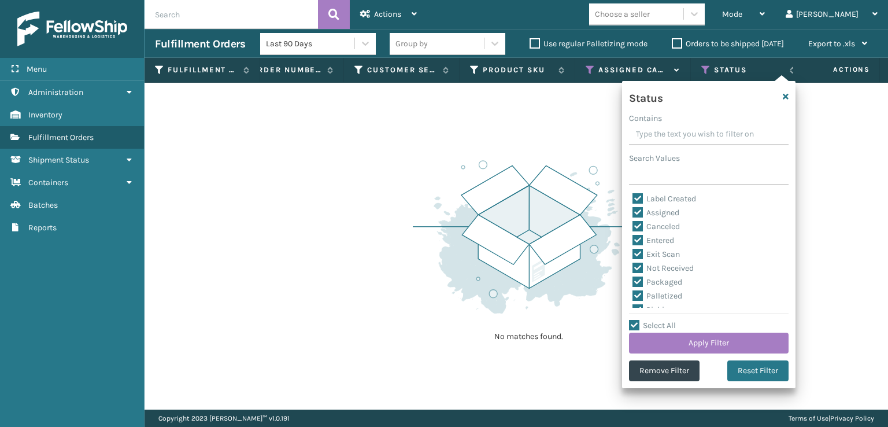
click at [640, 296] on label "Palletized" at bounding box center [657, 296] width 50 height 10
click at [633, 296] on input "Palletized" at bounding box center [632, 293] width 1 height 8
checkbox input "false"
click at [657, 344] on button "Apply Filter" at bounding box center [709, 342] width 160 height 21
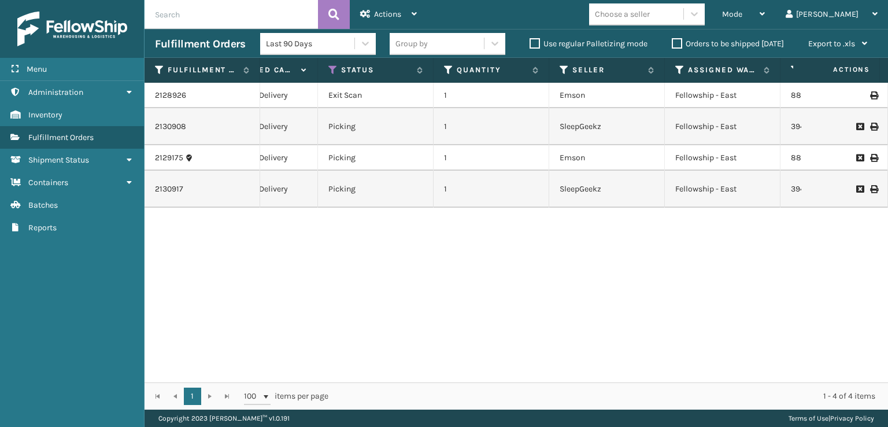
scroll to position [0, 791]
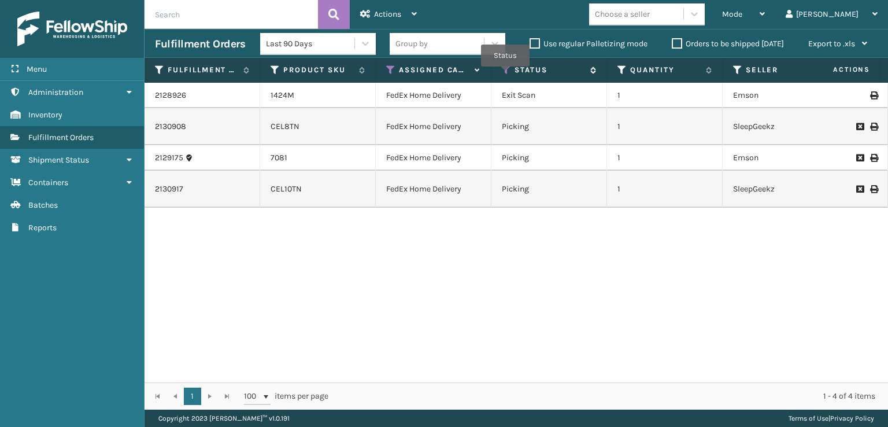
click at [505, 75] on icon at bounding box center [506, 70] width 9 height 10
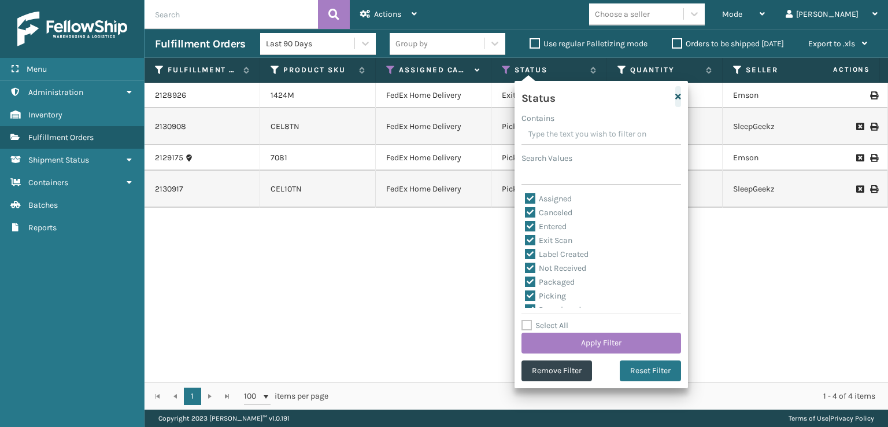
click at [675, 100] on icon "button" at bounding box center [678, 96] width 6 height 8
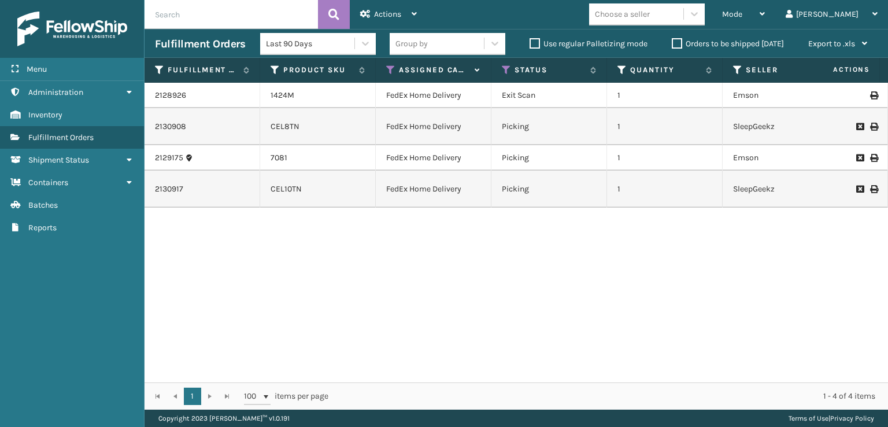
click at [680, 46] on label "Orders to be shipped [DATE]" at bounding box center [728, 44] width 112 height 10
click at [672, 45] on input "Orders to be shipped [DATE]" at bounding box center [672, 41] width 1 height 8
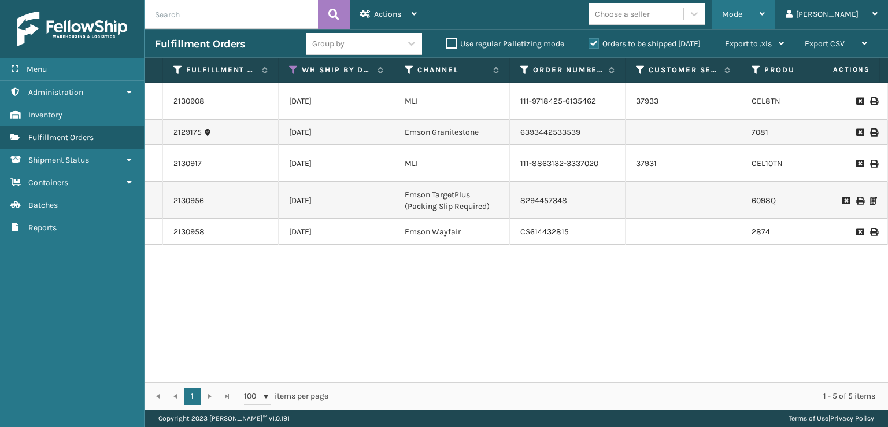
click at [742, 10] on span "Mode" at bounding box center [732, 14] width 20 height 10
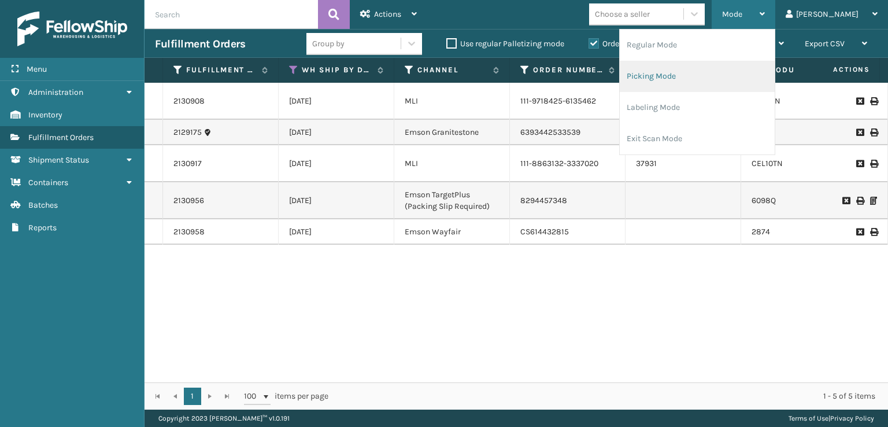
click at [700, 72] on li "Picking Mode" at bounding box center [697, 76] width 155 height 31
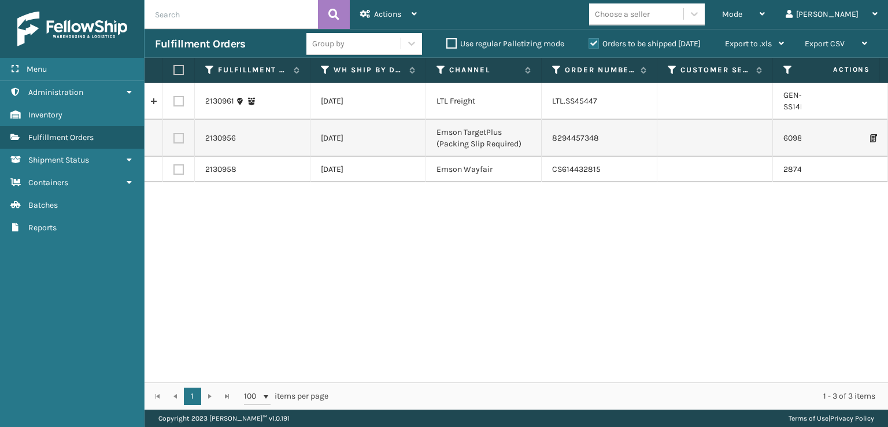
click at [179, 140] on label at bounding box center [178, 138] width 10 height 10
click at [174, 140] on input "checkbox" at bounding box center [173, 137] width 1 height 8
checkbox input "true"
click at [179, 167] on label at bounding box center [178, 169] width 10 height 10
click at [174, 167] on input "checkbox" at bounding box center [173, 168] width 1 height 8
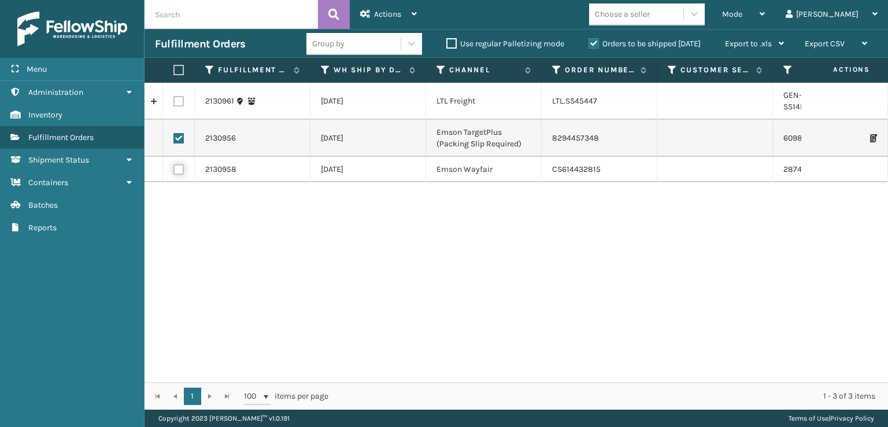
checkbox input "true"
click at [388, 18] on span "Actions" at bounding box center [387, 14] width 27 height 10
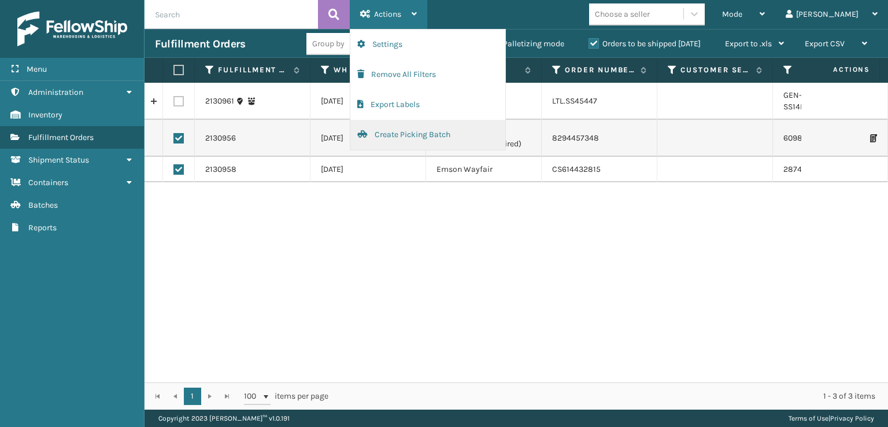
click at [393, 133] on button "Create Picking Batch" at bounding box center [427, 135] width 155 height 30
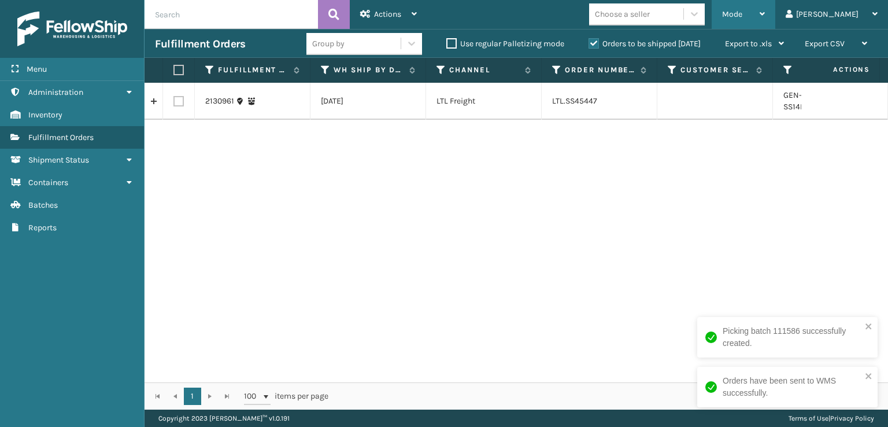
click at [765, 2] on div "Mode" at bounding box center [743, 14] width 43 height 29
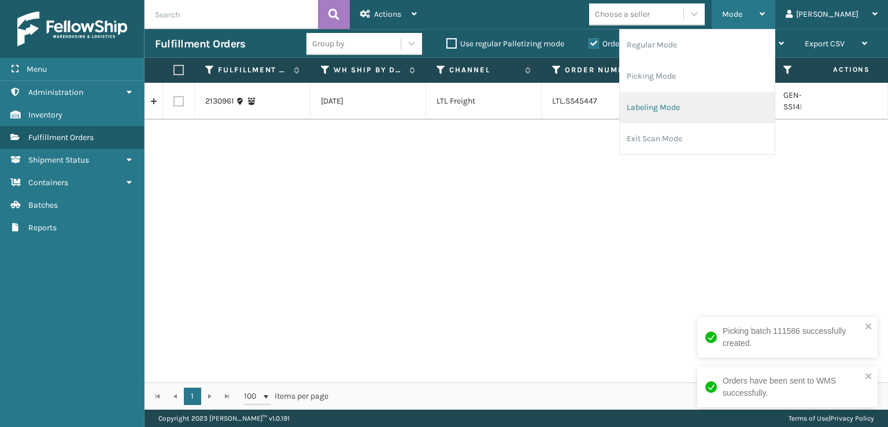
click at [713, 105] on li "Labeling Mode" at bounding box center [697, 107] width 155 height 31
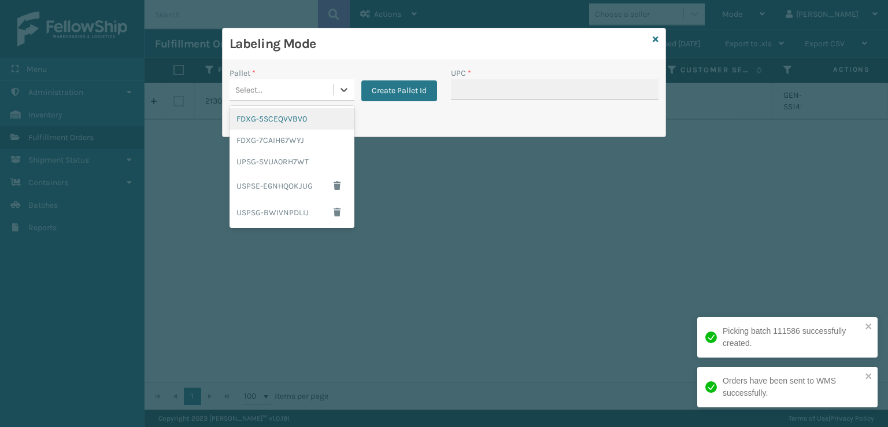
click at [327, 82] on div "Select..." at bounding box center [280, 89] width 103 height 19
click at [307, 144] on div "FDXG-7CAIH67WYJ" at bounding box center [291, 139] width 125 height 21
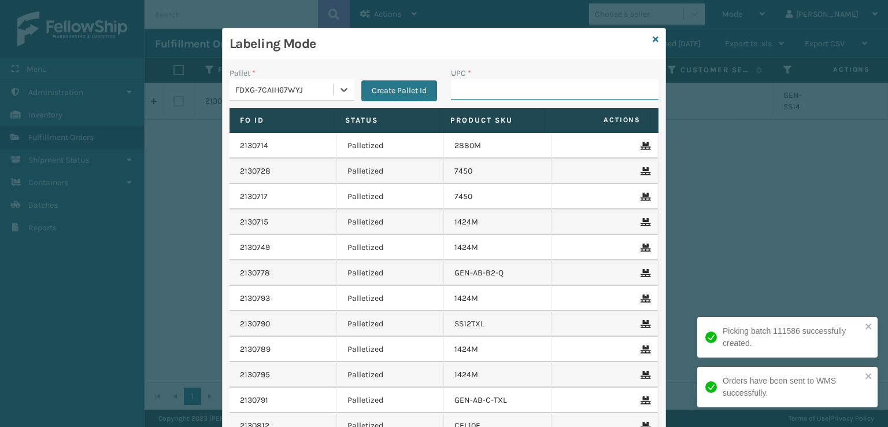
click at [502, 86] on input "UPC *" at bounding box center [554, 89] width 207 height 21
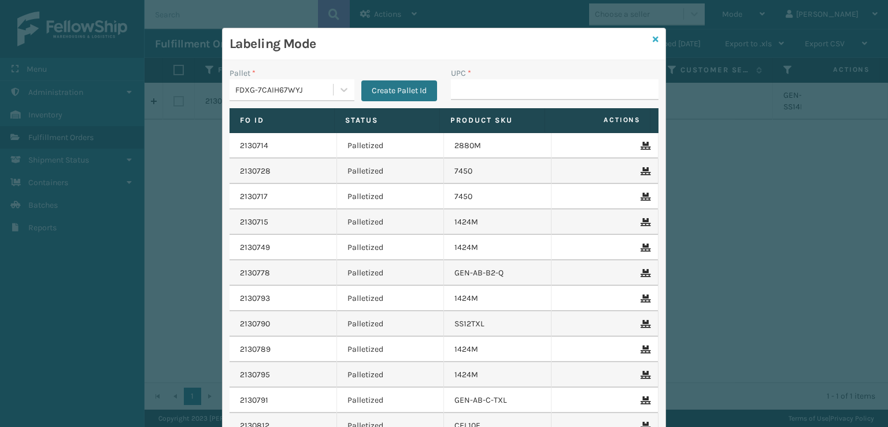
click at [653, 38] on icon at bounding box center [656, 39] width 6 height 8
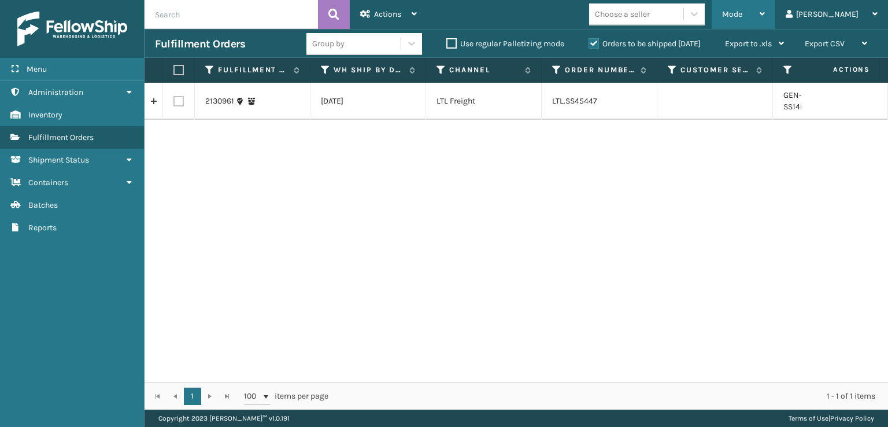
click at [765, 18] on div "Mode" at bounding box center [743, 14] width 43 height 29
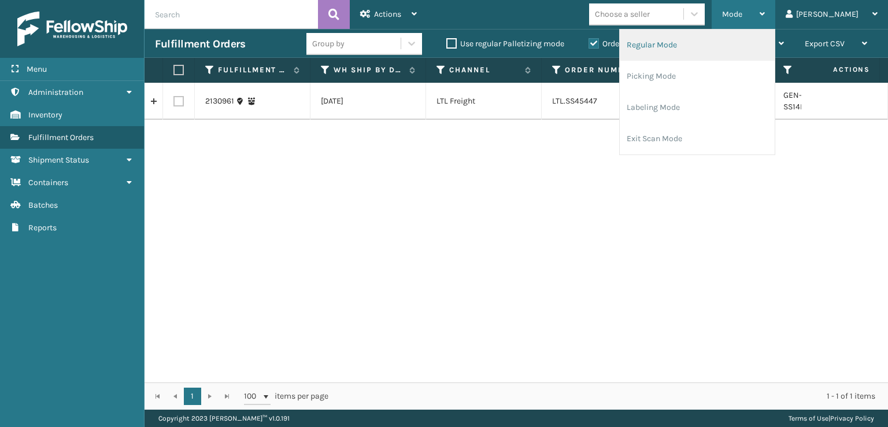
click at [714, 38] on li "Regular Mode" at bounding box center [697, 44] width 155 height 31
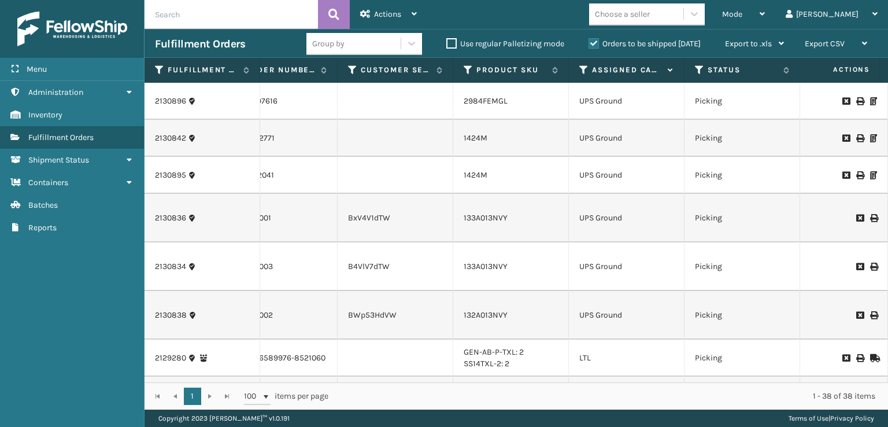
scroll to position [0, 321]
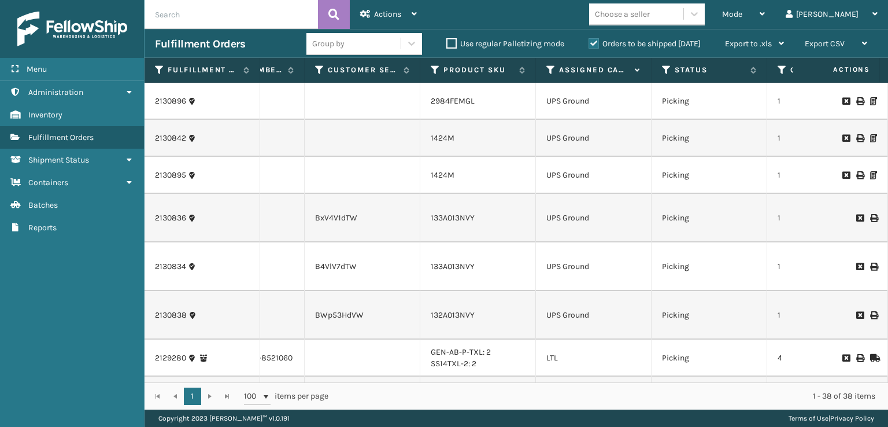
click at [547, 71] on icon at bounding box center [550, 70] width 9 height 10
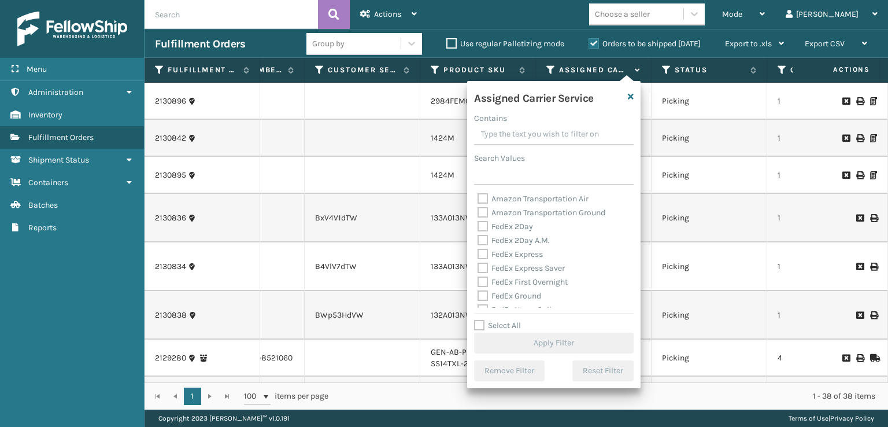
drag, startPoint x: 481, startPoint y: 227, endPoint x: 481, endPoint y: 233, distance: 6.4
click at [481, 228] on label "FedEx 2Day" at bounding box center [504, 226] width 55 height 10
click at [478, 227] on input "FedEx 2Day" at bounding box center [477, 224] width 1 height 8
checkbox input "true"
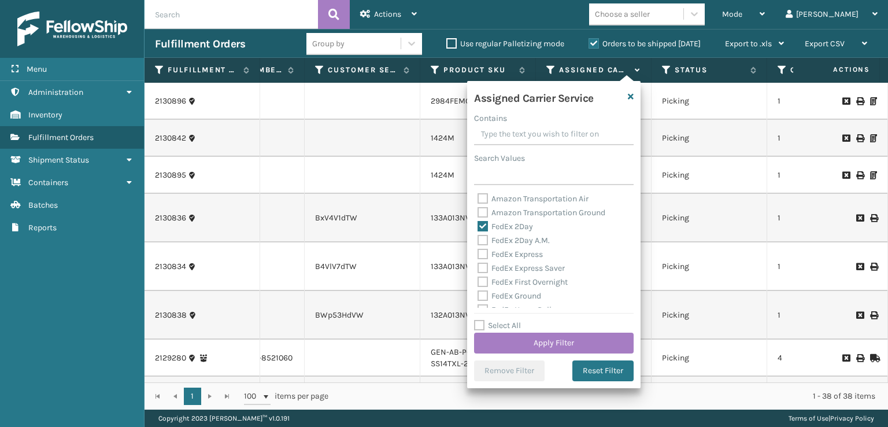
click at [481, 240] on label "FedEx 2Day A.M." at bounding box center [513, 240] width 72 height 10
click at [478, 240] on input "FedEx 2Day A.M." at bounding box center [477, 237] width 1 height 8
checkbox input "true"
click at [484, 252] on label "FedEx Express" at bounding box center [509, 254] width 65 height 10
click at [478, 252] on input "FedEx Express" at bounding box center [477, 251] width 1 height 8
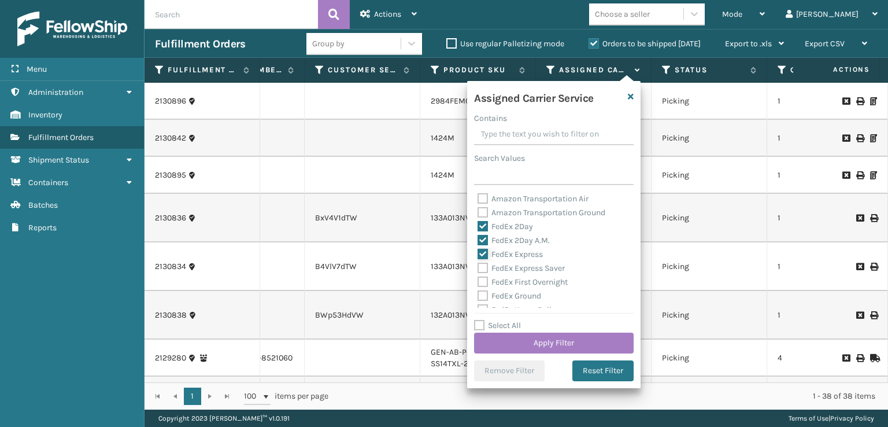
checkbox input "true"
click at [483, 269] on label "FedEx Express Saver" at bounding box center [520, 268] width 87 height 10
click at [478, 269] on input "FedEx Express Saver" at bounding box center [477, 265] width 1 height 8
checkbox input "true"
drag, startPoint x: 483, startPoint y: 280, endPoint x: 483, endPoint y: 293, distance: 12.7
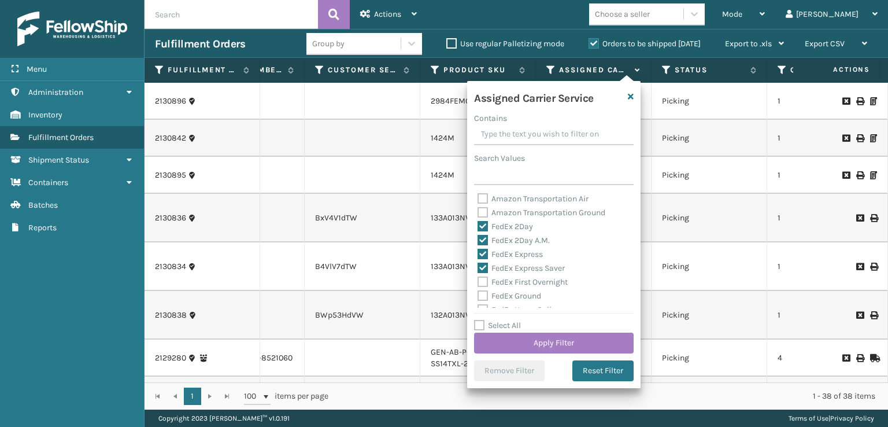
click at [483, 281] on label "FedEx First Overnight" at bounding box center [522, 282] width 90 height 10
click at [478, 281] on input "FedEx First Overnight" at bounding box center [477, 279] width 1 height 8
checkbox input "true"
click at [483, 293] on label "FedEx Ground" at bounding box center [509, 296] width 64 height 10
click at [478, 293] on input "FedEx Ground" at bounding box center [477, 293] width 1 height 8
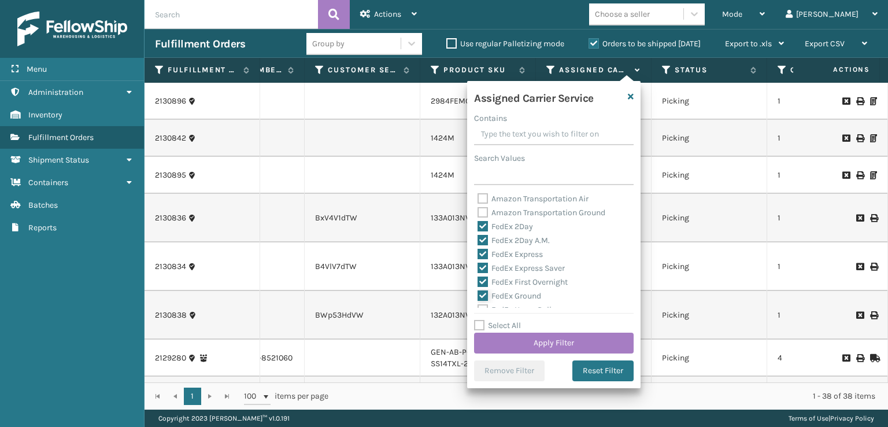
checkbox input "true"
drag, startPoint x: 481, startPoint y: 252, endPoint x: 483, endPoint y: 262, distance: 10.1
click at [481, 253] on label "FedEx Home Delivery" at bounding box center [521, 252] width 89 height 10
click at [478, 253] on input "FedEx Home Delivery" at bounding box center [477, 249] width 1 height 8
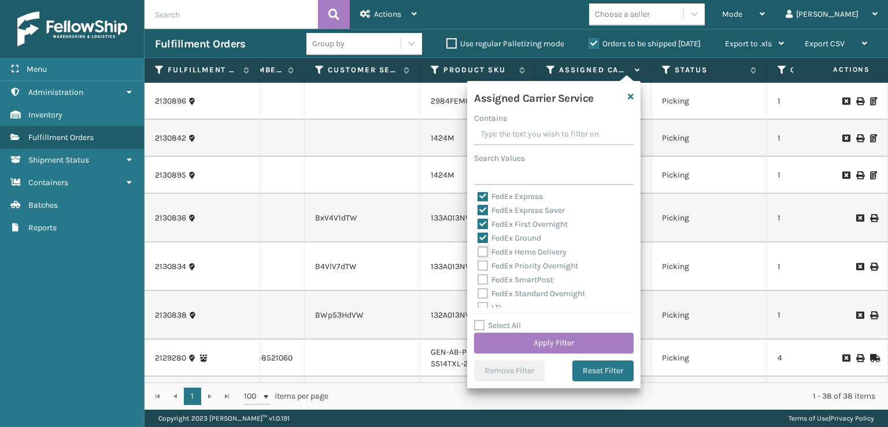
checkbox input "true"
drag, startPoint x: 484, startPoint y: 266, endPoint x: 481, endPoint y: 281, distance: 14.6
click at [484, 268] on label "FedEx Priority Overnight" at bounding box center [527, 266] width 101 height 10
click at [478, 266] on input "FedEx Priority Overnight" at bounding box center [477, 263] width 1 height 8
checkbox input "true"
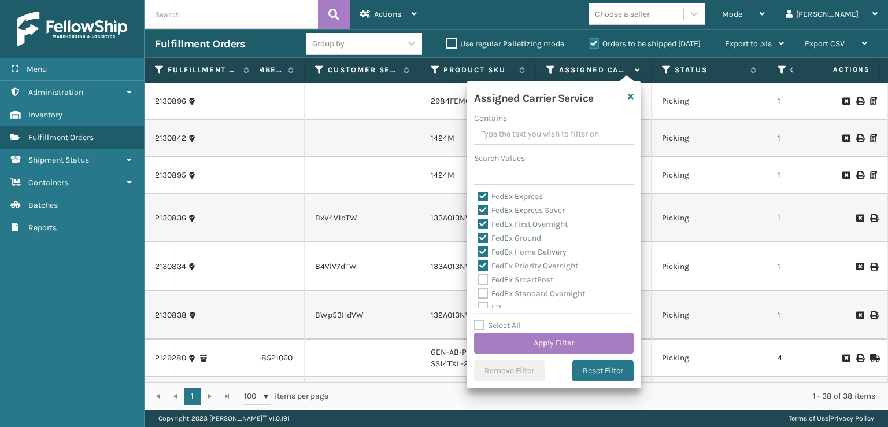
drag, startPoint x: 481, startPoint y: 281, endPoint x: 481, endPoint y: 288, distance: 7.5
click at [481, 282] on label "FedEx SmartPost" at bounding box center [515, 280] width 76 height 10
click at [478, 280] on input "FedEx SmartPost" at bounding box center [477, 277] width 1 height 8
checkbox input "true"
click at [481, 290] on label "FedEx Standard Overnight" at bounding box center [530, 293] width 107 height 10
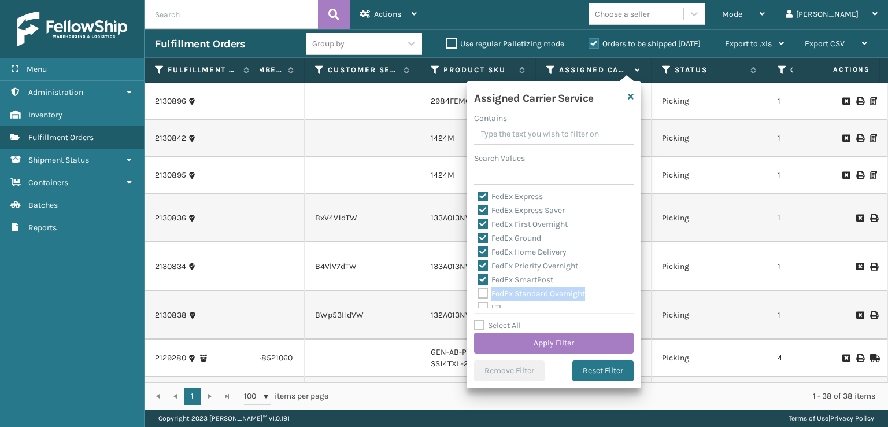
click at [485, 294] on label "FedEx Standard Overnight" at bounding box center [530, 293] width 107 height 10
click at [478, 294] on input "FedEx Standard Overnight" at bounding box center [477, 291] width 1 height 8
checkbox input "true"
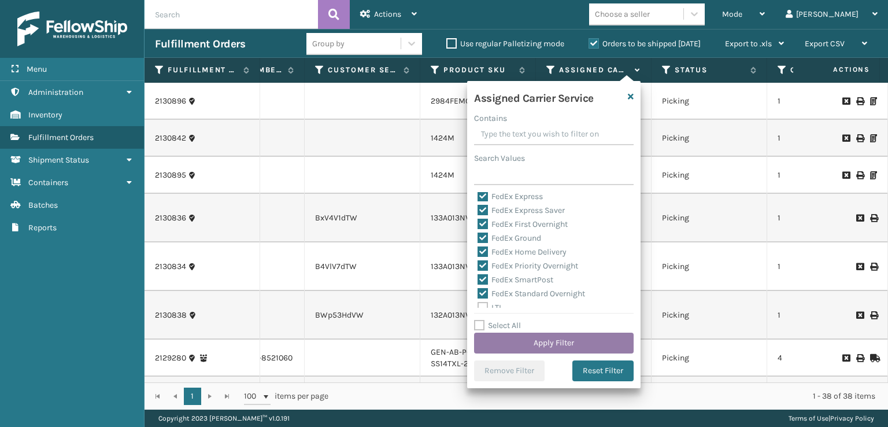
click at [526, 347] on button "Apply Filter" at bounding box center [554, 342] width 160 height 21
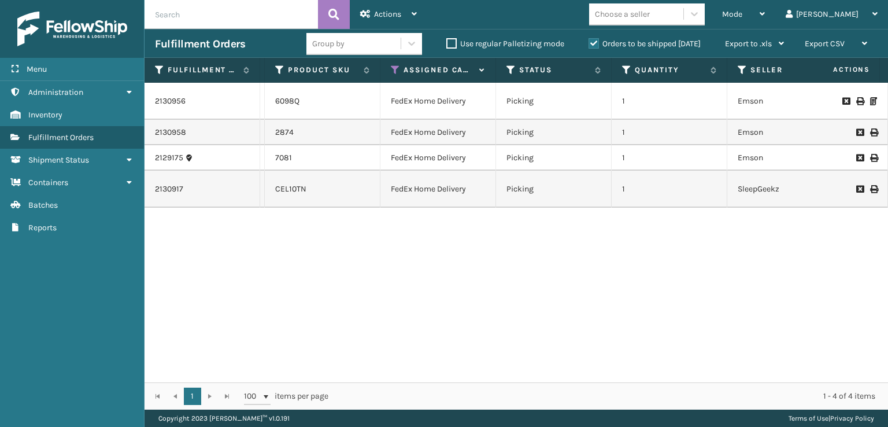
scroll to position [0, 0]
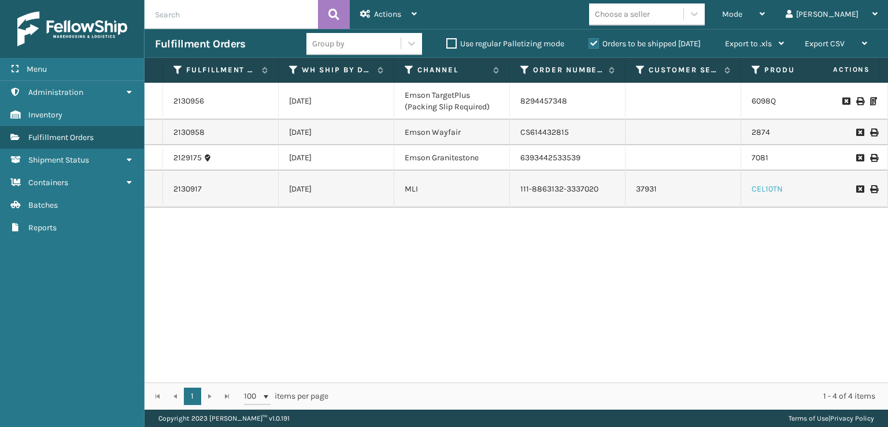
click at [761, 194] on link "CEL10TN" at bounding box center [766, 189] width 31 height 10
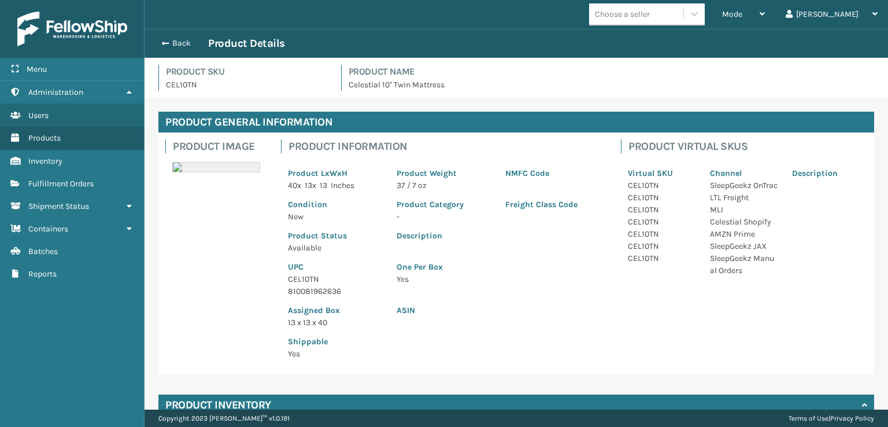
click at [335, 290] on p "810081962636" at bounding box center [335, 291] width 95 height 12
copy p "810081962636"
click at [180, 45] on button "Back" at bounding box center [181, 43] width 53 height 10
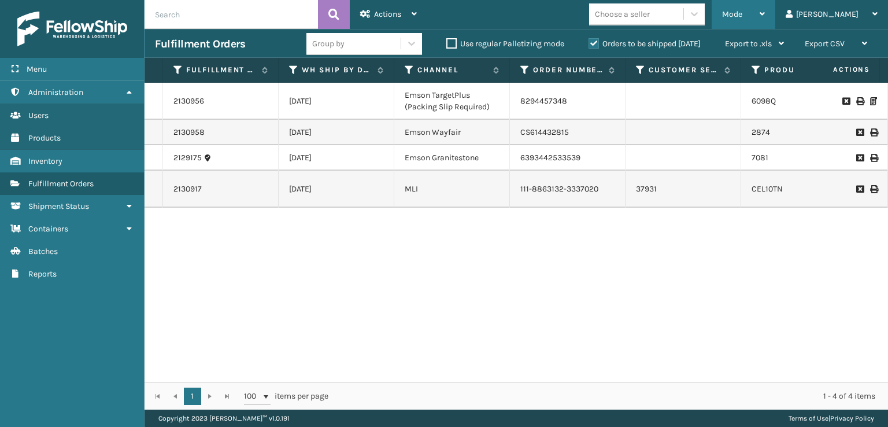
click at [765, 23] on div "Mode" at bounding box center [743, 14] width 43 height 29
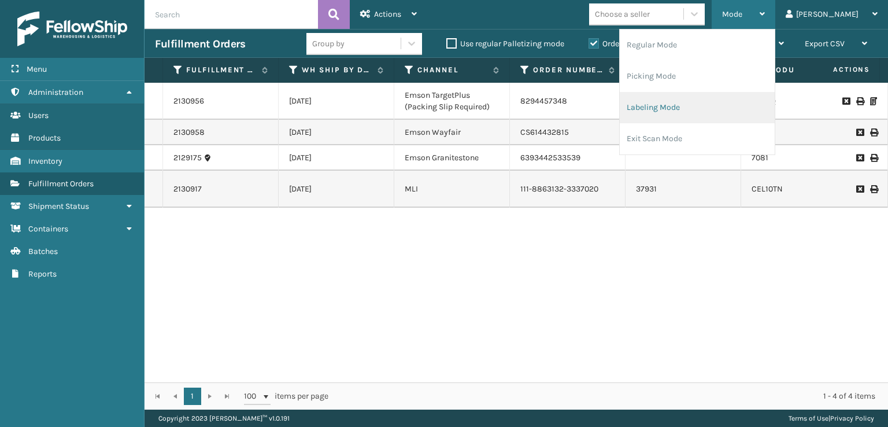
click at [713, 106] on li "Labeling Mode" at bounding box center [697, 107] width 155 height 31
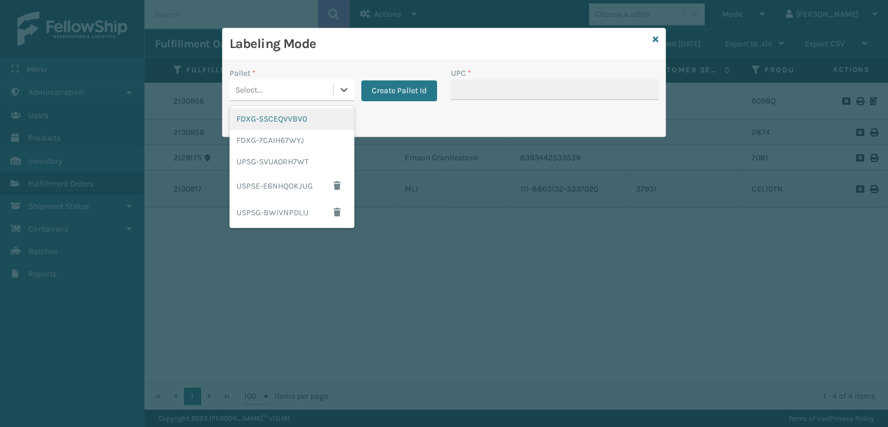
click at [297, 88] on div "Select..." at bounding box center [280, 89] width 103 height 19
click at [291, 141] on div "FDXG-7CAIH67WYJ" at bounding box center [291, 139] width 125 height 21
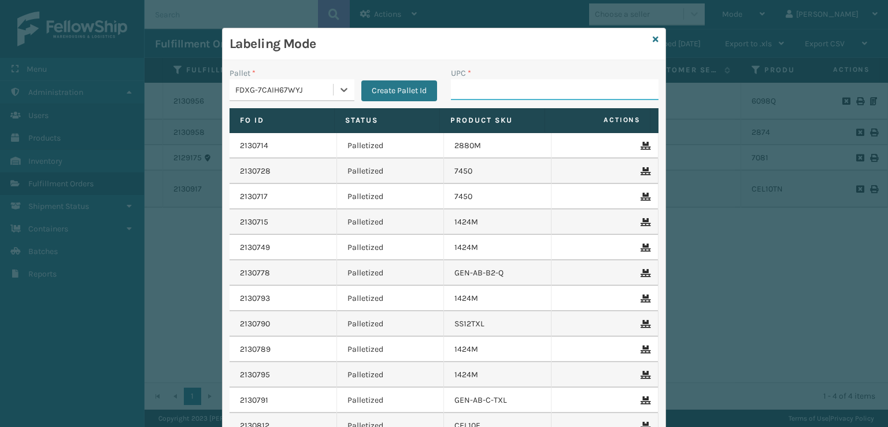
click at [531, 87] on input "UPC *" at bounding box center [554, 89] width 207 height 21
paste input "810081962636"
type input "810081962636"
click at [338, 91] on icon at bounding box center [344, 90] width 12 height 12
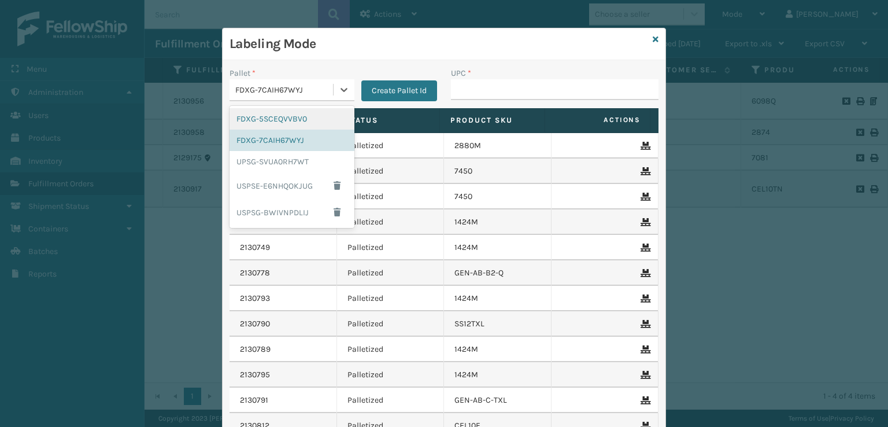
click at [328, 113] on div "FDXG-5SCEQVVBV0" at bounding box center [291, 118] width 125 height 21
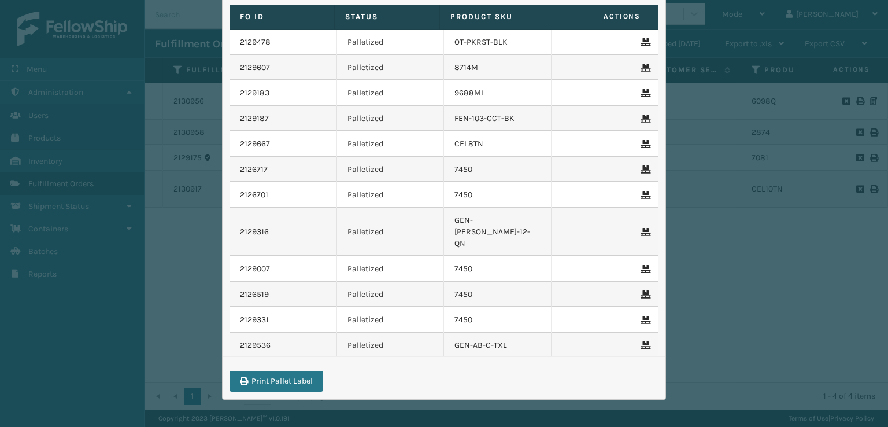
click at [761, 318] on div "Labeling Mode Pallet * option FDXG-5SCEQVVBV0, selected. 0 results available. S…" at bounding box center [444, 213] width 888 height 427
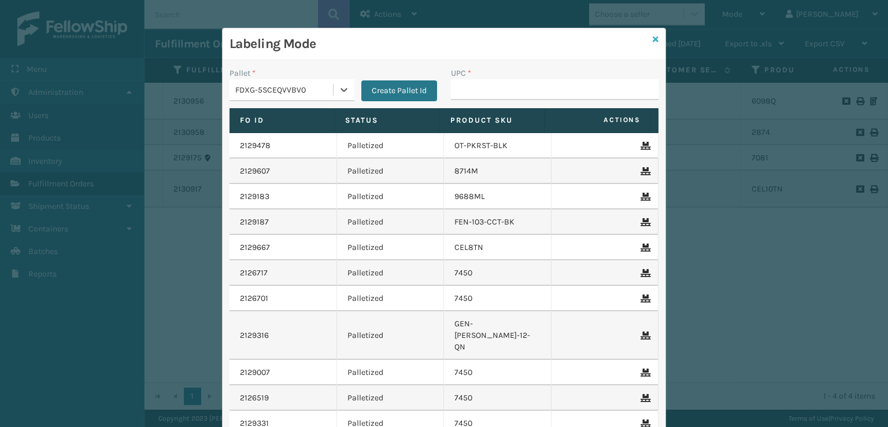
click at [653, 40] on icon at bounding box center [656, 39] width 6 height 8
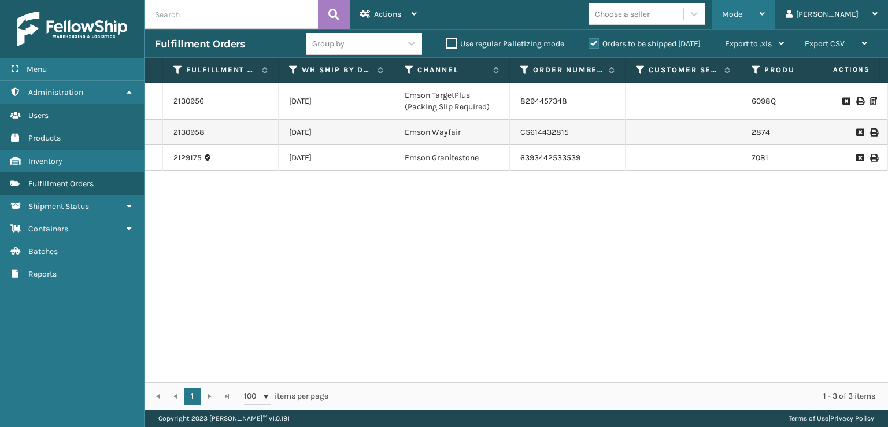
click at [742, 17] on span "Mode" at bounding box center [732, 14] width 20 height 10
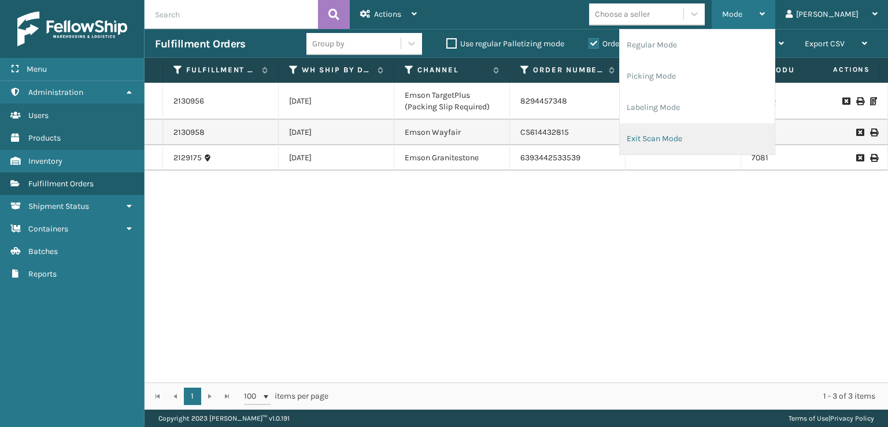
click at [725, 136] on li "Exit Scan Mode" at bounding box center [697, 138] width 155 height 31
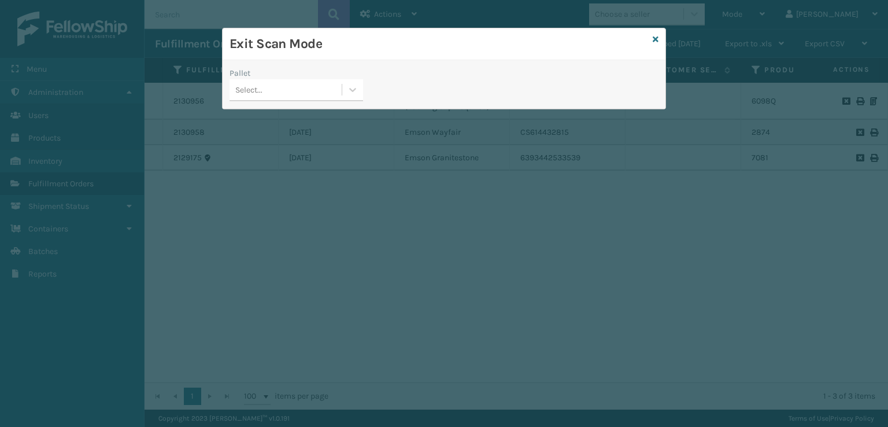
click at [338, 87] on div "Select..." at bounding box center [285, 89] width 112 height 19
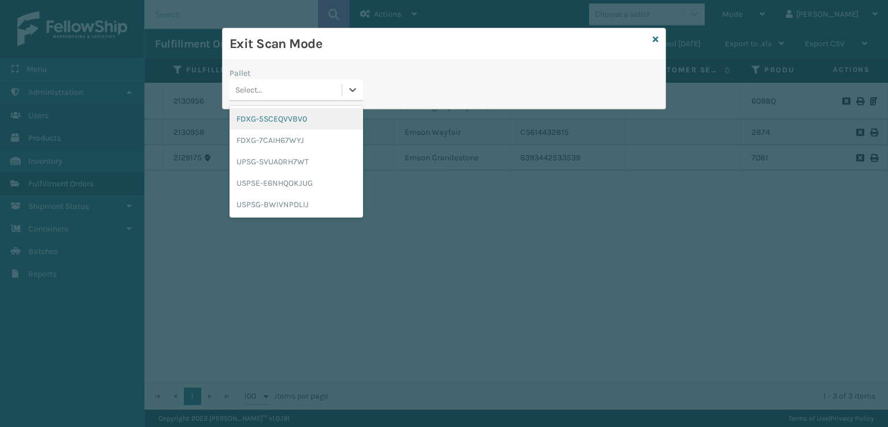
click at [294, 123] on div "FDXG-5SCEQVVBV0" at bounding box center [296, 118] width 134 height 21
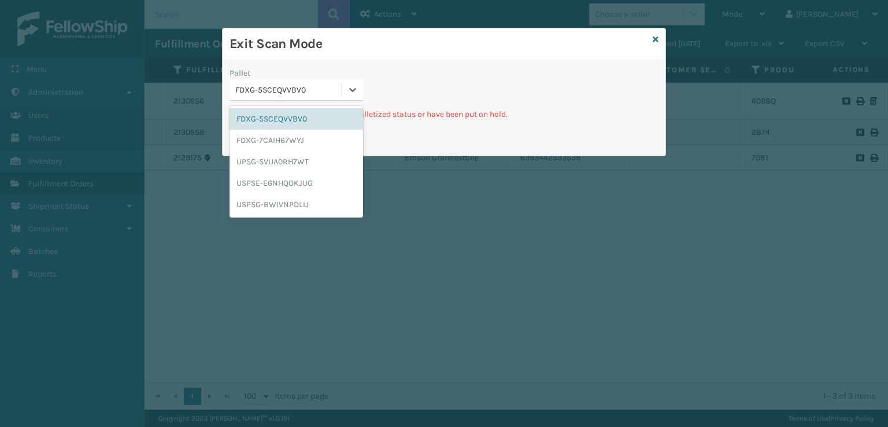
click at [341, 96] on div "FDXG-5SCEQVVBV0" at bounding box center [285, 89] width 112 height 19
click at [333, 113] on div "FDXG-5SCEQVVBV0" at bounding box center [296, 118] width 134 height 21
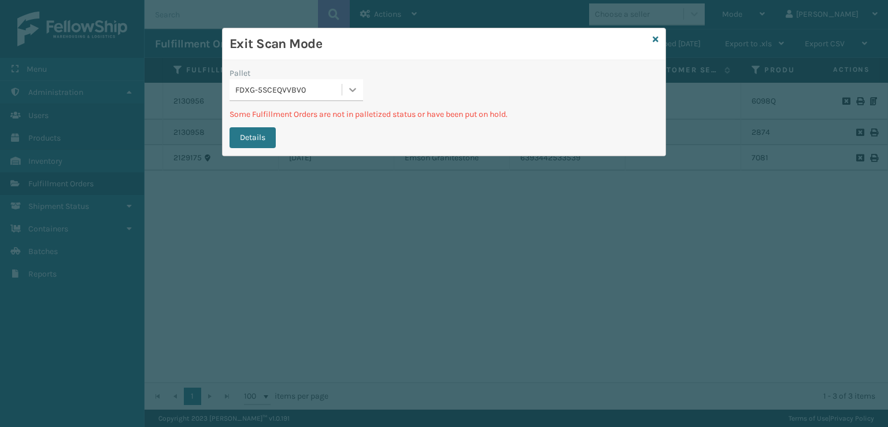
click at [354, 88] on icon at bounding box center [353, 90] width 7 height 4
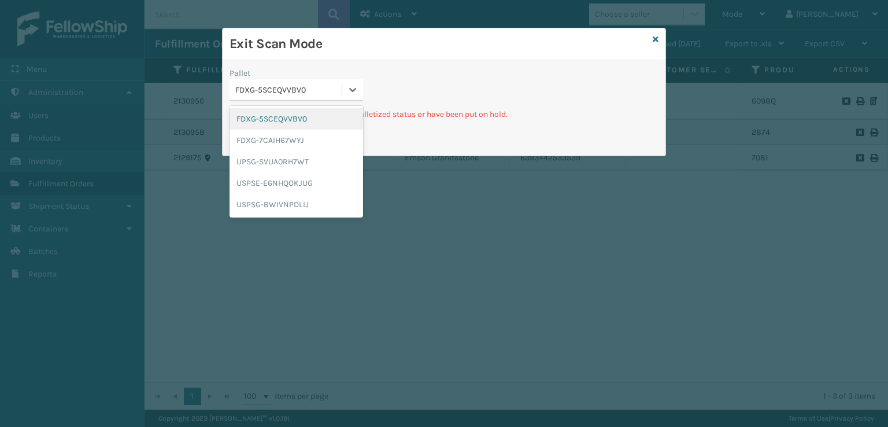
click at [319, 117] on div "FDXG-5SCEQVVBV0" at bounding box center [296, 118] width 134 height 21
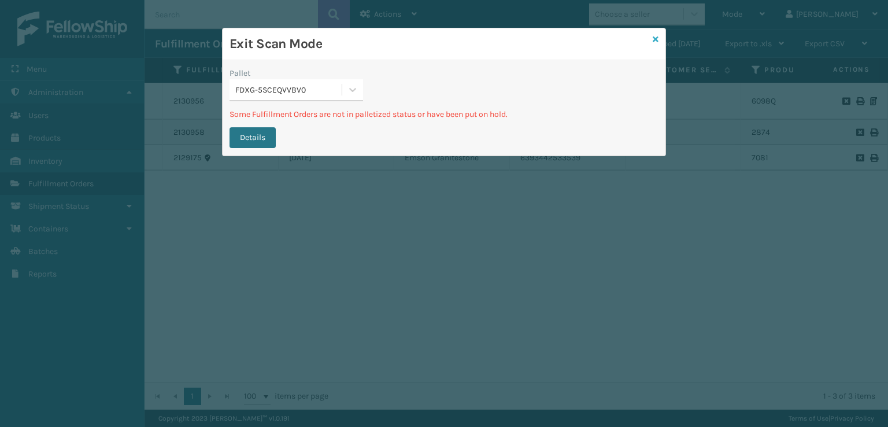
click at [657, 40] on icon at bounding box center [656, 39] width 6 height 8
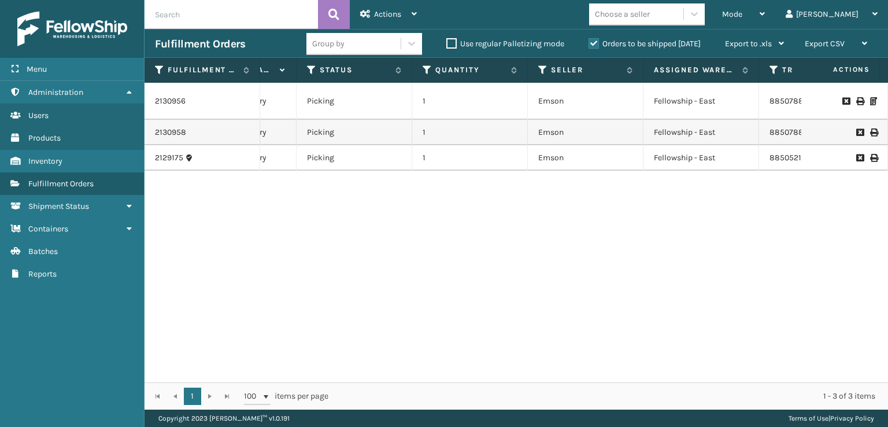
scroll to position [0, 249]
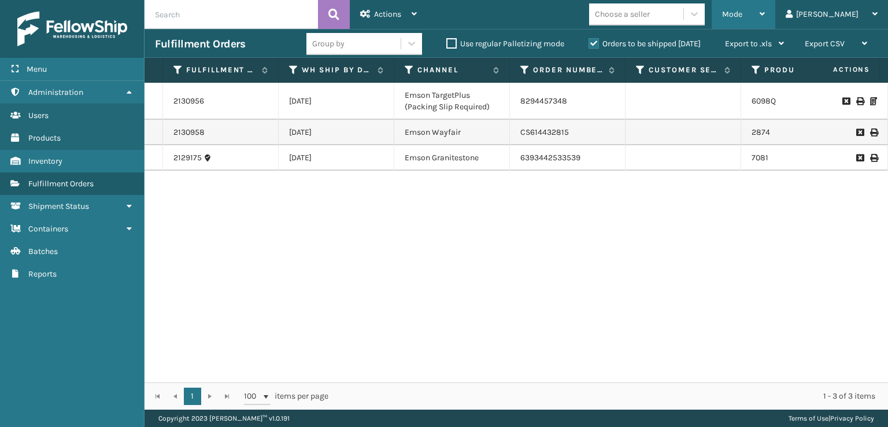
click at [765, 20] on div "Mode" at bounding box center [743, 14] width 43 height 29
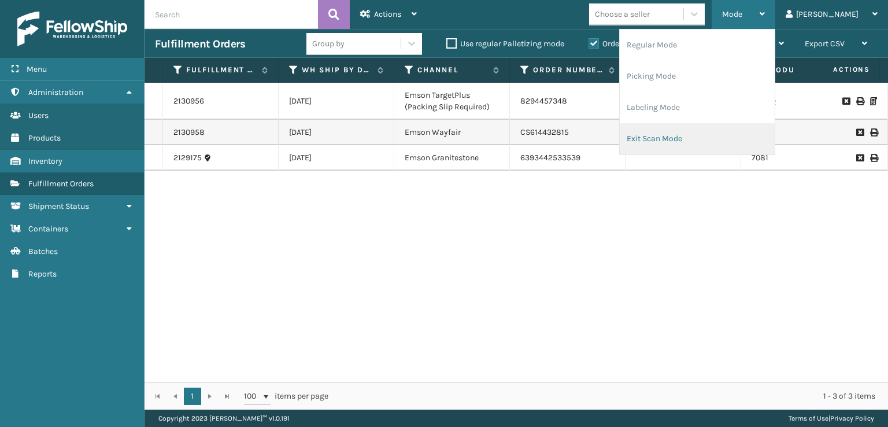
click at [721, 142] on li "Exit Scan Mode" at bounding box center [697, 138] width 155 height 31
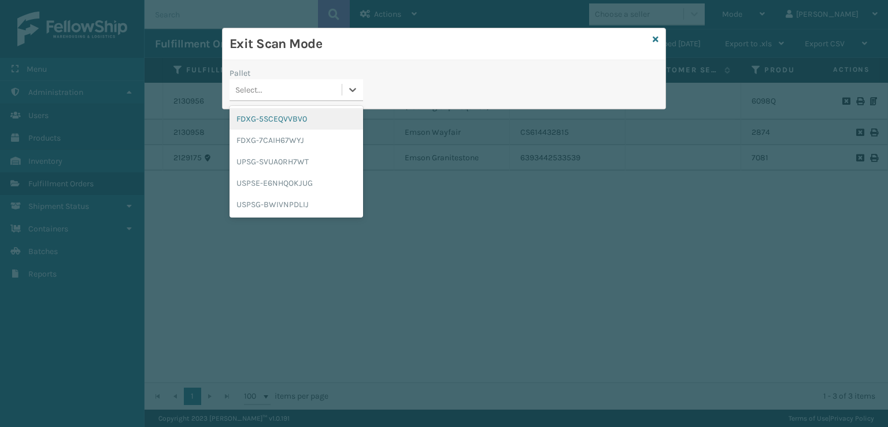
click at [291, 84] on div "Select..." at bounding box center [285, 89] width 112 height 19
click at [289, 113] on div "FDXG-5SCEQVVBV0" at bounding box center [296, 118] width 134 height 21
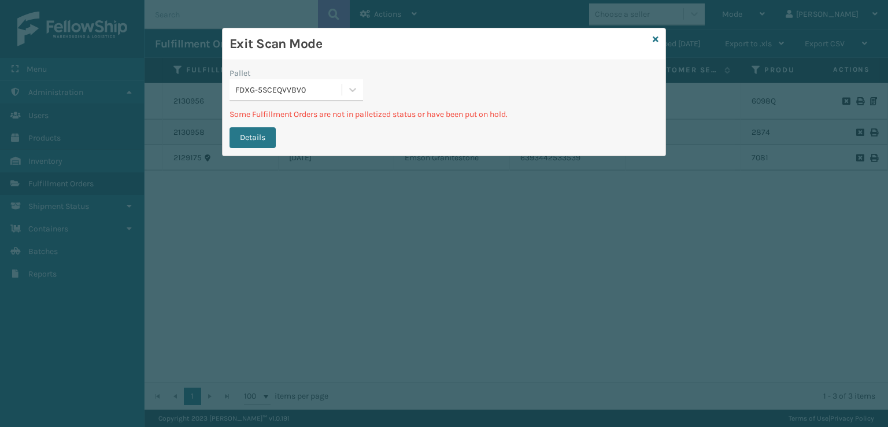
click at [650, 38] on div "Exit Scan Mode" at bounding box center [444, 44] width 443 height 32
click at [654, 38] on icon at bounding box center [656, 39] width 6 height 8
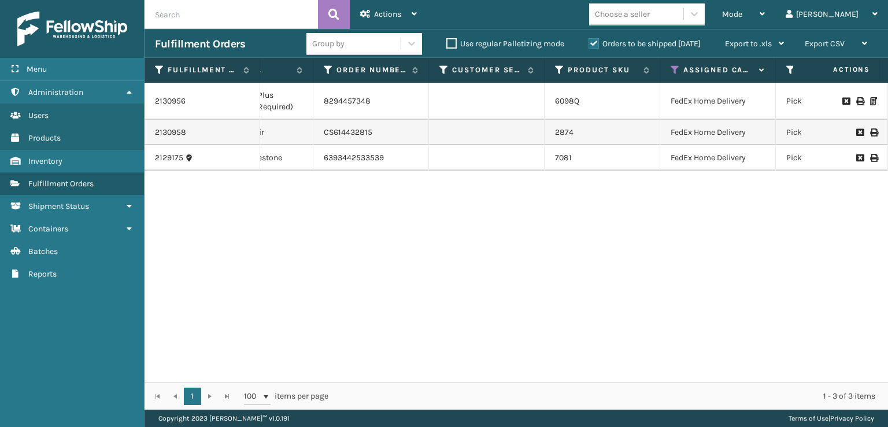
scroll to position [0, 377]
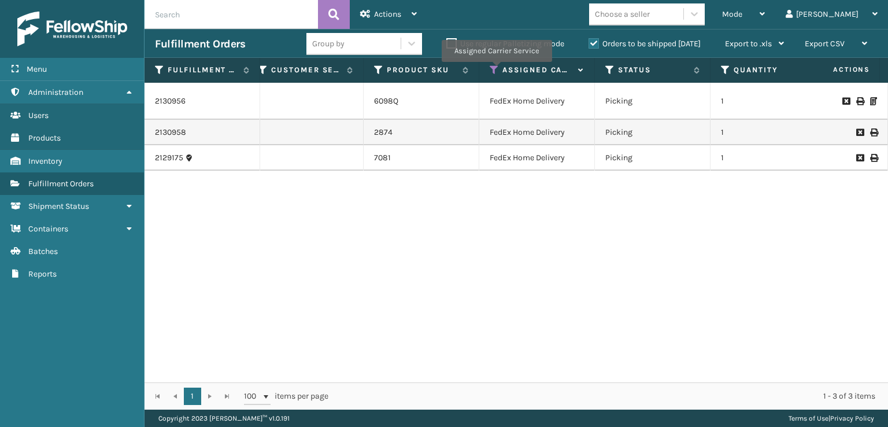
click at [492, 71] on icon at bounding box center [494, 70] width 9 height 10
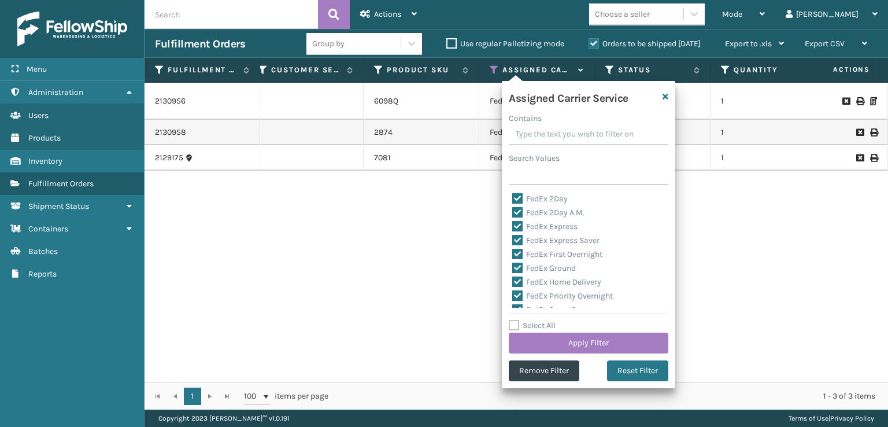
click at [512, 327] on label "Select All" at bounding box center [532, 325] width 47 height 10
click at [512, 320] on input "Select All" at bounding box center [595, 318] width 173 height 1
checkbox input "true"
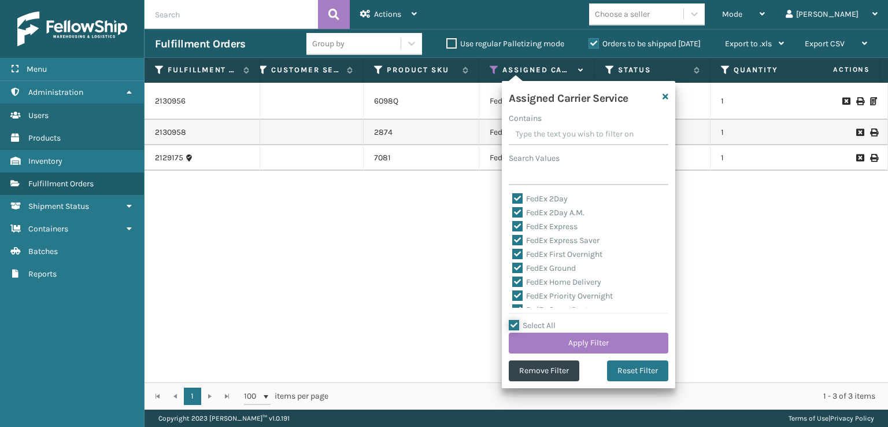
checkbox input "true"
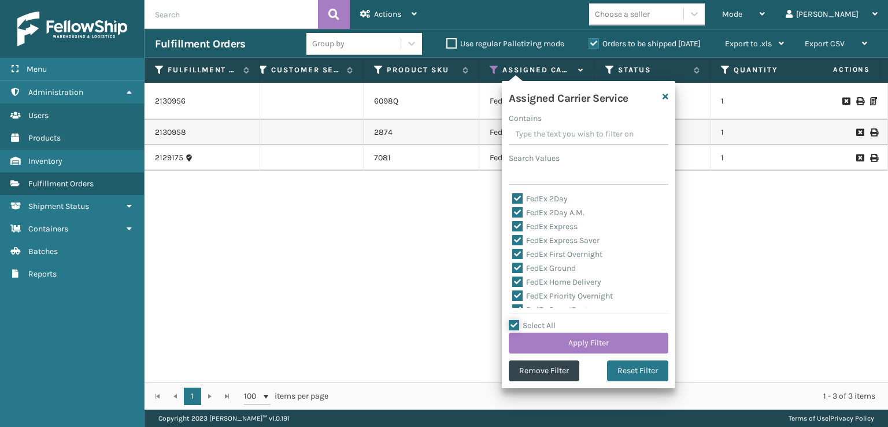
checkbox input "true"
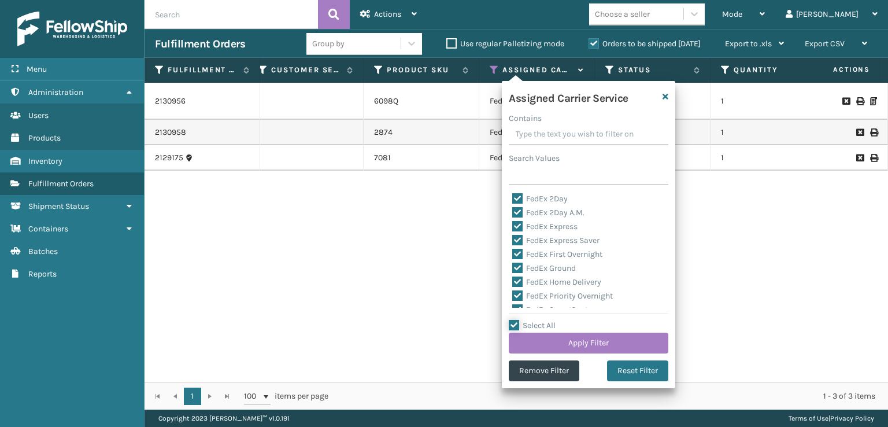
checkbox input "true"
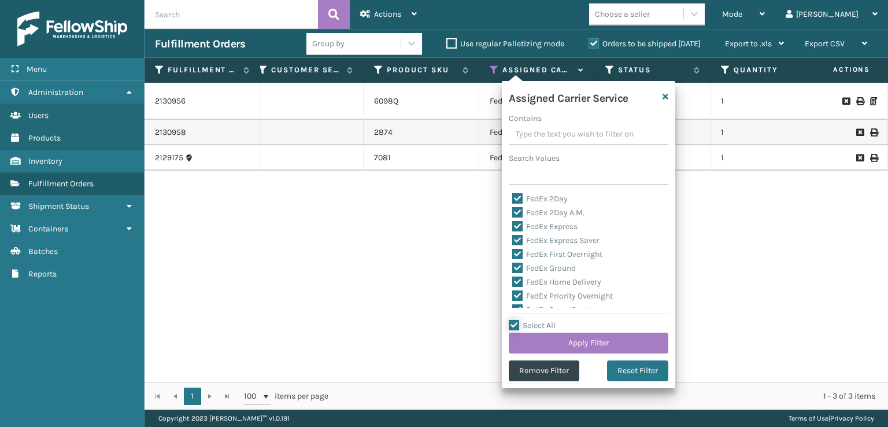
checkbox input "true"
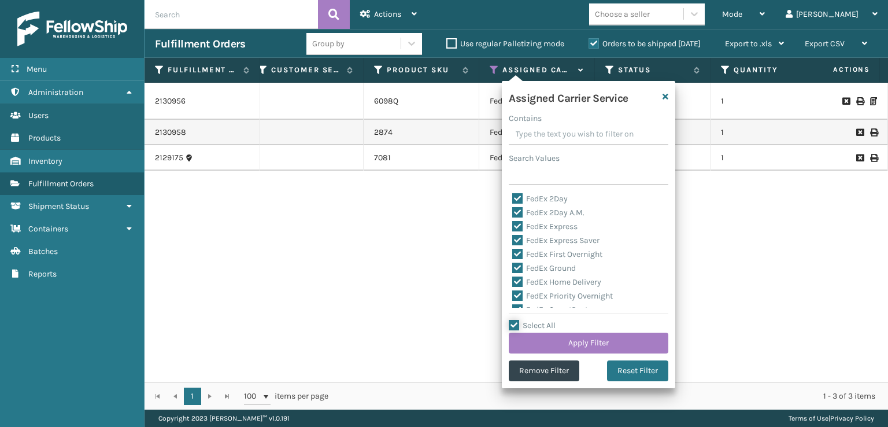
checkbox input "true"
click at [527, 340] on button "Apply Filter" at bounding box center [589, 342] width 160 height 21
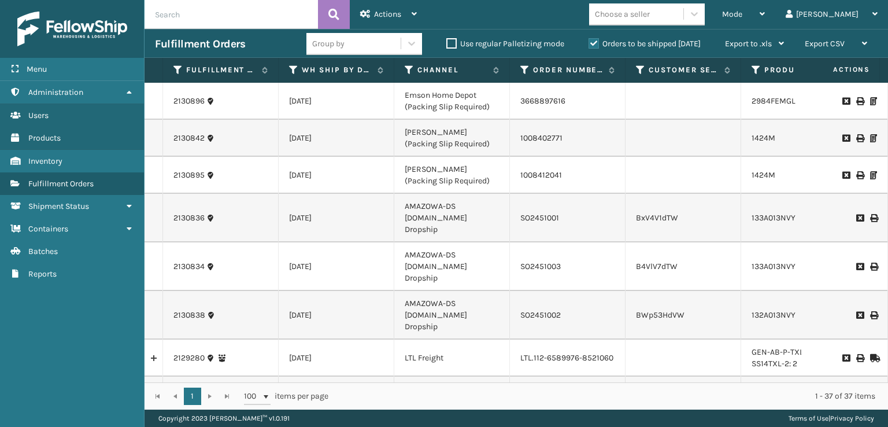
click at [339, 382] on div "1 1 100 items per page 1 - 37 of 37 items" at bounding box center [515, 395] width 743 height 27
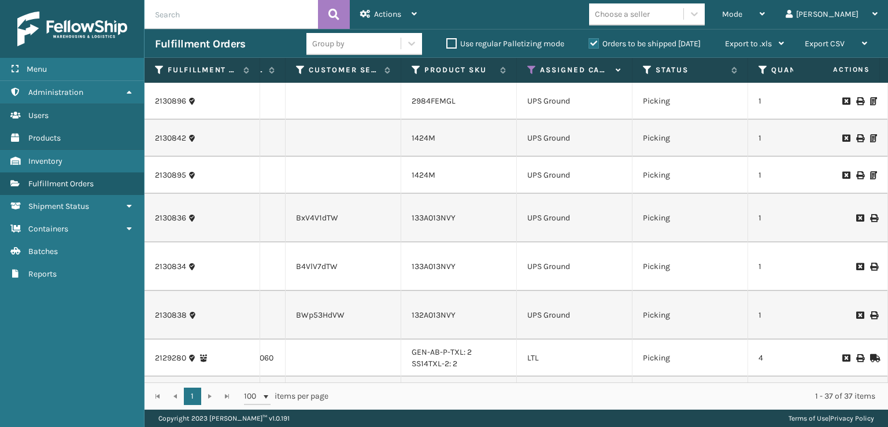
scroll to position [0, 380]
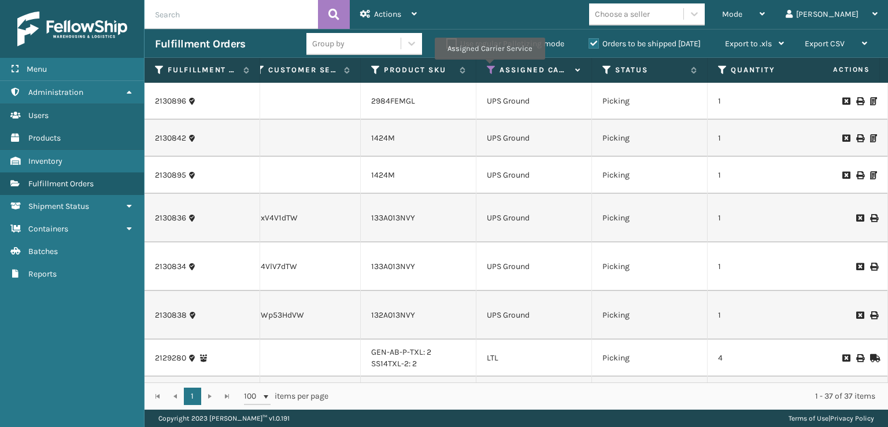
click at [490, 66] on icon at bounding box center [491, 70] width 9 height 10
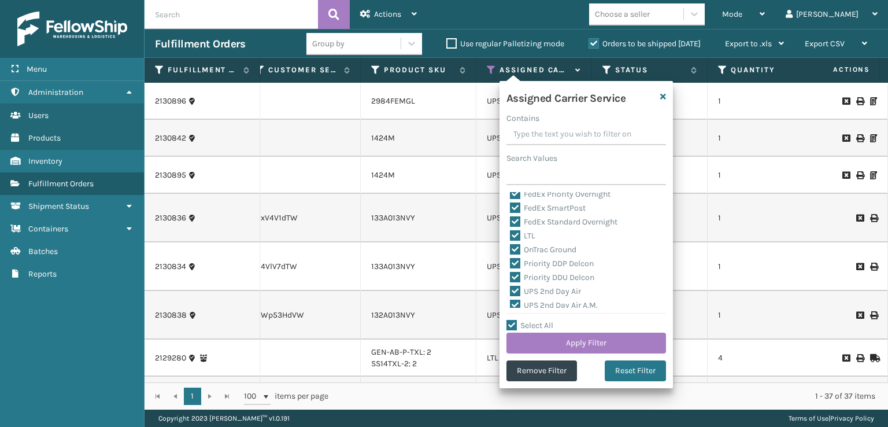
scroll to position [116, 0]
click at [516, 250] on label "LTL" at bounding box center [522, 249] width 25 height 10
click at [510, 250] on input "LTL" at bounding box center [510, 247] width 1 height 8
checkbox input "false"
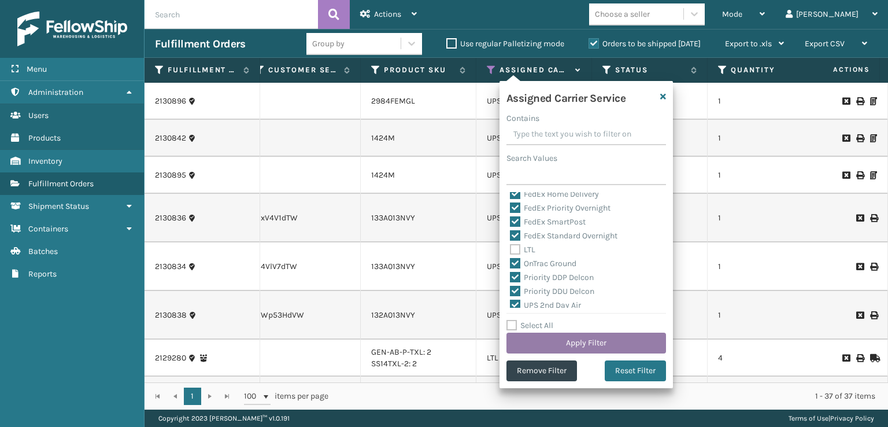
click at [544, 345] on button "Apply Filter" at bounding box center [586, 342] width 160 height 21
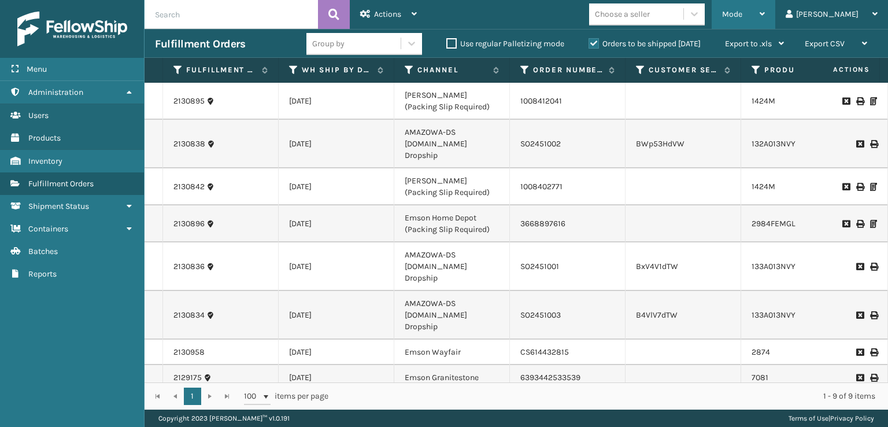
click at [775, 21] on div "Mode Regular Mode Picking Mode Labeling Mode Exit Scan Mode" at bounding box center [743, 14] width 64 height 29
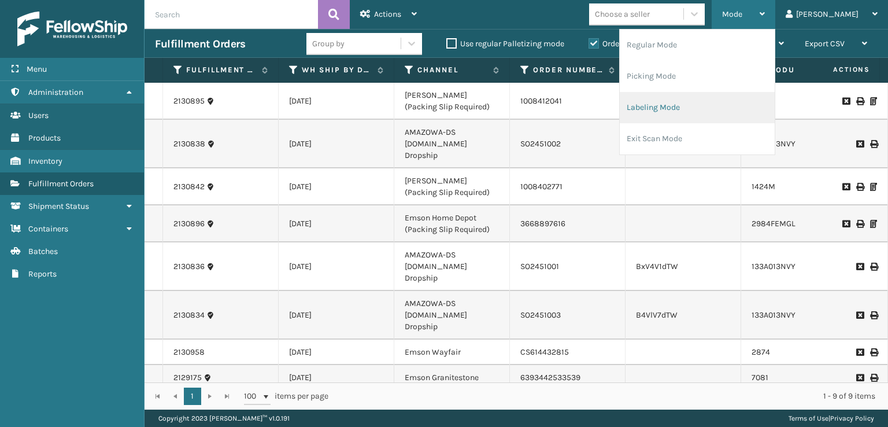
click at [725, 121] on li "Labeling Mode" at bounding box center [697, 107] width 155 height 31
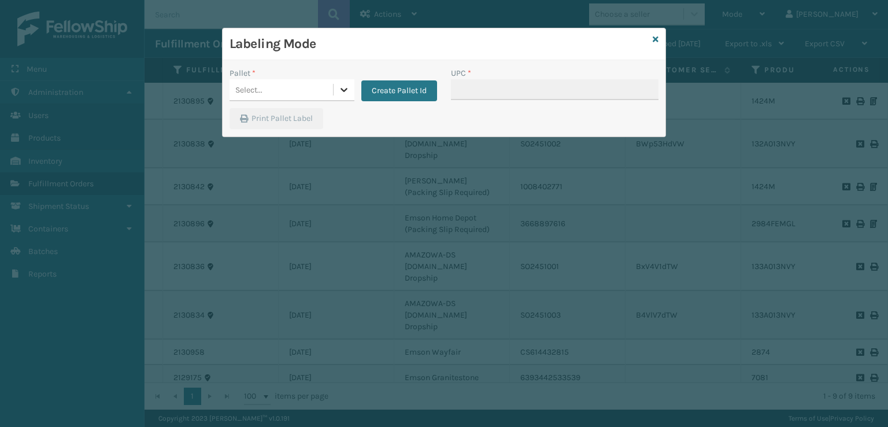
click at [342, 88] on icon at bounding box center [344, 90] width 12 height 12
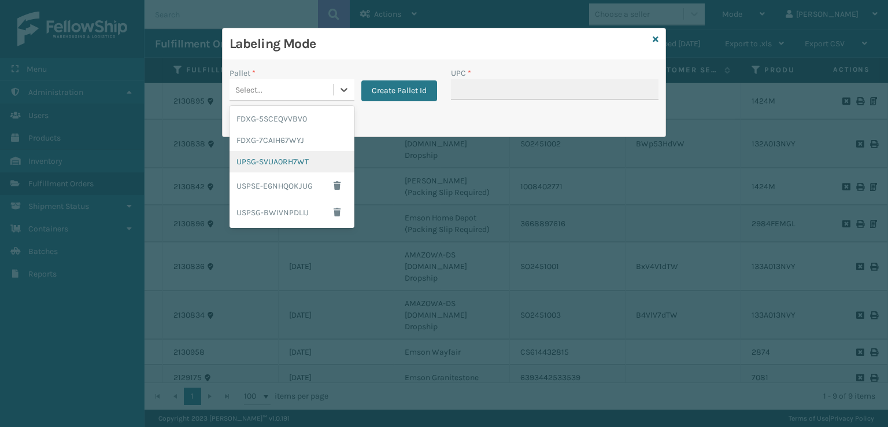
click at [286, 164] on div "UPSG-SVUA0RH7WT" at bounding box center [291, 161] width 125 height 21
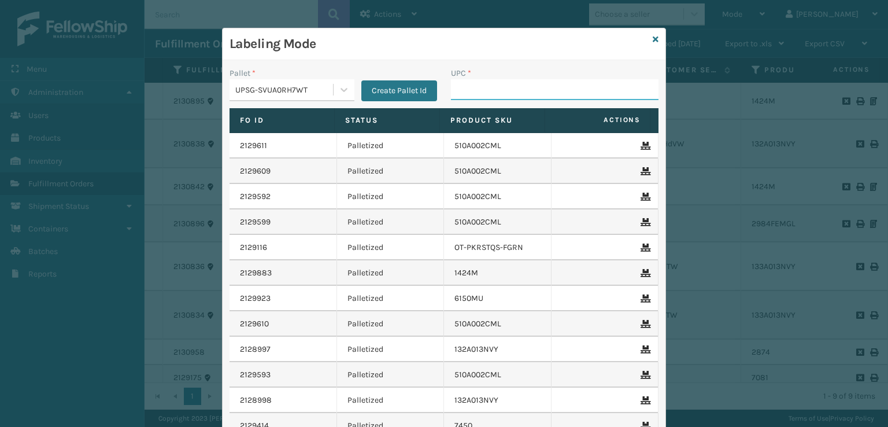
click at [500, 85] on input "UPC *" at bounding box center [554, 89] width 207 height 21
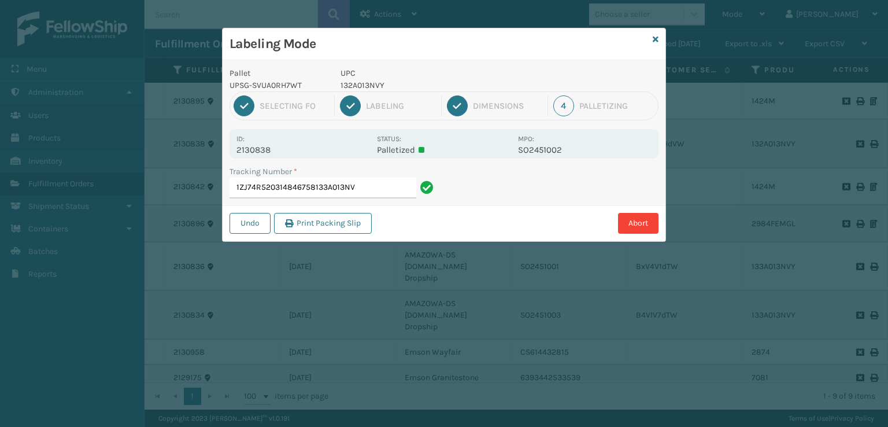
type input "1ZJ74R520314846758133A013NVY"
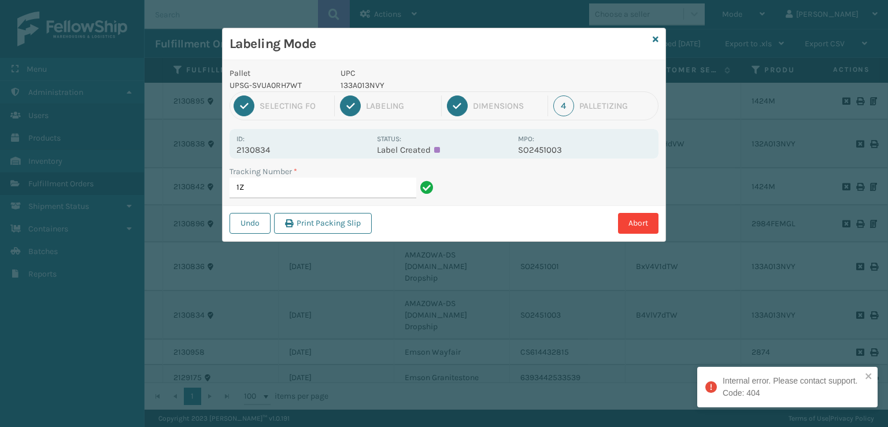
type input "1"
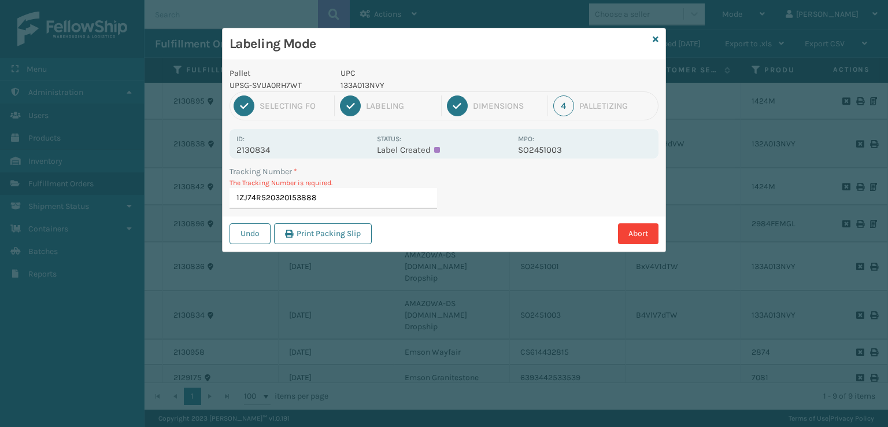
type input "1ZJ74R520320153888"
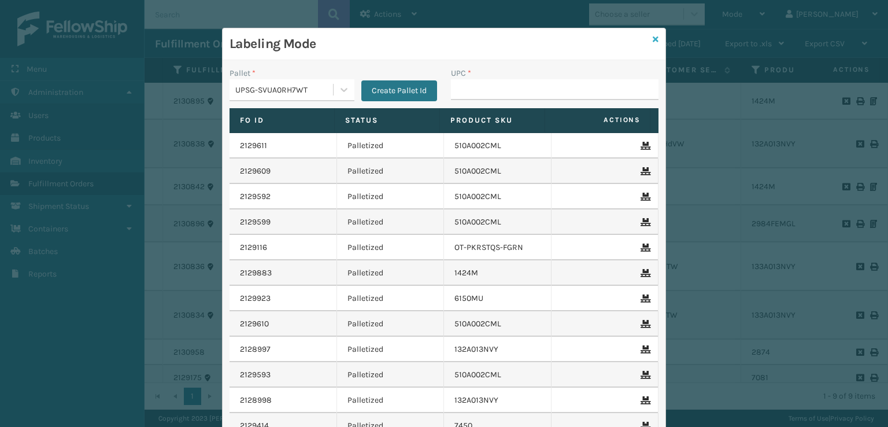
click at [653, 40] on icon at bounding box center [656, 39] width 6 height 8
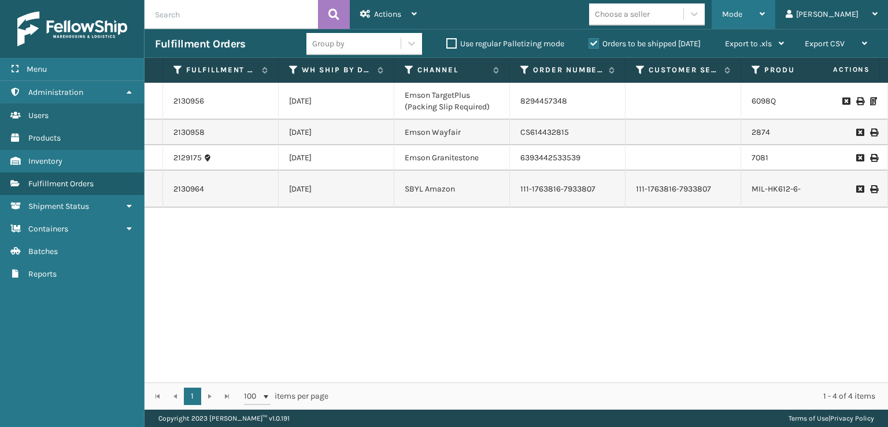
click at [767, 15] on div "Mode Regular Mode Picking Mode Labeling Mode Exit Scan Mode" at bounding box center [743, 14] width 64 height 29
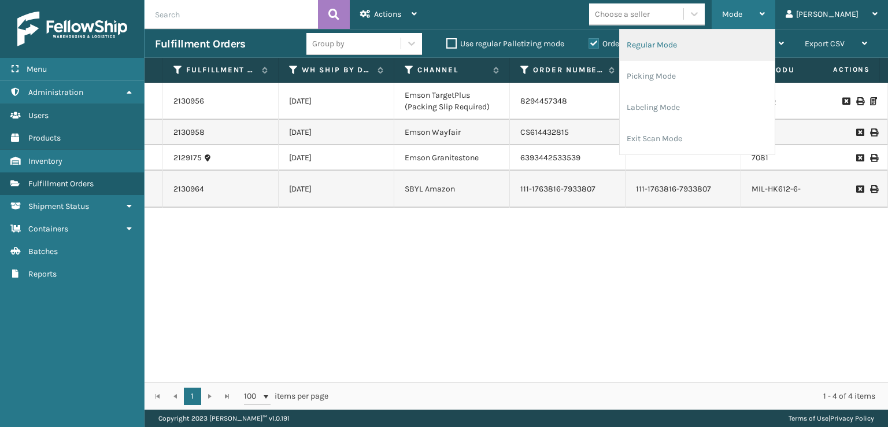
click at [767, 54] on li "Regular Mode" at bounding box center [697, 44] width 155 height 31
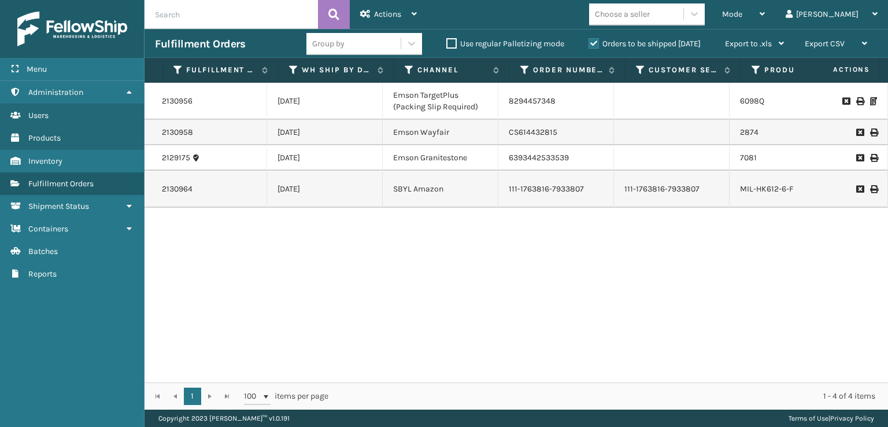
scroll to position [0, 0]
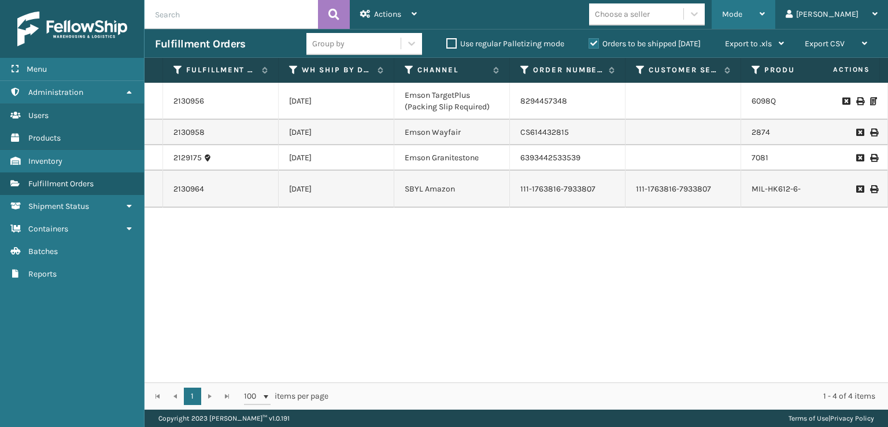
click at [765, 10] on icon at bounding box center [761, 14] width 5 height 8
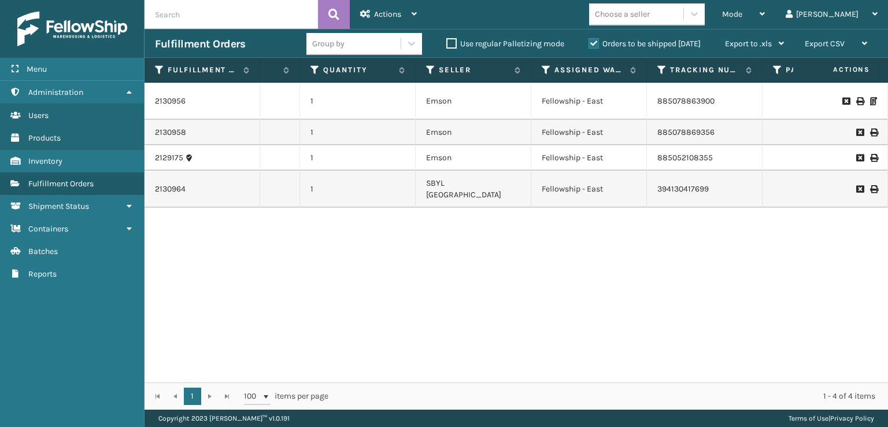
scroll to position [0, 799]
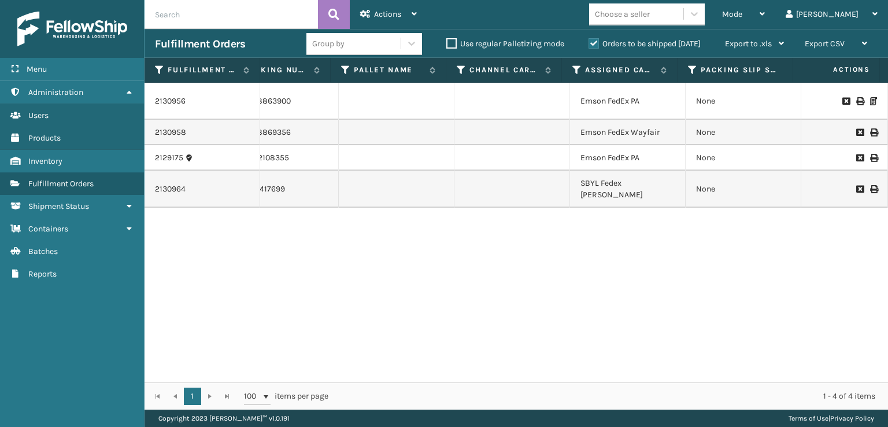
drag, startPoint x: 721, startPoint y: 382, endPoint x: 514, endPoint y: 402, distance: 208.5
click at [514, 402] on div "1 1 100 items per page 1 - 4 of 4 items" at bounding box center [515, 395] width 743 height 27
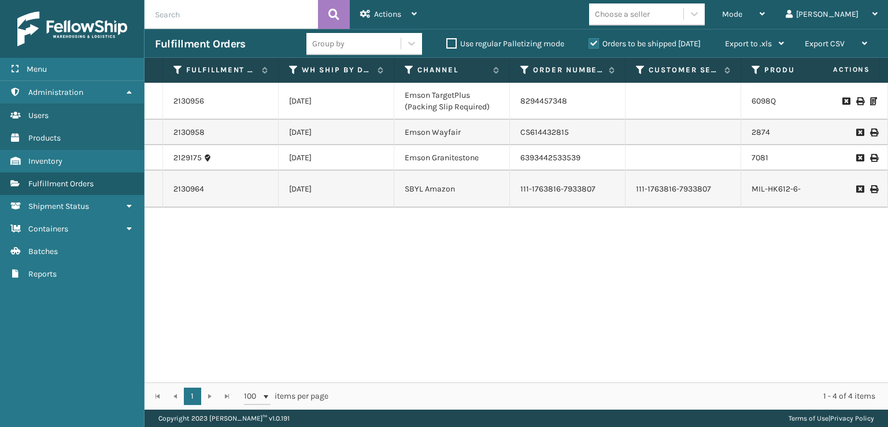
click at [401, 369] on div "2130956 10/10/2025 Emson TargetPlus (Packing Slip Required) 8294457348 6098Q Fe…" at bounding box center [515, 232] width 743 height 299
click at [765, 24] on div "Mode" at bounding box center [743, 14] width 43 height 29
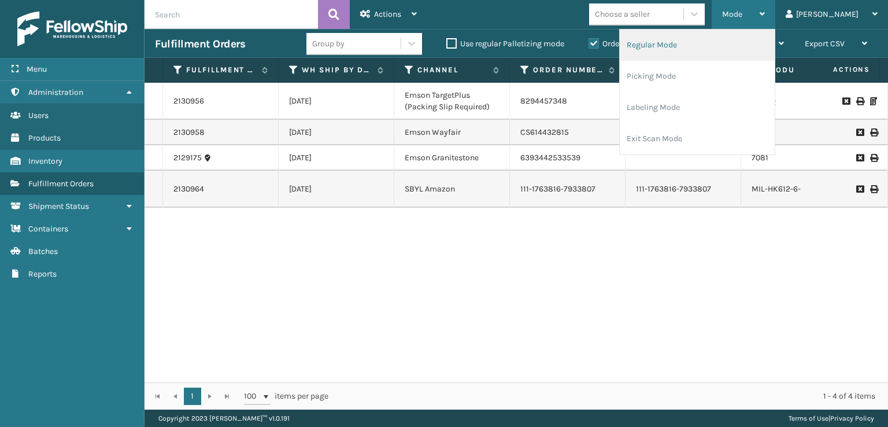
click at [763, 51] on li "Regular Mode" at bounding box center [697, 44] width 155 height 31
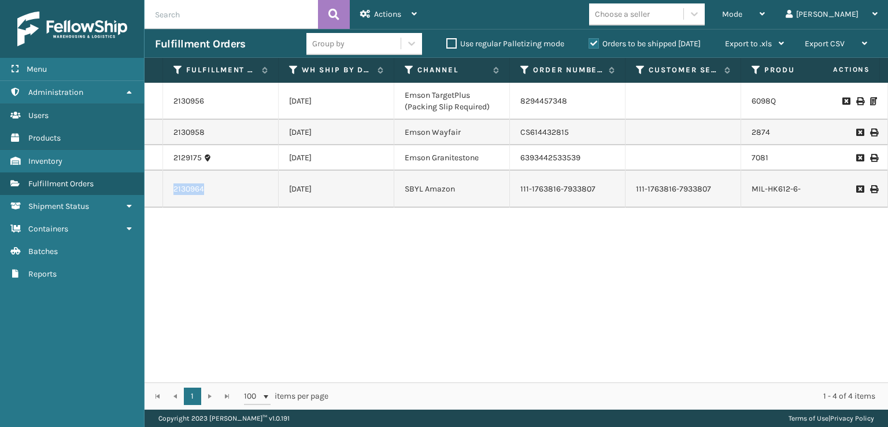
drag, startPoint x: 206, startPoint y: 185, endPoint x: 169, endPoint y: 186, distance: 37.0
click at [169, 186] on td "2130964" at bounding box center [221, 188] width 116 height 37
copy link "2130964"
click at [742, 18] on span "Mode" at bounding box center [732, 14] width 20 height 10
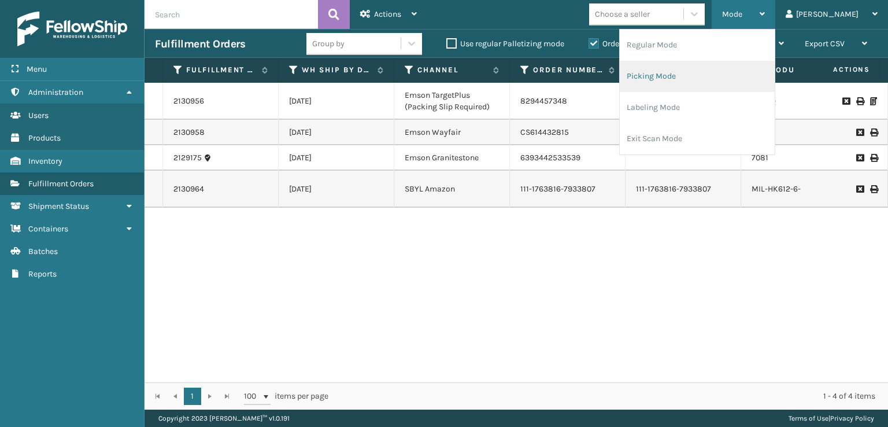
click at [741, 72] on li "Picking Mode" at bounding box center [697, 76] width 155 height 31
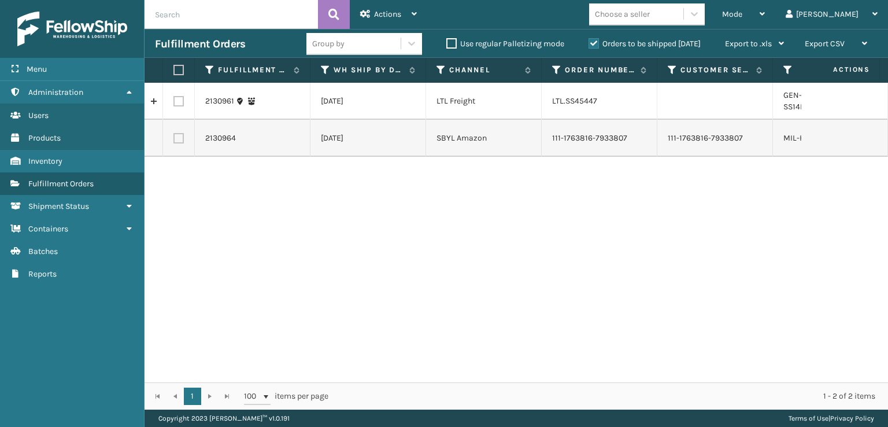
click at [179, 133] on label at bounding box center [178, 138] width 10 height 10
click at [174, 133] on input "checkbox" at bounding box center [173, 137] width 1 height 8
checkbox input "true"
click at [387, 14] on span "Actions" at bounding box center [387, 14] width 27 height 10
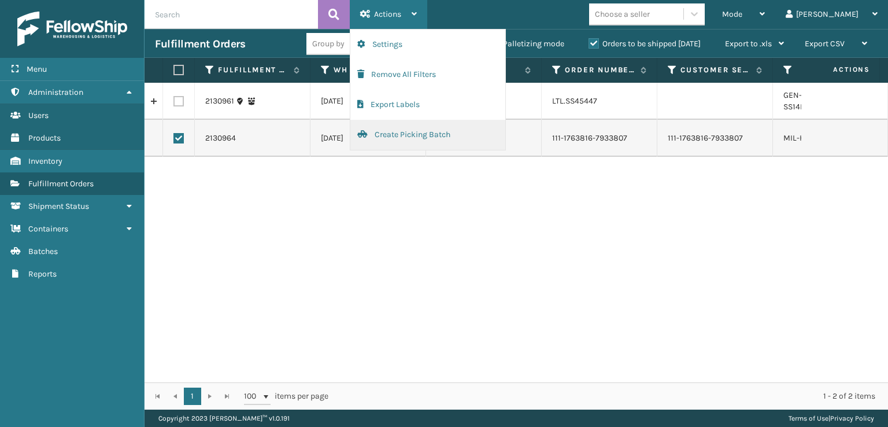
click at [412, 135] on button "Create Picking Batch" at bounding box center [427, 135] width 155 height 30
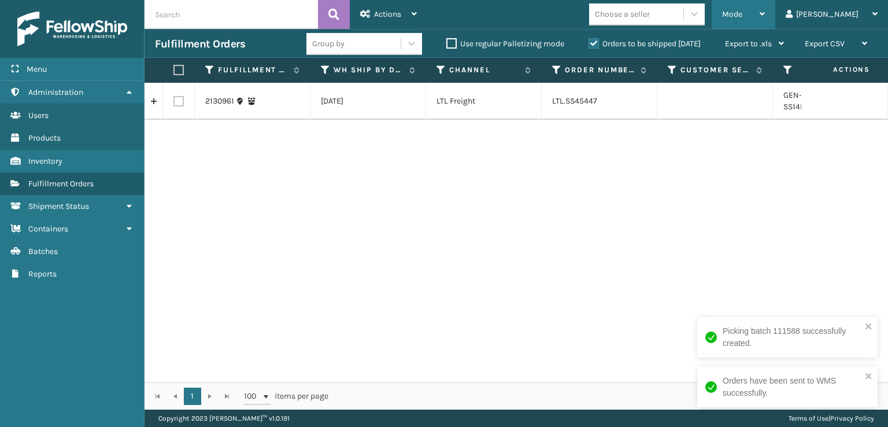
click at [765, 11] on div "Mode" at bounding box center [743, 14] width 43 height 29
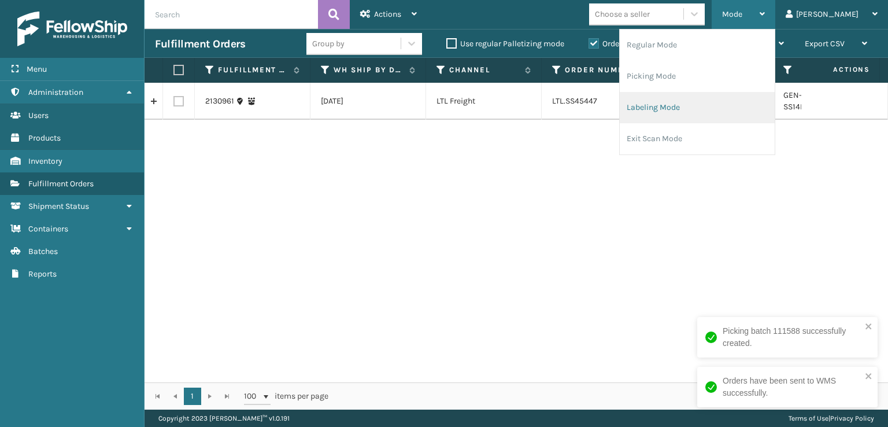
click at [725, 105] on li "Labeling Mode" at bounding box center [697, 107] width 155 height 31
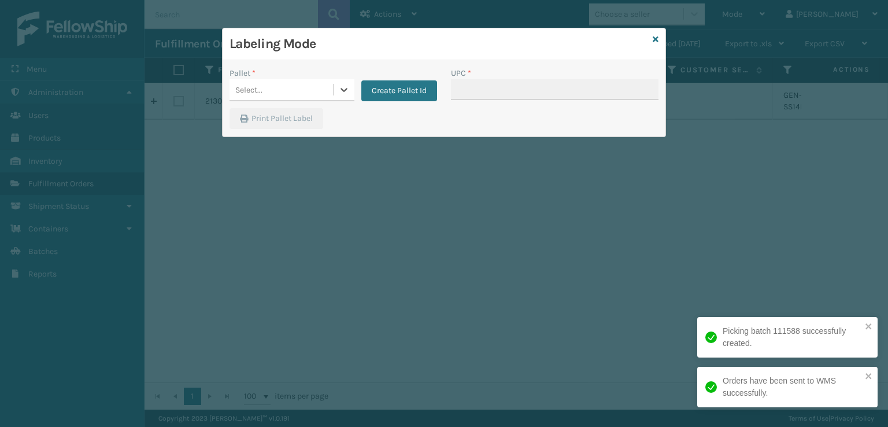
click at [332, 97] on div "Select..." at bounding box center [280, 89] width 103 height 19
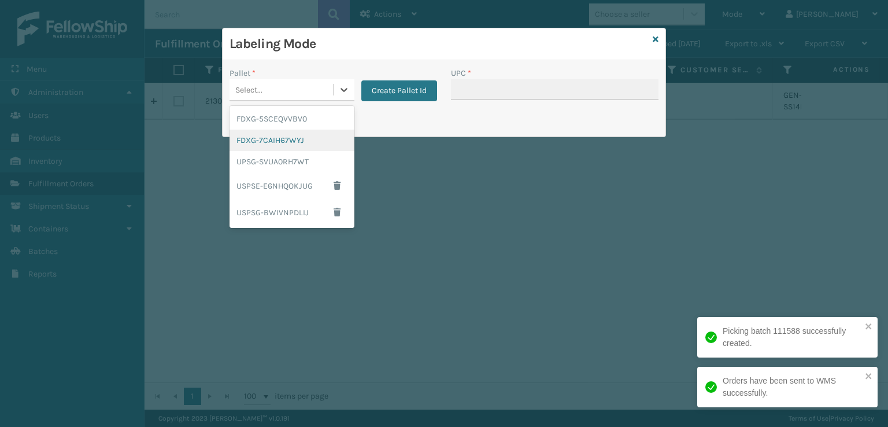
click at [309, 132] on div "FDXG-7CAIH67WYJ" at bounding box center [291, 139] width 125 height 21
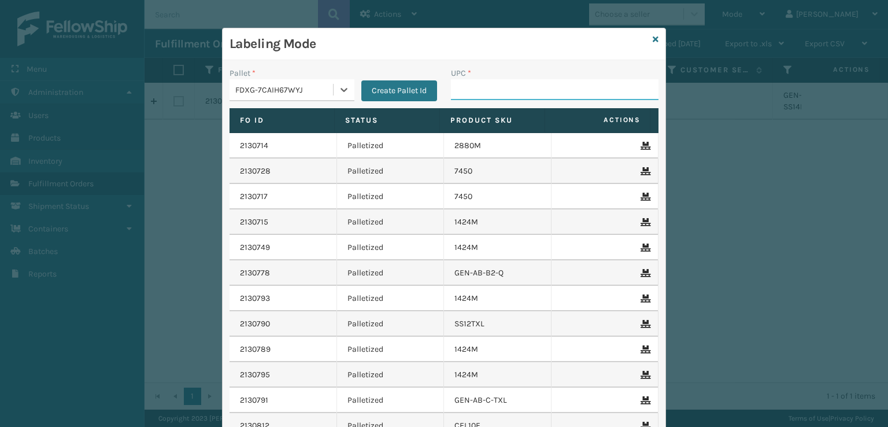
click at [508, 90] on input "UPC *" at bounding box center [554, 89] width 207 height 21
click at [654, 38] on icon at bounding box center [656, 39] width 6 height 8
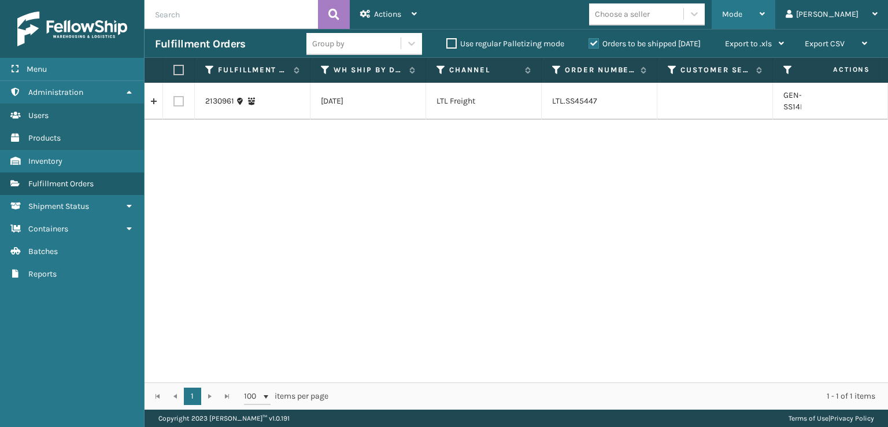
click at [765, 17] on div "Mode" at bounding box center [743, 14] width 43 height 29
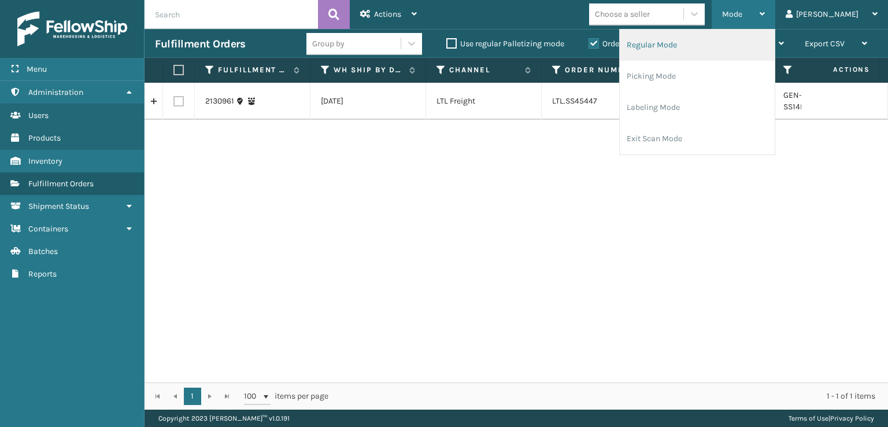
click at [735, 53] on li "Regular Mode" at bounding box center [697, 44] width 155 height 31
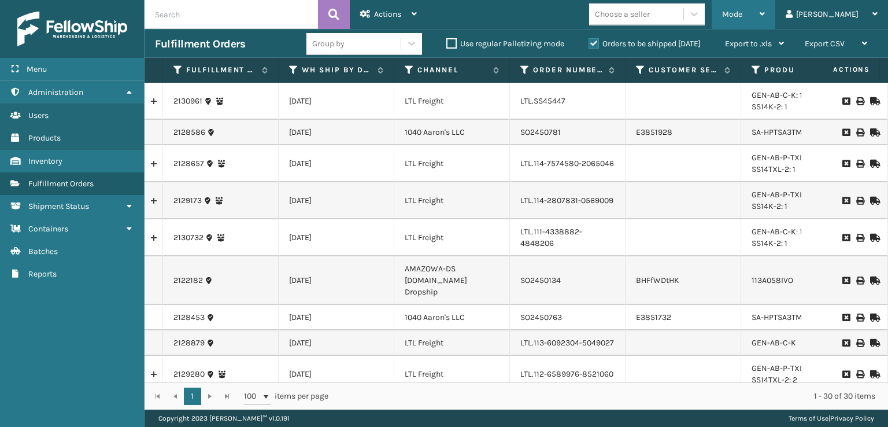
click at [765, 13] on div "Mode" at bounding box center [743, 14] width 43 height 29
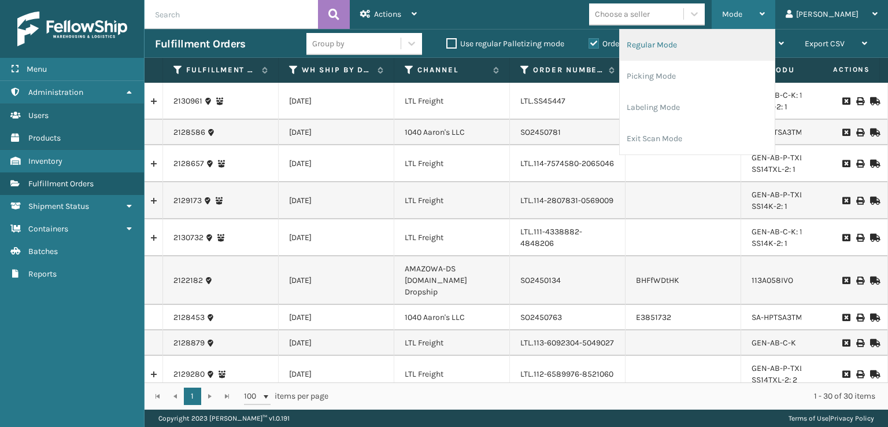
click at [731, 46] on li "Regular Mode" at bounding box center [697, 44] width 155 height 31
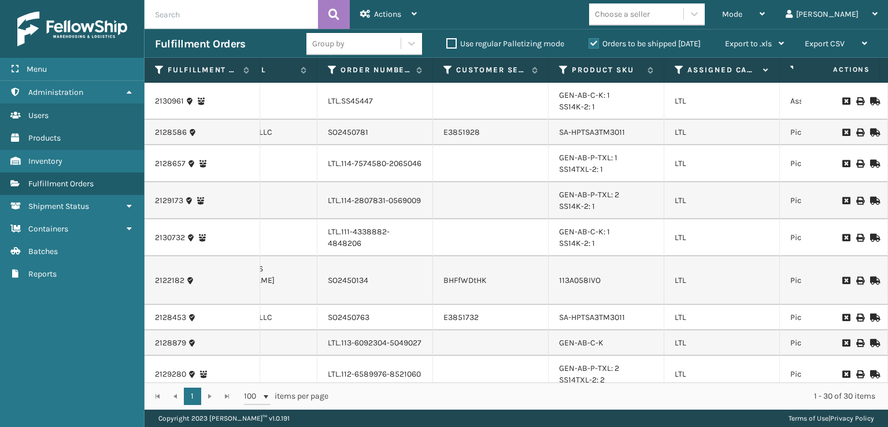
scroll to position [0, 194]
click at [673, 70] on icon at bounding box center [677, 70] width 9 height 10
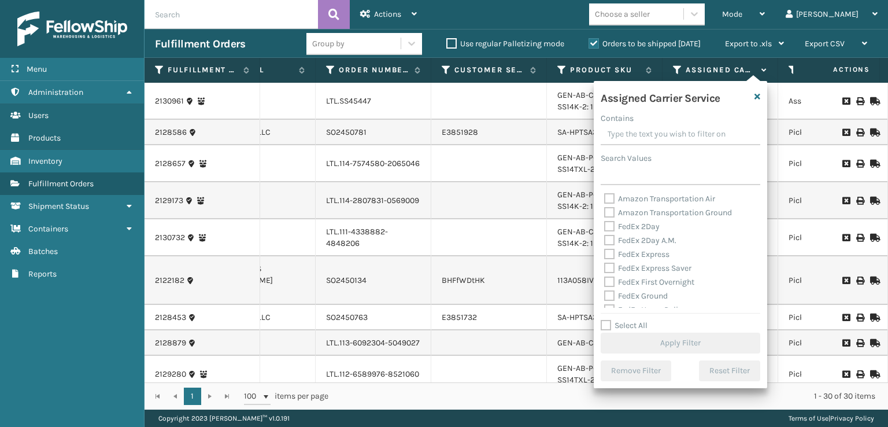
click at [609, 226] on label "FedEx 2Day" at bounding box center [631, 226] width 55 height 10
click at [605, 226] on input "FedEx 2Day" at bounding box center [604, 224] width 1 height 8
checkbox input "true"
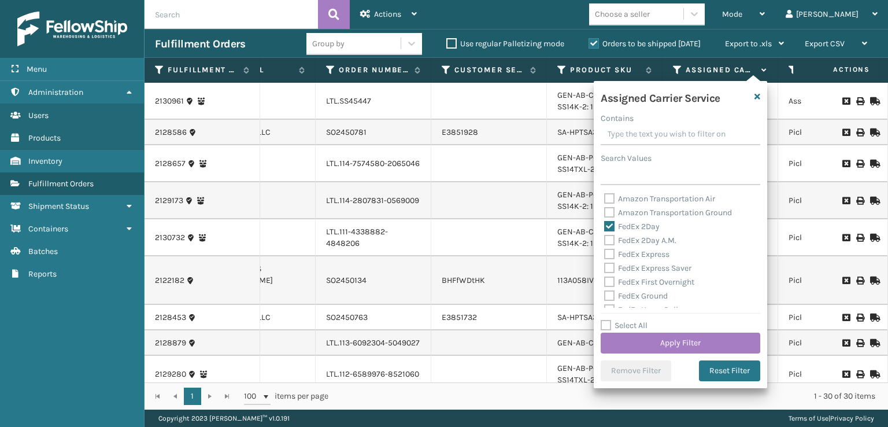
click at [610, 324] on label "Select All" at bounding box center [623, 325] width 47 height 10
click at [610, 320] on input "Select All" at bounding box center [686, 318] width 173 height 1
checkbox input "true"
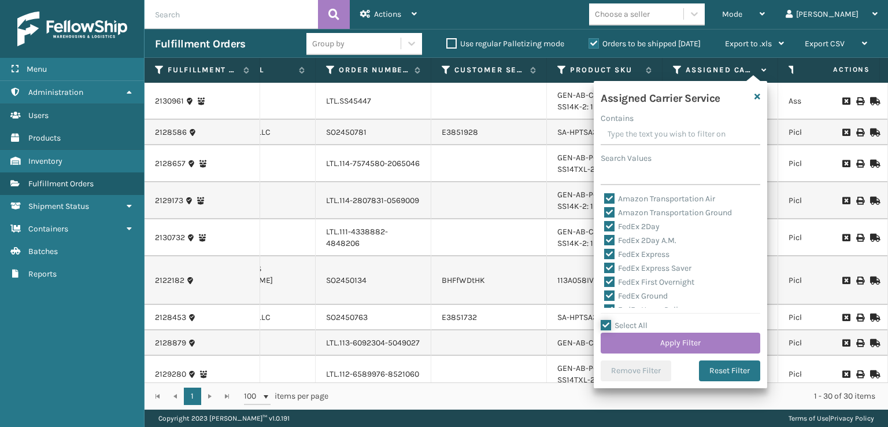
checkbox input "true"
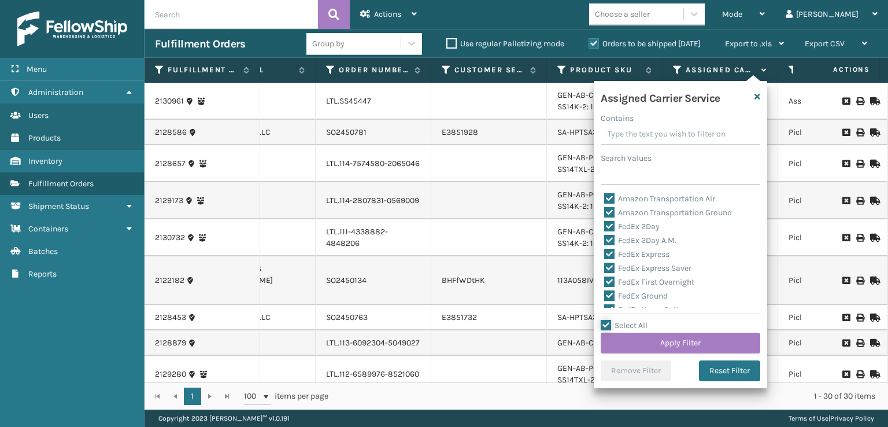
checkbox input "true"
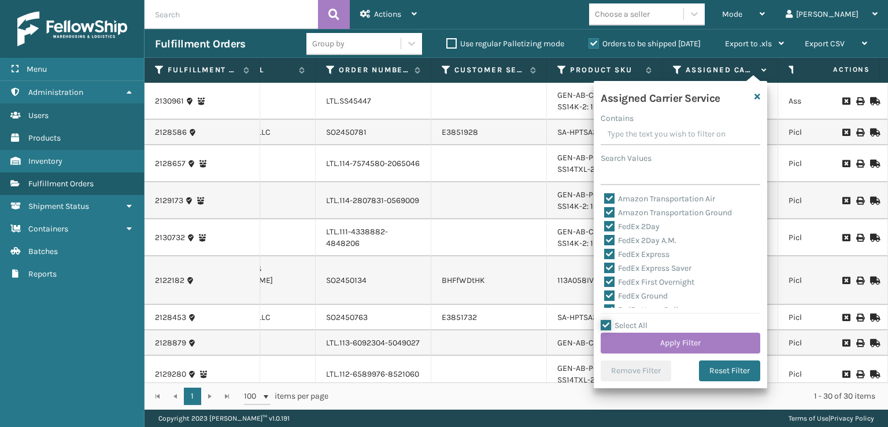
checkbox input "true"
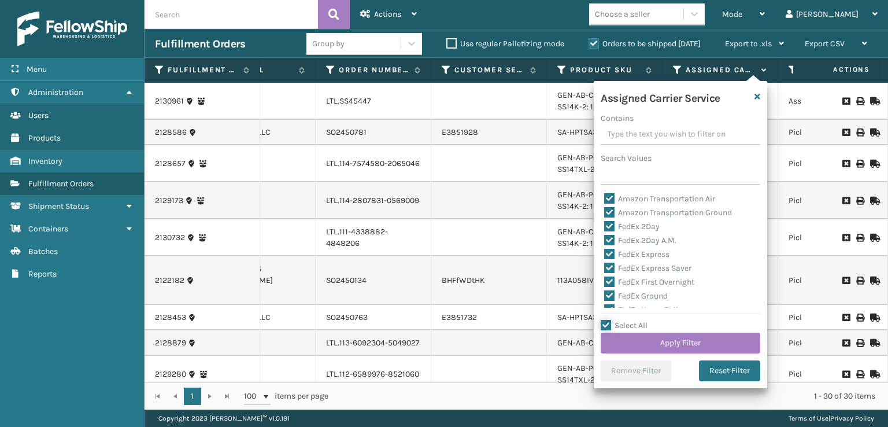
checkbox input "true"
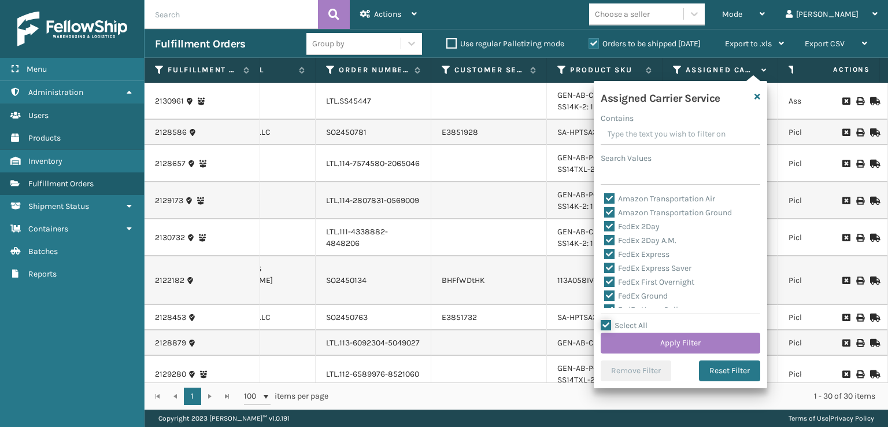
checkbox input "true"
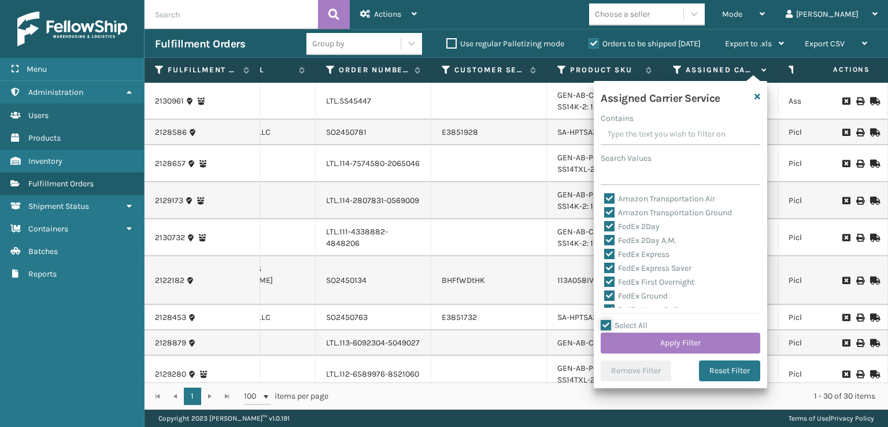
checkbox input "true"
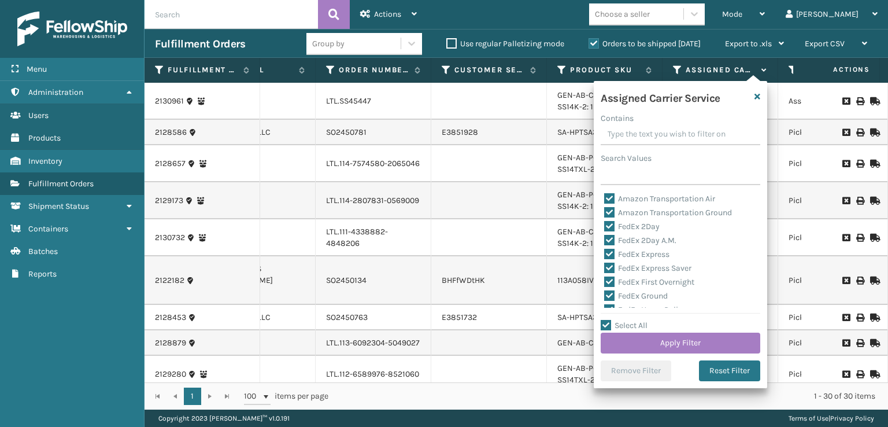
click at [608, 202] on label "Amazon Transportation Air" at bounding box center [659, 199] width 111 height 10
click at [605, 199] on input "Amazon Transportation Air" at bounding box center [604, 196] width 1 height 8
checkbox input "false"
click at [608, 210] on label "Amazon Transportation Ground" at bounding box center [668, 212] width 128 height 10
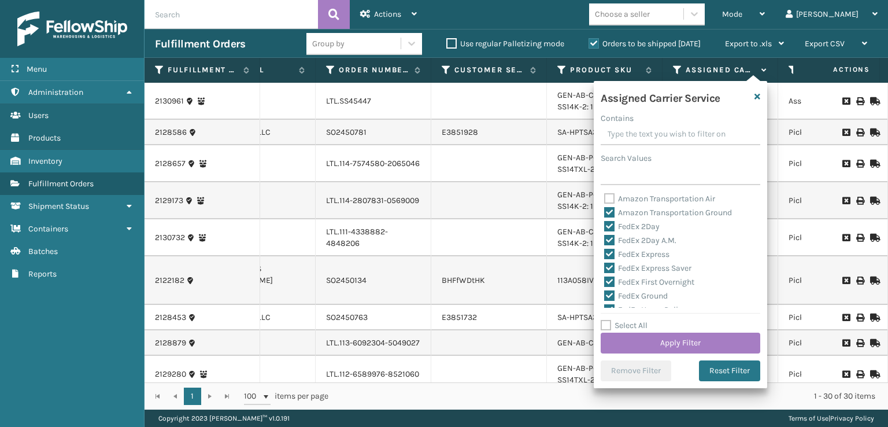
click at [605, 210] on input "Amazon Transportation Ground" at bounding box center [604, 210] width 1 height 8
checkbox input "false"
click at [608, 246] on label "LTL" at bounding box center [616, 249] width 25 height 10
click at [605, 246] on input "LTL" at bounding box center [604, 247] width 1 height 8
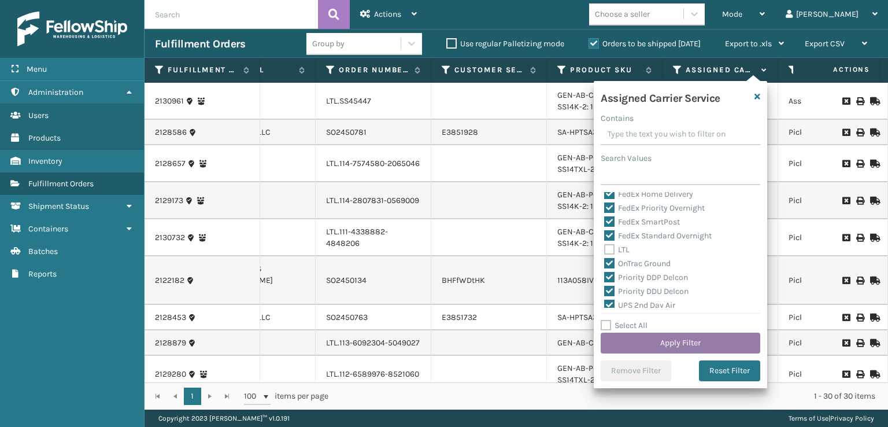
click at [632, 345] on button "Apply Filter" at bounding box center [680, 342] width 160 height 21
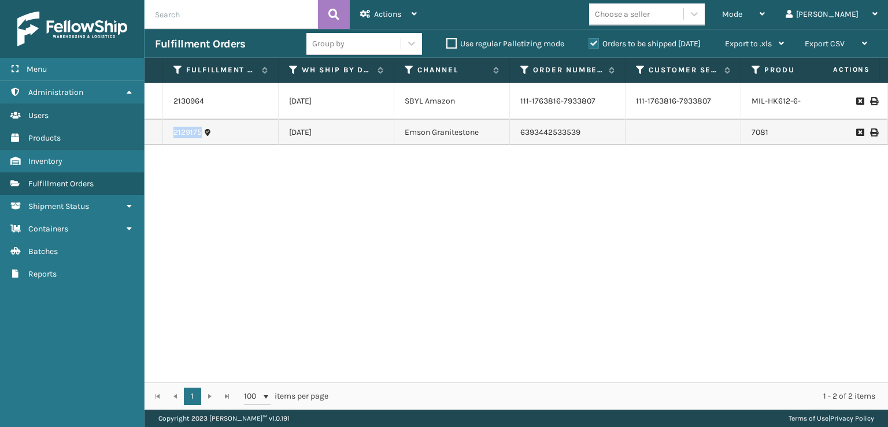
drag, startPoint x: 201, startPoint y: 123, endPoint x: 161, endPoint y: 128, distance: 40.3
copy tr "2129175"
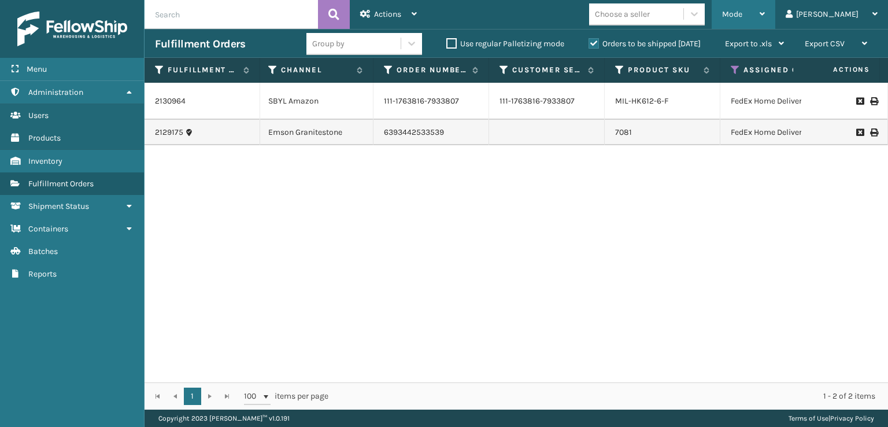
click at [765, 14] on div "Mode" at bounding box center [743, 14] width 43 height 29
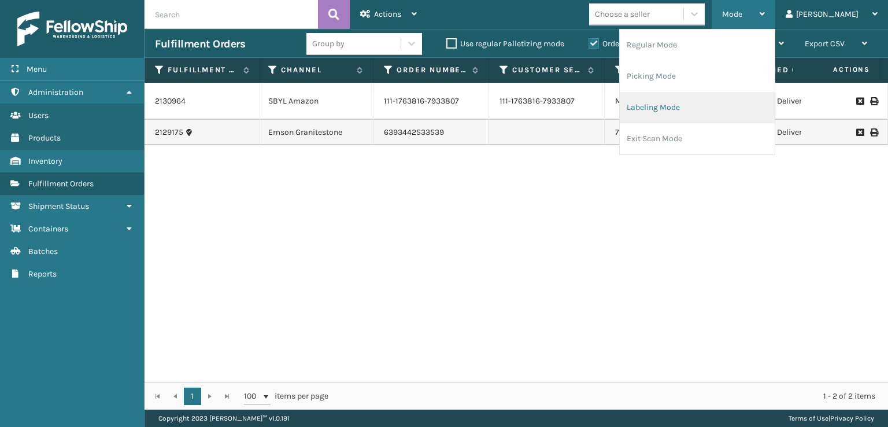
click at [717, 105] on li "Labeling Mode" at bounding box center [697, 107] width 155 height 31
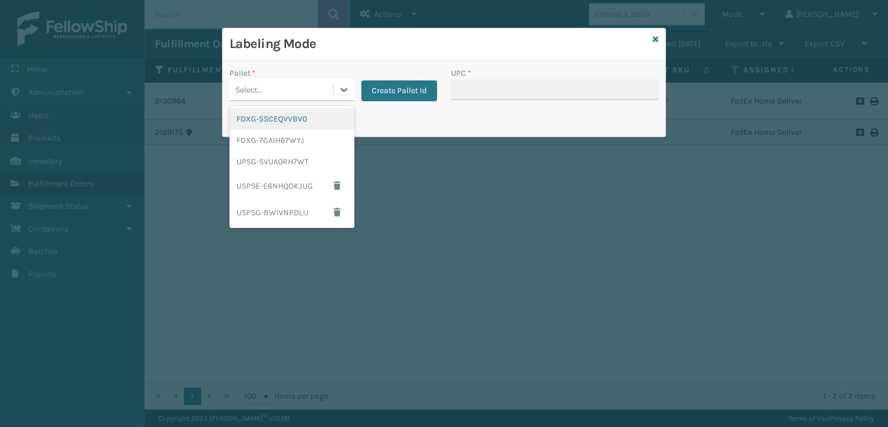
click at [329, 95] on div "Select..." at bounding box center [280, 89] width 103 height 19
click at [294, 136] on div "FDXG-7CAIH67WYJ" at bounding box center [291, 139] width 125 height 21
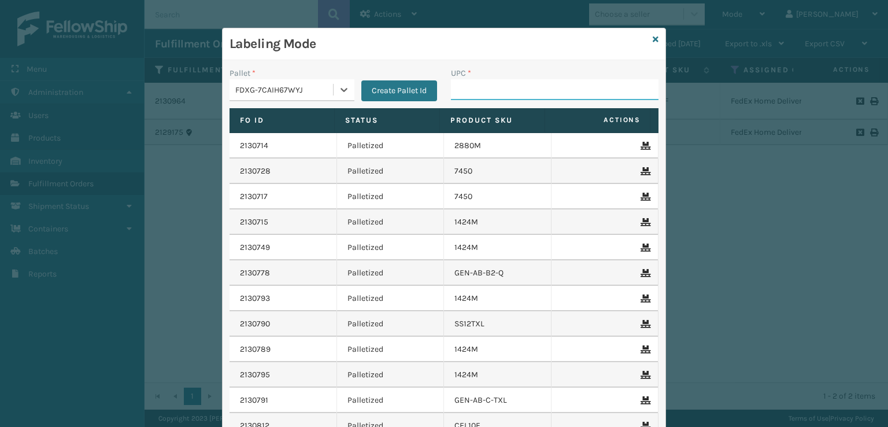
click at [480, 79] on input "UPC *" at bounding box center [554, 89] width 207 height 21
click at [653, 40] on icon at bounding box center [656, 39] width 6 height 8
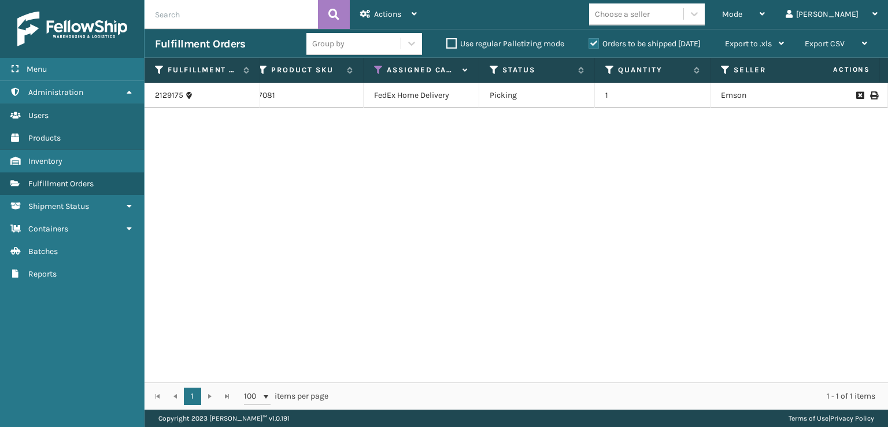
scroll to position [0, 498]
click at [375, 70] on icon at bounding box center [373, 70] width 9 height 10
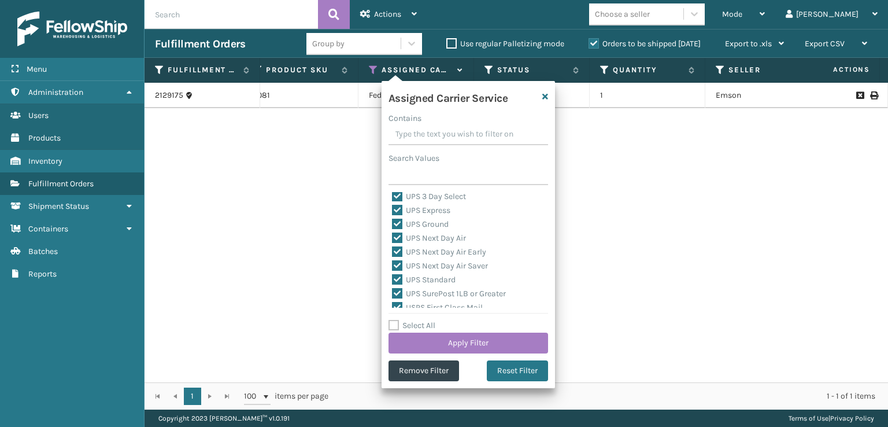
scroll to position [356, 0]
click at [544, 97] on icon "button" at bounding box center [545, 96] width 6 height 8
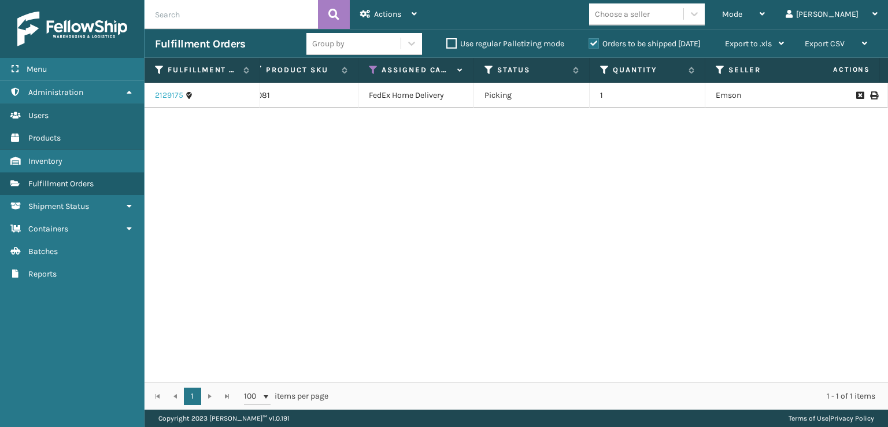
click at [170, 93] on link "2129175" at bounding box center [169, 96] width 28 height 12
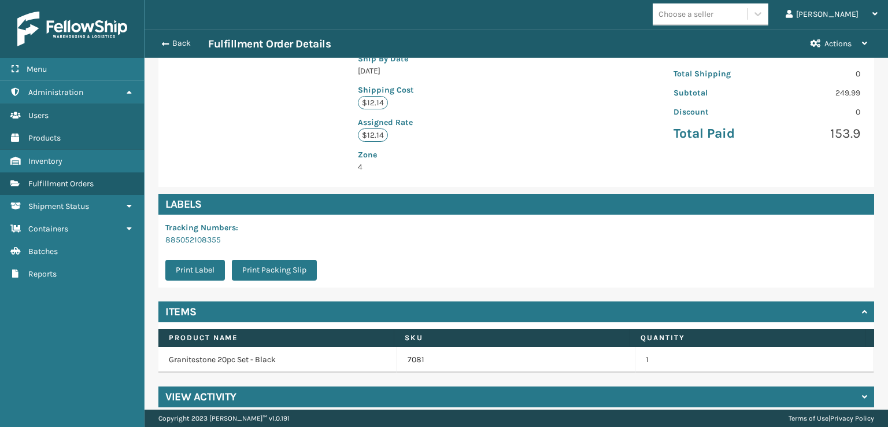
scroll to position [268, 0]
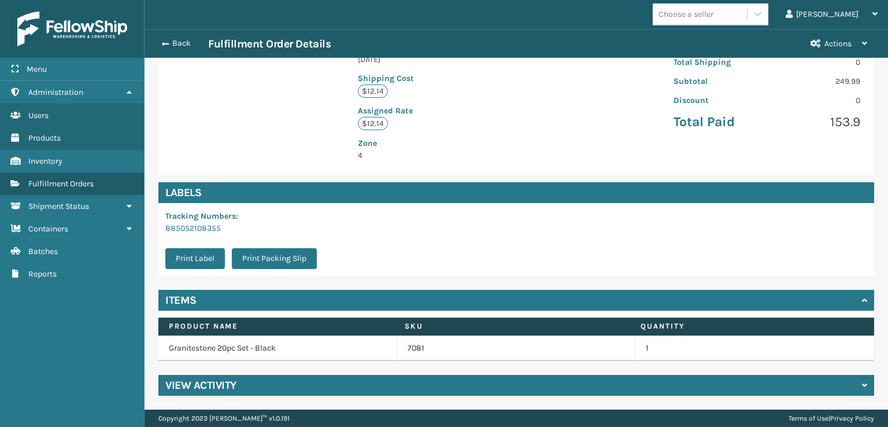
click at [232, 387] on h4 "View Activity" at bounding box center [200, 385] width 71 height 14
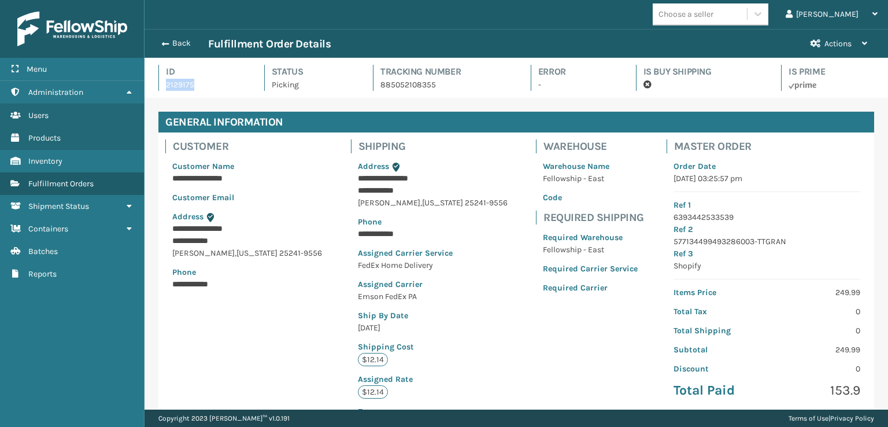
drag, startPoint x: 194, startPoint y: 87, endPoint x: 165, endPoint y: 90, distance: 29.0
click at [166, 90] on p "2129175" at bounding box center [204, 85] width 77 height 12
copy p "2129175"
click at [176, 47] on button "Back" at bounding box center [181, 43] width 53 height 10
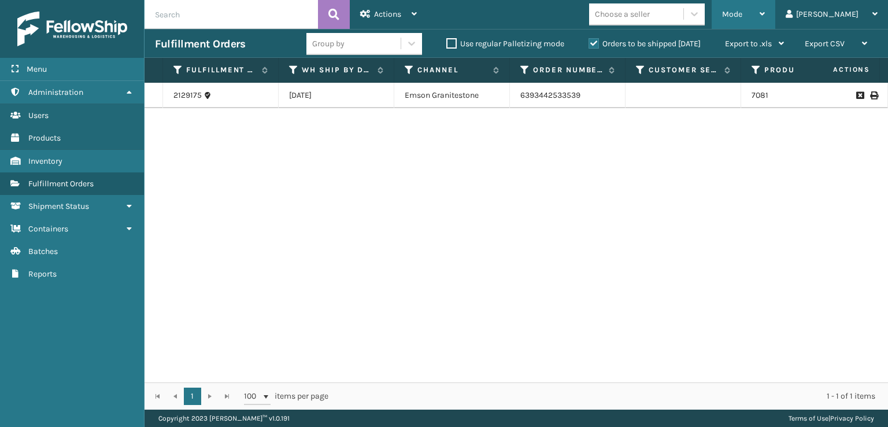
click at [765, 26] on div "Mode" at bounding box center [743, 14] width 43 height 29
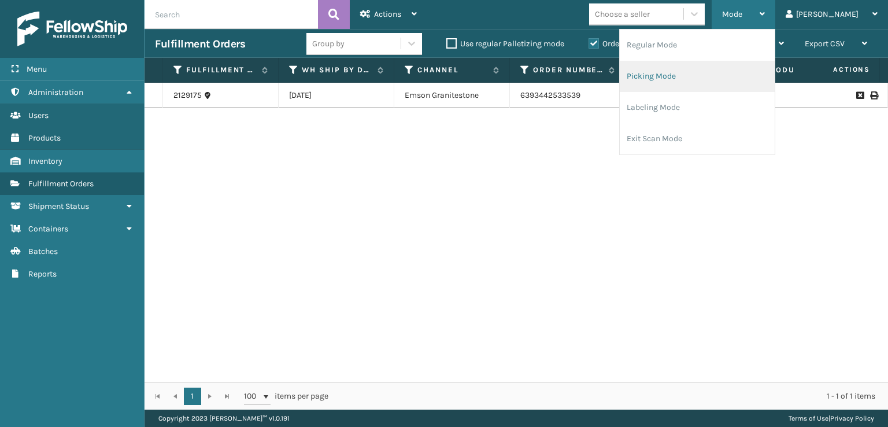
click at [744, 77] on li "Picking Mode" at bounding box center [697, 76] width 155 height 31
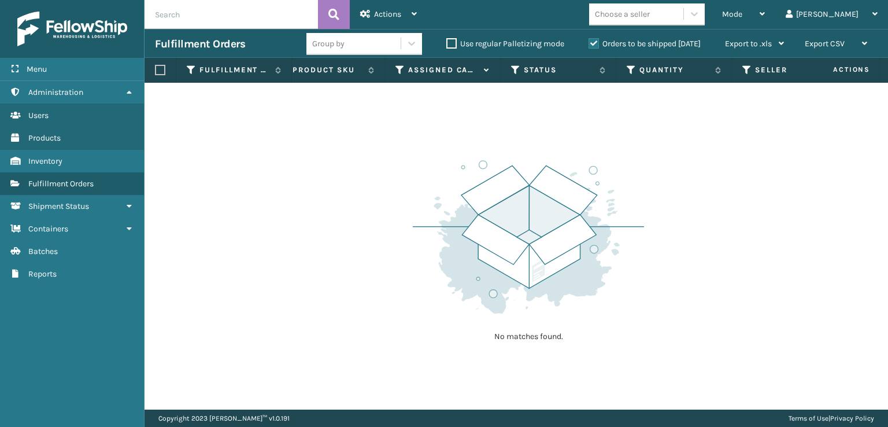
scroll to position [0, 502]
click at [397, 71] on icon at bounding box center [400, 70] width 9 height 10
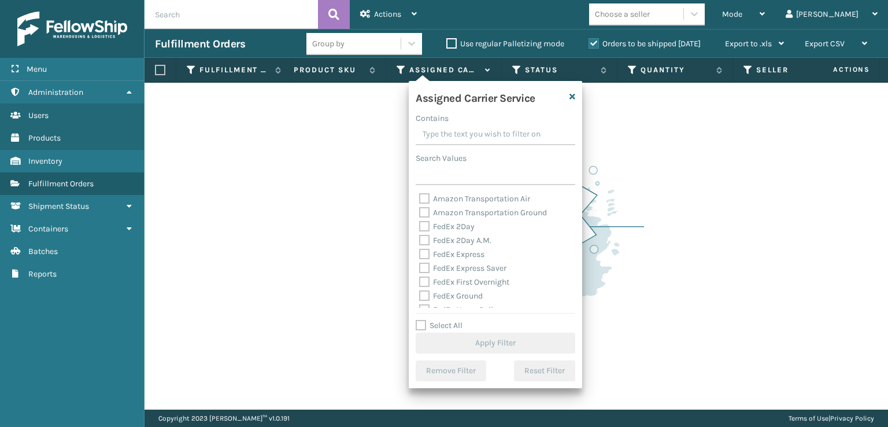
click at [424, 324] on label "Select All" at bounding box center [439, 325] width 47 height 10
click at [424, 320] on input "Select All" at bounding box center [502, 318] width 173 height 1
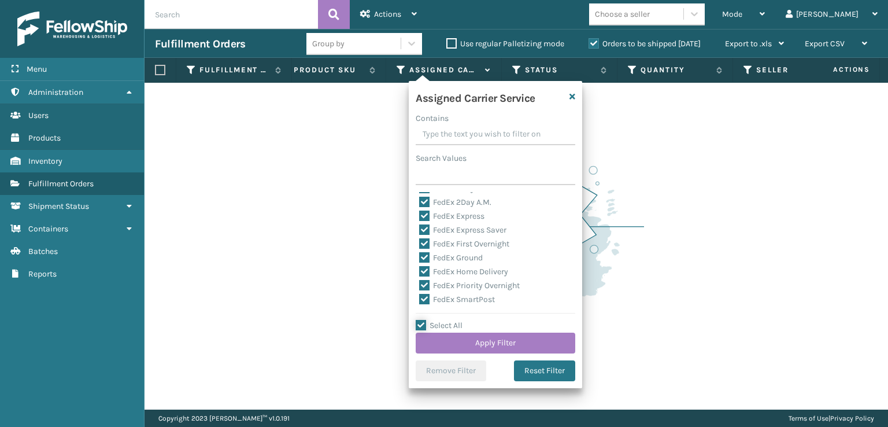
scroll to position [116, 0]
click at [428, 247] on label "LTL" at bounding box center [431, 249] width 25 height 10
click at [420, 247] on input "LTL" at bounding box center [419, 247] width 1 height 8
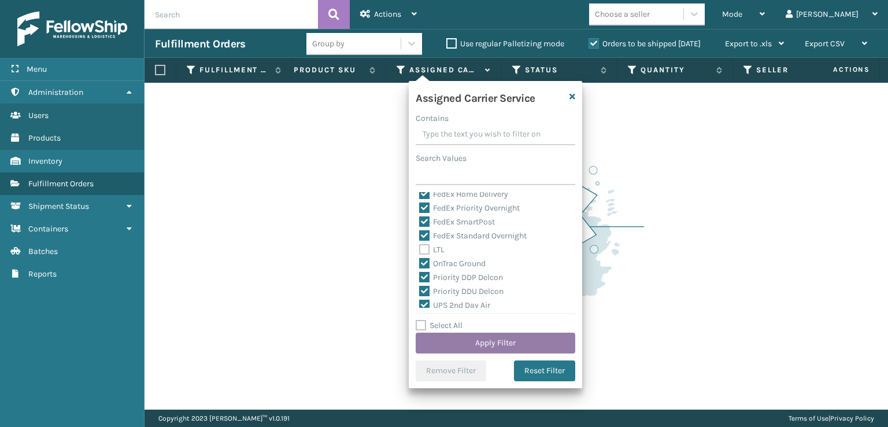
click at [466, 344] on button "Apply Filter" at bounding box center [496, 342] width 160 height 21
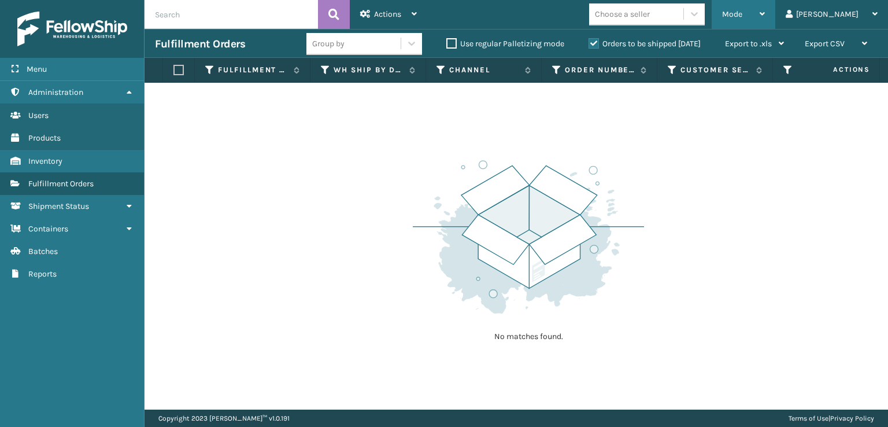
click at [765, 16] on div "Mode" at bounding box center [743, 14] width 43 height 29
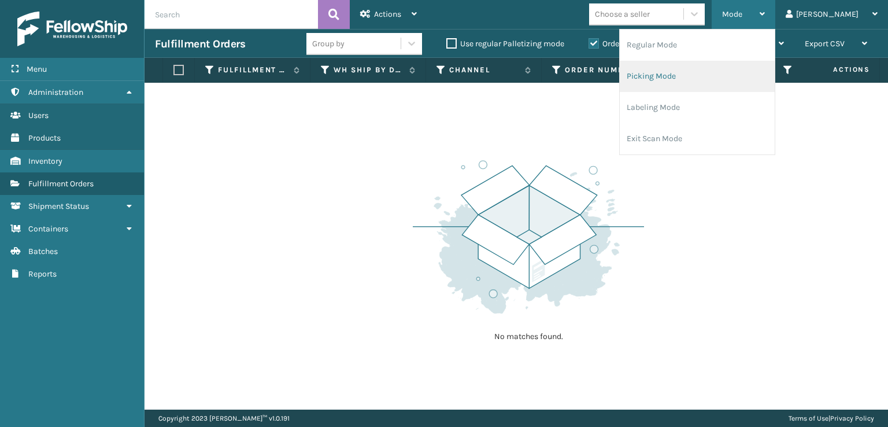
click at [748, 77] on li "Picking Mode" at bounding box center [697, 76] width 155 height 31
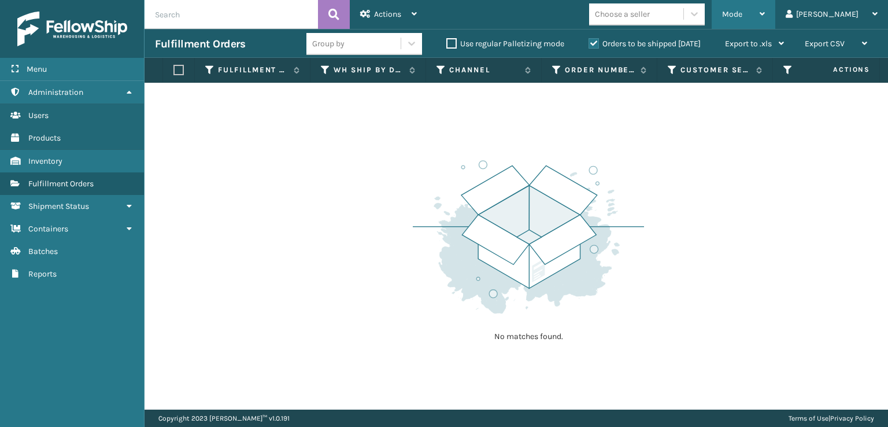
click at [742, 9] on span "Mode" at bounding box center [732, 14] width 20 height 10
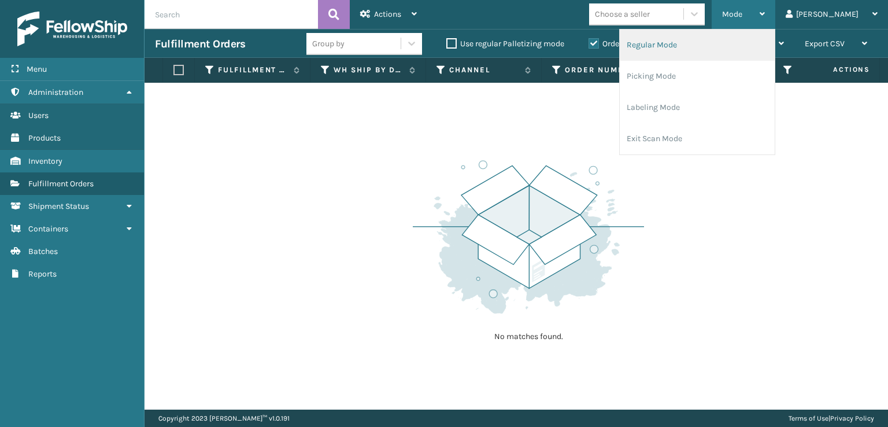
click at [774, 43] on li "Regular Mode" at bounding box center [697, 44] width 155 height 31
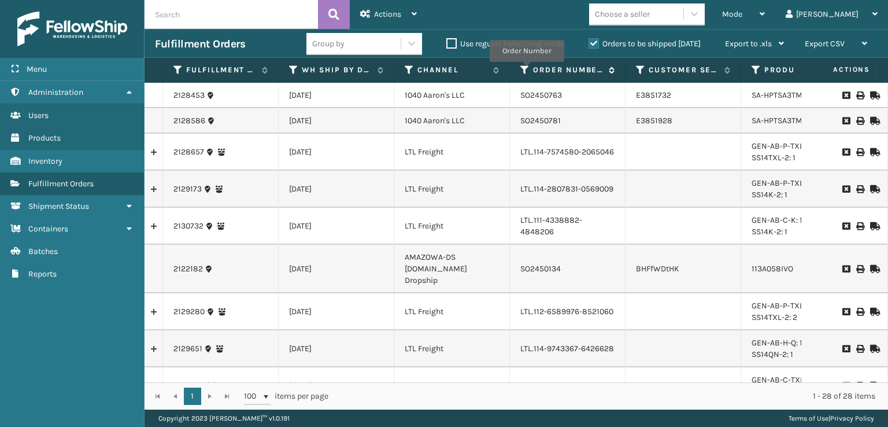
click at [526, 70] on icon at bounding box center [524, 70] width 9 height 10
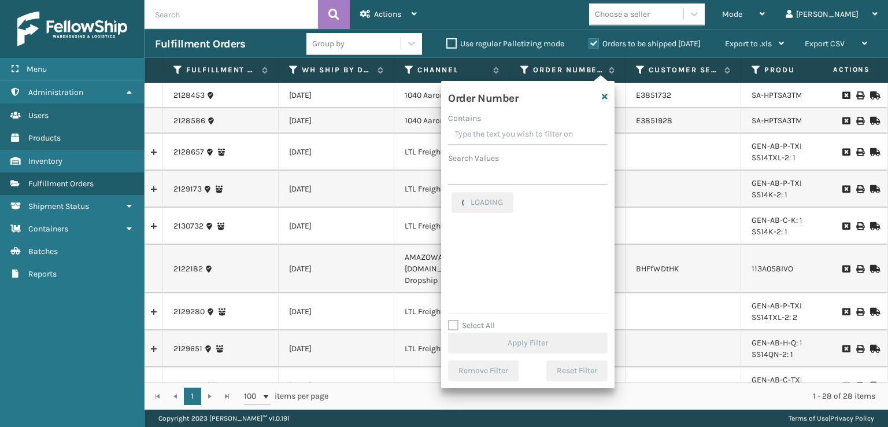
click at [525, 131] on input "Contains" at bounding box center [528, 134] width 160 height 21
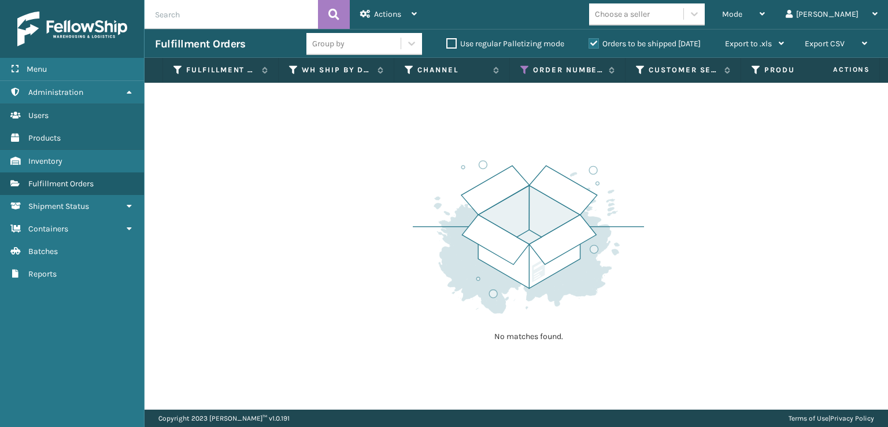
click at [598, 45] on label "Orders to be shipped [DATE]" at bounding box center [644, 44] width 112 height 10
click at [589, 45] on input "Orders to be shipped [DATE]" at bounding box center [588, 41] width 1 height 8
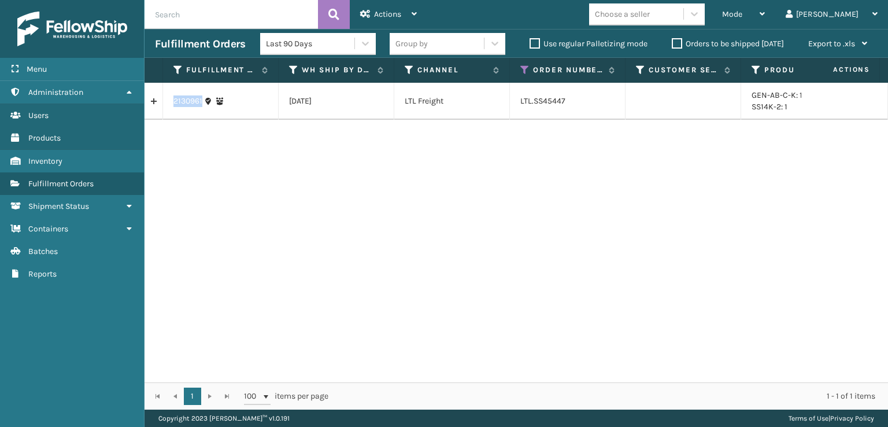
drag, startPoint x: 201, startPoint y: 105, endPoint x: 155, endPoint y: 105, distance: 46.2
copy tr "2130961"
click at [184, 102] on link "2130961" at bounding box center [187, 101] width 29 height 12
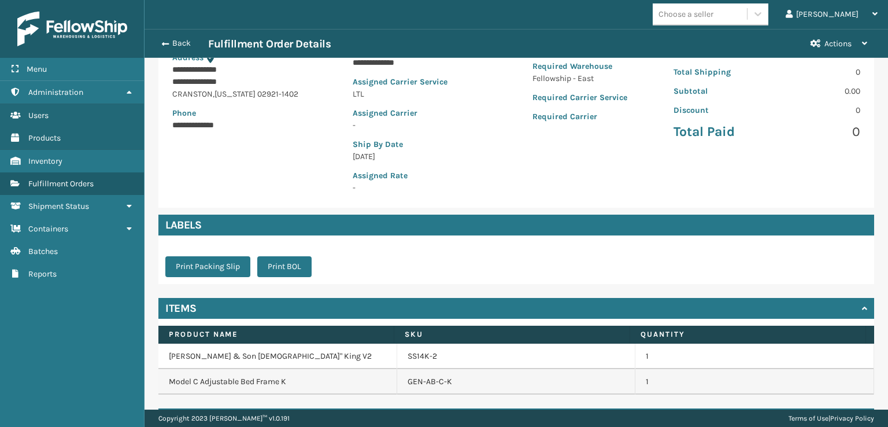
scroll to position [204, 0]
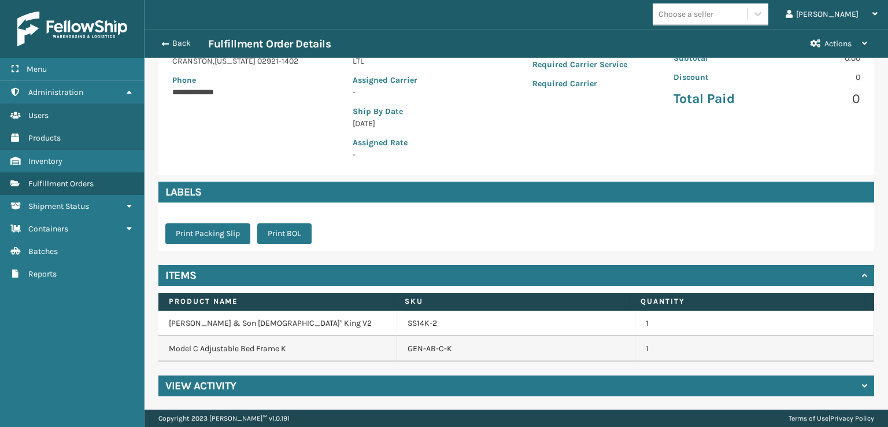
click at [261, 391] on div "View Activity" at bounding box center [516, 385] width 716 height 21
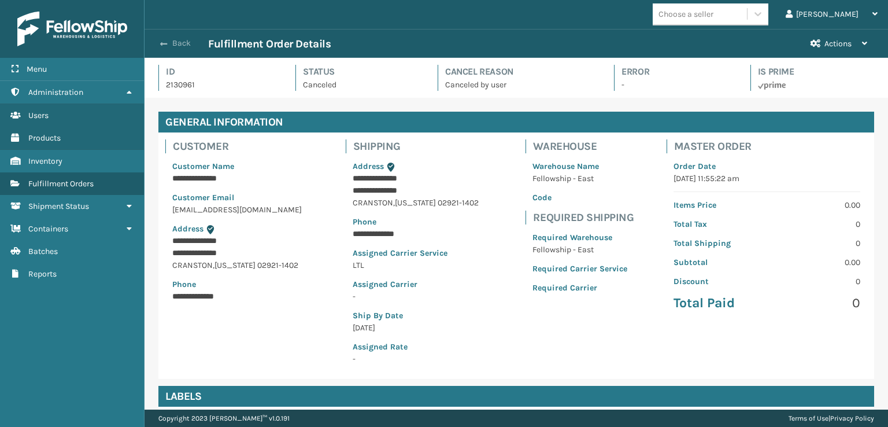
click at [181, 47] on button "Back" at bounding box center [181, 43] width 53 height 10
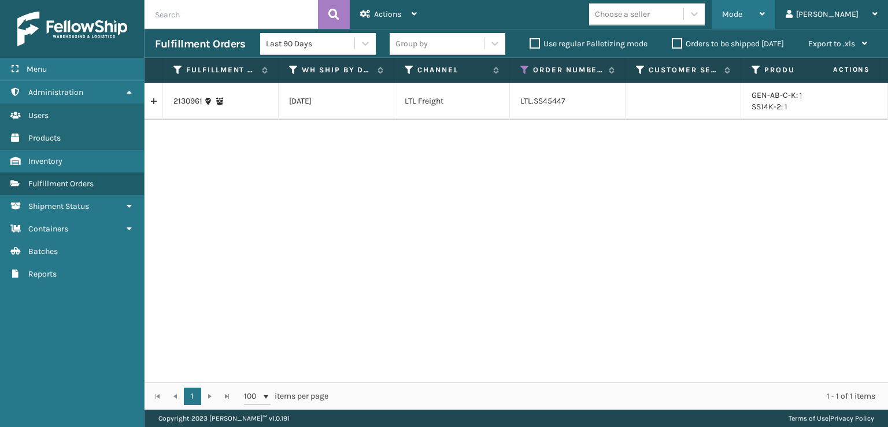
click at [765, 15] on div "Mode" at bounding box center [743, 14] width 43 height 29
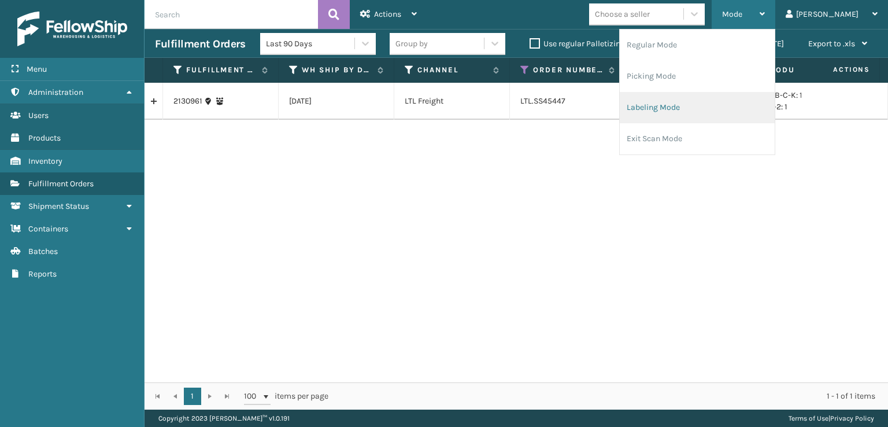
click at [737, 101] on li "Labeling Mode" at bounding box center [697, 107] width 155 height 31
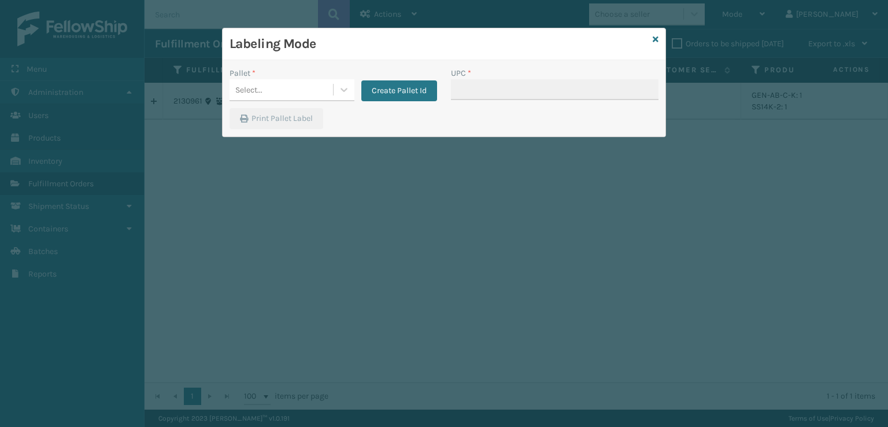
click at [355, 89] on div "Create Pallet Id" at bounding box center [395, 84] width 83 height 34
click at [347, 91] on icon at bounding box center [344, 90] width 12 height 12
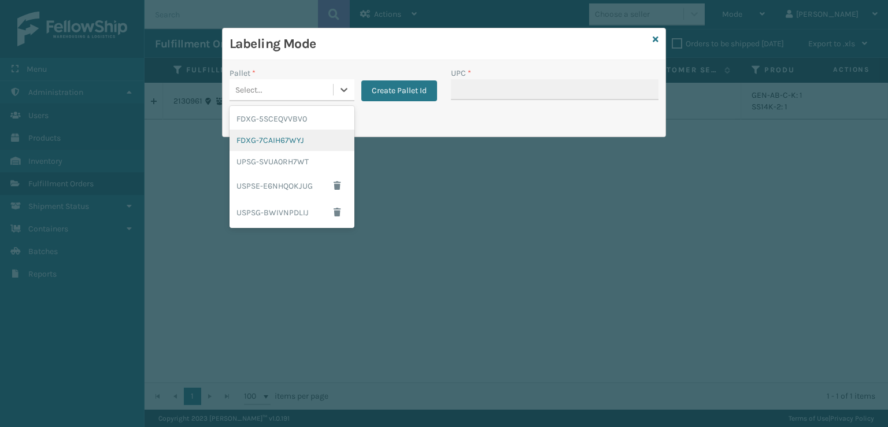
click at [294, 139] on div "FDXG-7CAIH67WYJ" at bounding box center [291, 139] width 125 height 21
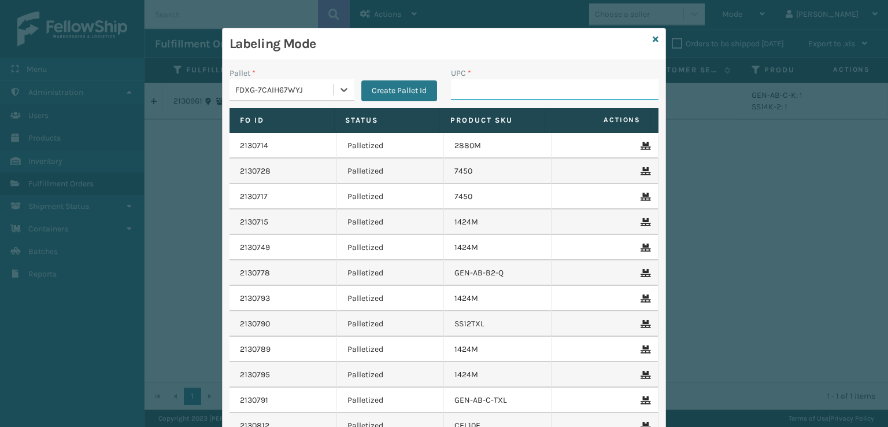
click at [485, 86] on input "UPC *" at bounding box center [554, 89] width 207 height 21
click at [653, 43] on link at bounding box center [656, 40] width 6 height 12
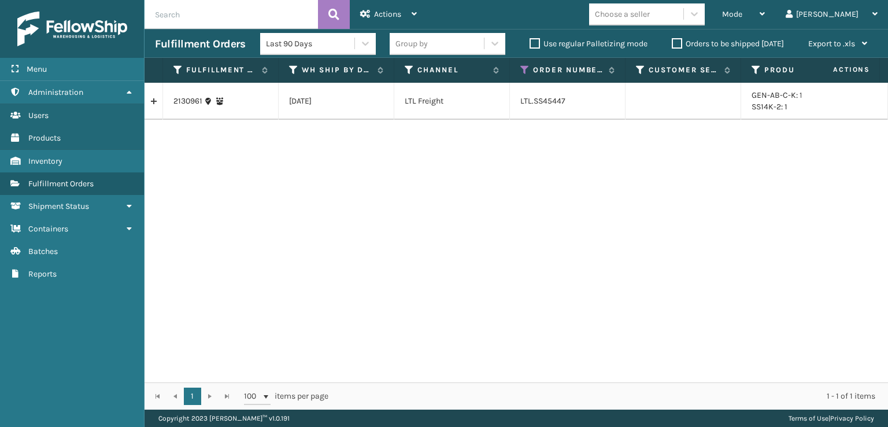
click at [765, 22] on div "Mode" at bounding box center [743, 14] width 43 height 29
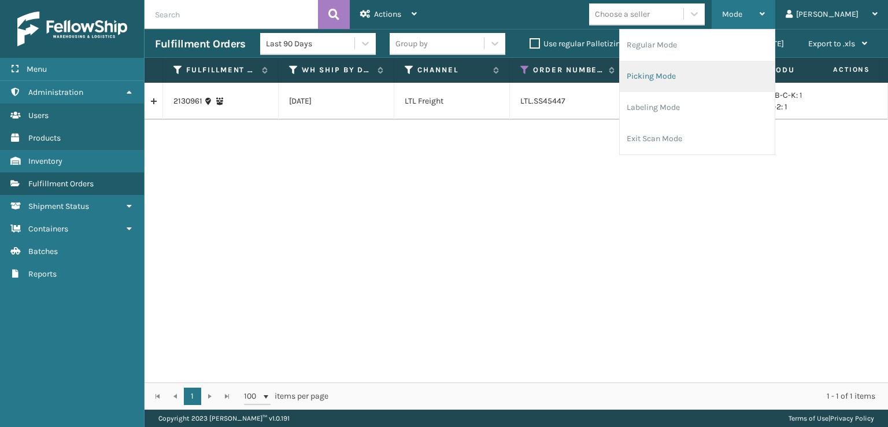
click at [763, 75] on li "Picking Mode" at bounding box center [697, 76] width 155 height 31
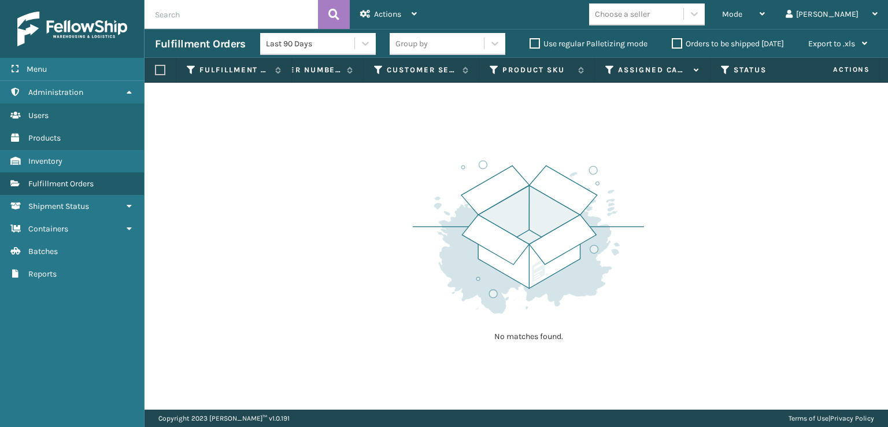
scroll to position [0, 296]
click at [607, 68] on icon at bounding box center [607, 70] width 9 height 10
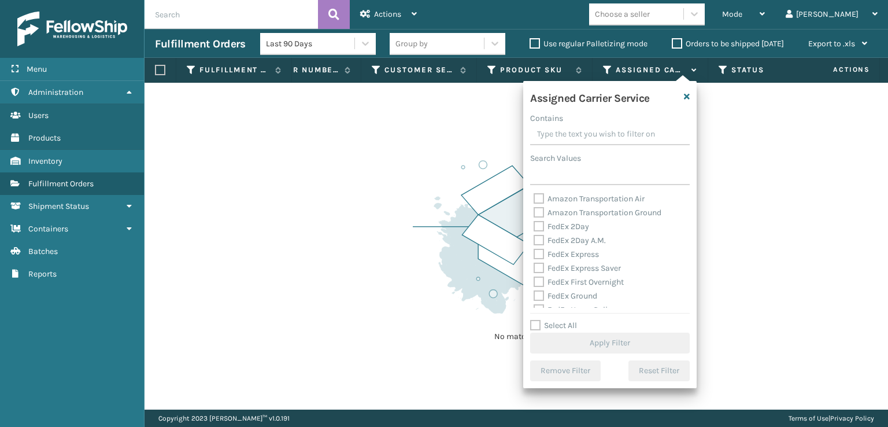
click at [539, 326] on label "Select All" at bounding box center [553, 325] width 47 height 10
click at [539, 320] on input "Select All" at bounding box center [616, 318] width 173 height 1
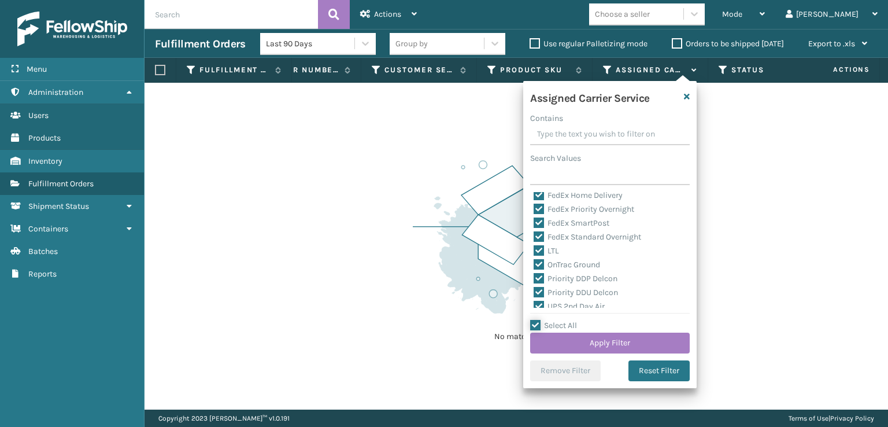
scroll to position [116, 0]
click at [543, 251] on label "LTL" at bounding box center [545, 249] width 25 height 10
click at [534, 250] on input "LTL" at bounding box center [533, 247] width 1 height 8
click at [561, 343] on button "Apply Filter" at bounding box center [610, 342] width 160 height 21
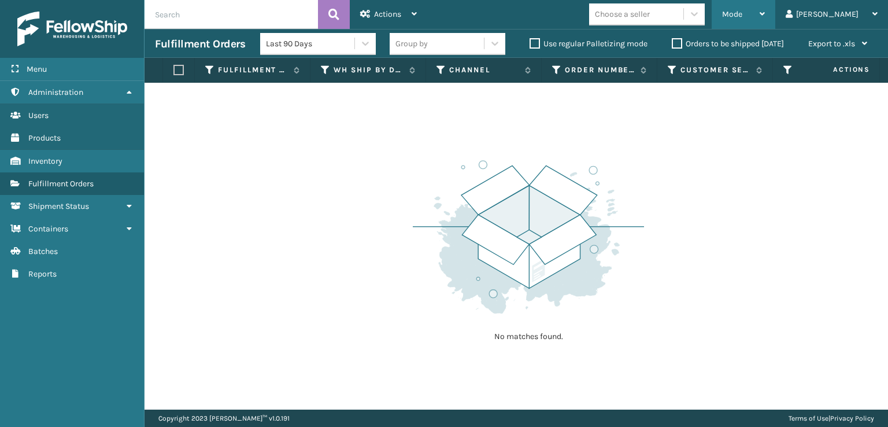
click at [765, 16] on div "Mode" at bounding box center [743, 14] width 43 height 29
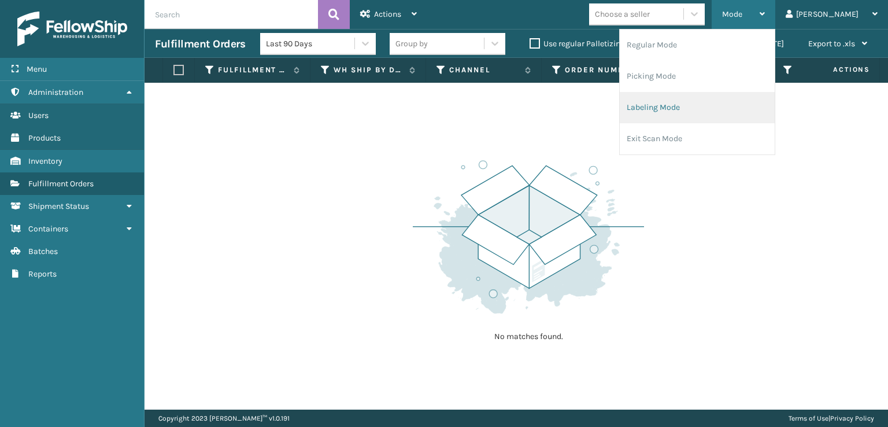
click at [709, 107] on li "Labeling Mode" at bounding box center [697, 107] width 155 height 31
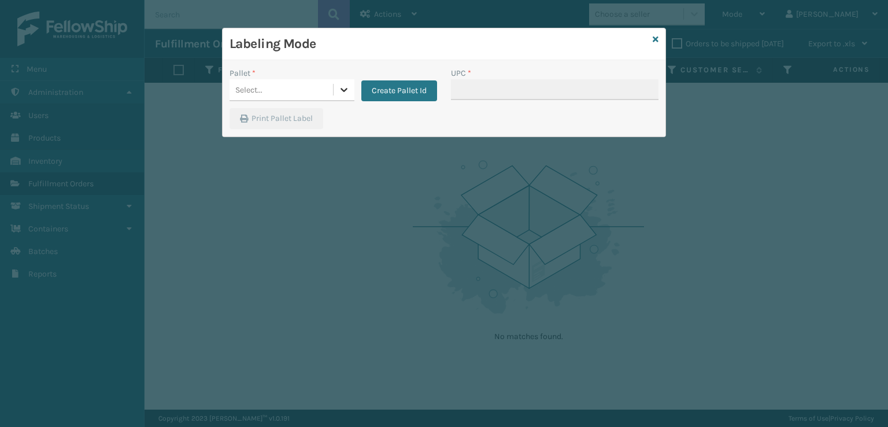
click at [339, 91] on icon at bounding box center [344, 90] width 12 height 12
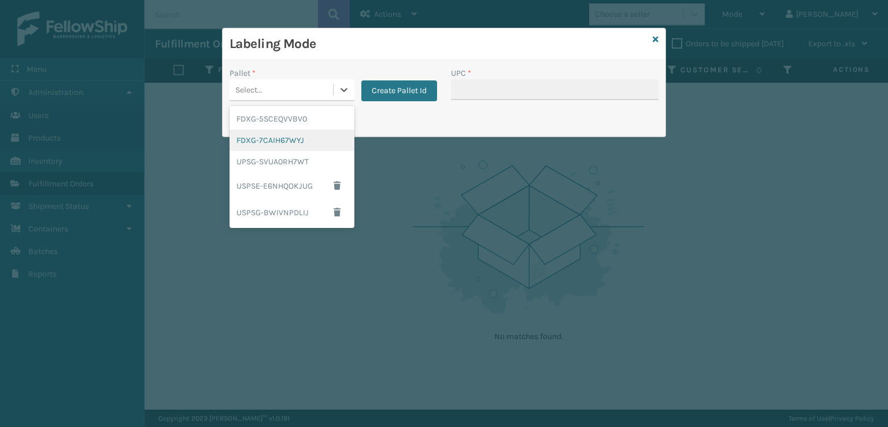
click at [273, 141] on div "FDXG-7CAIH67WYJ" at bounding box center [291, 139] width 125 height 21
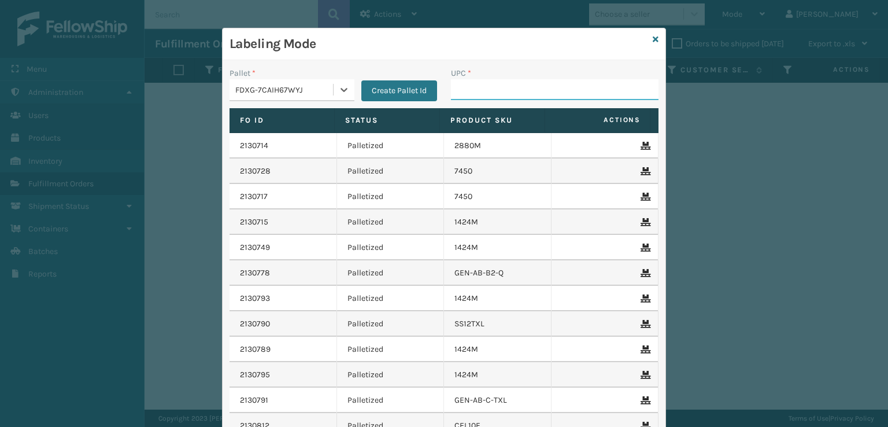
click at [473, 91] on input "UPC *" at bounding box center [554, 89] width 207 height 21
click at [785, 269] on div "Labeling Mode Pallet * FDXG-7CAIH67WYJ Create Pallet Id UPC * Fo Id Status Prod…" at bounding box center [444, 213] width 888 height 427
click at [784, 292] on div "Labeling Mode Pallet * FDXG-7CAIH67WYJ Create Pallet Id UPC * Fo Id Status Prod…" at bounding box center [444, 213] width 888 height 427
click at [518, 91] on input "UPC *" at bounding box center [554, 89] width 207 height 21
click at [653, 36] on icon at bounding box center [656, 39] width 6 height 8
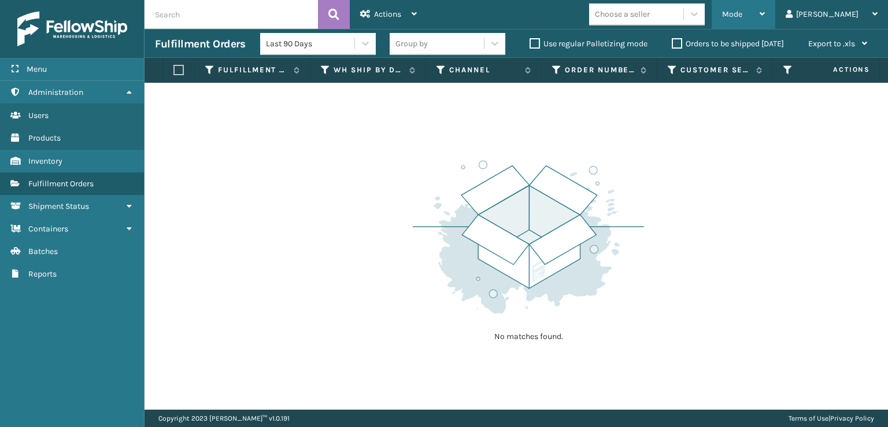
click at [742, 13] on span "Mode" at bounding box center [732, 14] width 20 height 10
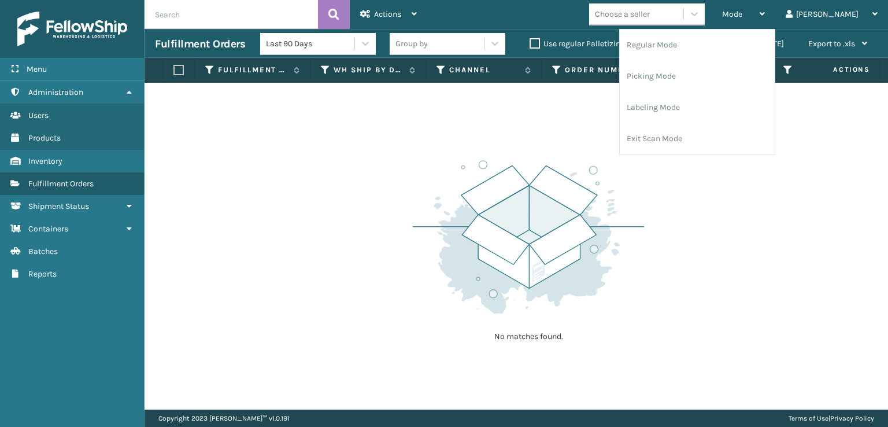
click at [620, 169] on img at bounding box center [528, 237] width 231 height 160
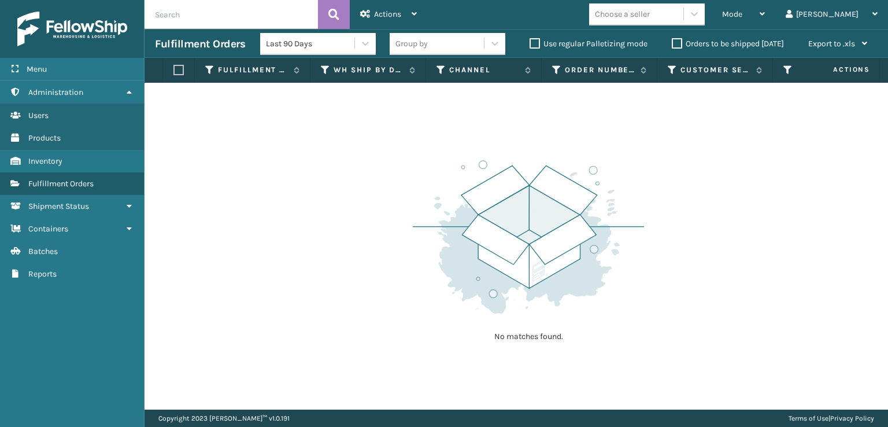
click at [673, 43] on label "Orders to be shipped [DATE]" at bounding box center [728, 44] width 112 height 10
click at [672, 43] on input "Orders to be shipped [DATE]" at bounding box center [672, 41] width 1 height 8
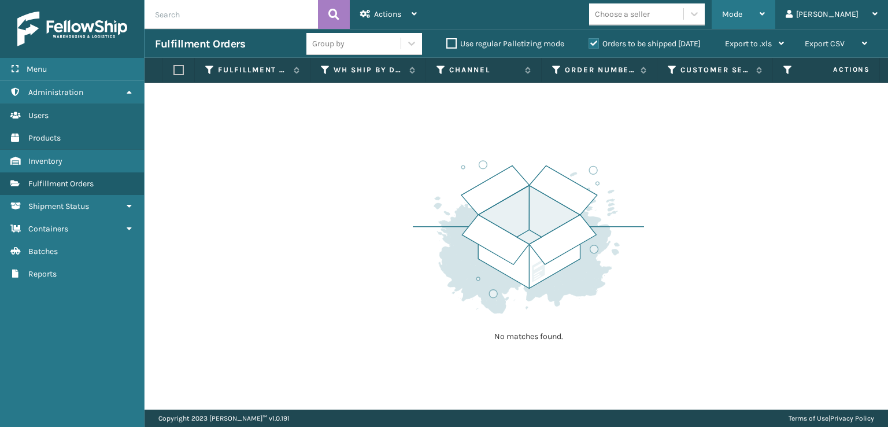
click at [742, 14] on span "Mode" at bounding box center [732, 14] width 20 height 10
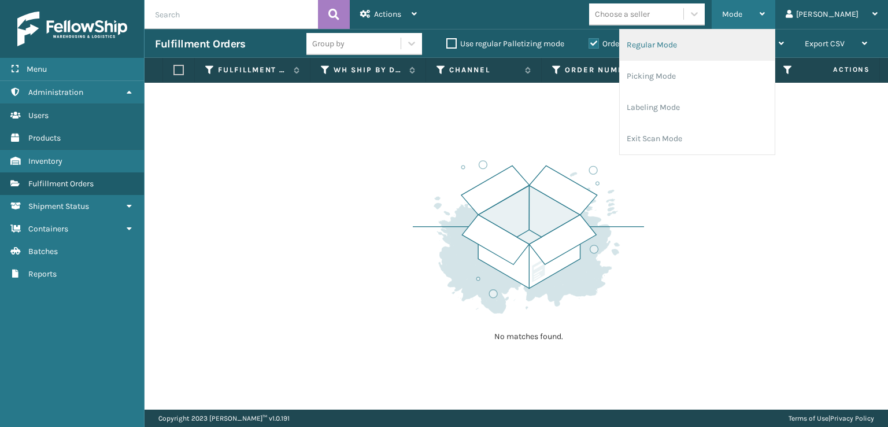
click at [731, 51] on li "Regular Mode" at bounding box center [697, 44] width 155 height 31
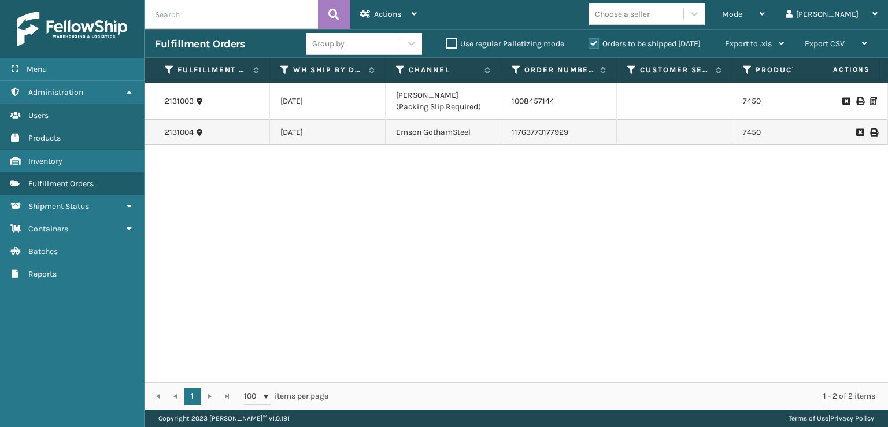
scroll to position [0, 0]
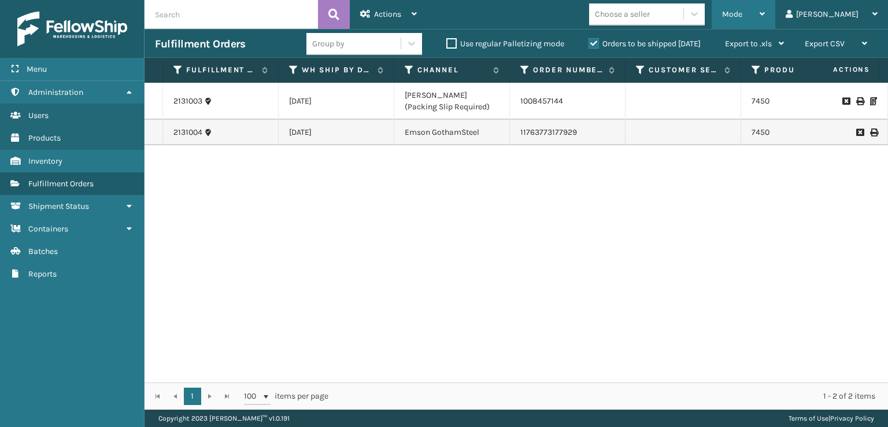
click at [765, 17] on div "Mode" at bounding box center [743, 14] width 43 height 29
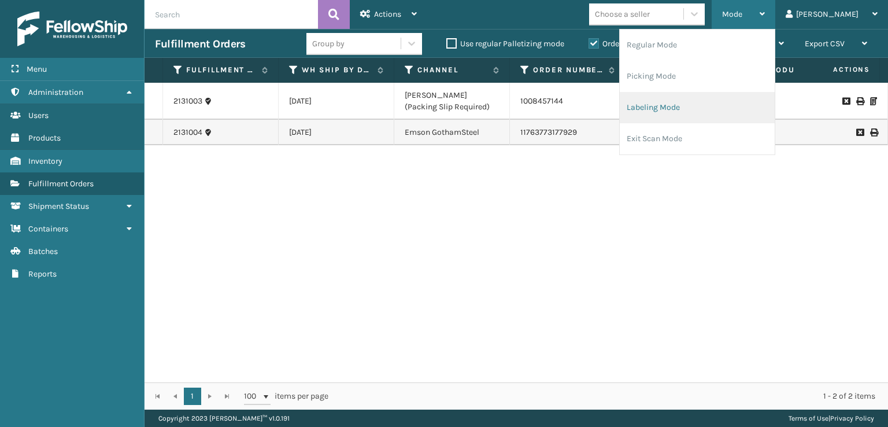
click at [723, 107] on li "Labeling Mode" at bounding box center [697, 107] width 155 height 31
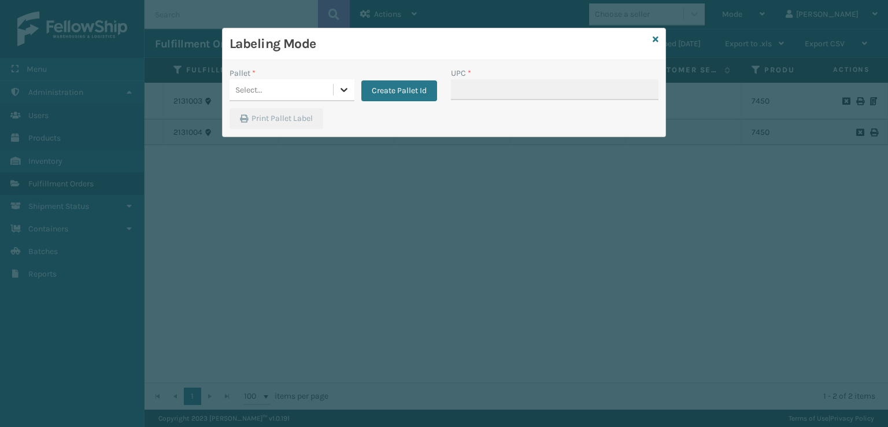
click at [348, 90] on icon at bounding box center [344, 90] width 12 height 12
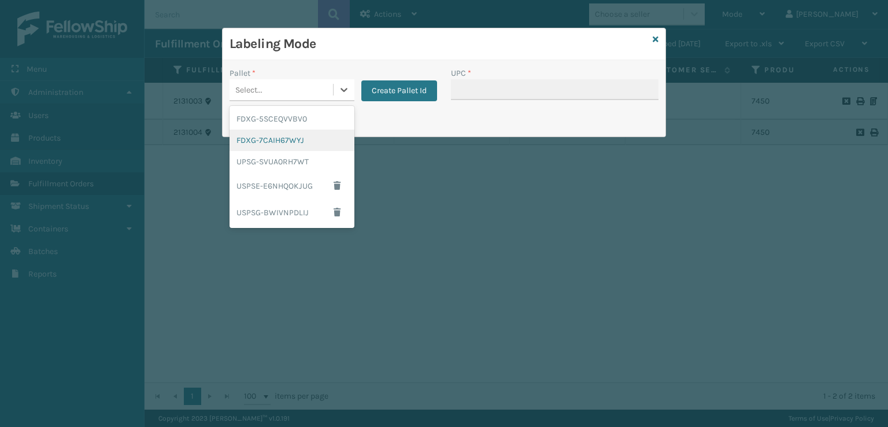
click at [308, 138] on div "FDXG-7CAIH67WYJ" at bounding box center [291, 139] width 125 height 21
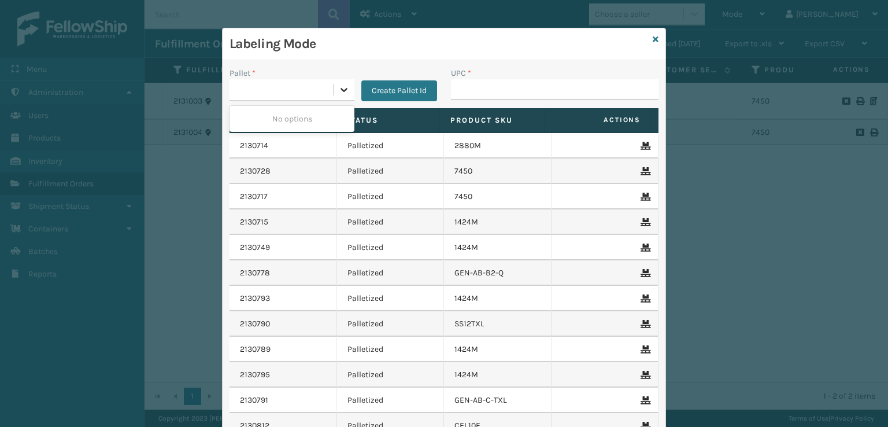
click at [340, 88] on icon at bounding box center [343, 90] width 7 height 4
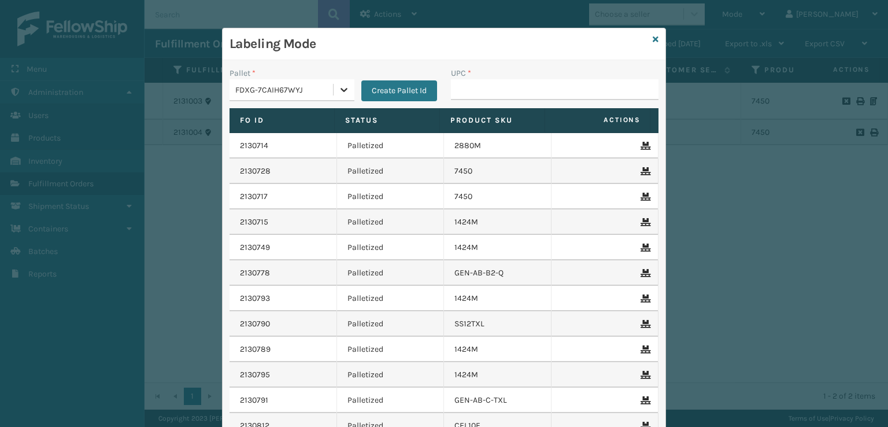
click at [338, 90] on icon at bounding box center [344, 90] width 12 height 12
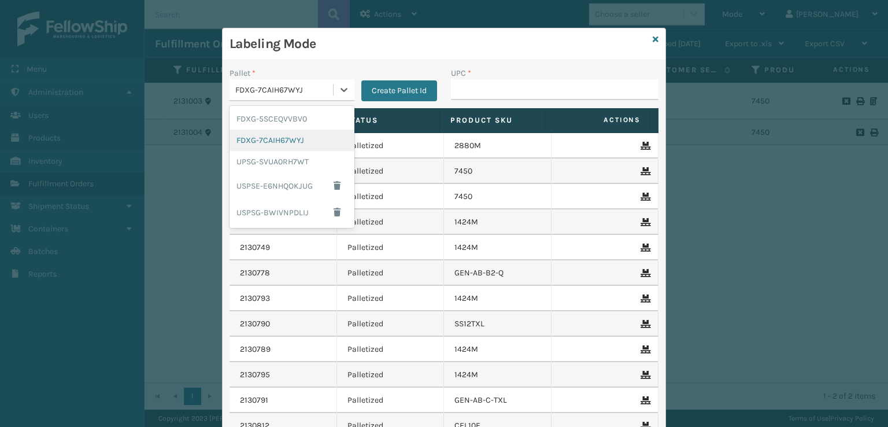
click at [283, 142] on div "FDXG-7CAIH67WYJ" at bounding box center [291, 139] width 125 height 21
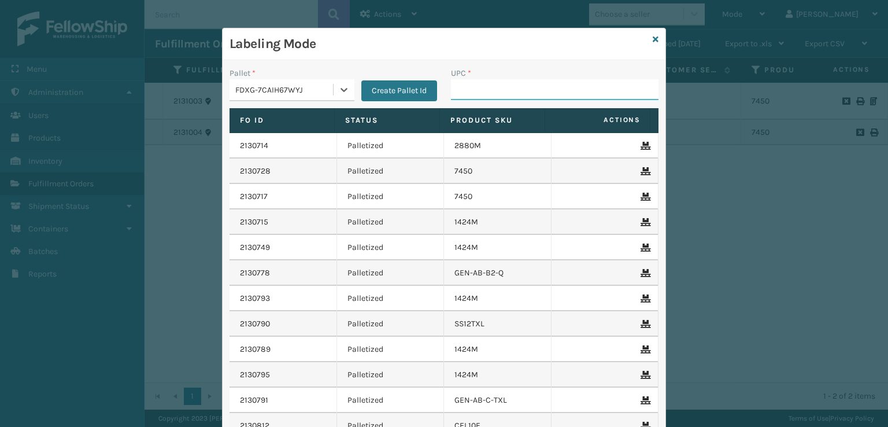
click at [451, 94] on input "UPC *" at bounding box center [554, 89] width 207 height 21
click at [340, 84] on icon at bounding box center [344, 90] width 12 height 12
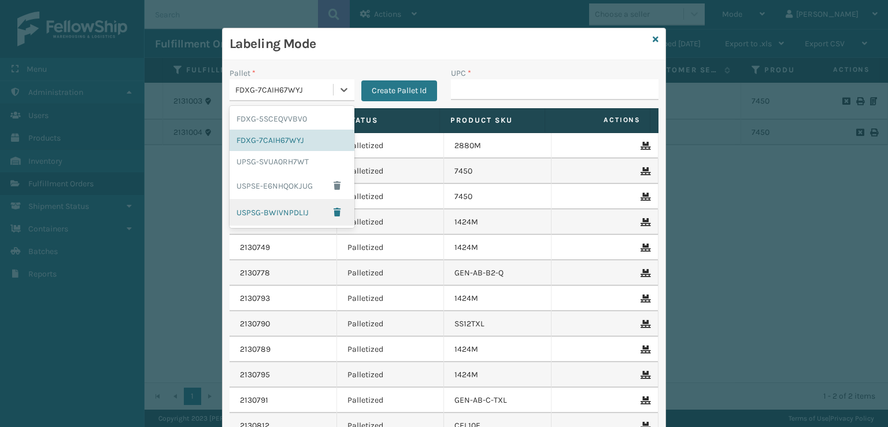
click at [277, 211] on div "USPSG-BWIVNPDLIJ" at bounding box center [291, 212] width 125 height 27
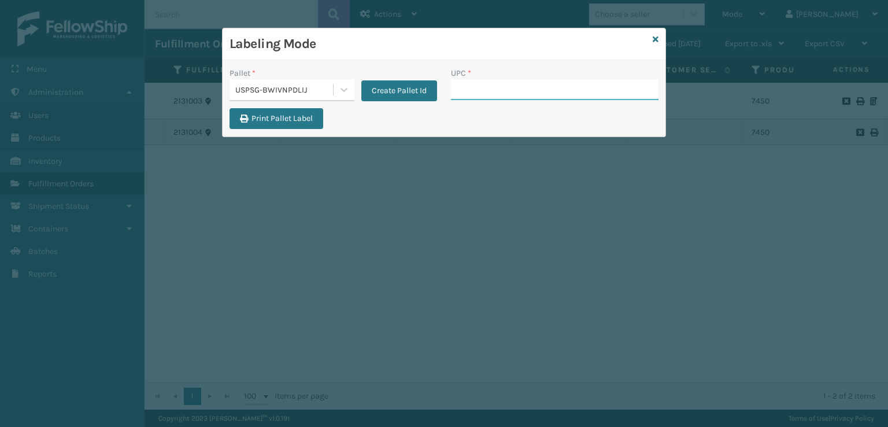
click at [483, 85] on input "UPC *" at bounding box center [554, 89] width 207 height 21
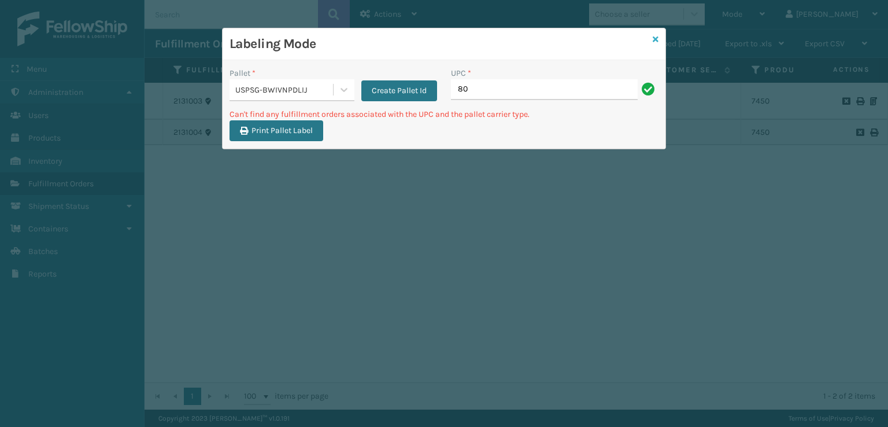
click at [657, 38] on icon at bounding box center [656, 39] width 6 height 8
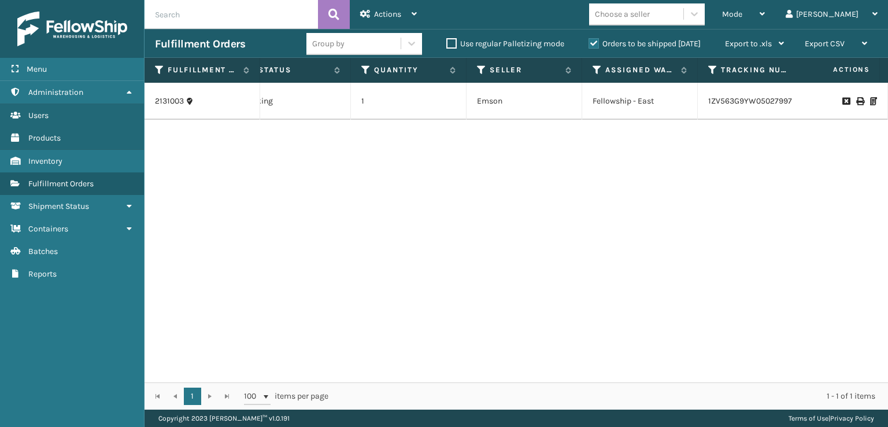
scroll to position [0, 177]
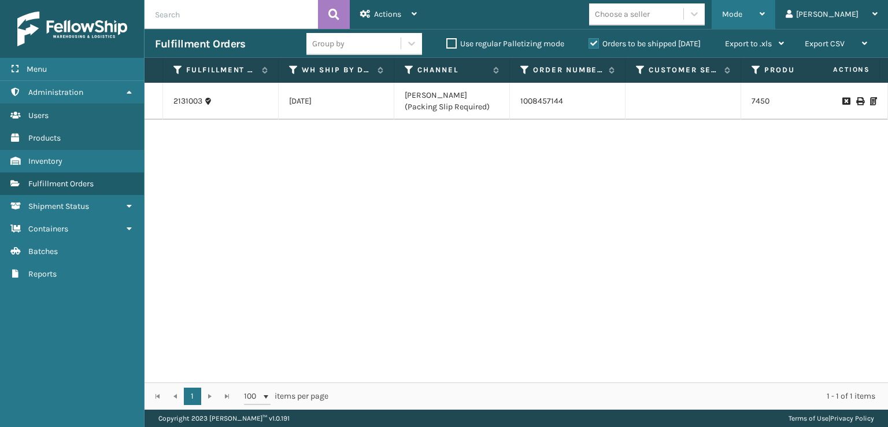
click at [765, 9] on div "Mode" at bounding box center [743, 14] width 43 height 29
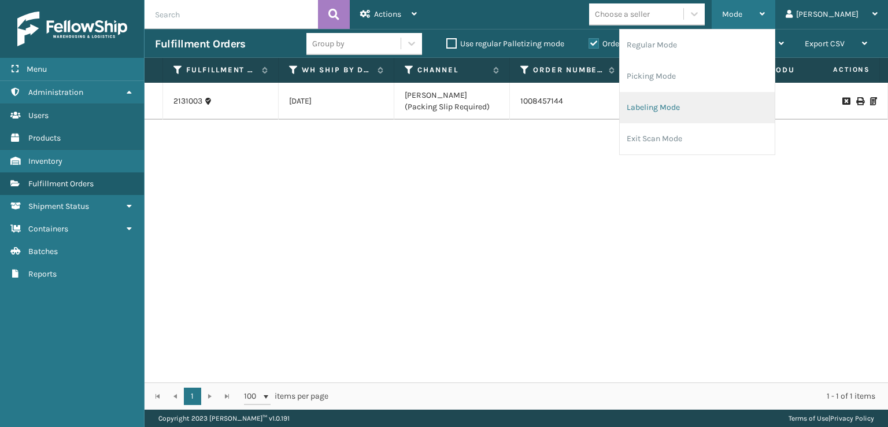
click at [688, 105] on li "Labeling Mode" at bounding box center [697, 107] width 155 height 31
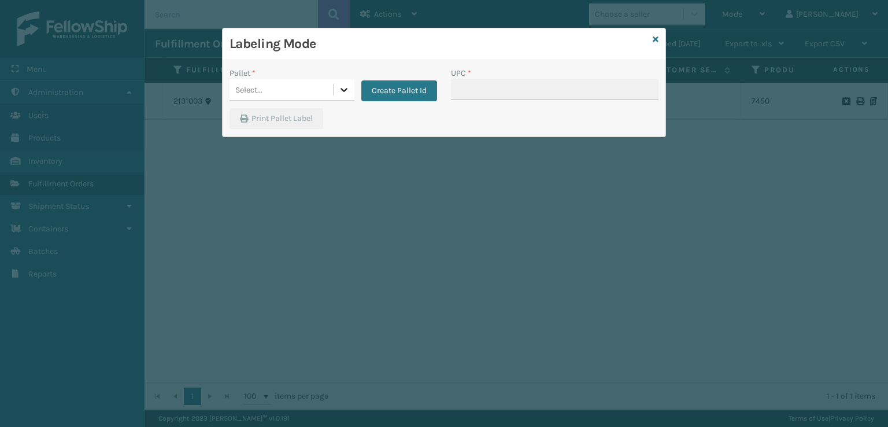
click at [333, 87] on div at bounding box center [343, 89] width 21 height 21
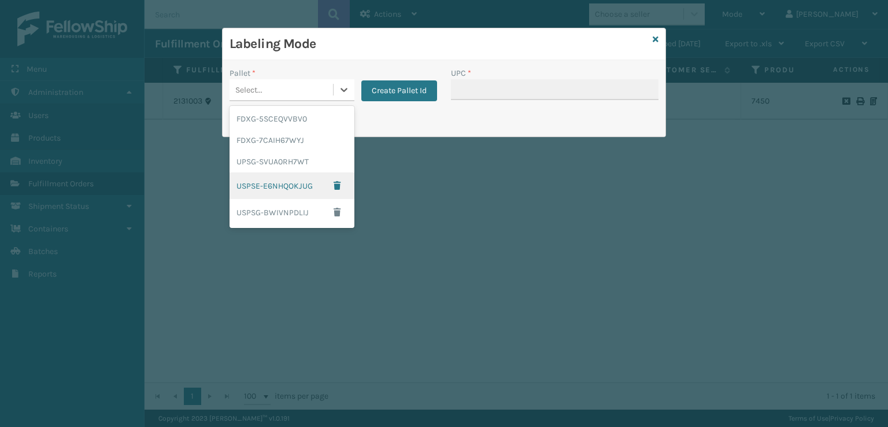
click at [277, 188] on div "USPSE-E6NHQOKJUG" at bounding box center [291, 185] width 125 height 27
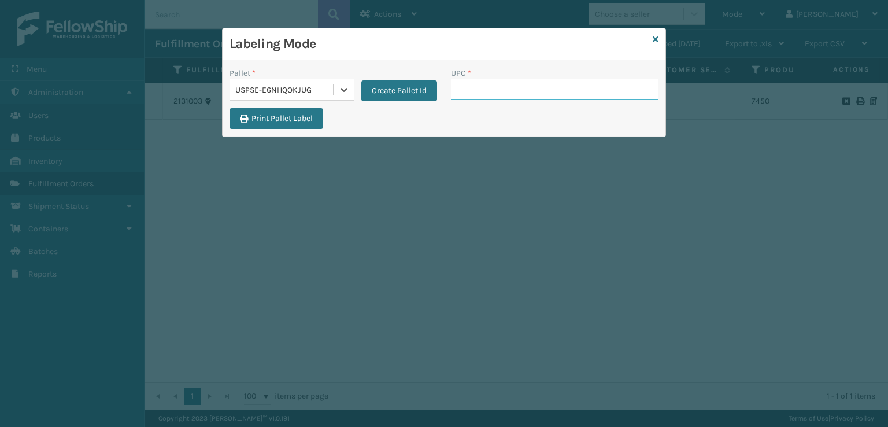
click at [468, 94] on input "UPC *" at bounding box center [554, 89] width 207 height 21
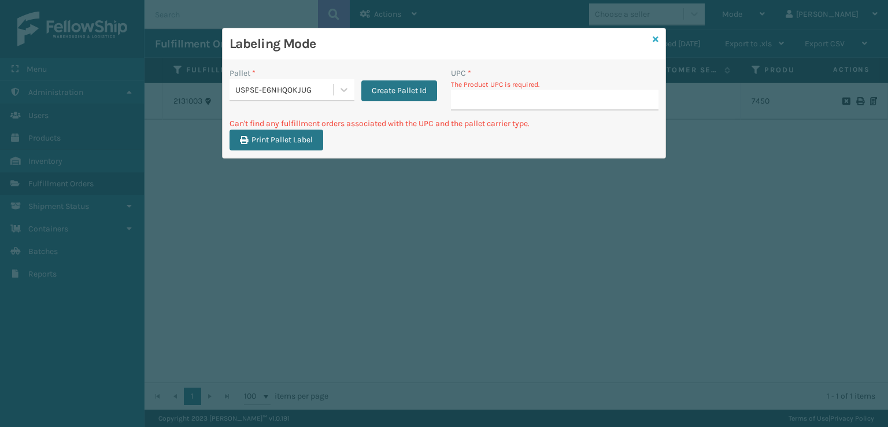
click at [654, 40] on icon at bounding box center [656, 39] width 6 height 8
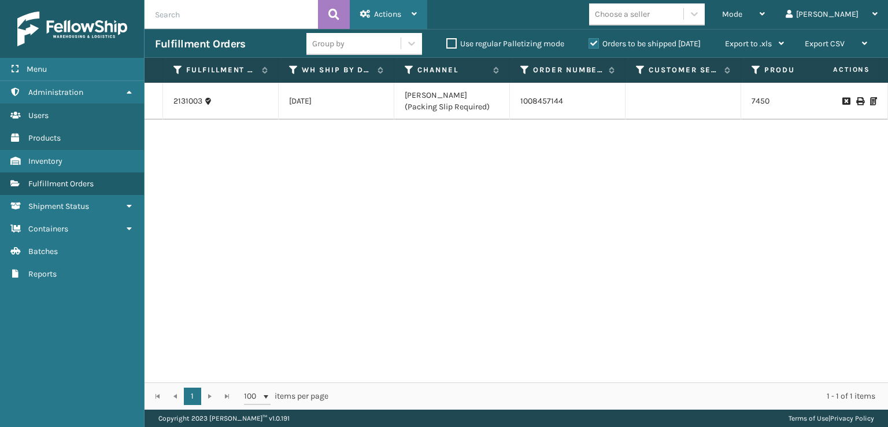
click at [398, 12] on span "Actions" at bounding box center [387, 14] width 27 height 10
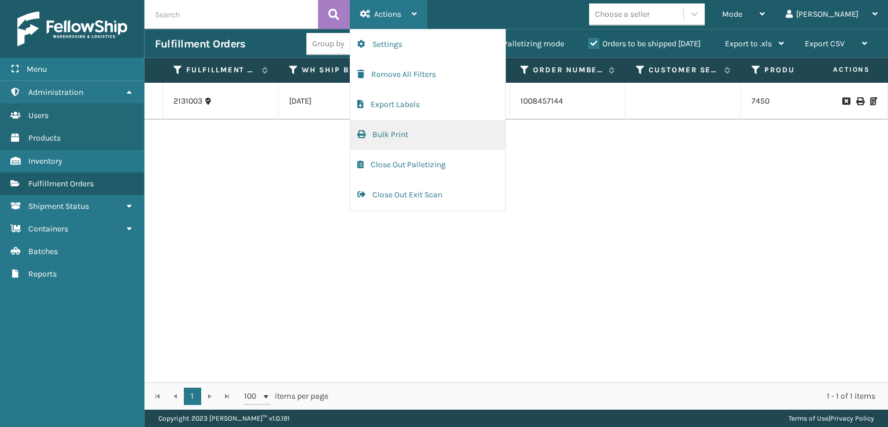
click at [405, 136] on button "Bulk Print" at bounding box center [427, 135] width 155 height 30
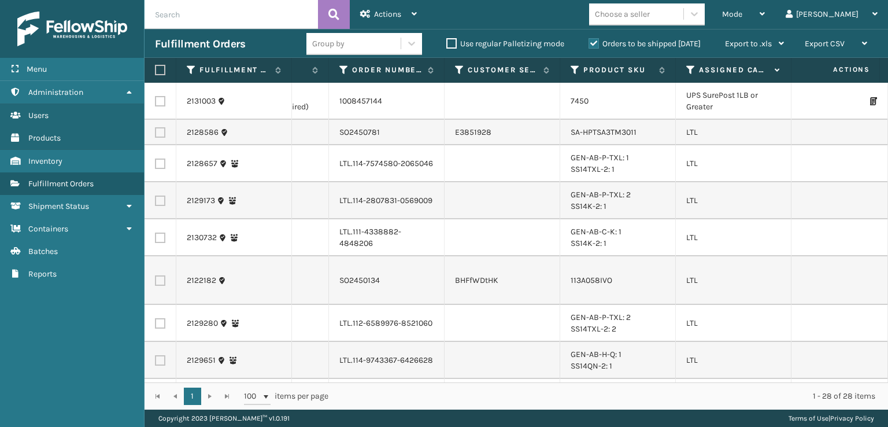
scroll to position [0, 261]
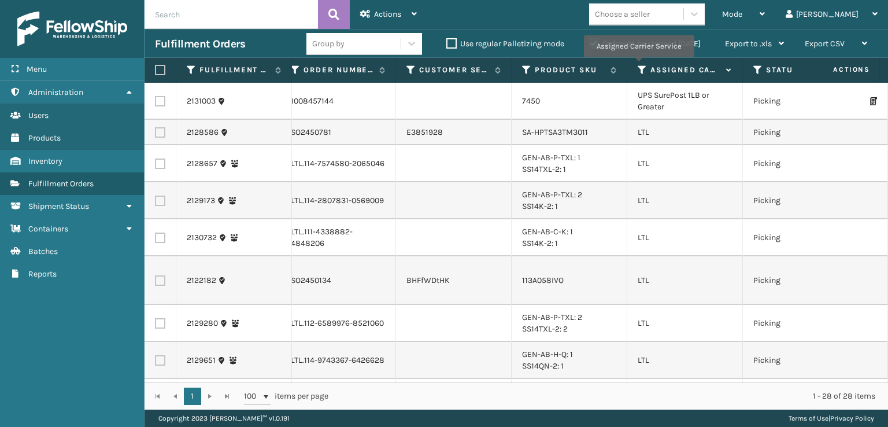
click at [639, 65] on icon at bounding box center [641, 70] width 9 height 10
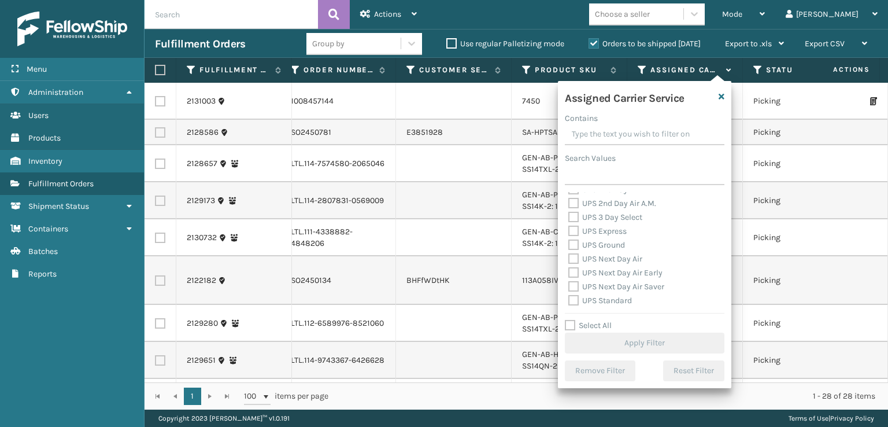
scroll to position [289, 0]
click at [576, 282] on label "USPS First Class Mail International" at bounding box center [638, 284] width 140 height 10
click at [569, 282] on input "USPS First Class Mail International" at bounding box center [568, 281] width 1 height 8
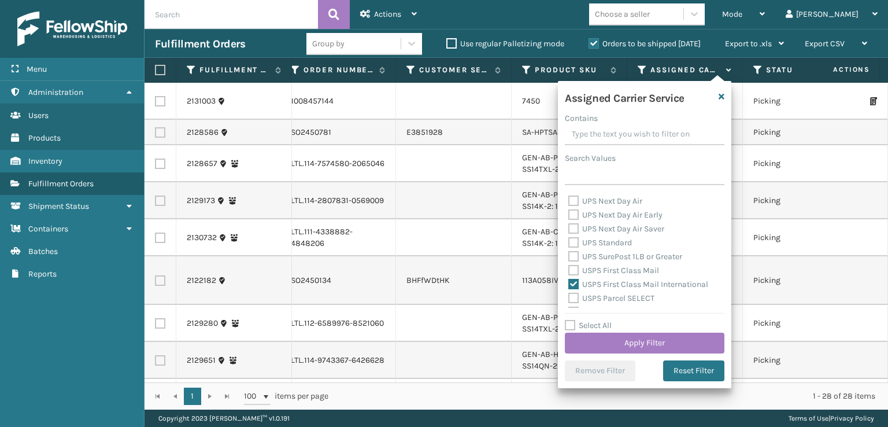
click at [574, 293] on label "USPS Parcel SELECT" at bounding box center [611, 298] width 86 height 10
click at [569, 292] on input "USPS Parcel SELECT" at bounding box center [568, 295] width 1 height 8
click at [573, 257] on label "USPS Priority Mail" at bounding box center [607, 254] width 79 height 10
click at [569, 255] on input "USPS Priority Mail" at bounding box center [568, 251] width 1 height 8
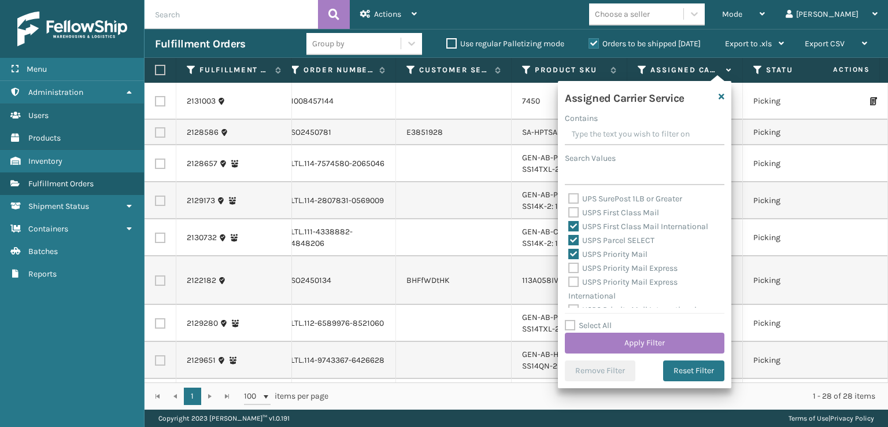
click at [571, 270] on label "USPS Priority Mail Express" at bounding box center [622, 268] width 109 height 10
click at [569, 269] on input "USPS Priority Mail Express" at bounding box center [568, 265] width 1 height 8
click at [577, 282] on label "USPS Priority Mail Express International" at bounding box center [622, 289] width 109 height 24
click at [569, 282] on input "USPS Priority Mail Express International" at bounding box center [568, 279] width 1 height 8
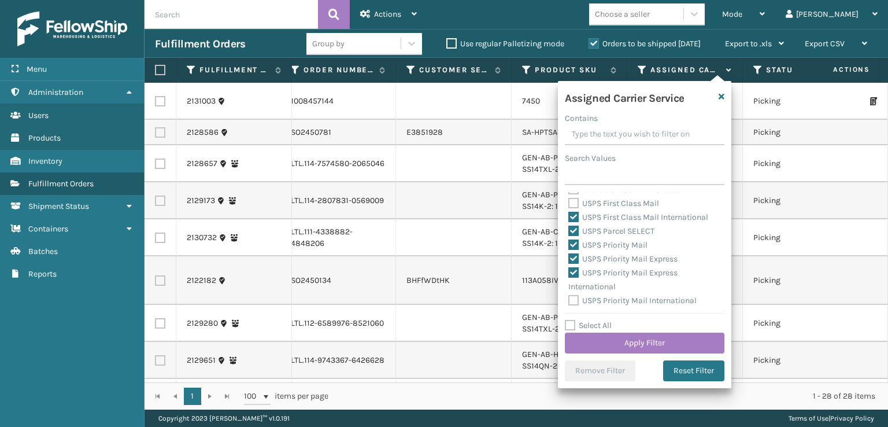
click at [577, 303] on label "USPS Priority Mail International" at bounding box center [632, 300] width 128 height 10
click at [569, 301] on input "USPS Priority Mail International" at bounding box center [568, 298] width 1 height 8
click at [599, 350] on button "Apply Filter" at bounding box center [645, 342] width 160 height 21
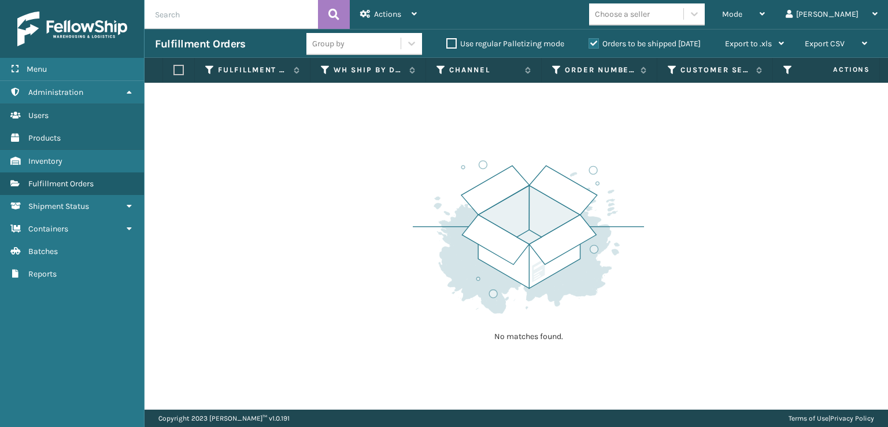
click at [595, 40] on label "Orders to be shipped [DATE]" at bounding box center [644, 44] width 112 height 10
click at [589, 40] on input "Orders to be shipped [DATE]" at bounding box center [588, 41] width 1 height 8
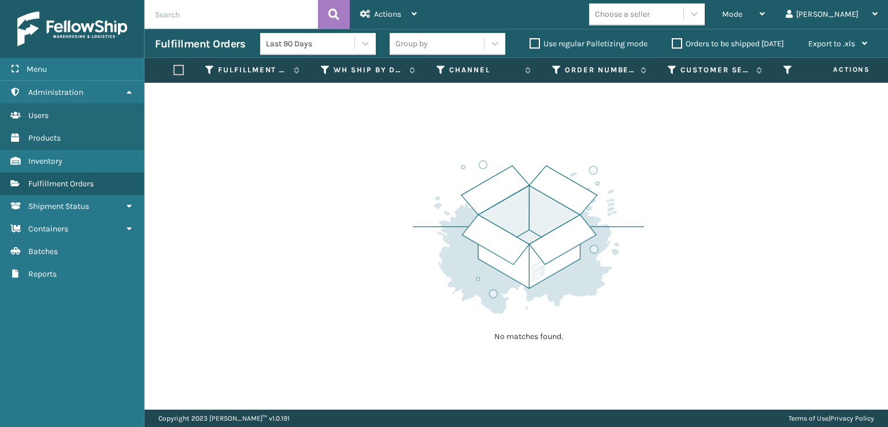
click at [677, 40] on label "Orders to be shipped [DATE]" at bounding box center [728, 44] width 112 height 10
click at [672, 40] on input "Orders to be shipped [DATE]" at bounding box center [672, 41] width 1 height 8
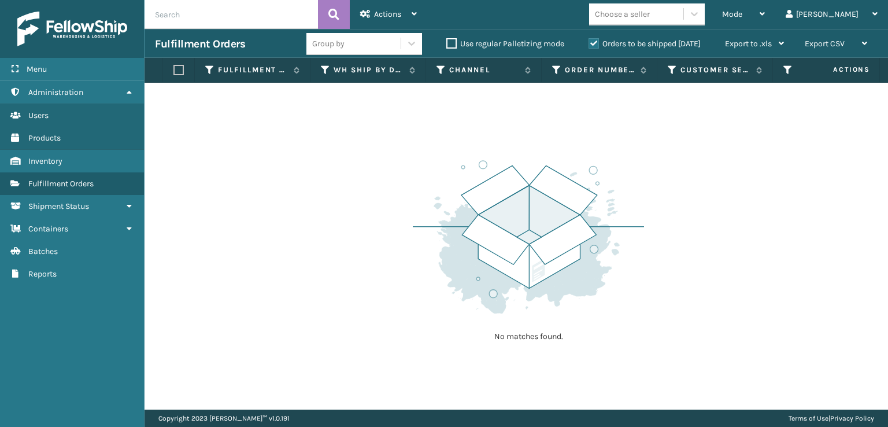
scroll to position [0, 231]
click at [668, 70] on icon at bounding box center [672, 70] width 9 height 10
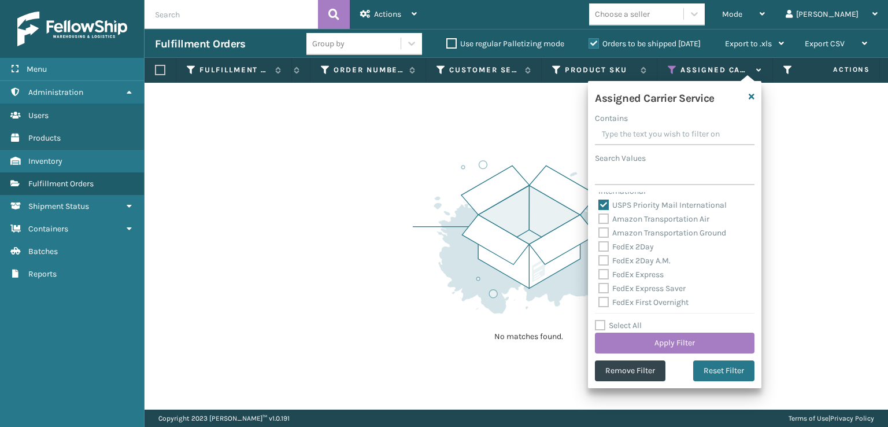
scroll to position [0, 0]
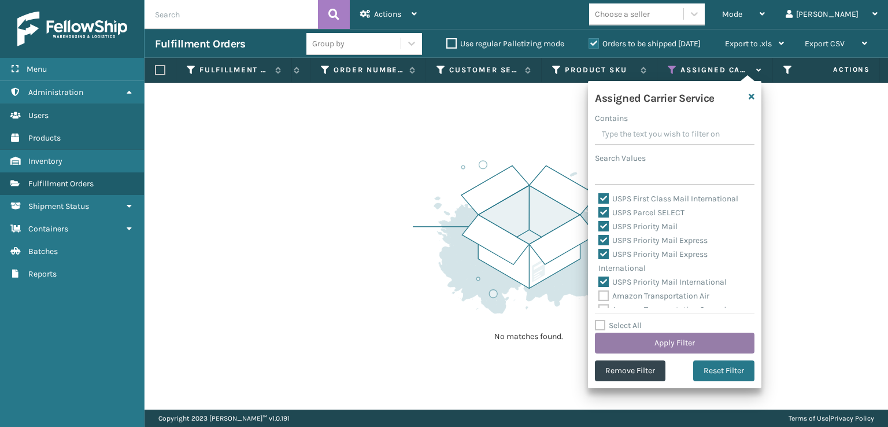
click at [624, 343] on button "Apply Filter" at bounding box center [675, 342] width 160 height 21
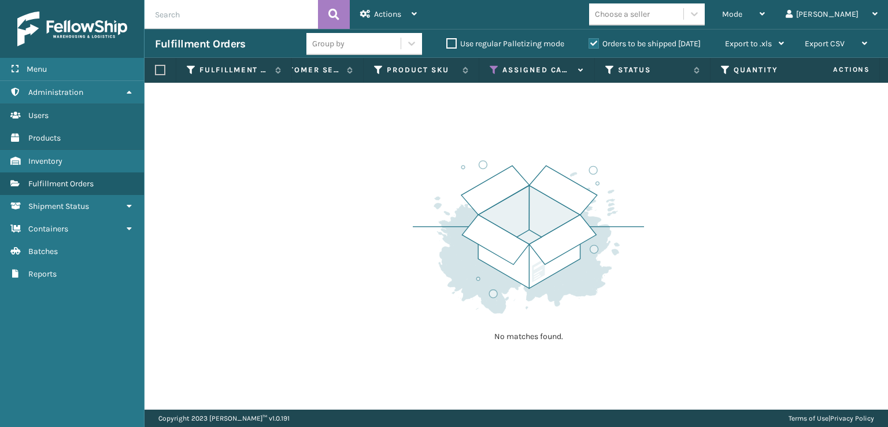
scroll to position [0, 405]
click at [496, 68] on icon at bounding box center [498, 70] width 9 height 10
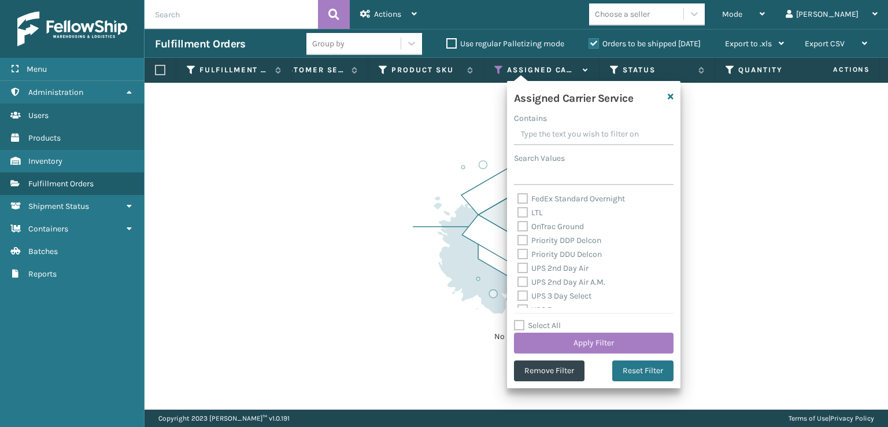
scroll to position [356, 0]
click at [522, 301] on label "USPS First Class Mail" at bounding box center [562, 300] width 91 height 10
click at [518, 301] on input "USPS First Class Mail" at bounding box center [517, 298] width 1 height 8
click at [579, 345] on button "Apply Filter" at bounding box center [594, 342] width 160 height 21
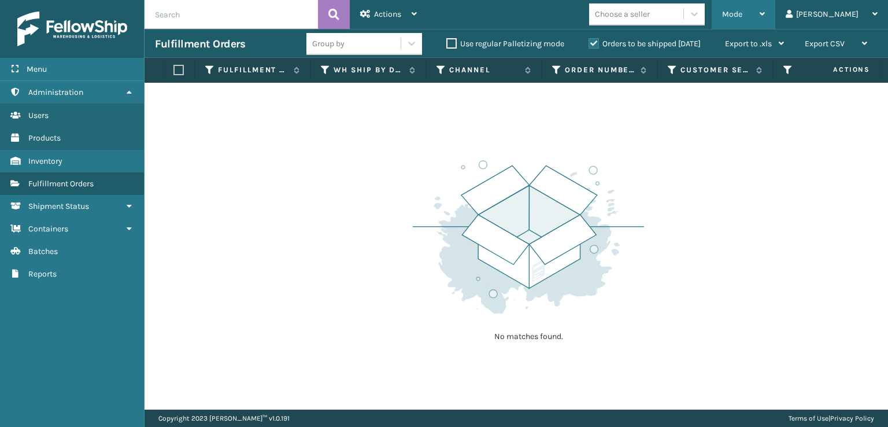
click at [765, 10] on div "Mode" at bounding box center [743, 14] width 43 height 29
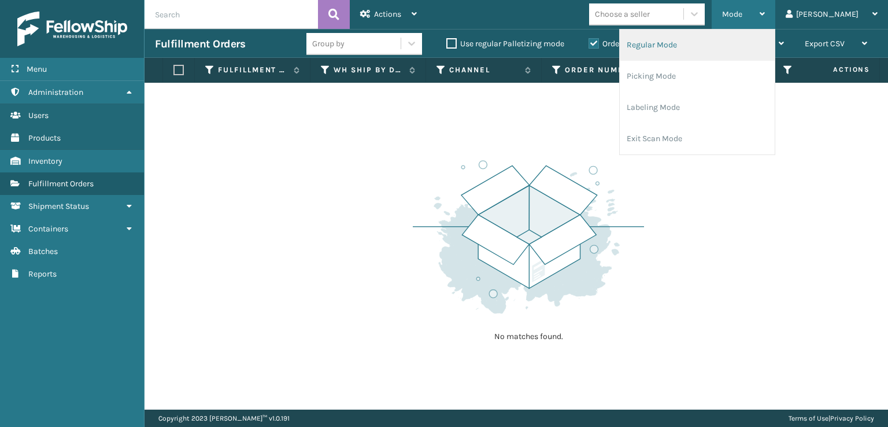
click at [759, 45] on li "Regular Mode" at bounding box center [697, 44] width 155 height 31
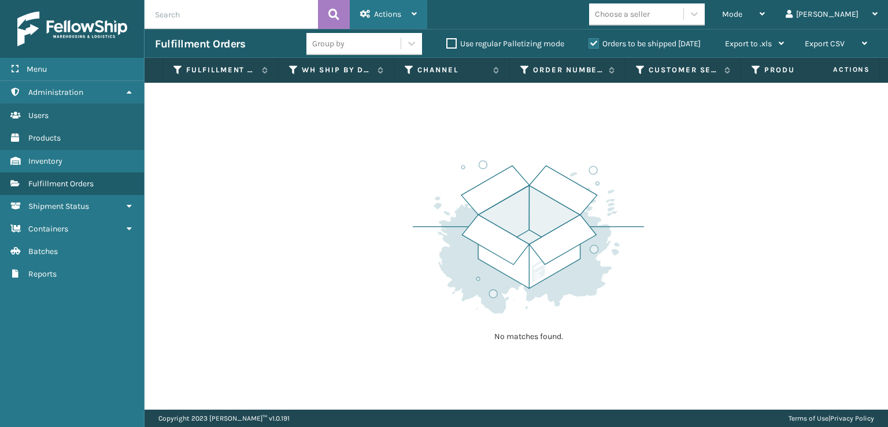
click at [407, 13] on div "Actions" at bounding box center [388, 14] width 57 height 29
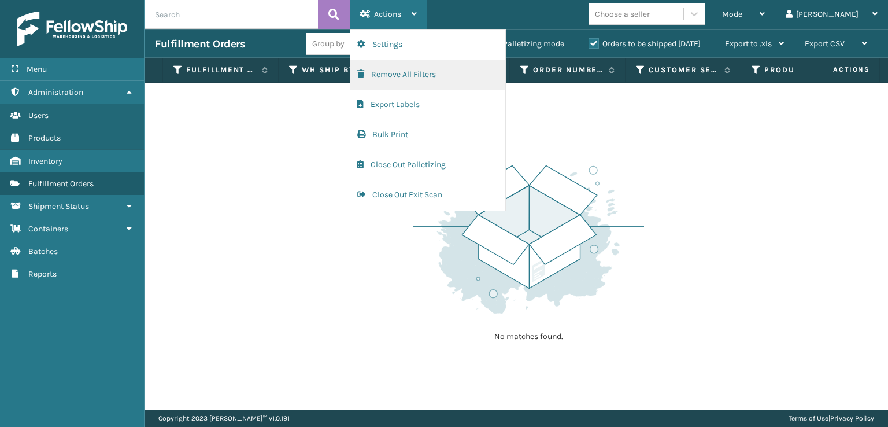
click at [408, 74] on button "Remove All Filters" at bounding box center [427, 75] width 155 height 30
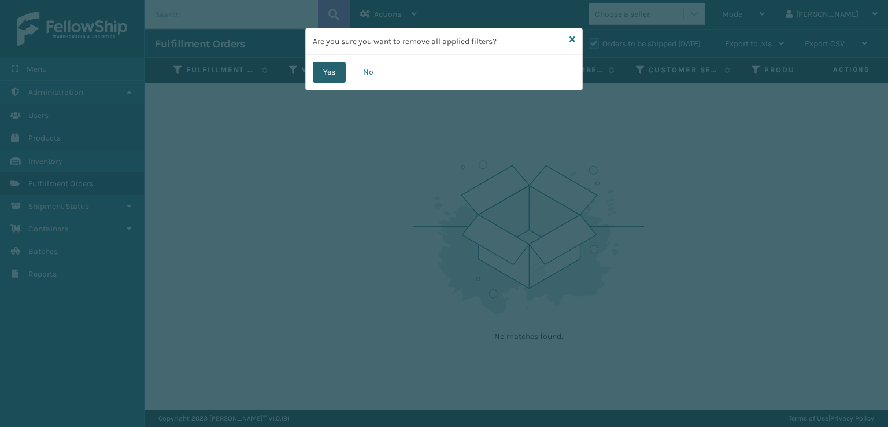
click at [338, 71] on button "Yes" at bounding box center [329, 72] width 33 height 21
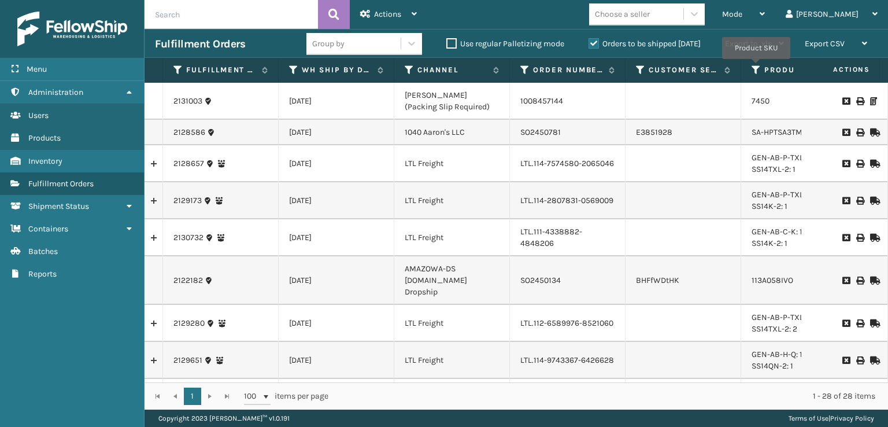
click at [756, 67] on icon at bounding box center [755, 70] width 9 height 10
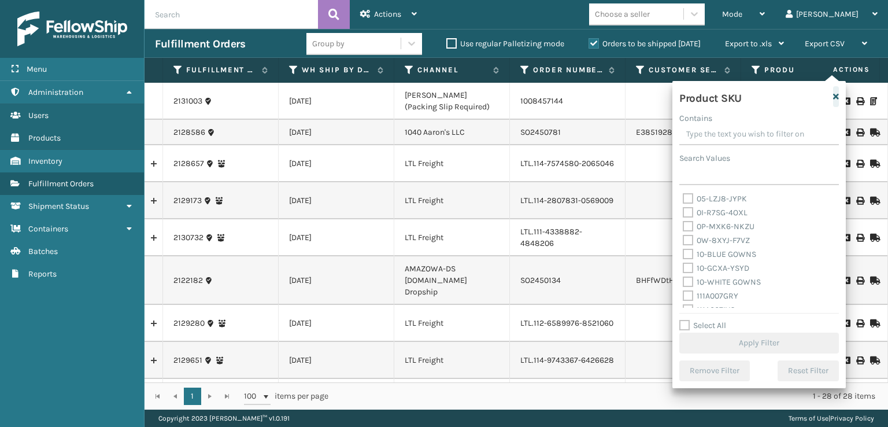
click at [837, 100] on icon "button" at bounding box center [836, 96] width 6 height 8
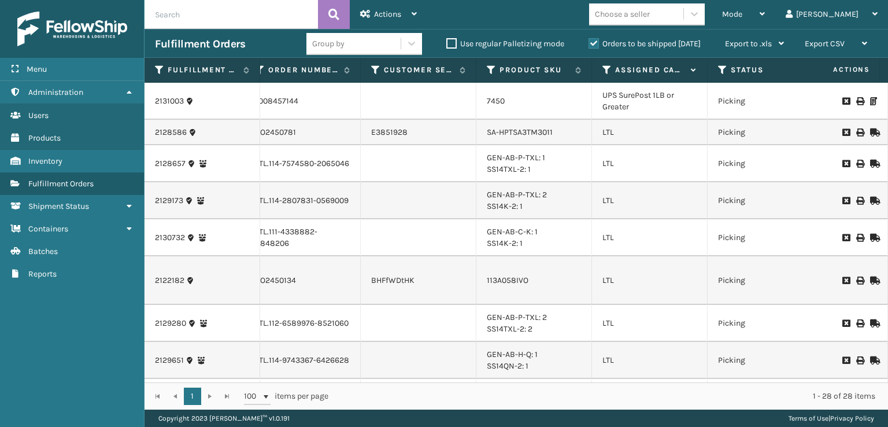
scroll to position [0, 289]
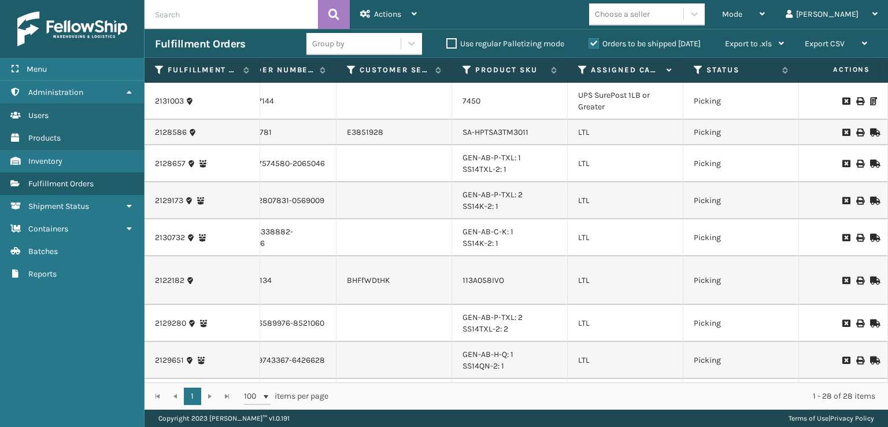
drag, startPoint x: 409, startPoint y: 381, endPoint x: 544, endPoint y: 281, distance: 168.5
click at [522, 353] on div "Fulfillment Order Id WH Ship By Date Channel Order Number Customer Service Orde…" at bounding box center [515, 233] width 743 height 351
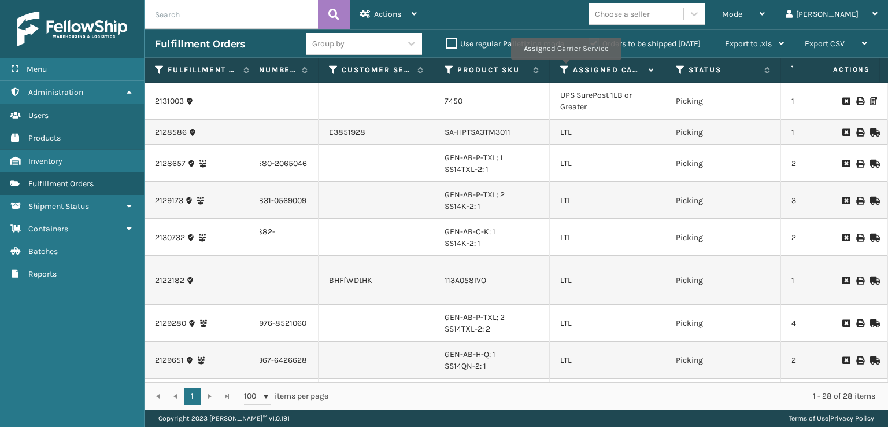
click at [565, 68] on icon at bounding box center [564, 70] width 9 height 10
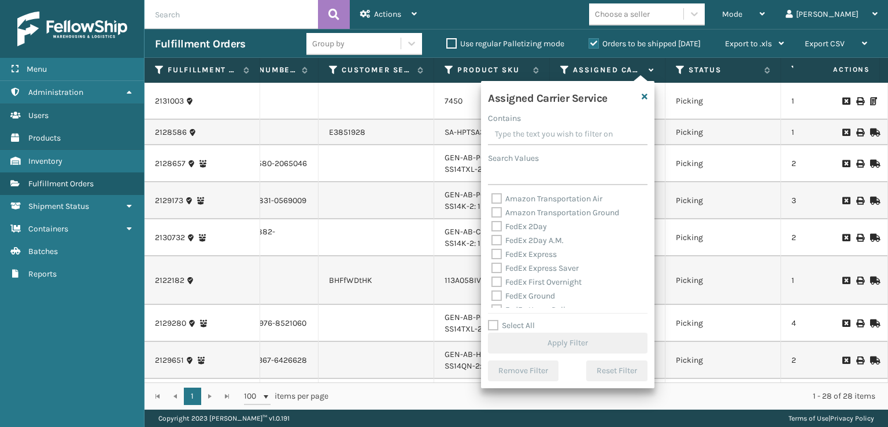
click at [494, 327] on label "Select All" at bounding box center [511, 325] width 47 height 10
click at [494, 320] on input "Select All" at bounding box center [574, 318] width 173 height 1
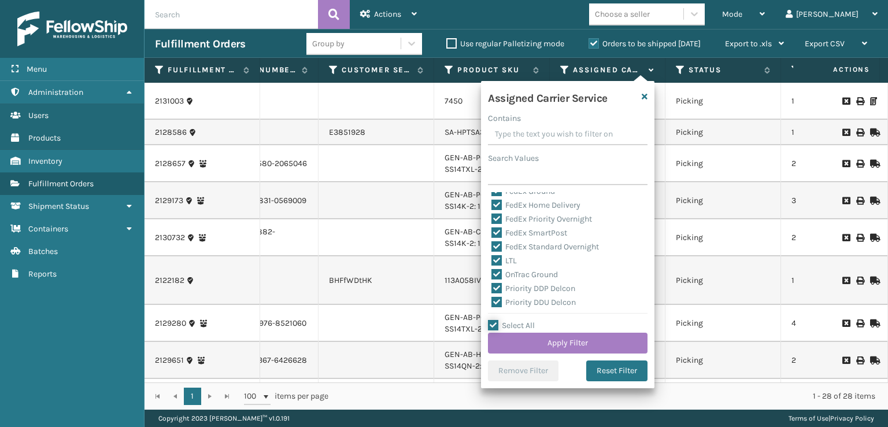
scroll to position [116, 0]
click at [499, 248] on label "LTL" at bounding box center [503, 249] width 25 height 10
click at [492, 248] on input "LTL" at bounding box center [491, 247] width 1 height 8
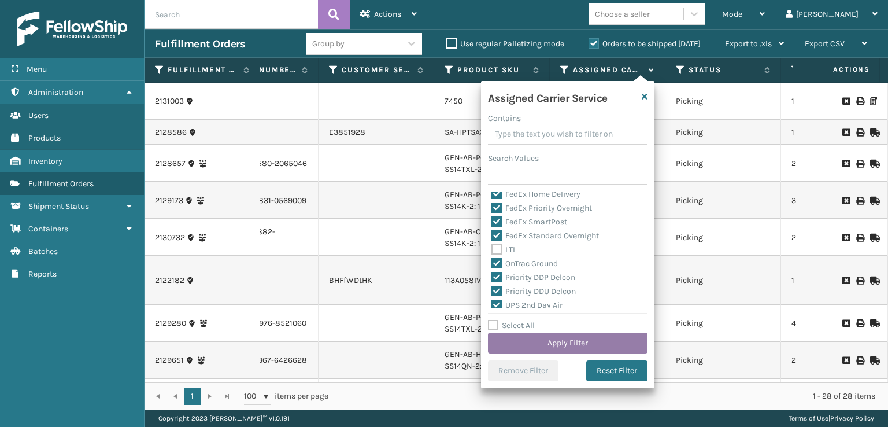
click at [514, 340] on button "Apply Filter" at bounding box center [568, 342] width 160 height 21
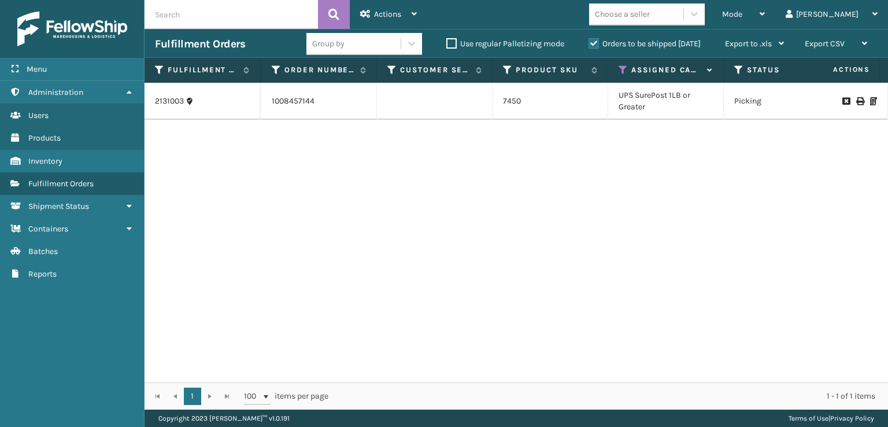
scroll to position [0, 290]
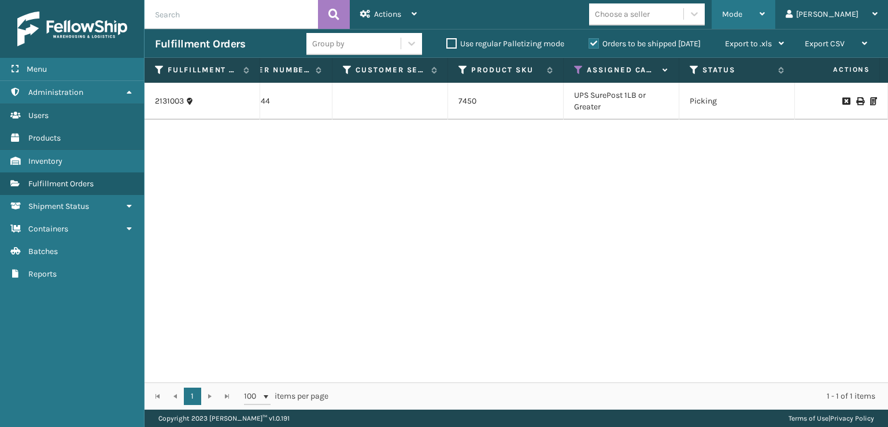
click at [765, 21] on div "Mode" at bounding box center [743, 14] width 43 height 29
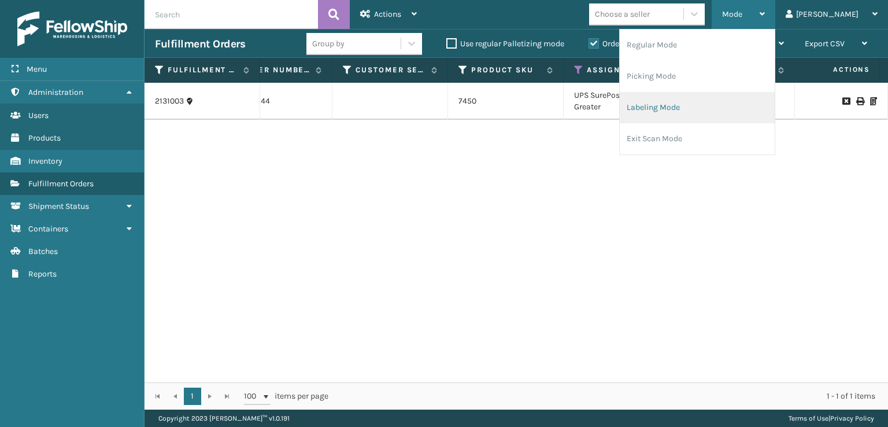
click at [725, 100] on li "Labeling Mode" at bounding box center [697, 107] width 155 height 31
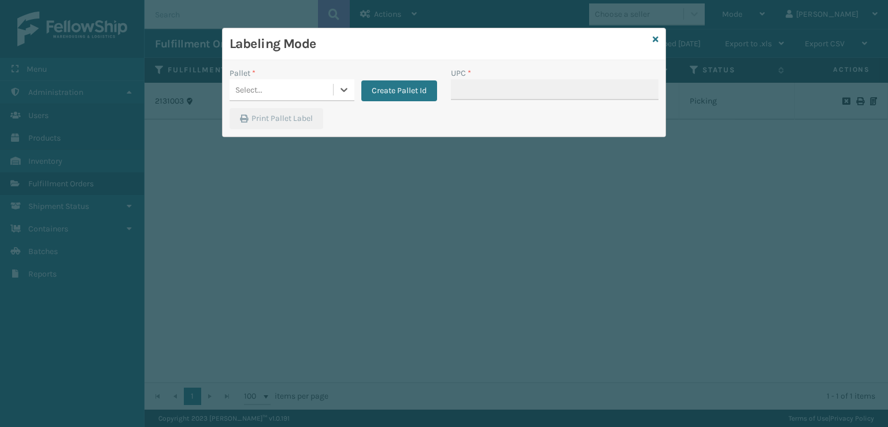
click at [291, 94] on div "Select..." at bounding box center [280, 89] width 103 height 19
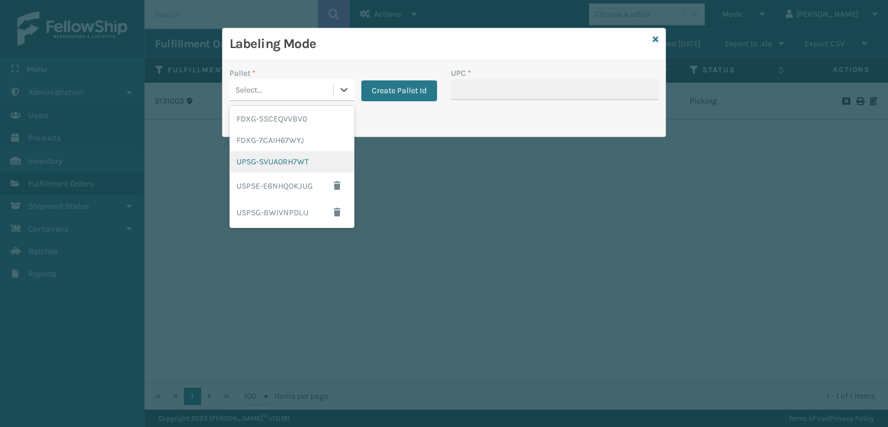
click at [284, 162] on div "UPSG-SVUA0RH7WT" at bounding box center [291, 161] width 125 height 21
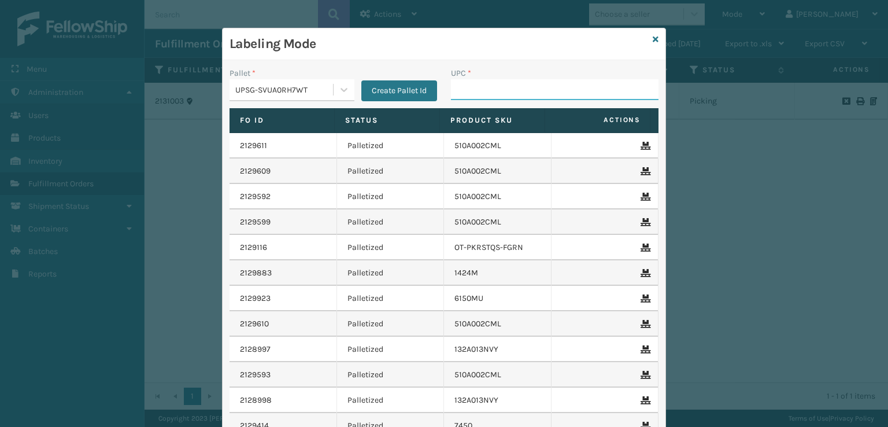
click at [461, 90] on input "UPC *" at bounding box center [554, 89] width 207 height 21
click at [653, 40] on icon at bounding box center [656, 39] width 6 height 8
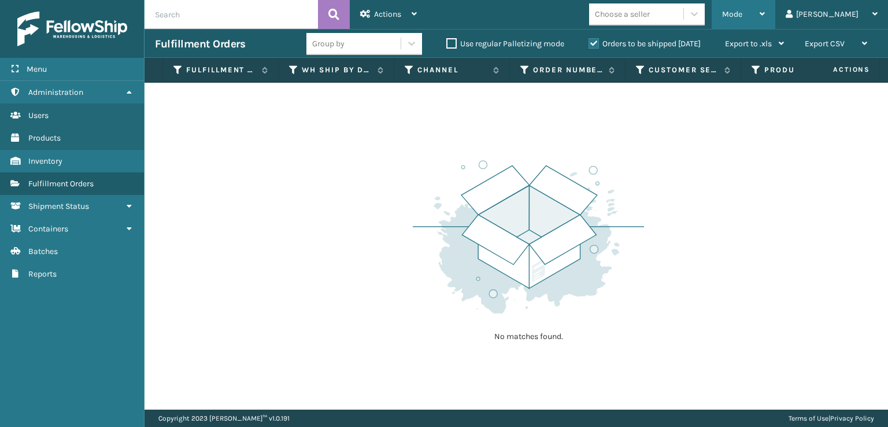
click at [742, 13] on span "Mode" at bounding box center [732, 14] width 20 height 10
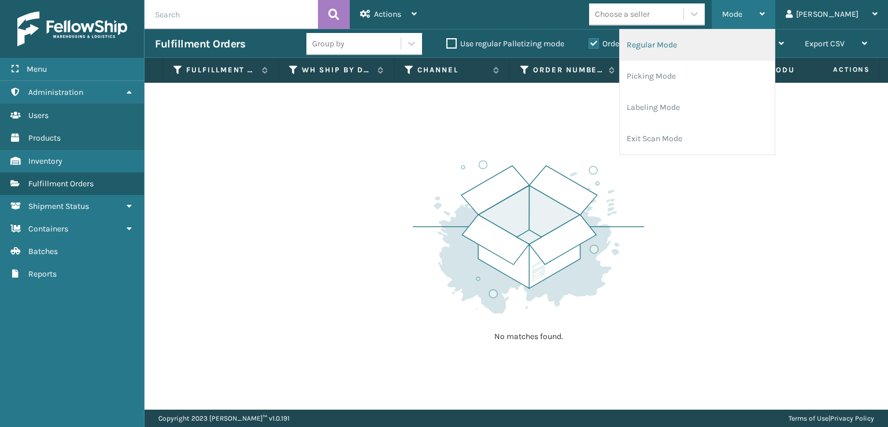
click at [761, 42] on li "Regular Mode" at bounding box center [697, 44] width 155 height 31
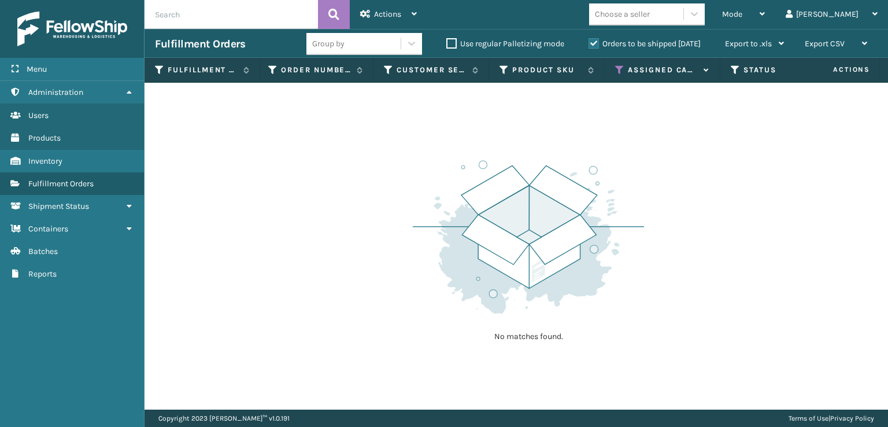
scroll to position [0, 284]
click at [589, 69] on icon at bounding box center [587, 70] width 9 height 10
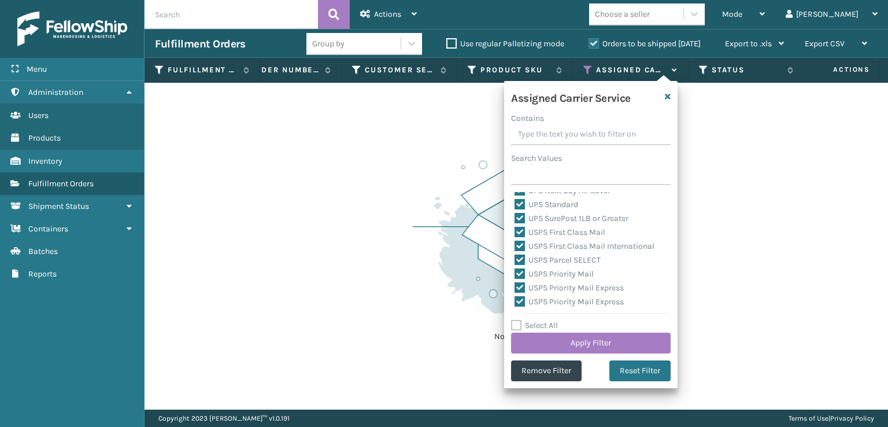
scroll to position [356, 0]
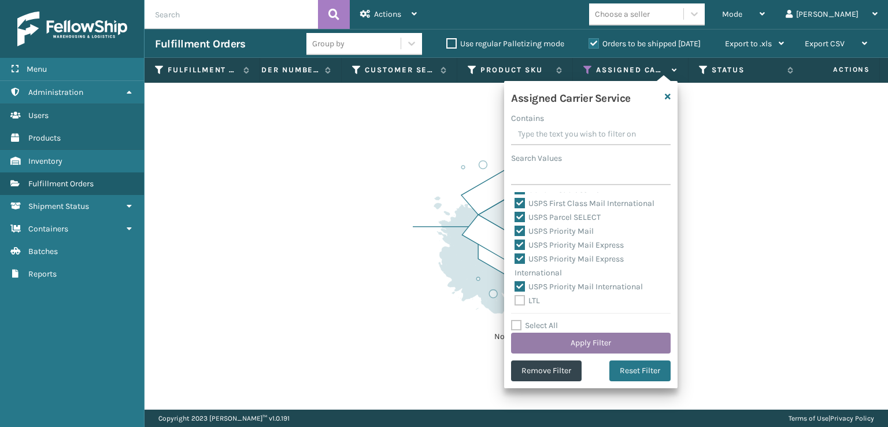
click at [595, 340] on button "Apply Filter" at bounding box center [591, 342] width 160 height 21
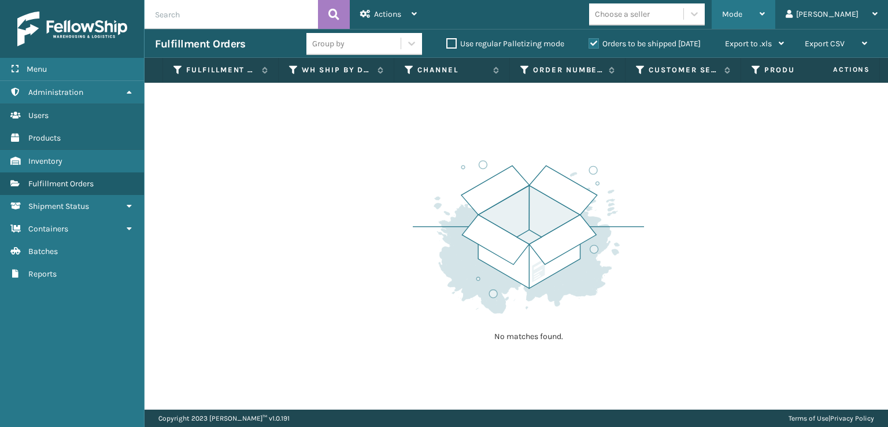
click at [765, 21] on div "Mode" at bounding box center [743, 14] width 43 height 29
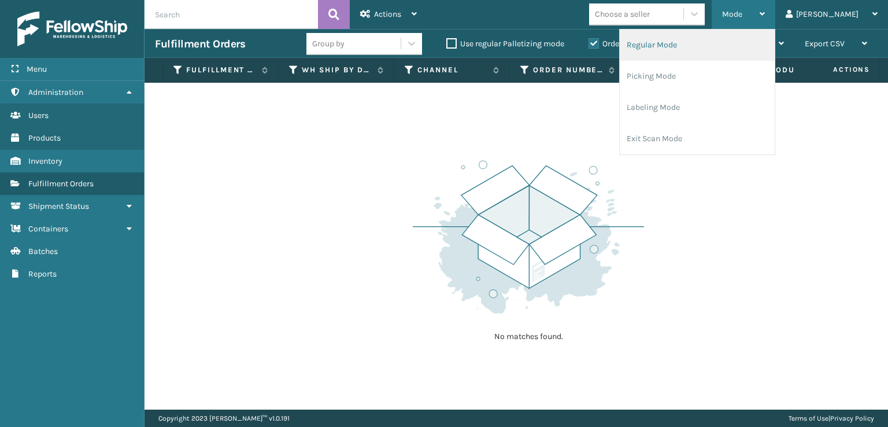
click at [772, 51] on li "Regular Mode" at bounding box center [697, 44] width 155 height 31
